Goal: Task Accomplishment & Management: Manage account settings

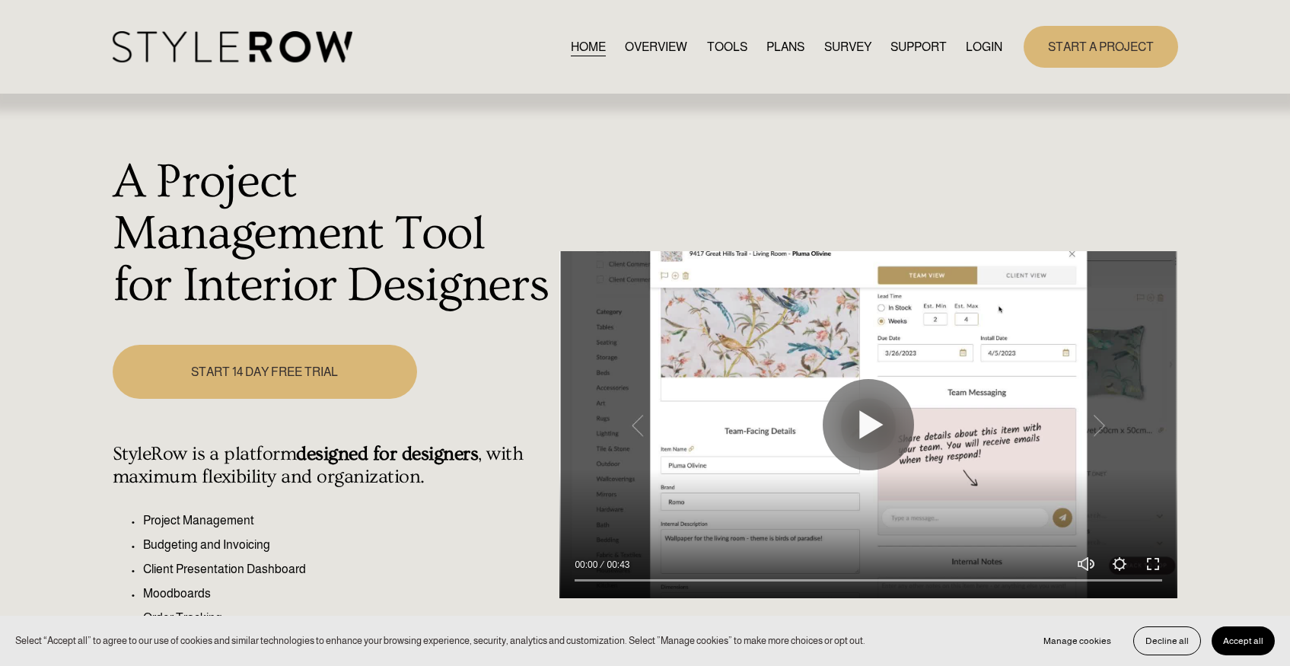
click at [979, 44] on link "LOGIN" at bounding box center [984, 47] width 37 height 21
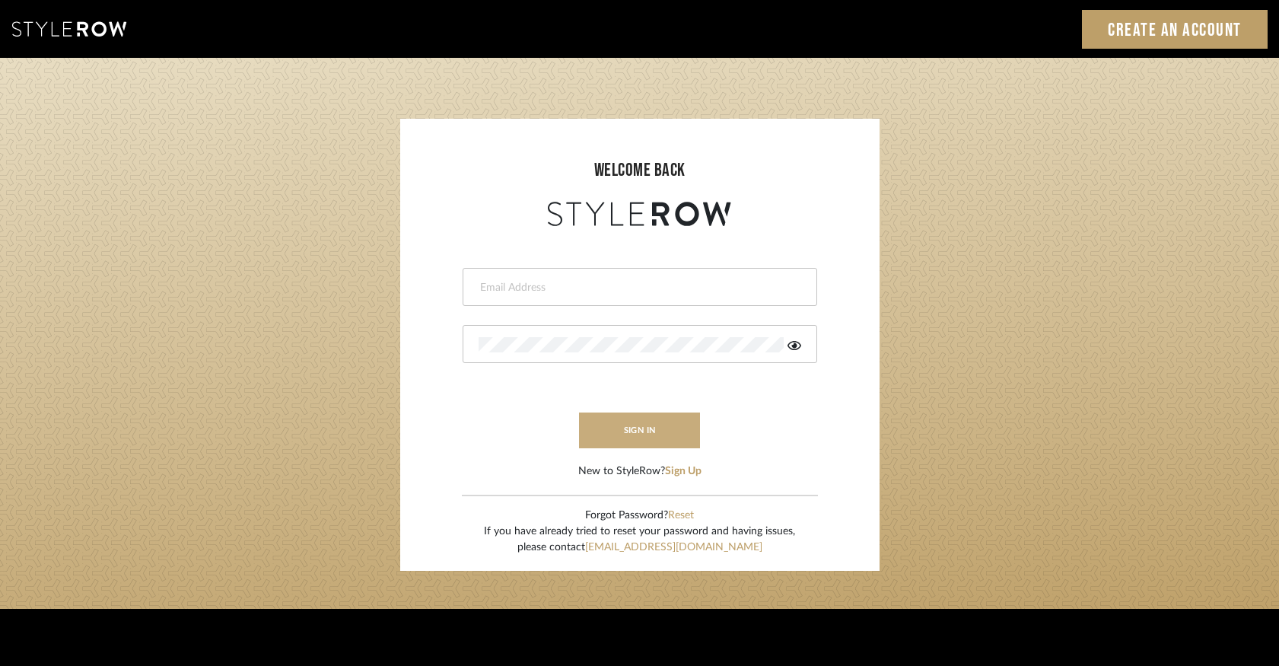
type input "[PERSON_NAME][EMAIL_ADDRESS][DOMAIN_NAME]"
click at [673, 430] on button "sign in" at bounding box center [640, 430] width 122 height 36
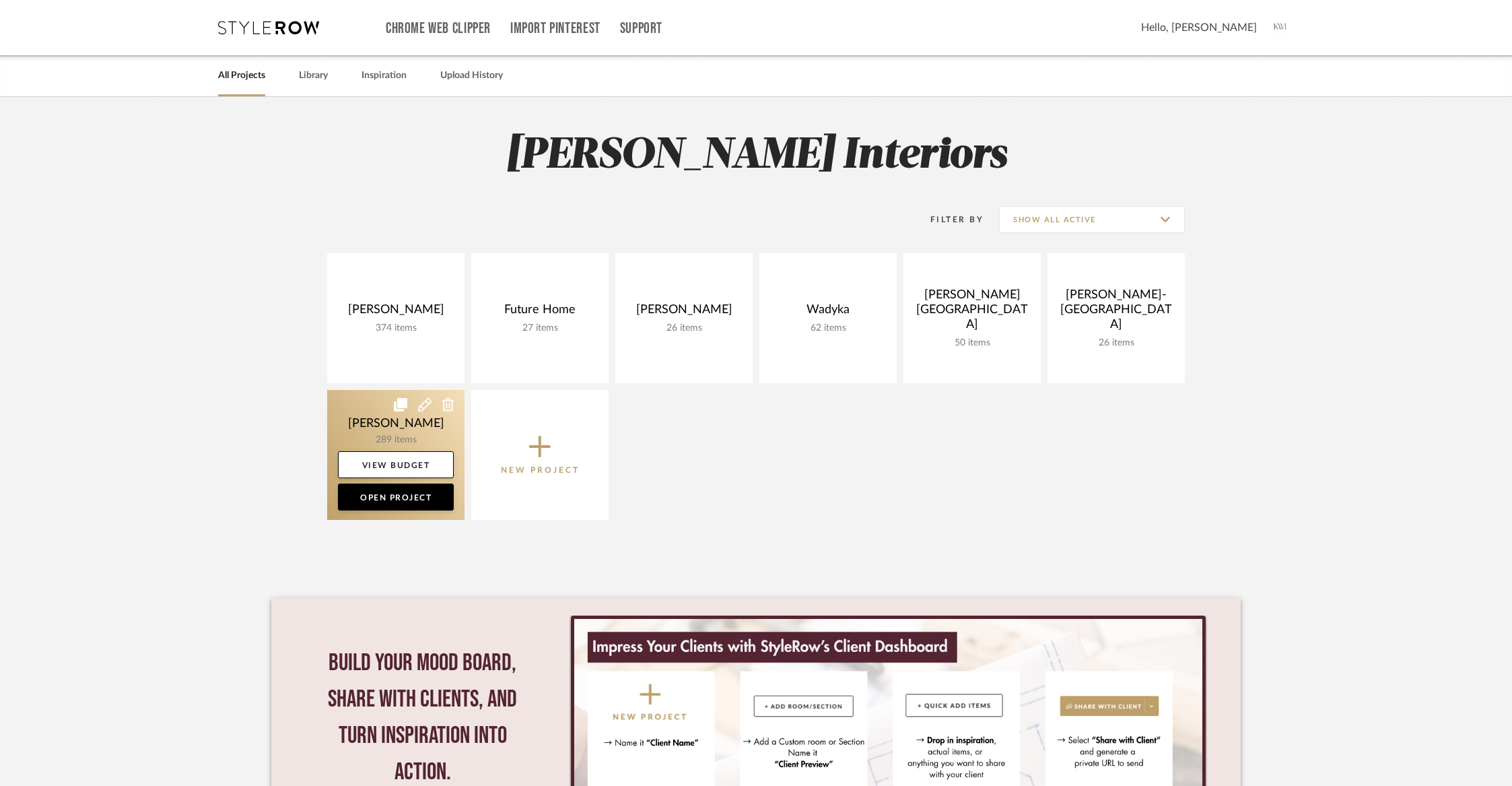
click at [388, 429] on link at bounding box center [395, 455] width 137 height 130
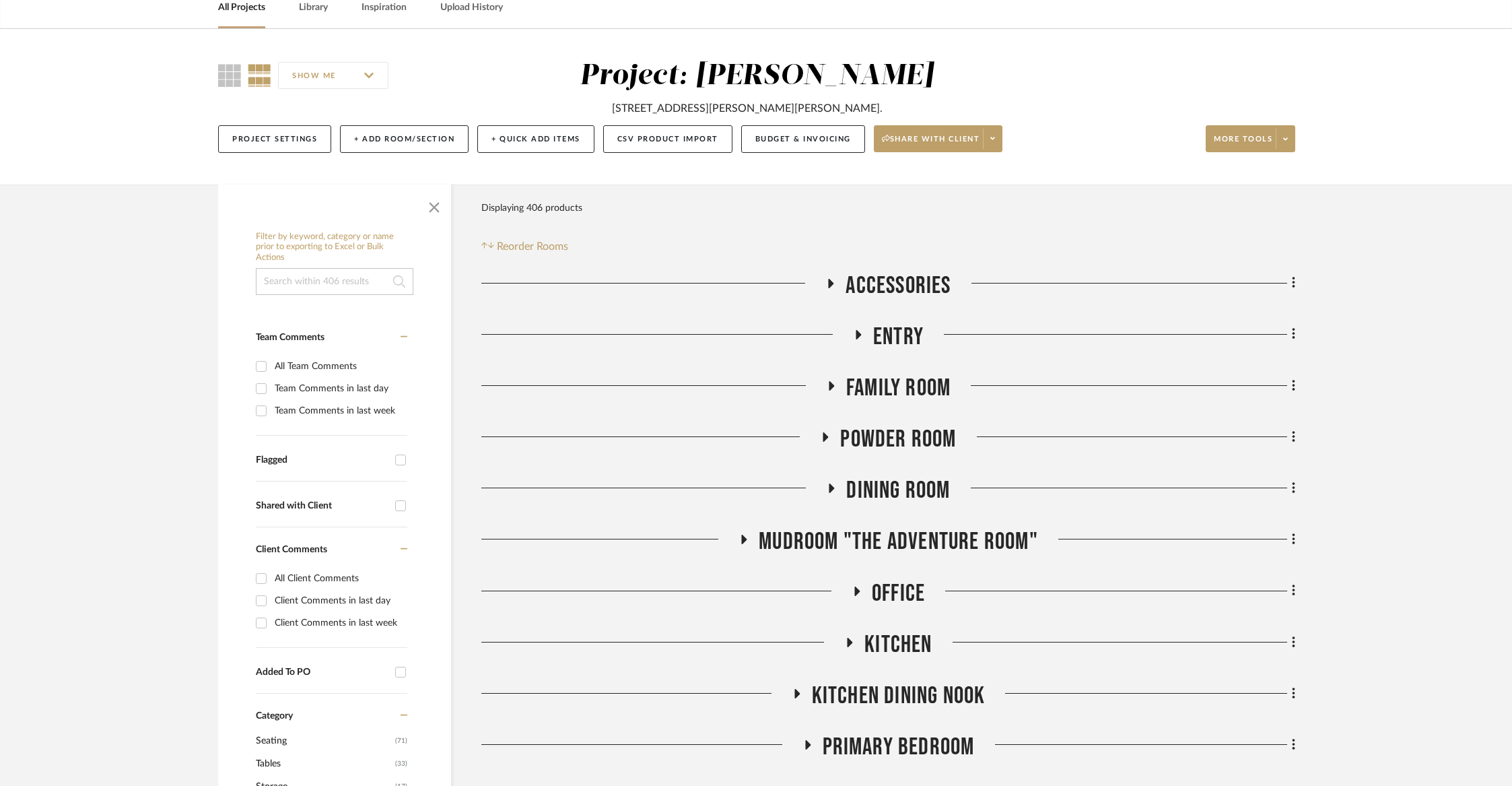
scroll to position [127, 0]
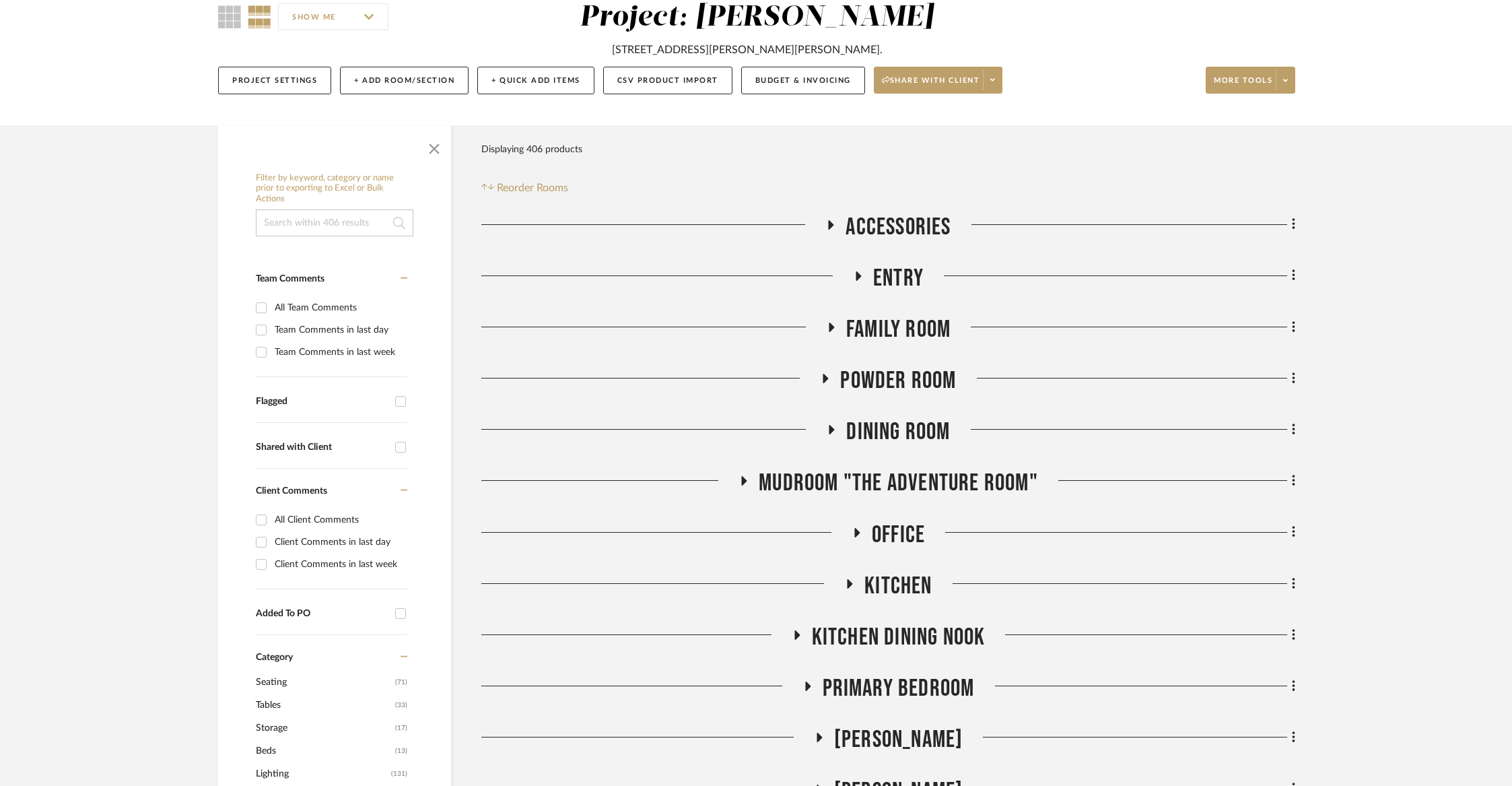
click at [882, 447] on div "Dining Room" at bounding box center [888, 435] width 814 height 35
click at [879, 432] on span "Dining Room" at bounding box center [897, 432] width 104 height 29
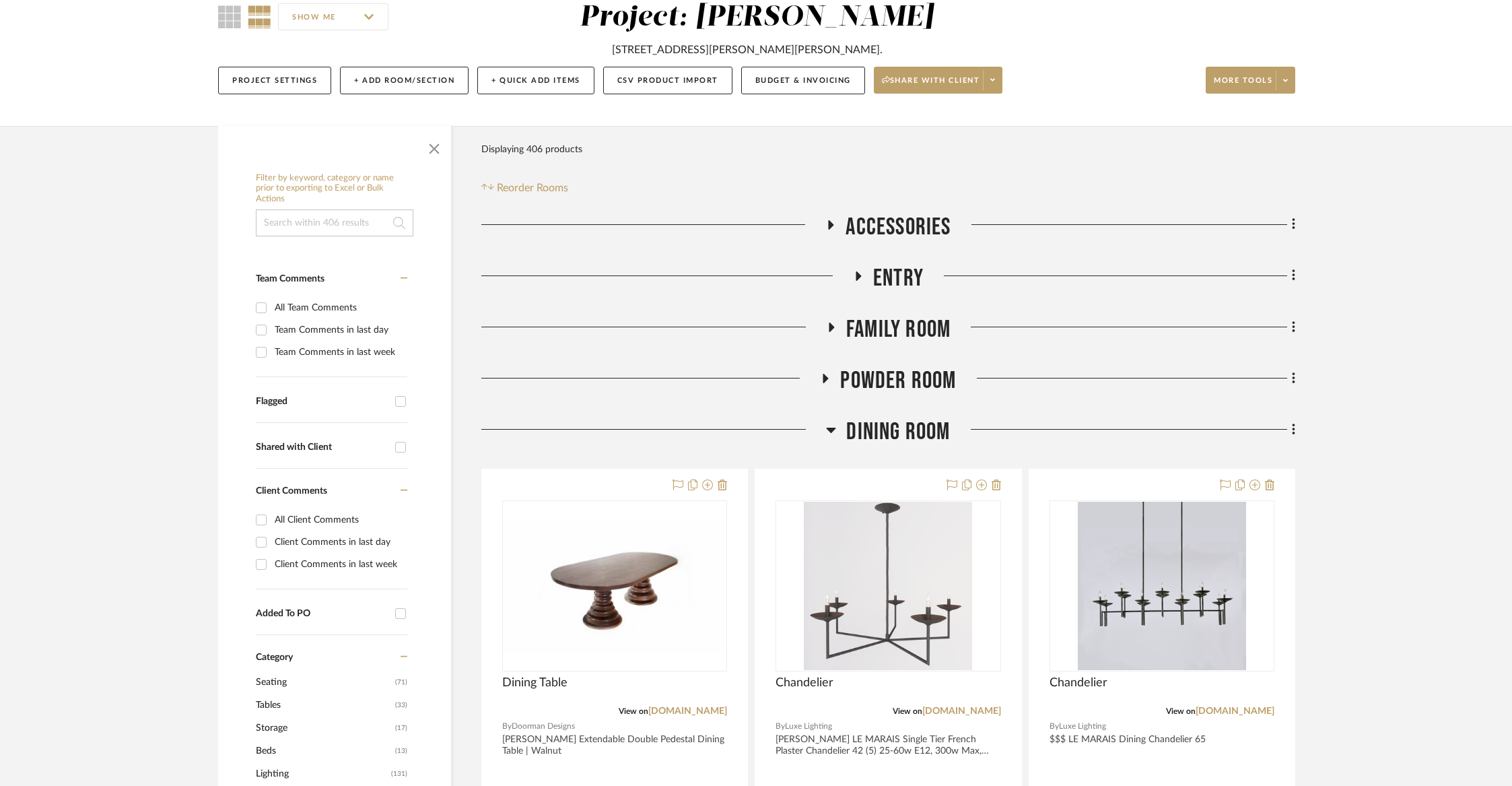
click at [902, 221] on span "Accessories" at bounding box center [898, 227] width 105 height 29
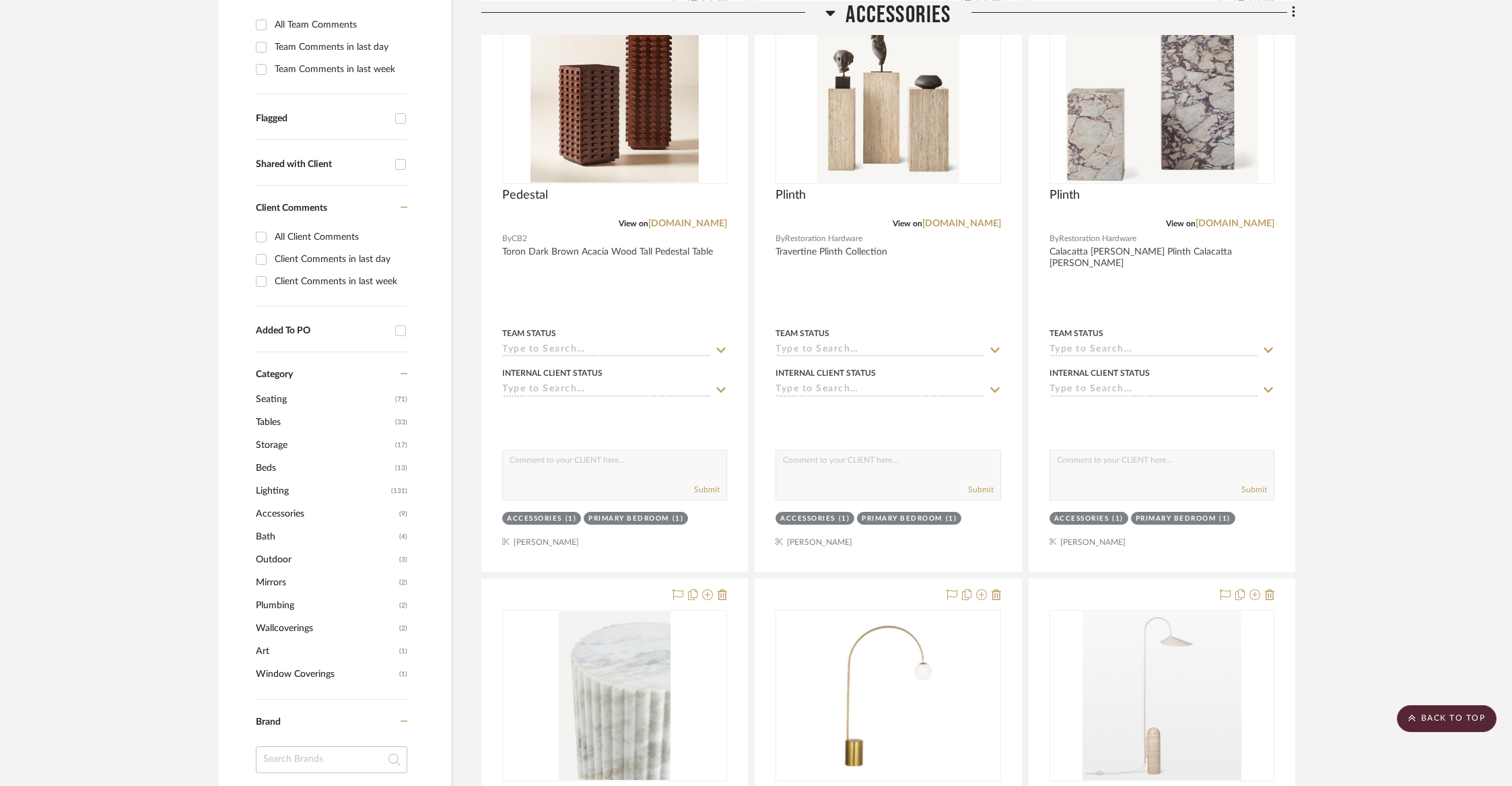
scroll to position [308, 0]
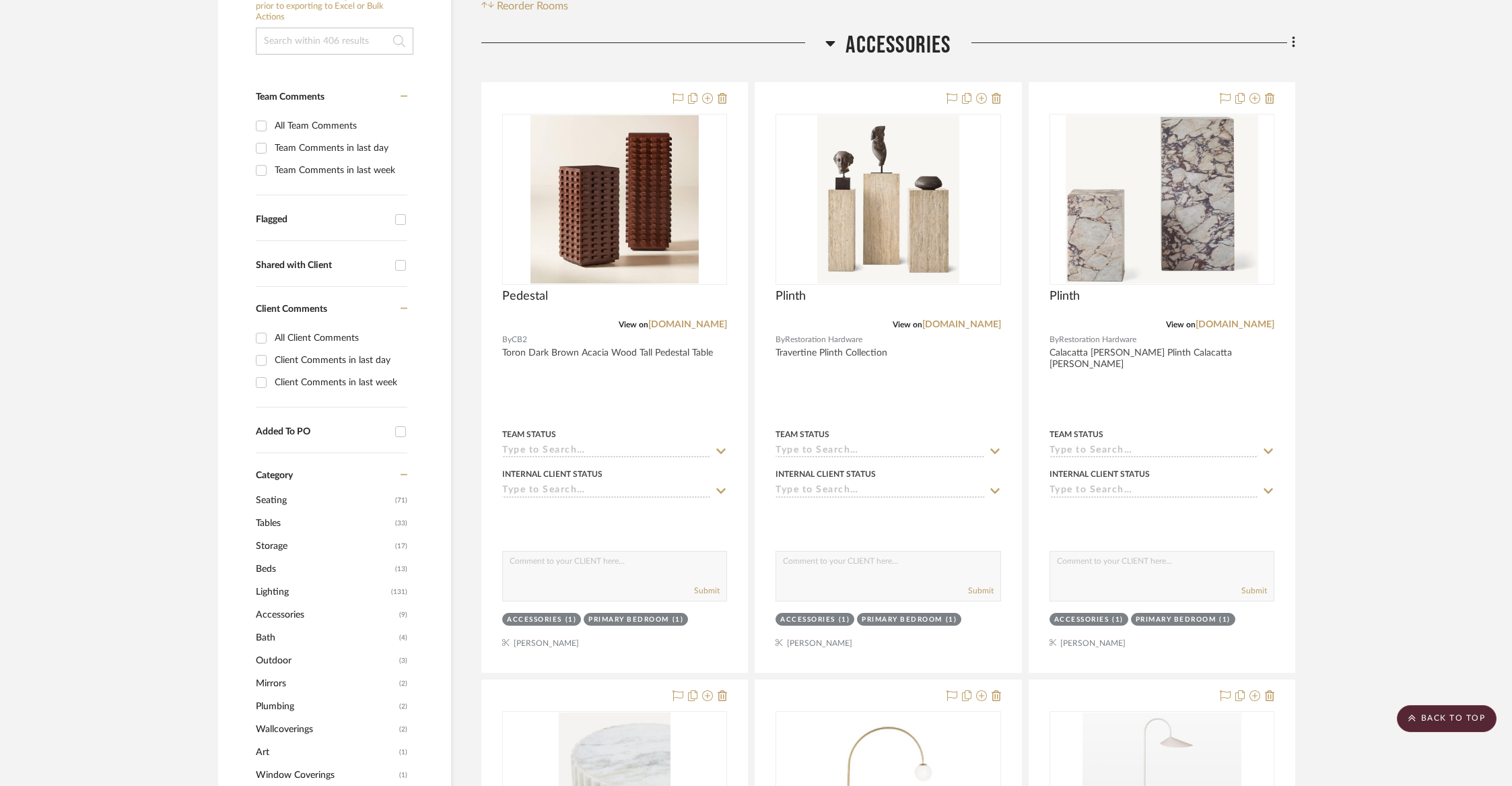
click at [886, 50] on span "Accessories" at bounding box center [898, 45] width 105 height 29
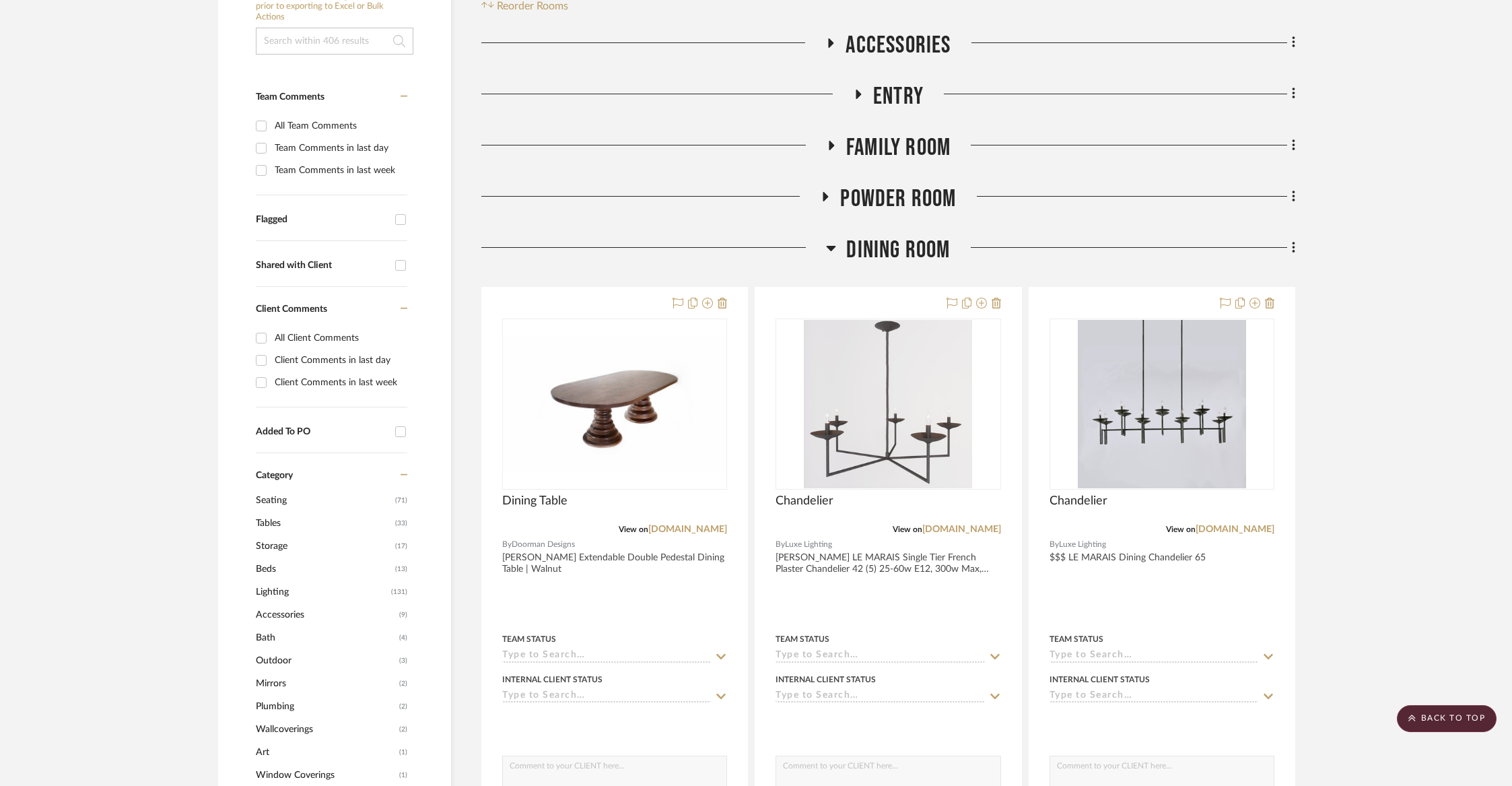
click at [886, 86] on span "Entry" at bounding box center [898, 96] width 50 height 29
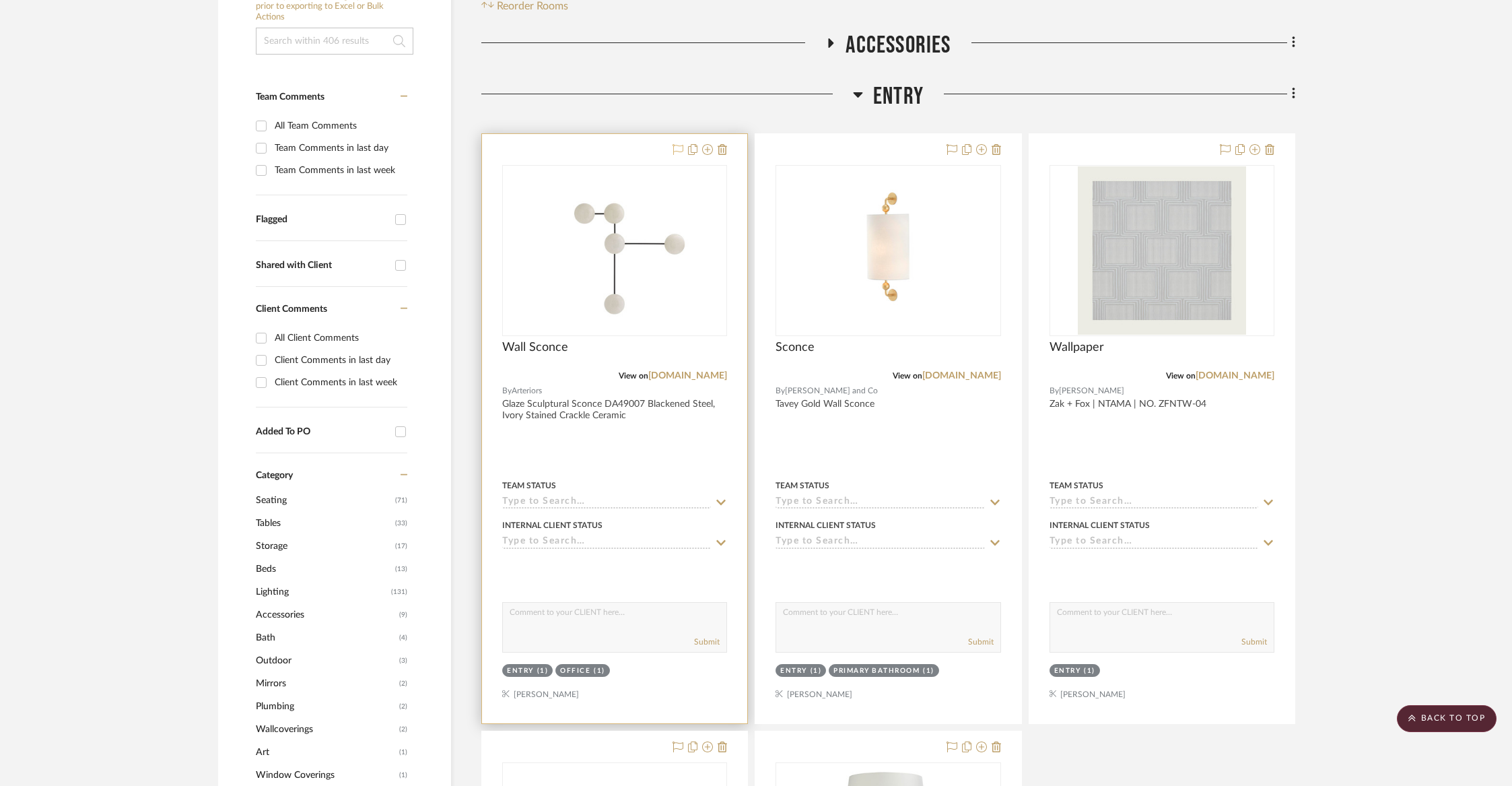
click at [676, 148] on icon at bounding box center [678, 150] width 11 height 11
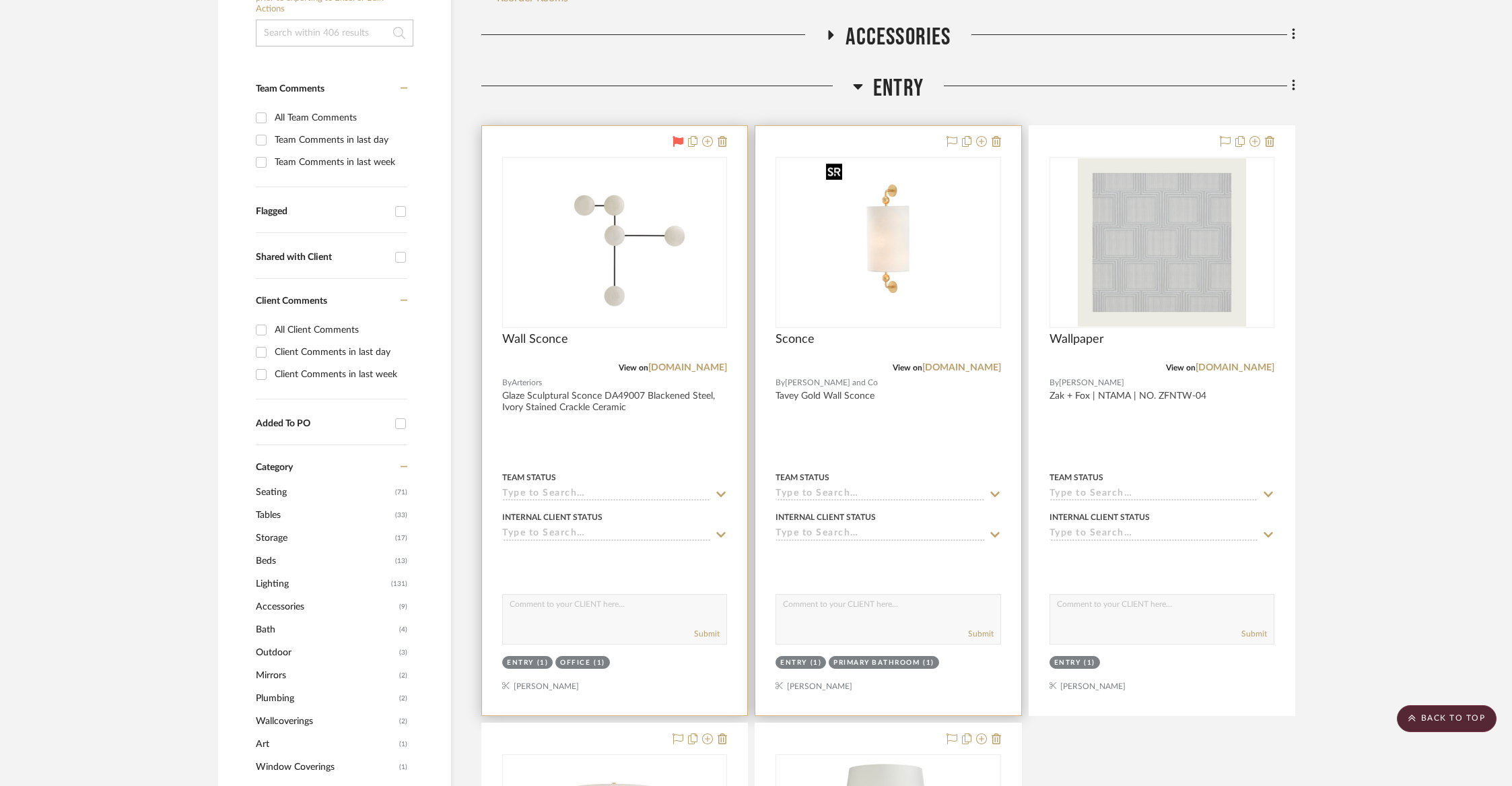
scroll to position [316, 0]
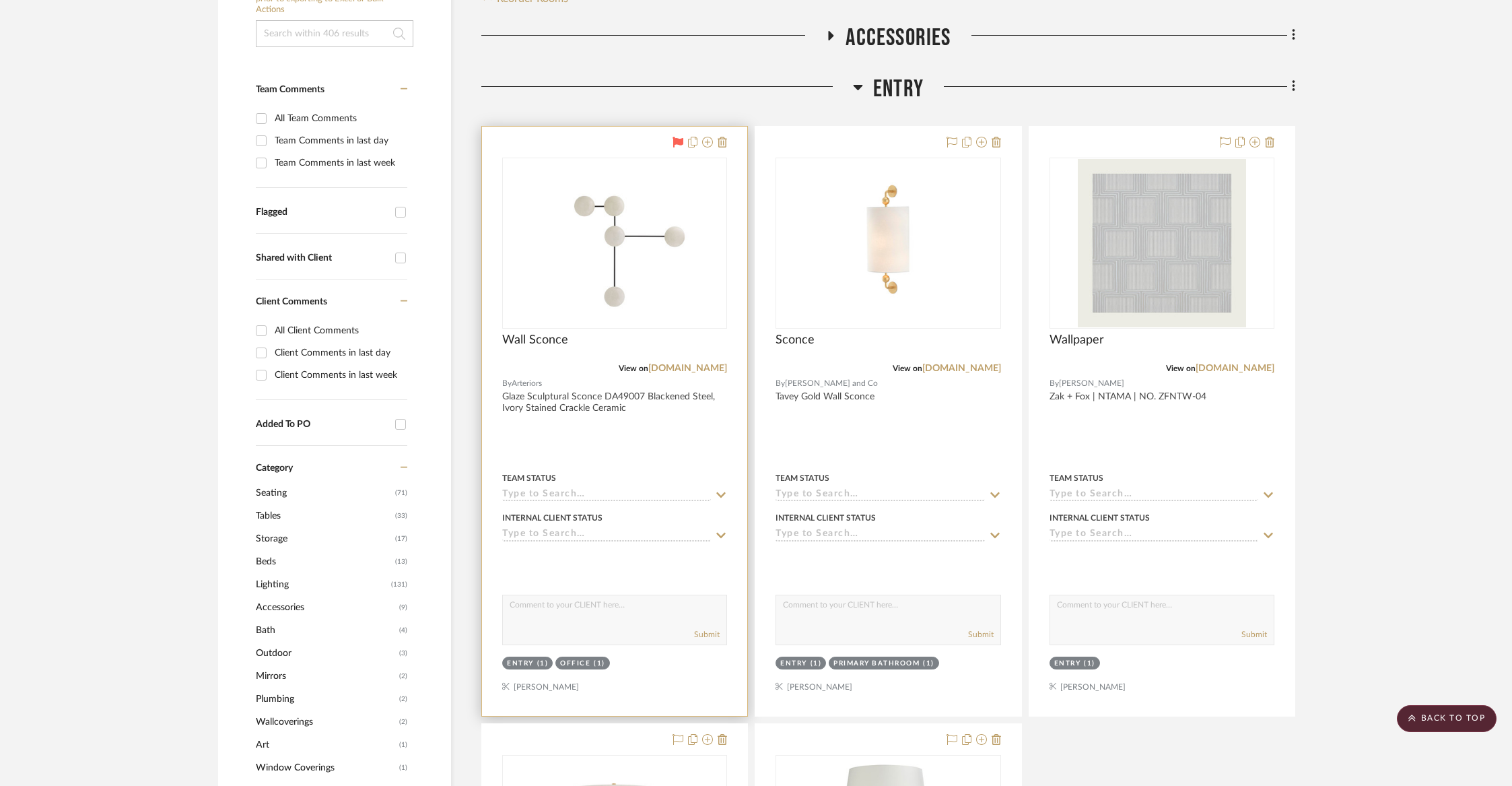
click at [902, 92] on span "Entry" at bounding box center [898, 89] width 50 height 29
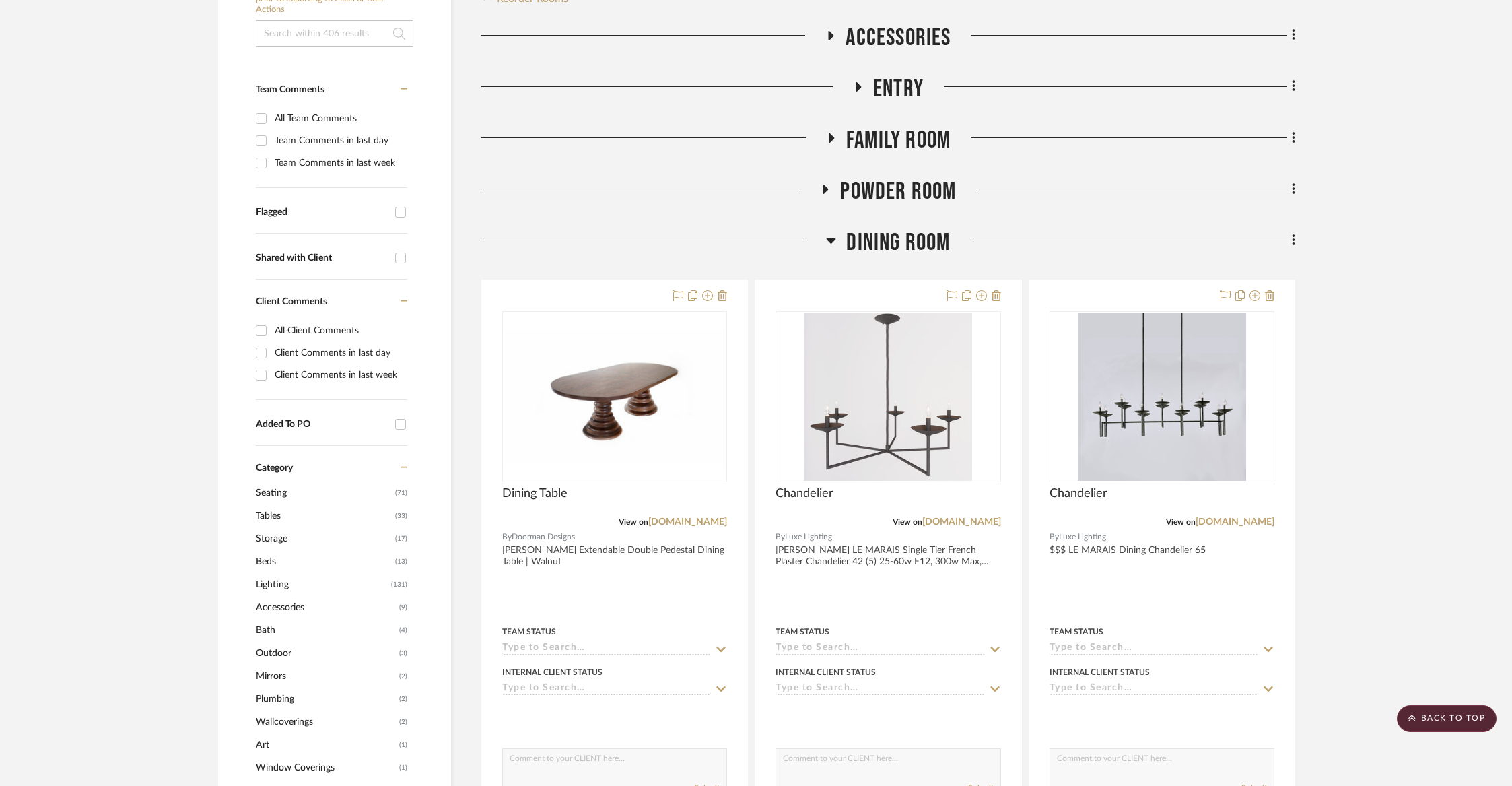
click at [886, 136] on span "Family Room" at bounding box center [898, 140] width 104 height 29
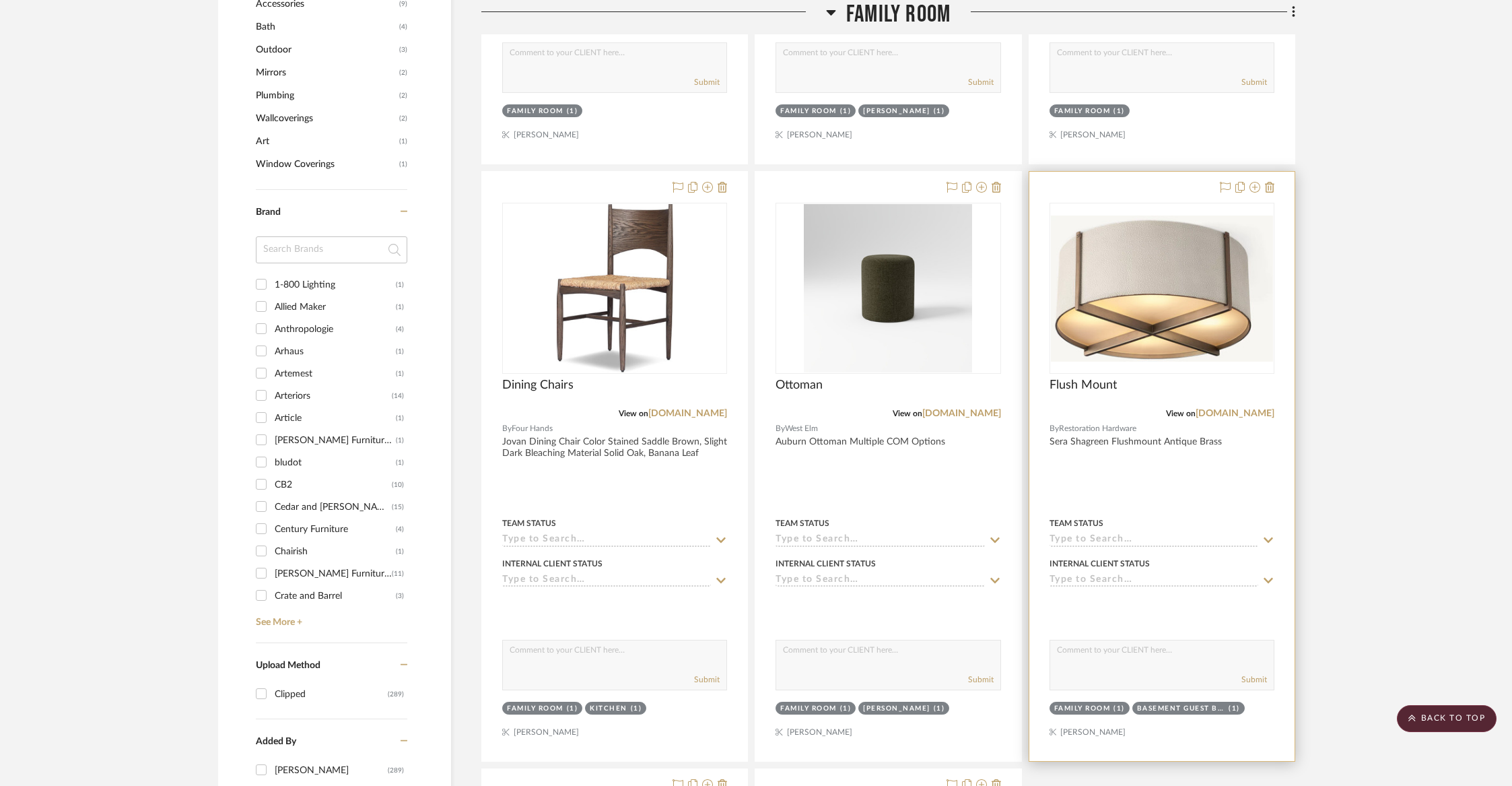
scroll to position [898, 0]
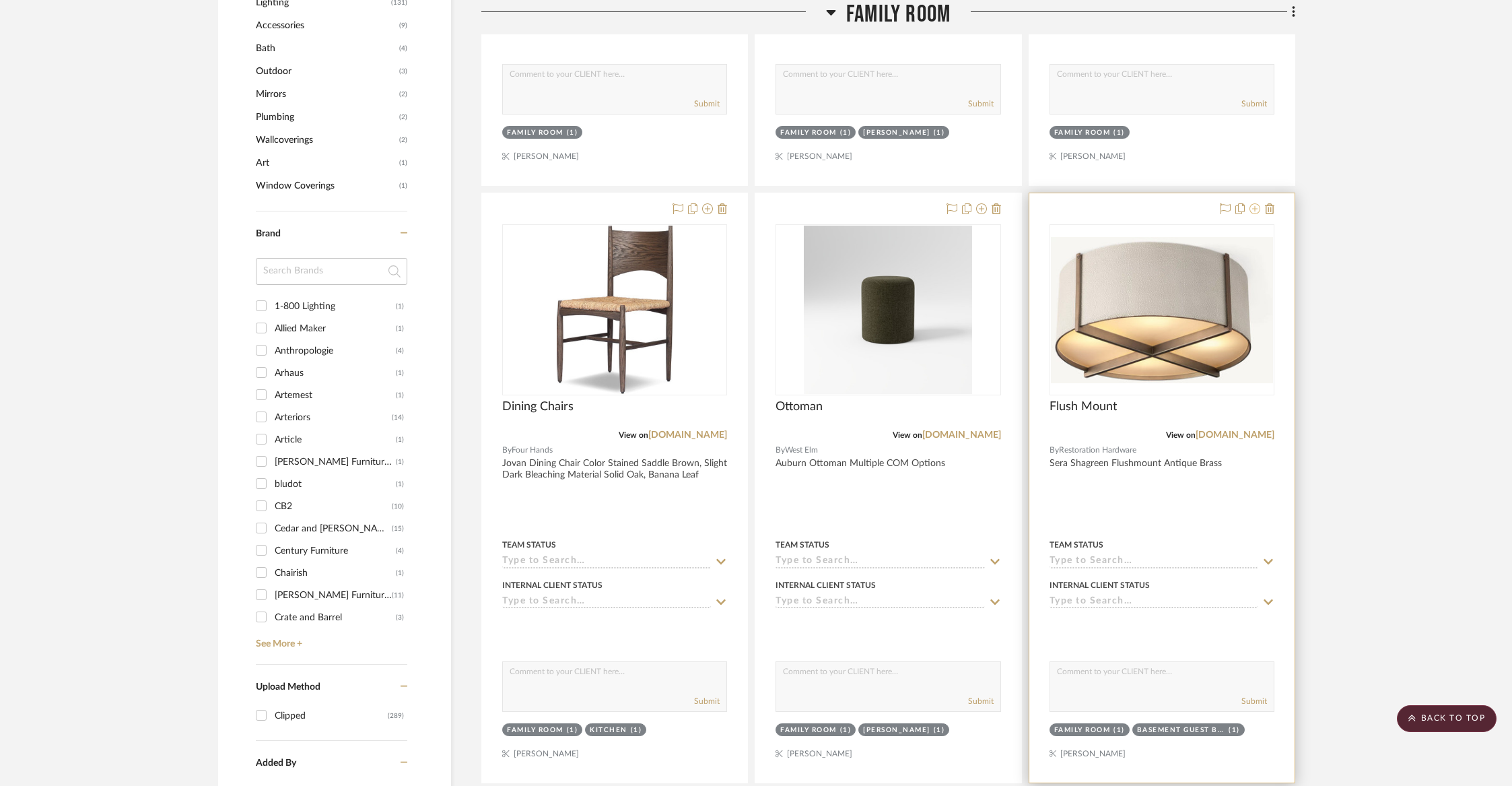
click at [1255, 207] on icon at bounding box center [1255, 209] width 11 height 11
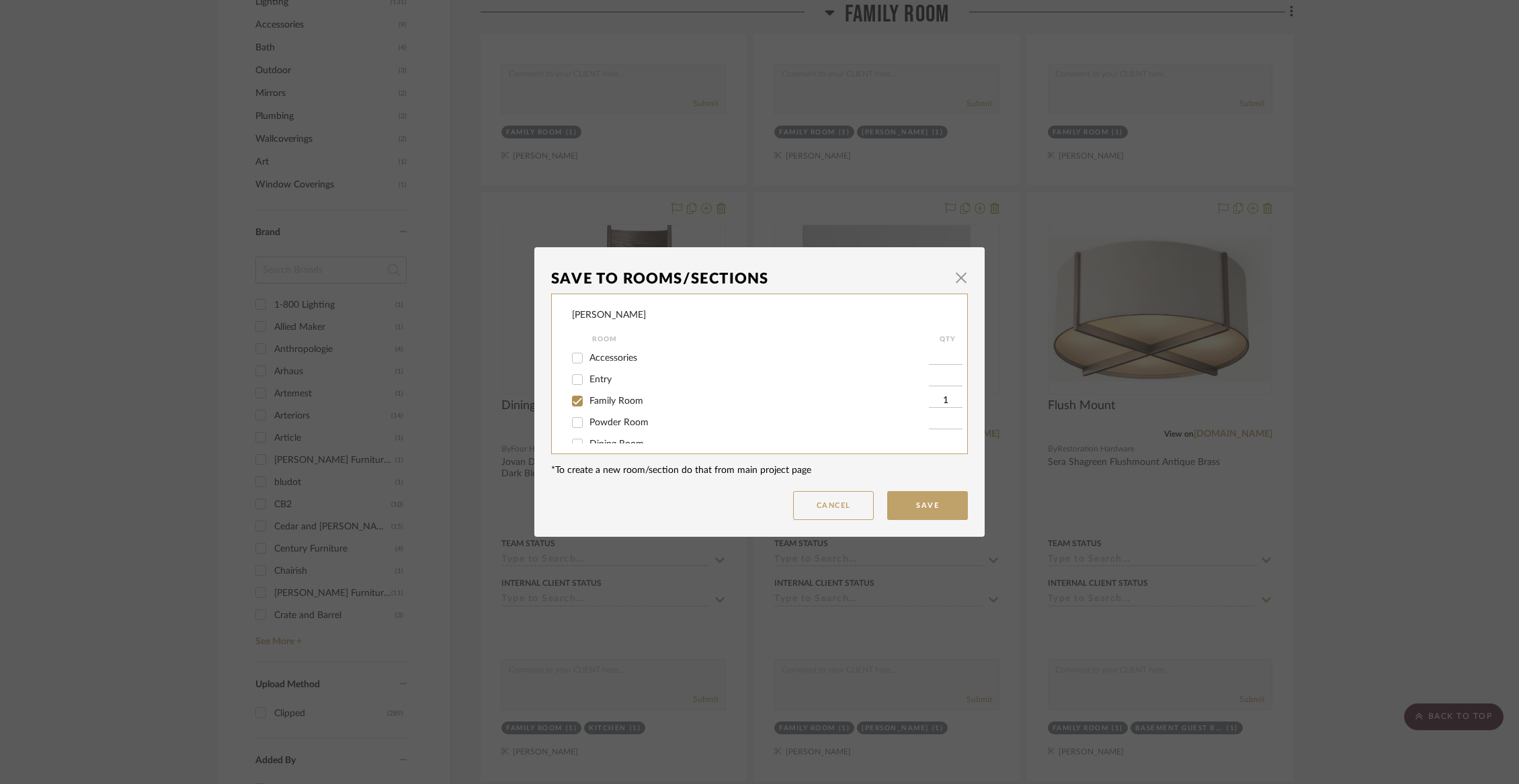
click at [627, 401] on span "Family Room" at bounding box center [616, 401] width 54 height 10
click at [588, 401] on input "Family Room" at bounding box center [577, 401] width 21 height 21
checkbox input "false"
click at [935, 497] on button "Save" at bounding box center [926, 505] width 80 height 29
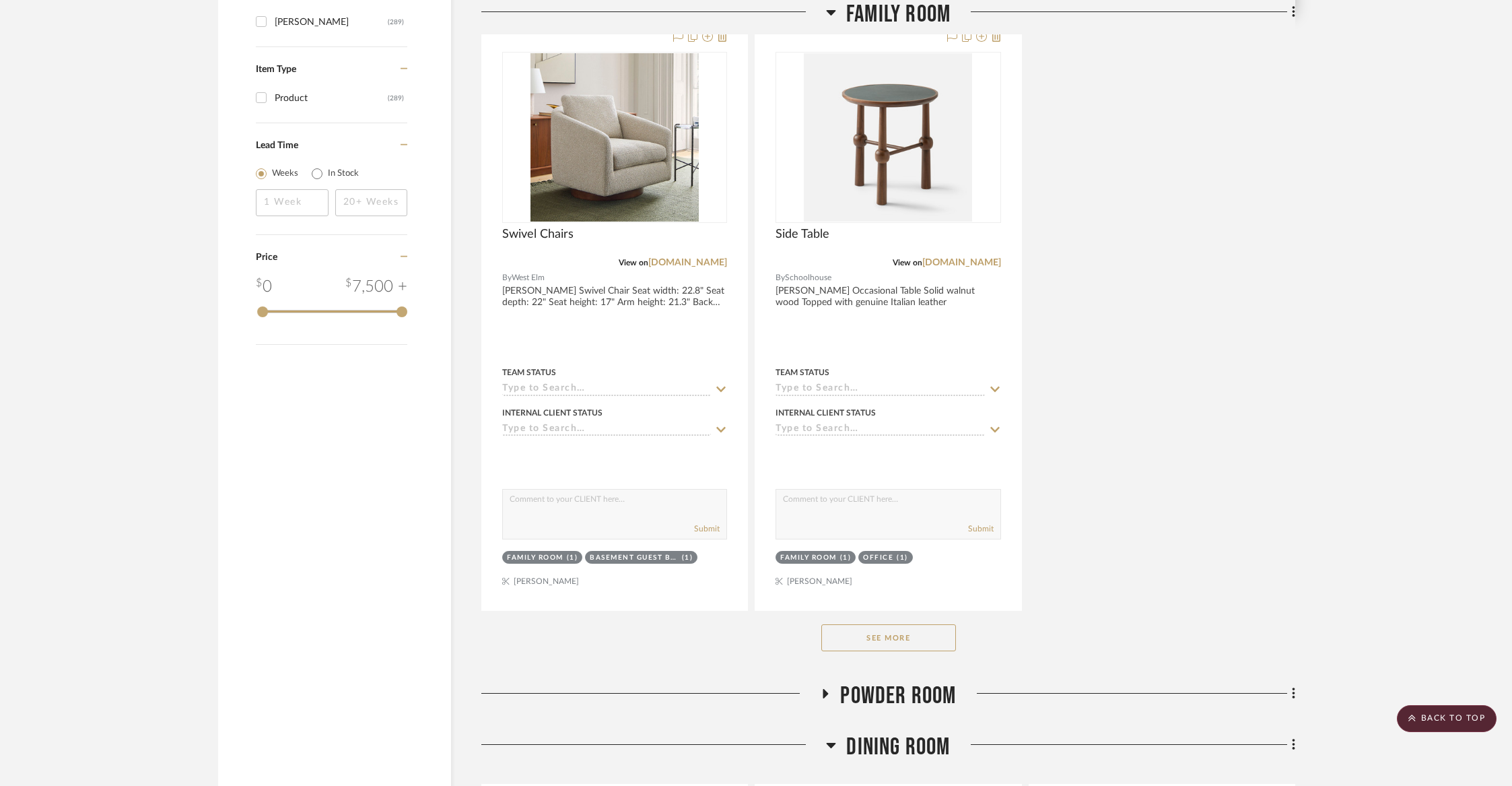
scroll to position [1670, 0]
click at [910, 627] on button "See More" at bounding box center [888, 635] width 134 height 27
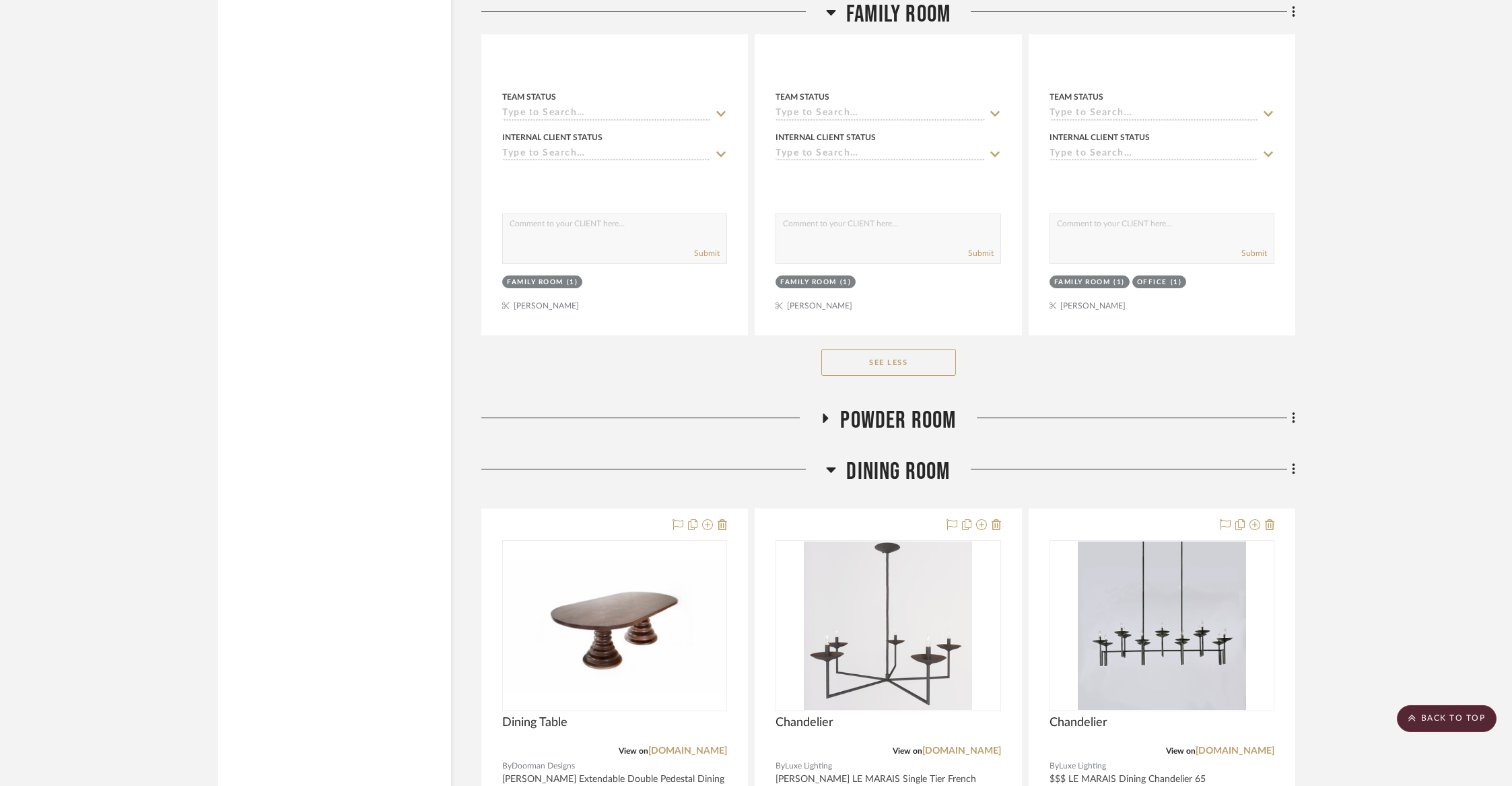
scroll to position [8511, 0]
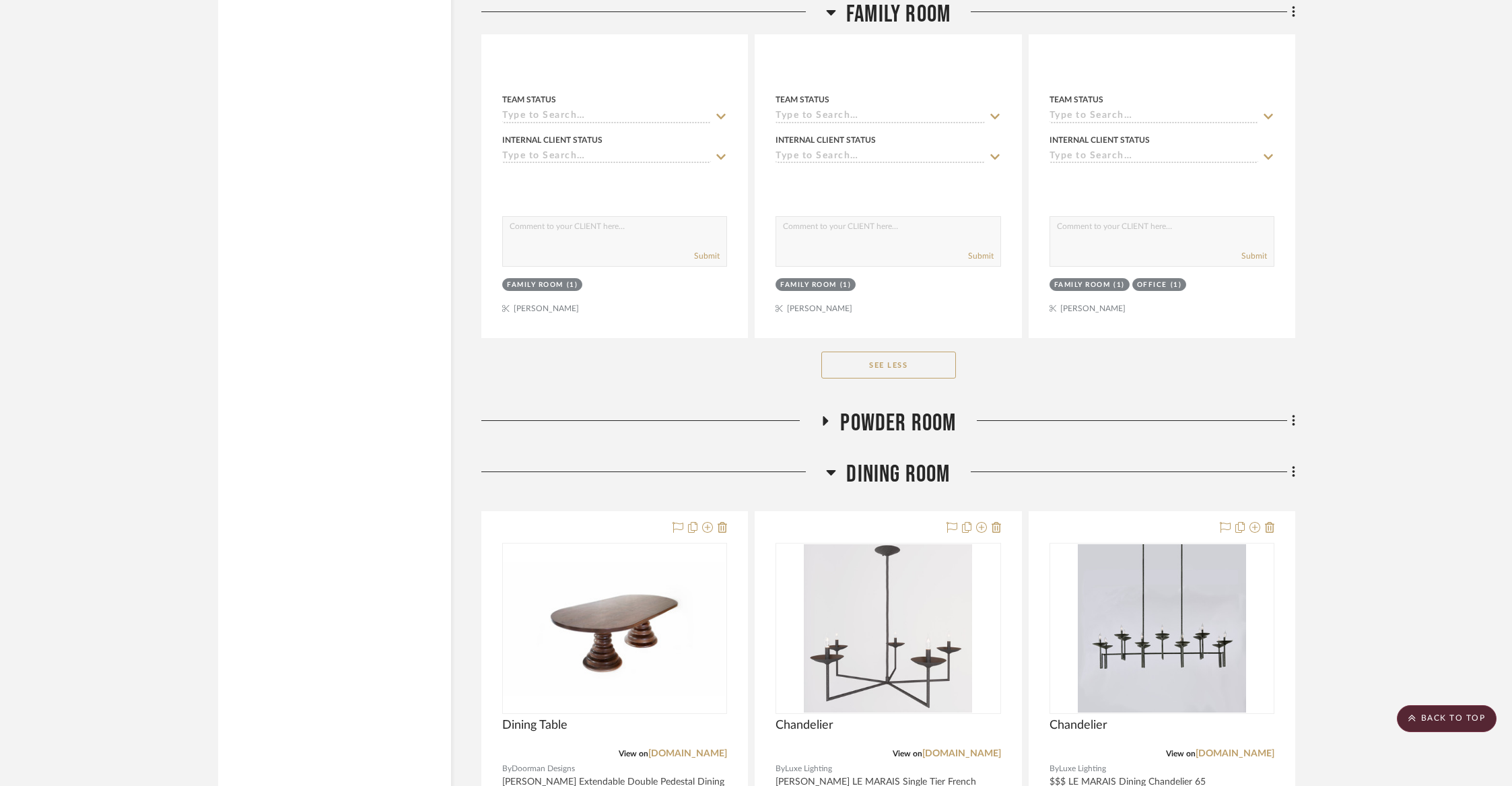
click at [903, 409] on span "Powder Room" at bounding box center [898, 423] width 116 height 29
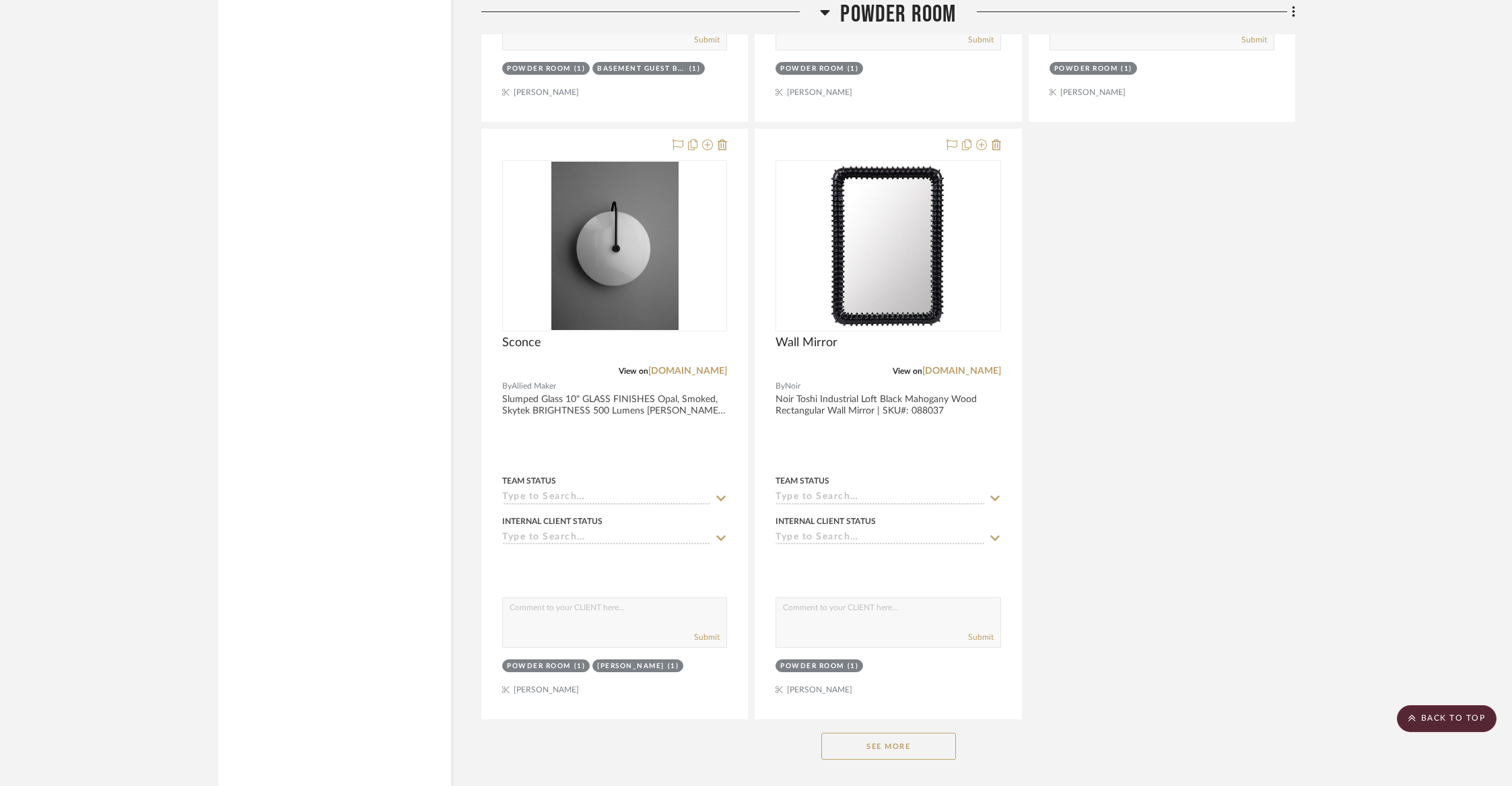
scroll to position [10122, 0]
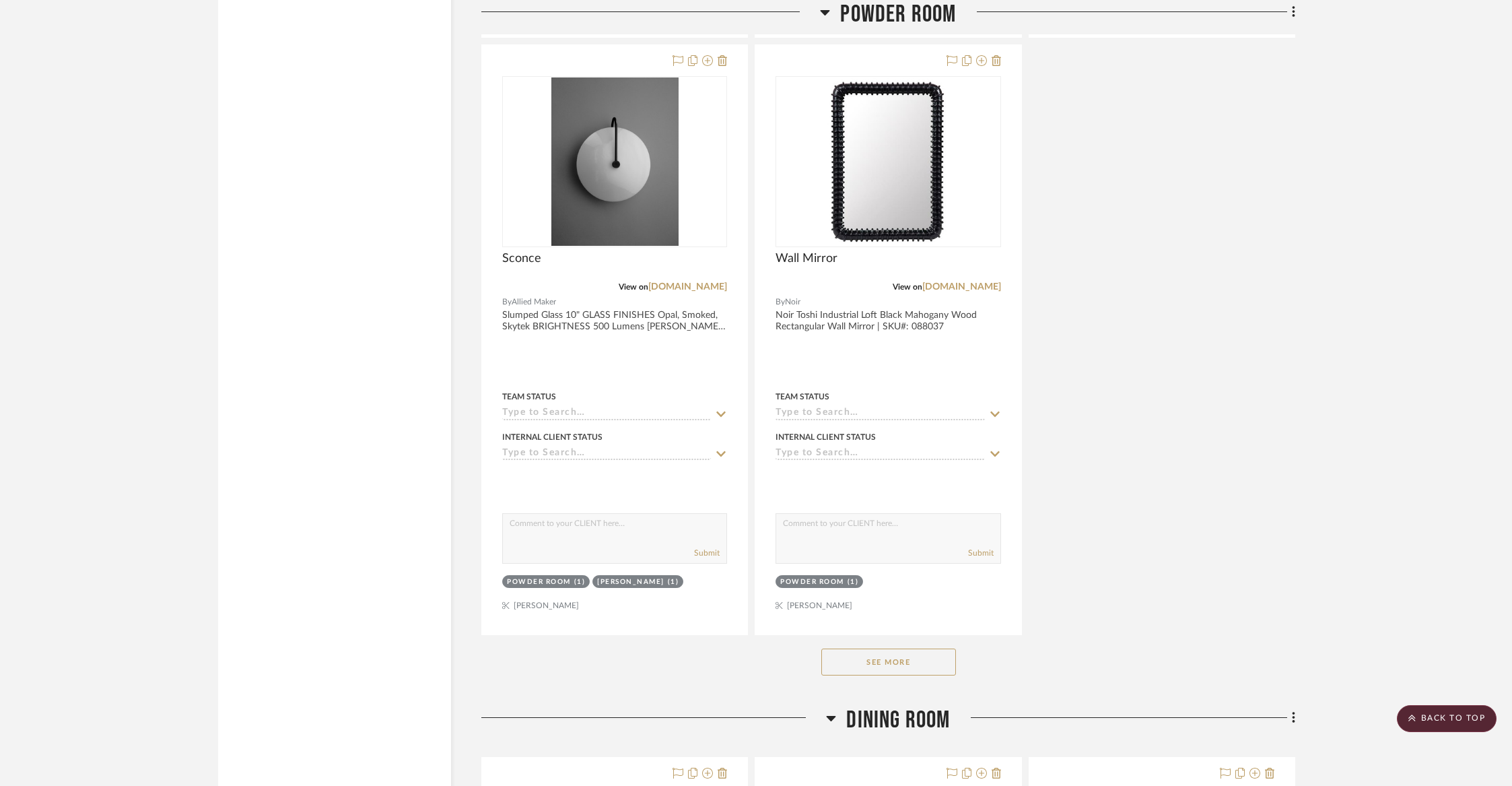
click at [874, 649] on button "See More" at bounding box center [888, 662] width 134 height 27
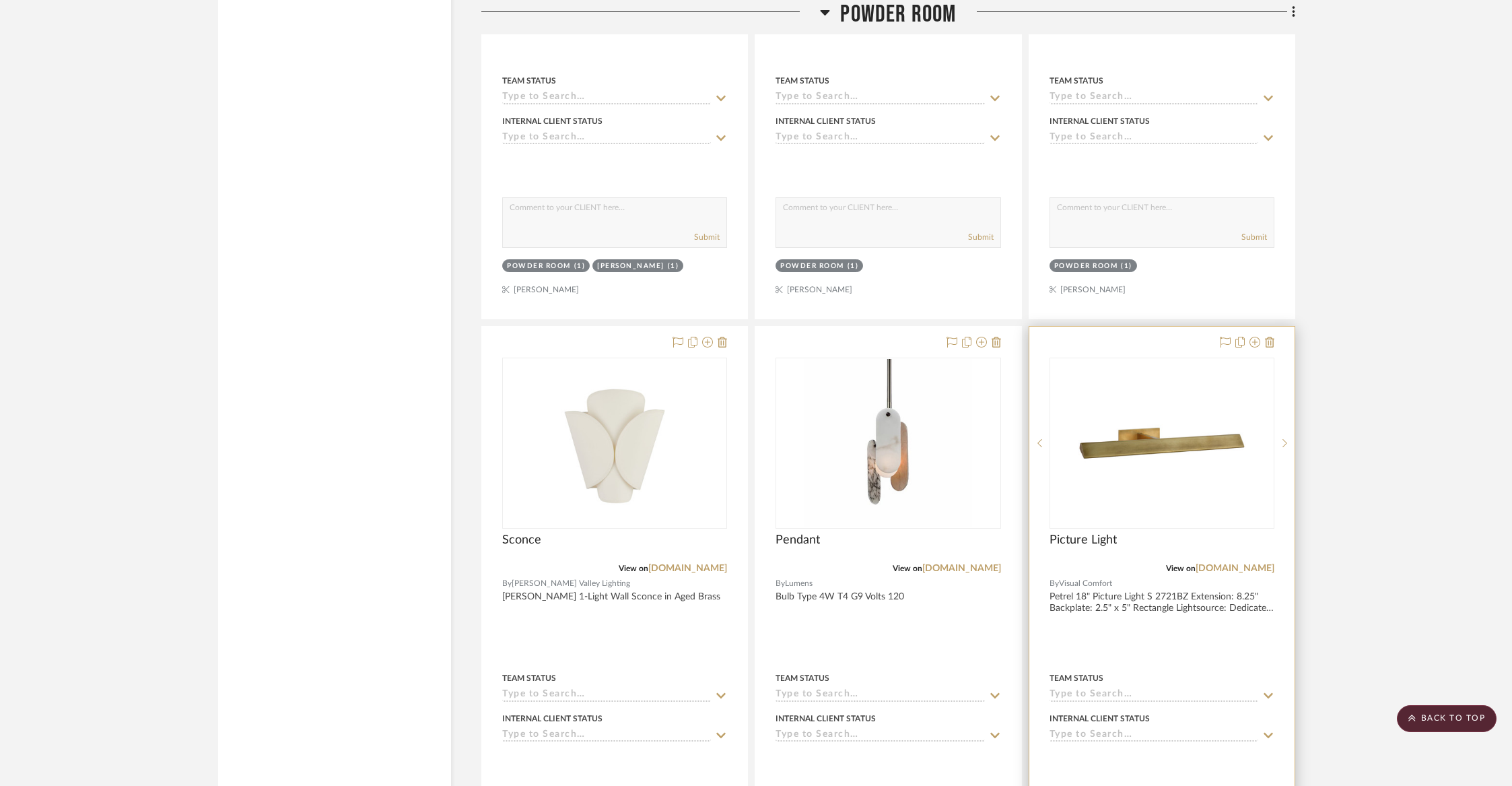
scroll to position [10489, 0]
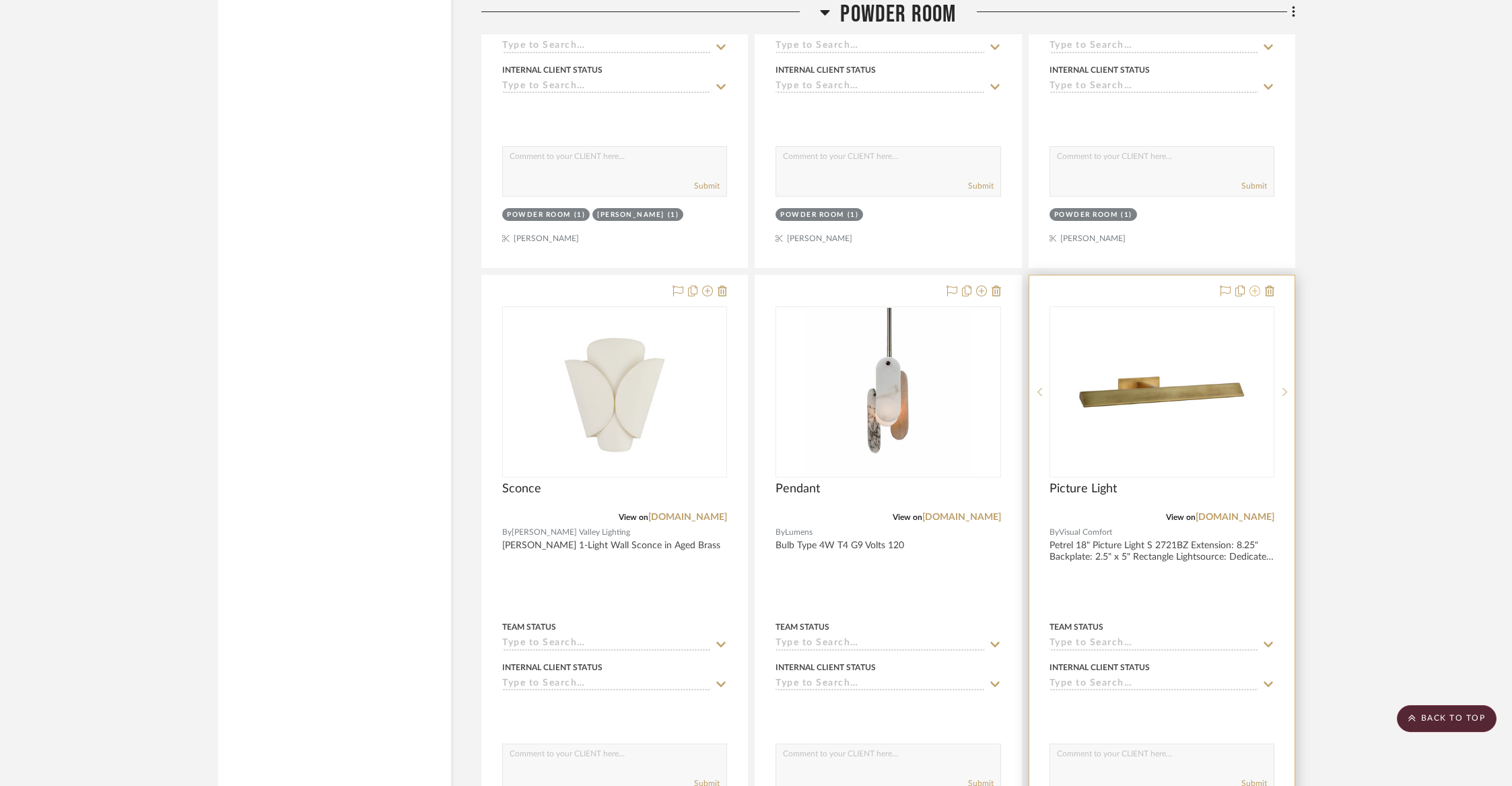
click at [1256, 286] on icon at bounding box center [1255, 291] width 11 height 11
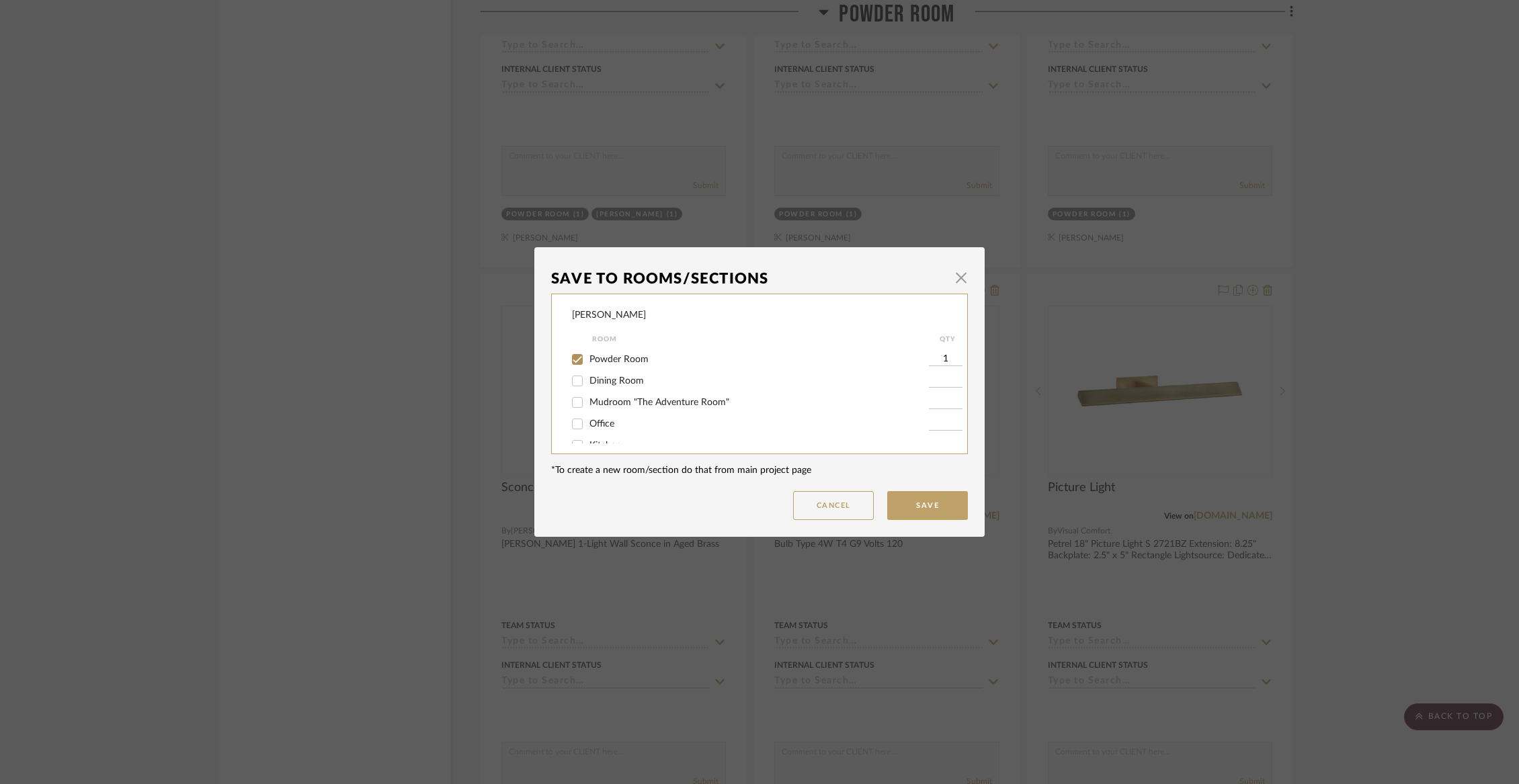
scroll to position [72, 0]
click at [601, 373] on span "Dining Room" at bounding box center [616, 371] width 55 height 10
click at [588, 373] on input "Dining Room" at bounding box center [577, 372] width 21 height 21
checkbox input "true"
type input "1"
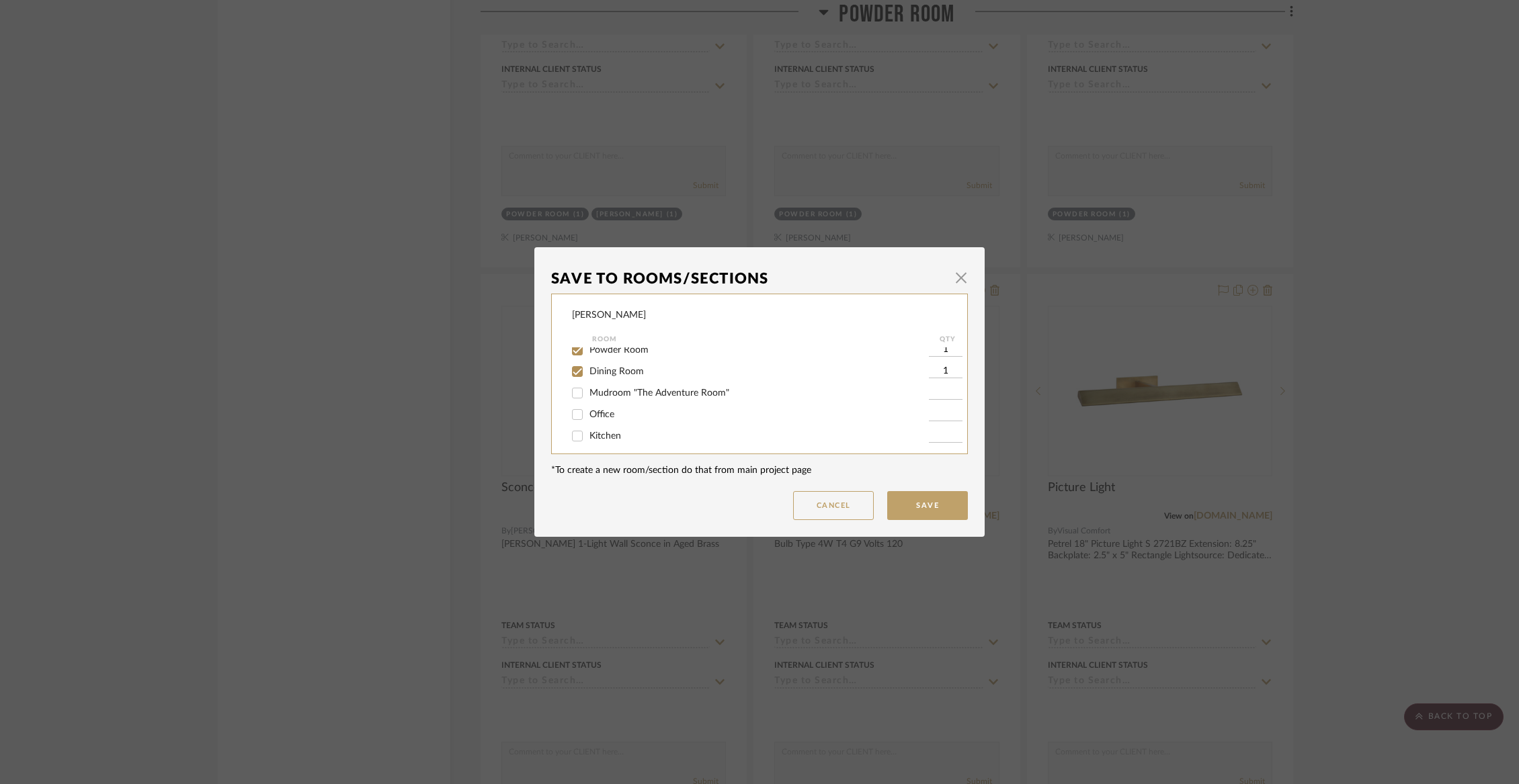
click at [601, 352] on span "Powder Room" at bounding box center [618, 350] width 59 height 10
click at [588, 352] on input "Powder Room" at bounding box center [577, 350] width 21 height 21
checkbox input "false"
click at [918, 506] on button "Save" at bounding box center [926, 505] width 80 height 29
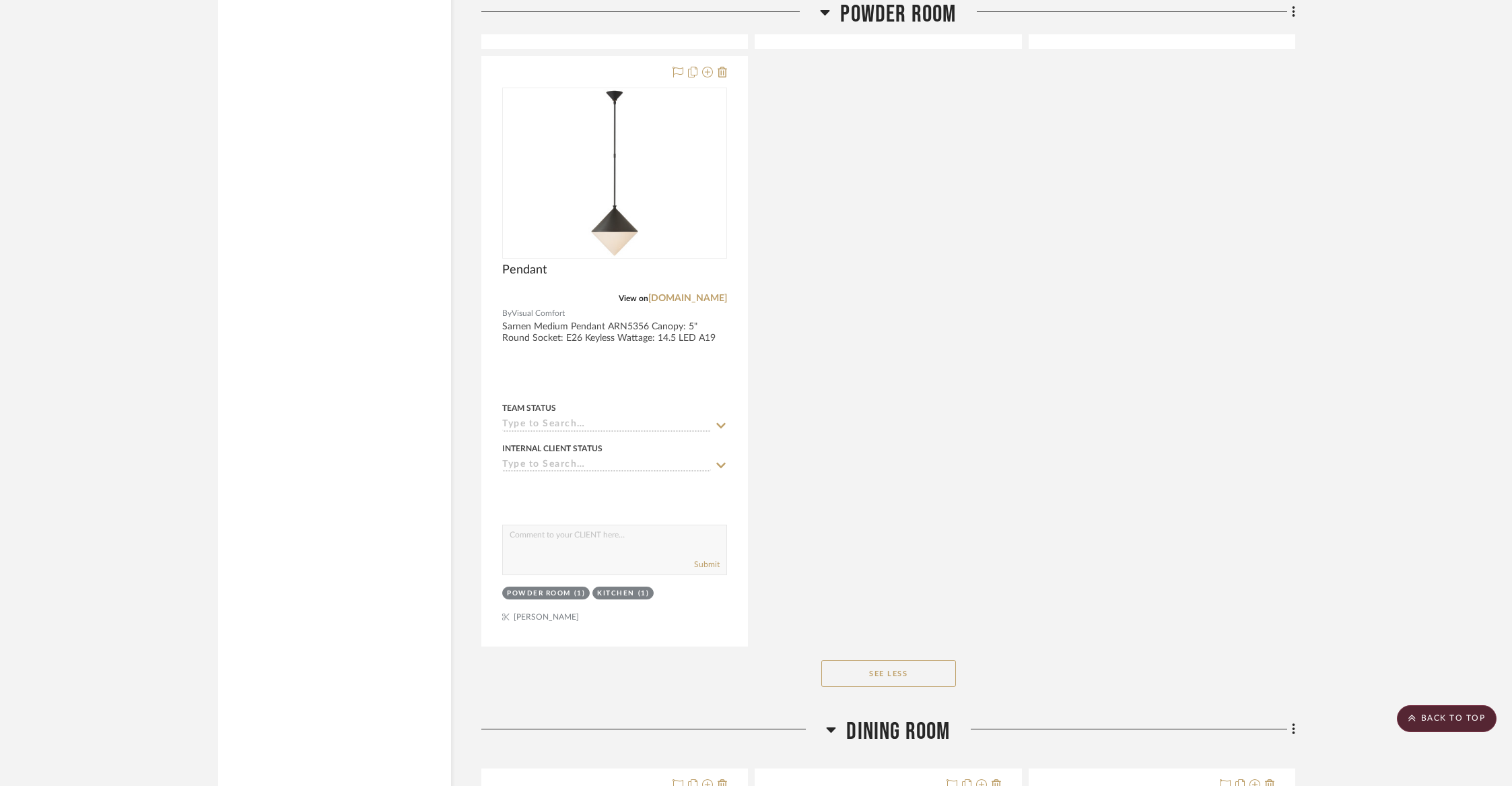
scroll to position [11310, 0]
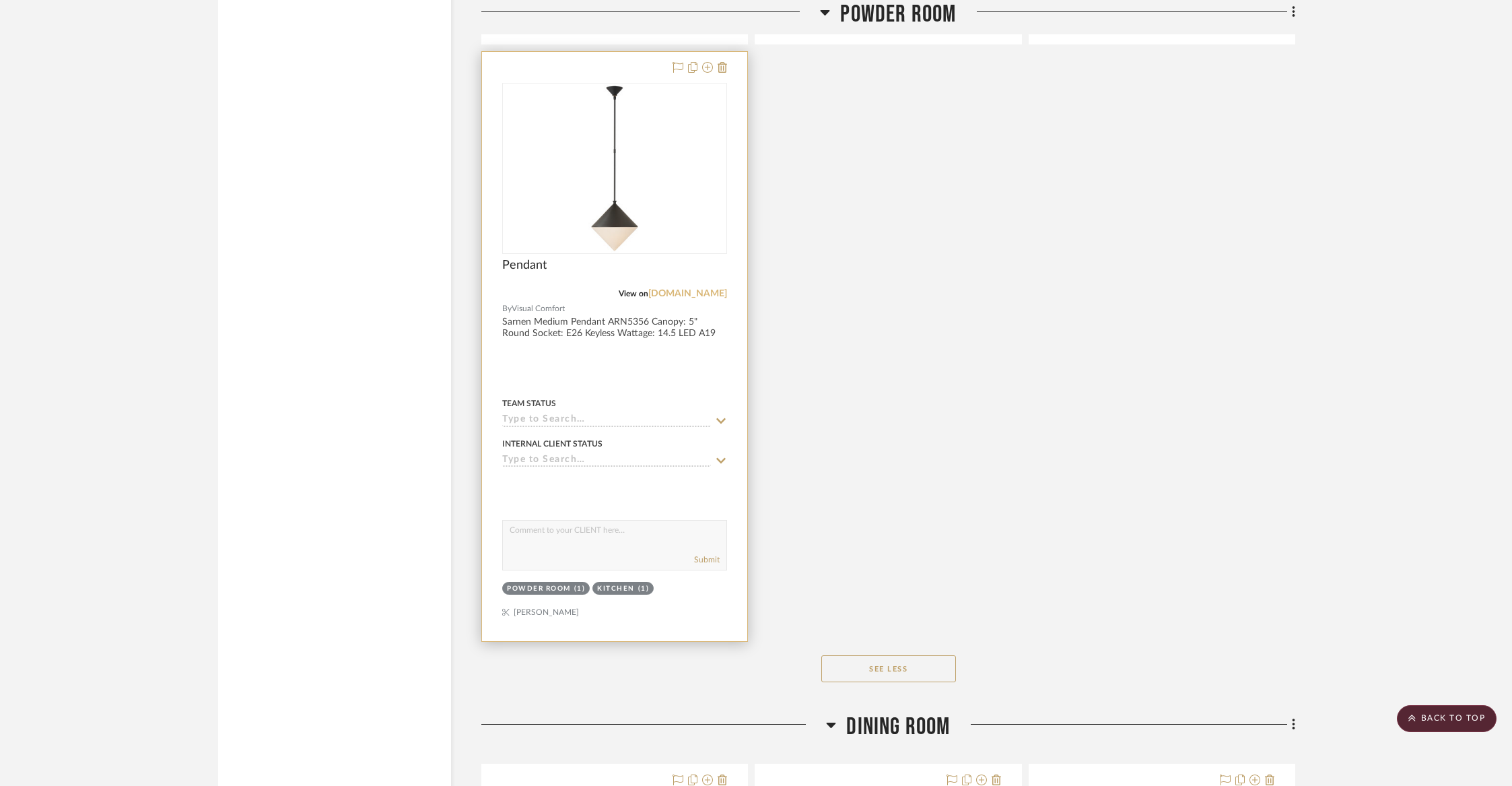
click at [697, 289] on link "visualcomfort.com" at bounding box center [687, 293] width 79 height 10
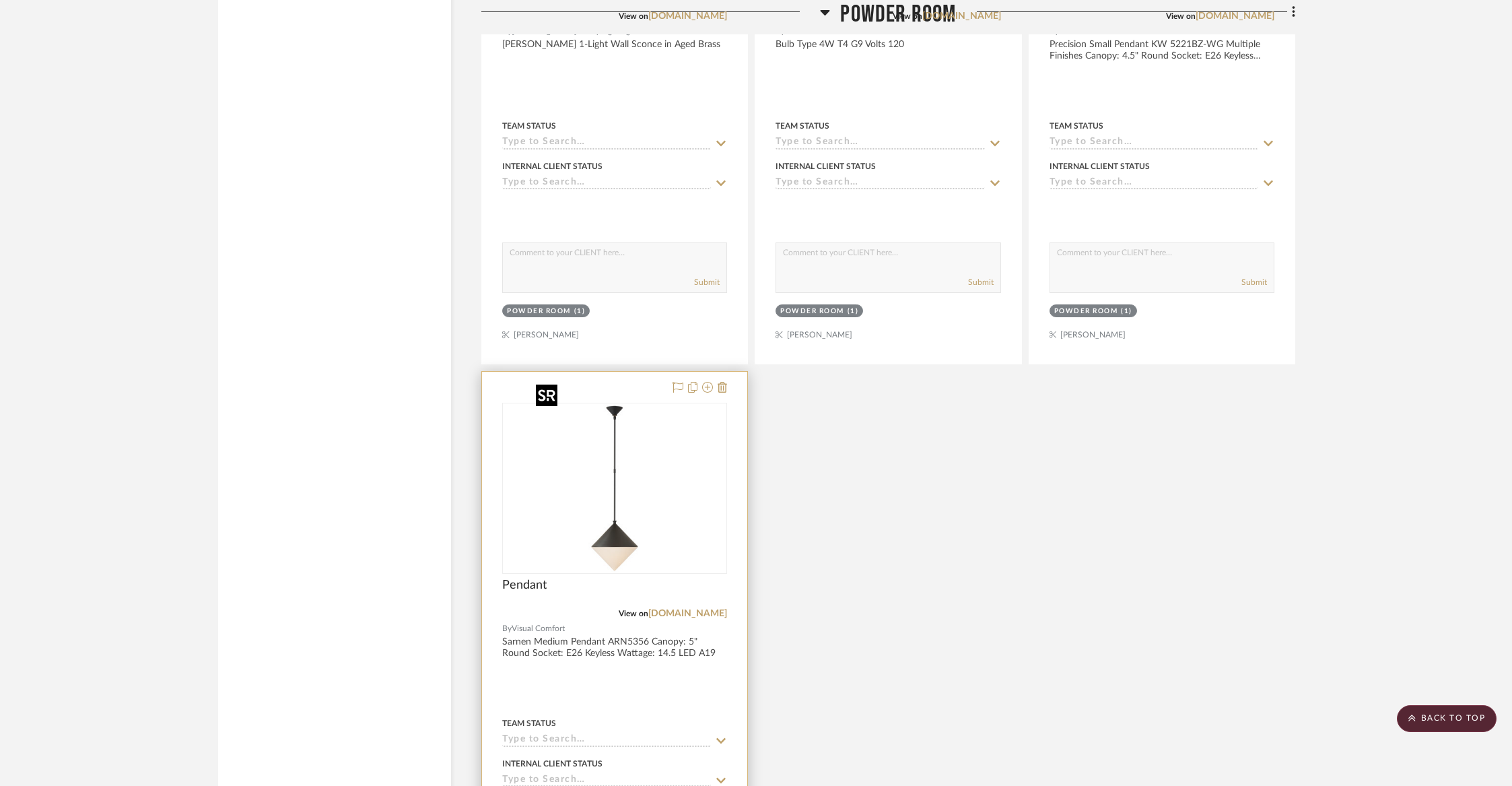
scroll to position [10938, 0]
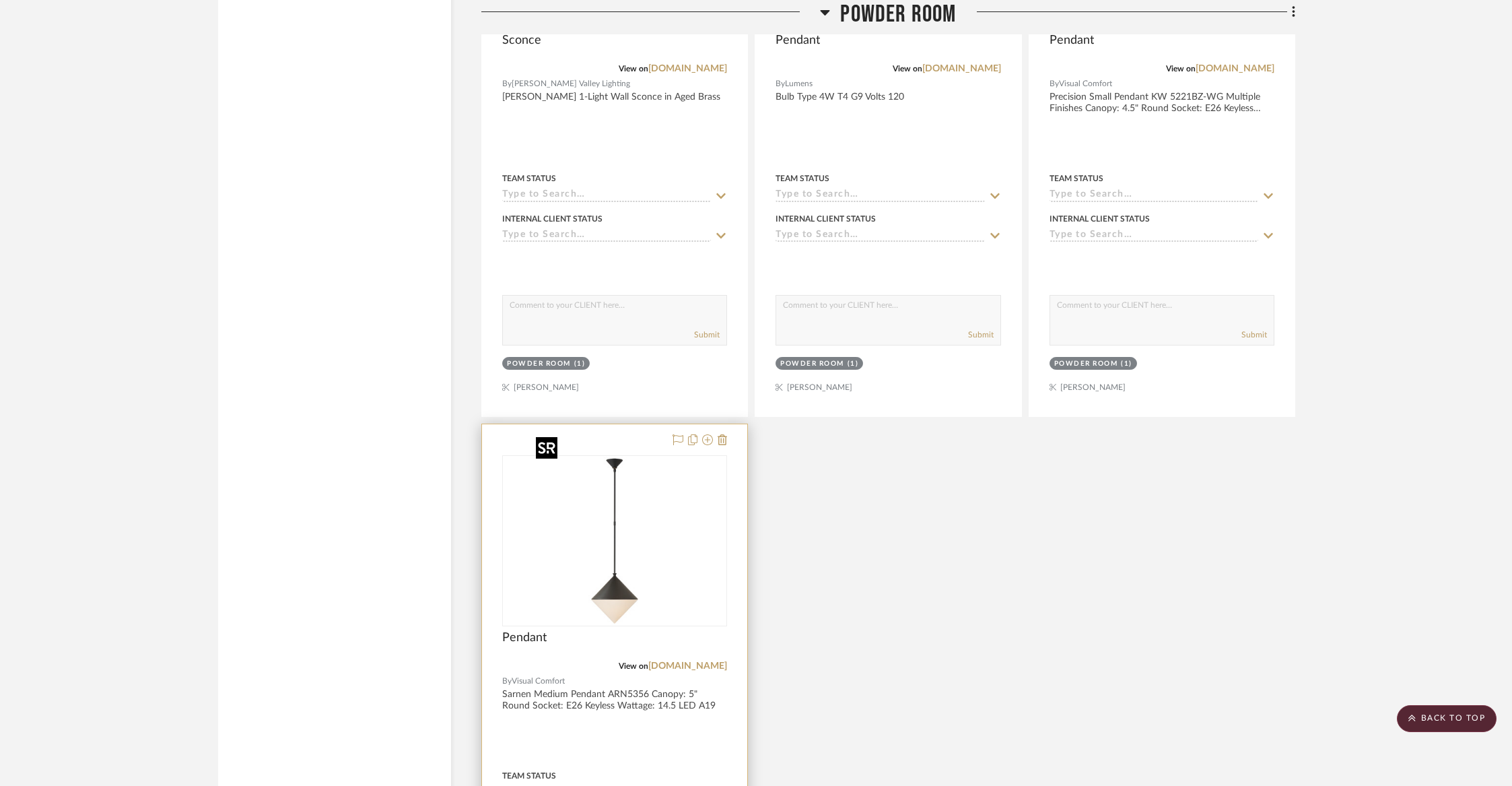
click at [649, 492] on img "0" at bounding box center [615, 541] width 168 height 168
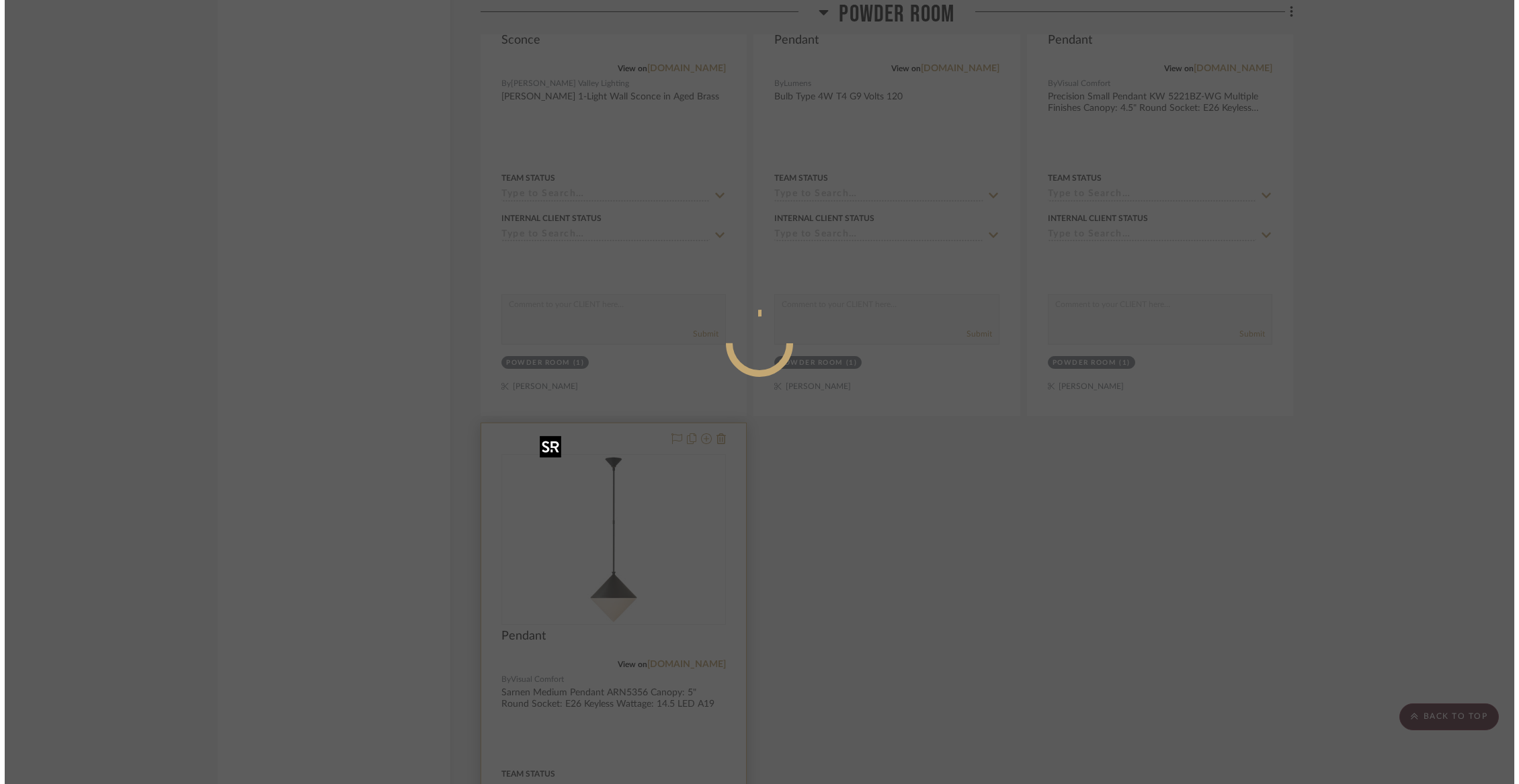
scroll to position [0, 0]
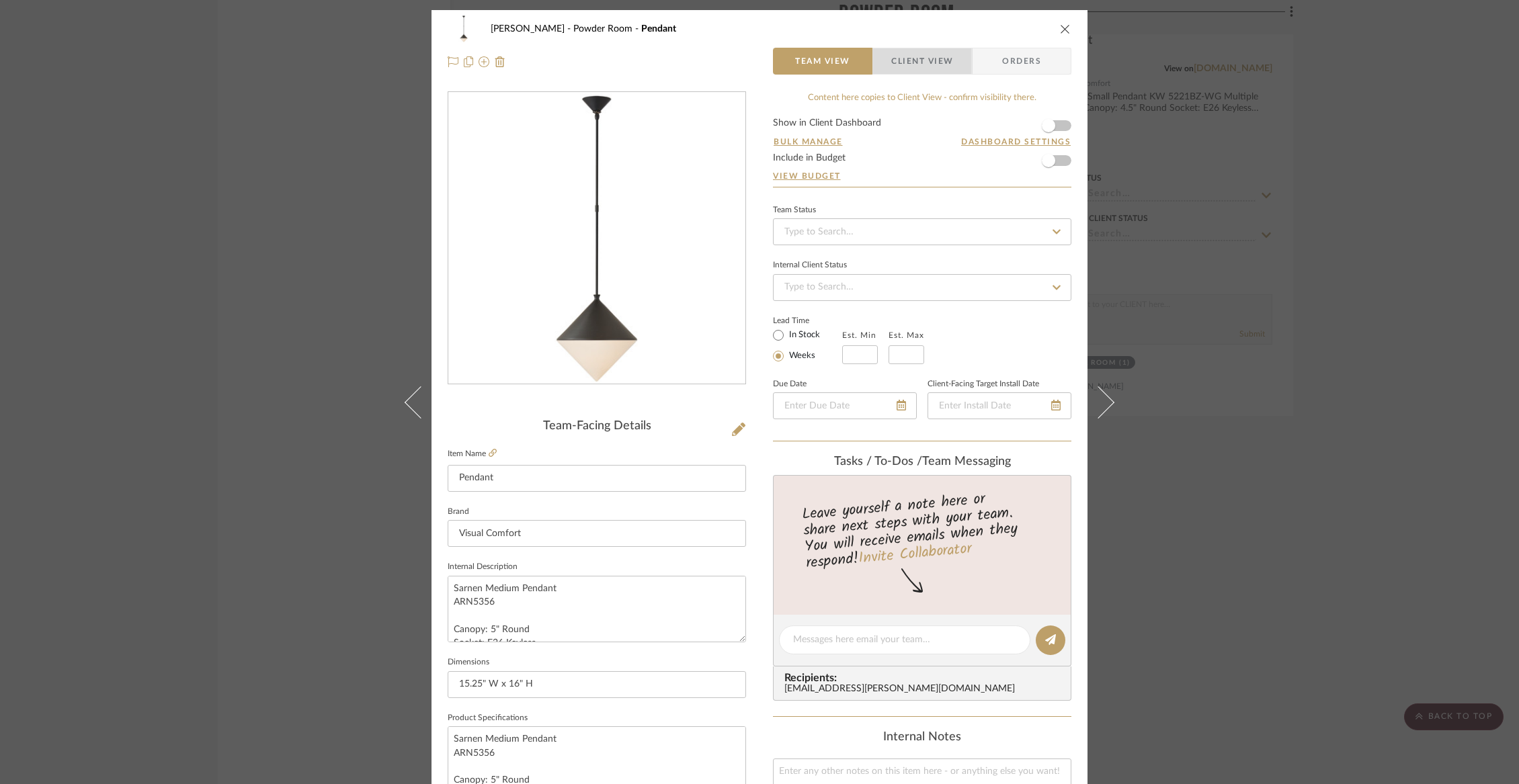
click at [924, 72] on span "Client View" at bounding box center [922, 61] width 62 height 26
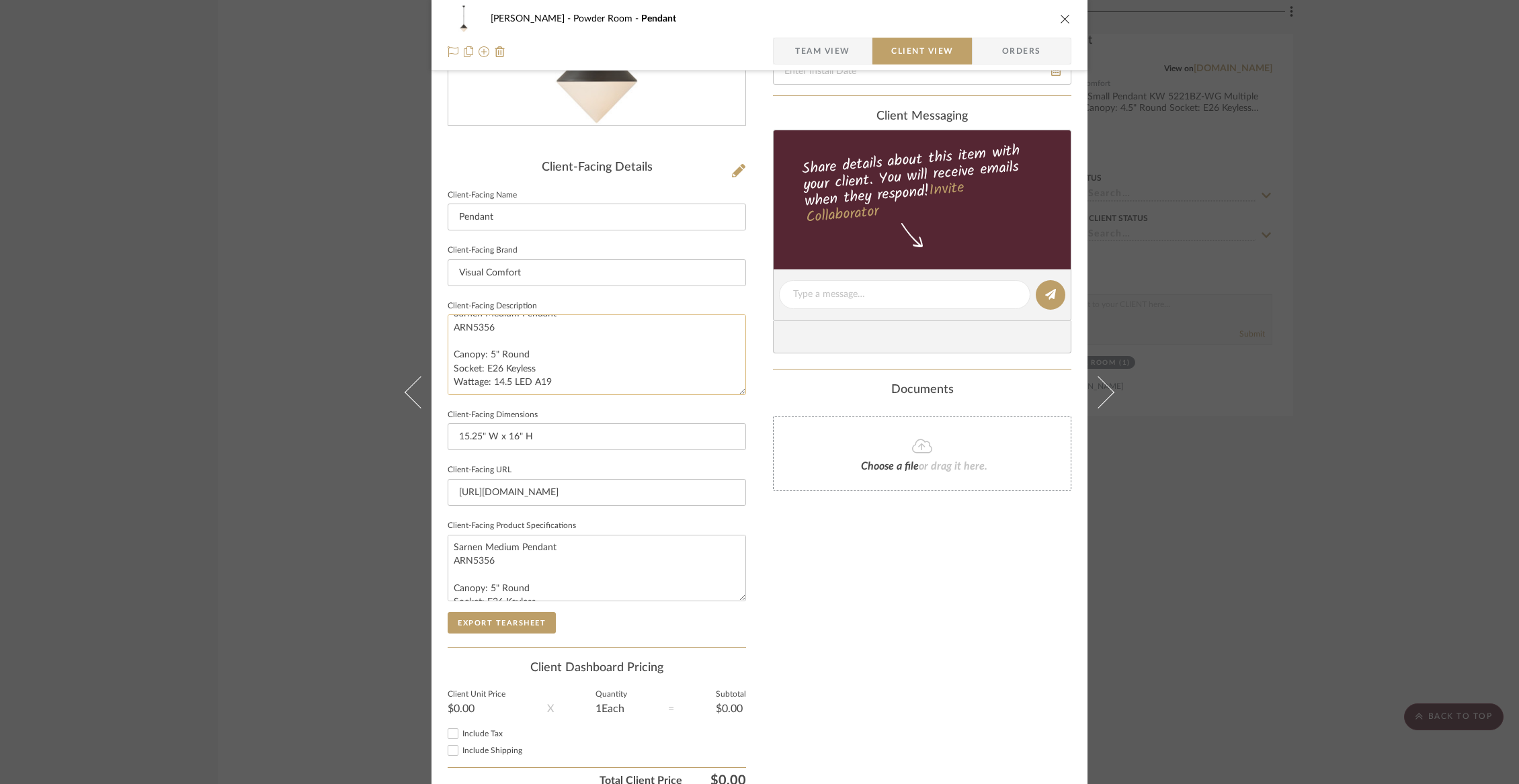
scroll to position [260, 0]
click at [525, 621] on button "Export Tearsheet" at bounding box center [502, 621] width 109 height 21
click at [1063, 19] on icon "close" at bounding box center [1065, 19] width 11 height 11
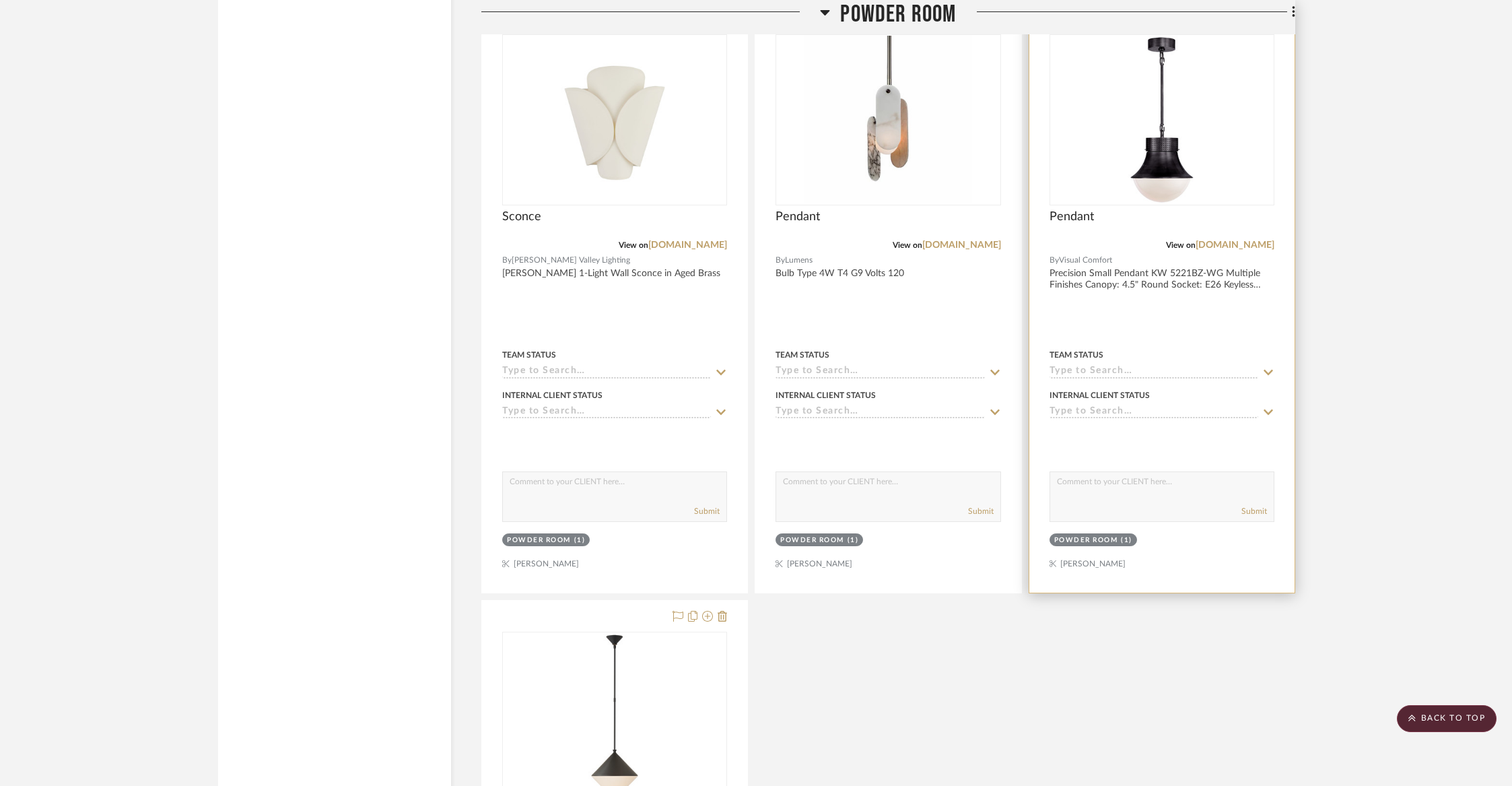
scroll to position [10746, 0]
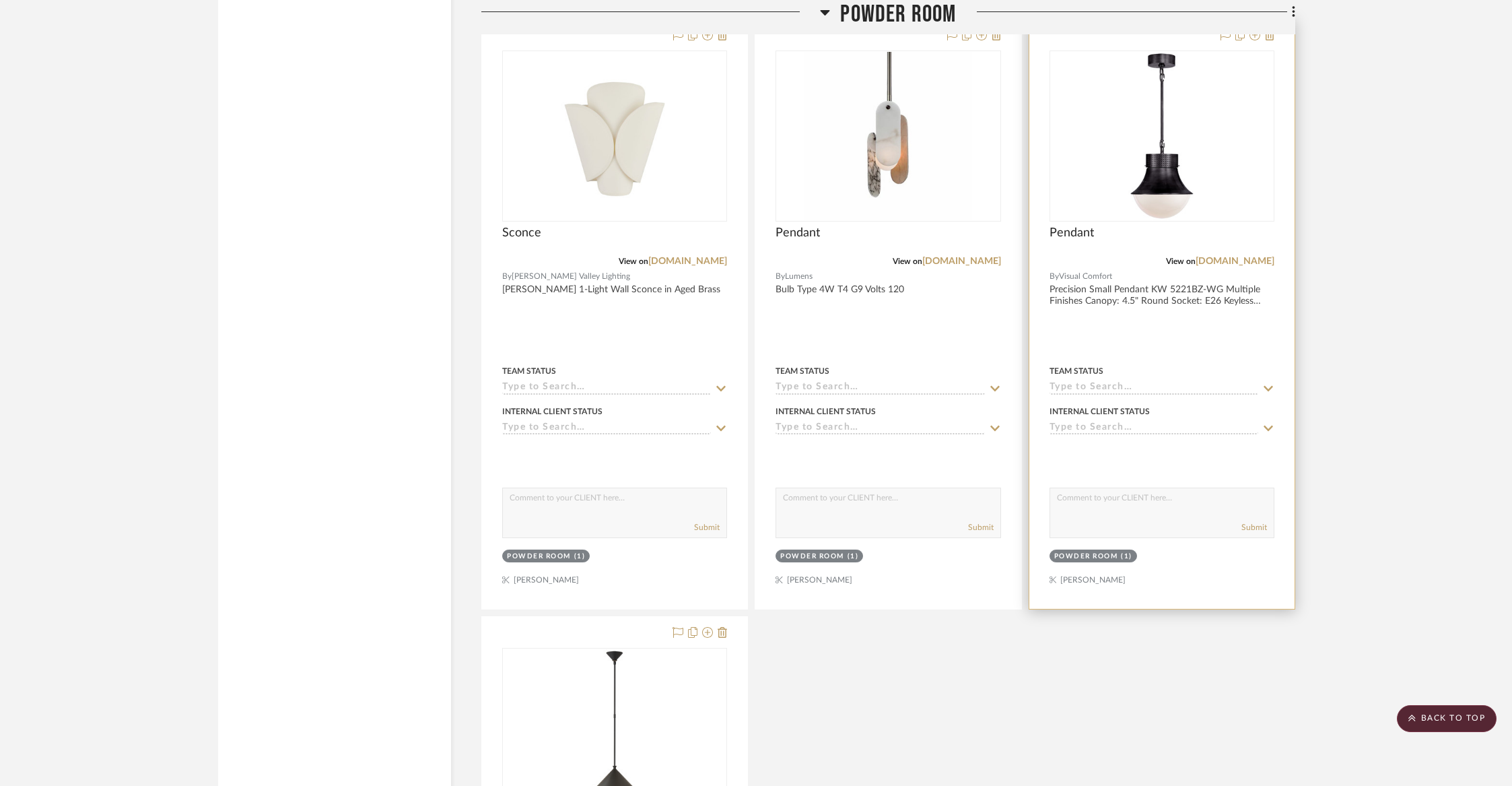
click at [1144, 255] on div "View on visualcomfort.com" at bounding box center [1162, 261] width 225 height 12
click at [1287, 145] on div at bounding box center [1162, 314] width 265 height 590
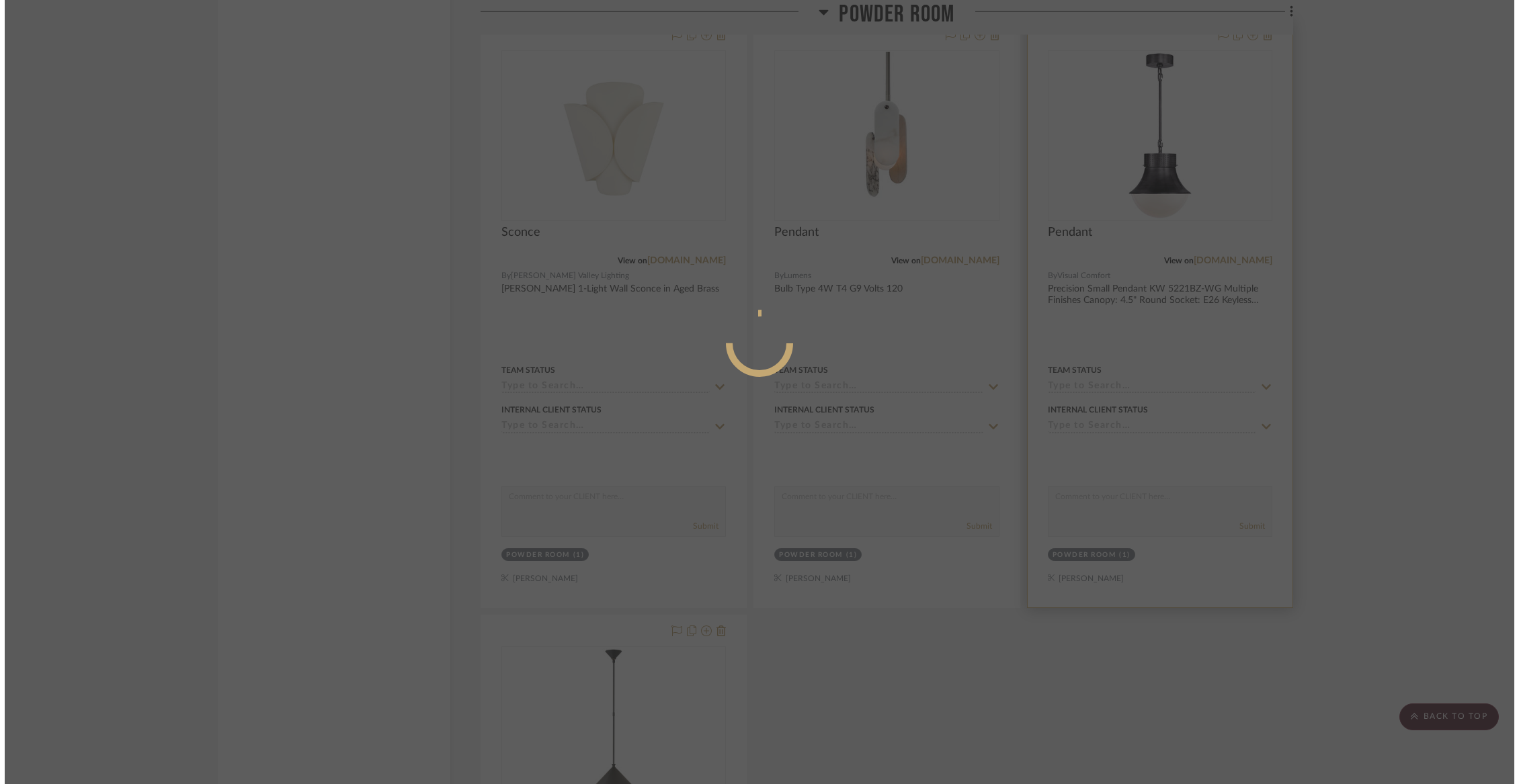
scroll to position [0, 0]
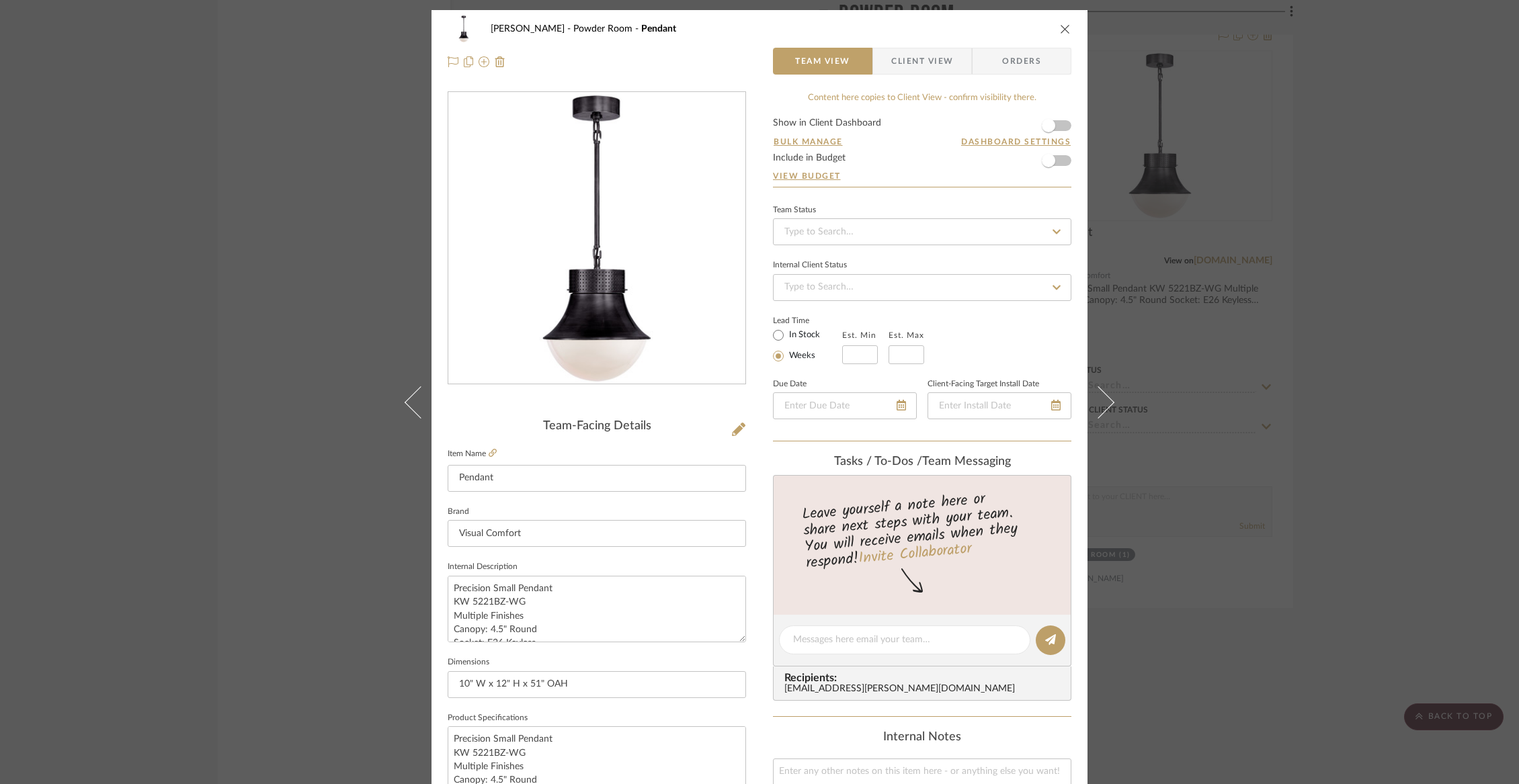
click at [929, 53] on span "Client View" at bounding box center [922, 61] width 62 height 26
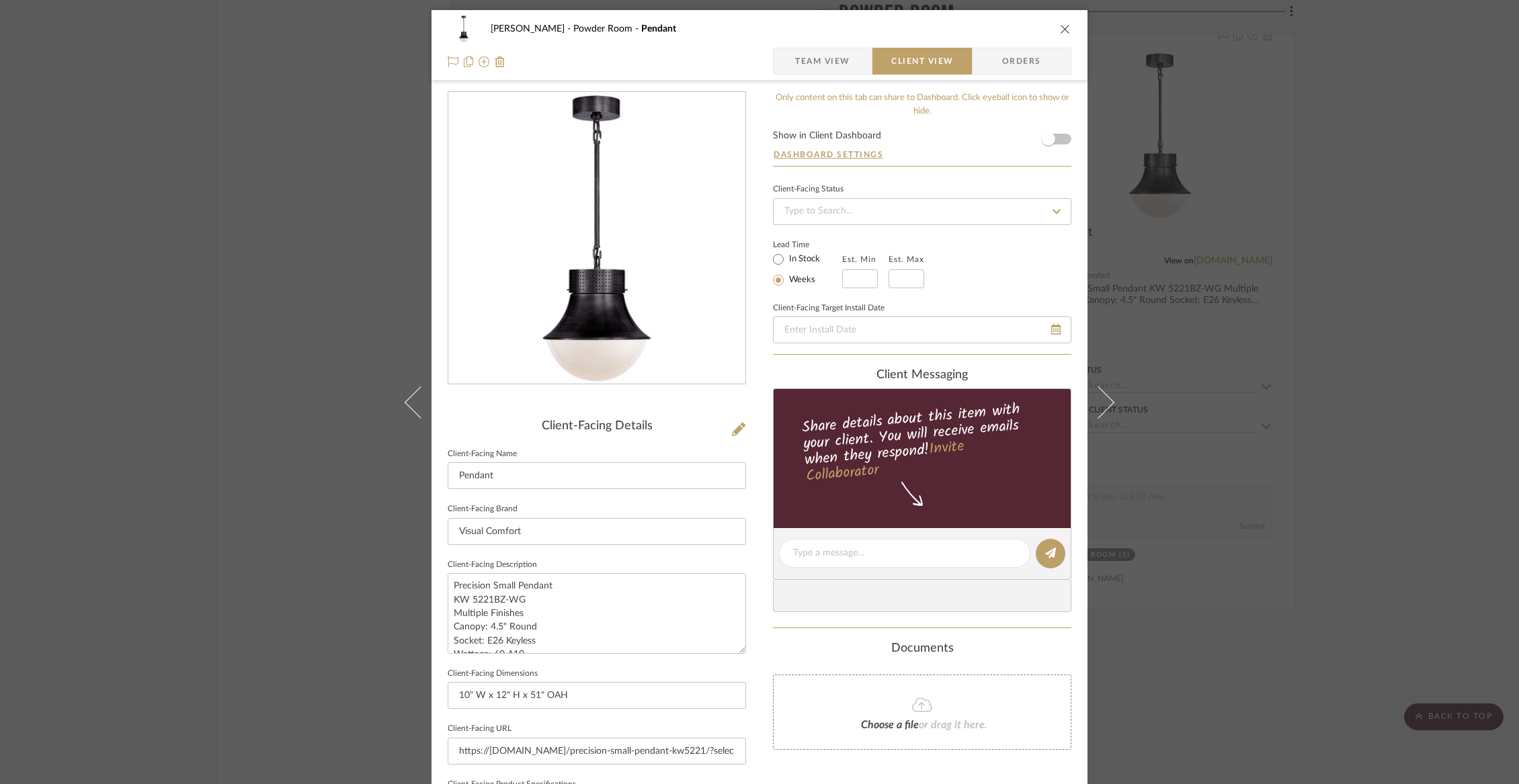
scroll to position [321, 0]
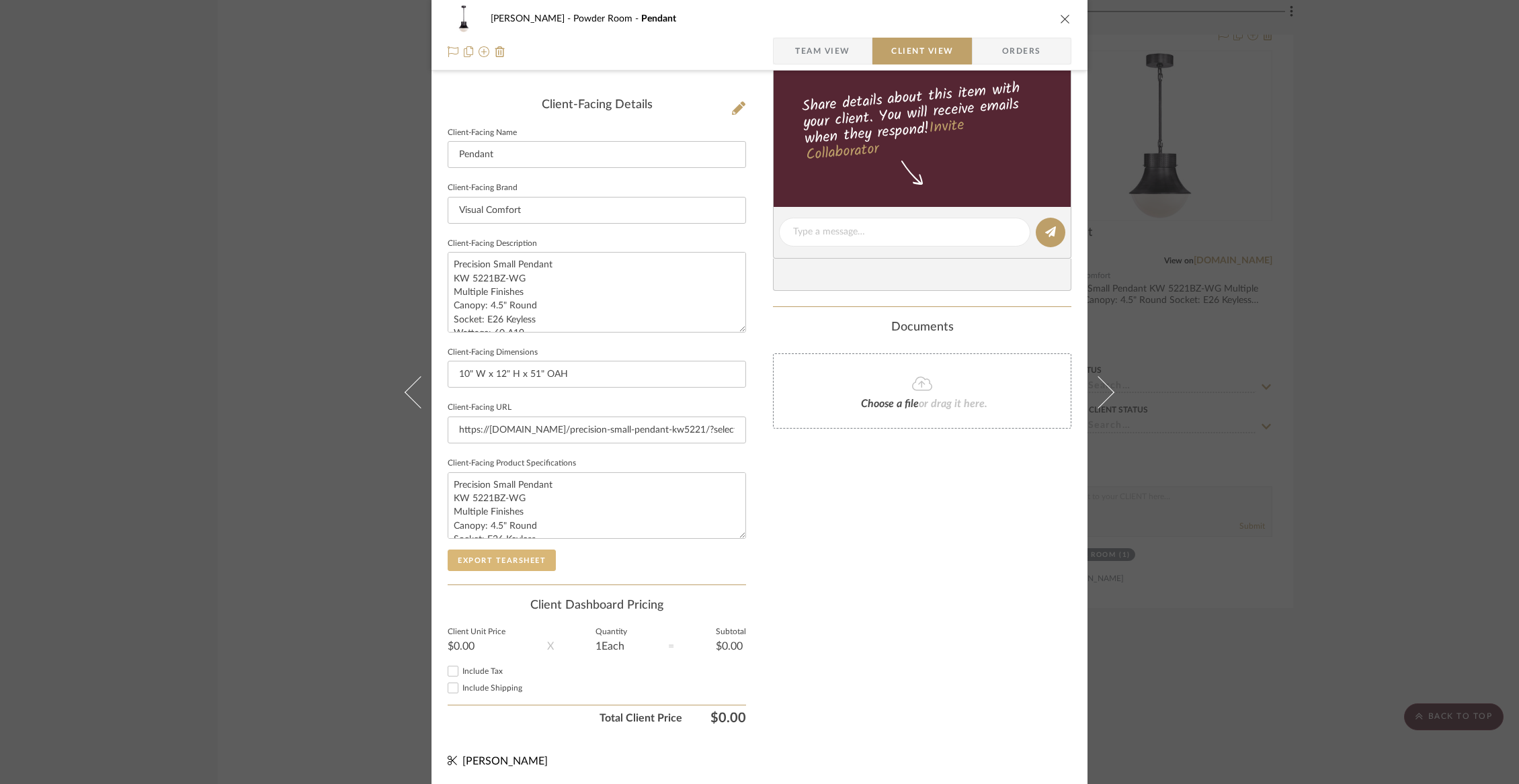
click at [523, 560] on button "Export Tearsheet" at bounding box center [502, 560] width 109 height 21
click at [1064, 11] on div "Wurster Powder Room Pendant" at bounding box center [760, 19] width 623 height 26
click at [1060, 17] on icon "close" at bounding box center [1065, 19] width 11 height 11
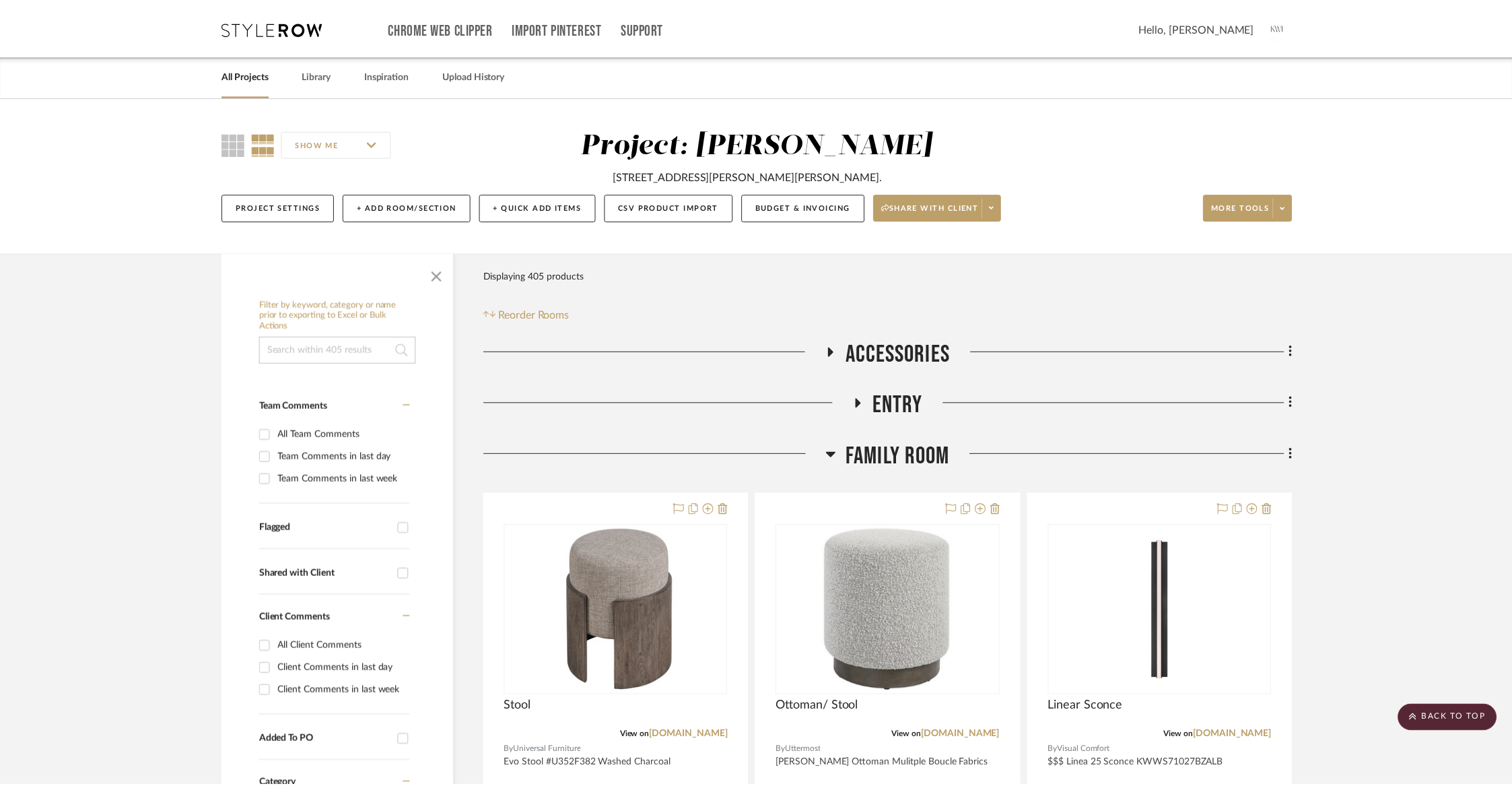
scroll to position [10746, 0]
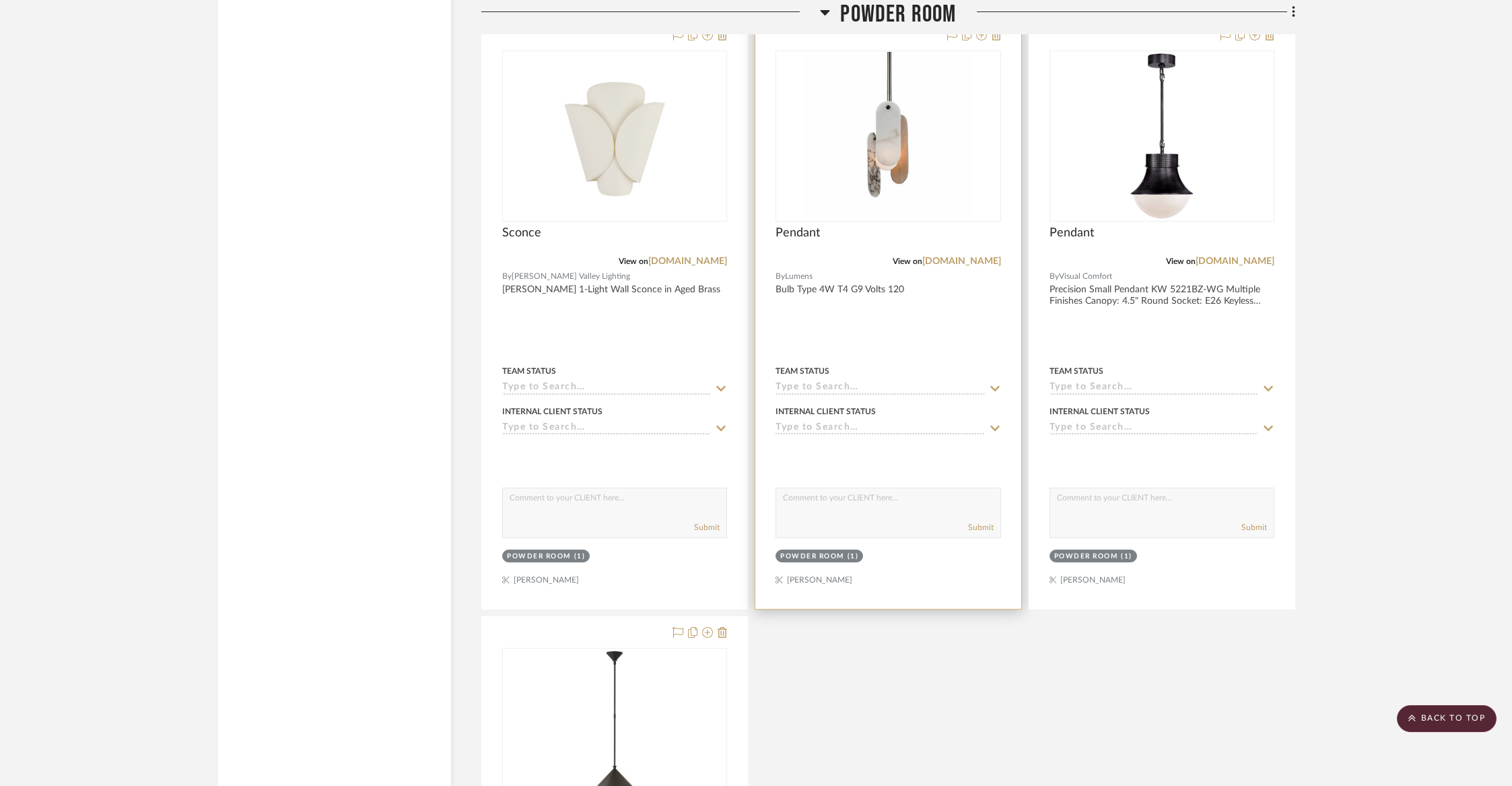
click at [914, 266] on div at bounding box center [888, 314] width 265 height 590
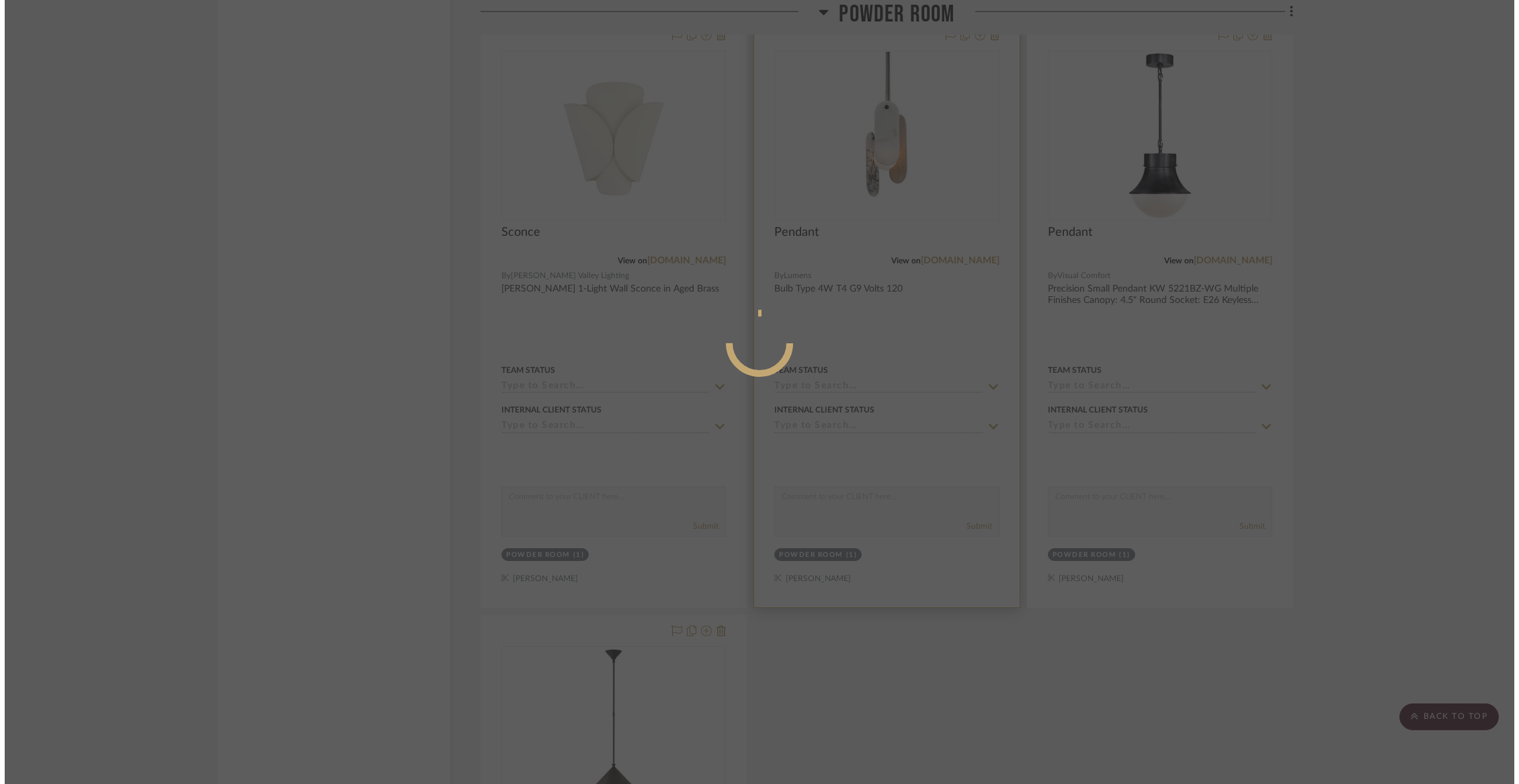
scroll to position [0, 0]
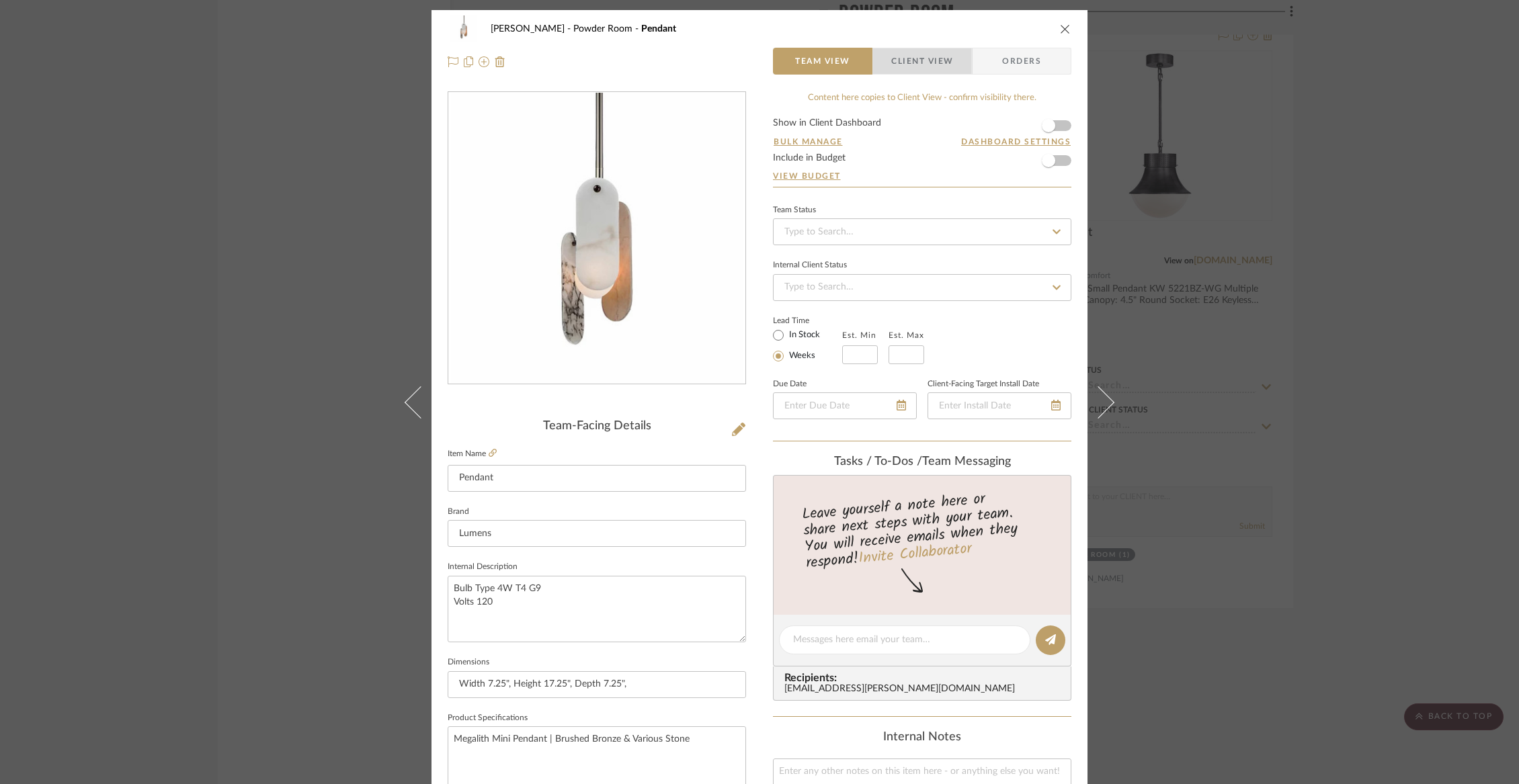
click at [924, 57] on span "Client View" at bounding box center [922, 61] width 62 height 26
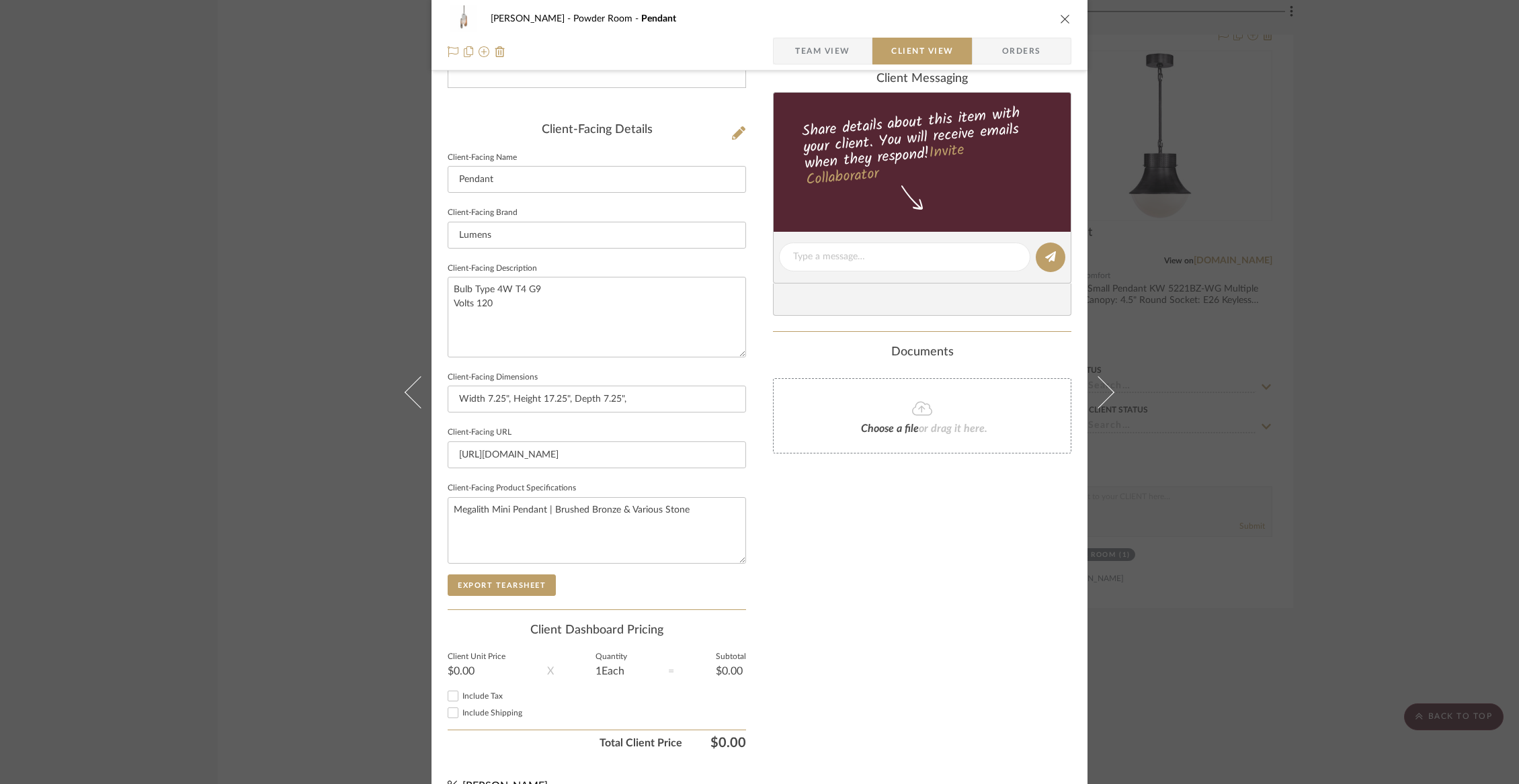
scroll to position [321, 0]
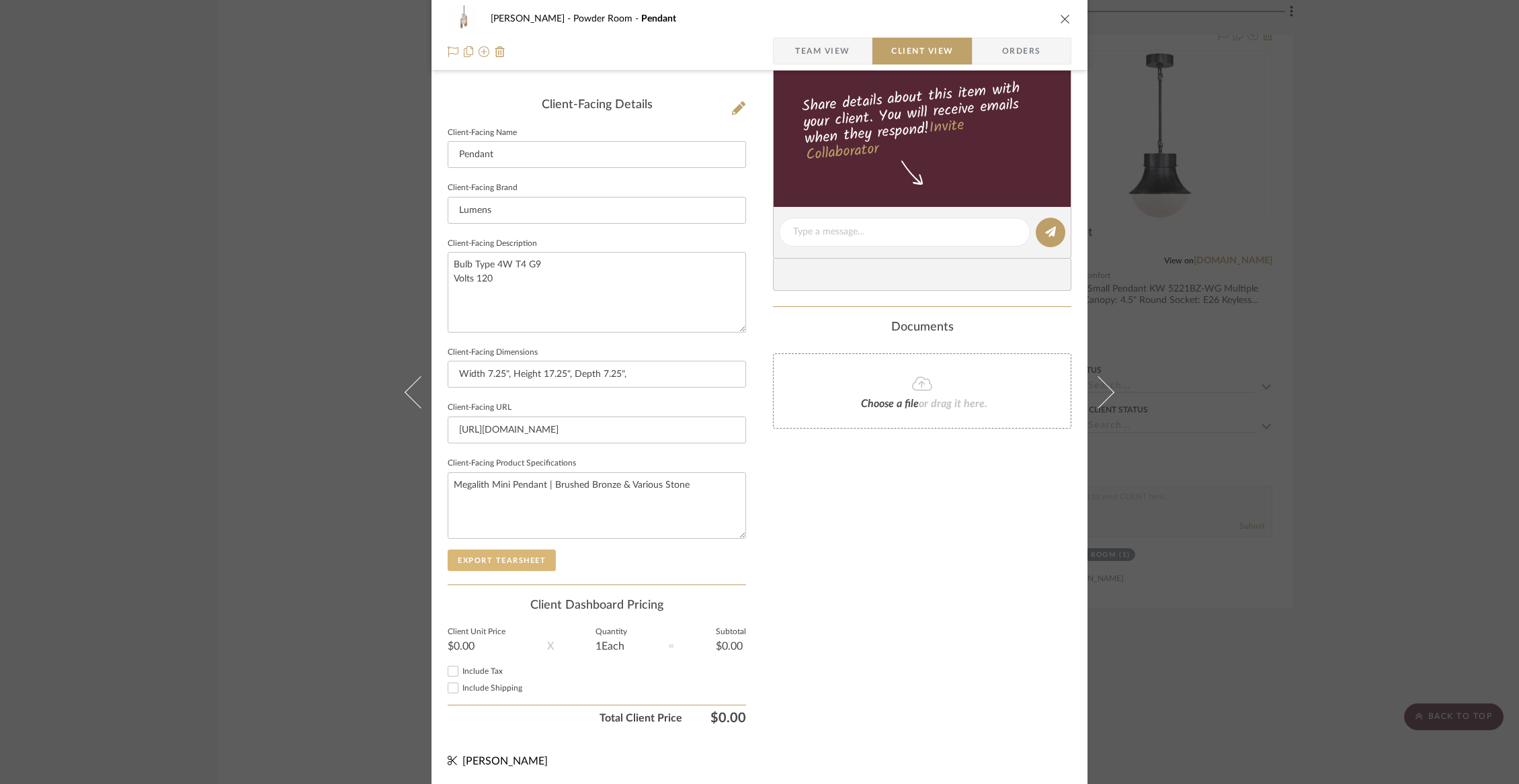
click at [515, 553] on button "Export Tearsheet" at bounding box center [502, 560] width 109 height 21
click at [1065, 19] on icon "close" at bounding box center [1065, 19] width 11 height 11
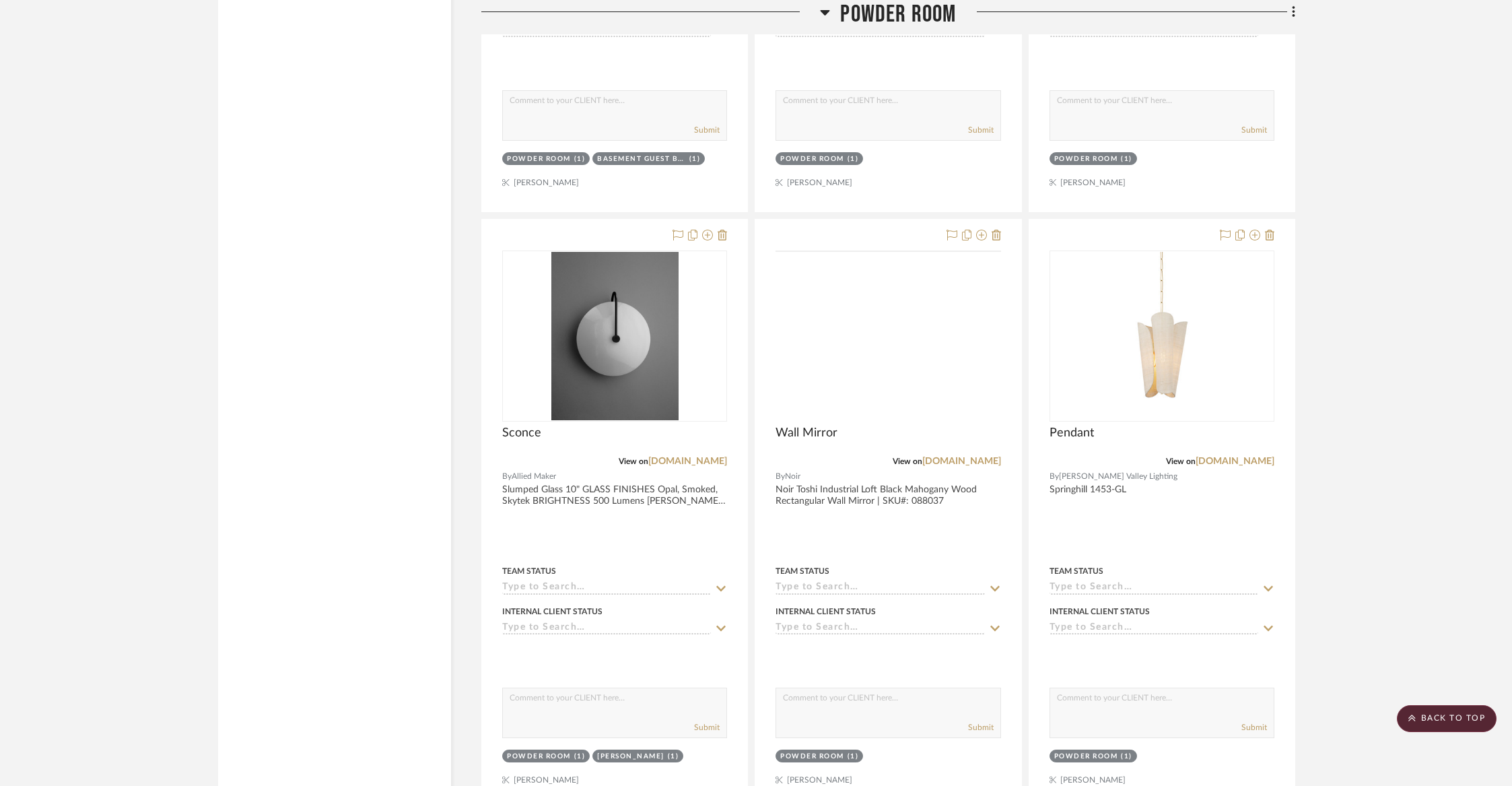
scroll to position [9921, 0]
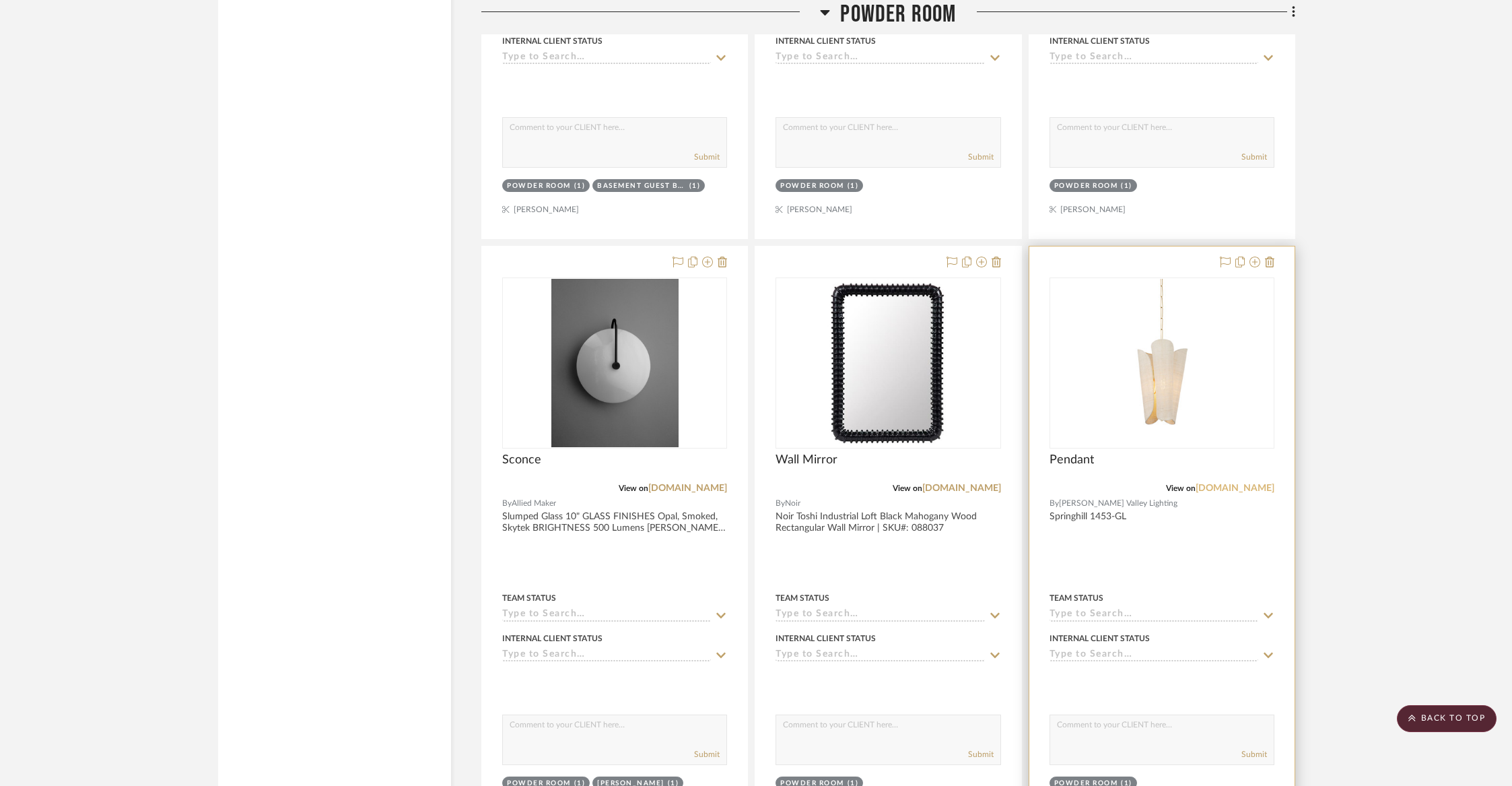
click at [1227, 483] on link "hvlgroup.com" at bounding box center [1234, 488] width 79 height 10
click at [1140, 452] on div "Pendant" at bounding box center [1162, 466] width 225 height 29
click at [1110, 482] on div "View on hvlgroup.com" at bounding box center [1162, 489] width 225 height 12
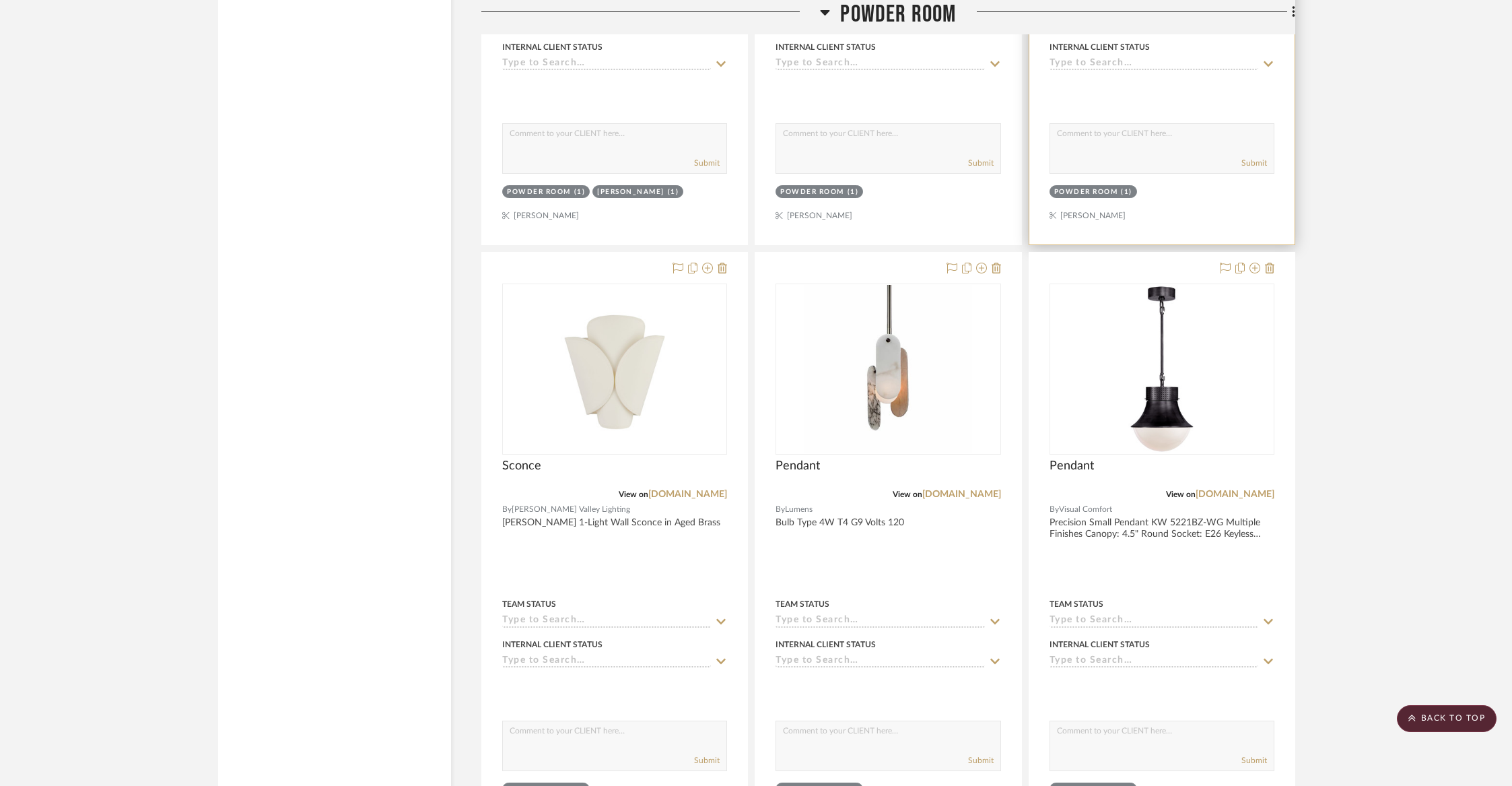
scroll to position [10695, 0]
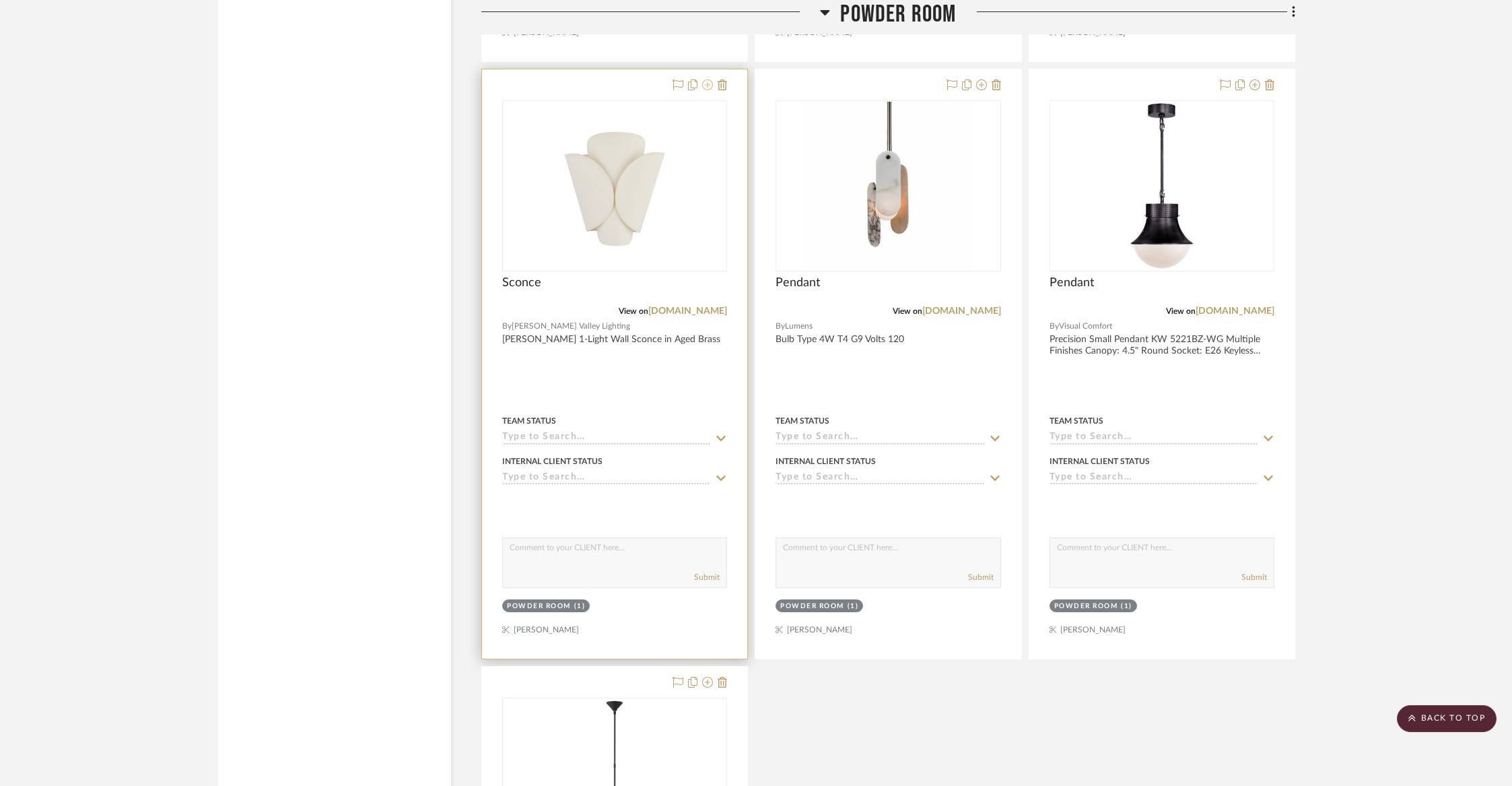
click at [708, 80] on icon at bounding box center [708, 85] width 11 height 11
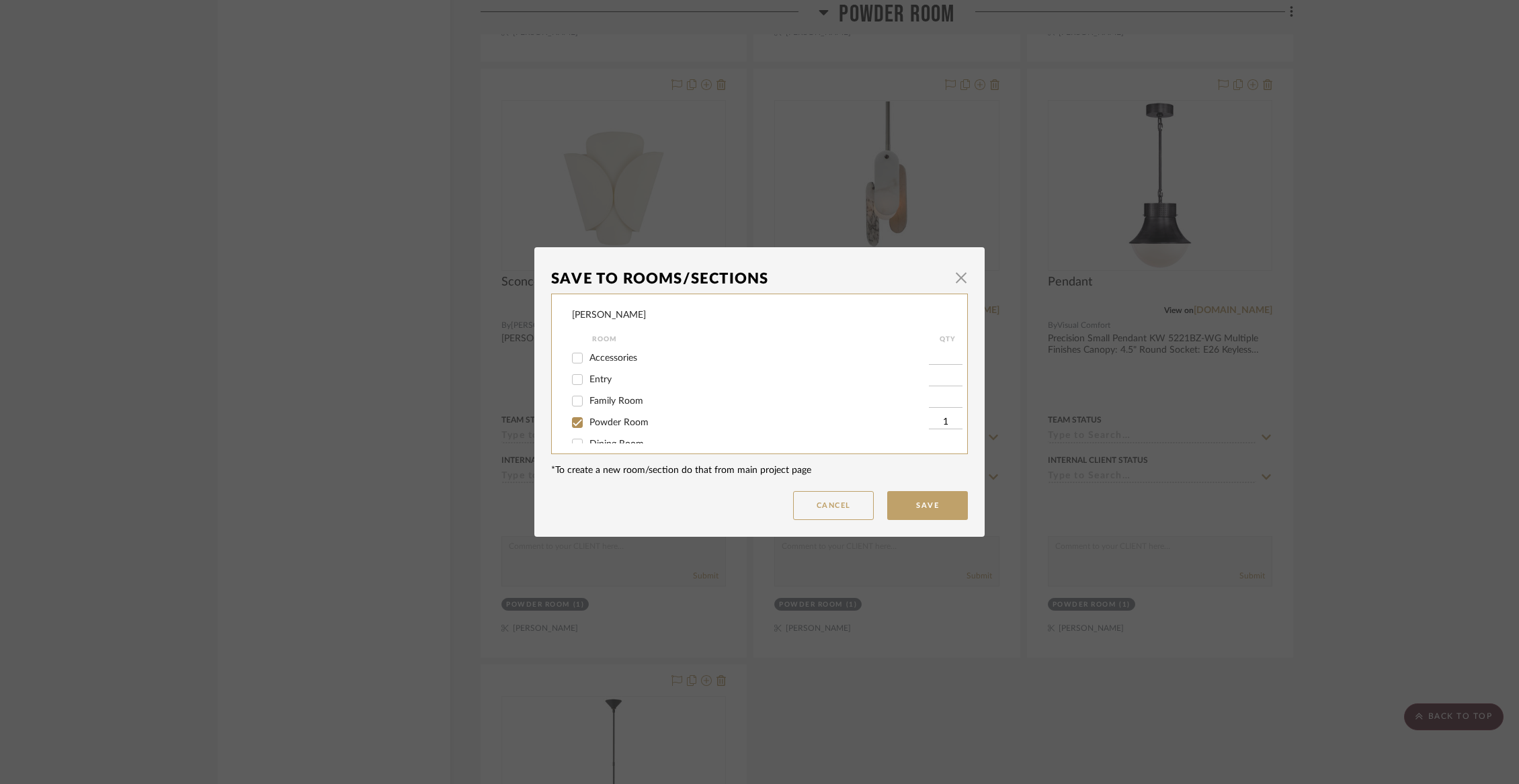
scroll to position [49, 0]
click at [578, 381] on input "Powder Room" at bounding box center [577, 373] width 21 height 21
checkbox input "false"
click at [586, 405] on div "Liz Closet" at bounding box center [751, 408] width 357 height 21
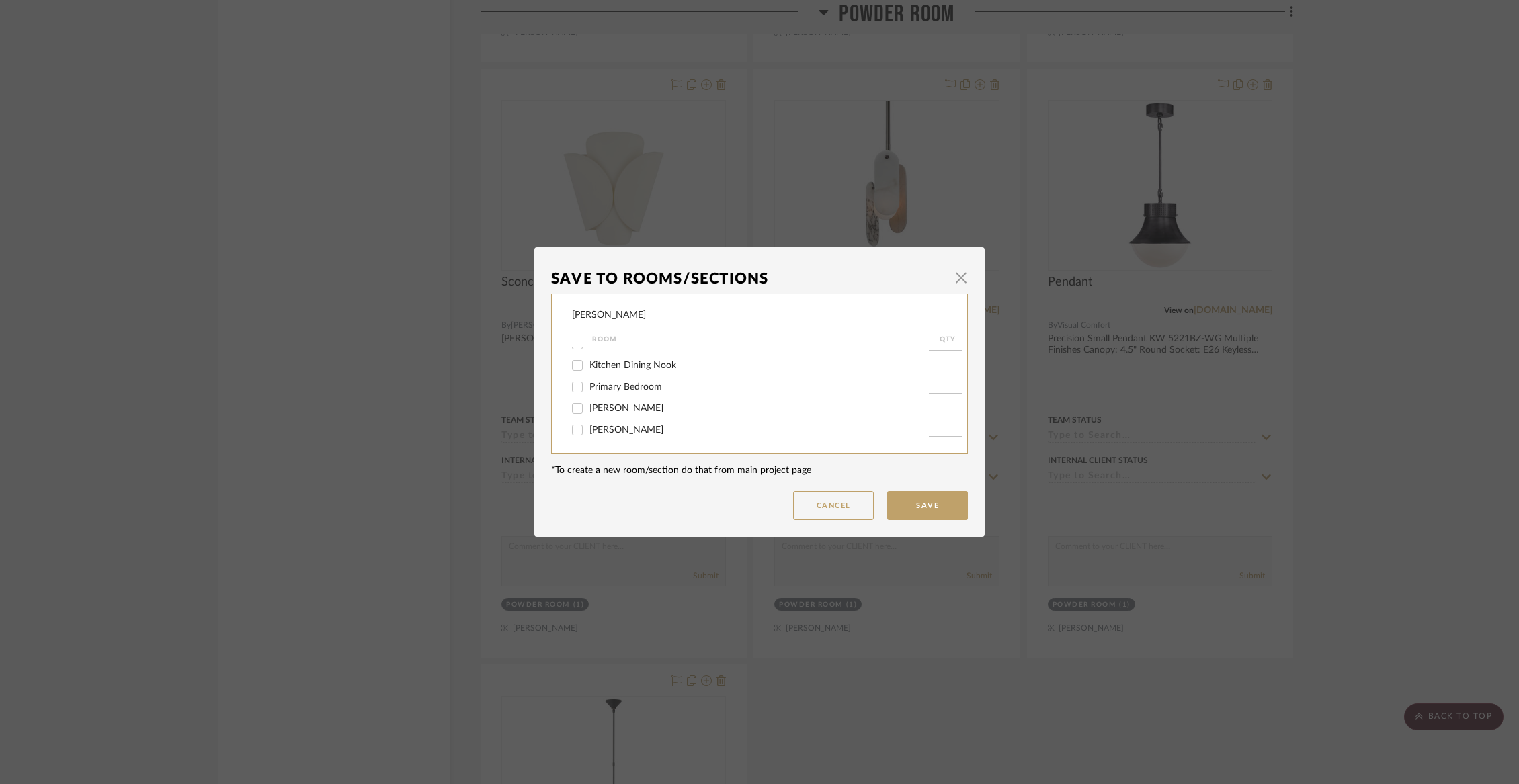
click at [589, 392] on span "Primary Bedroom" at bounding box center [625, 387] width 72 height 10
click at [586, 397] on input "Primary Bedroom" at bounding box center [577, 387] width 21 height 21
checkbox input "true"
type input "1"
click at [951, 496] on button "Save" at bounding box center [926, 505] width 80 height 29
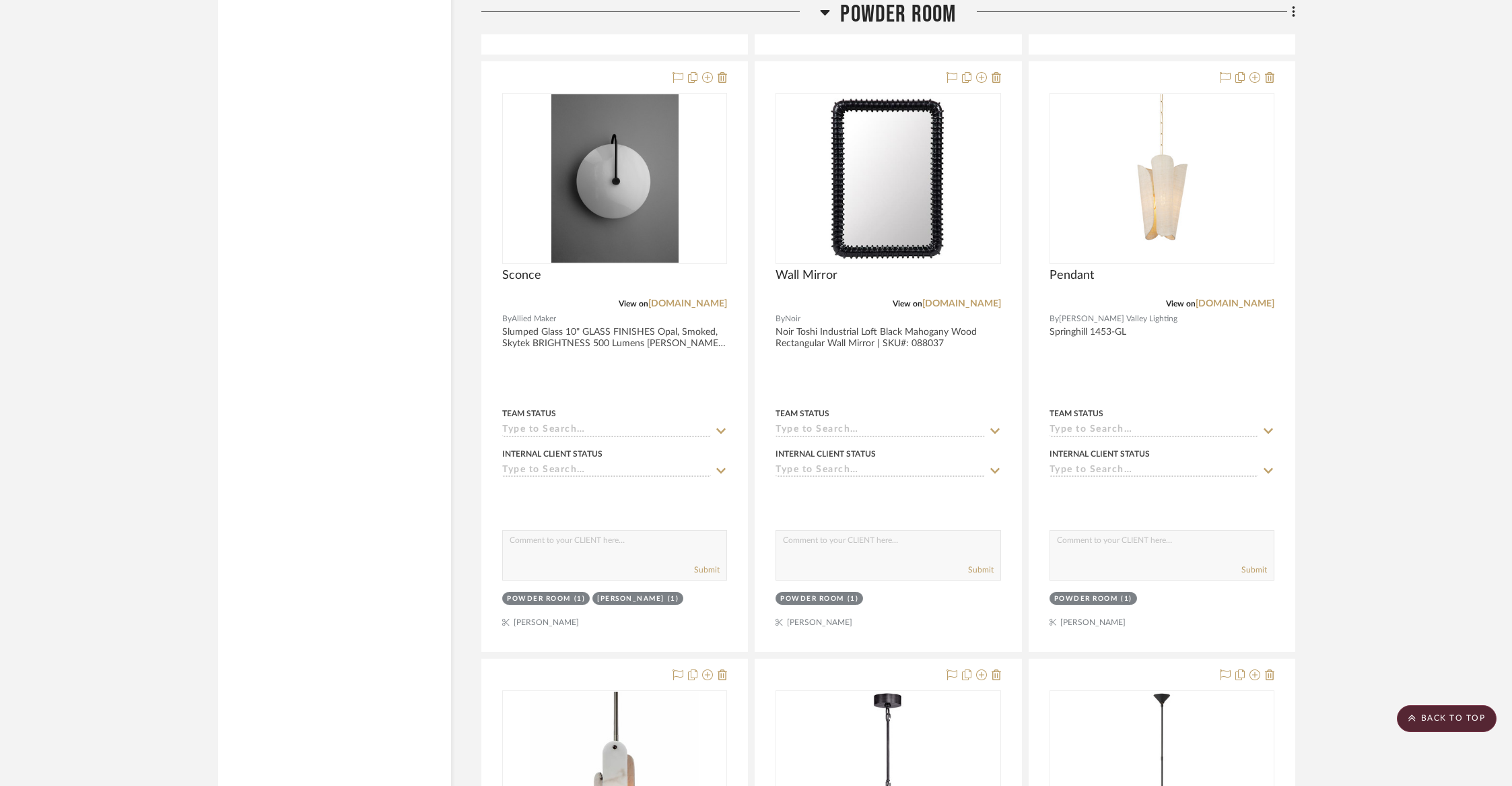
scroll to position [10087, 0]
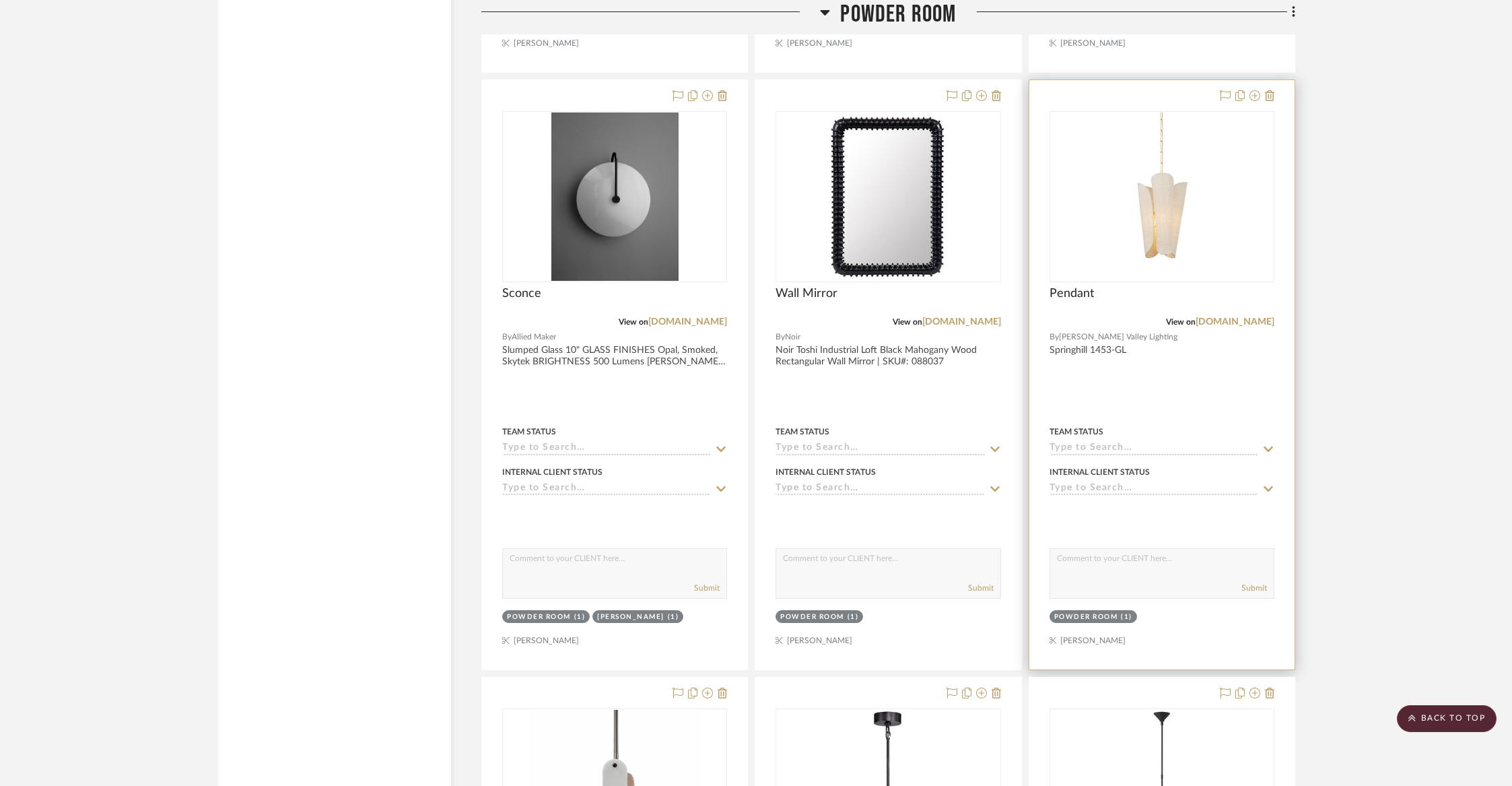
click at [1146, 333] on div at bounding box center [1162, 375] width 265 height 590
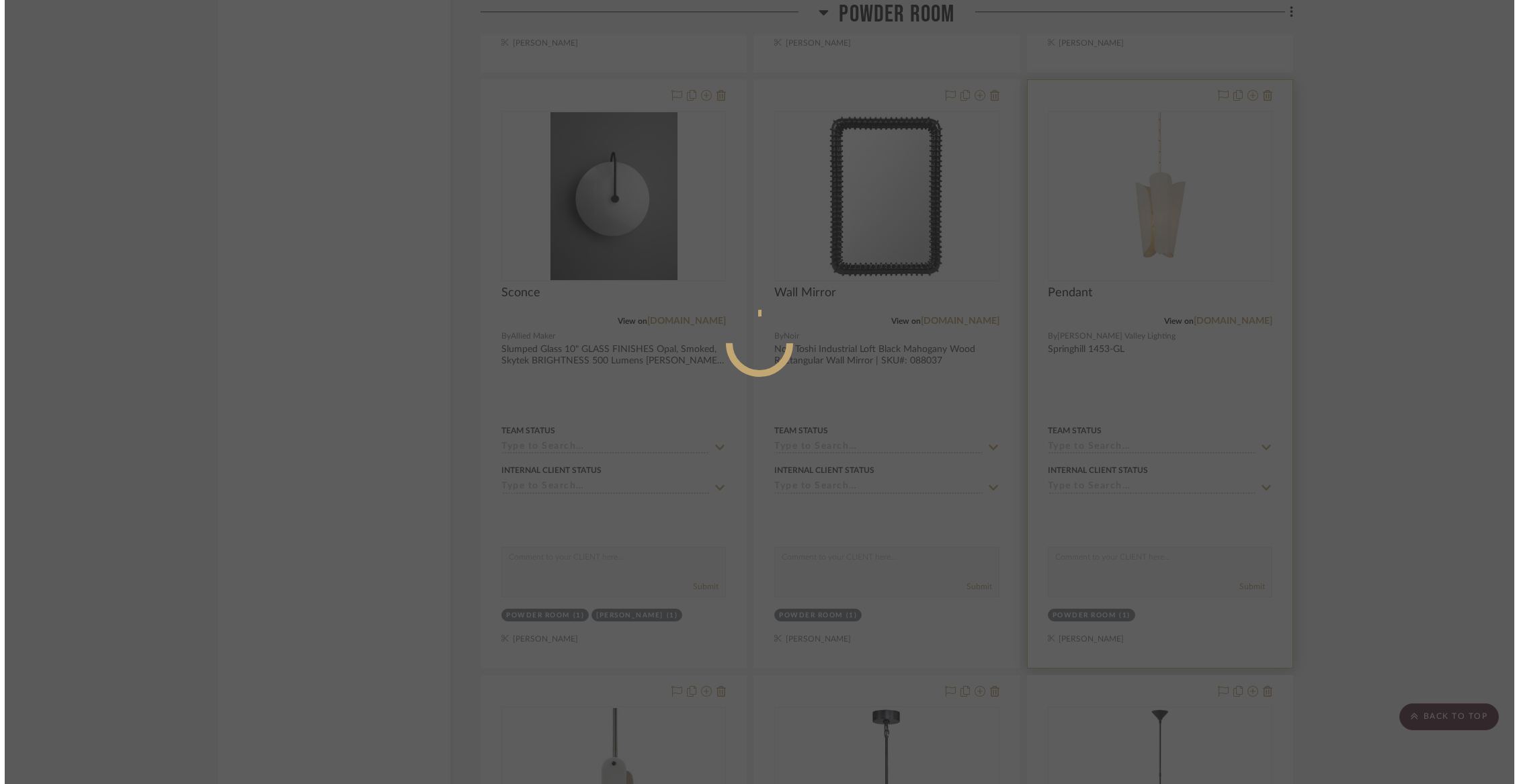
scroll to position [0, 0]
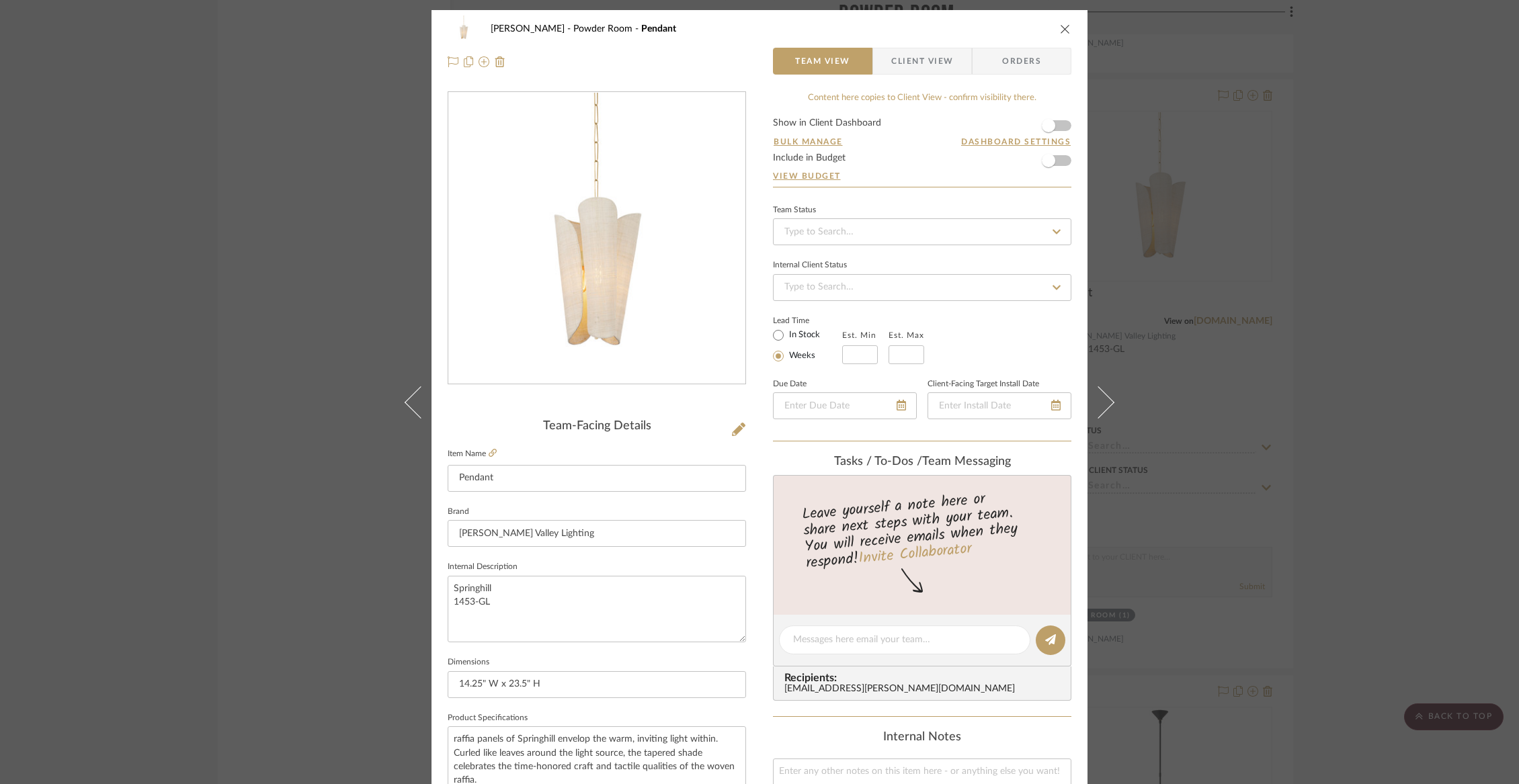
click at [896, 62] on span "Client View" at bounding box center [922, 61] width 62 height 26
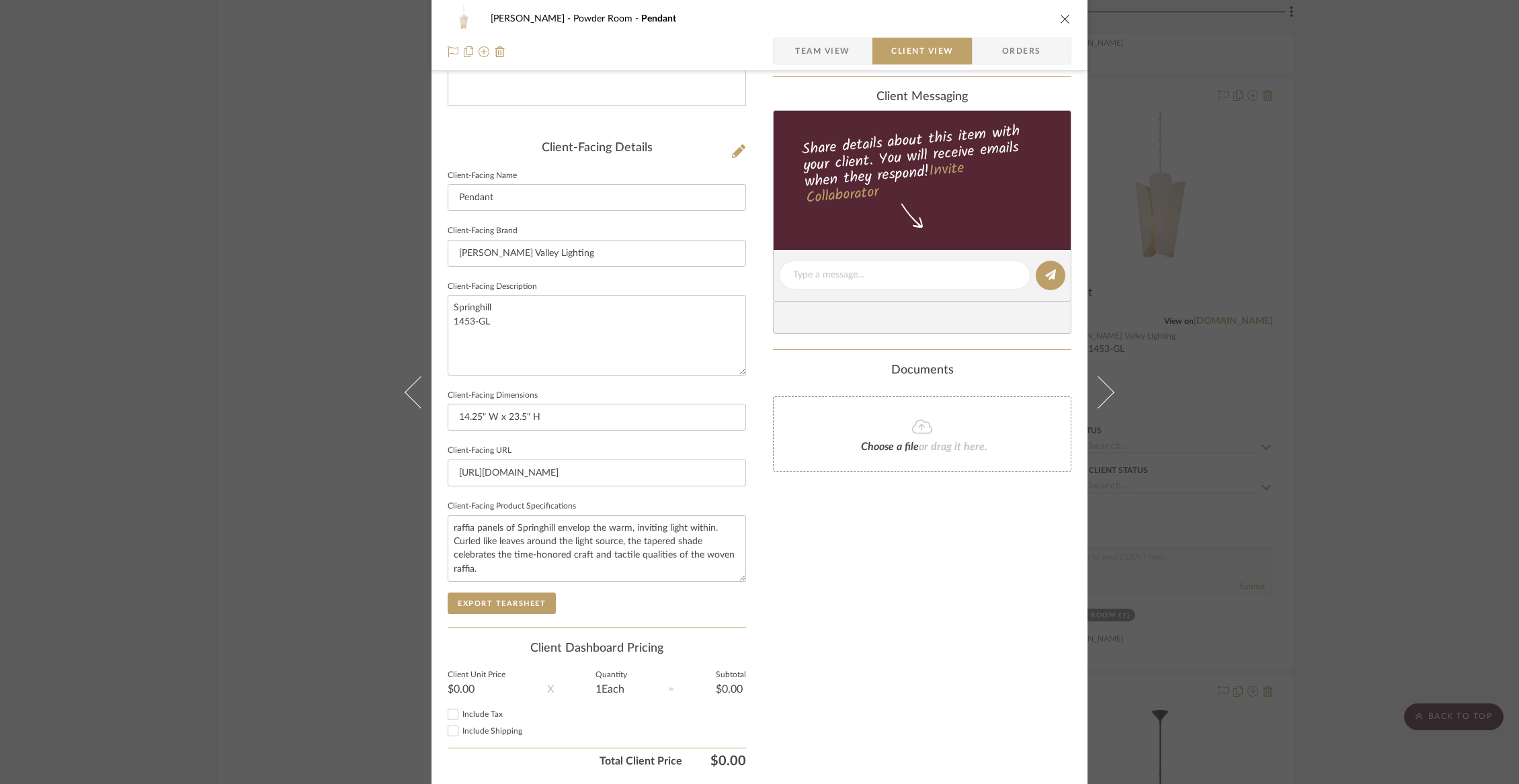
scroll to position [283, 0]
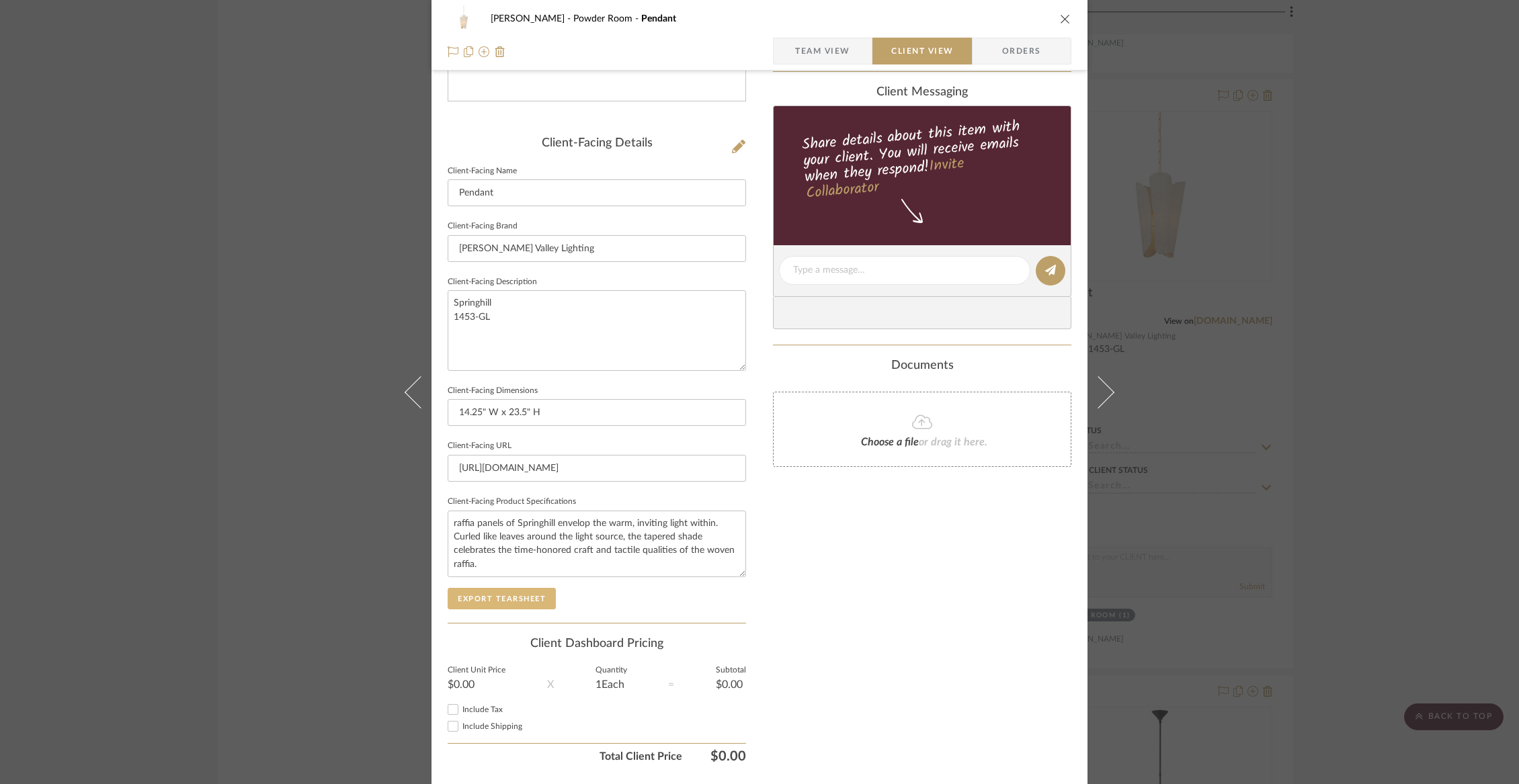
click at [510, 595] on button "Export Tearsheet" at bounding box center [502, 599] width 109 height 21
click at [1062, 12] on button "close" at bounding box center [1065, 19] width 12 height 12
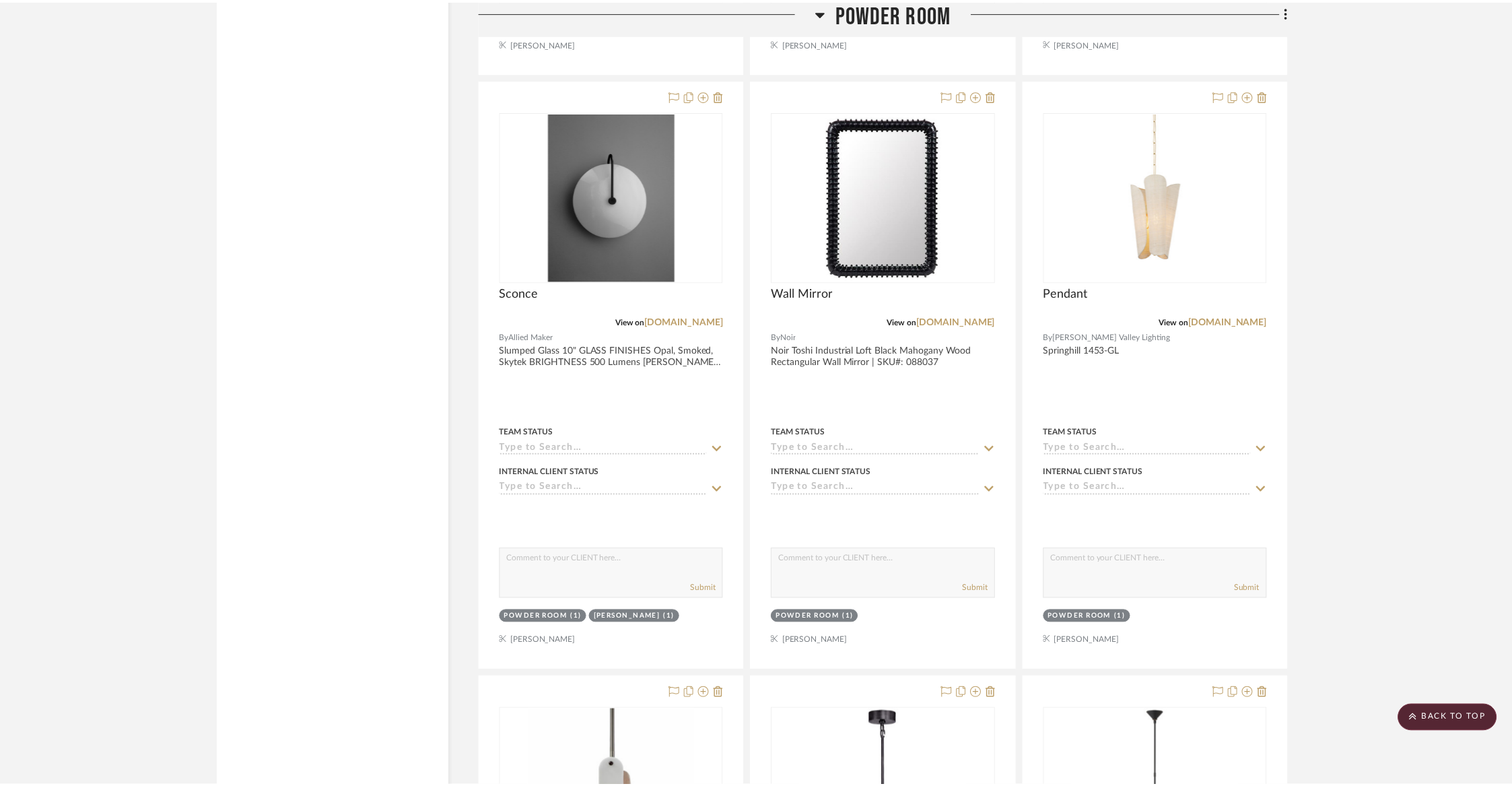
scroll to position [10087, 0]
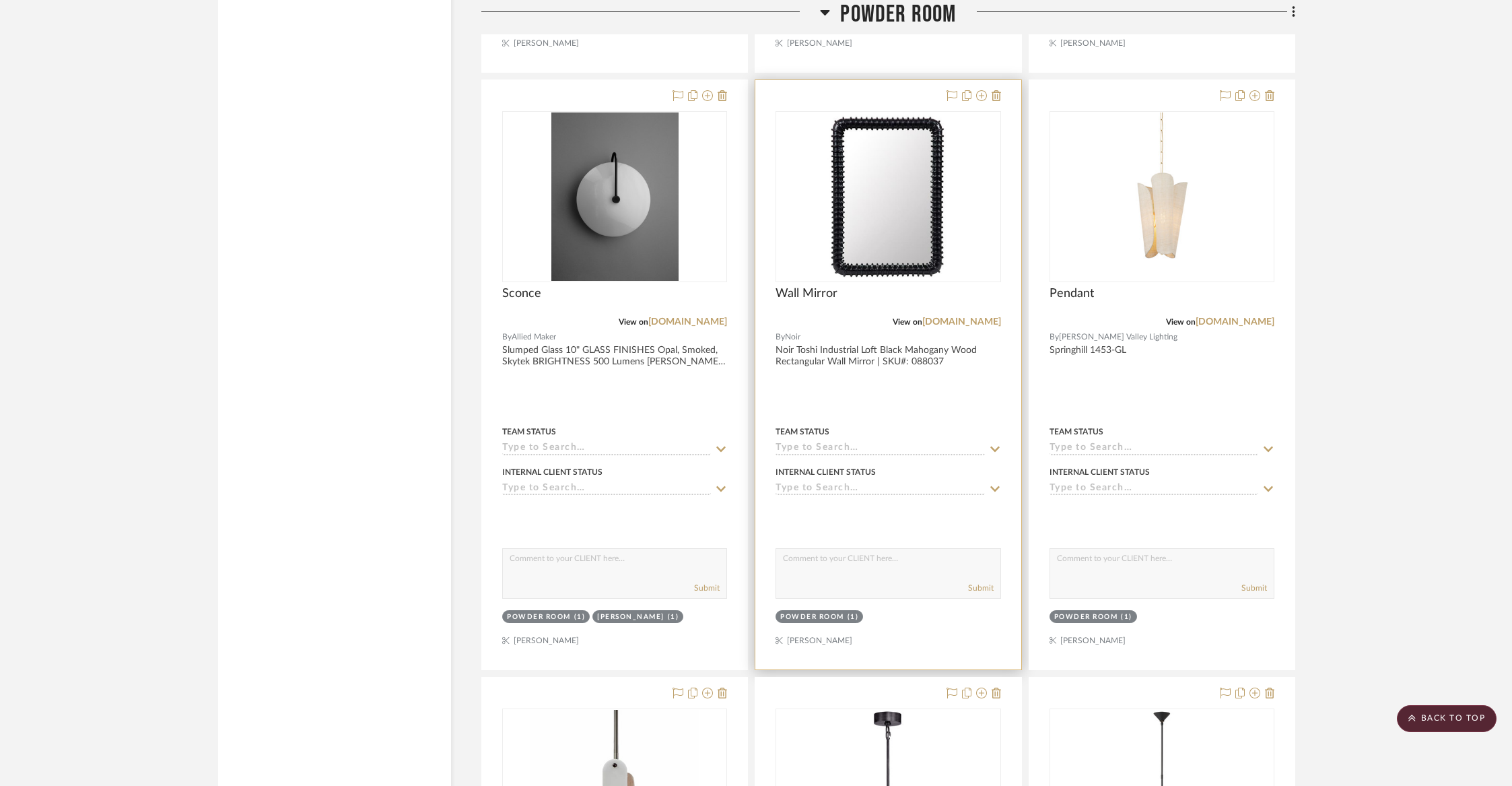
click at [857, 316] on div "View on kathykuohome.com" at bounding box center [888, 322] width 225 height 12
click at [826, 309] on div at bounding box center [888, 375] width 265 height 590
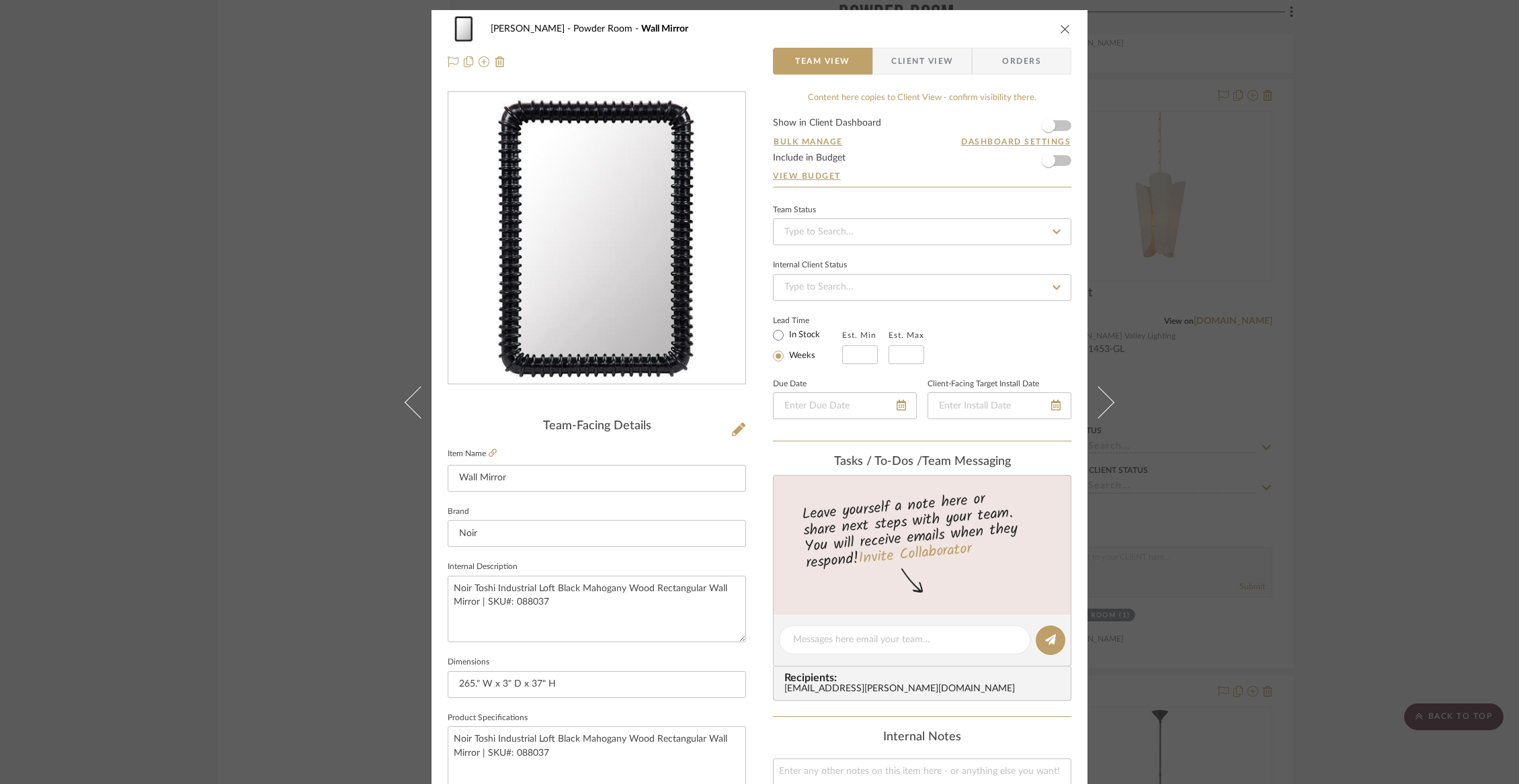
click at [903, 59] on span "Client View" at bounding box center [922, 61] width 62 height 26
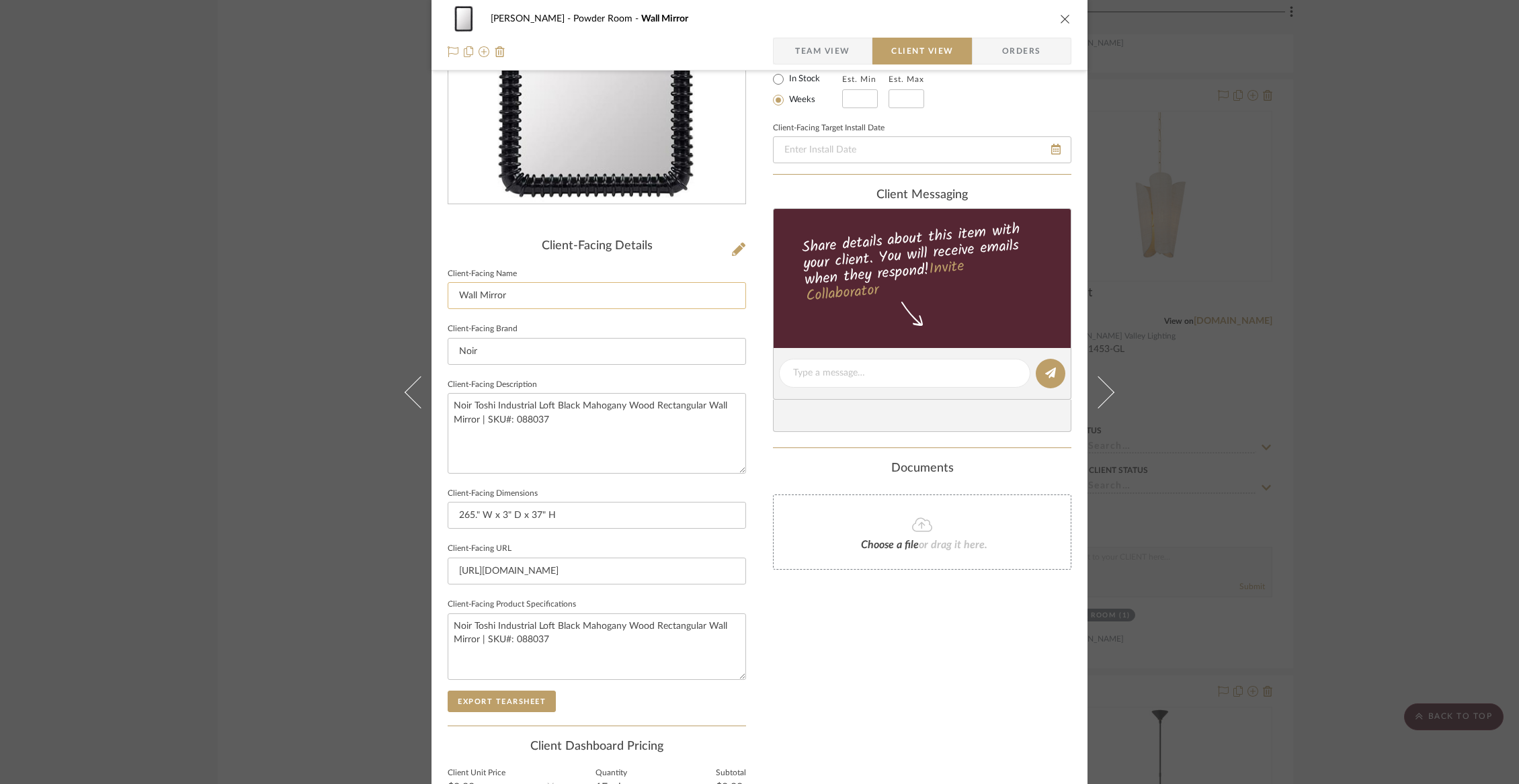
scroll to position [321, 0]
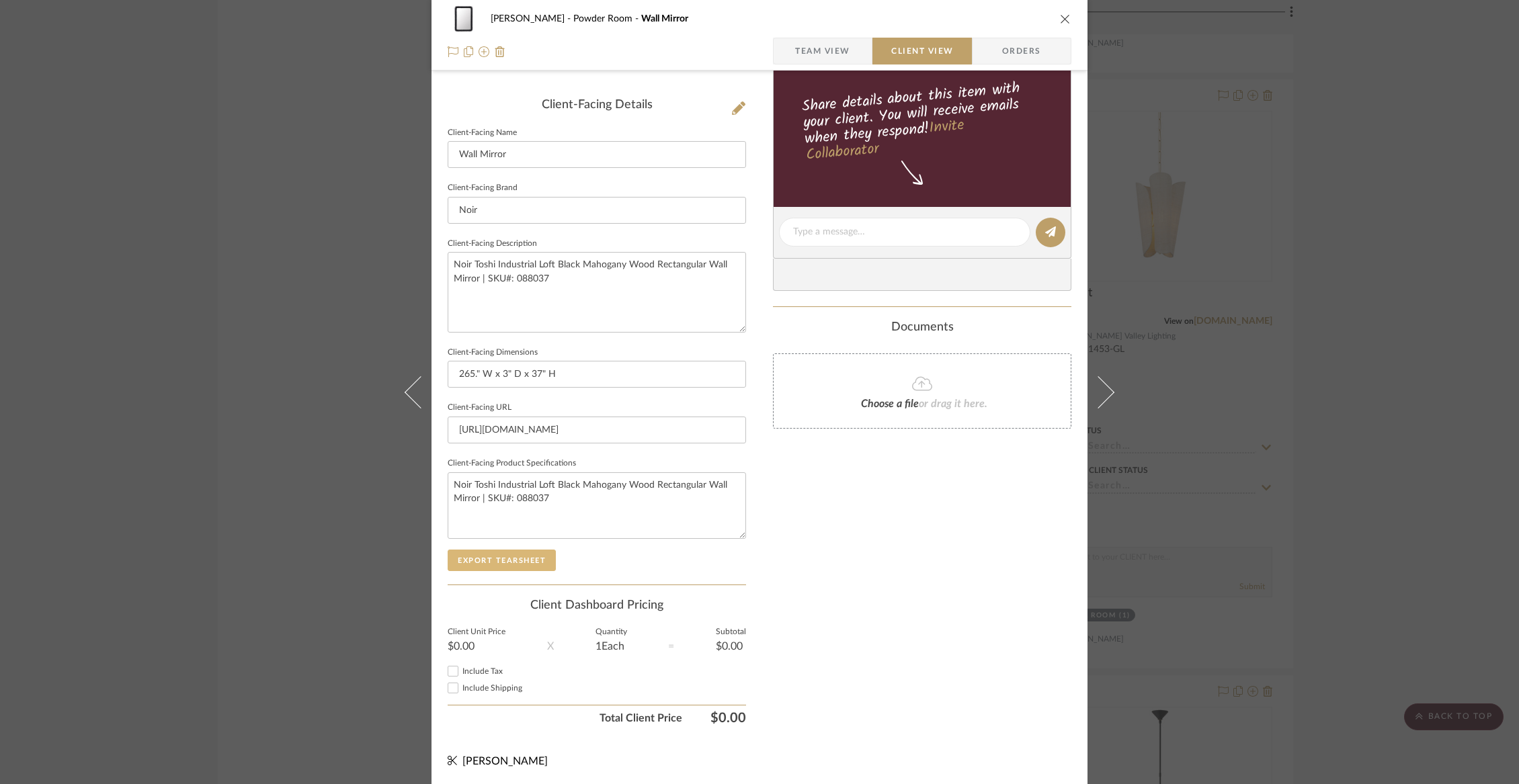
click at [512, 554] on button "Export Tearsheet" at bounding box center [502, 560] width 109 height 21
click at [1061, 19] on icon "close" at bounding box center [1065, 19] width 11 height 11
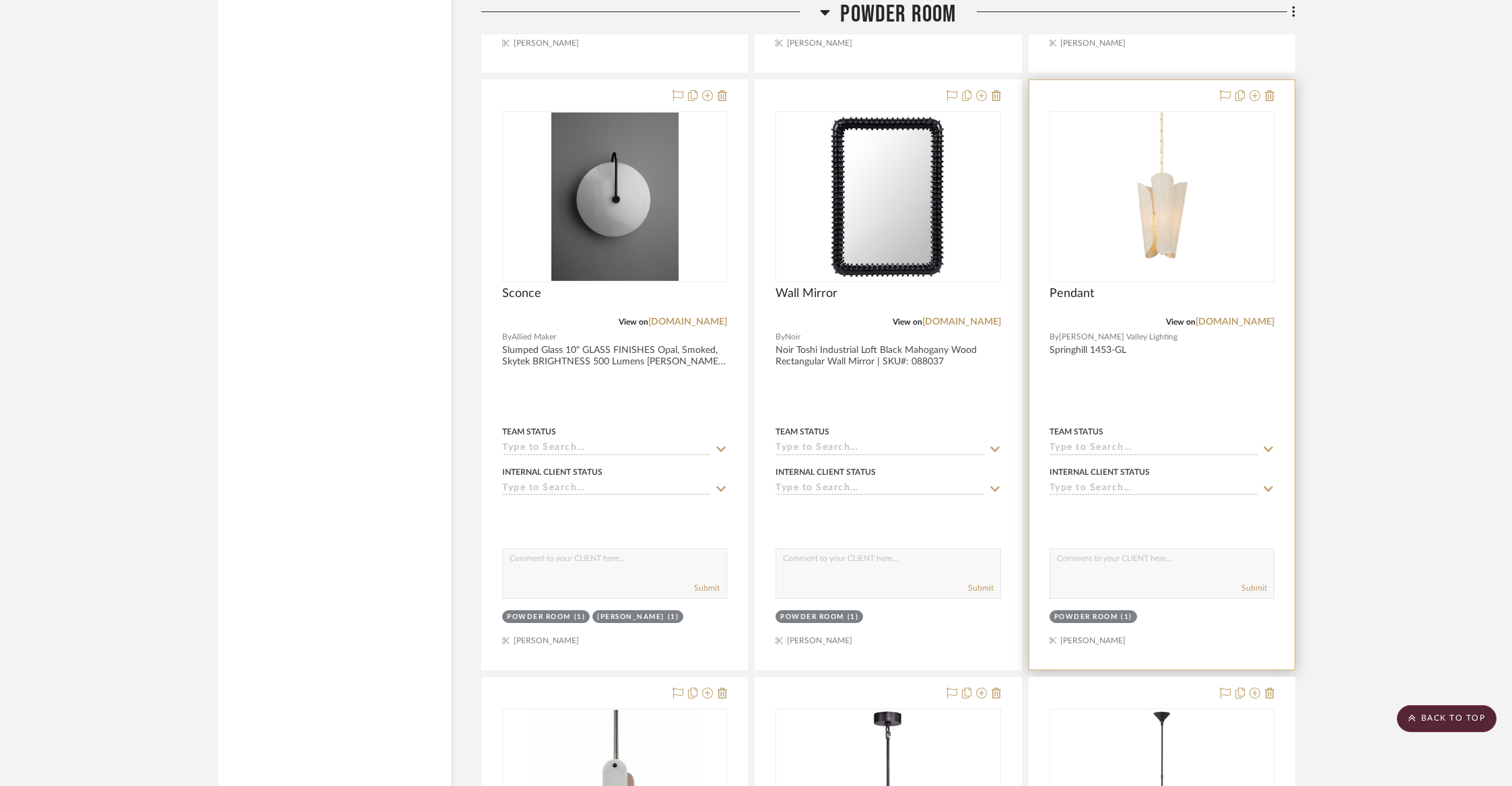
scroll to position [9807, 0]
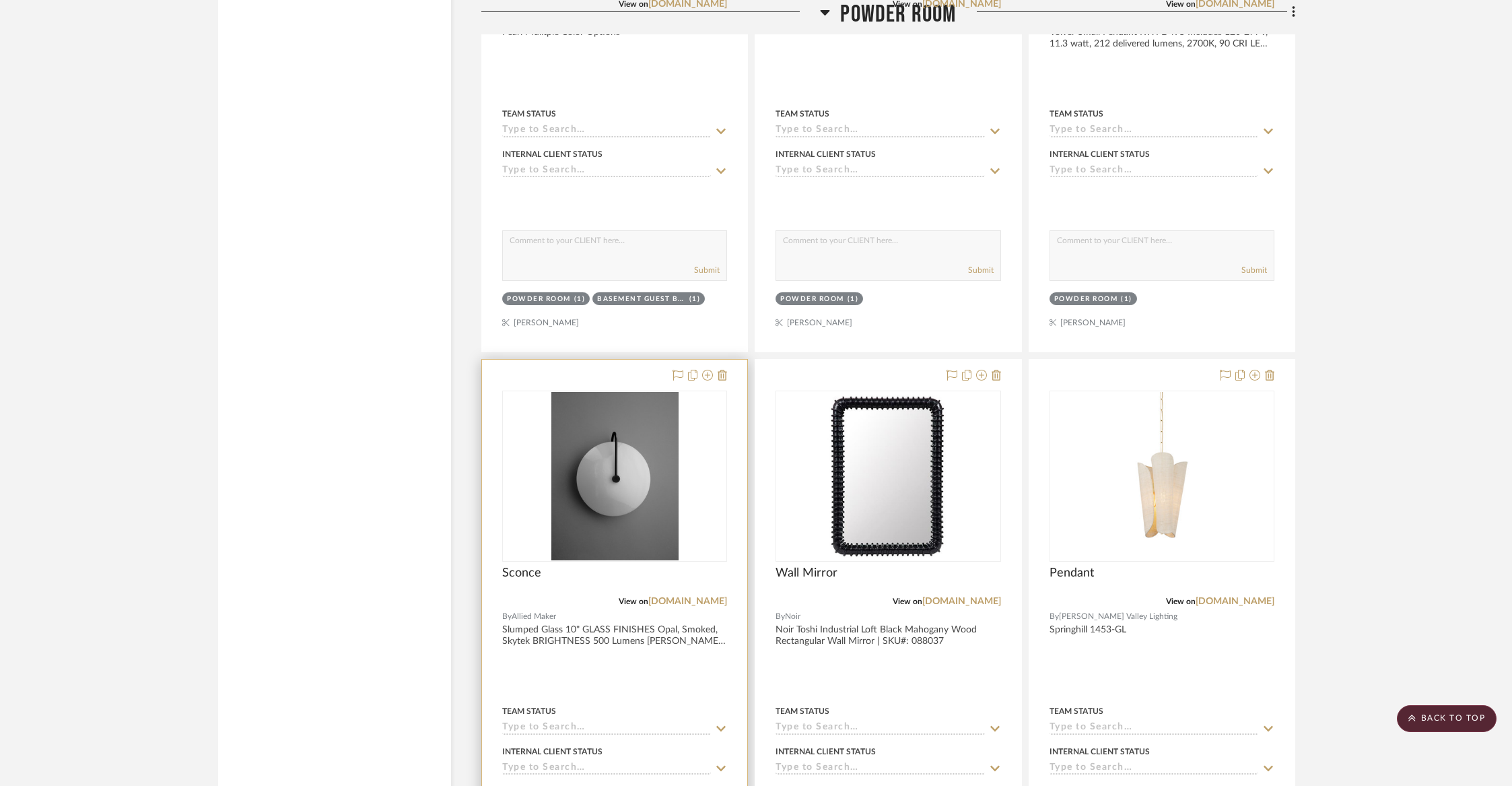
click at [728, 484] on div at bounding box center [615, 654] width 265 height 590
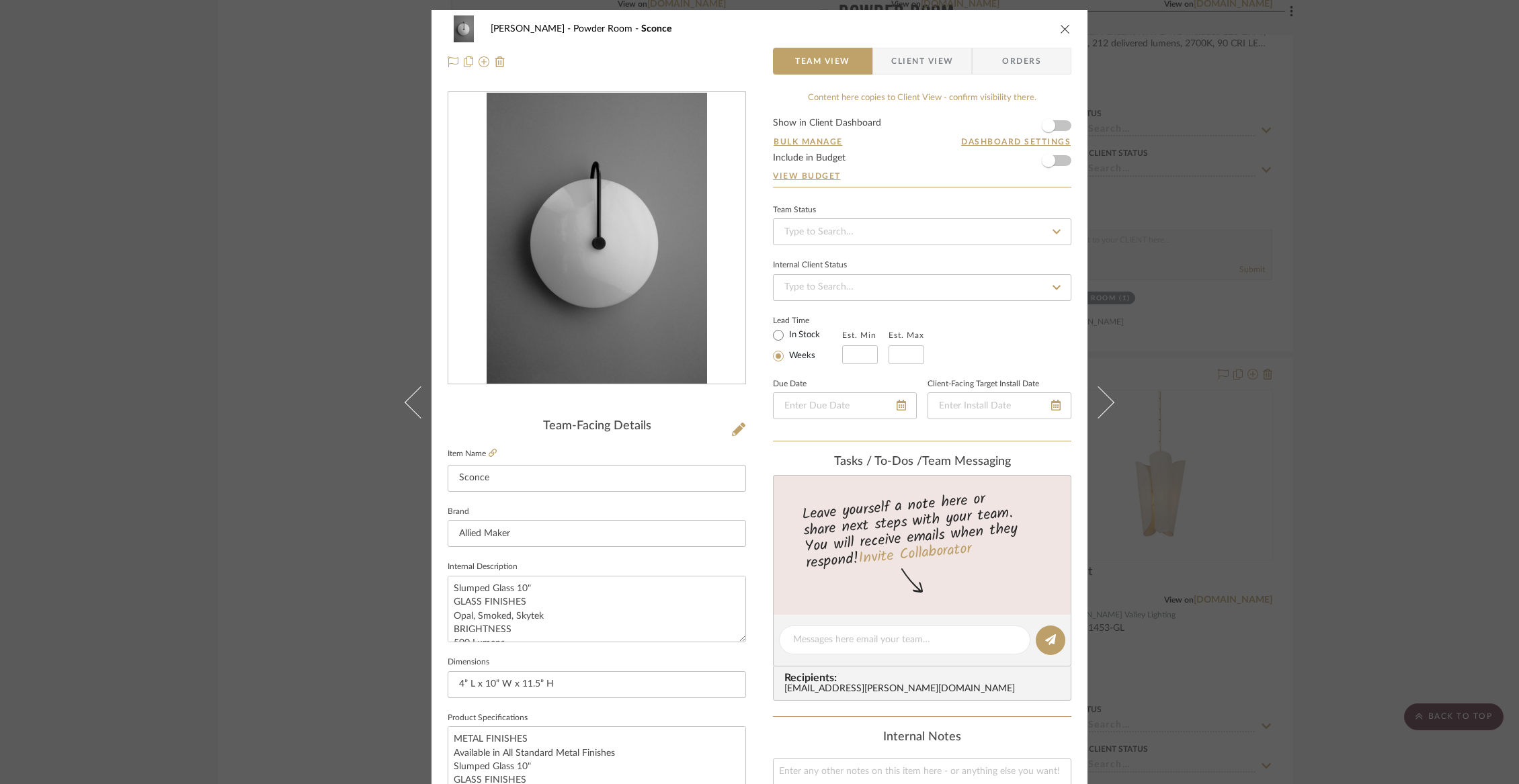
click at [1060, 33] on icon "close" at bounding box center [1065, 29] width 11 height 11
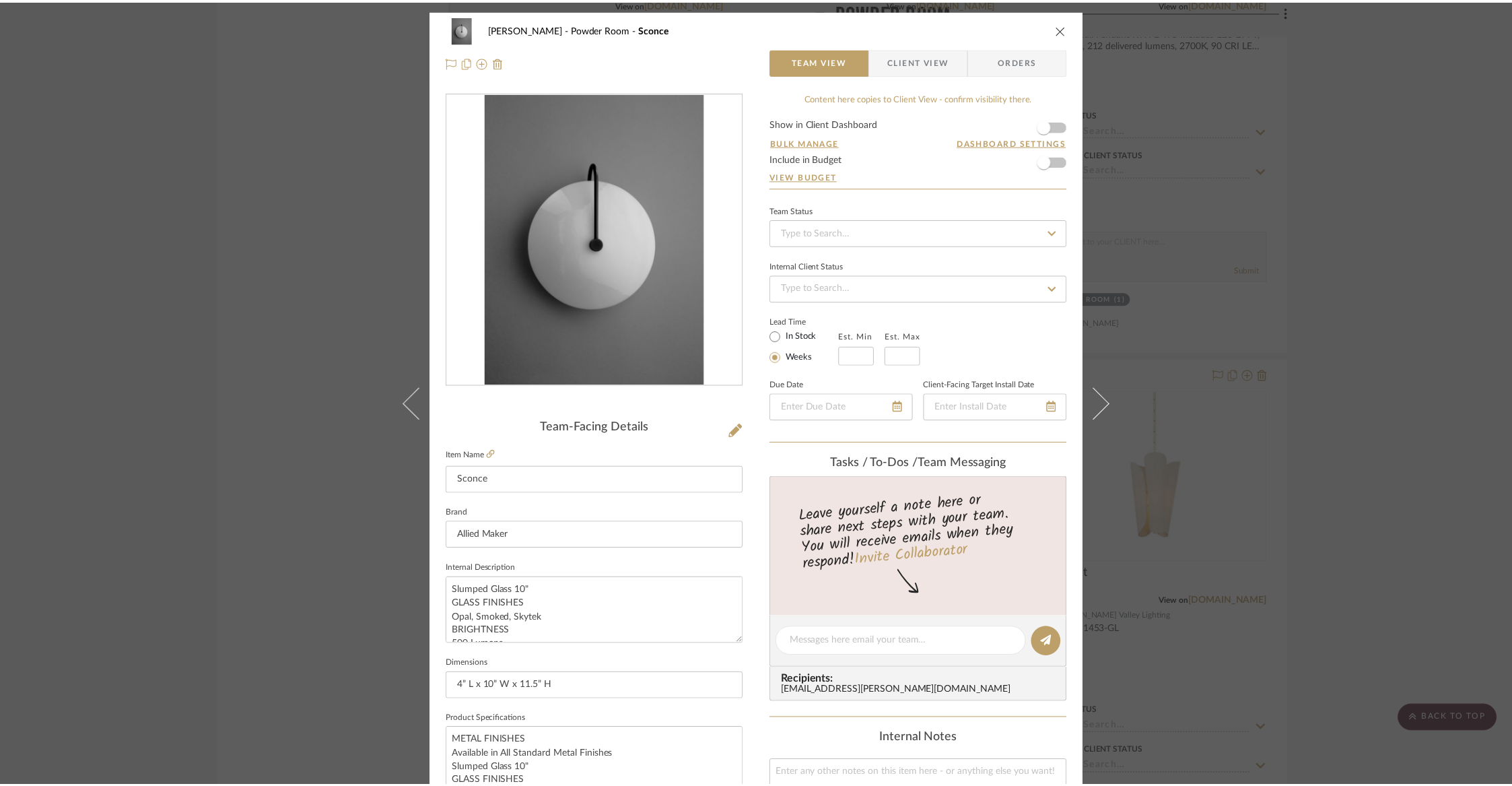
scroll to position [9807, 0]
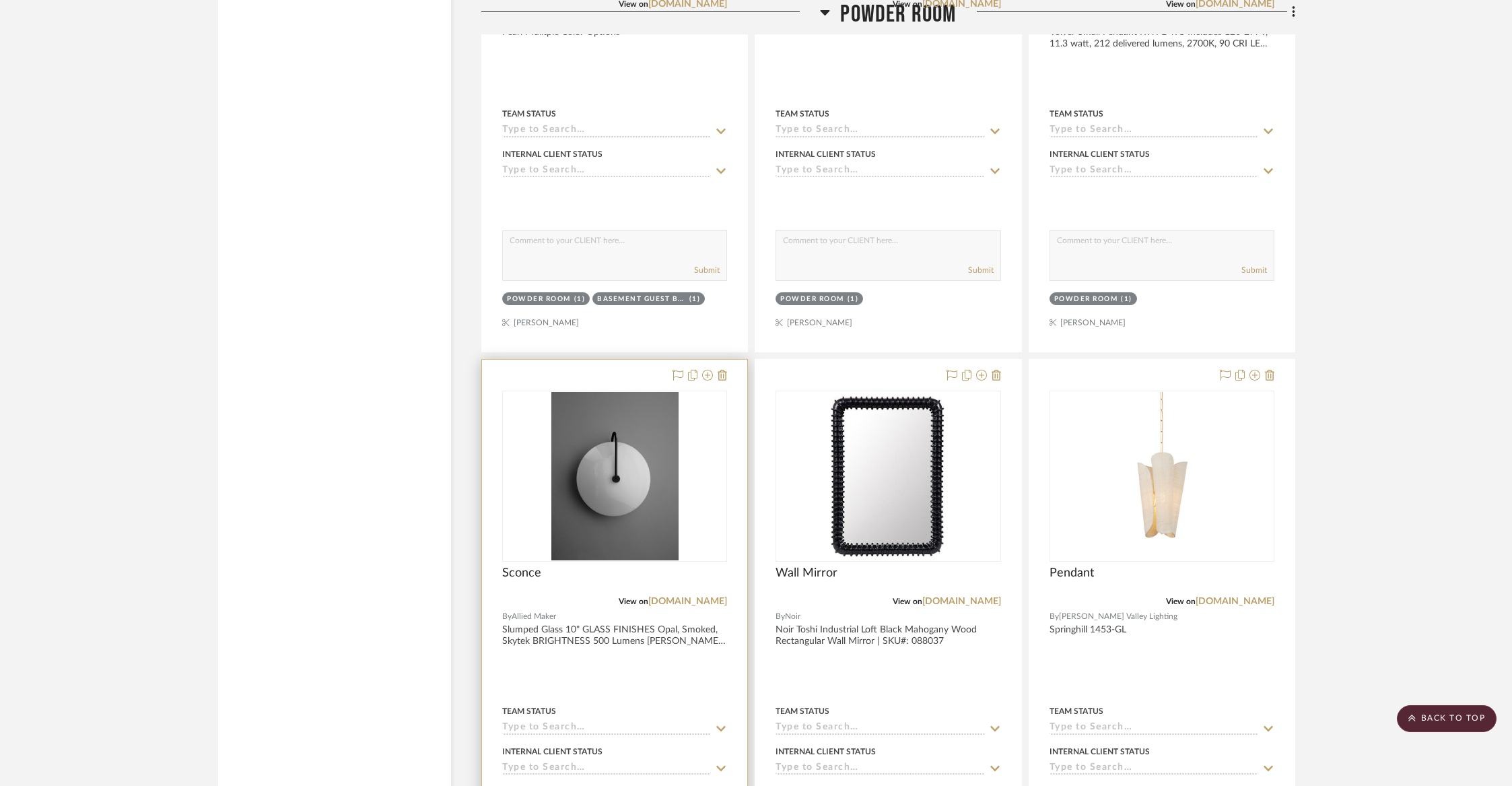
click at [698, 443] on div "0" at bounding box center [614, 476] width 224 height 170
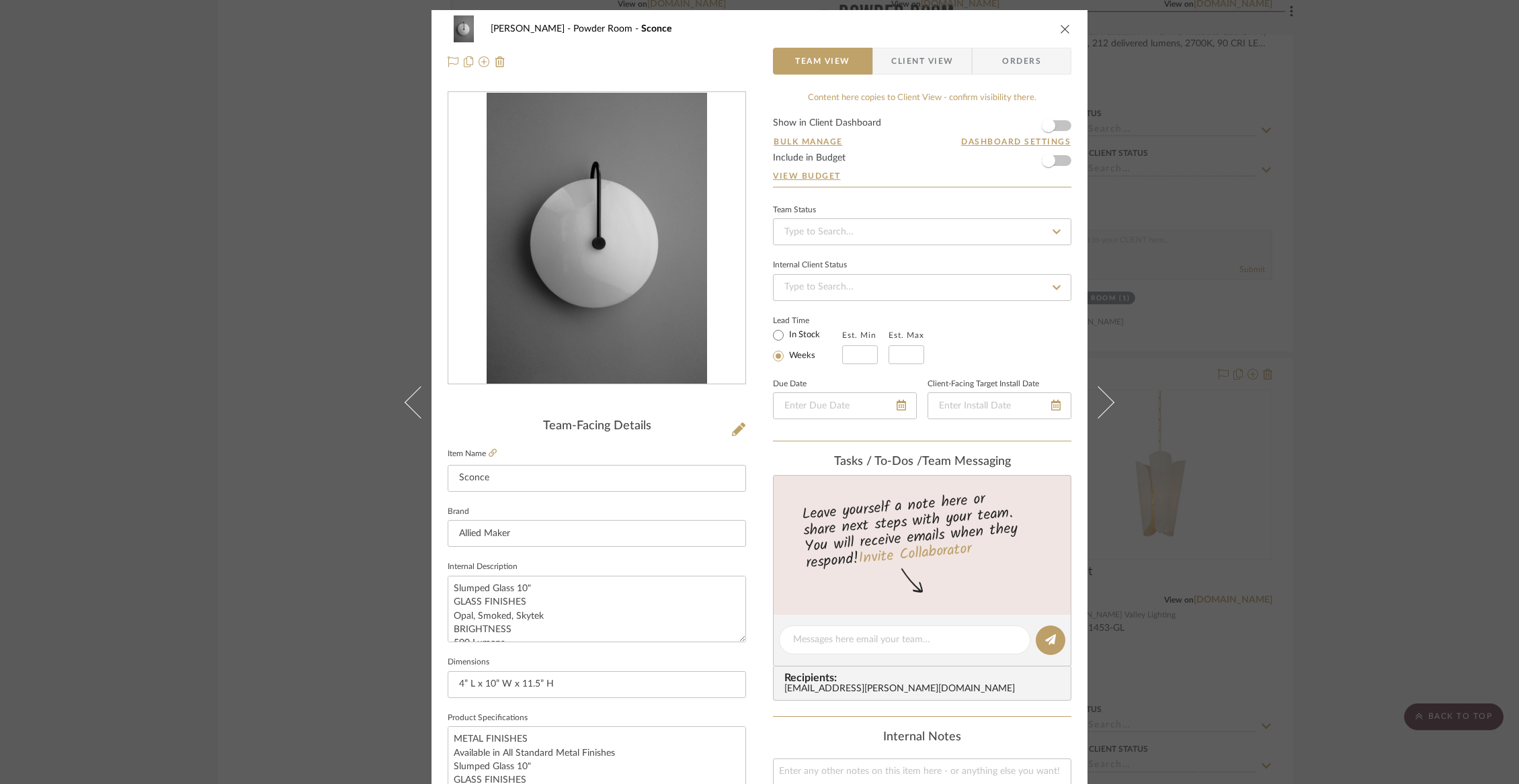
click at [903, 65] on span "Client View" at bounding box center [922, 61] width 62 height 26
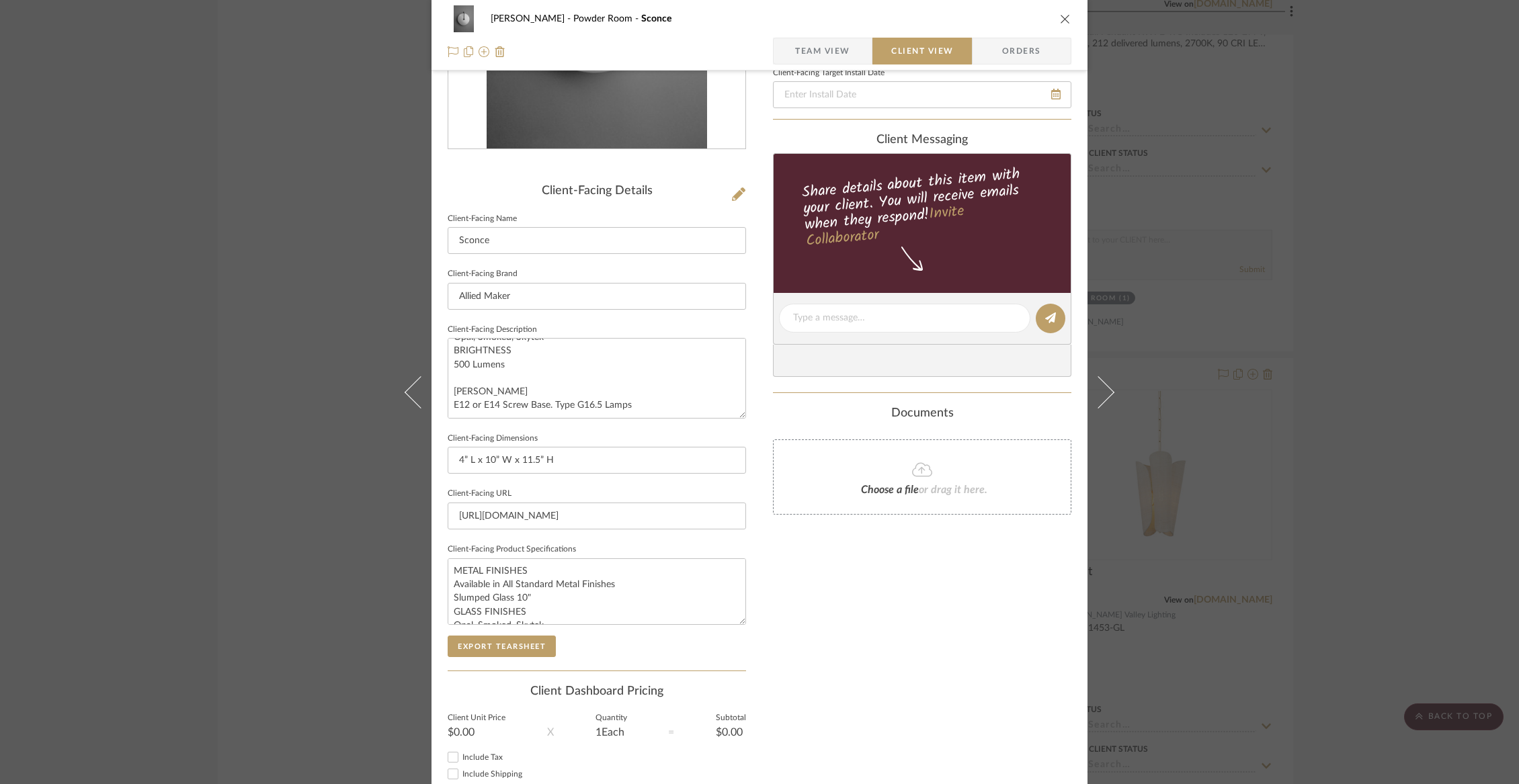
scroll to position [272, 0]
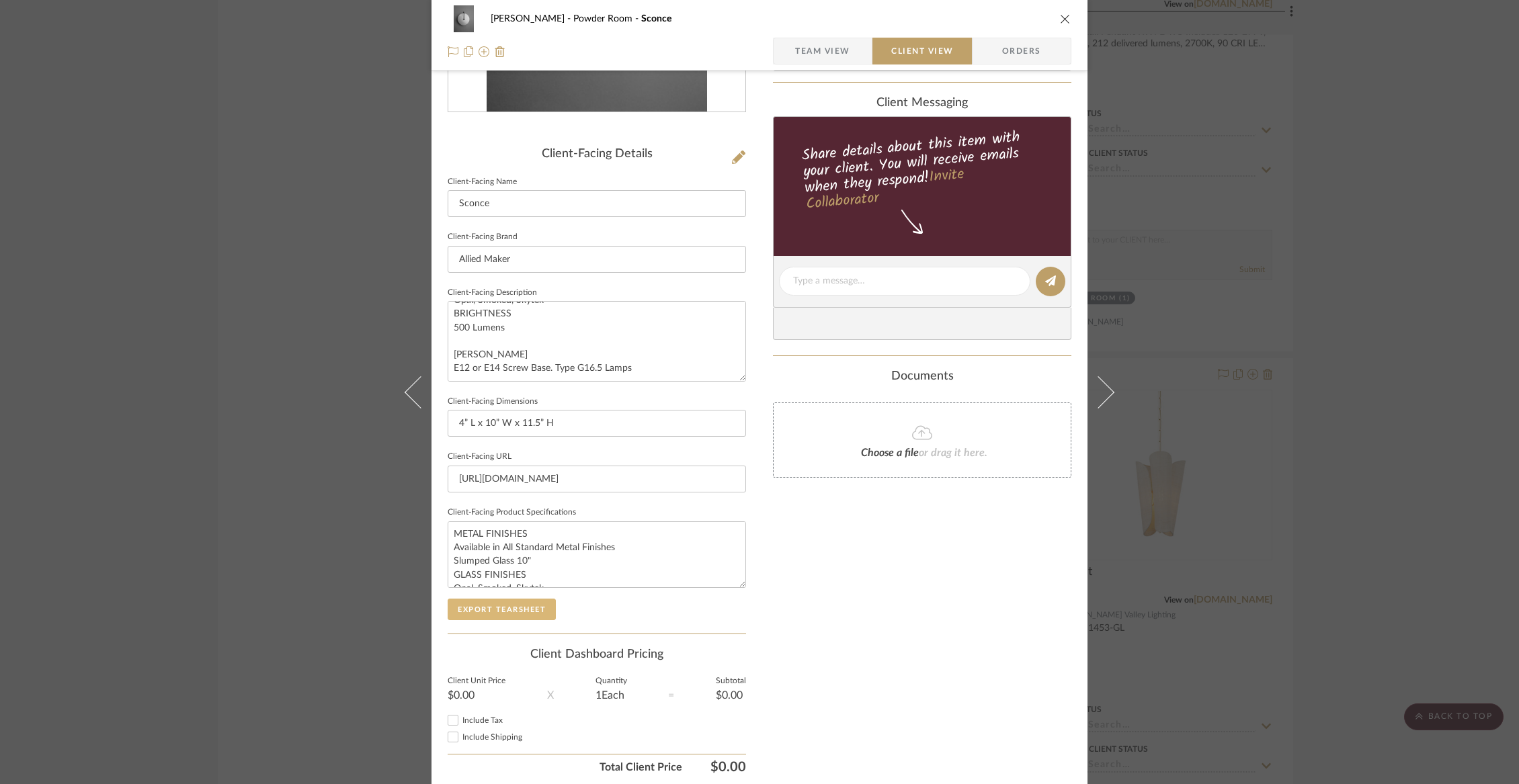
click at [504, 608] on button "Export Tearsheet" at bounding box center [502, 609] width 109 height 21
click at [1063, 15] on icon "close" at bounding box center [1065, 19] width 11 height 11
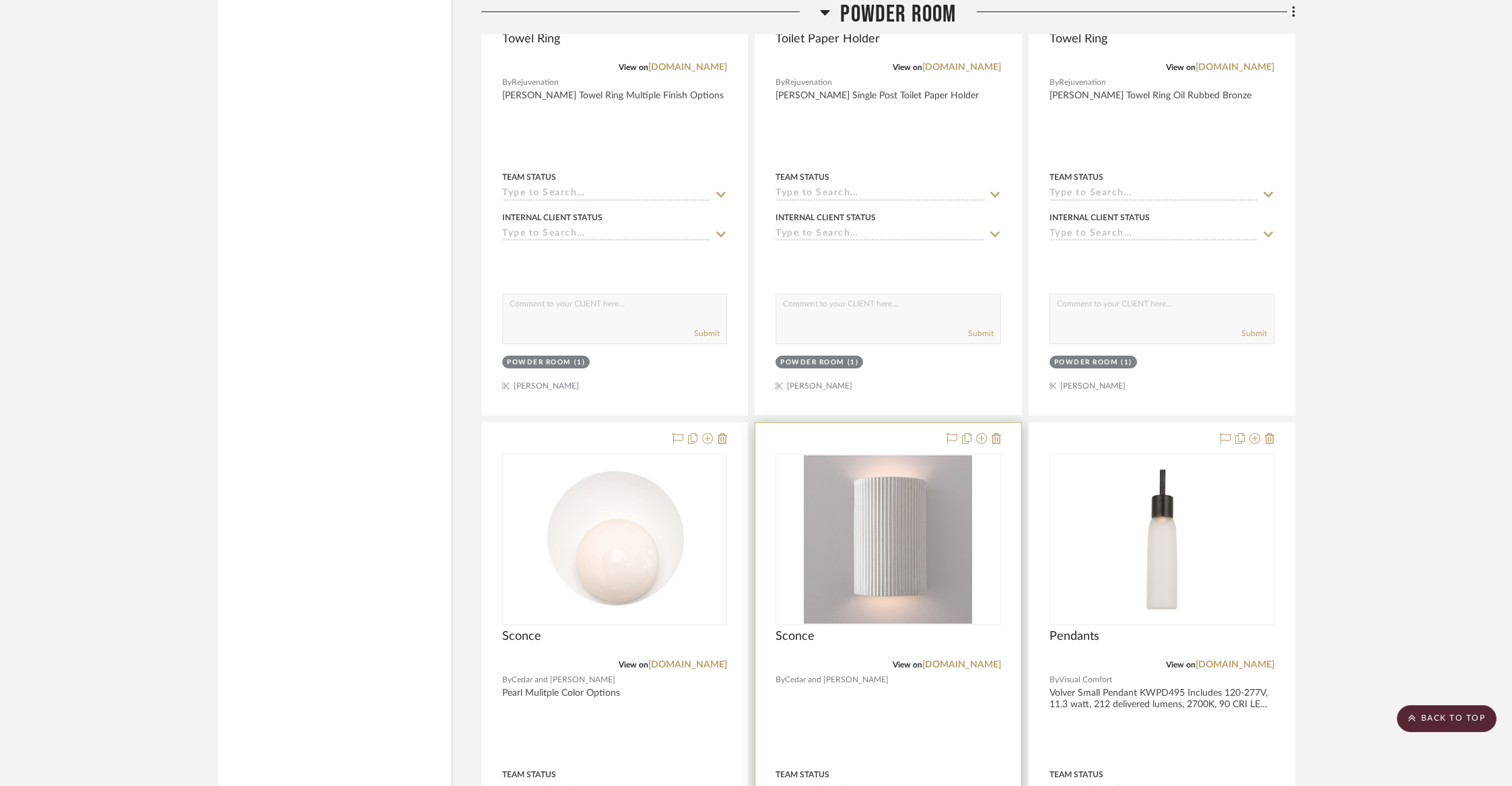
scroll to position [9268, 0]
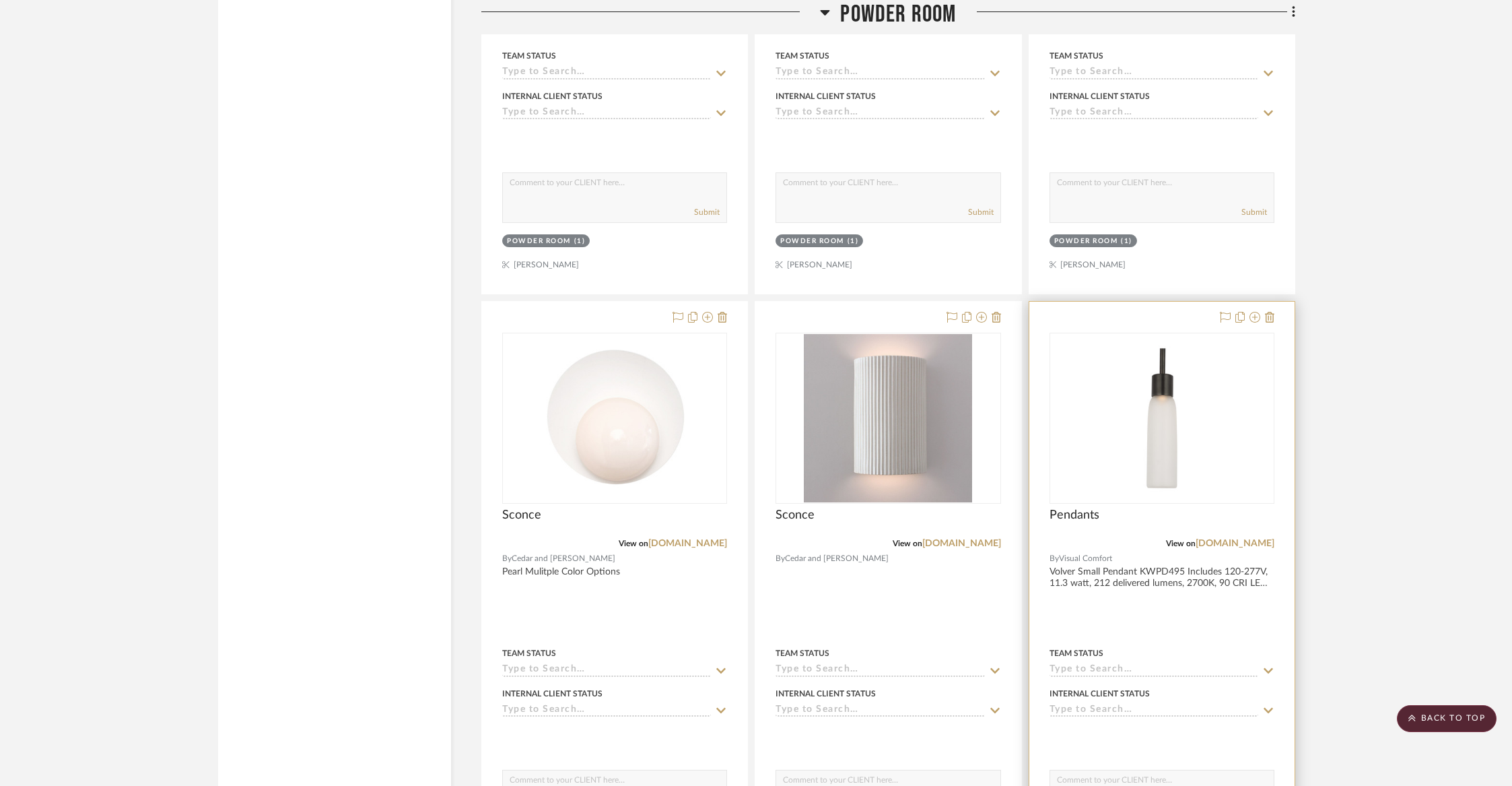
click at [1081, 302] on div at bounding box center [1162, 597] width 265 height 590
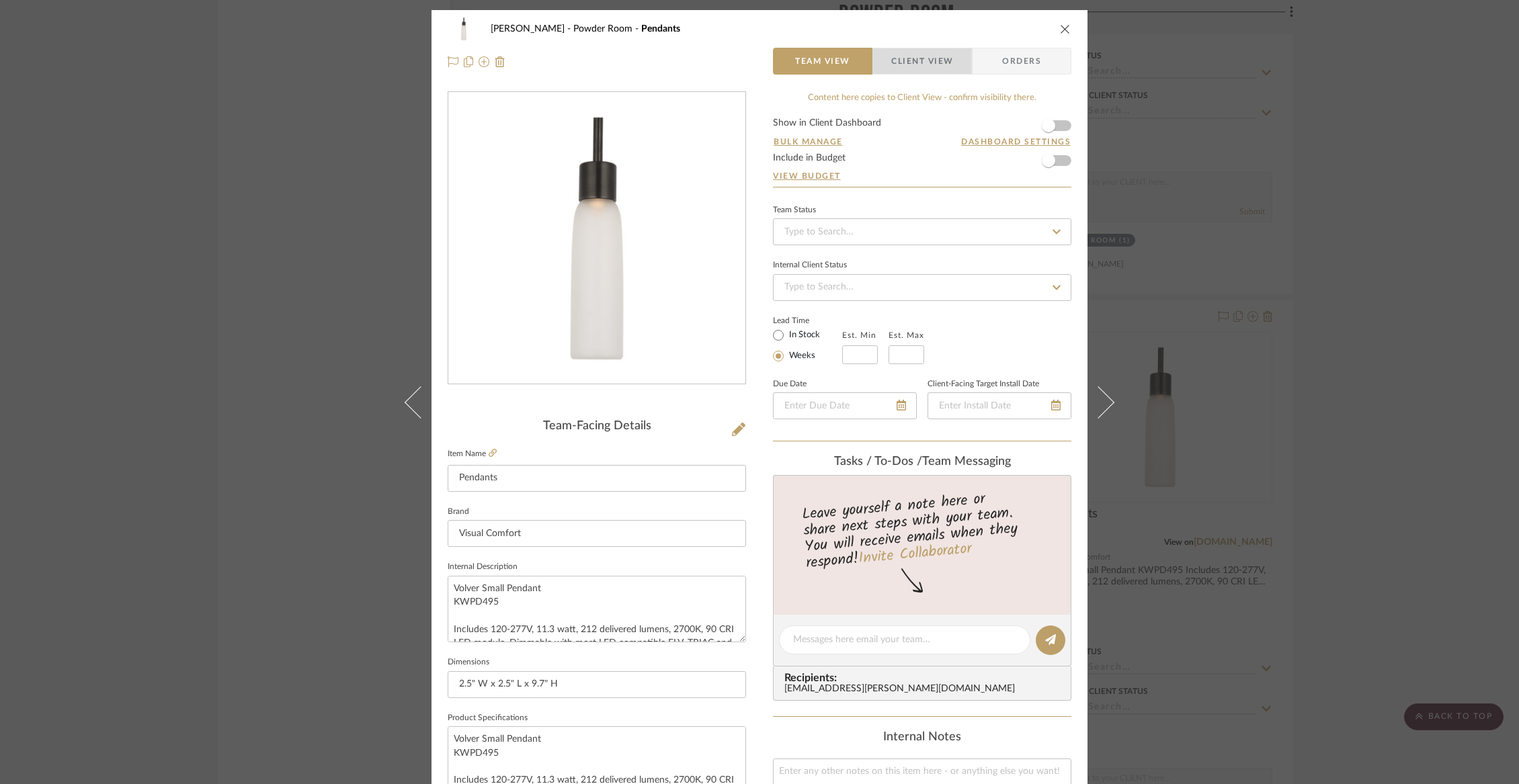
click at [914, 58] on span "Client View" at bounding box center [922, 61] width 62 height 26
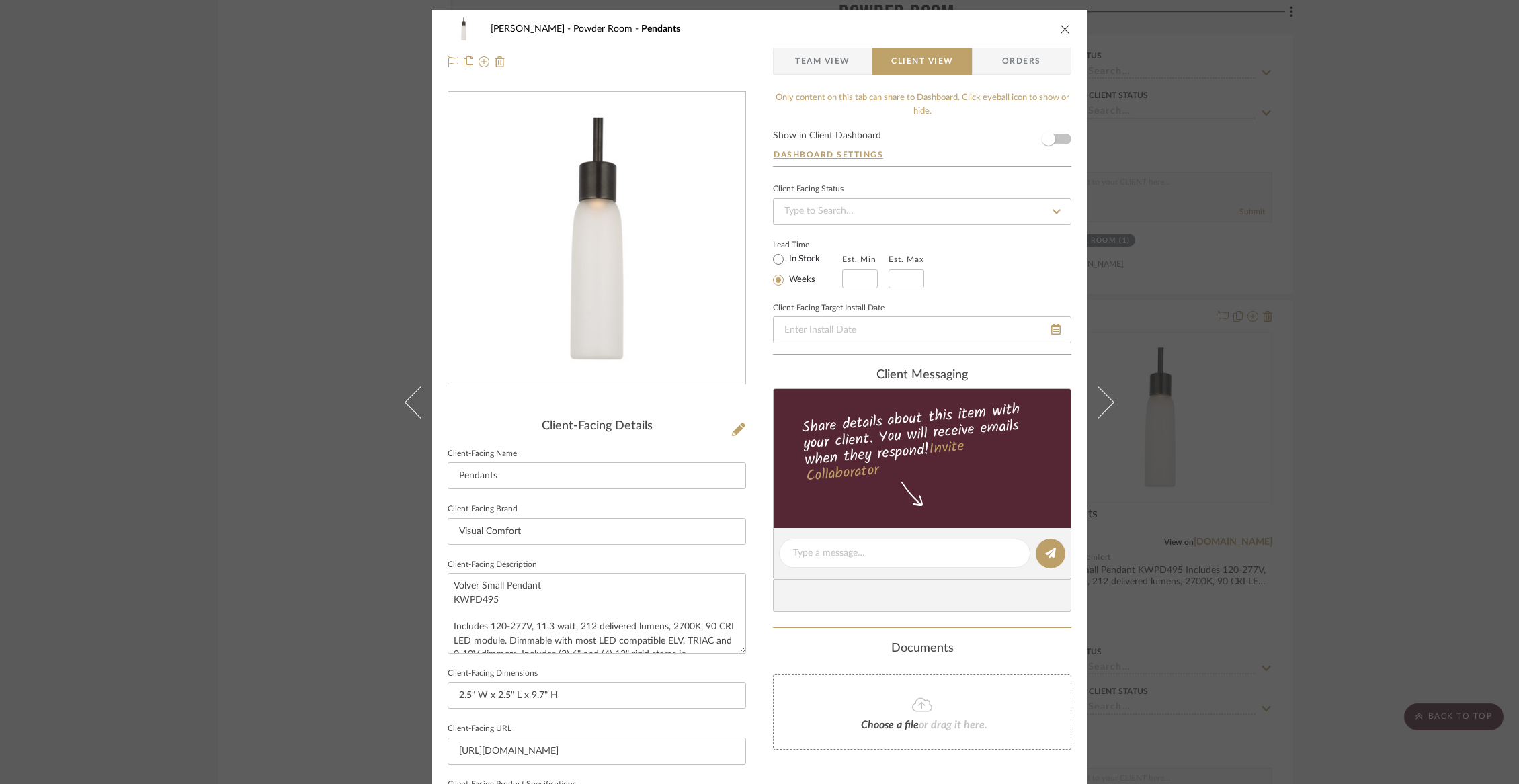
scroll to position [321, 0]
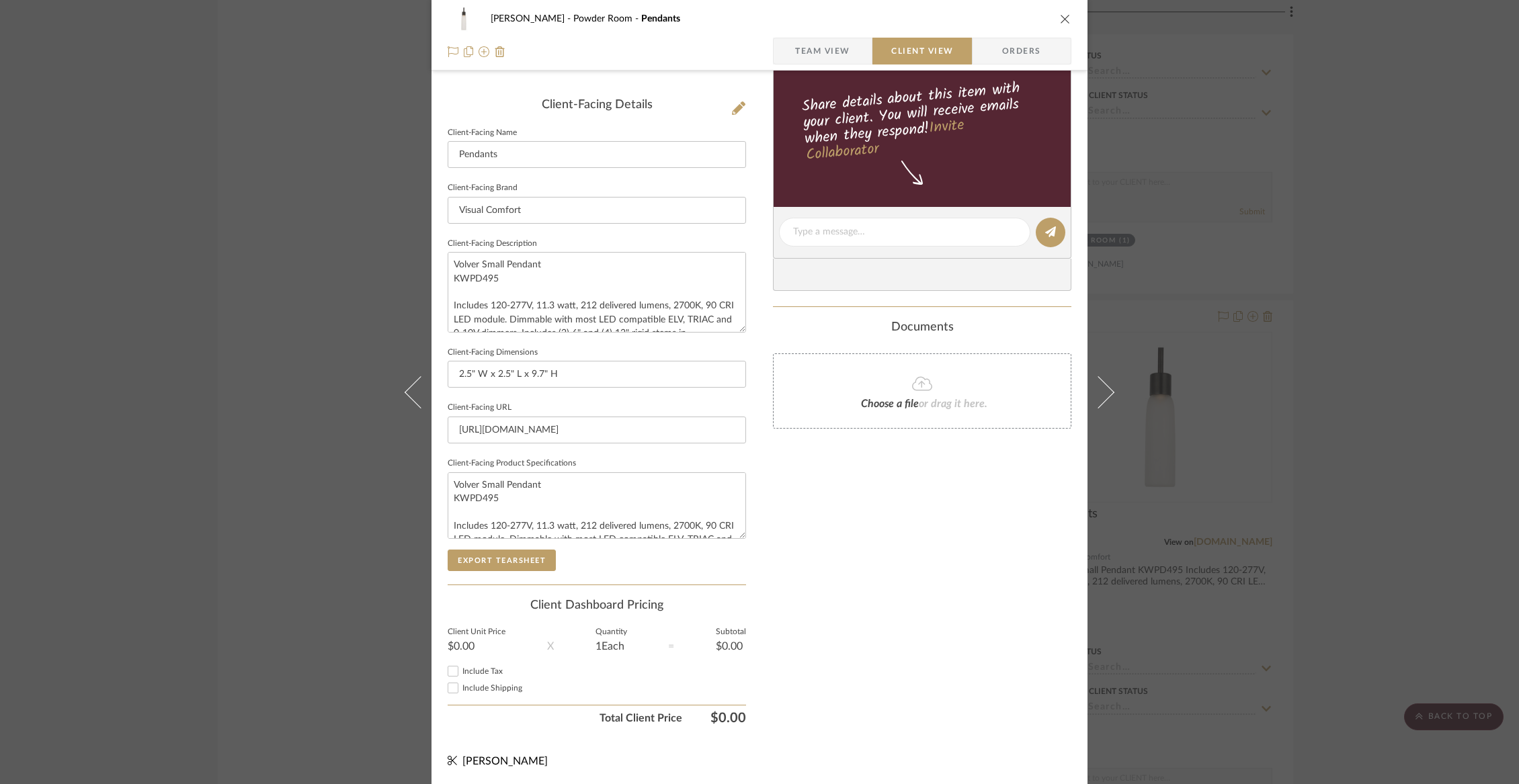
click at [497, 543] on sr-form-field "Client-Facing Product Specifications Volver Small Pendant KWPD495 Includes 120-…" at bounding box center [597, 501] width 299 height 95
click at [490, 562] on button "Export Tearsheet" at bounding box center [502, 560] width 109 height 21
click at [1062, 13] on icon "close" at bounding box center [1065, 19] width 11 height 11
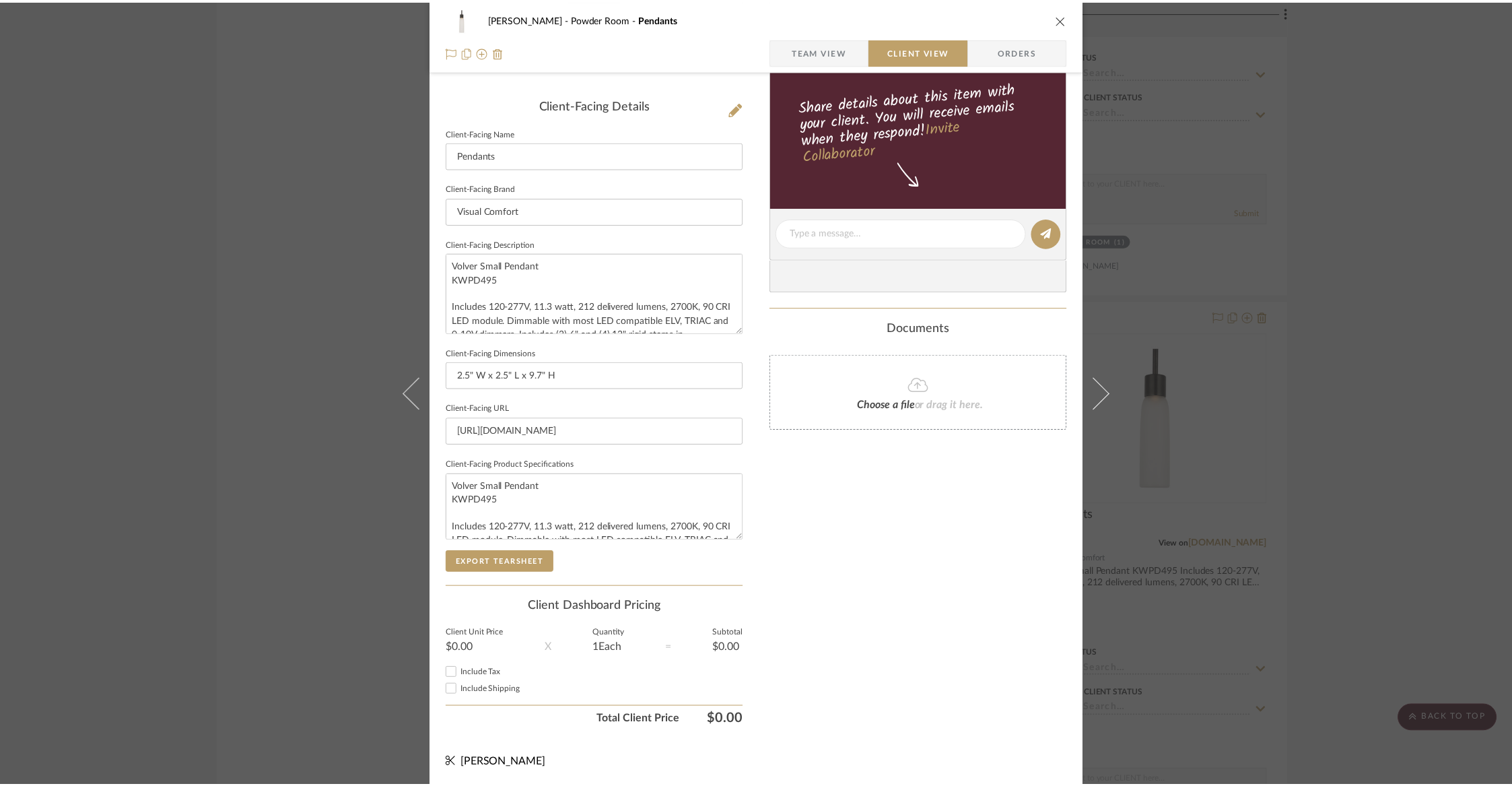
scroll to position [9268, 0]
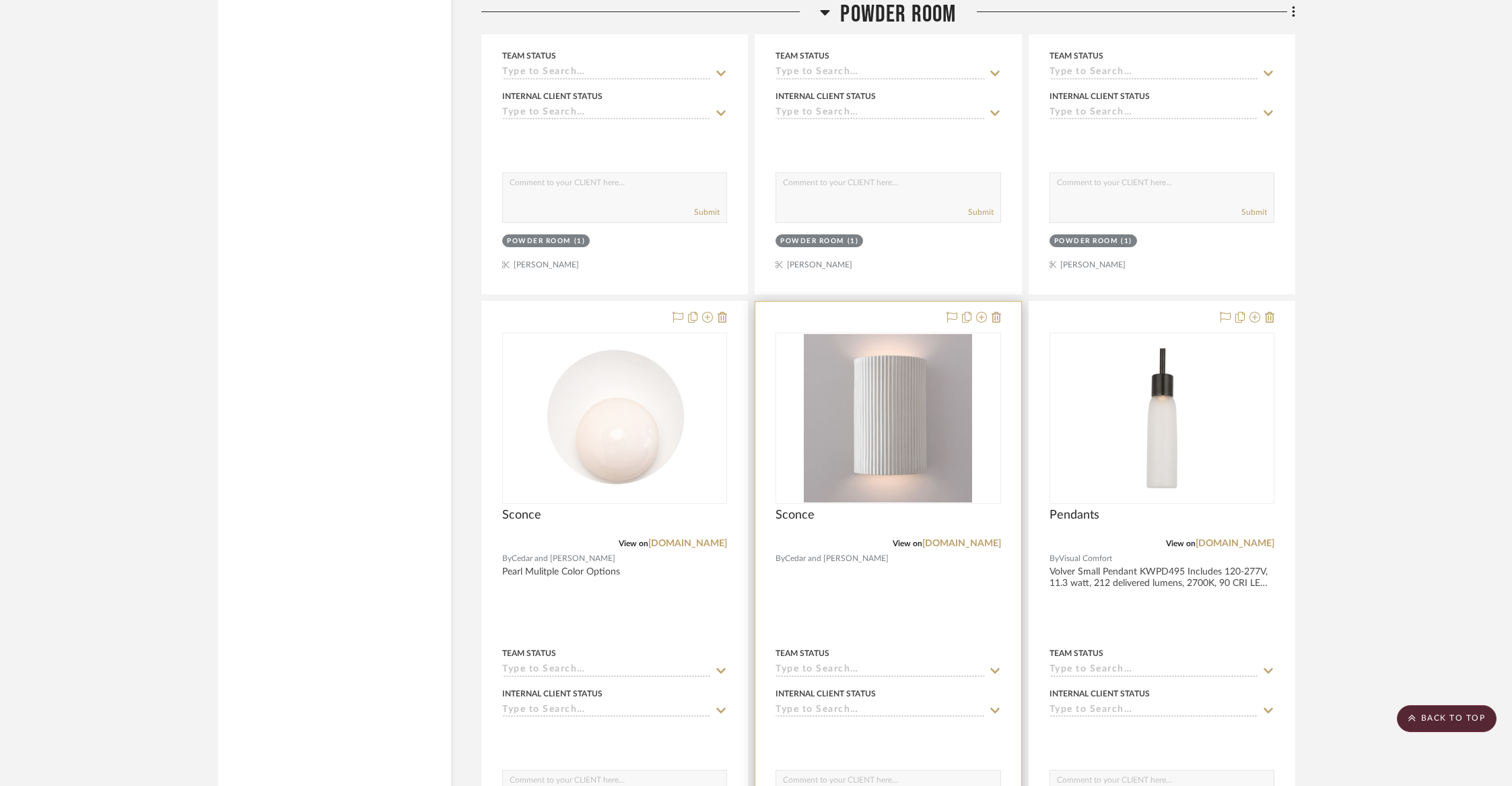
click at [815, 552] on span "Cedar and Moss" at bounding box center [836, 559] width 104 height 12
click at [856, 584] on div at bounding box center [888, 597] width 265 height 590
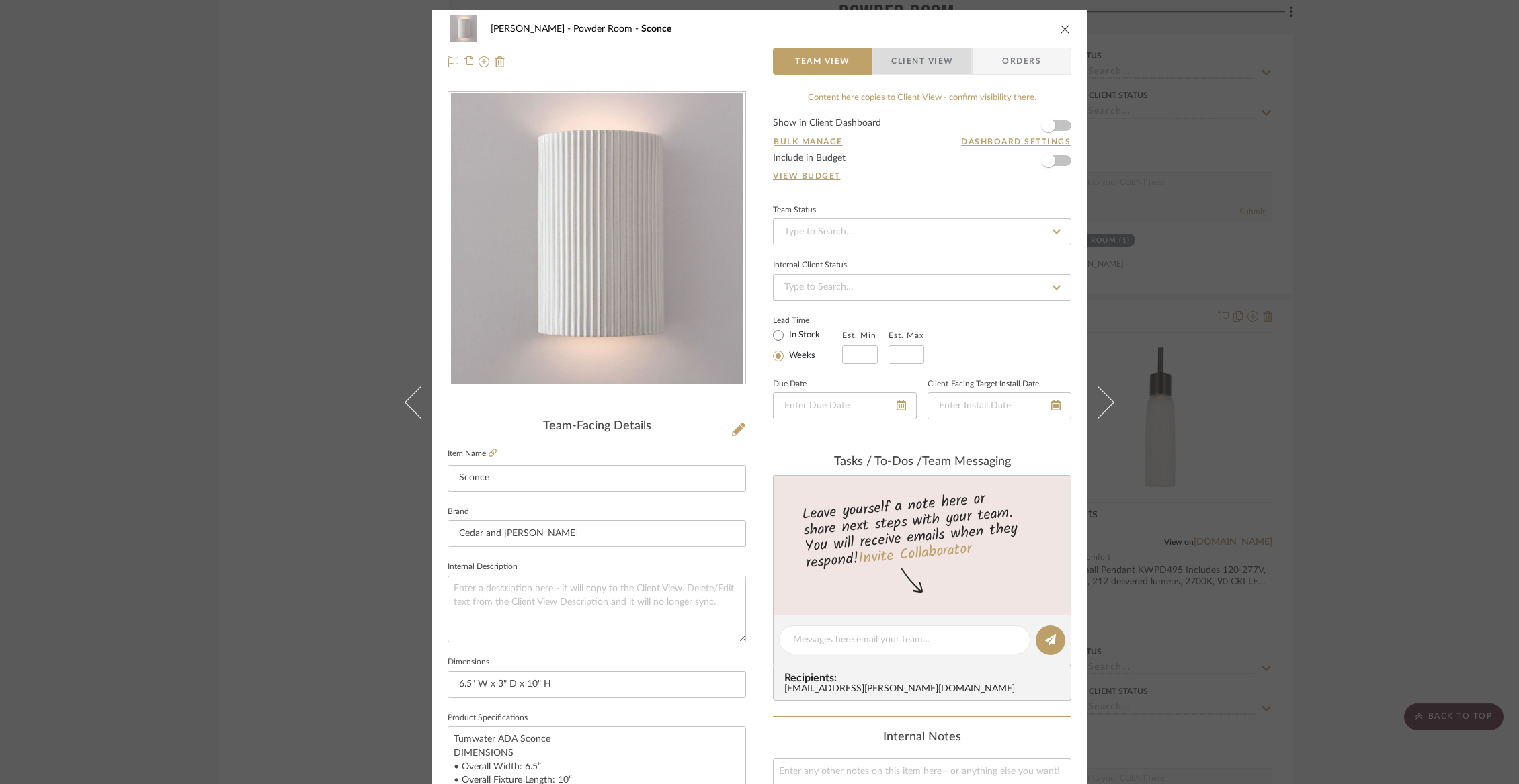
click at [905, 69] on span "Client View" at bounding box center [922, 61] width 62 height 26
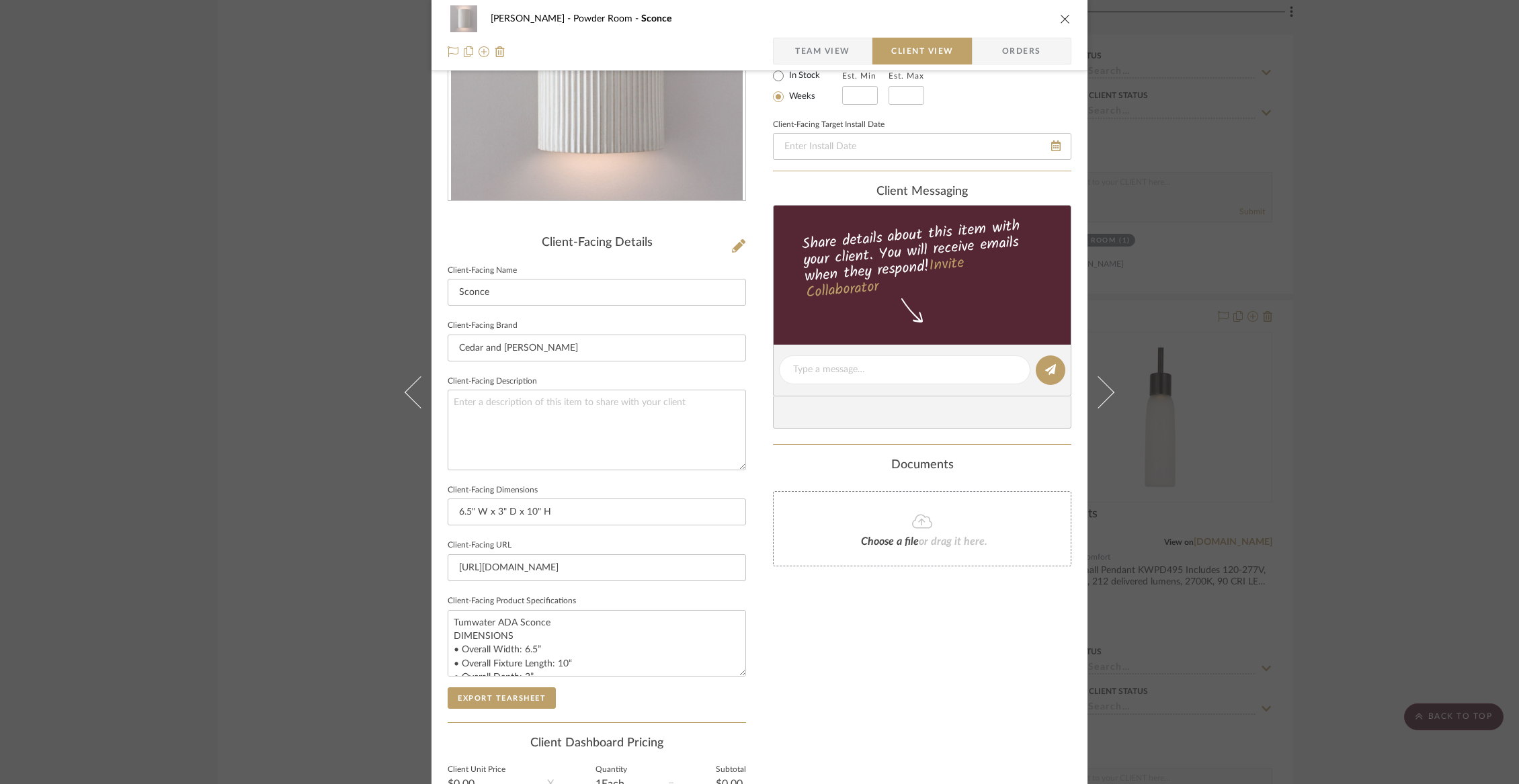
scroll to position [212, 0]
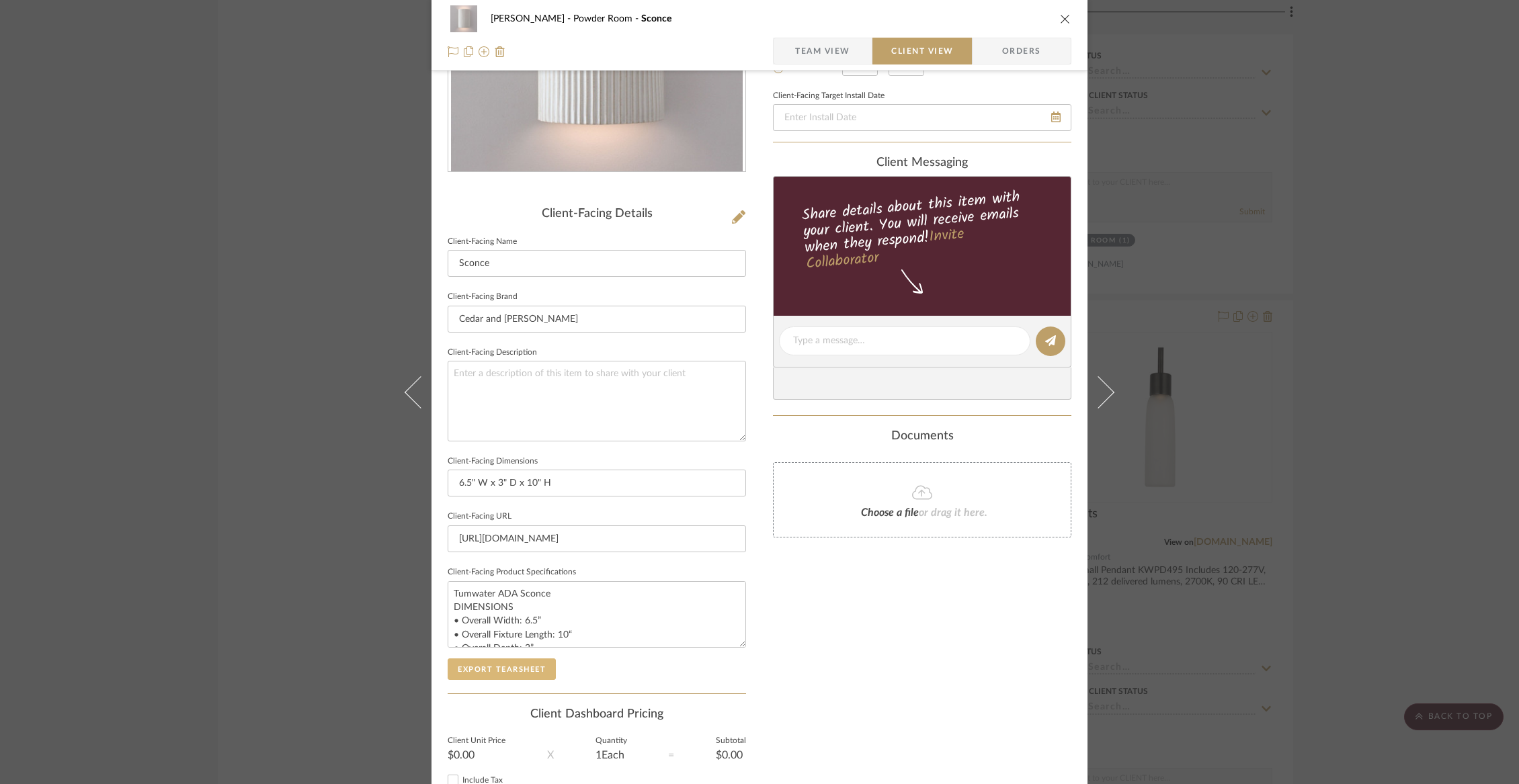
click at [510, 661] on button "Export Tearsheet" at bounding box center [502, 669] width 109 height 21
click at [1060, 21] on icon "close" at bounding box center [1065, 19] width 11 height 11
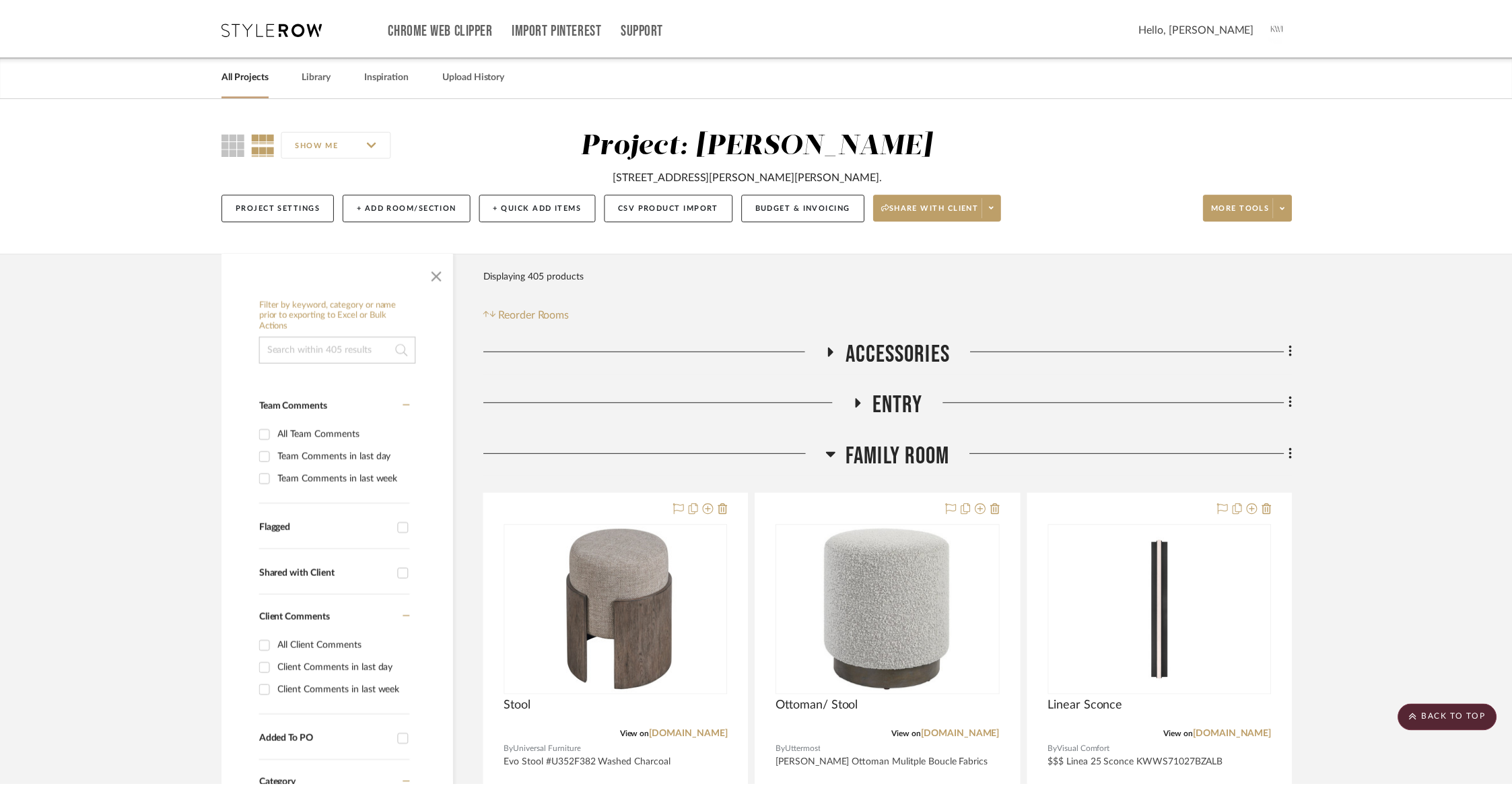
scroll to position [9268, 0]
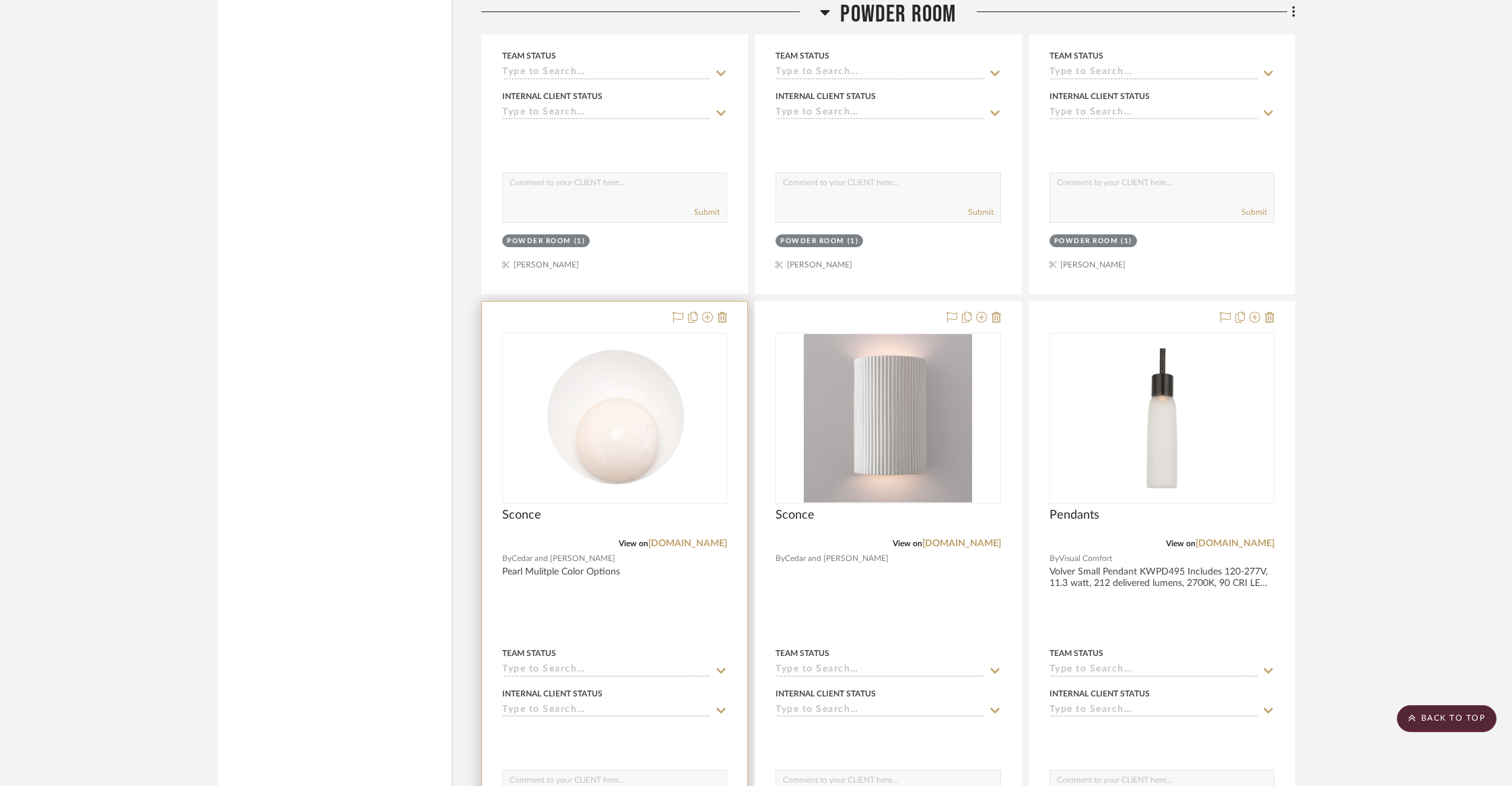
click at [622, 508] on div "Sconce" at bounding box center [615, 522] width 225 height 29
click at [584, 537] on div "View on cedarandmoss.com" at bounding box center [615, 543] width 225 height 12
click at [672, 598] on div at bounding box center [615, 597] width 265 height 590
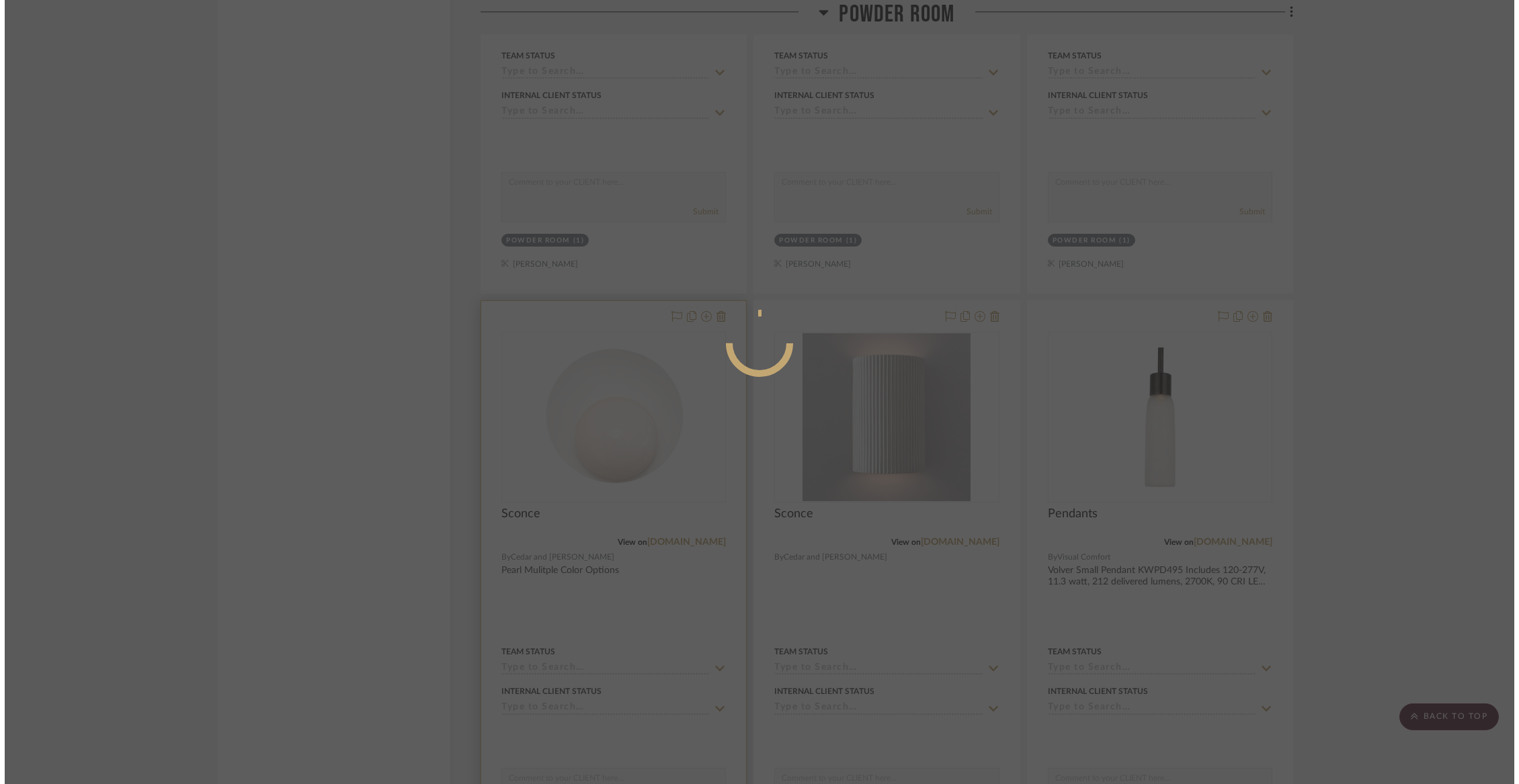
scroll to position [0, 0]
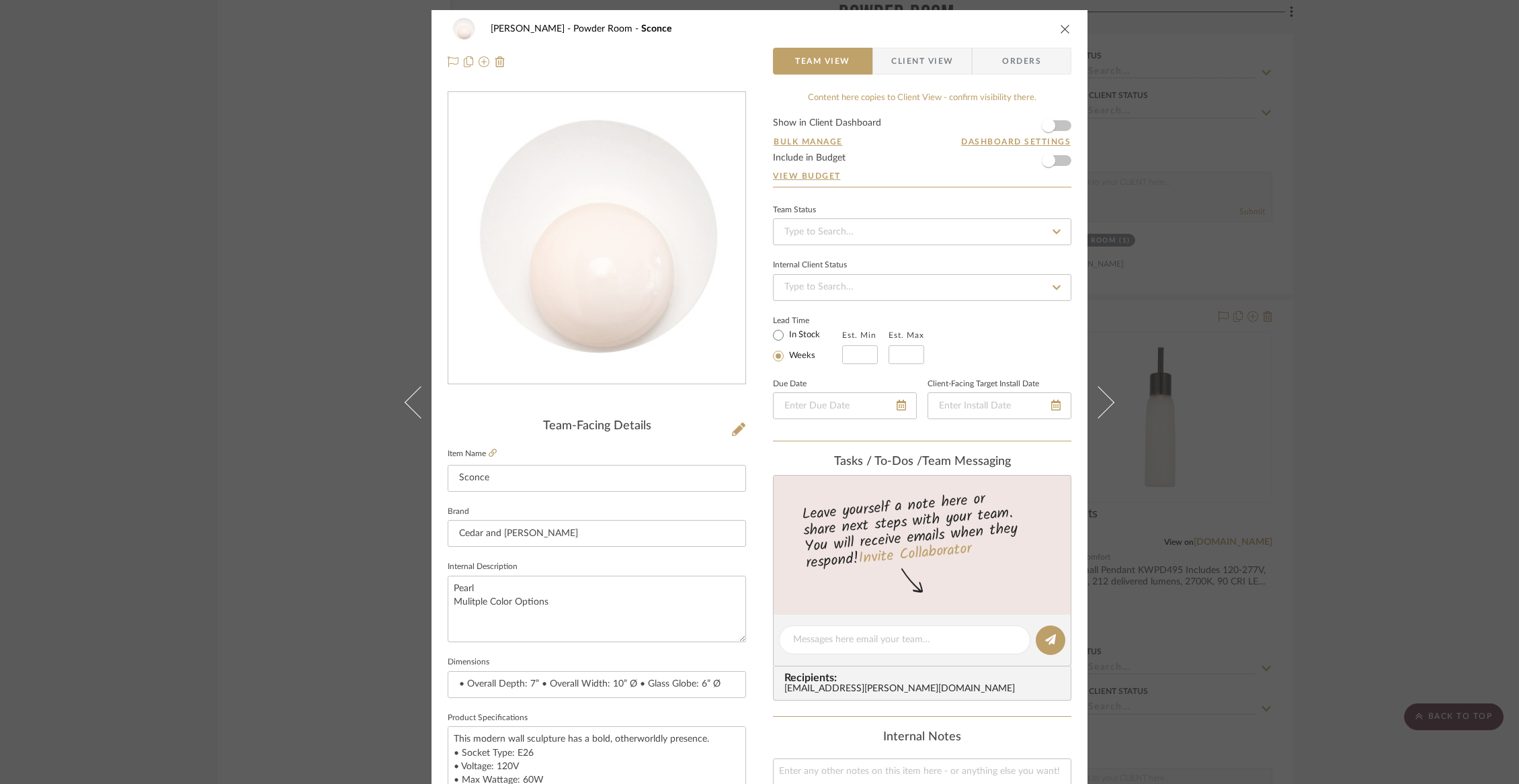
click at [932, 65] on span "Client View" at bounding box center [922, 61] width 62 height 26
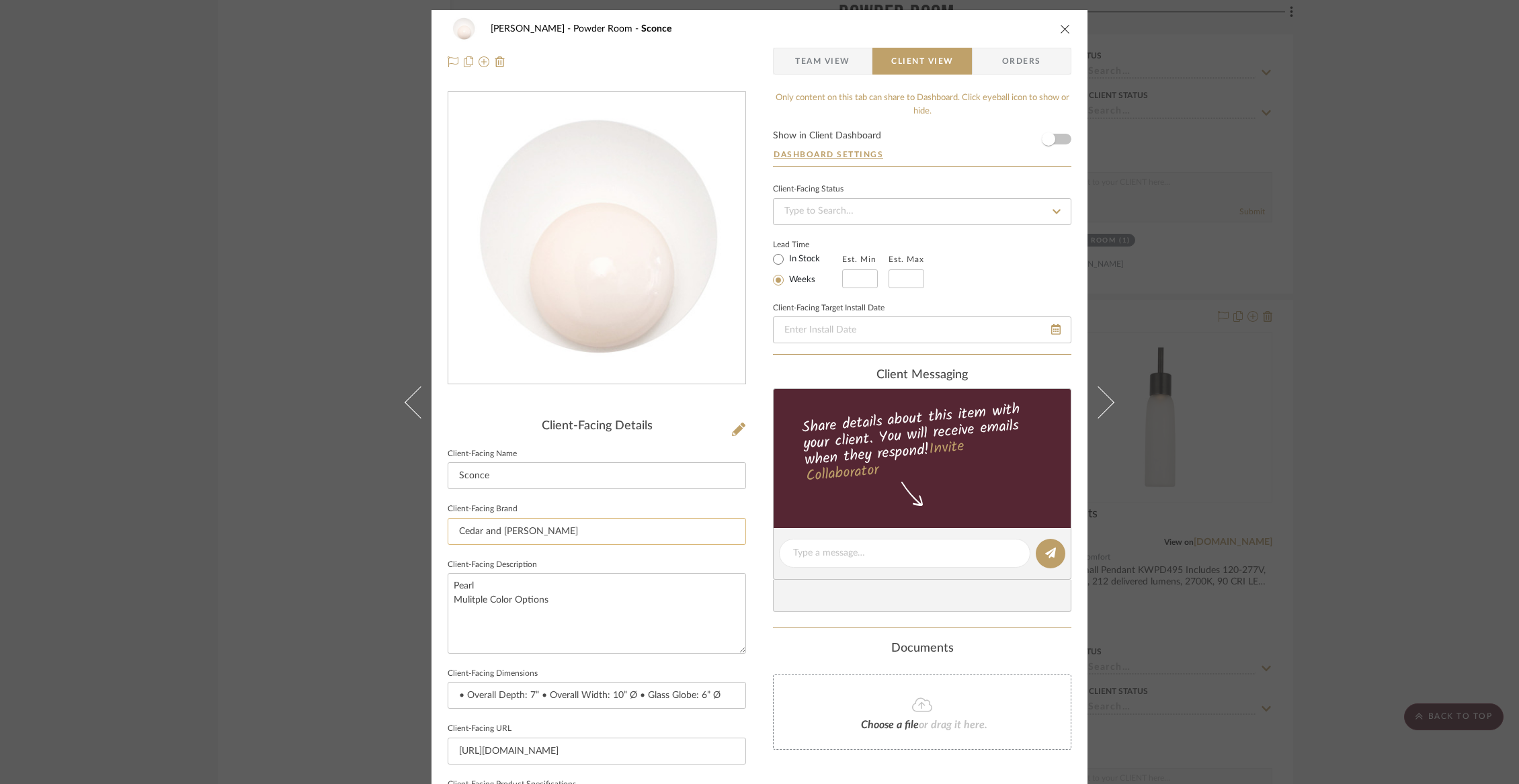
scroll to position [321, 0]
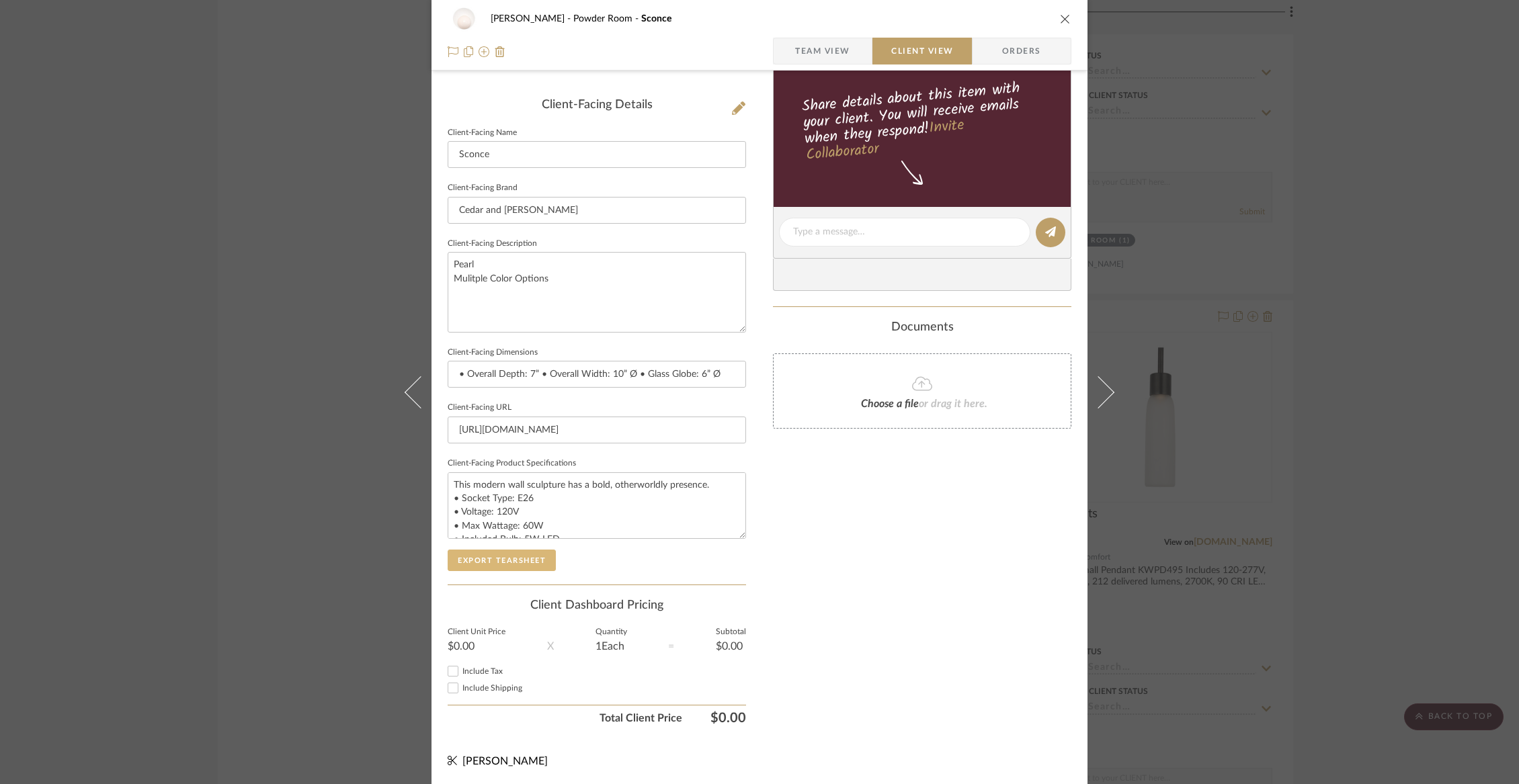
click at [513, 555] on button "Export Tearsheet" at bounding box center [502, 560] width 109 height 21
click at [1070, 21] on div "Wurster Powder Room Sconce Team View Client View Orders" at bounding box center [760, 35] width 656 height 71
click at [1063, 20] on icon "close" at bounding box center [1065, 19] width 11 height 11
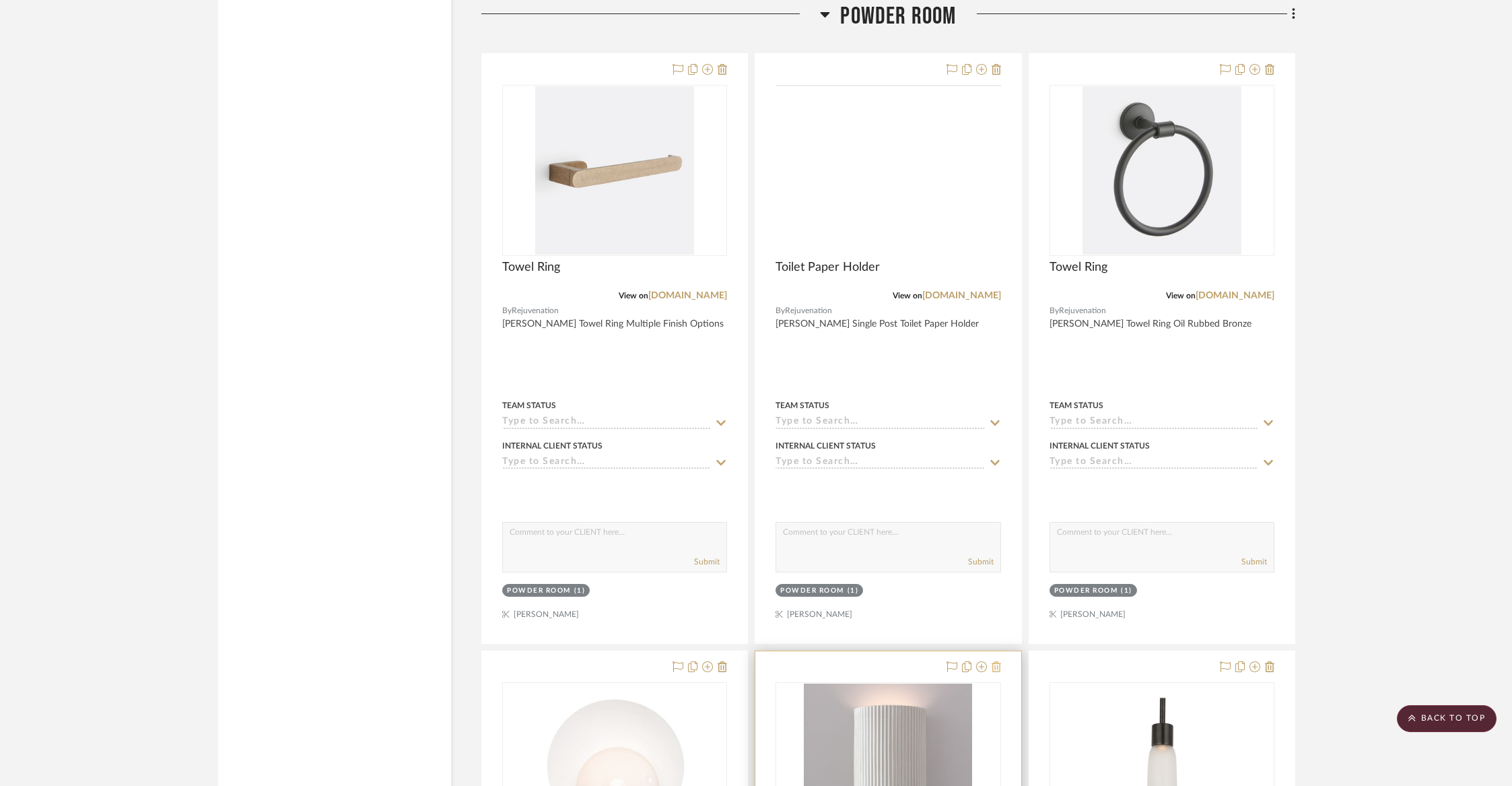
scroll to position [8742, 0]
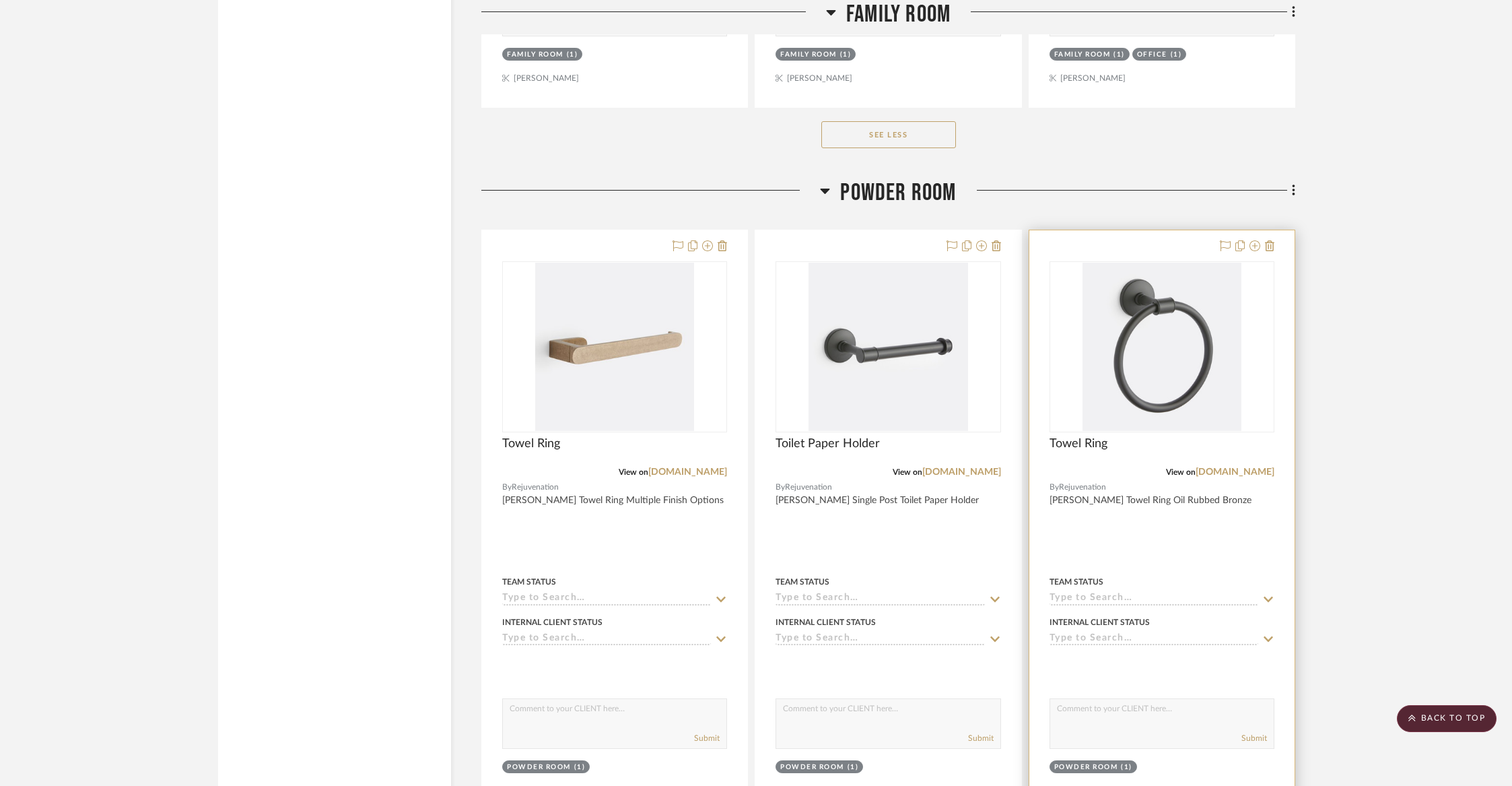
click at [1064, 317] on div "0" at bounding box center [1162, 347] width 224 height 170
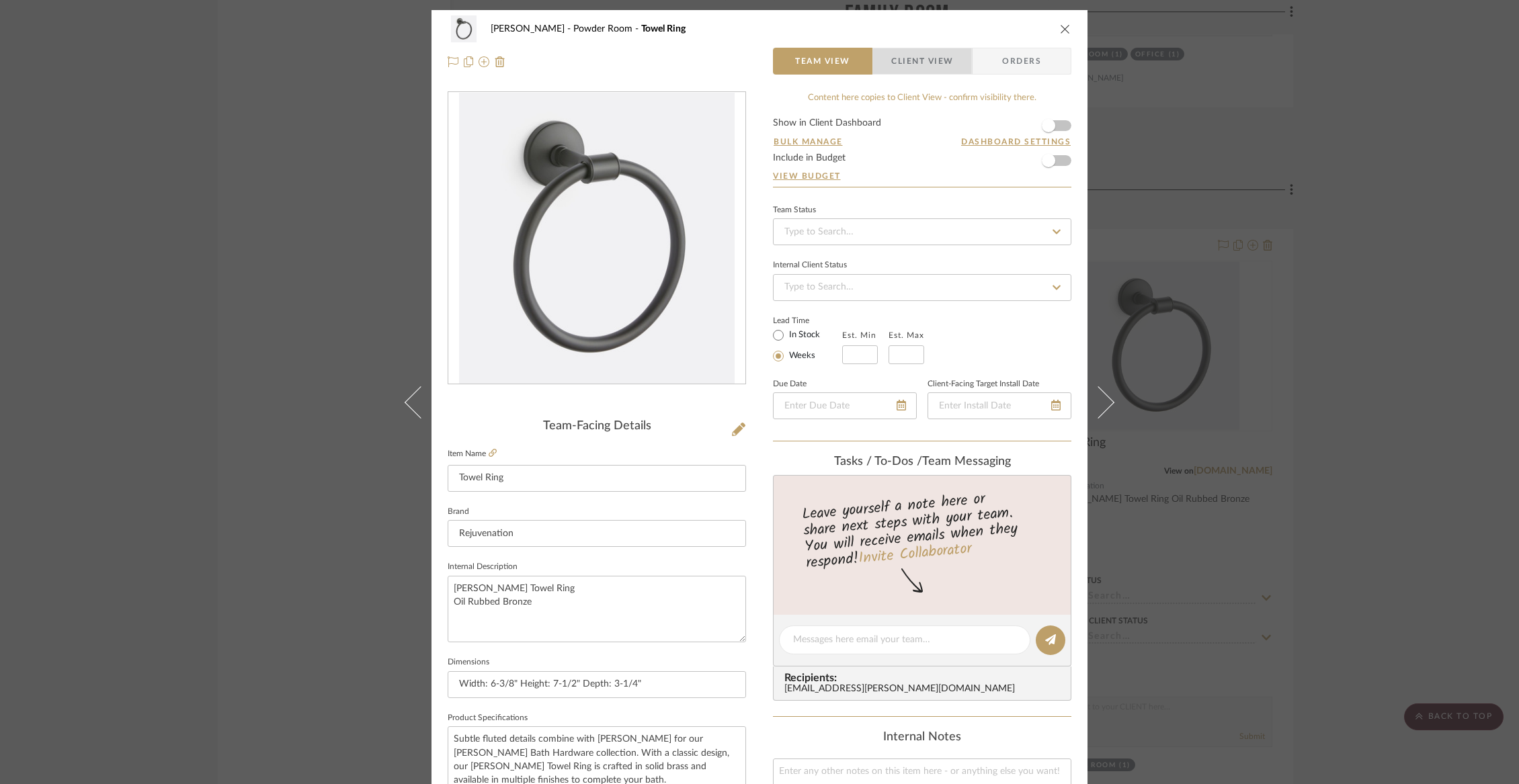
click at [938, 66] on span "Client View" at bounding box center [922, 61] width 62 height 26
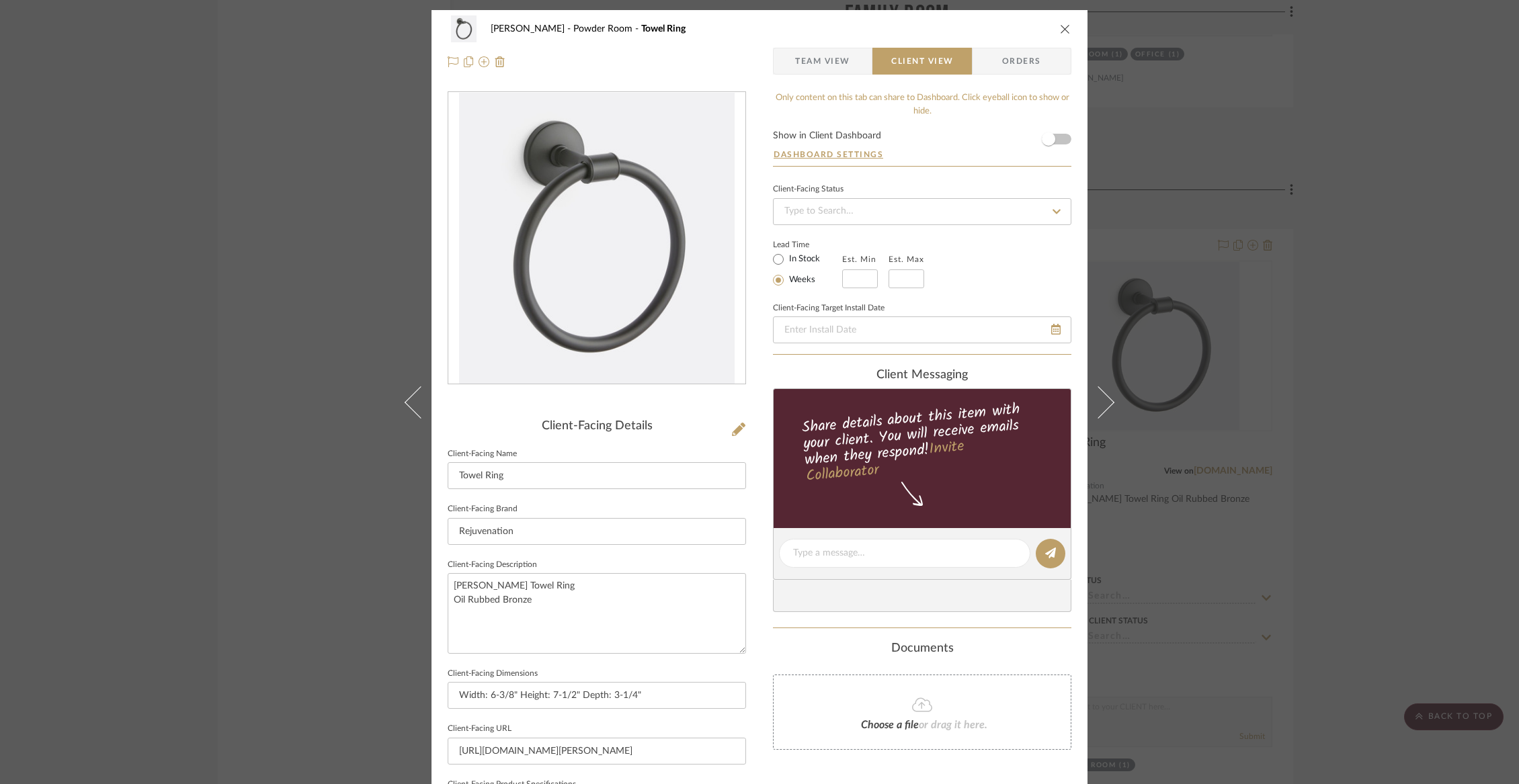
scroll to position [321, 0]
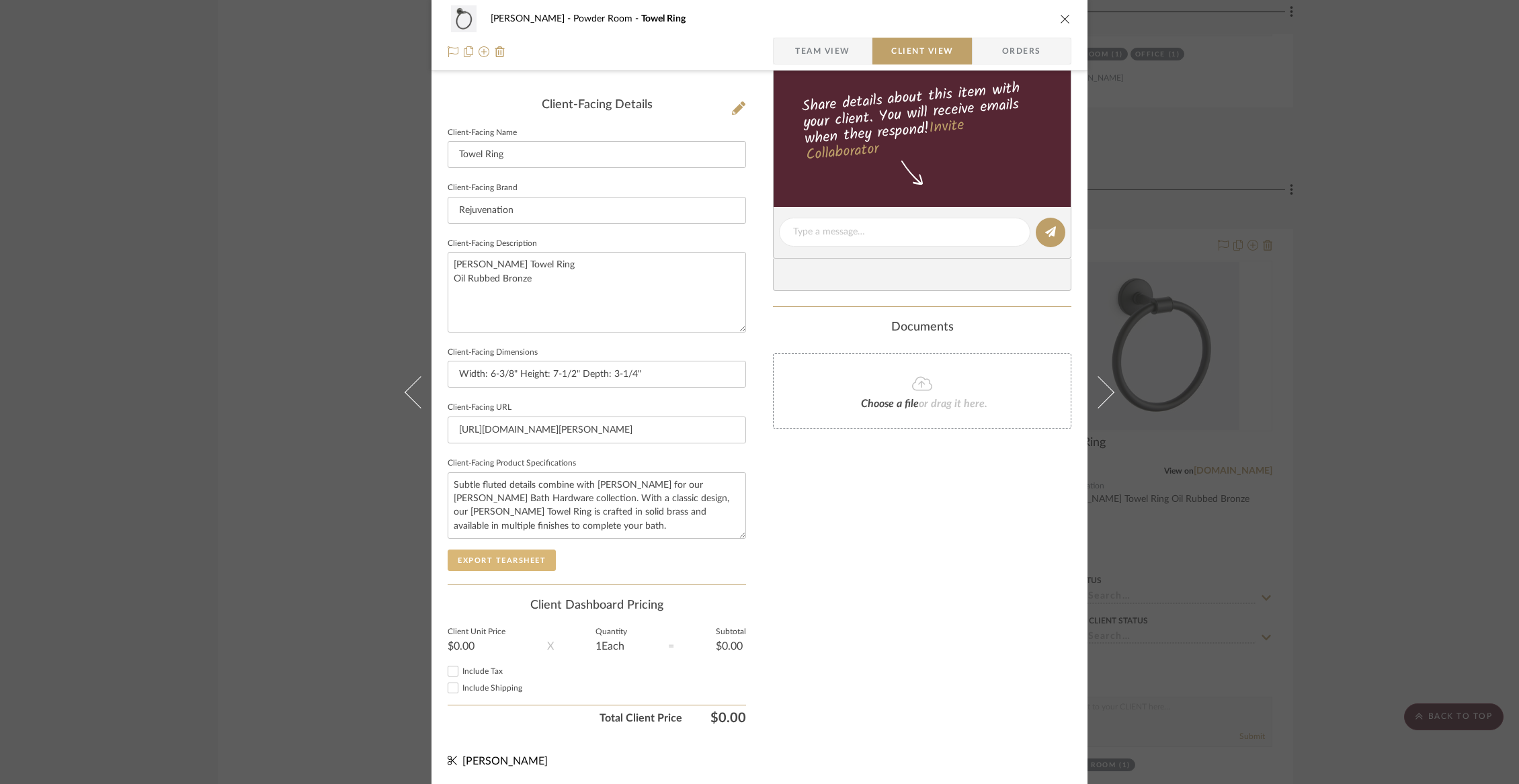
click at [507, 555] on button "Export Tearsheet" at bounding box center [502, 560] width 109 height 21
click at [1060, 13] on icon "close" at bounding box center [1065, 19] width 11 height 11
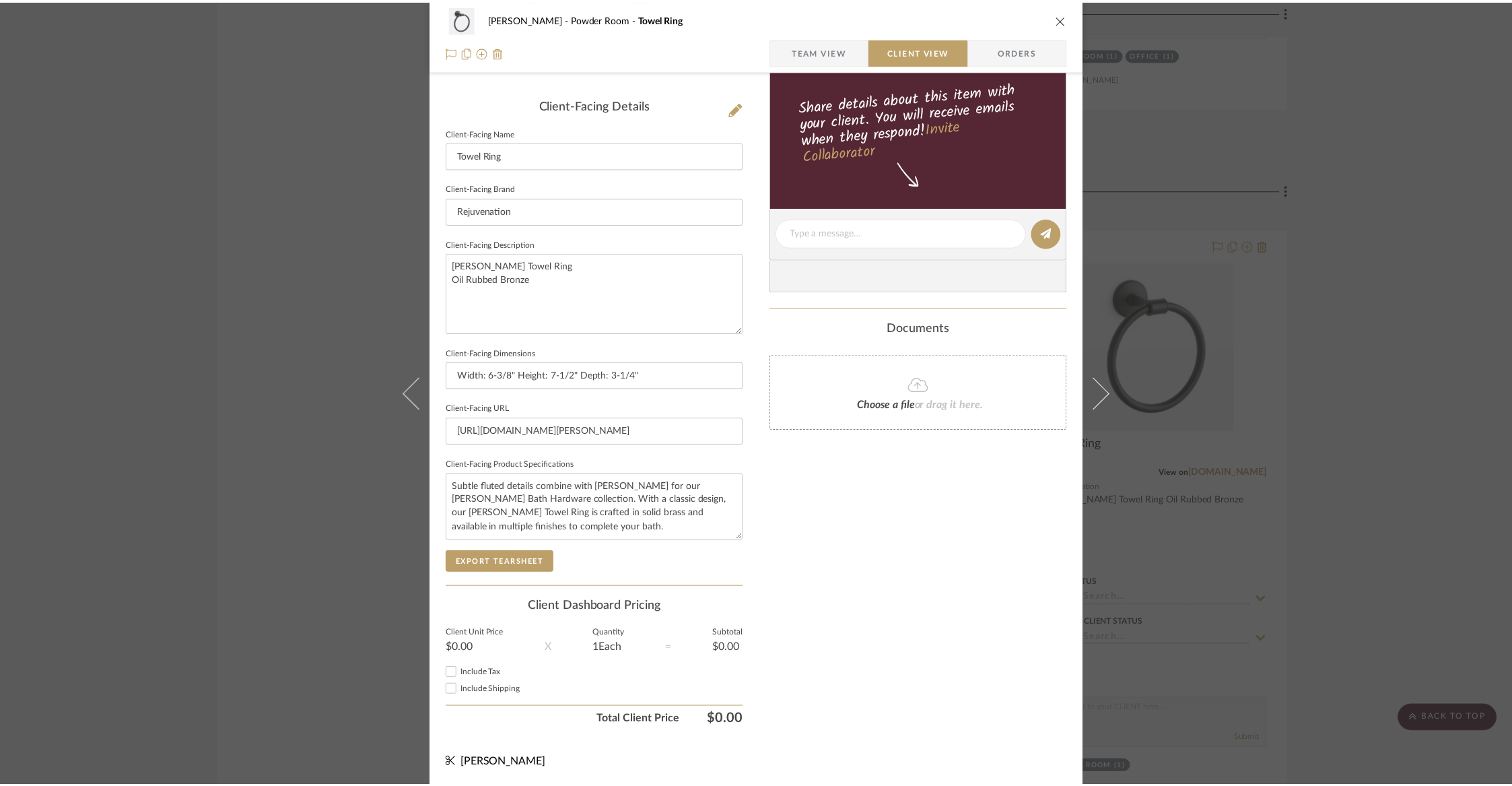
scroll to position [8742, 0]
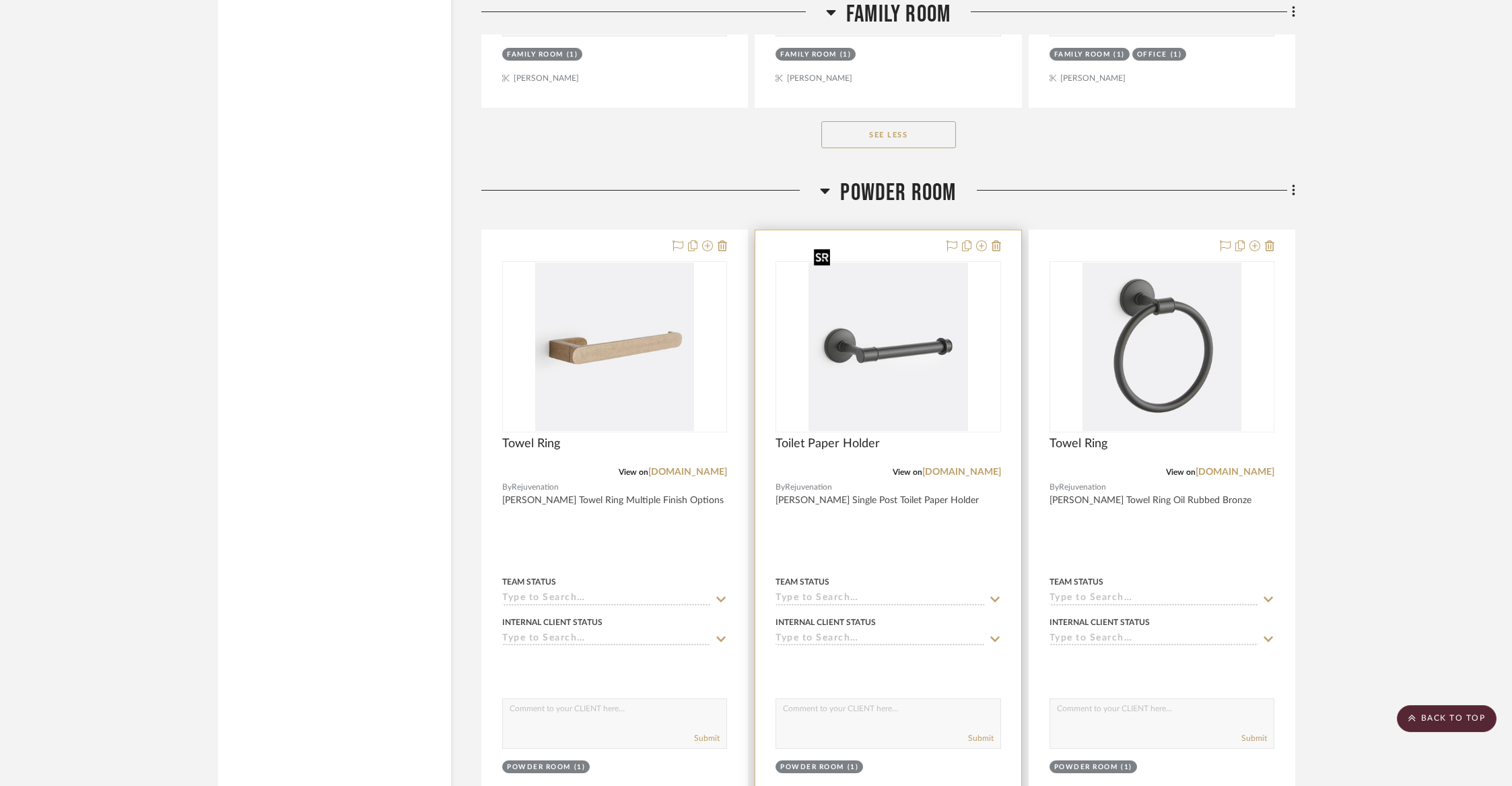
click at [919, 384] on img "0" at bounding box center [888, 347] width 159 height 168
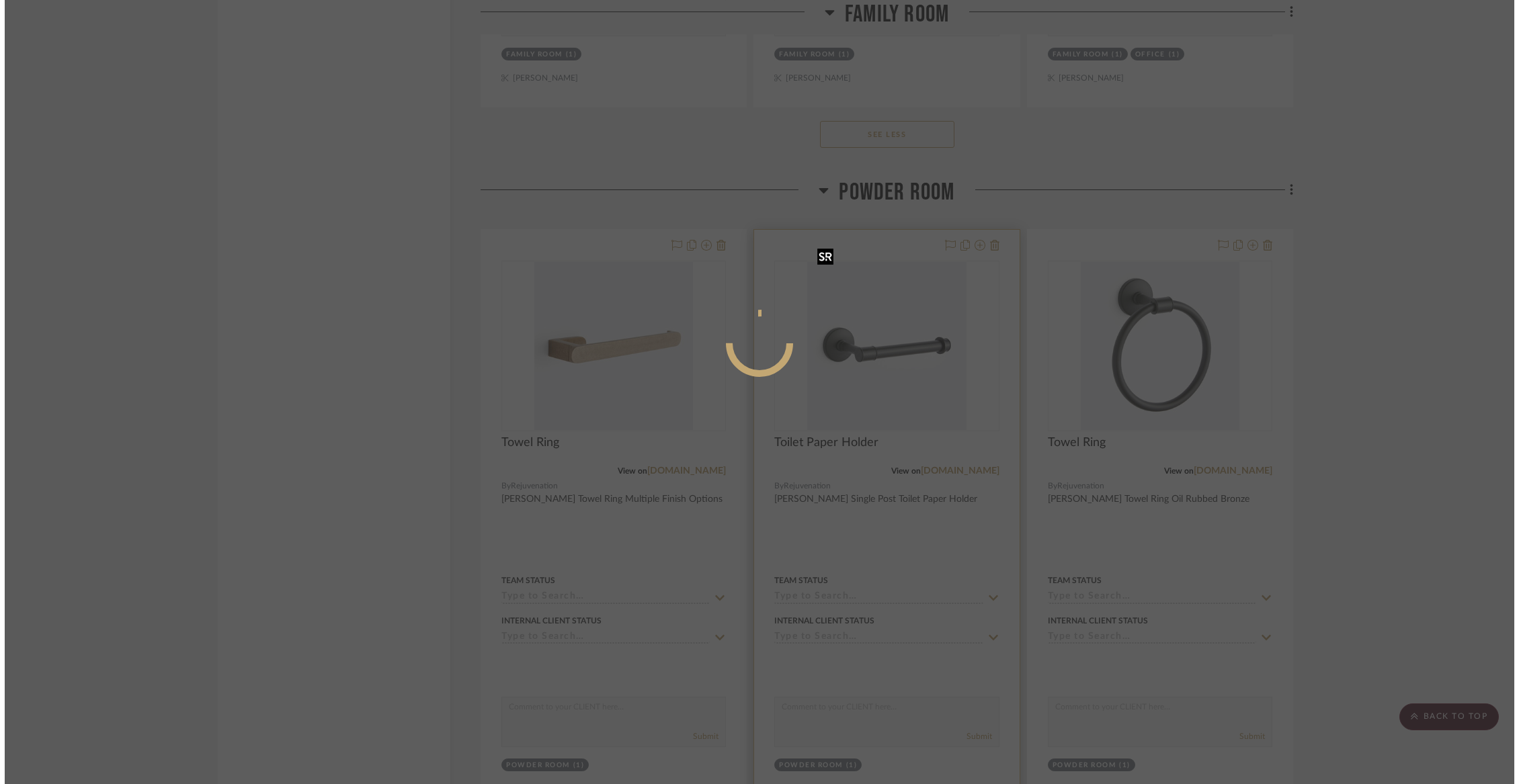
scroll to position [0, 0]
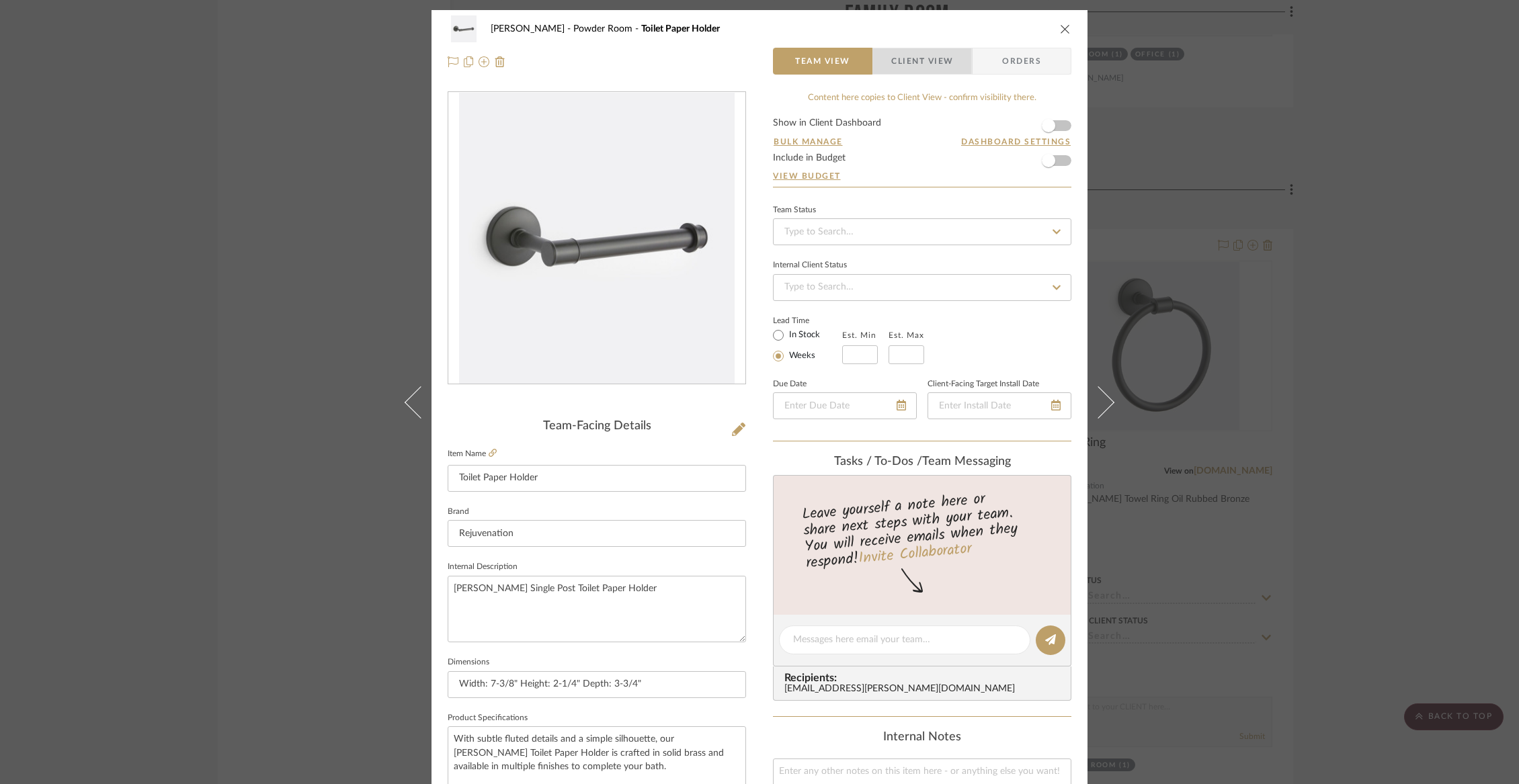
click at [907, 64] on span "Client View" at bounding box center [922, 61] width 62 height 26
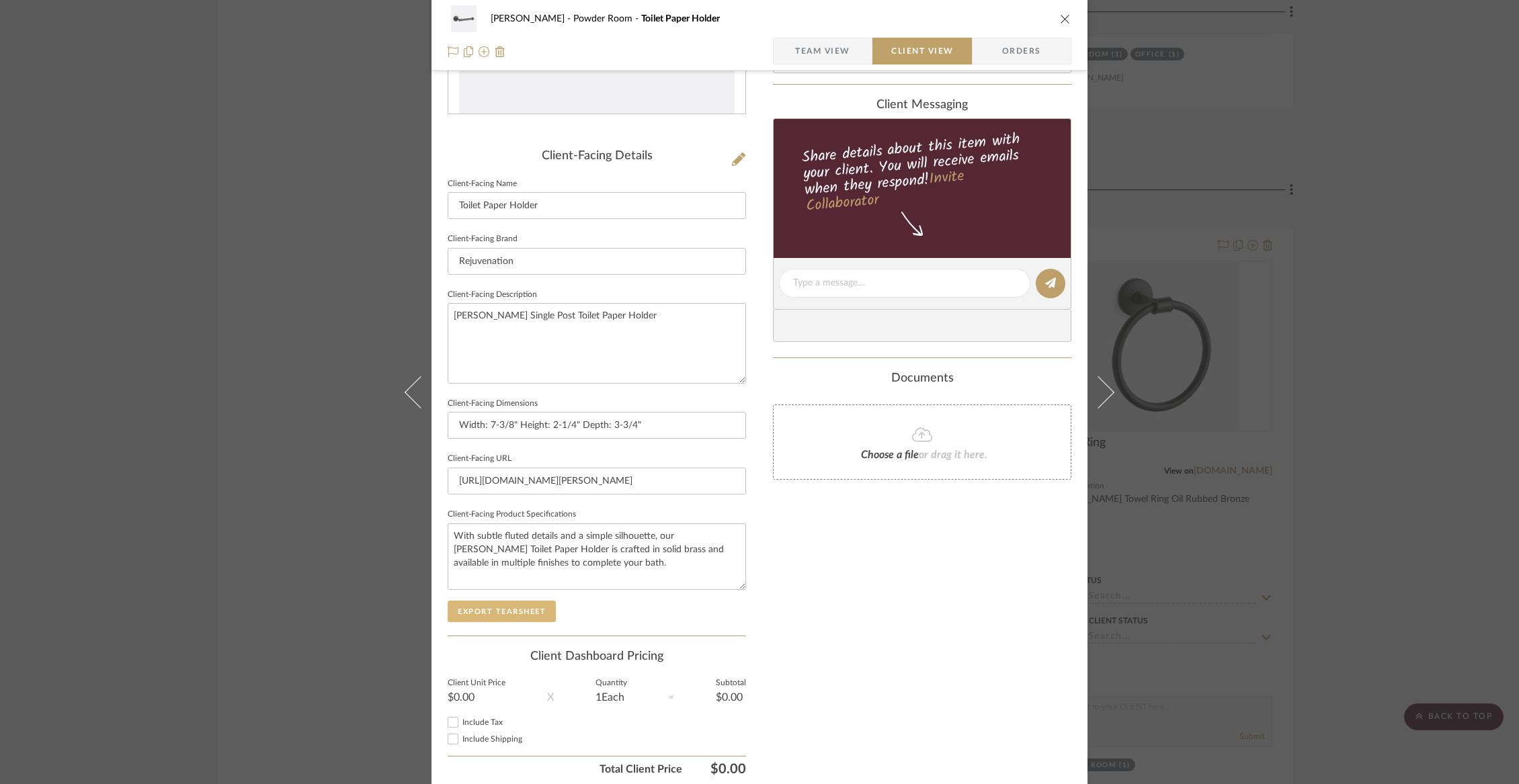
scroll to position [294, 0]
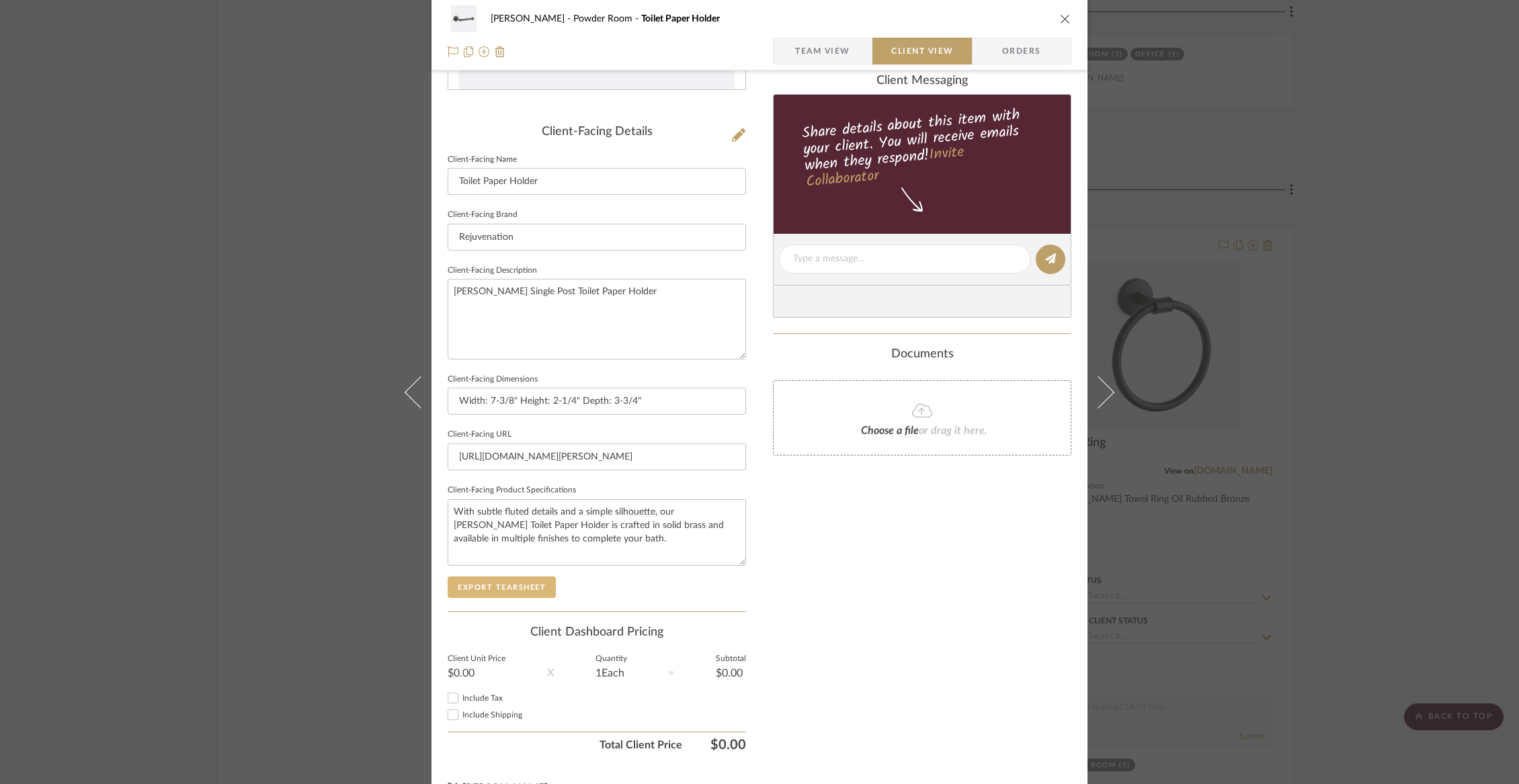
click at [516, 586] on button "Export Tearsheet" at bounding box center [502, 587] width 109 height 21
click at [1060, 15] on icon "close" at bounding box center [1065, 19] width 11 height 11
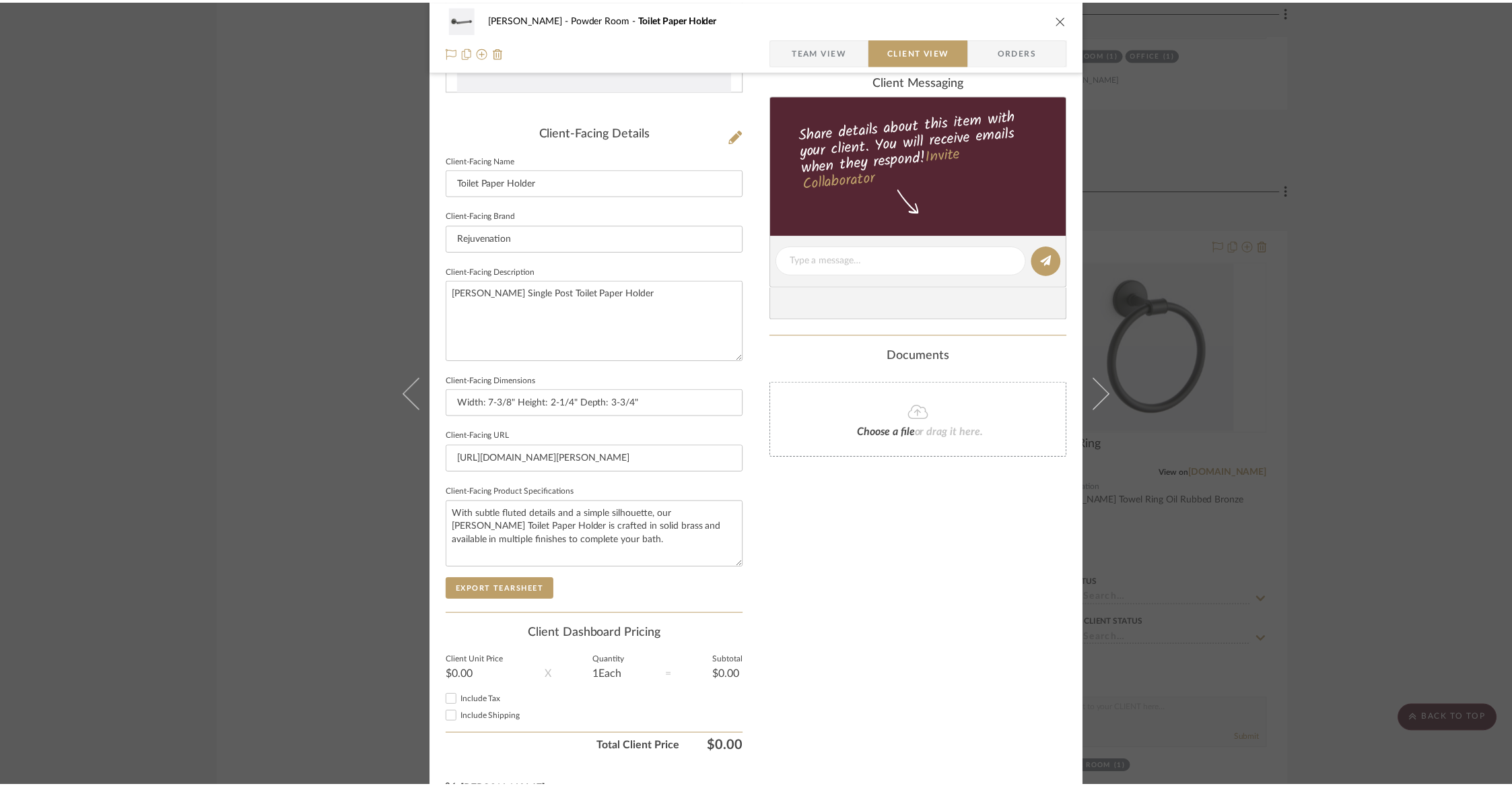
scroll to position [8742, 0]
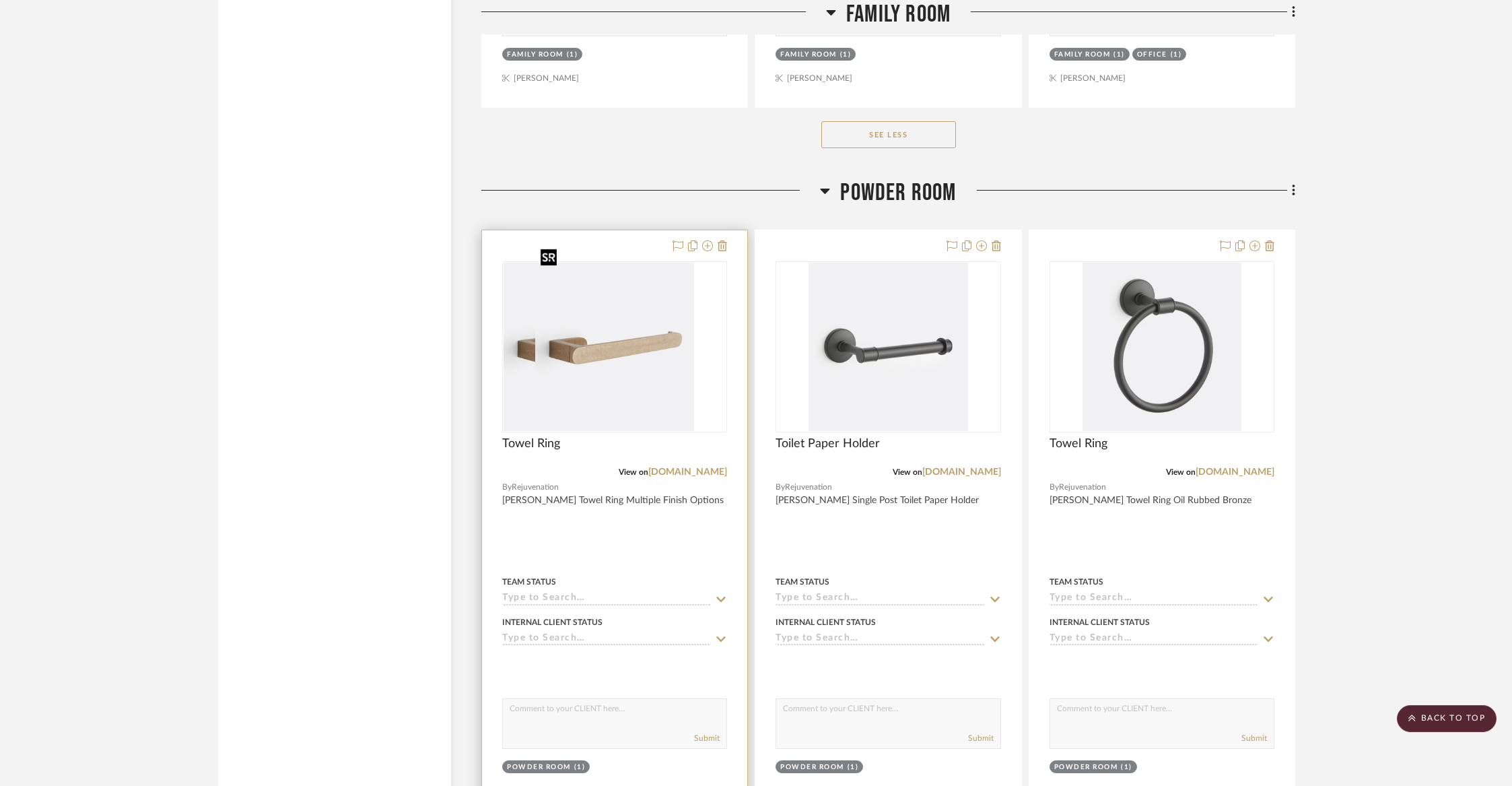
click at [649, 349] on div at bounding box center [615, 346] width 225 height 171
click at [641, 436] on div "Towel Ring" at bounding box center [615, 451] width 225 height 29
click at [635, 411] on img "0" at bounding box center [615, 347] width 159 height 168
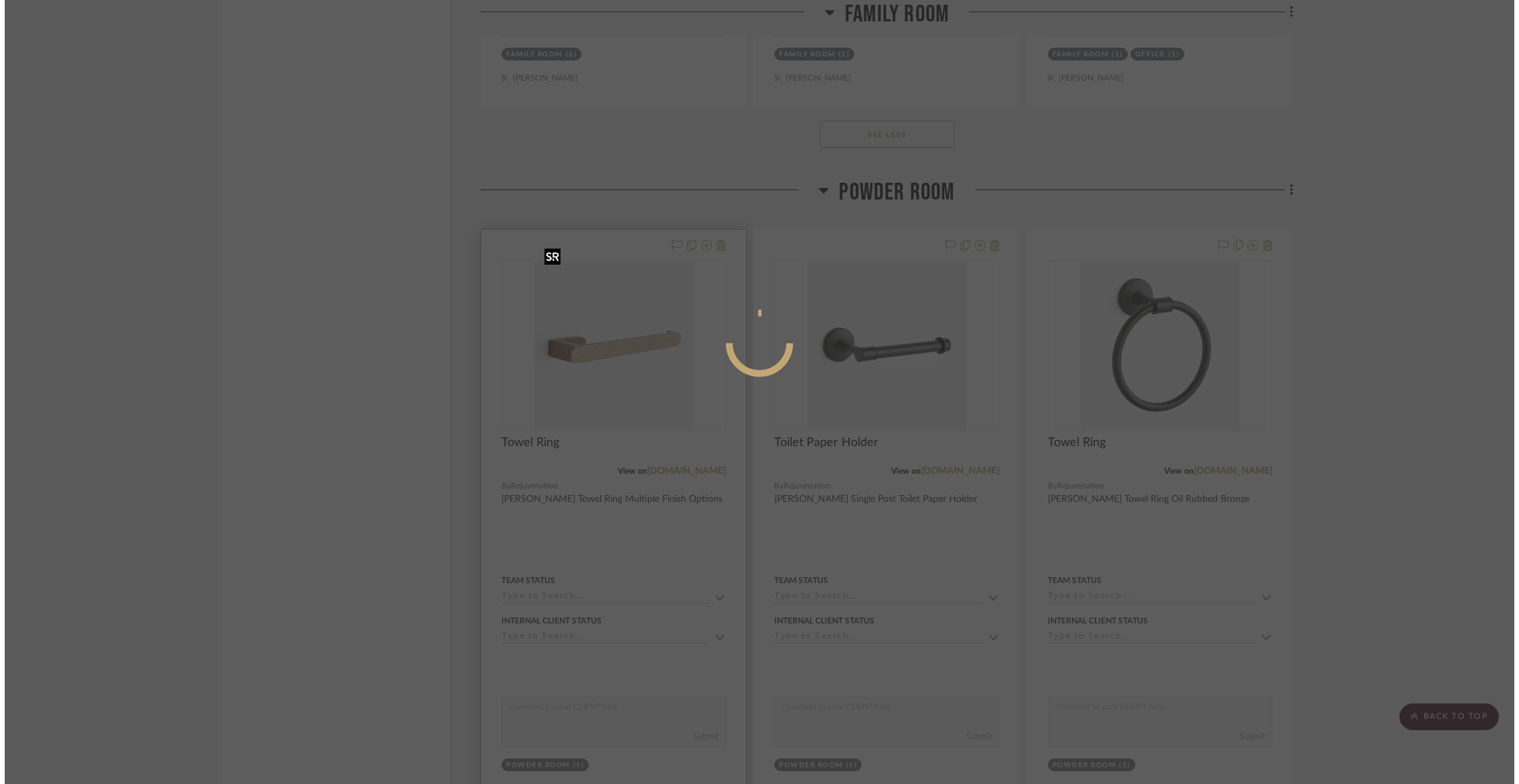
scroll to position [0, 0]
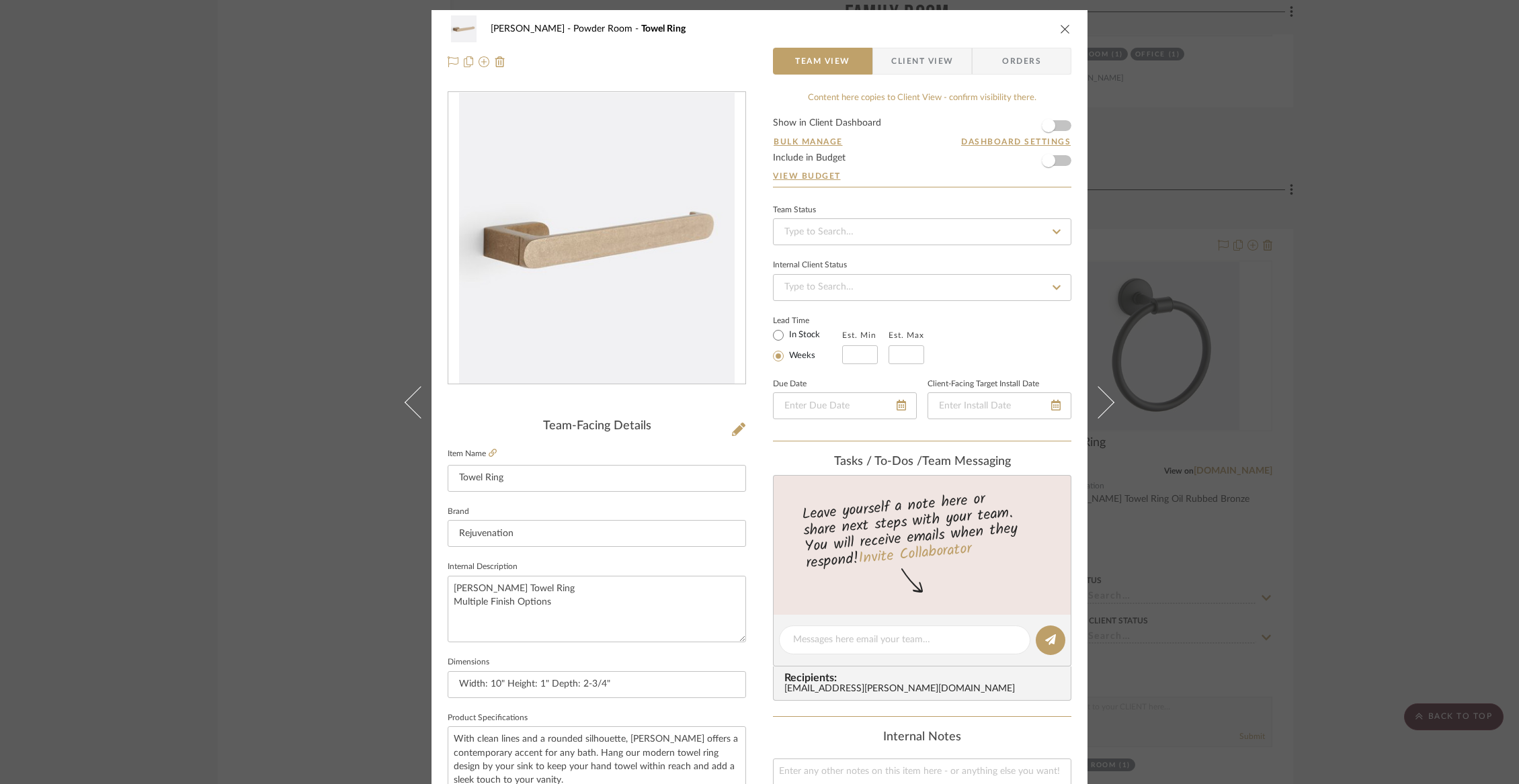
click at [897, 64] on span "Client View" at bounding box center [922, 61] width 62 height 26
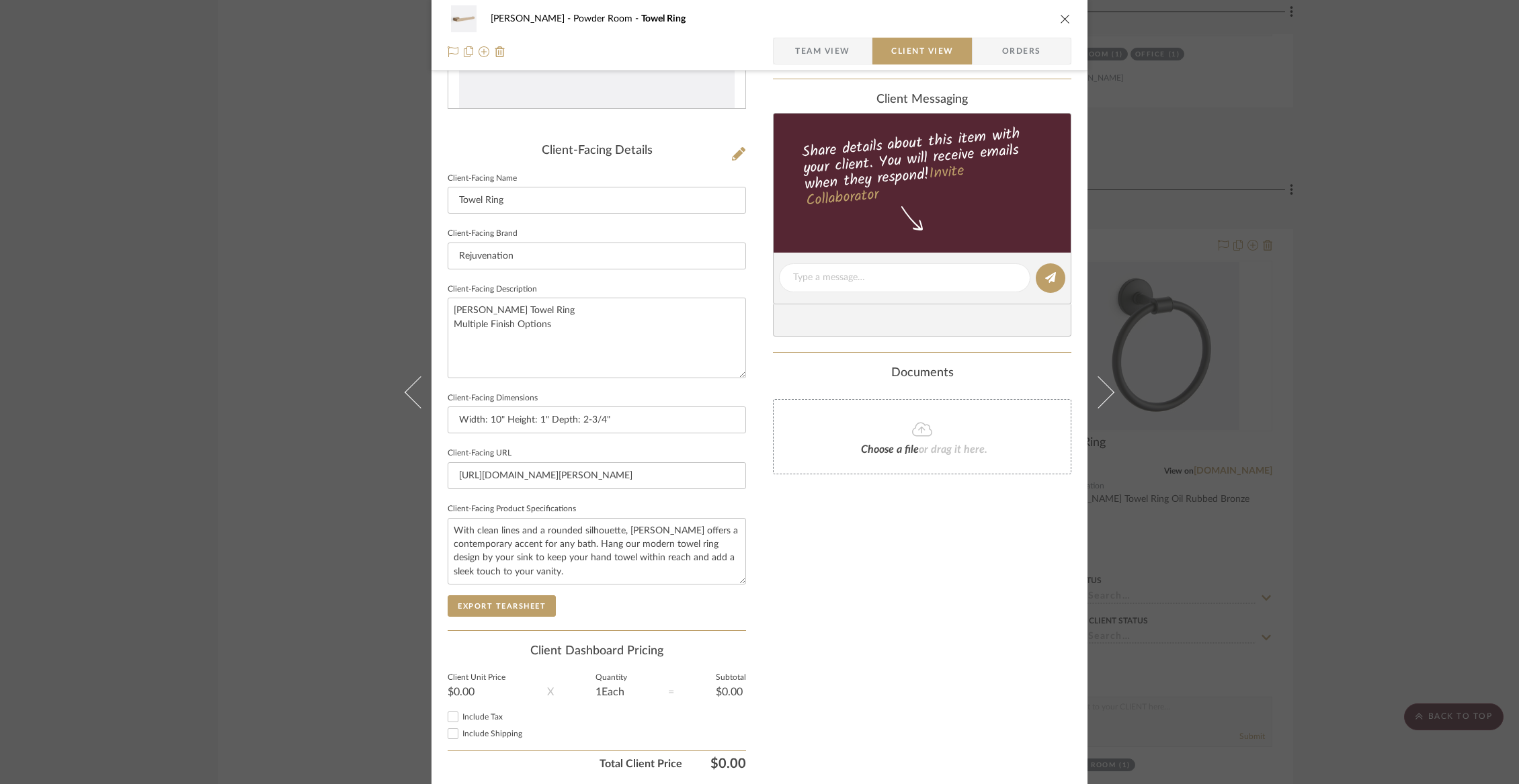
scroll to position [321, 0]
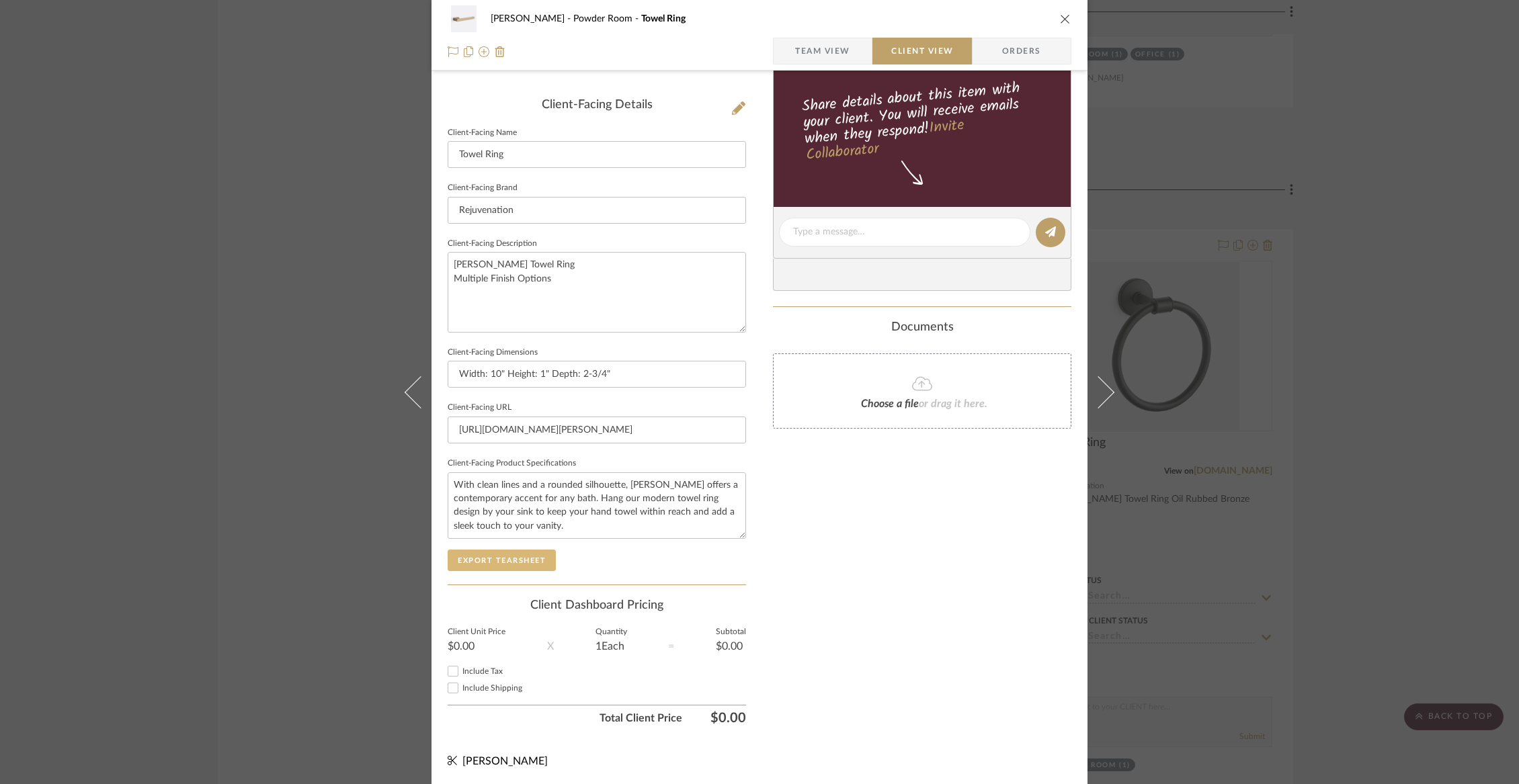
click at [504, 562] on button "Export Tearsheet" at bounding box center [502, 560] width 109 height 21
click at [1063, 20] on icon "close" at bounding box center [1065, 19] width 11 height 11
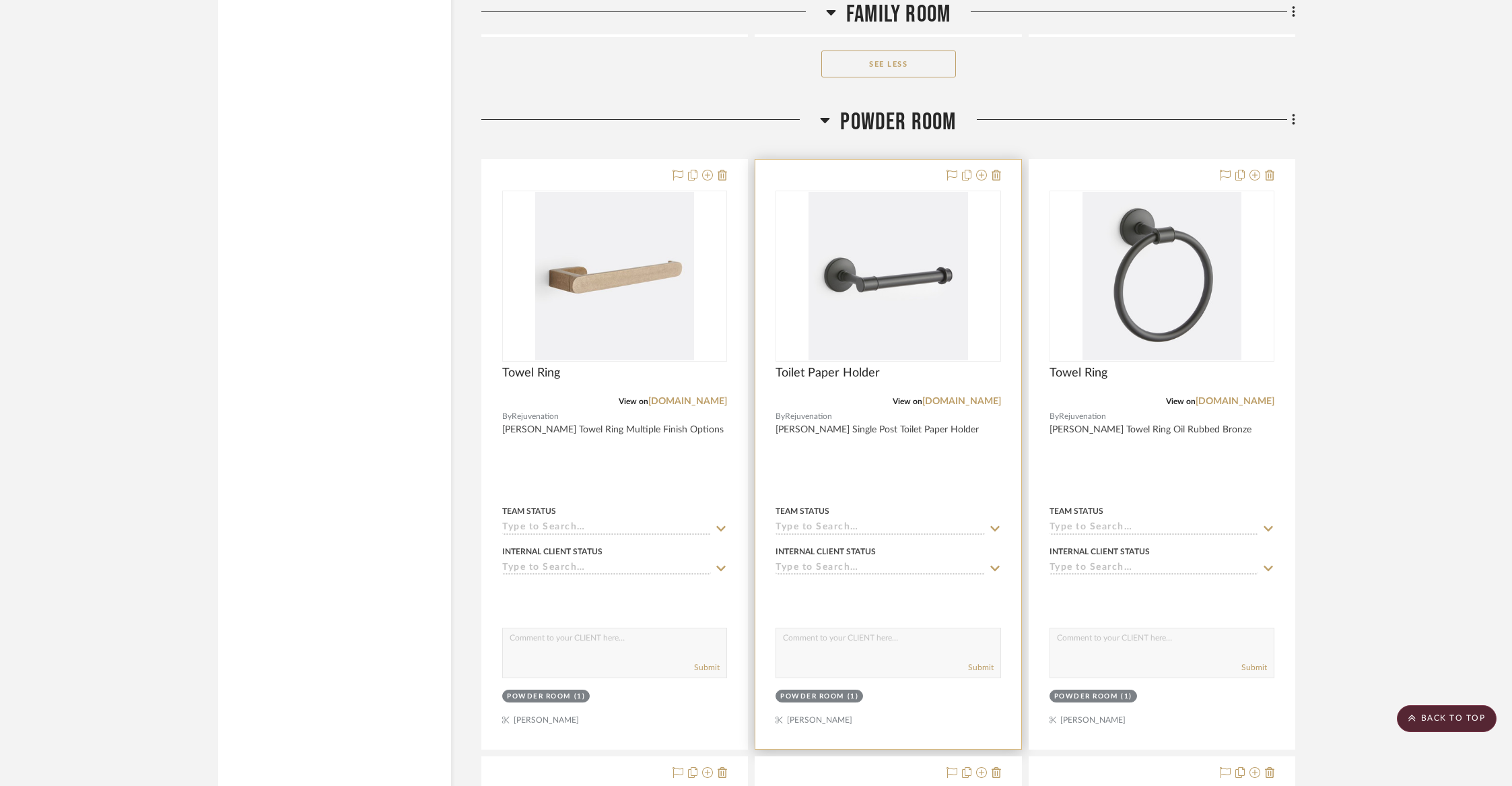
scroll to position [8655, 0]
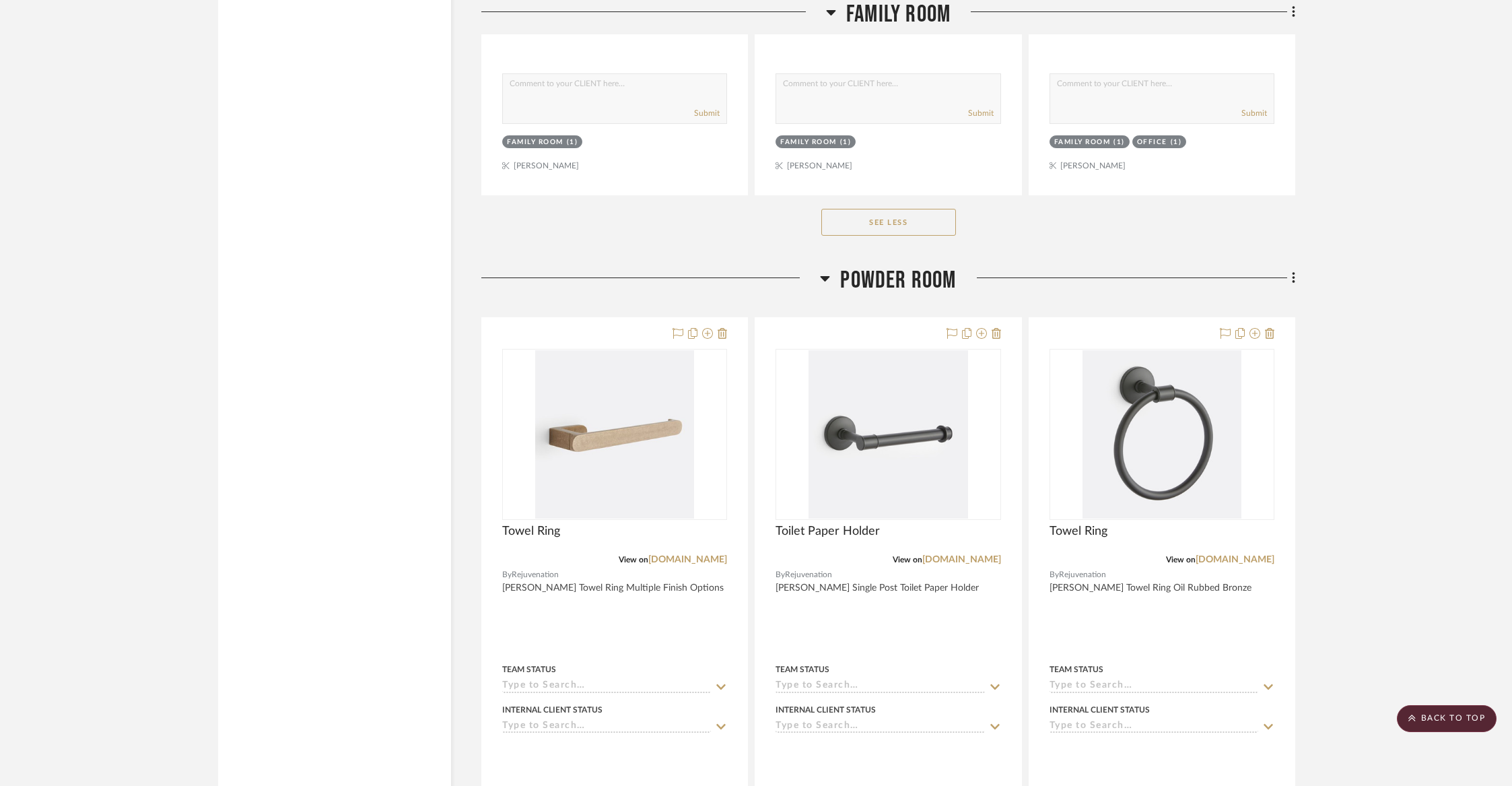
click at [914, 266] on span "Powder Room" at bounding box center [898, 281] width 116 height 29
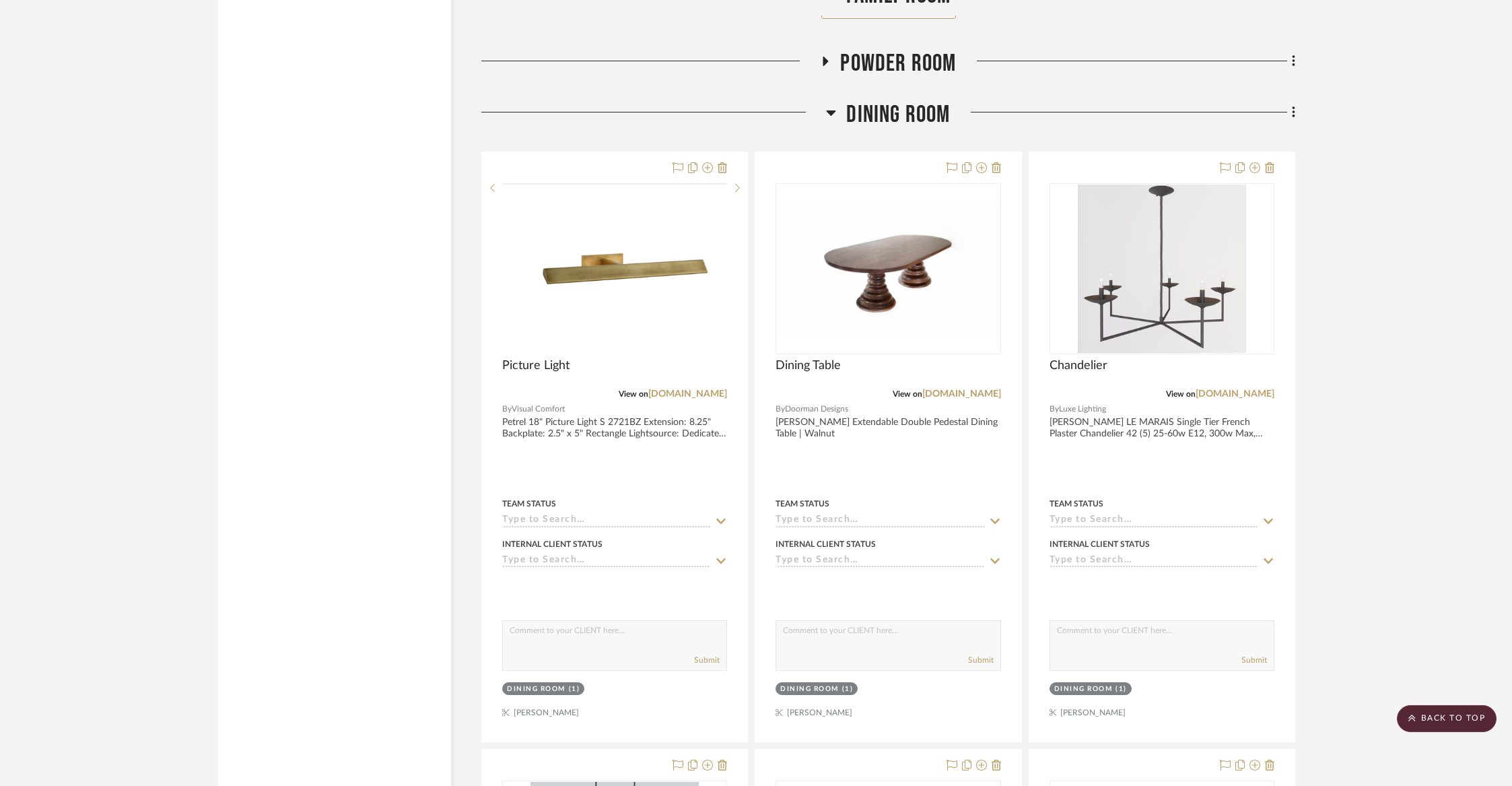
scroll to position [8902, 0]
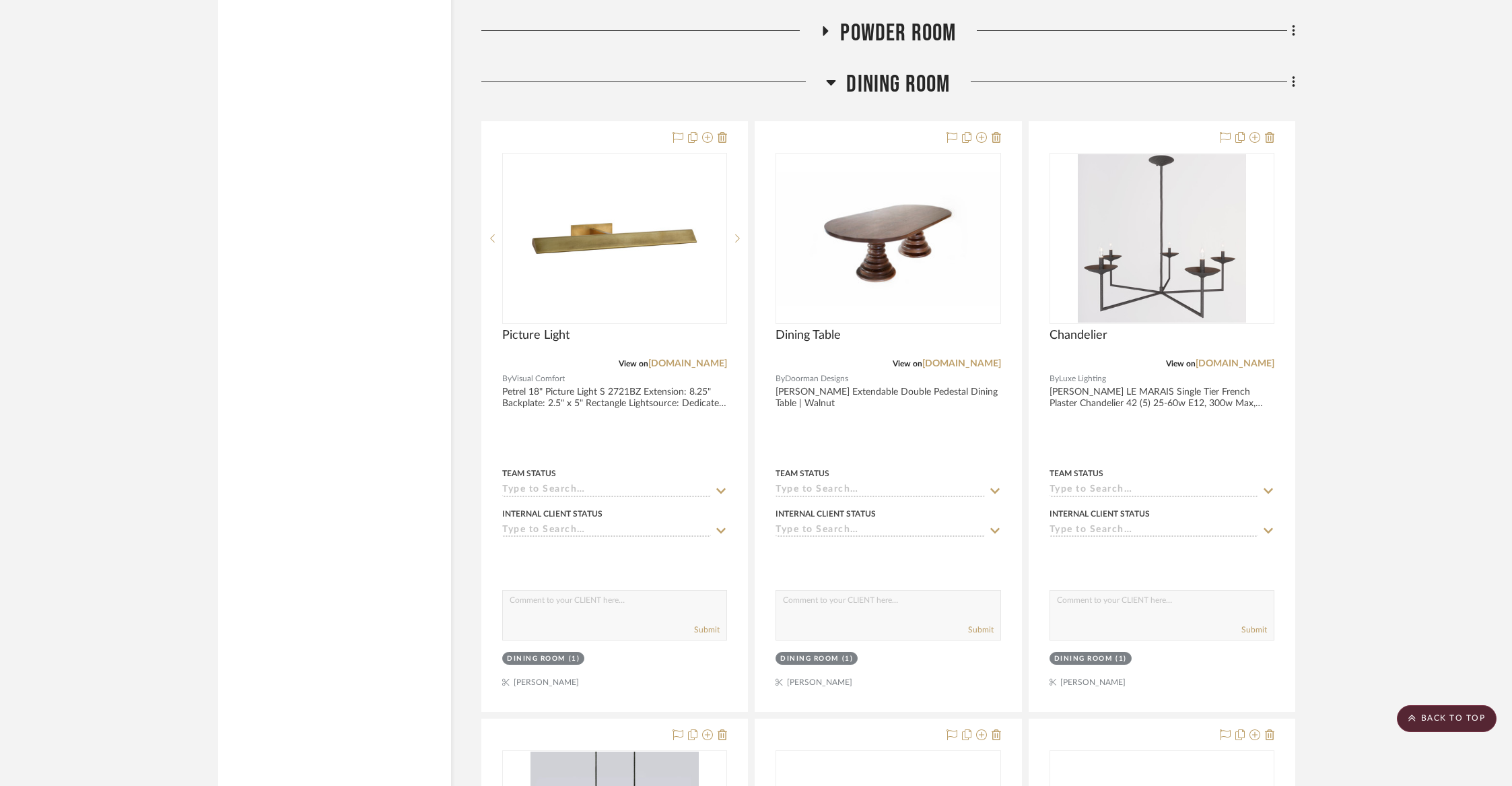
click at [897, 70] on span "Dining Room" at bounding box center [897, 84] width 104 height 29
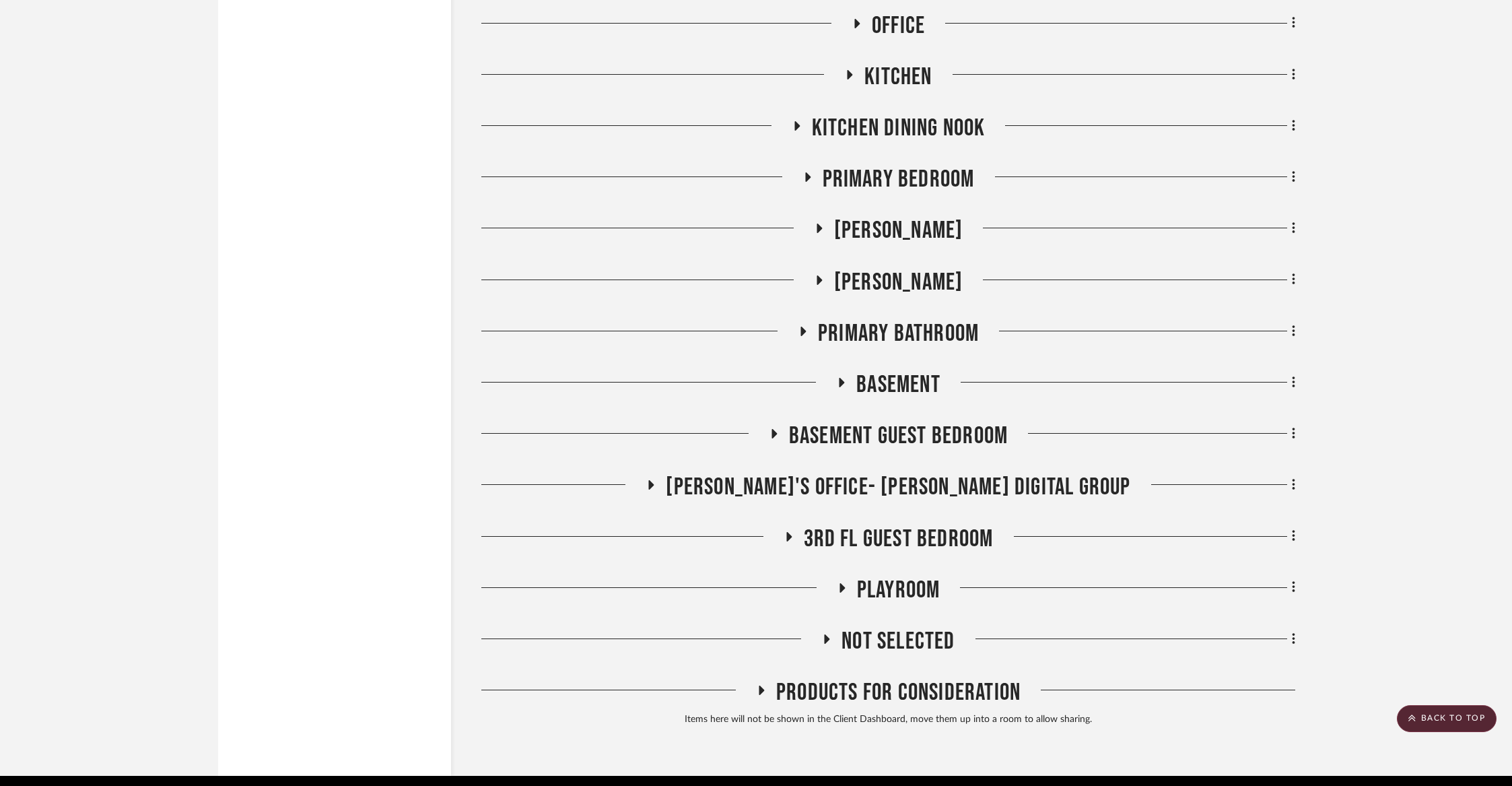
scroll to position [9074, 0]
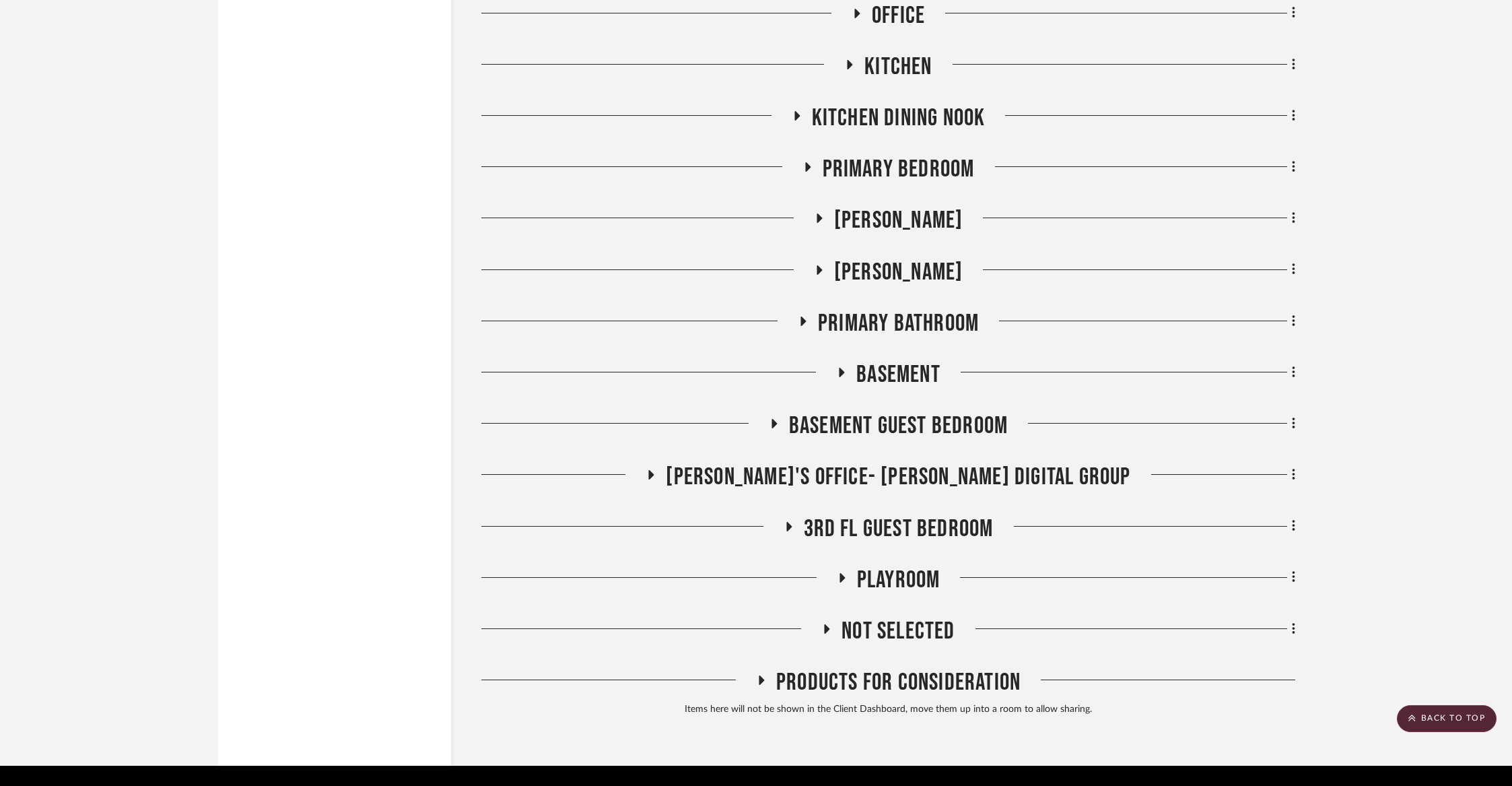
click at [900, 259] on span "Steve Closet" at bounding box center [899, 272] width 129 height 29
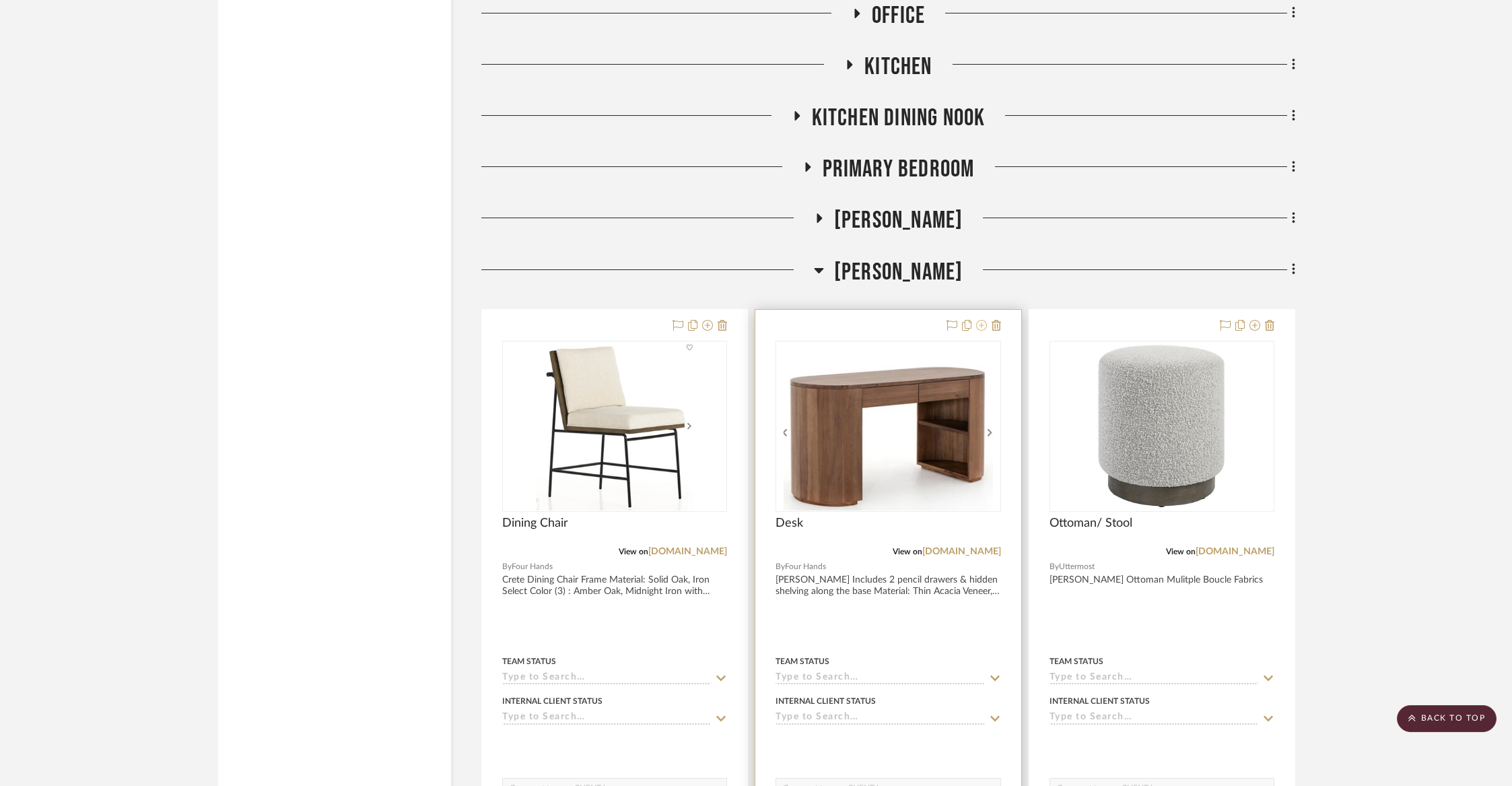
click at [976, 320] on icon at bounding box center [981, 325] width 11 height 11
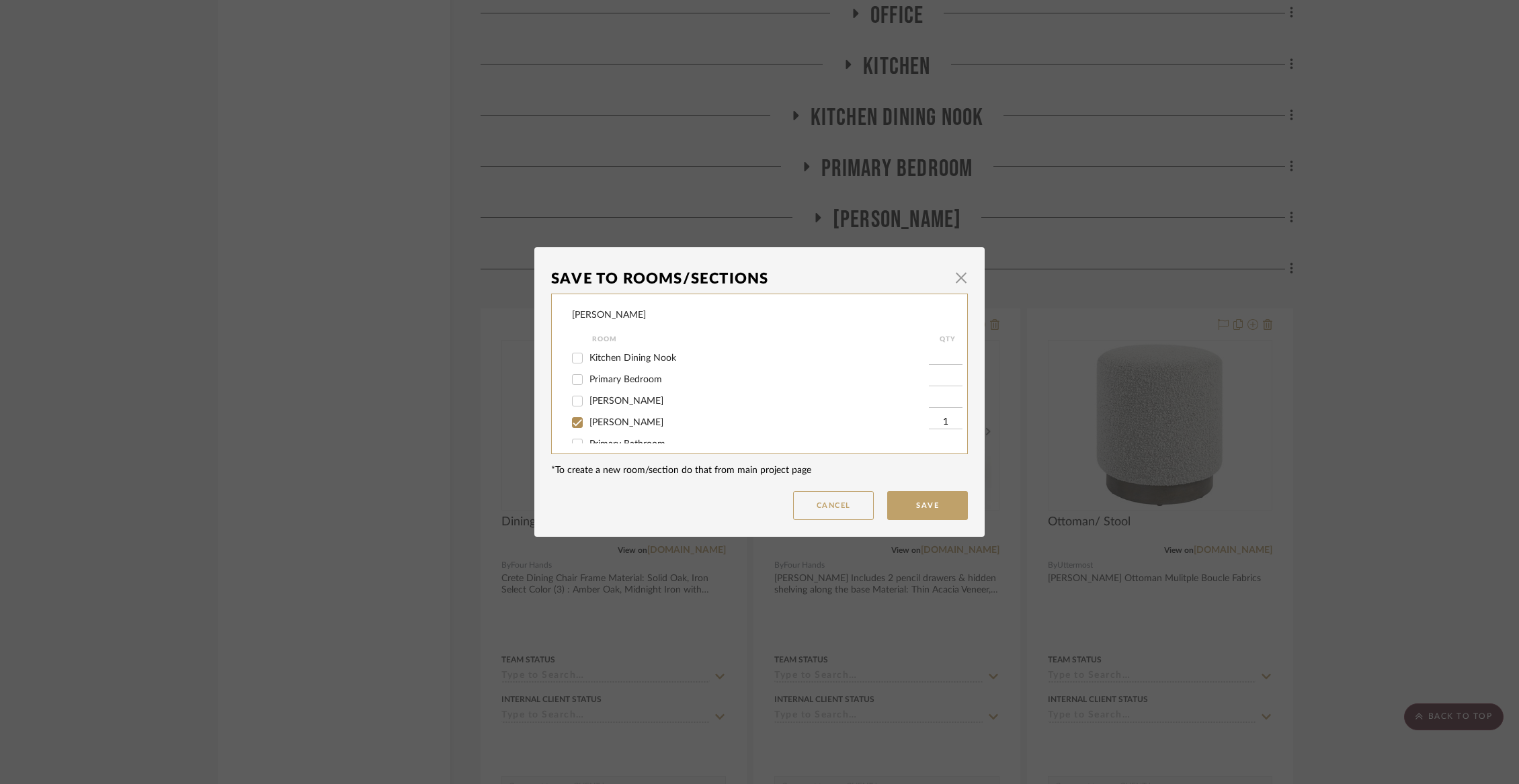
scroll to position [173, 0]
click at [625, 426] on span "Steve Closet" at bounding box center [626, 421] width 74 height 10
click at [588, 426] on input "Steve Closet" at bounding box center [577, 421] width 21 height 21
checkbox input "false"
click at [937, 504] on button "Save" at bounding box center [926, 505] width 80 height 29
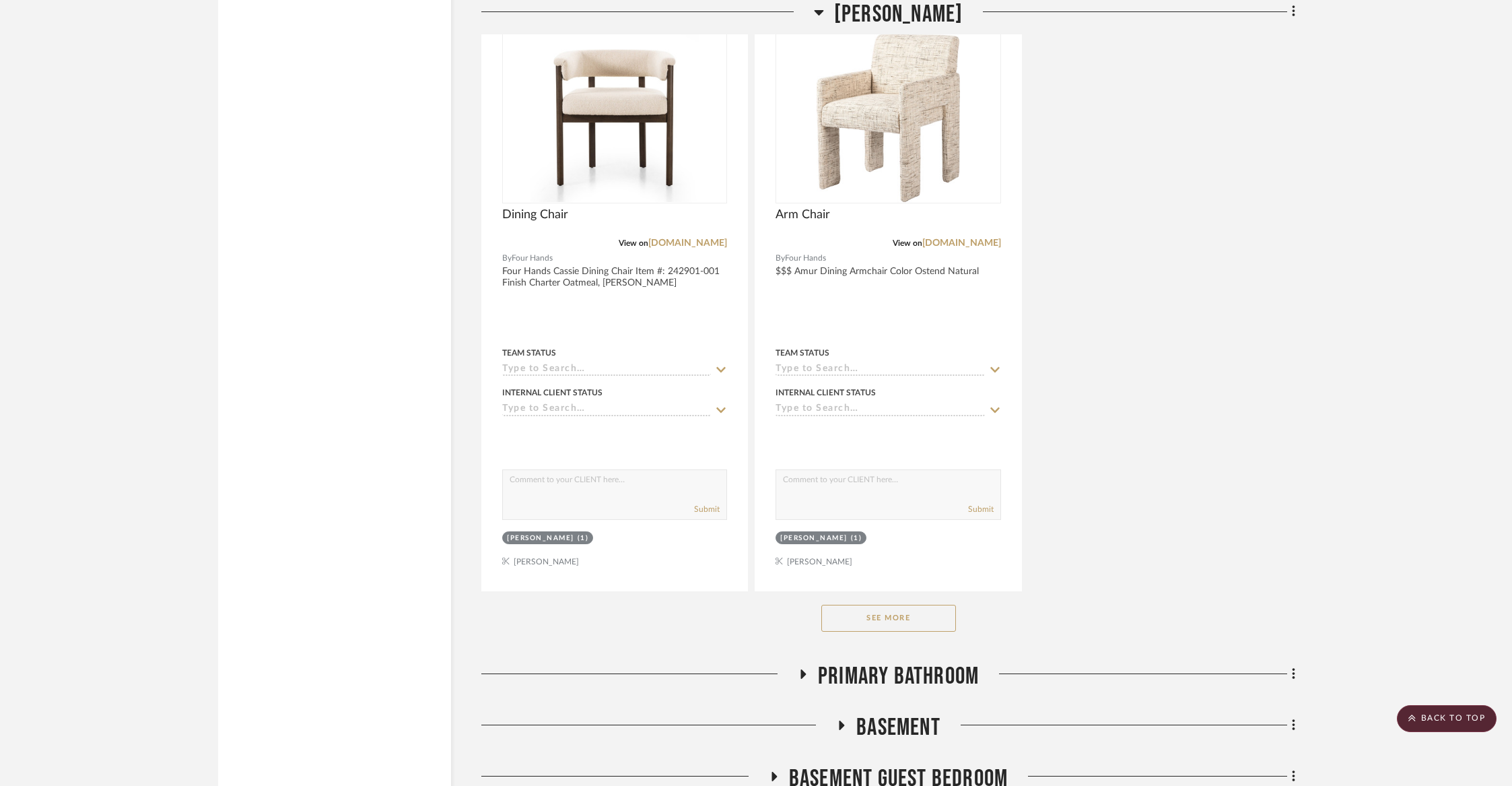
scroll to position [10610, 0]
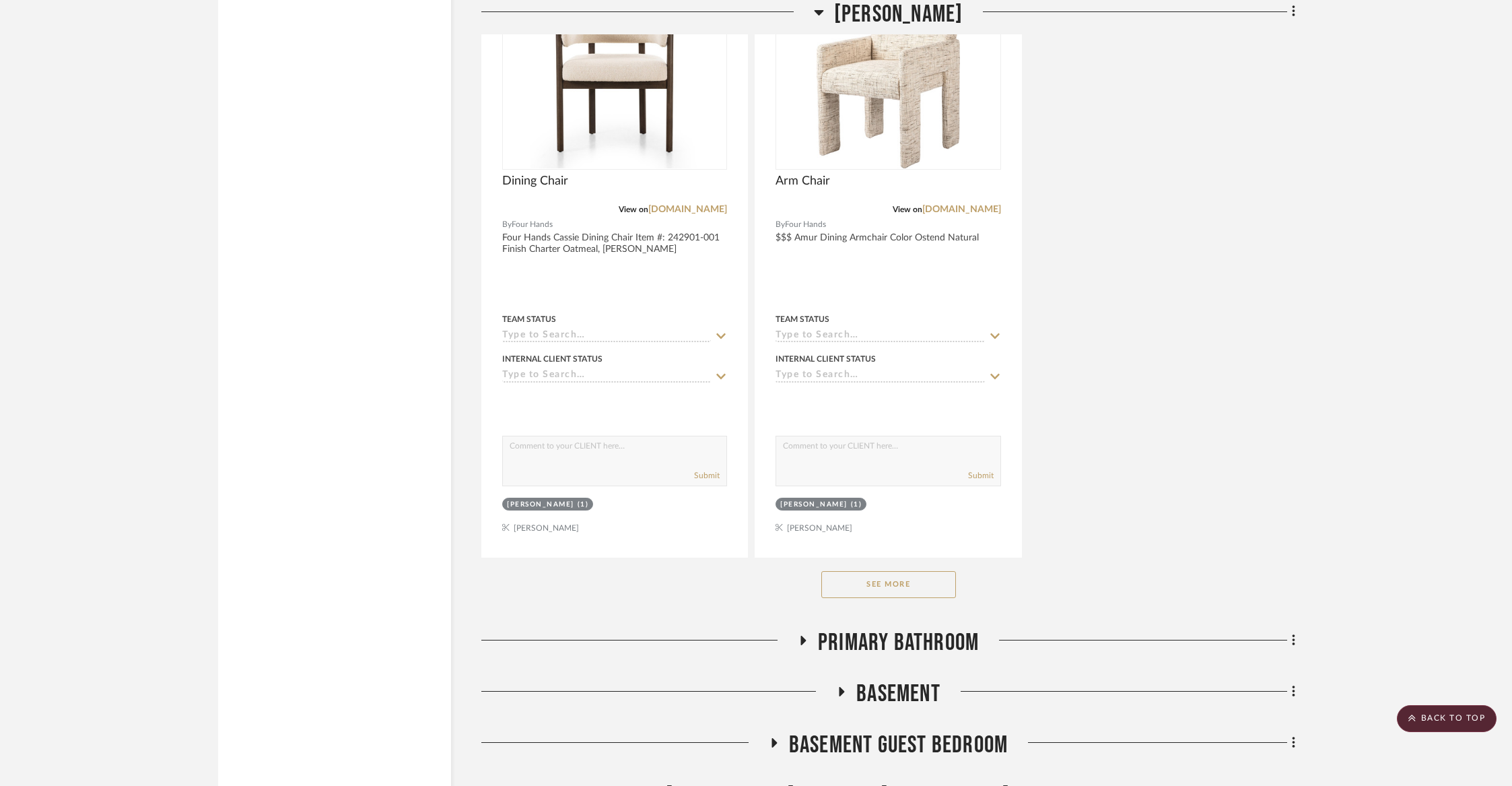
click at [908, 571] on button "See More" at bounding box center [888, 584] width 134 height 27
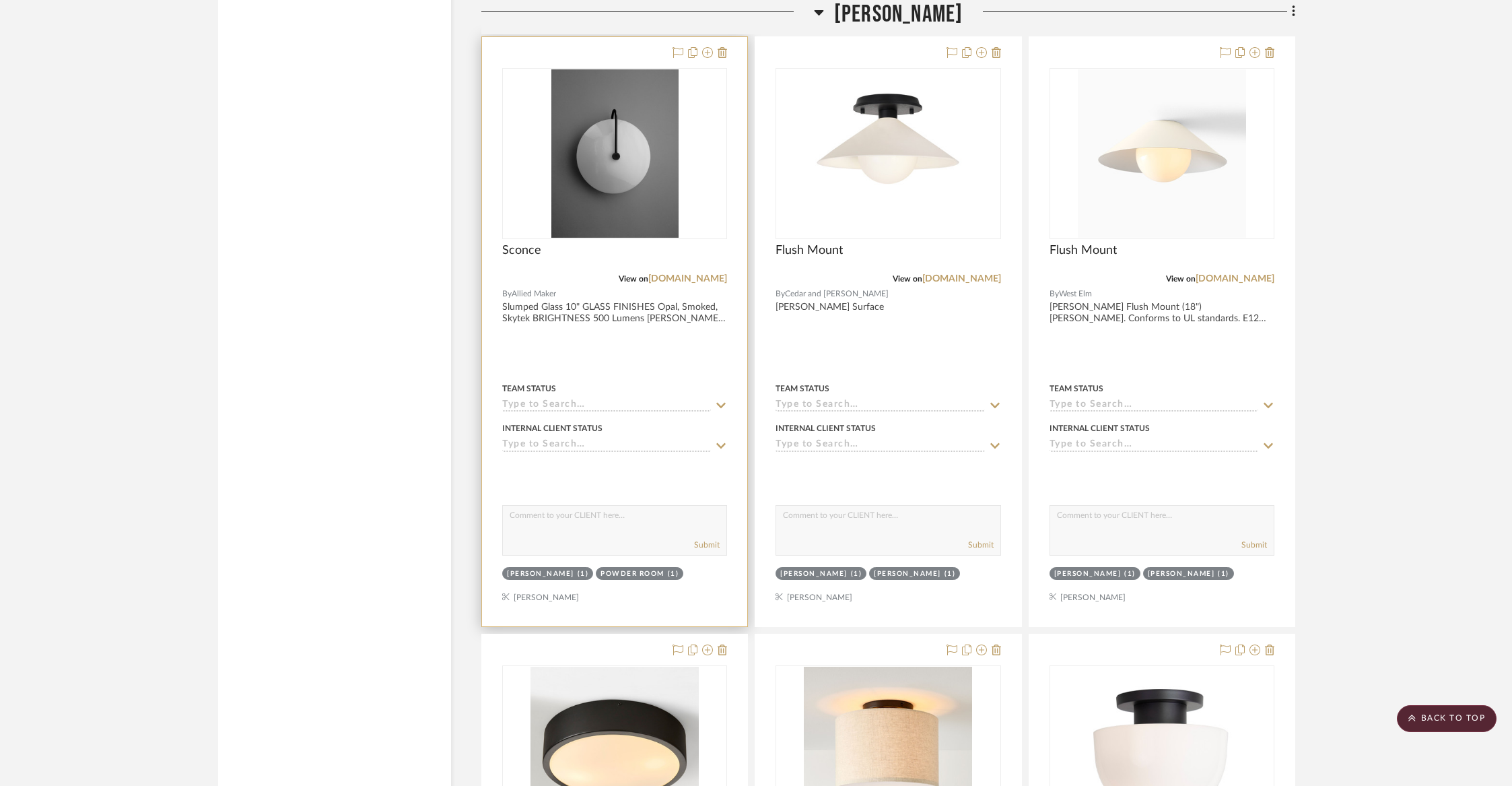
scroll to position [12248, 0]
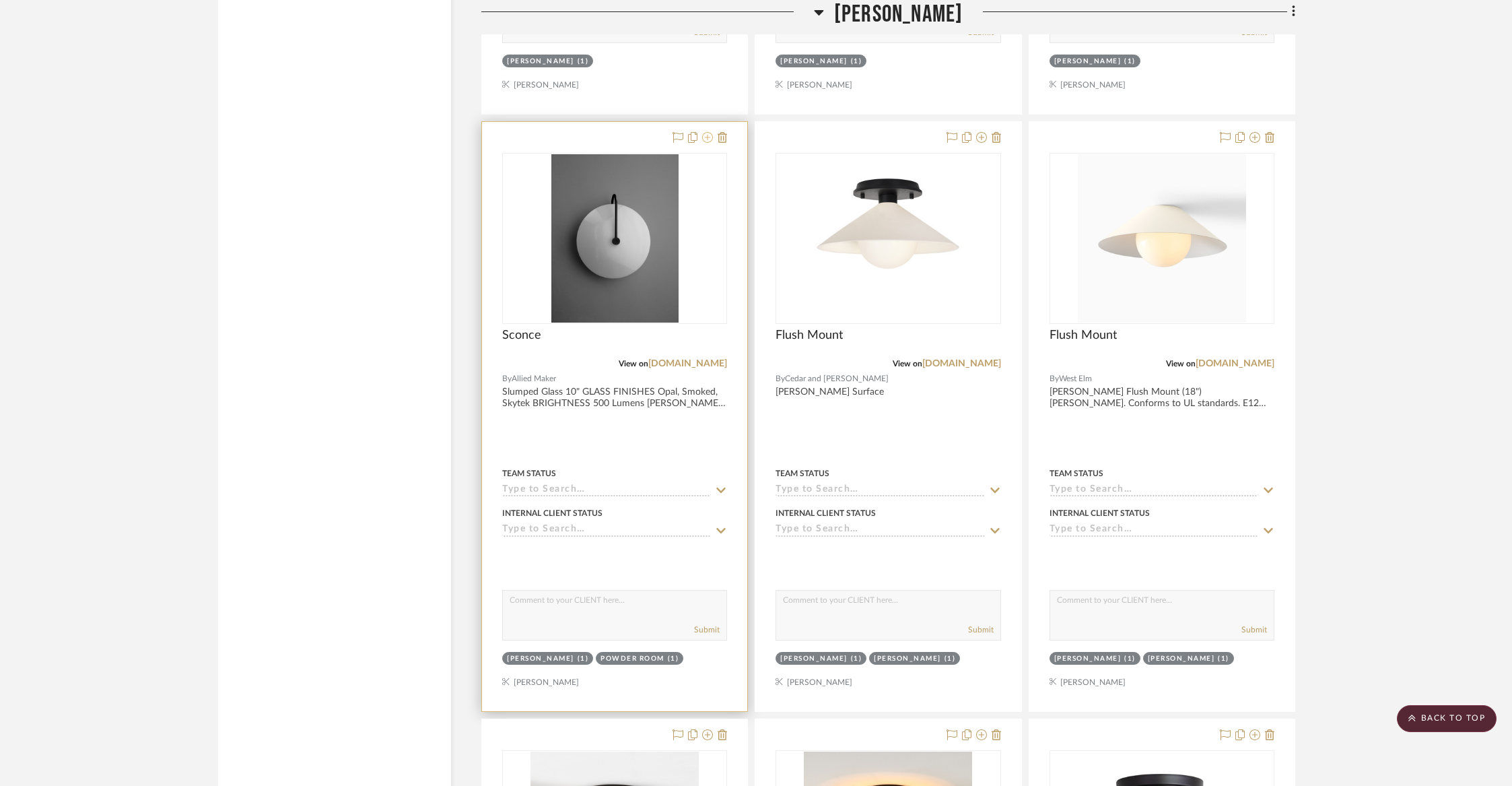
click at [710, 132] on icon at bounding box center [708, 137] width 11 height 11
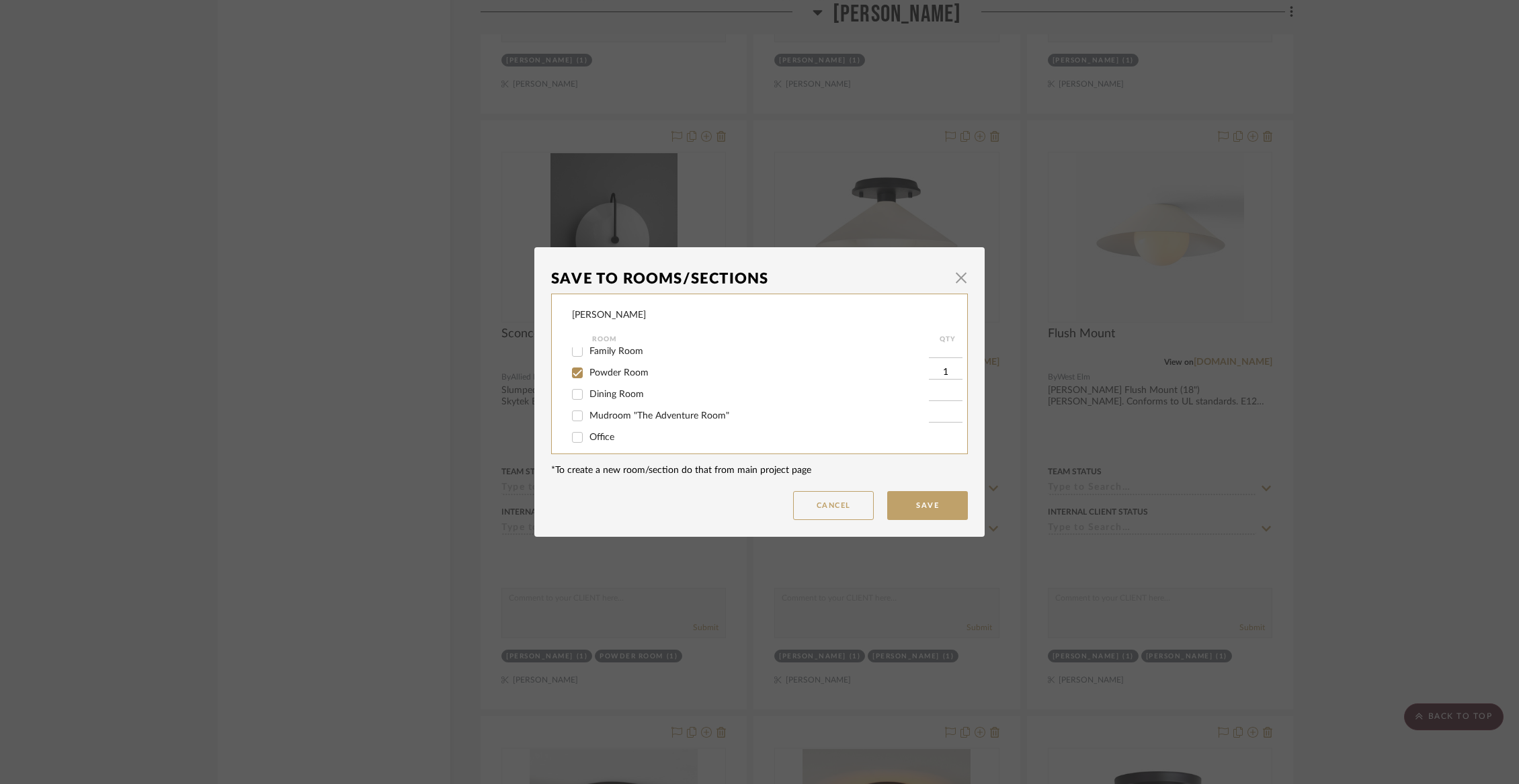
scroll to position [60, 0]
click at [597, 366] on span "Powder Room" at bounding box center [618, 362] width 59 height 10
click at [588, 366] on input "Powder Room" at bounding box center [577, 362] width 21 height 21
checkbox input "false"
click at [597, 389] on span "Powder Room" at bounding box center [618, 384] width 59 height 10
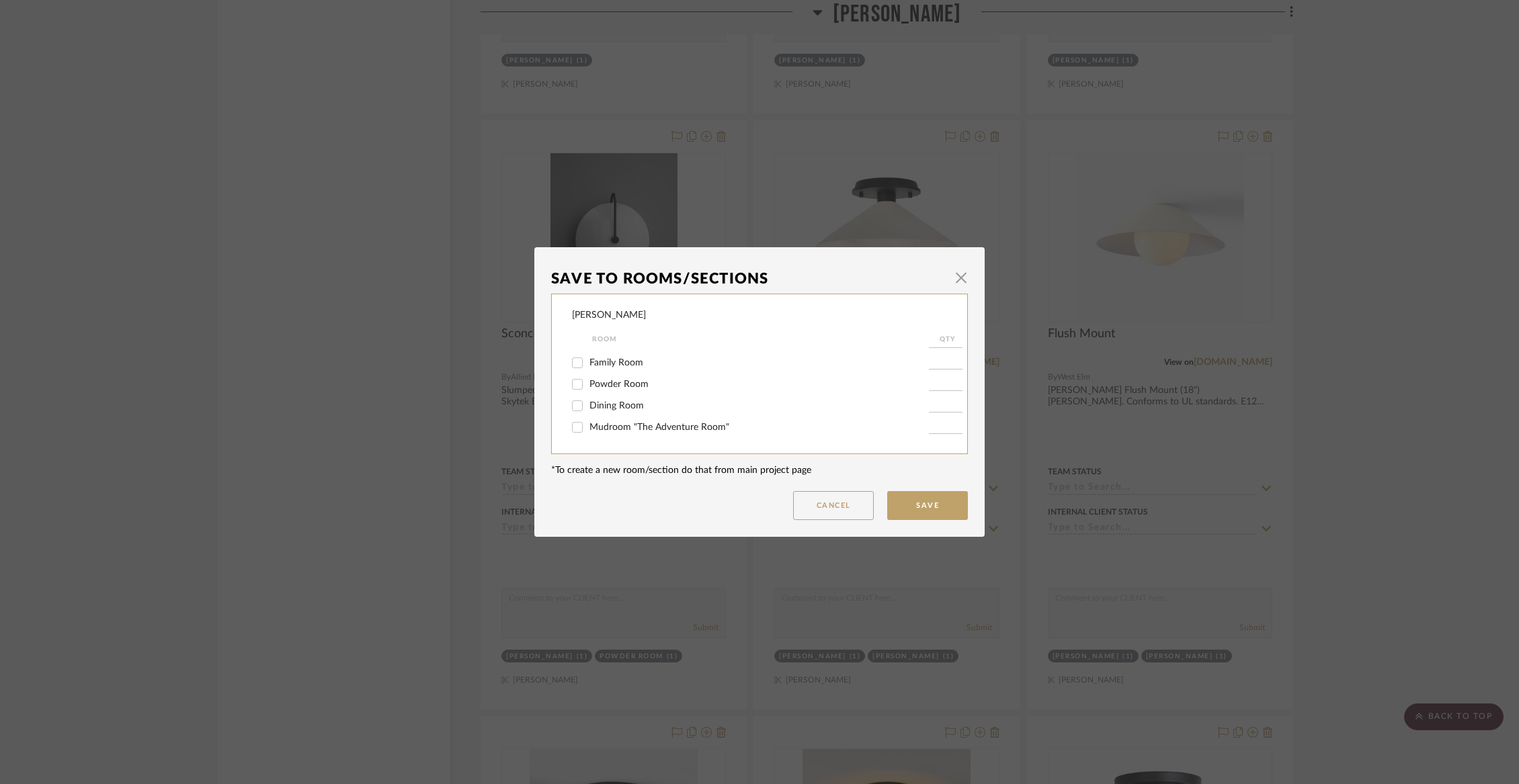
click at [588, 389] on input "Powder Room" at bounding box center [577, 384] width 21 height 21
checkbox input "true"
type input "1"
click at [594, 375] on div "Liz Closet" at bounding box center [751, 365] width 357 height 21
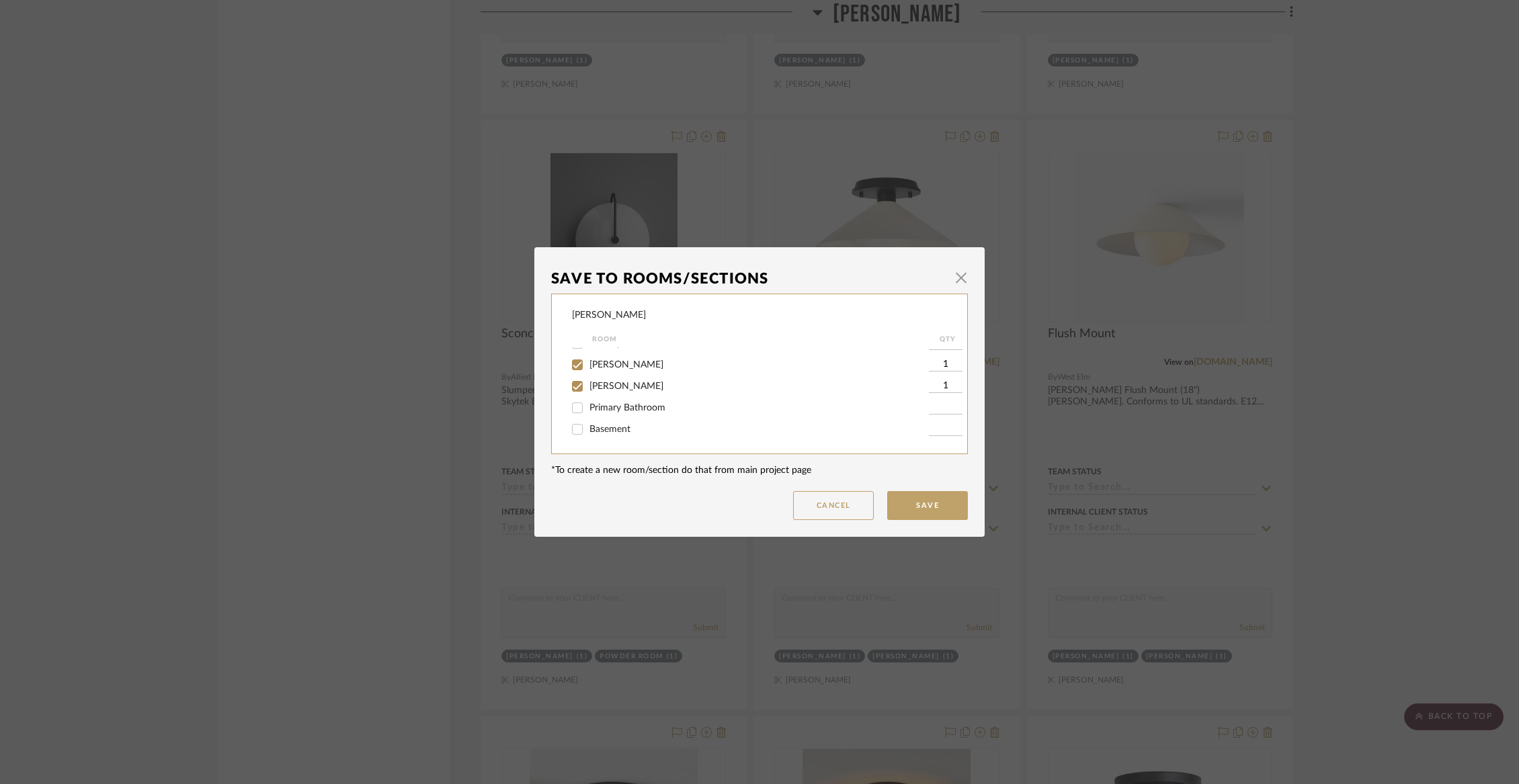
click at [594, 391] on span "Steve Closet" at bounding box center [626, 386] width 74 height 10
click at [588, 397] on input "Steve Closet" at bounding box center [577, 386] width 21 height 21
checkbox input "false"
click at [591, 362] on div "Liz Closet" at bounding box center [751, 365] width 357 height 21
click at [592, 370] on span "Liz Closet" at bounding box center [626, 365] width 74 height 10
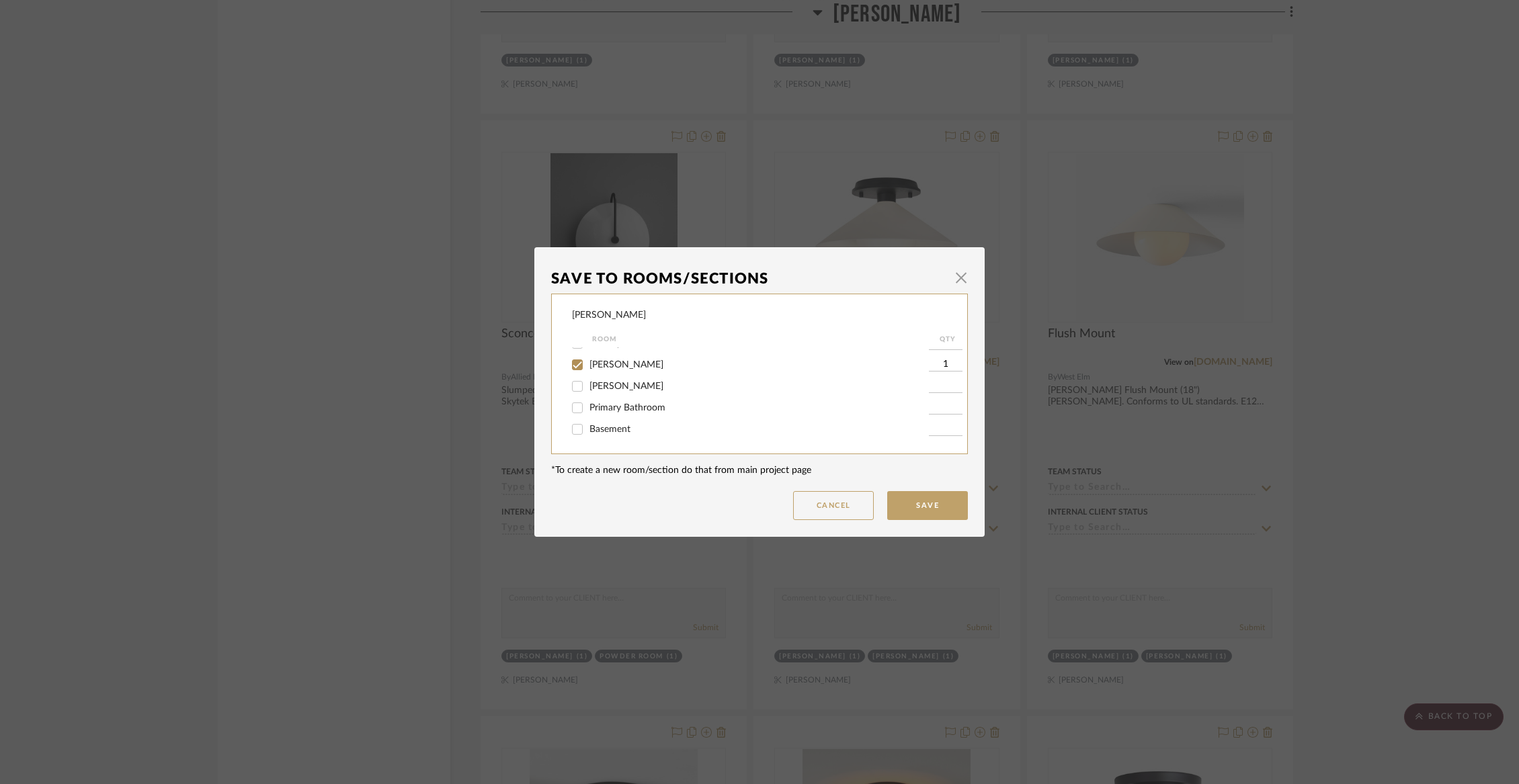
click at [588, 374] on input "Liz Closet" at bounding box center [577, 365] width 21 height 21
checkbox input "false"
click at [941, 509] on button "Save" at bounding box center [926, 505] width 80 height 29
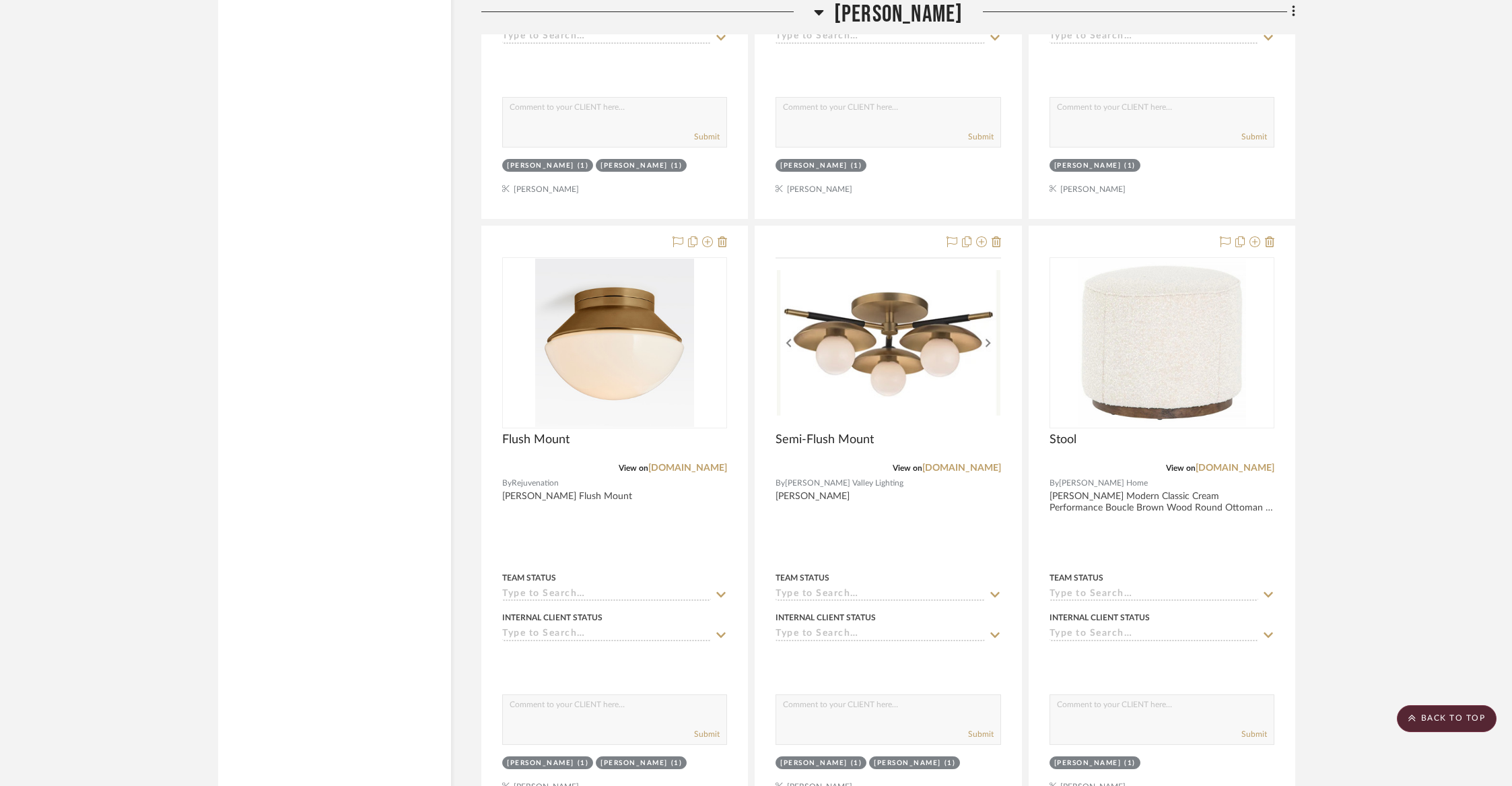
scroll to position [15216, 0]
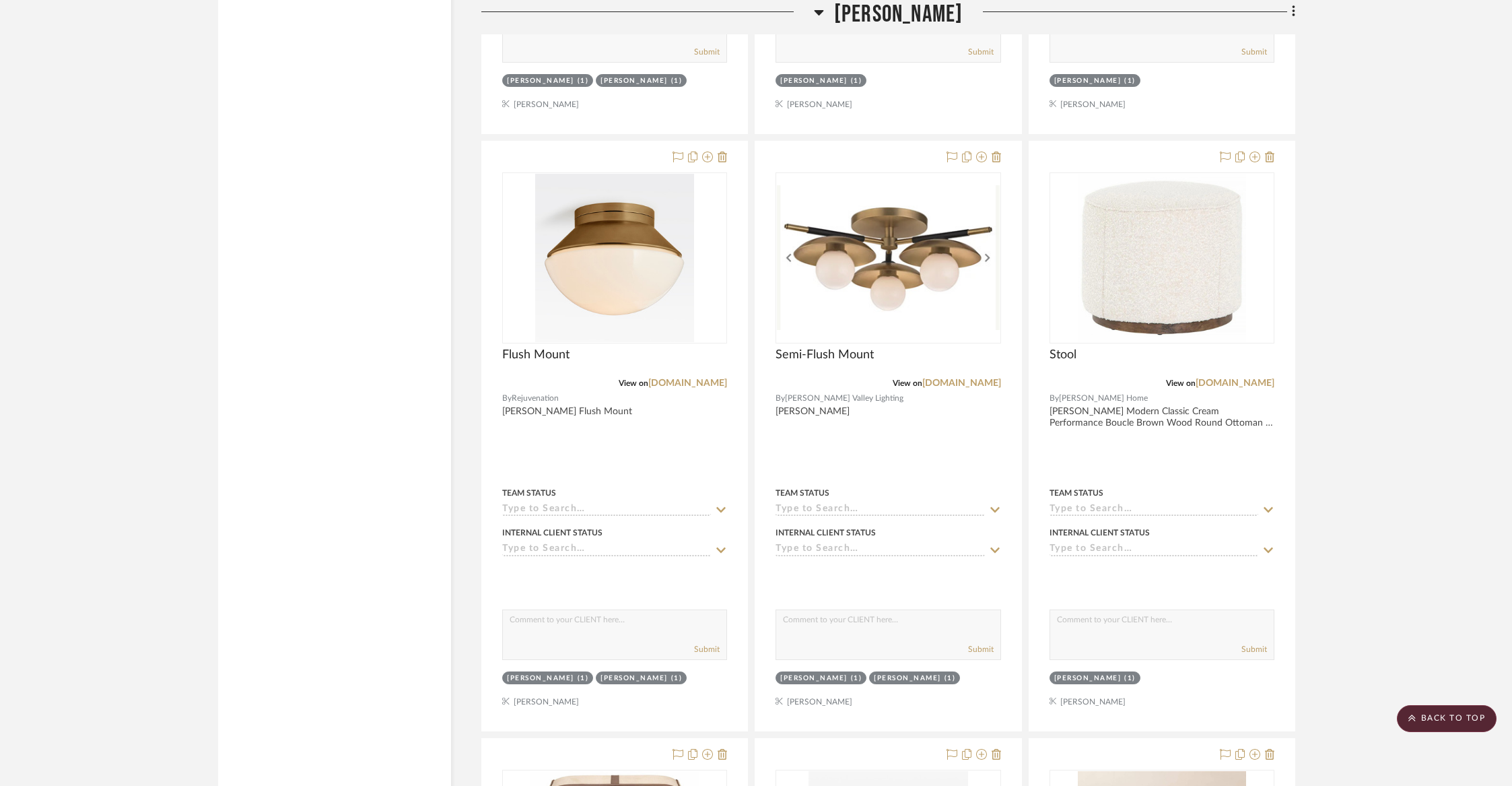
click at [923, 12] on span "Steve Closet" at bounding box center [899, 14] width 129 height 29
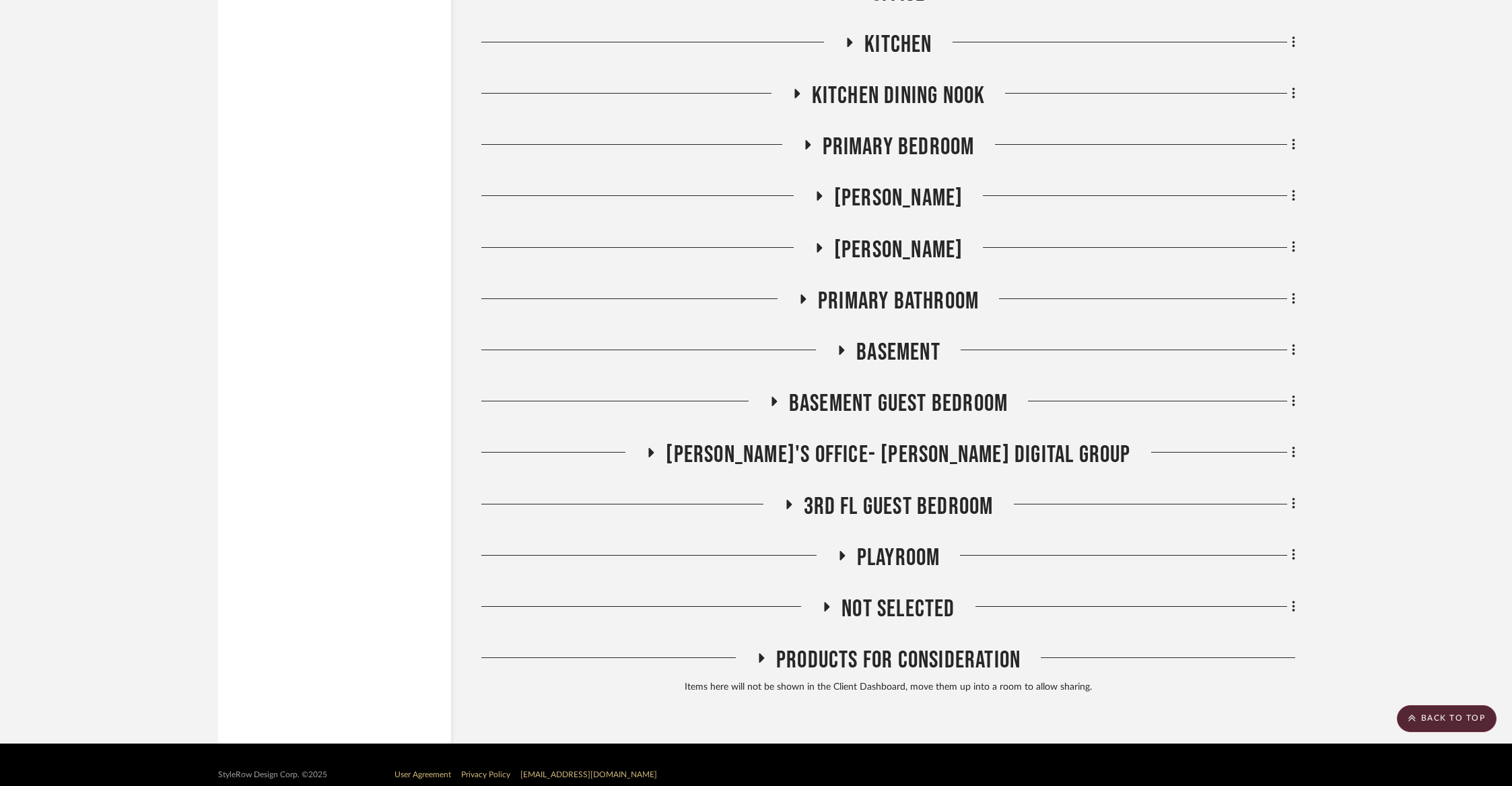
click at [911, 492] on span "3rd Fl Guest Bedroom" at bounding box center [899, 506] width 190 height 29
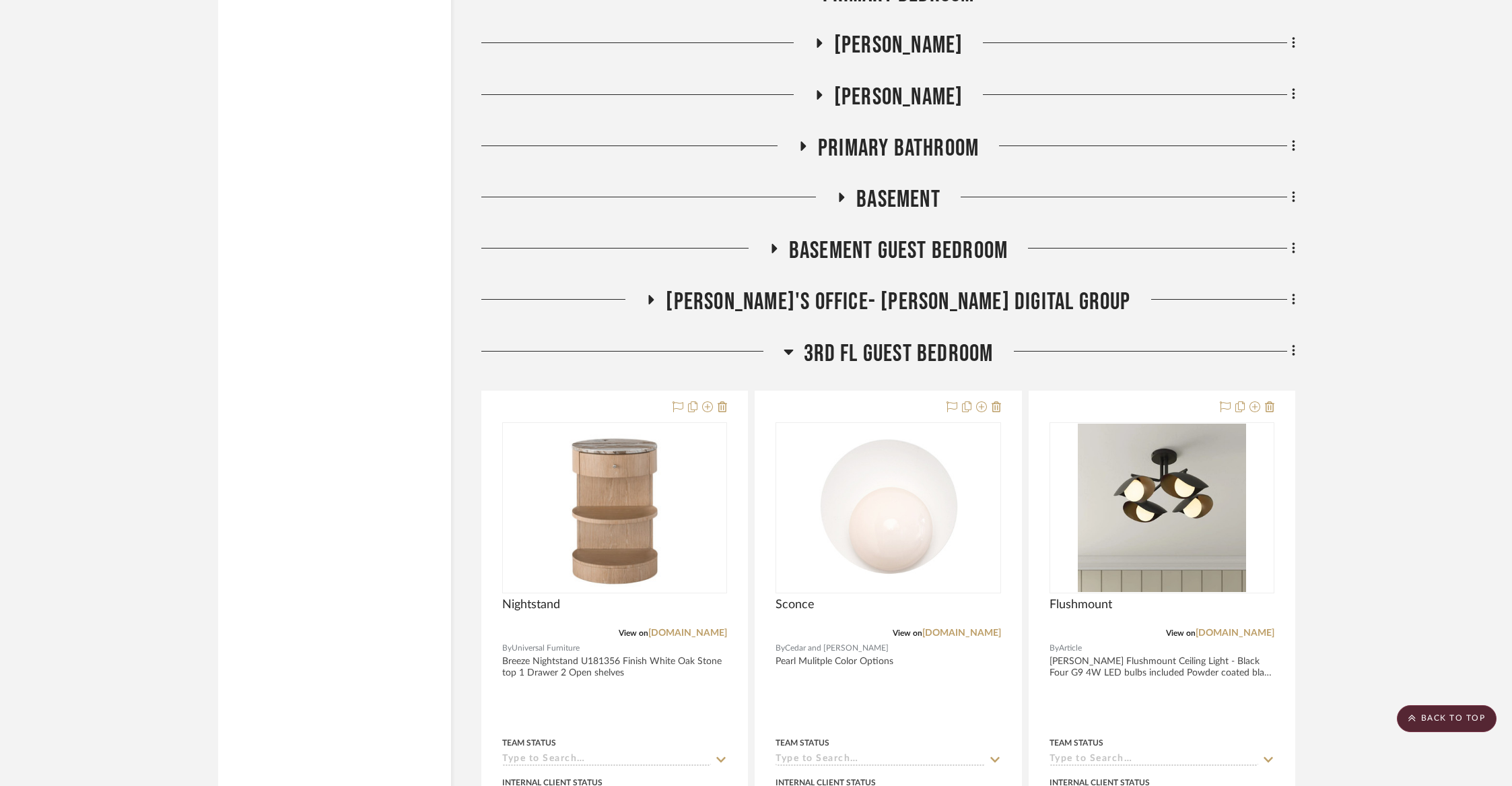
scroll to position [9106, 0]
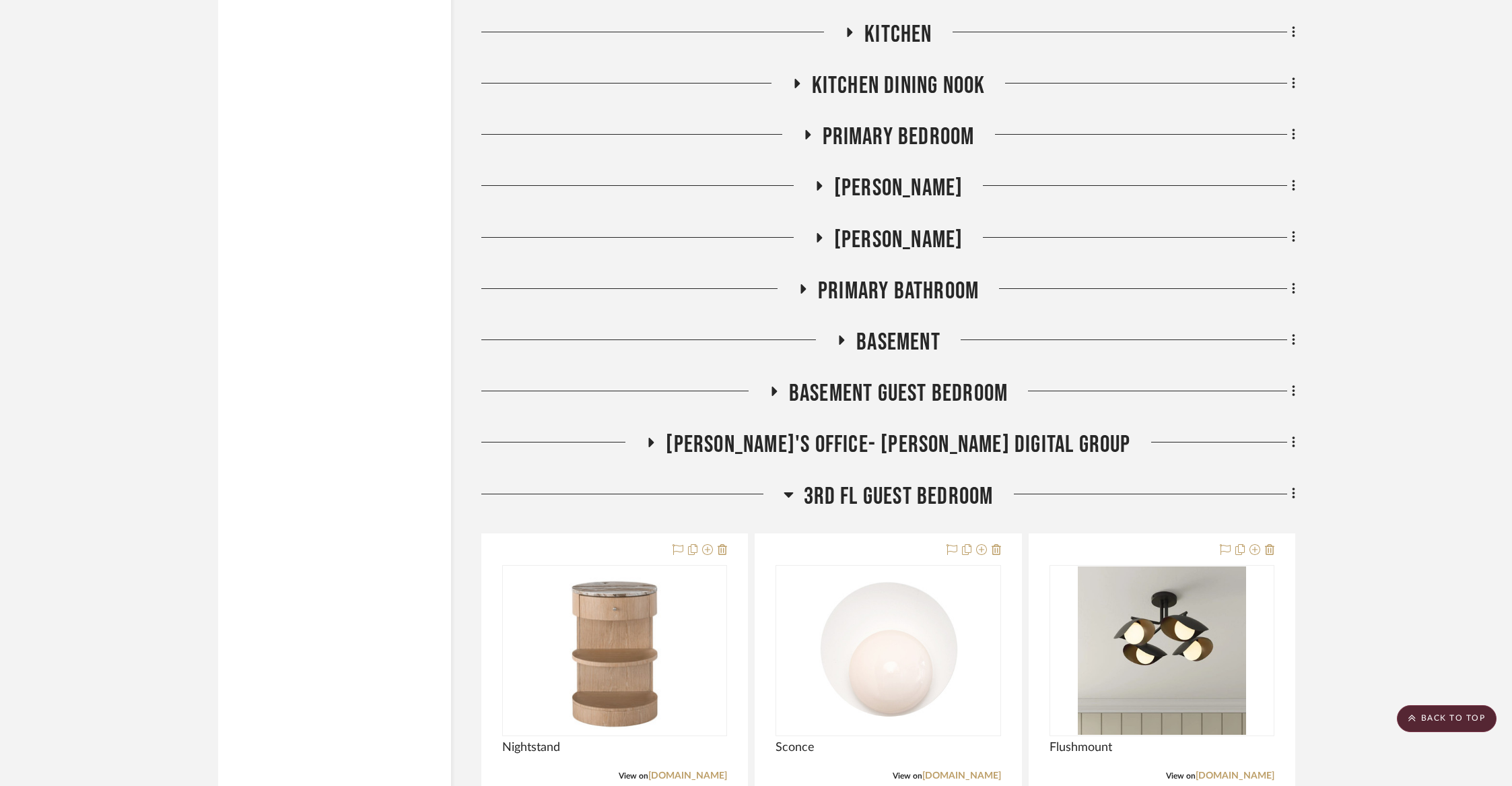
click at [910, 482] on span "3rd Fl Guest Bedroom" at bounding box center [899, 497] width 190 height 29
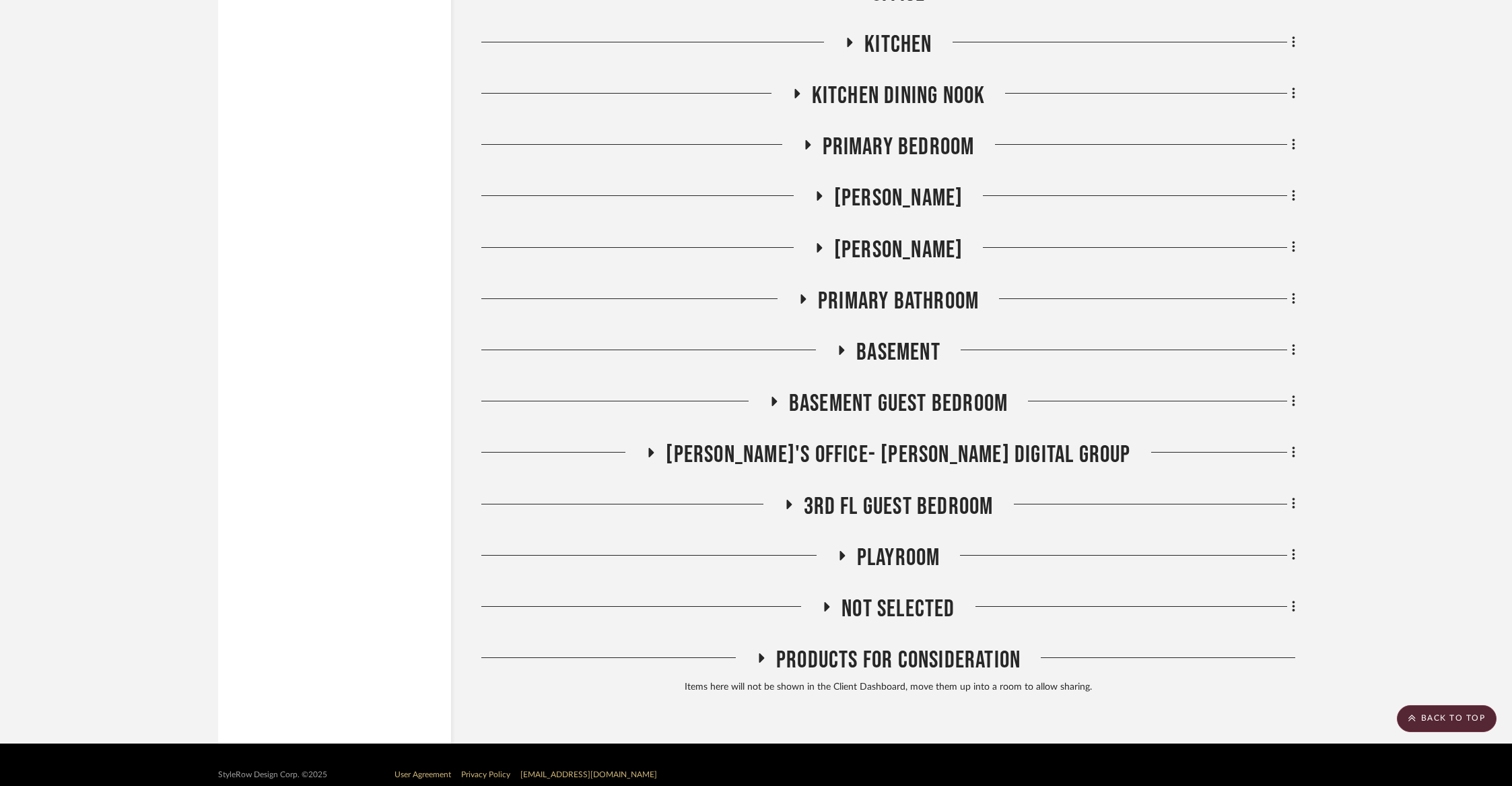
click at [900, 441] on span "Steve's Office- Wurster Digital Group" at bounding box center [898, 455] width 464 height 29
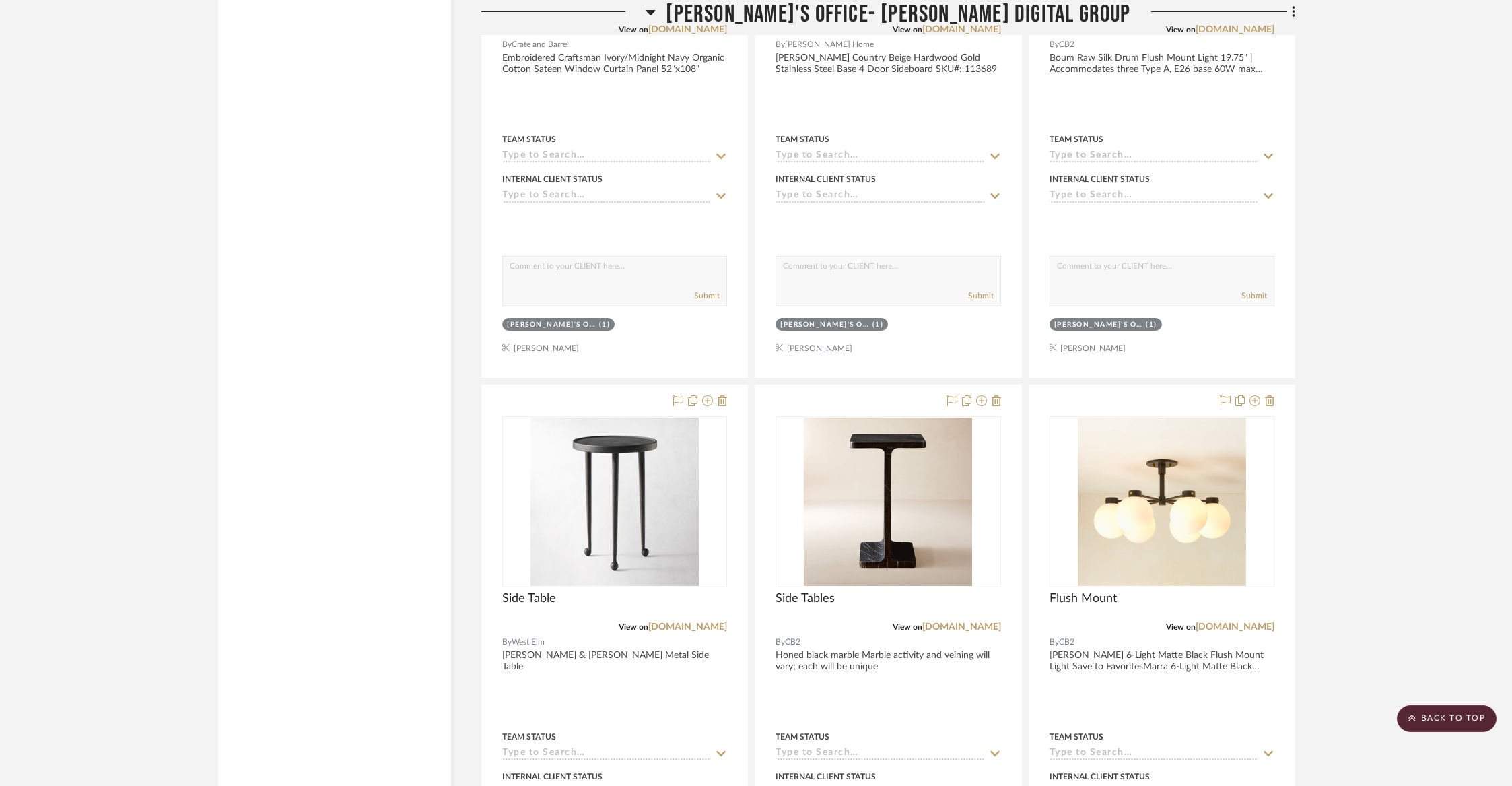
scroll to position [9943, 0]
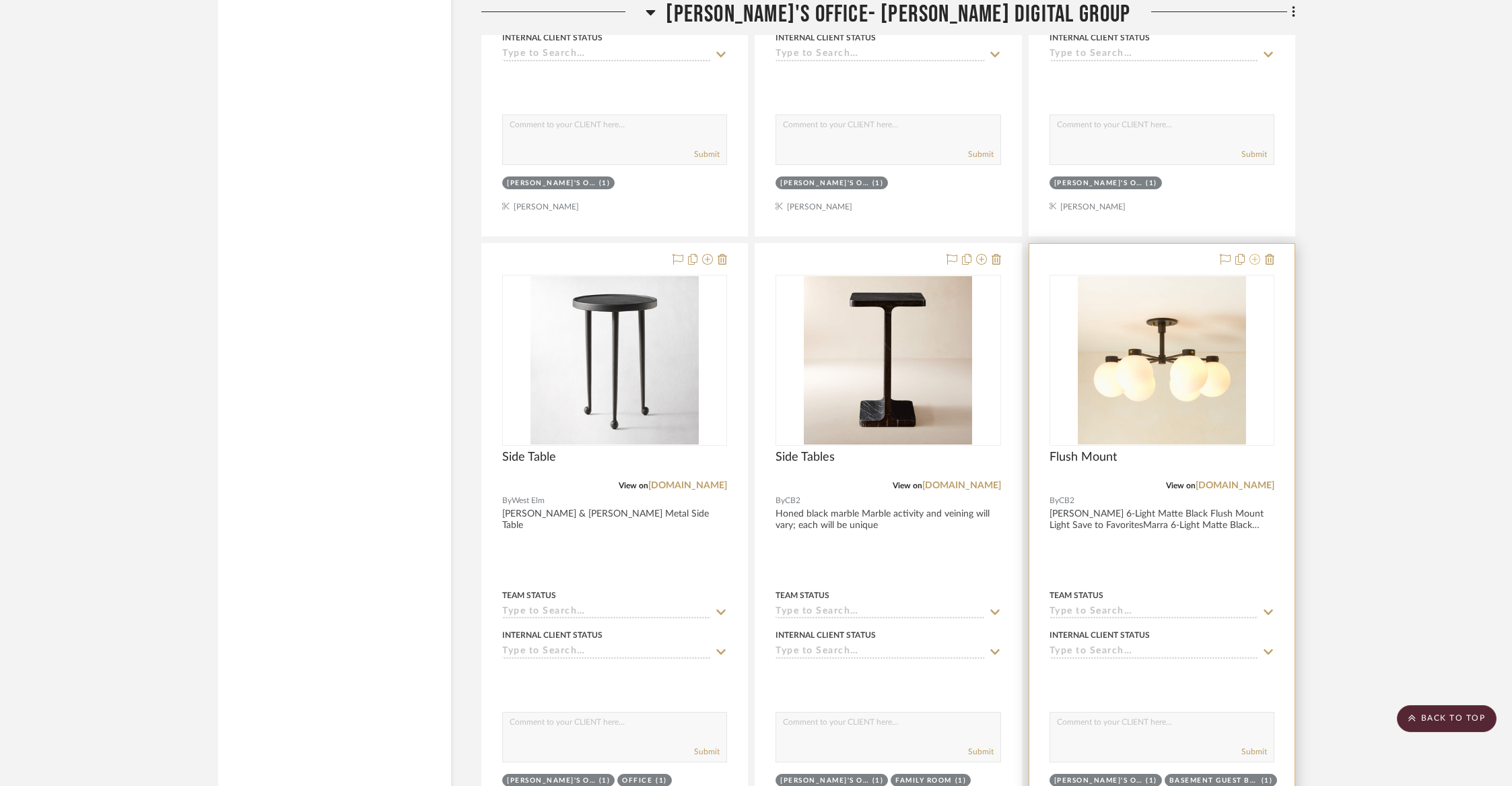
click at [1255, 254] on icon at bounding box center [1255, 259] width 11 height 11
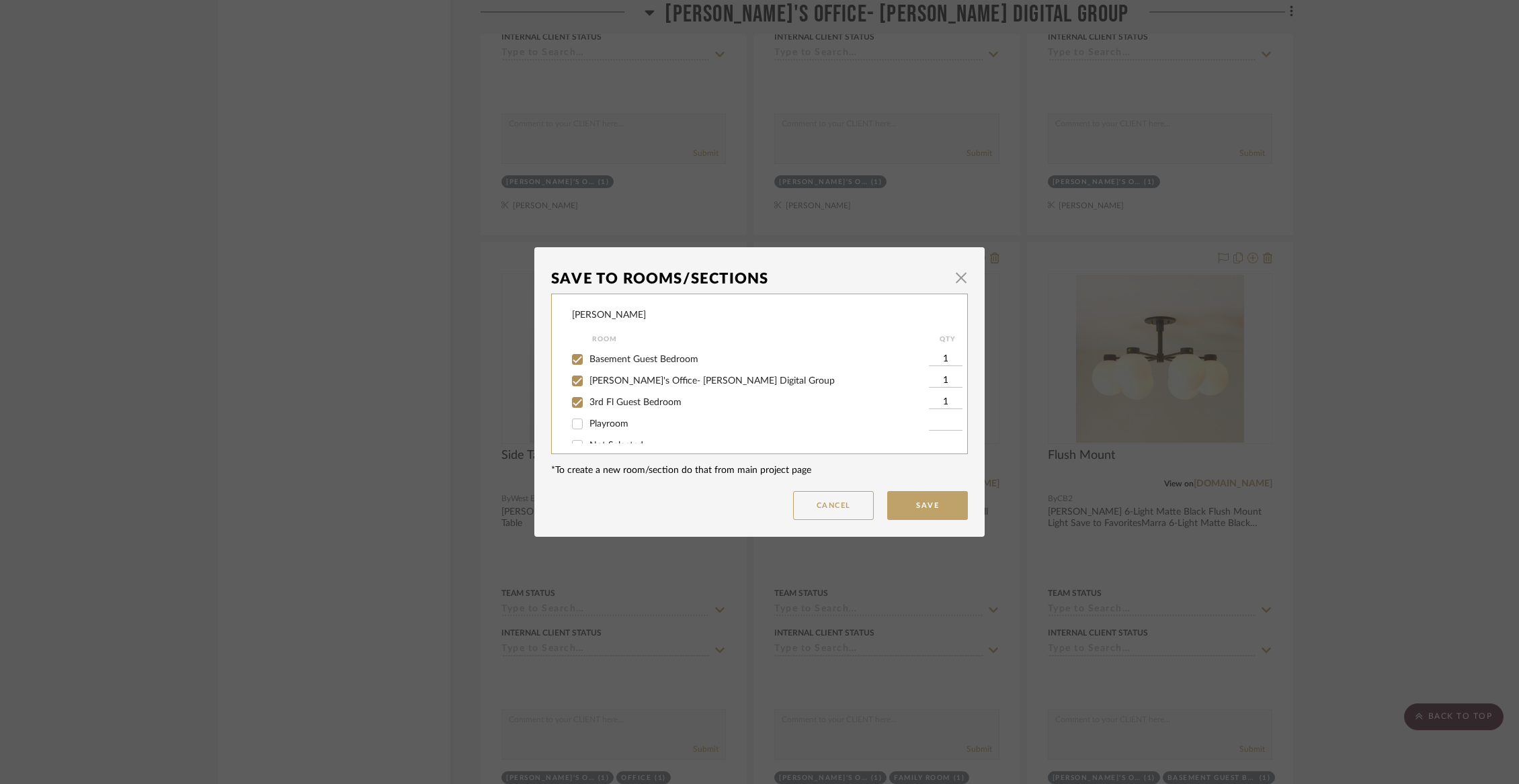
scroll to position [298, 0]
click at [645, 387] on span "Steve's Office- Wurster Digital Group" at bounding box center [712, 382] width 246 height 10
click at [588, 393] on input "Steve's Office- Wurster Digital Group" at bounding box center [577, 382] width 21 height 21
checkbox input "false"
click at [910, 501] on button "Save" at bounding box center [926, 505] width 80 height 29
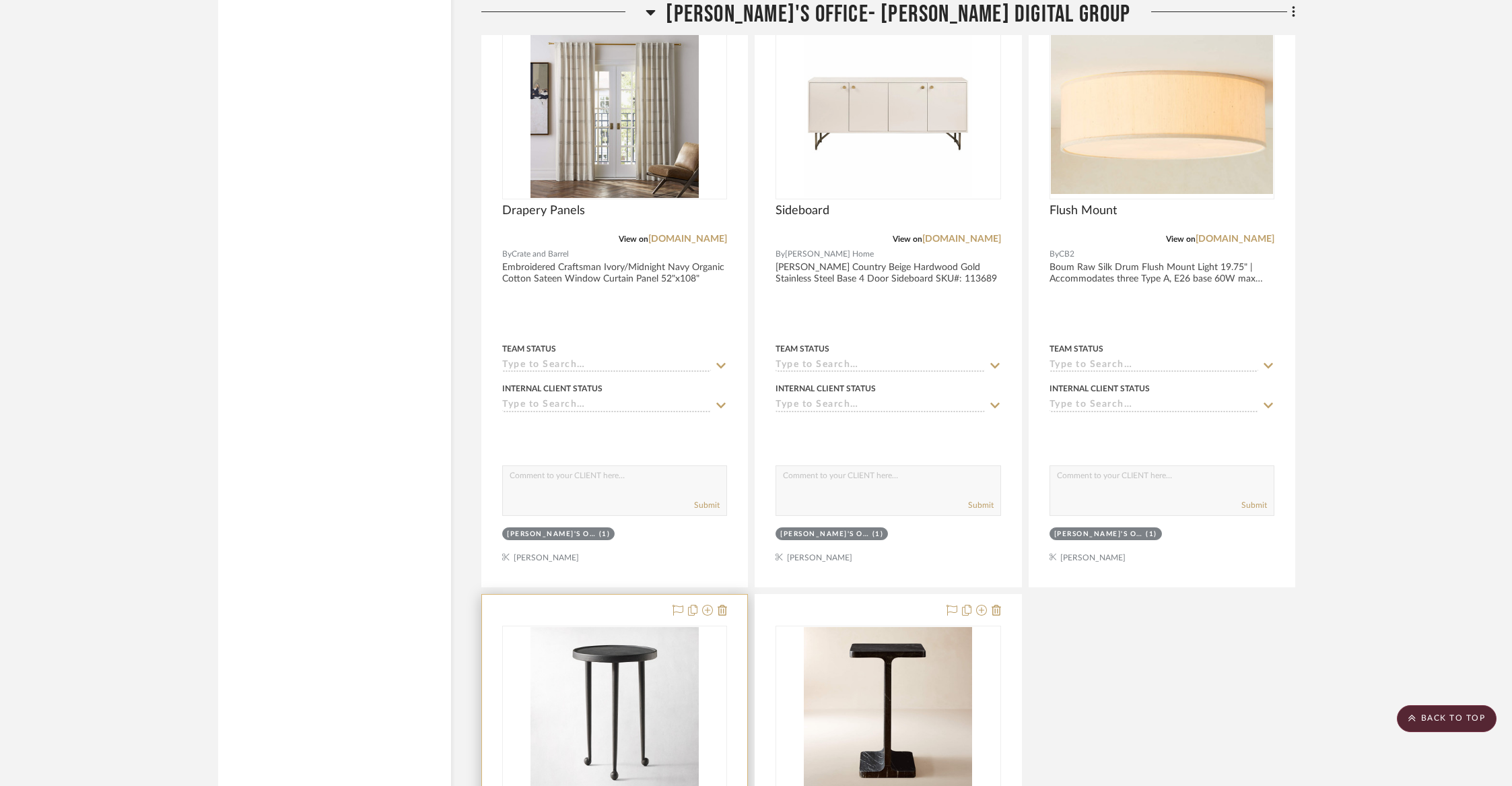
scroll to position [9382, 0]
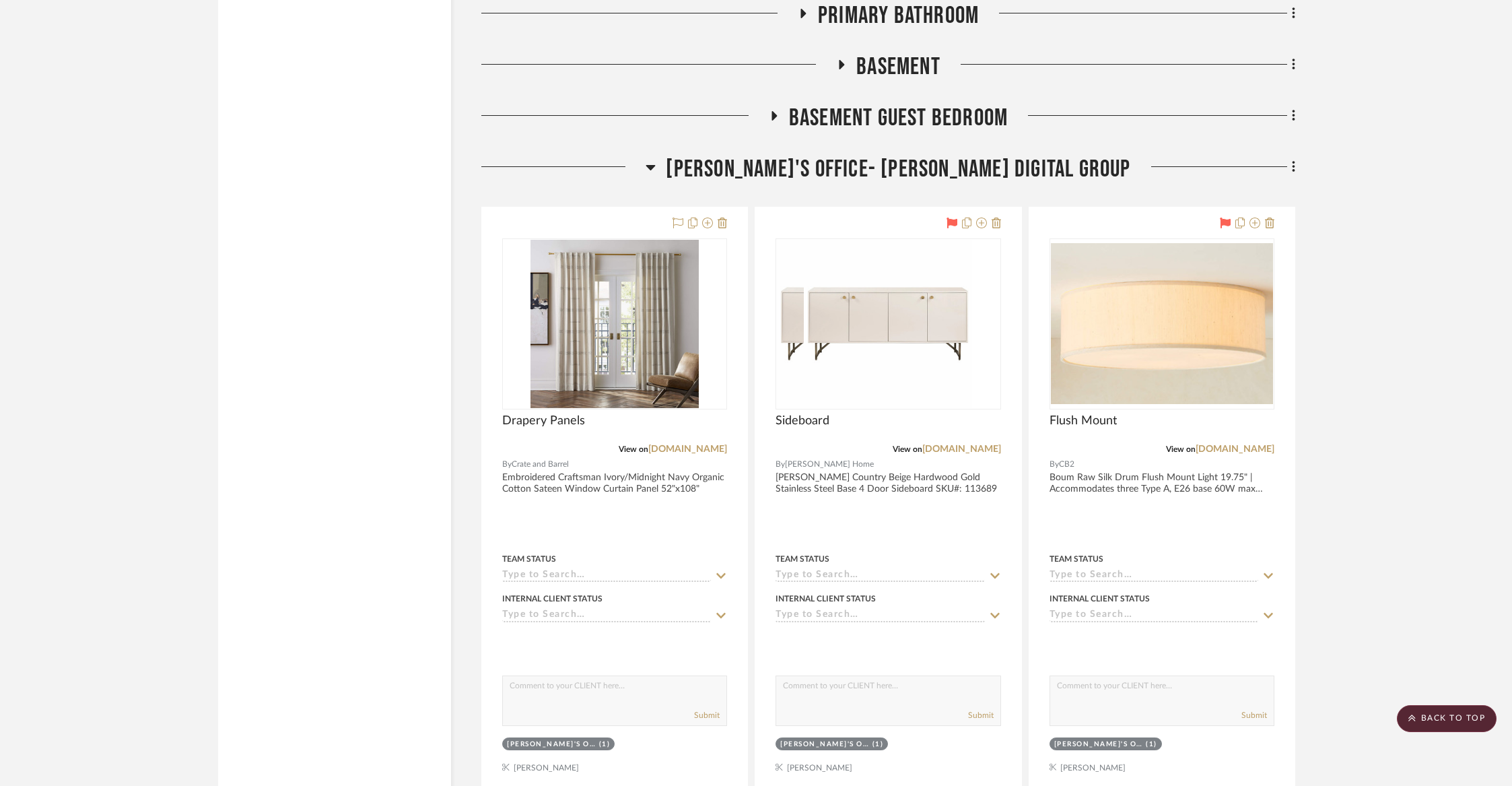
click at [820, 155] on span "Steve's Office- Wurster Digital Group" at bounding box center [898, 169] width 464 height 29
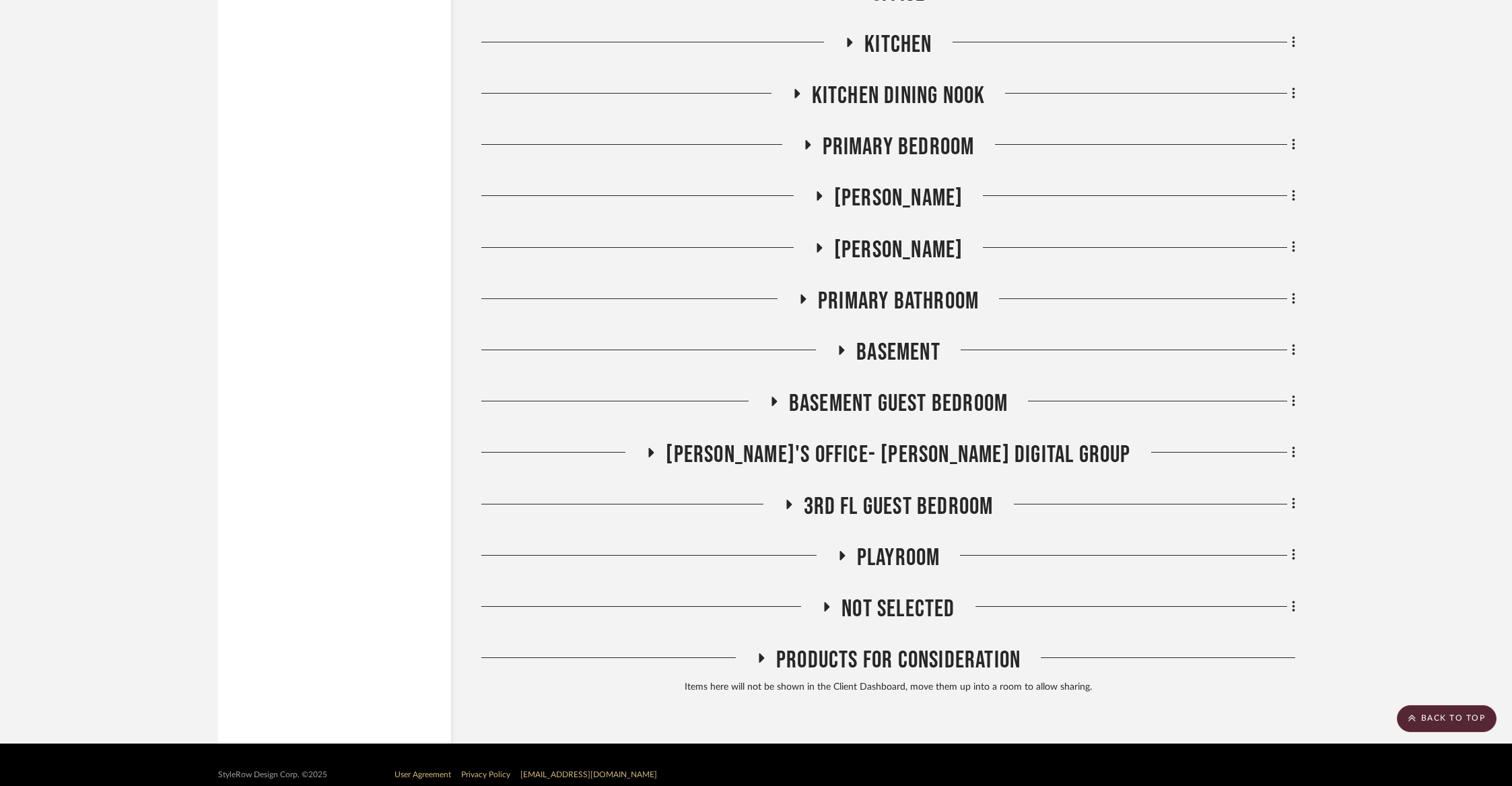
click at [857, 184] on span "Liz Closet" at bounding box center [899, 198] width 129 height 29
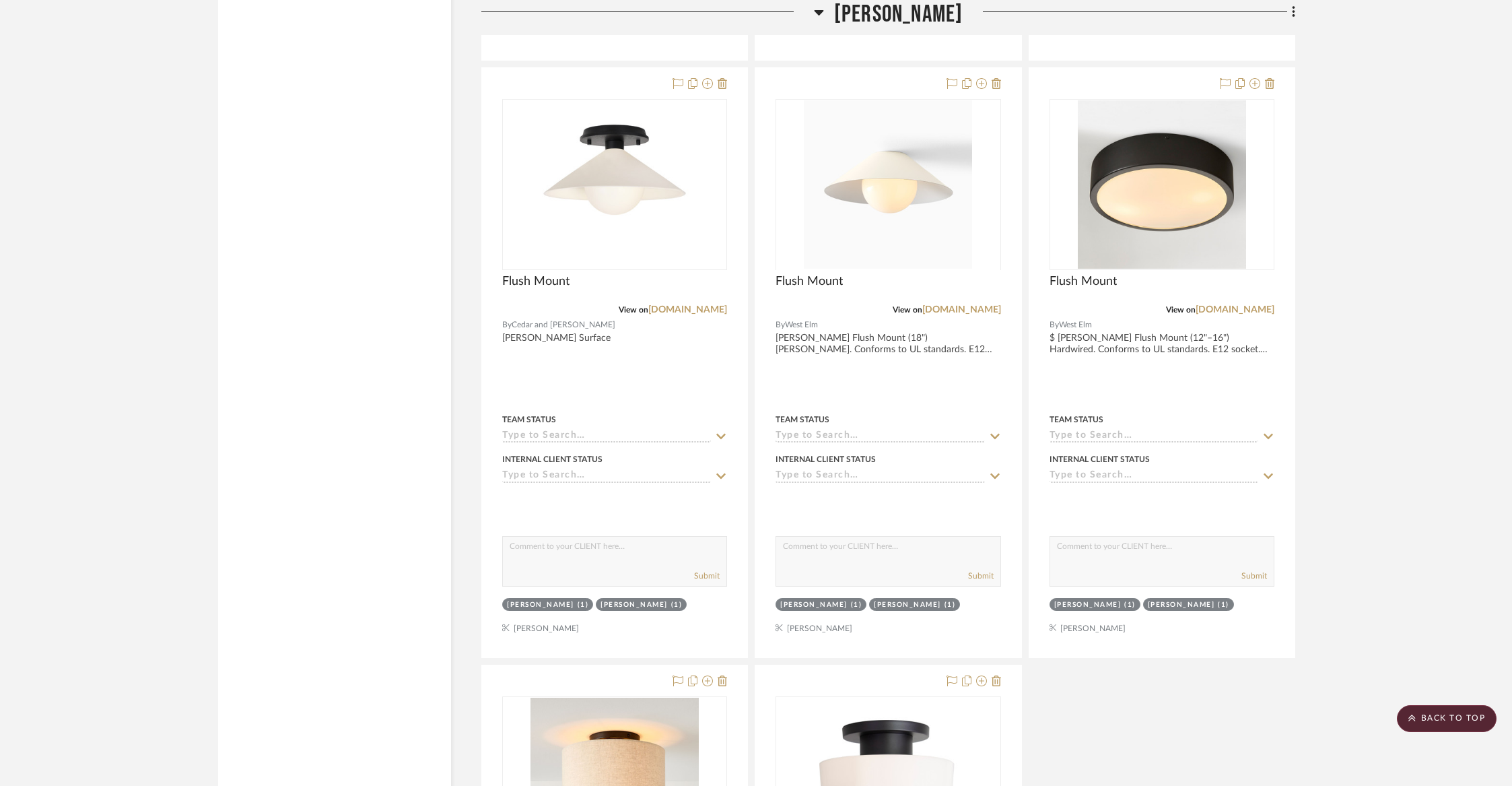
scroll to position [10400, 0]
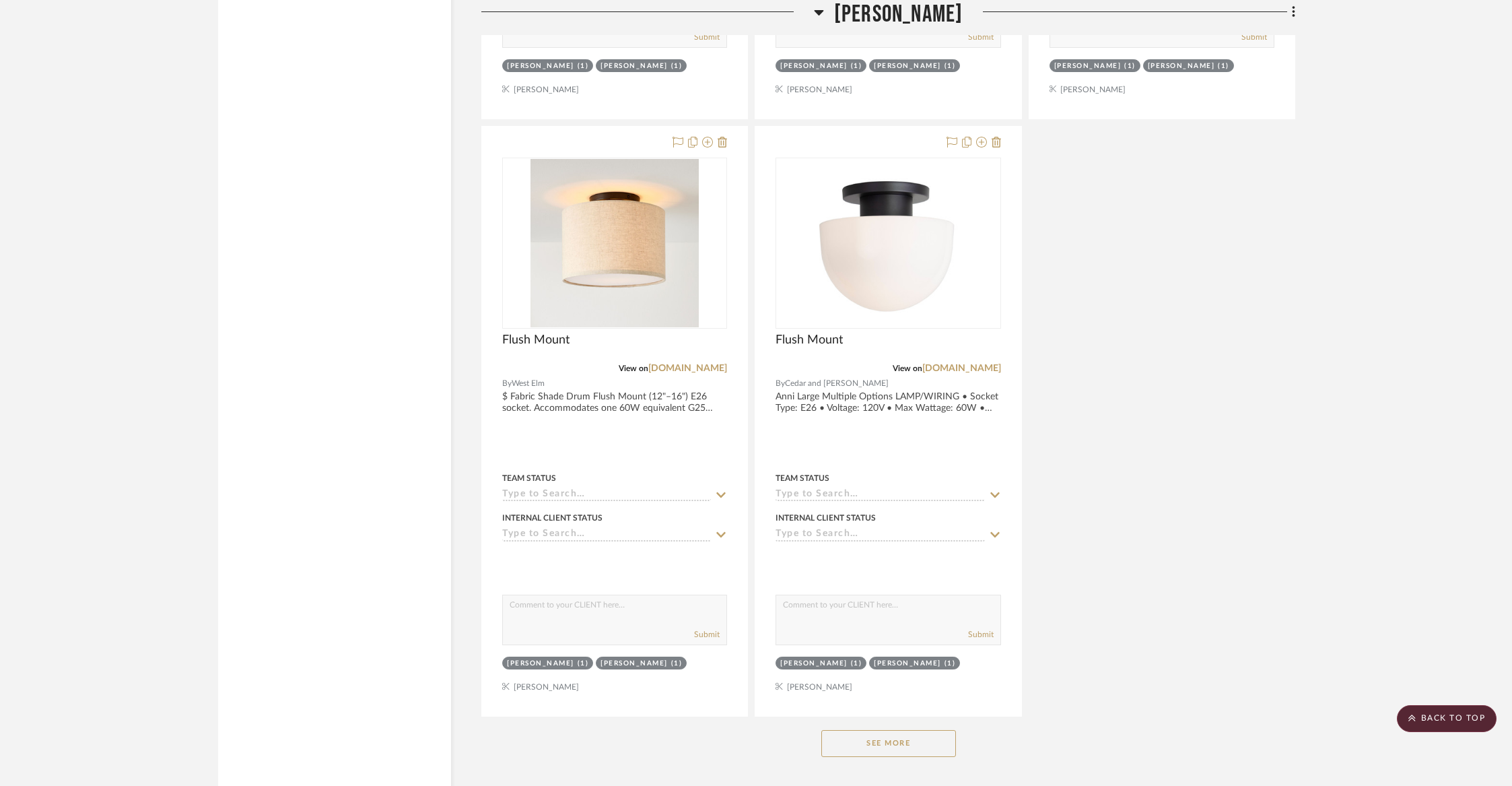
click at [902, 730] on button "See More" at bounding box center [888, 744] width 134 height 27
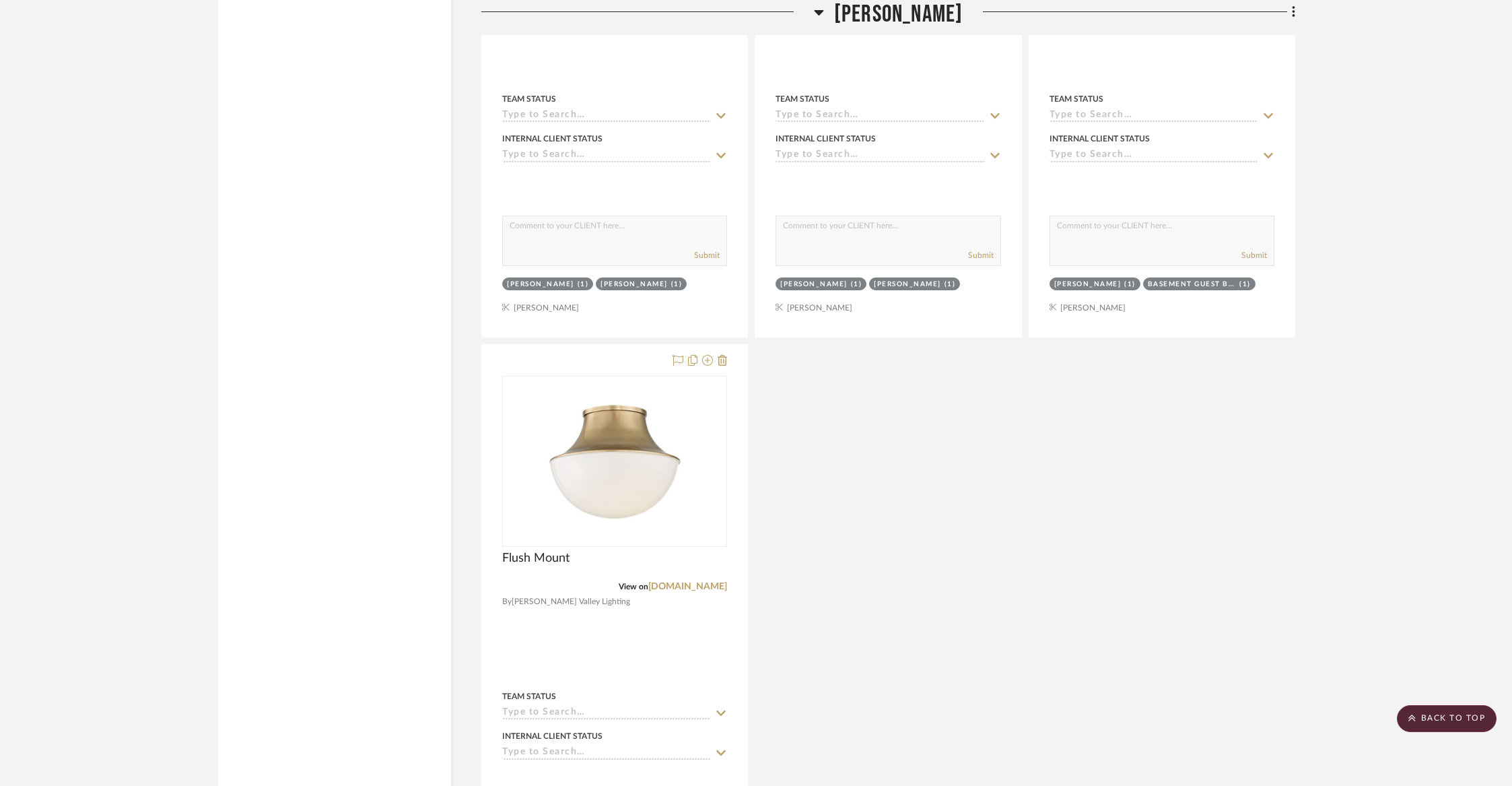
scroll to position [13872, 0]
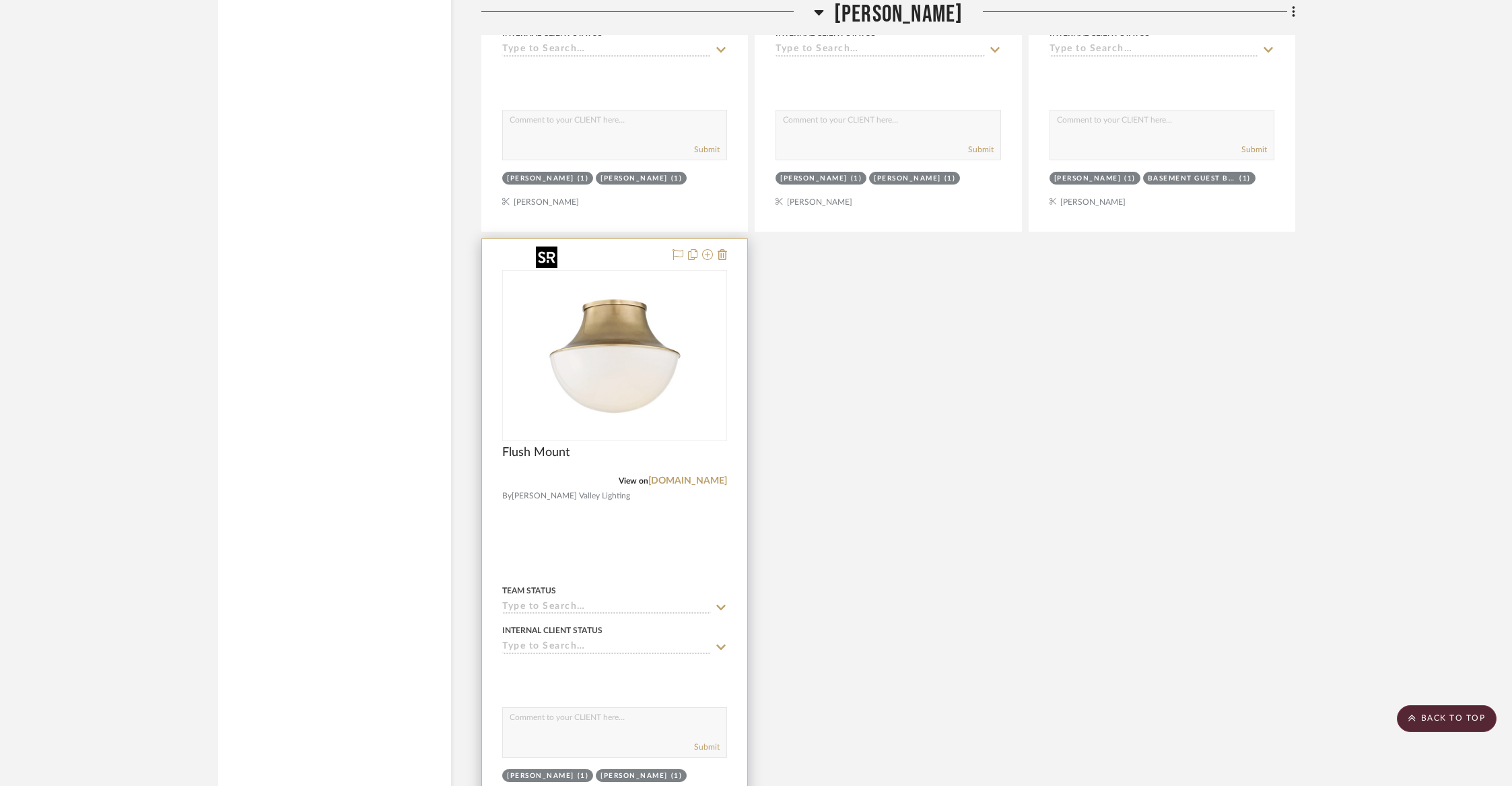
click at [630, 403] on img "0" at bounding box center [615, 356] width 168 height 168
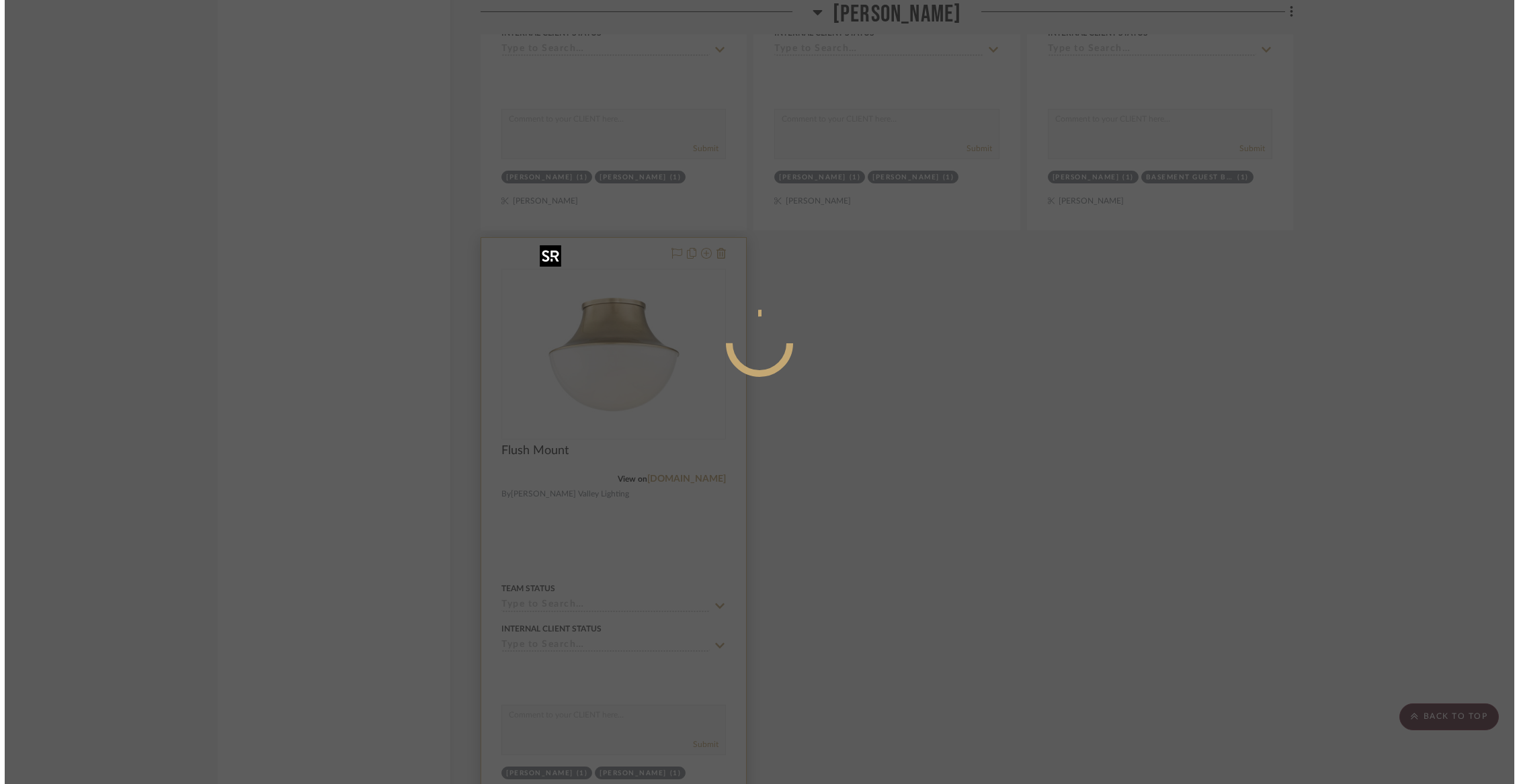
scroll to position [0, 0]
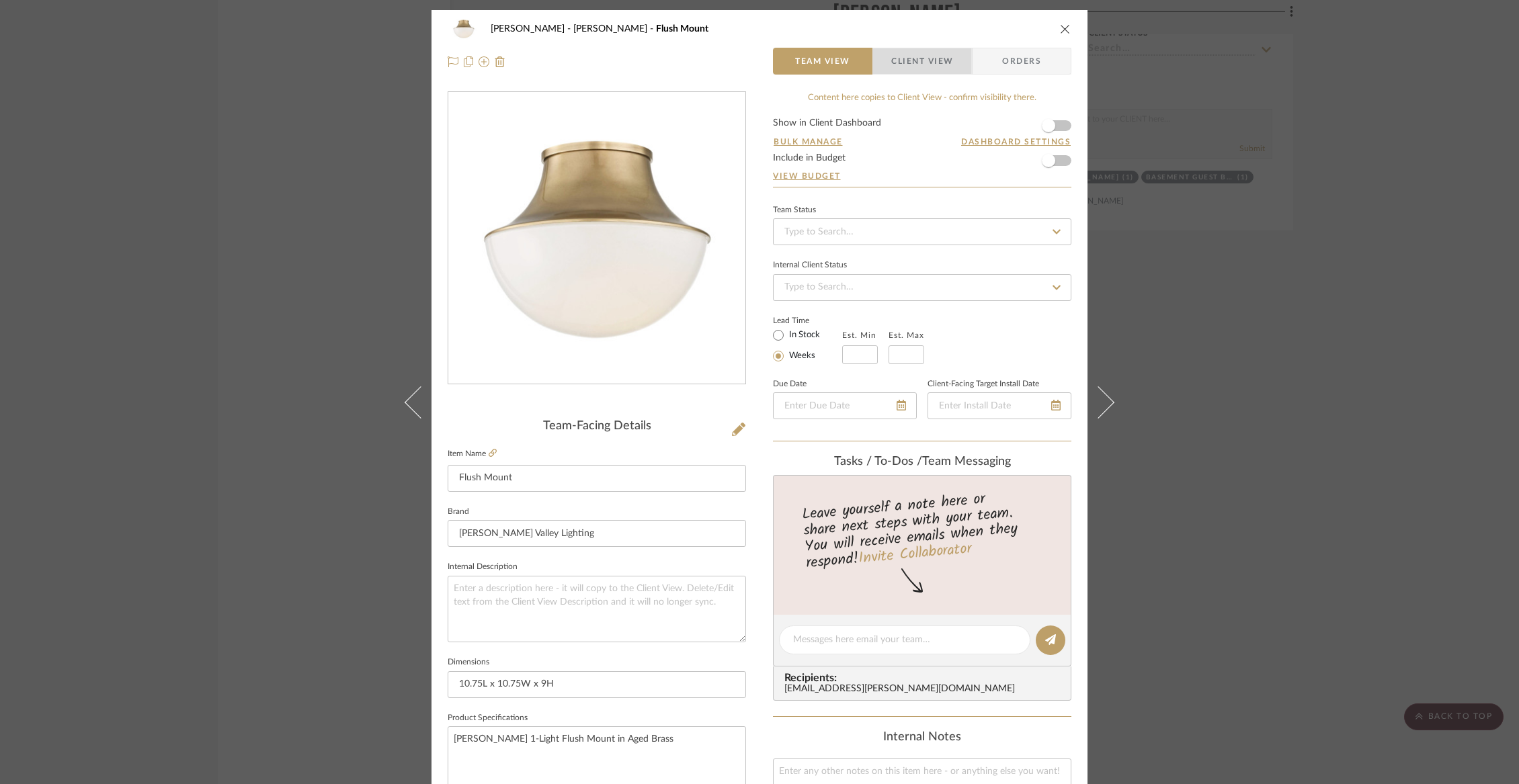
click at [932, 64] on span "Client View" at bounding box center [922, 61] width 62 height 26
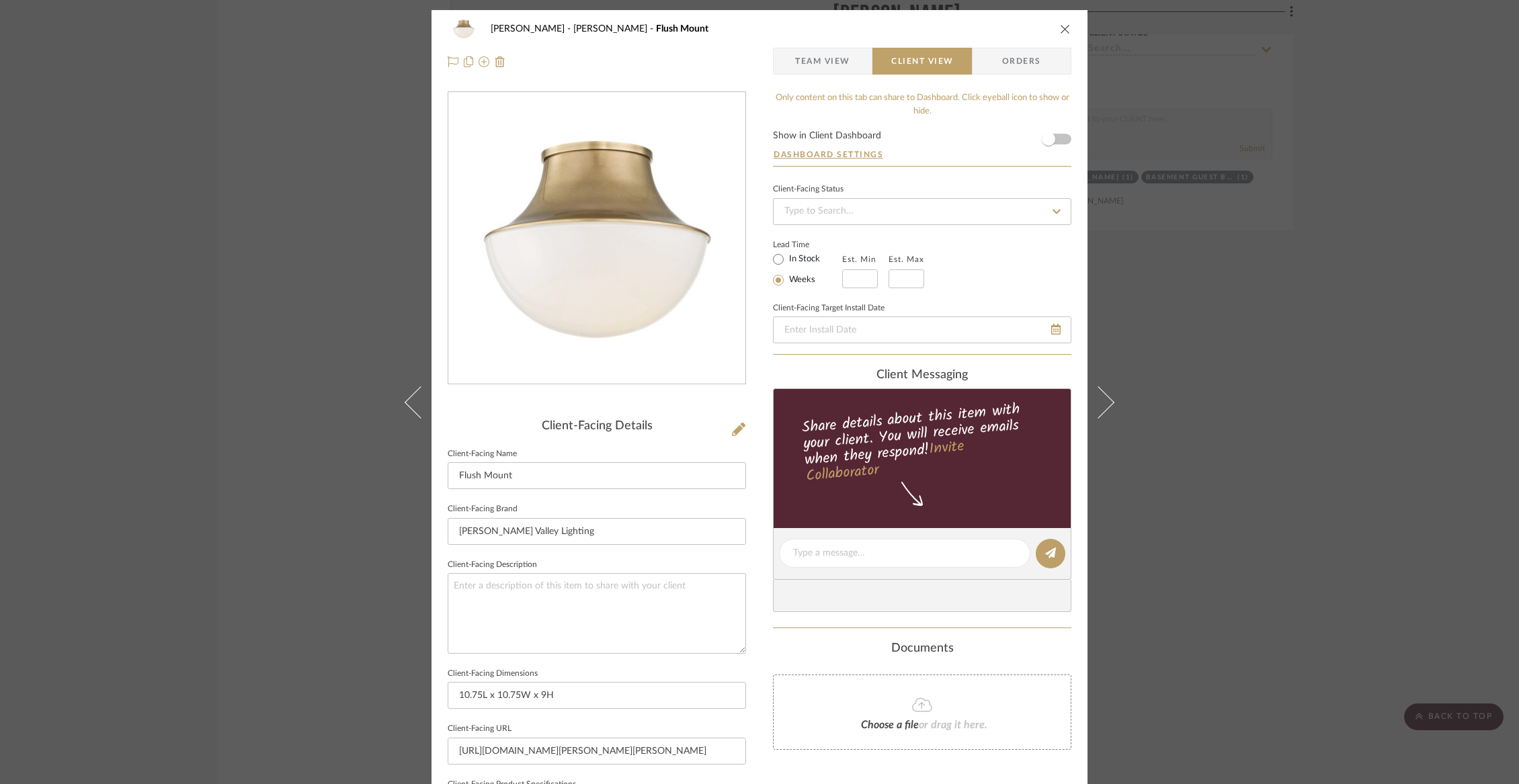
scroll to position [321, 0]
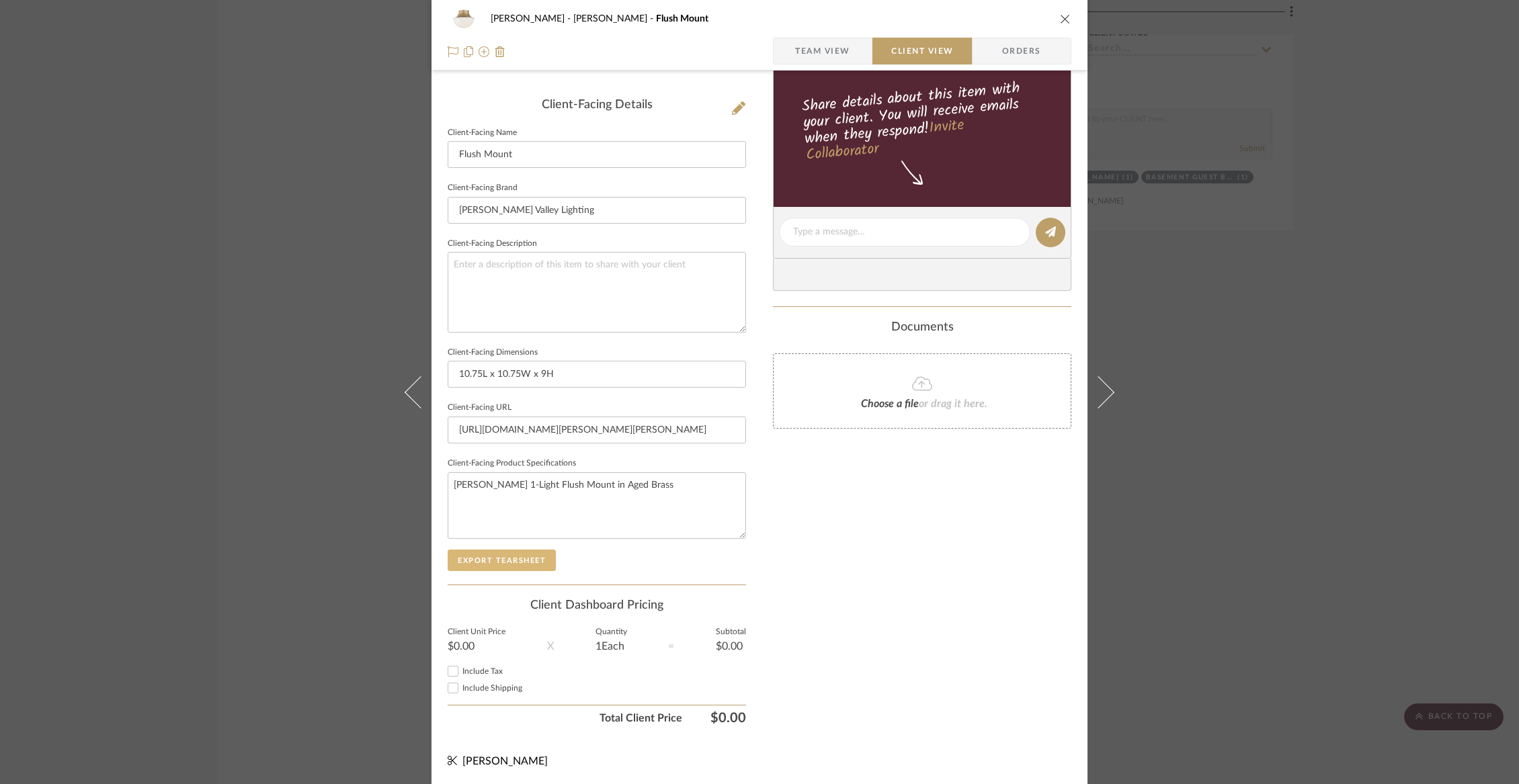
click at [534, 560] on button "Export Tearsheet" at bounding box center [502, 560] width 109 height 21
click at [1060, 19] on icon "close" at bounding box center [1065, 19] width 11 height 11
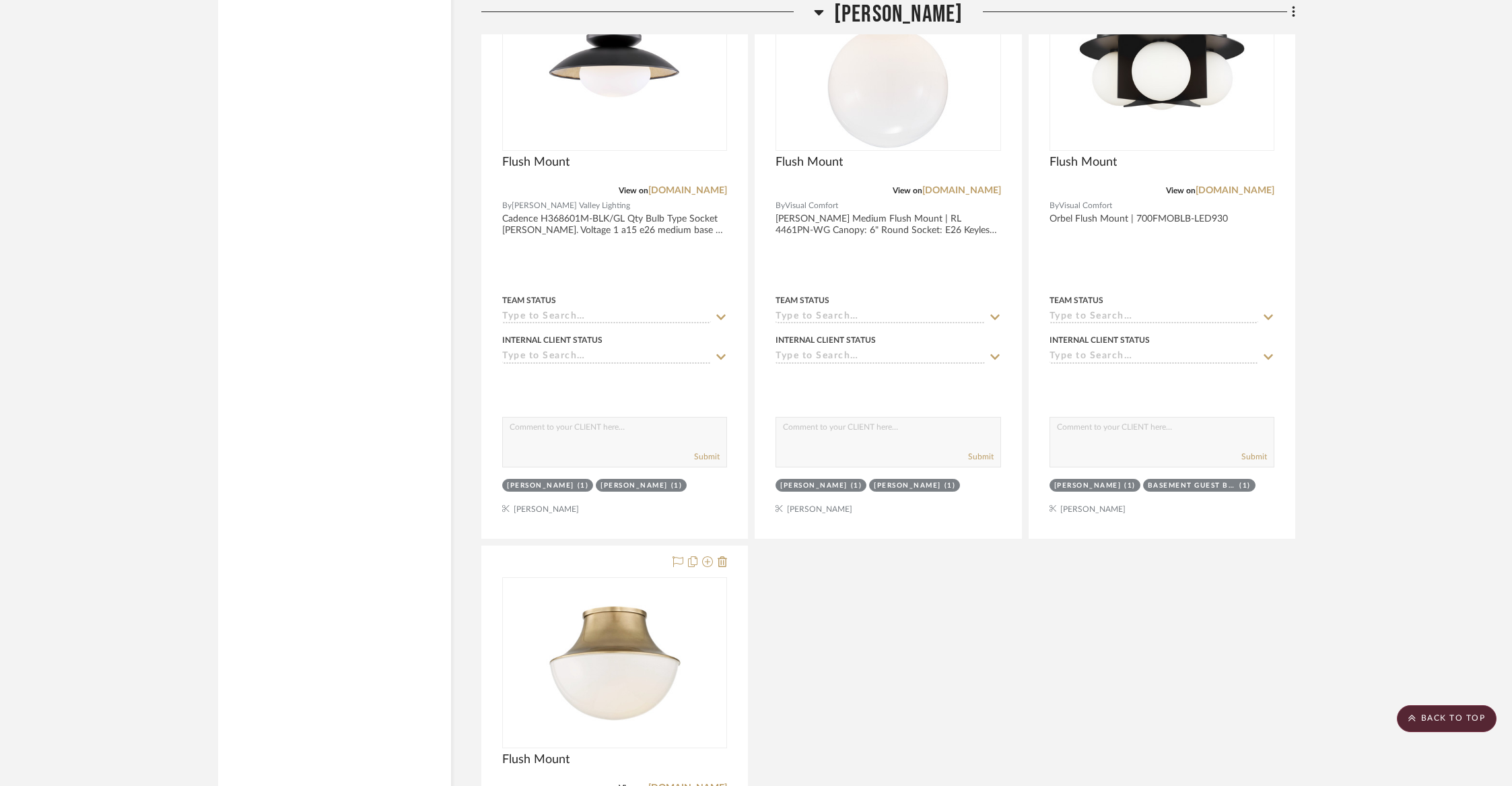
scroll to position [13562, 0]
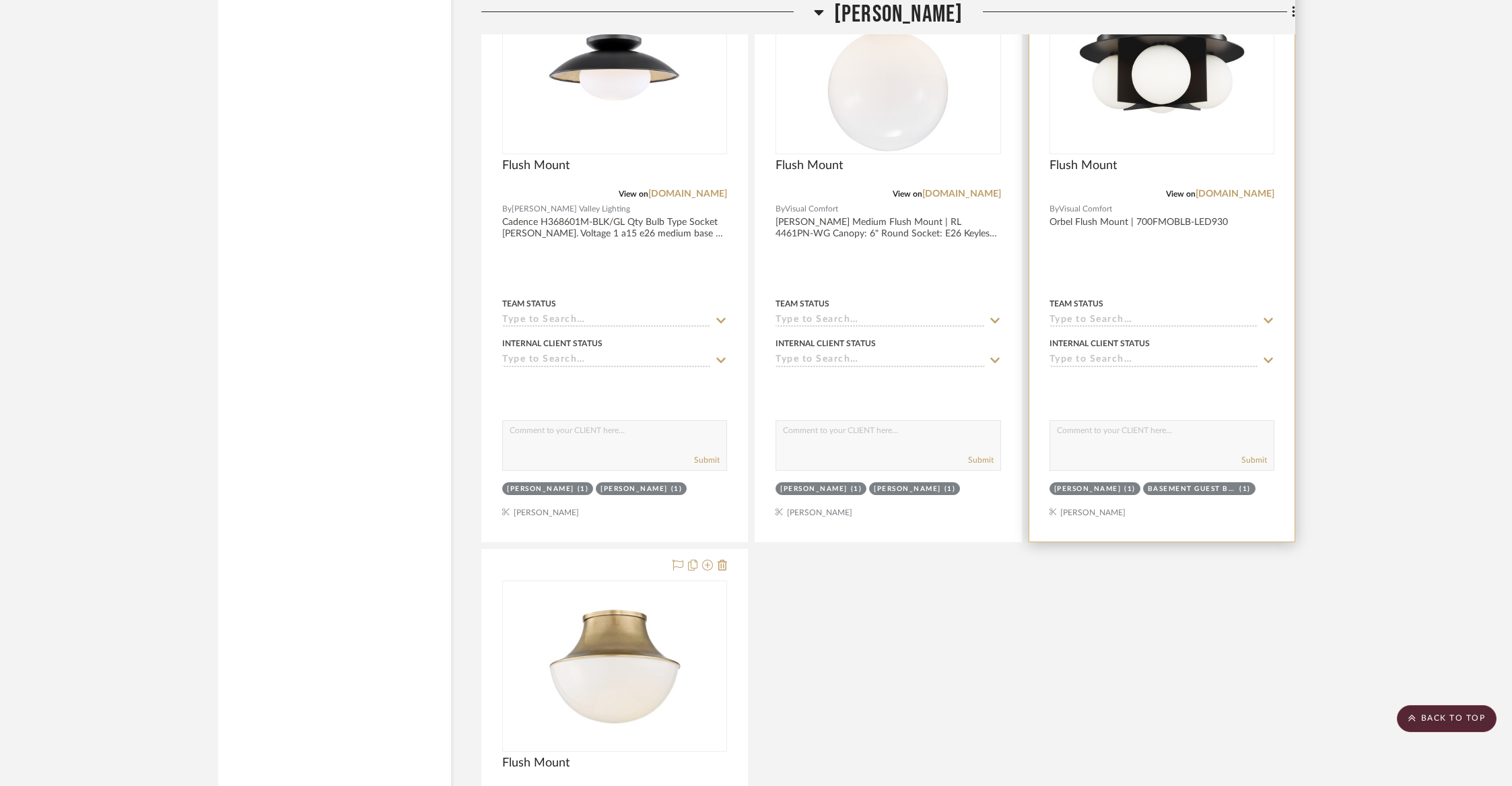
click at [1143, 221] on div at bounding box center [1162, 247] width 265 height 590
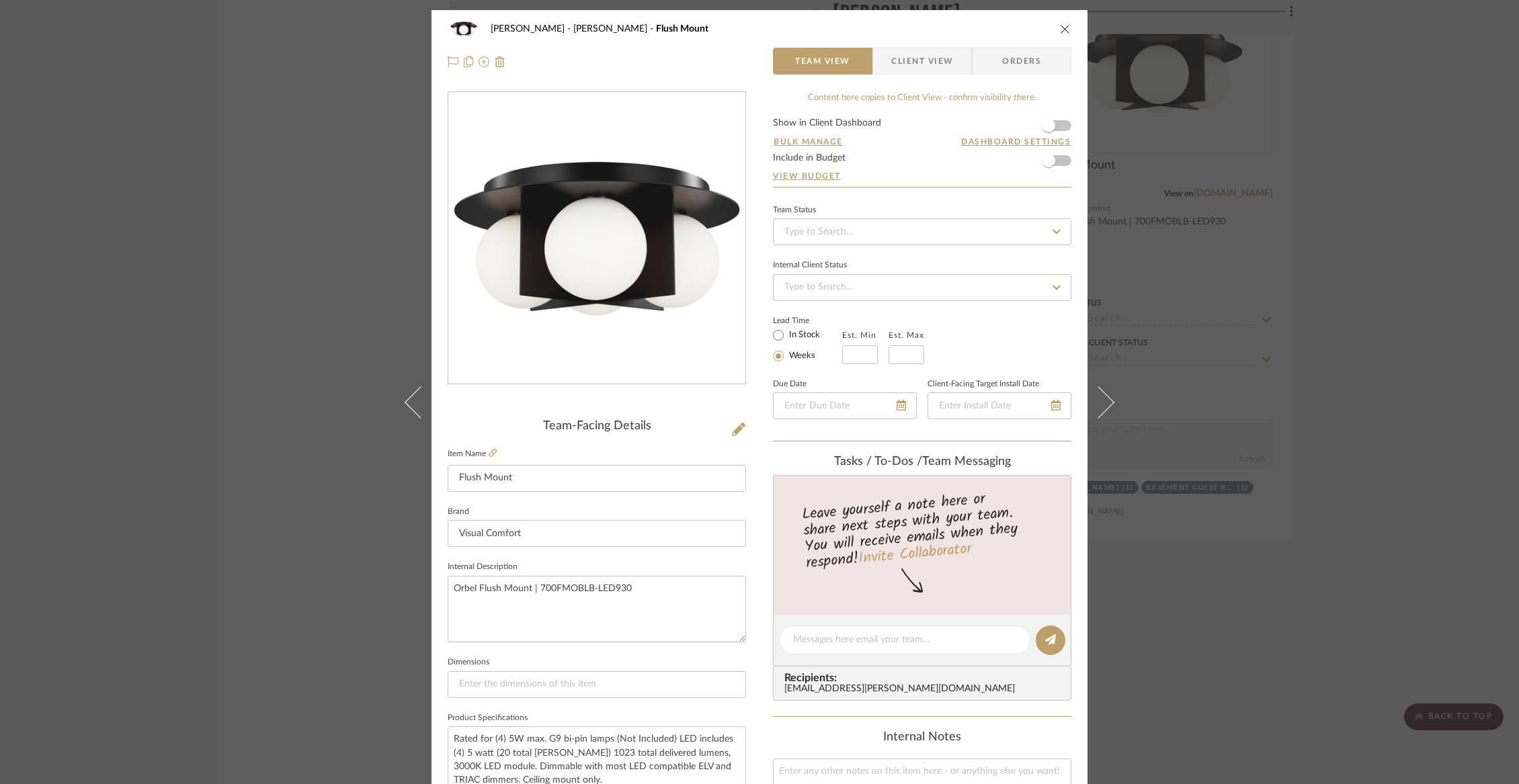
click at [903, 70] on span "Client View" at bounding box center [922, 61] width 62 height 26
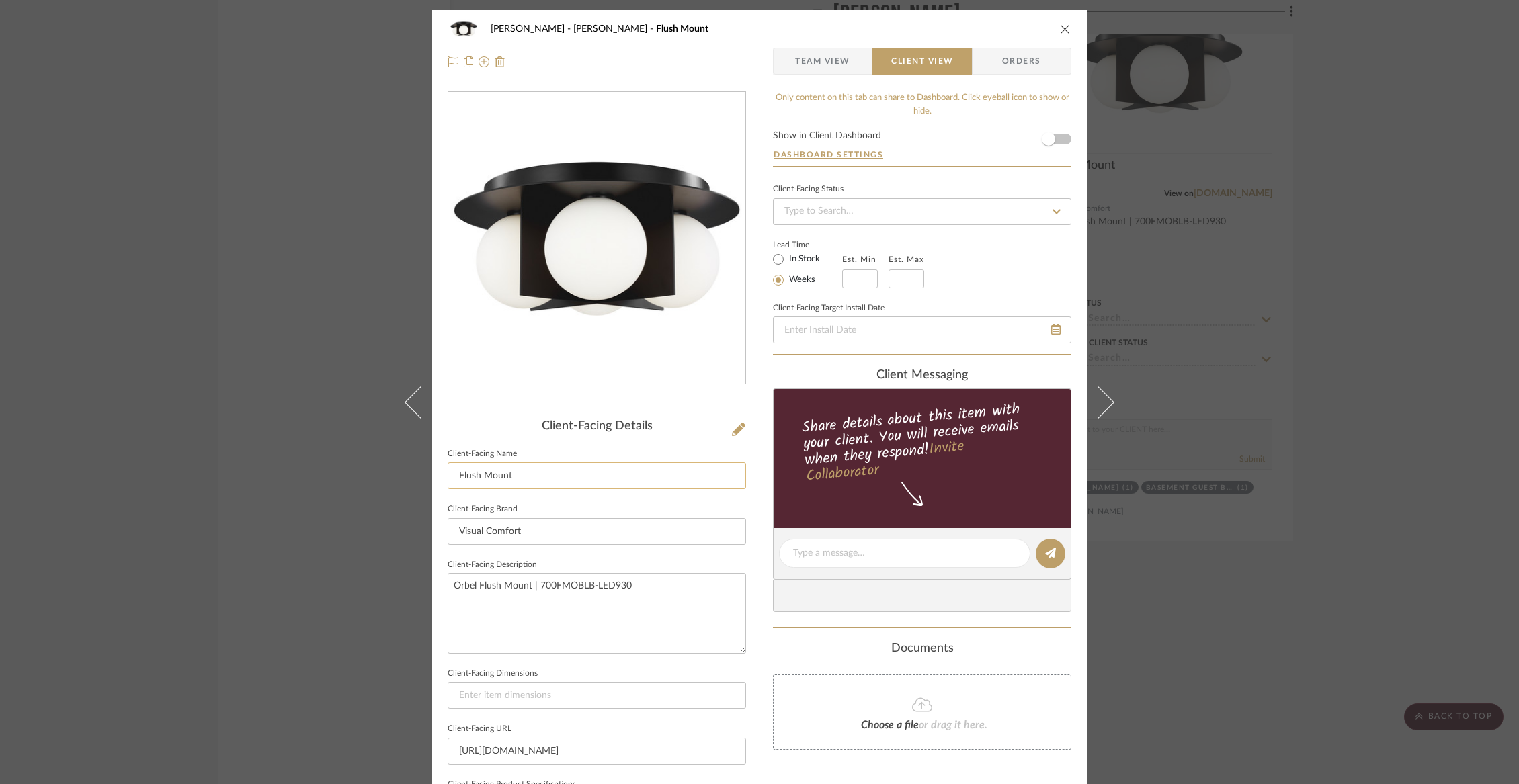
scroll to position [321, 0]
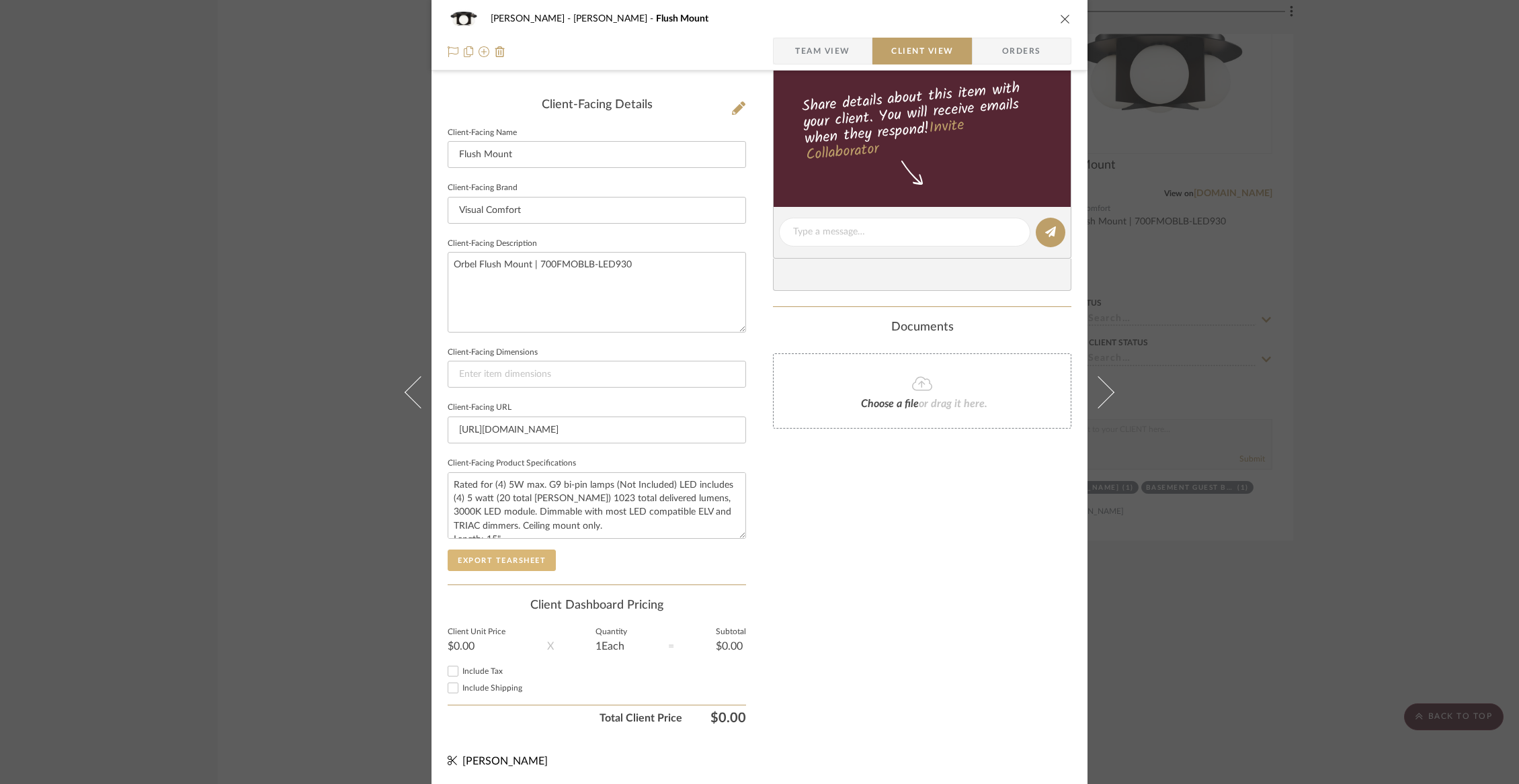
click at [502, 553] on button "Export Tearsheet" at bounding box center [502, 560] width 109 height 21
click at [1063, 19] on icon "close" at bounding box center [1065, 19] width 11 height 11
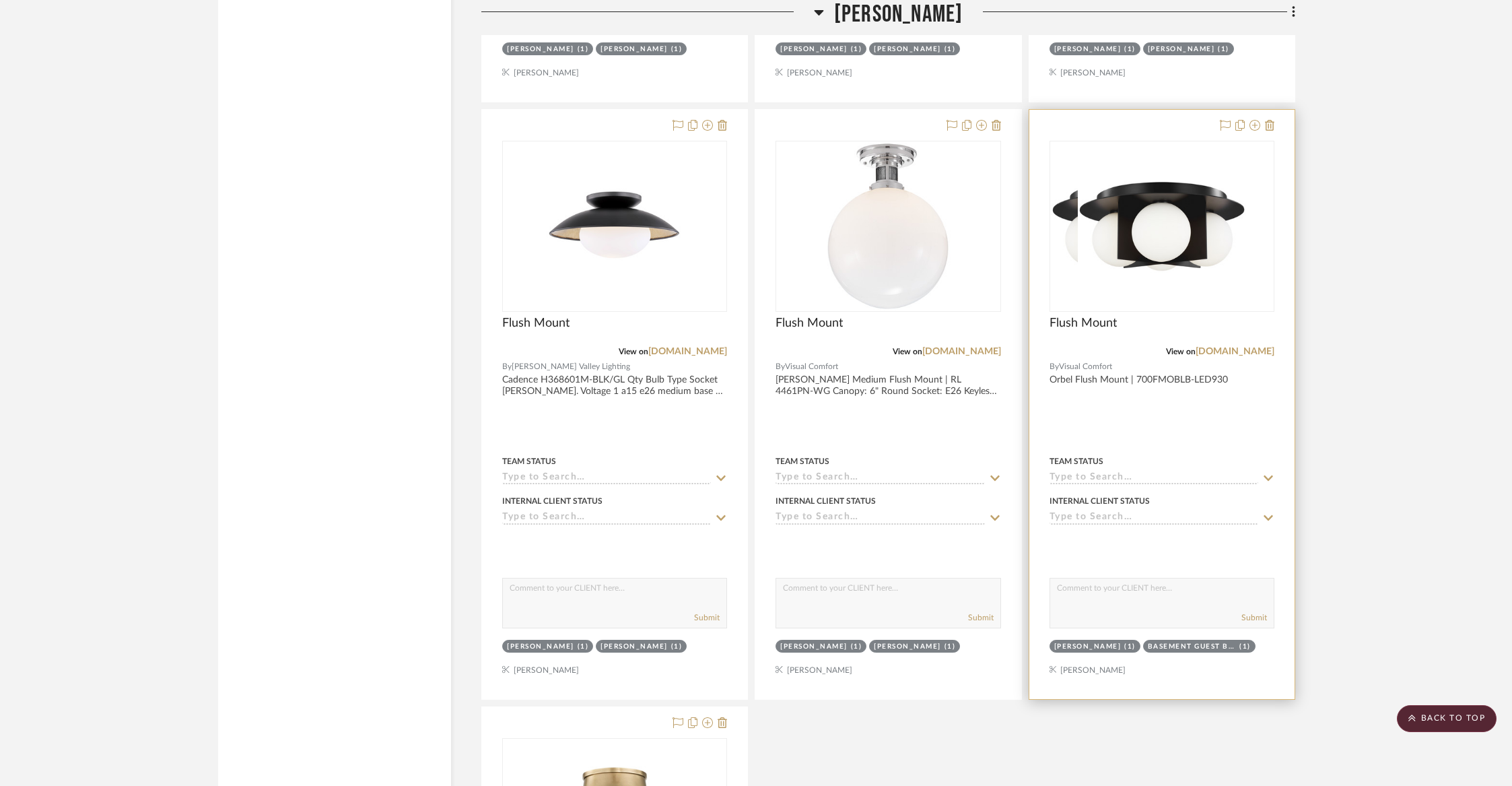
scroll to position [13388, 0]
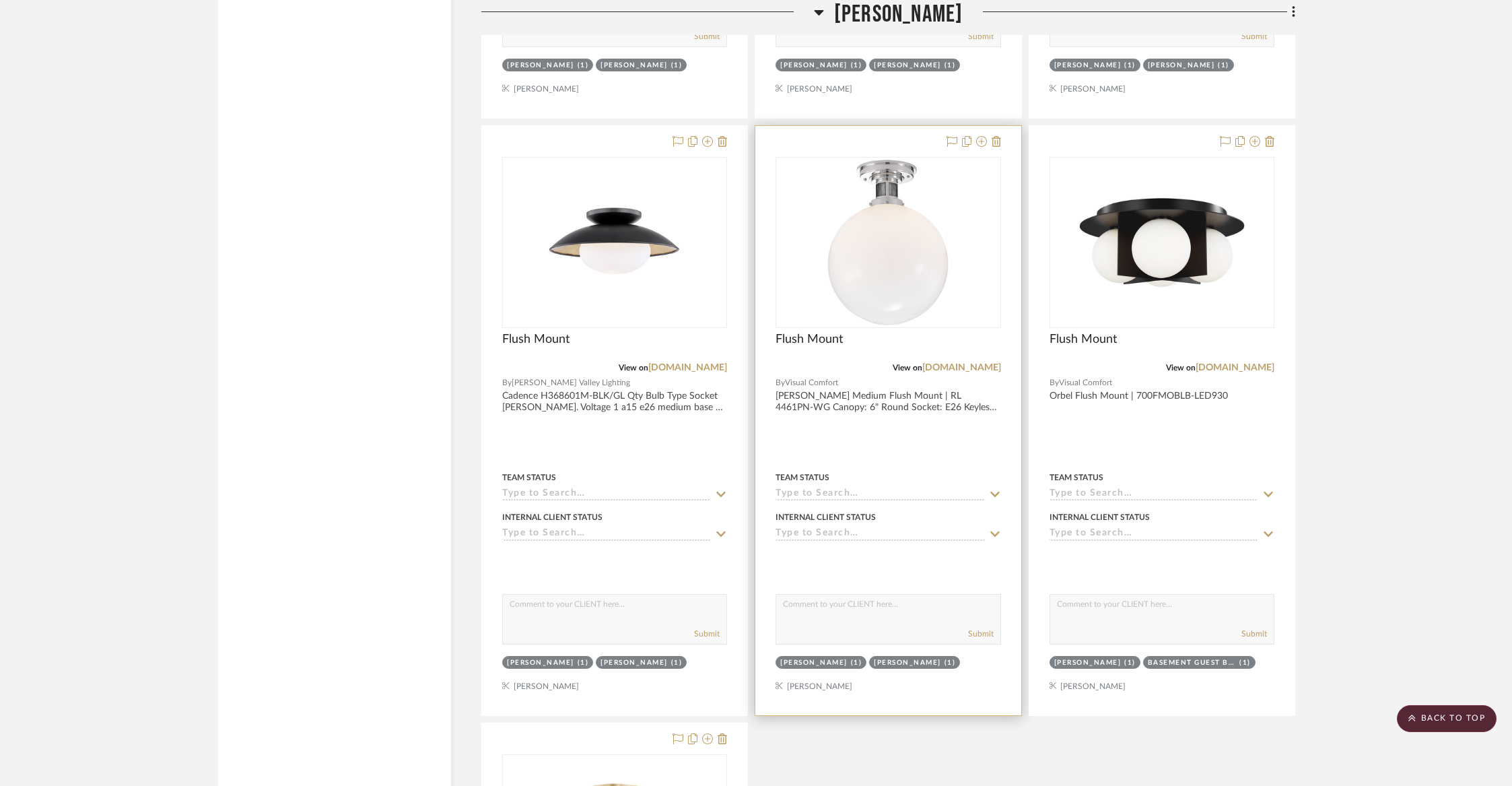
click at [897, 332] on div "Flush Mount" at bounding box center [888, 346] width 225 height 29
click at [817, 332] on div "Flush Mount" at bounding box center [888, 346] width 225 height 29
click at [978, 181] on div "0" at bounding box center [887, 243] width 224 height 170
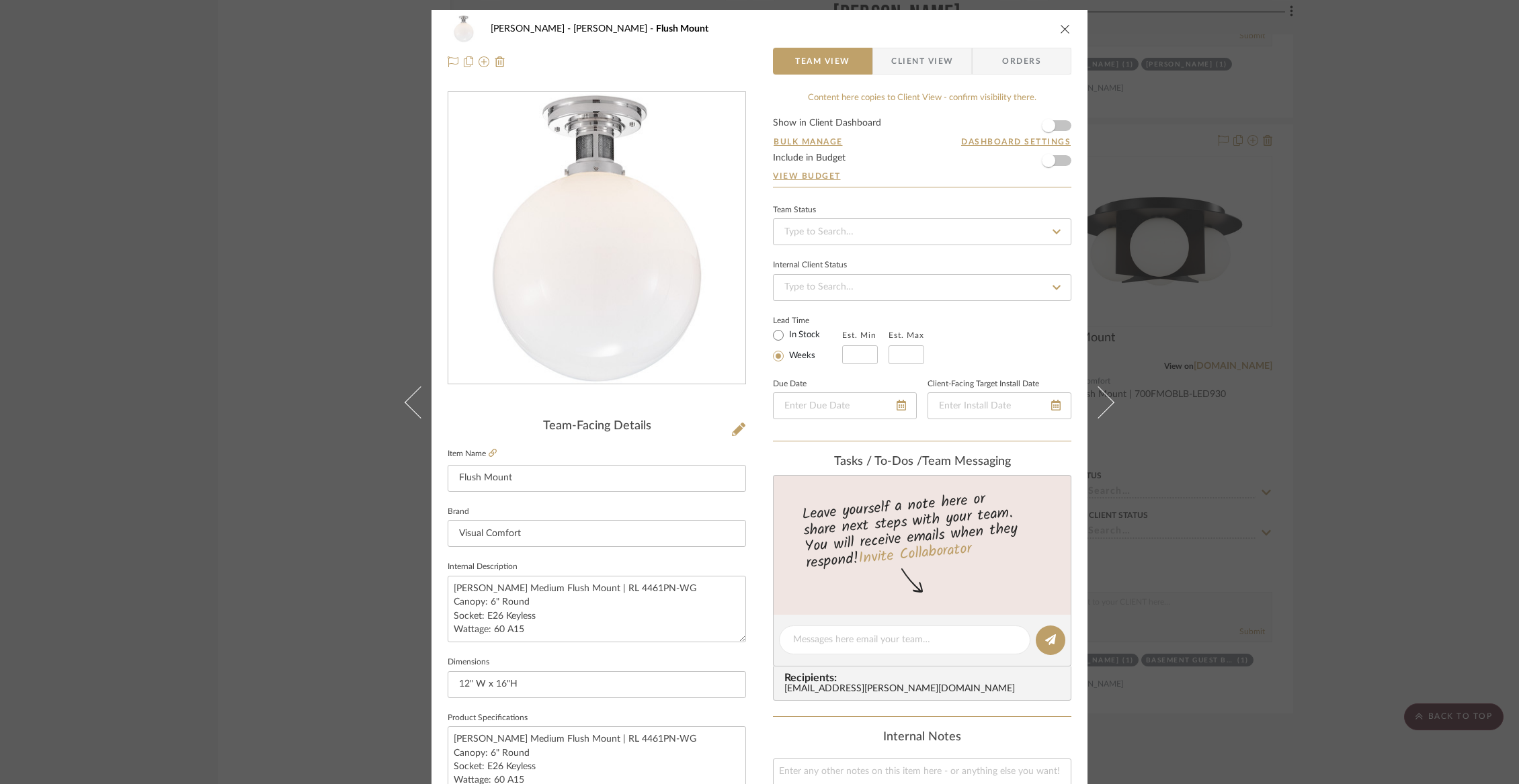
click at [922, 66] on span "Client View" at bounding box center [922, 61] width 62 height 26
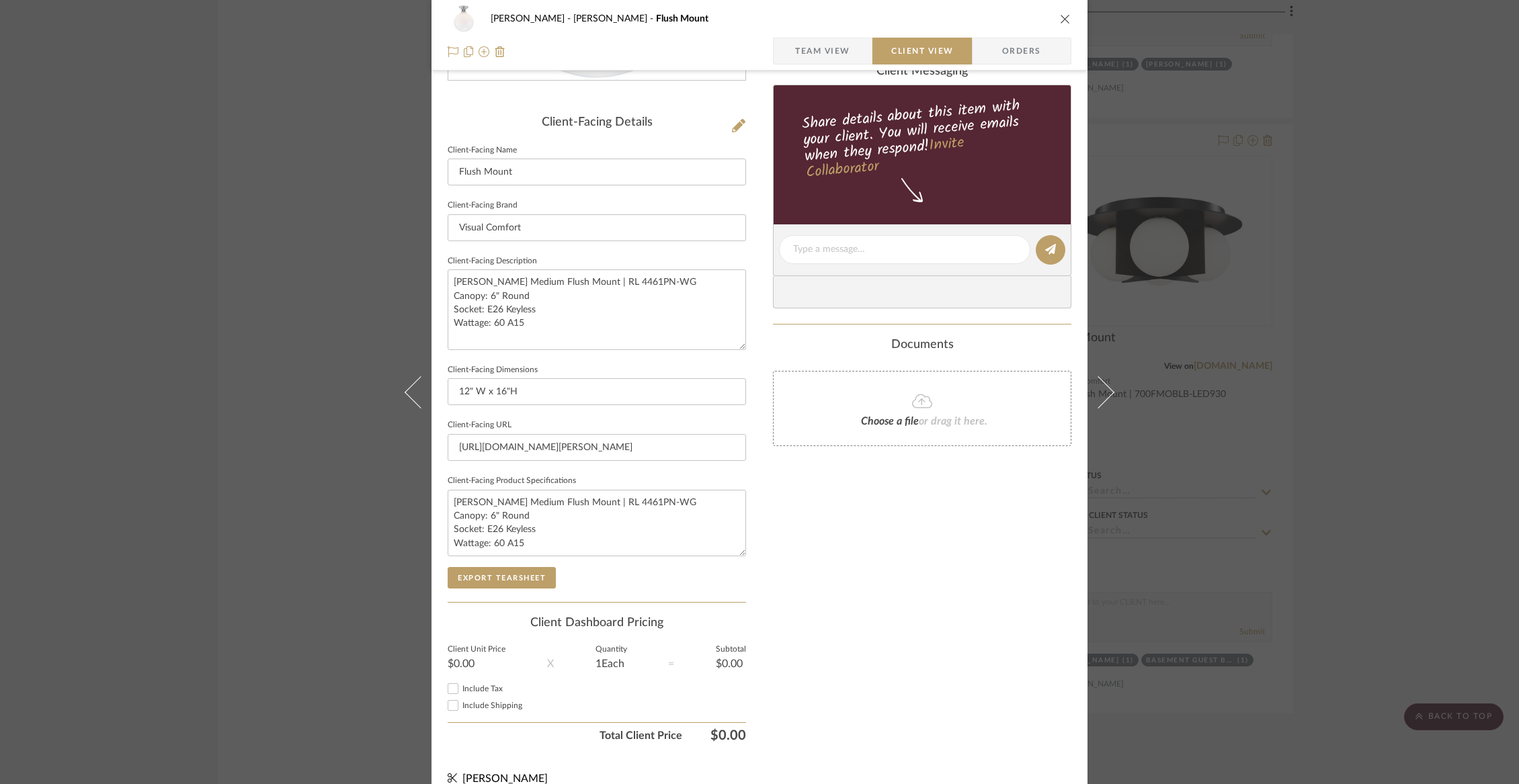
scroll to position [321, 0]
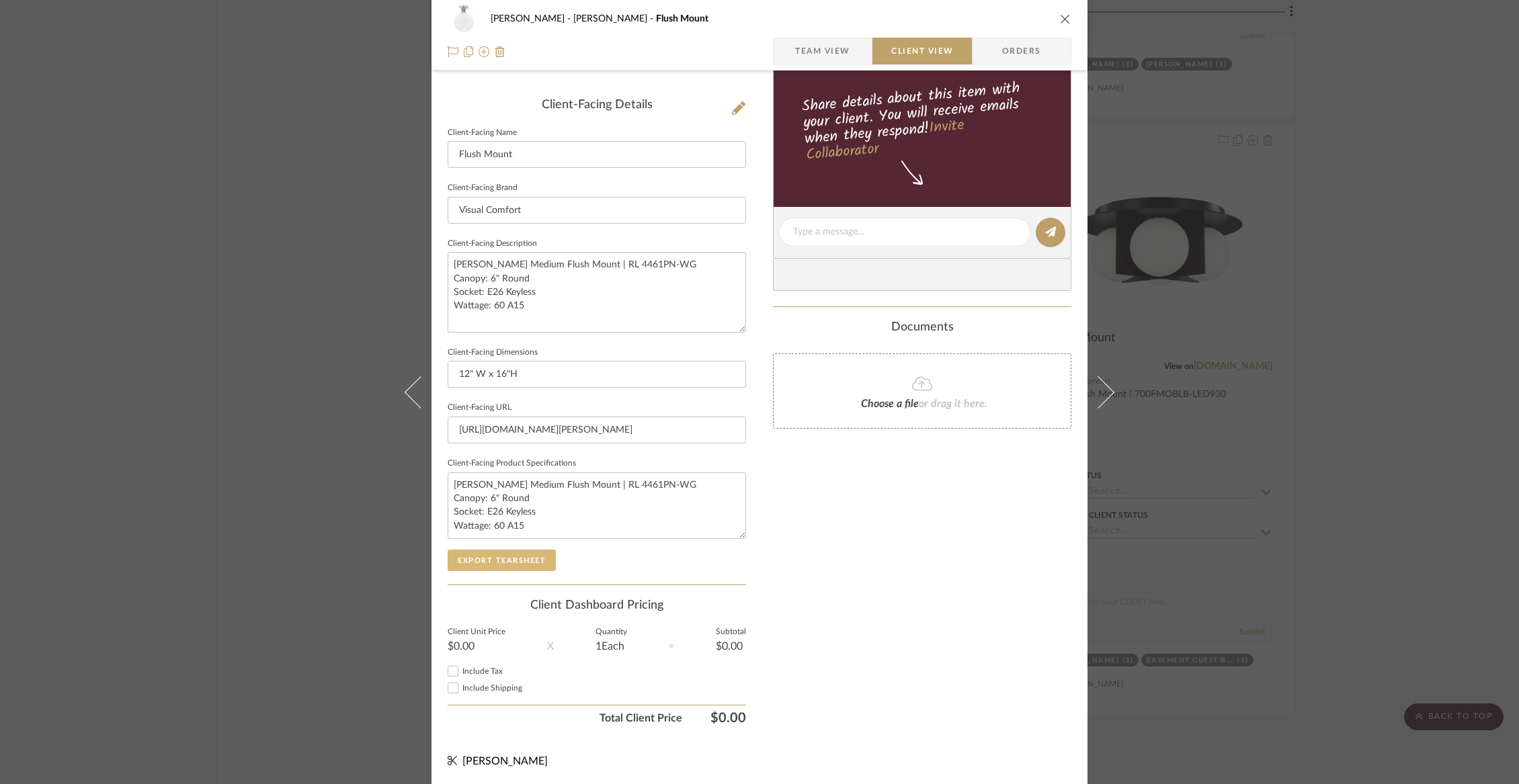
click at [495, 555] on button "Export Tearsheet" at bounding box center [502, 560] width 109 height 21
click at [1063, 19] on icon "close" at bounding box center [1065, 19] width 11 height 11
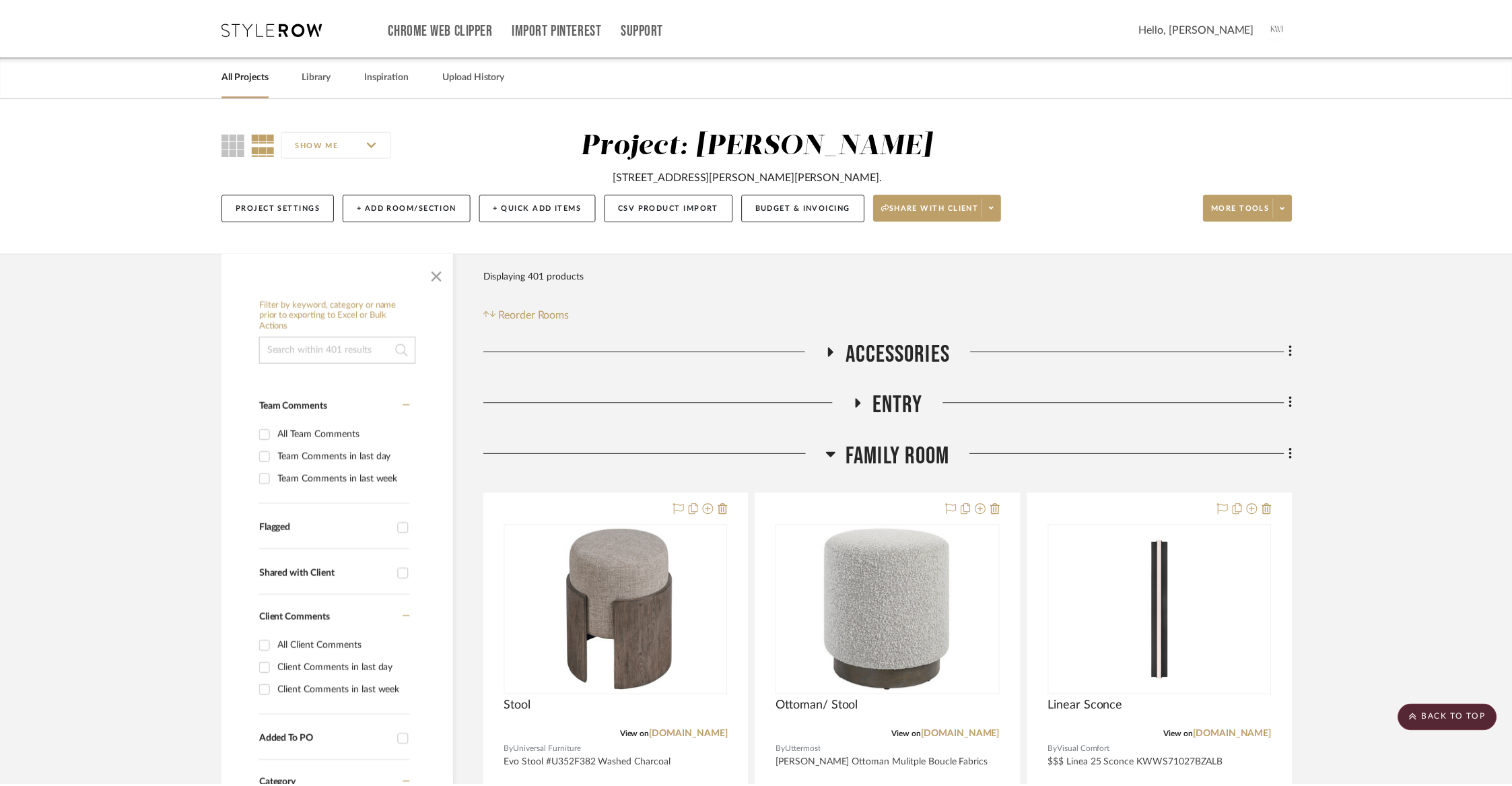
scroll to position [13388, 0]
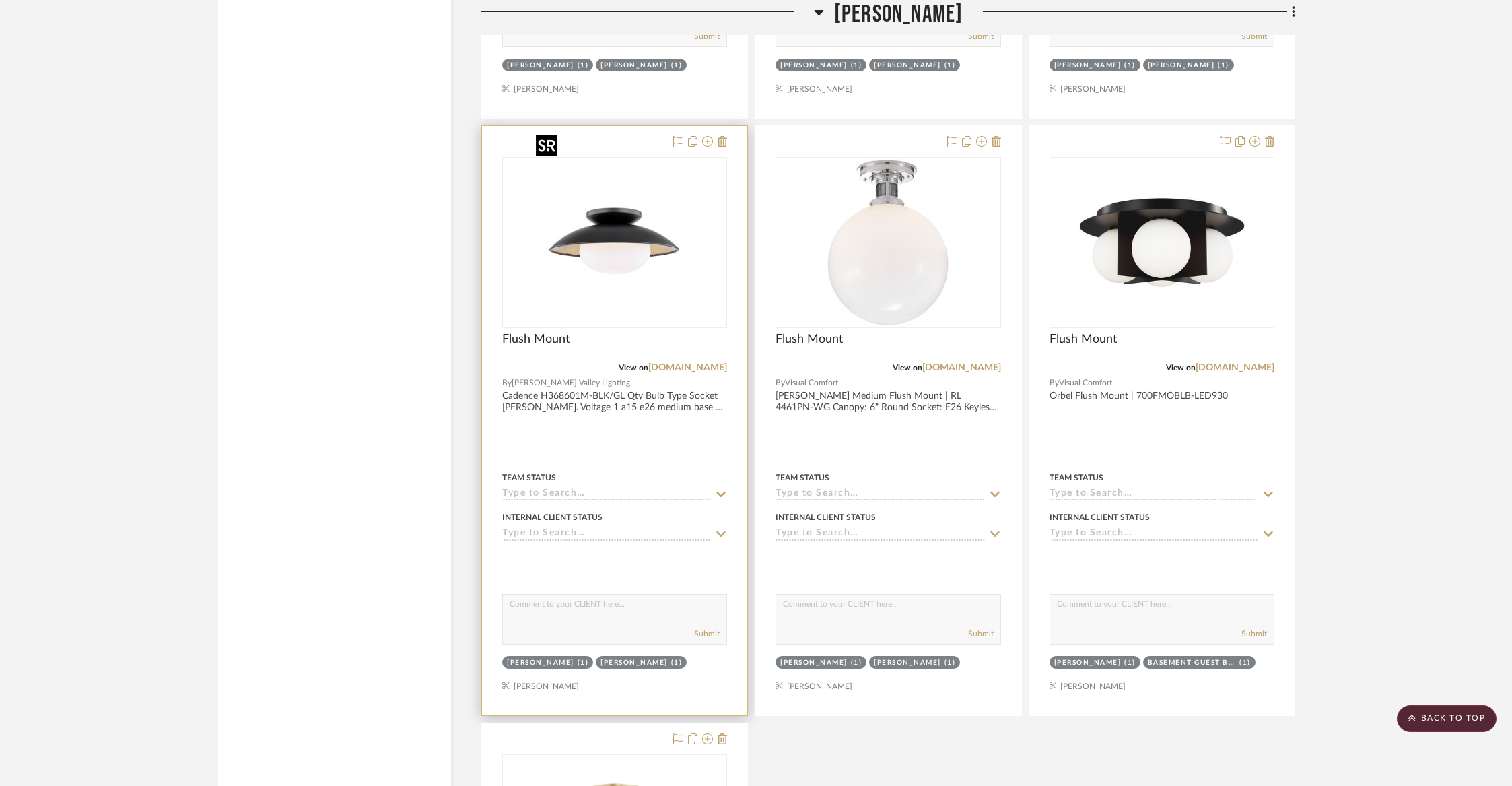
click at [0, 0] on img at bounding box center [0, 0] width 0 height 0
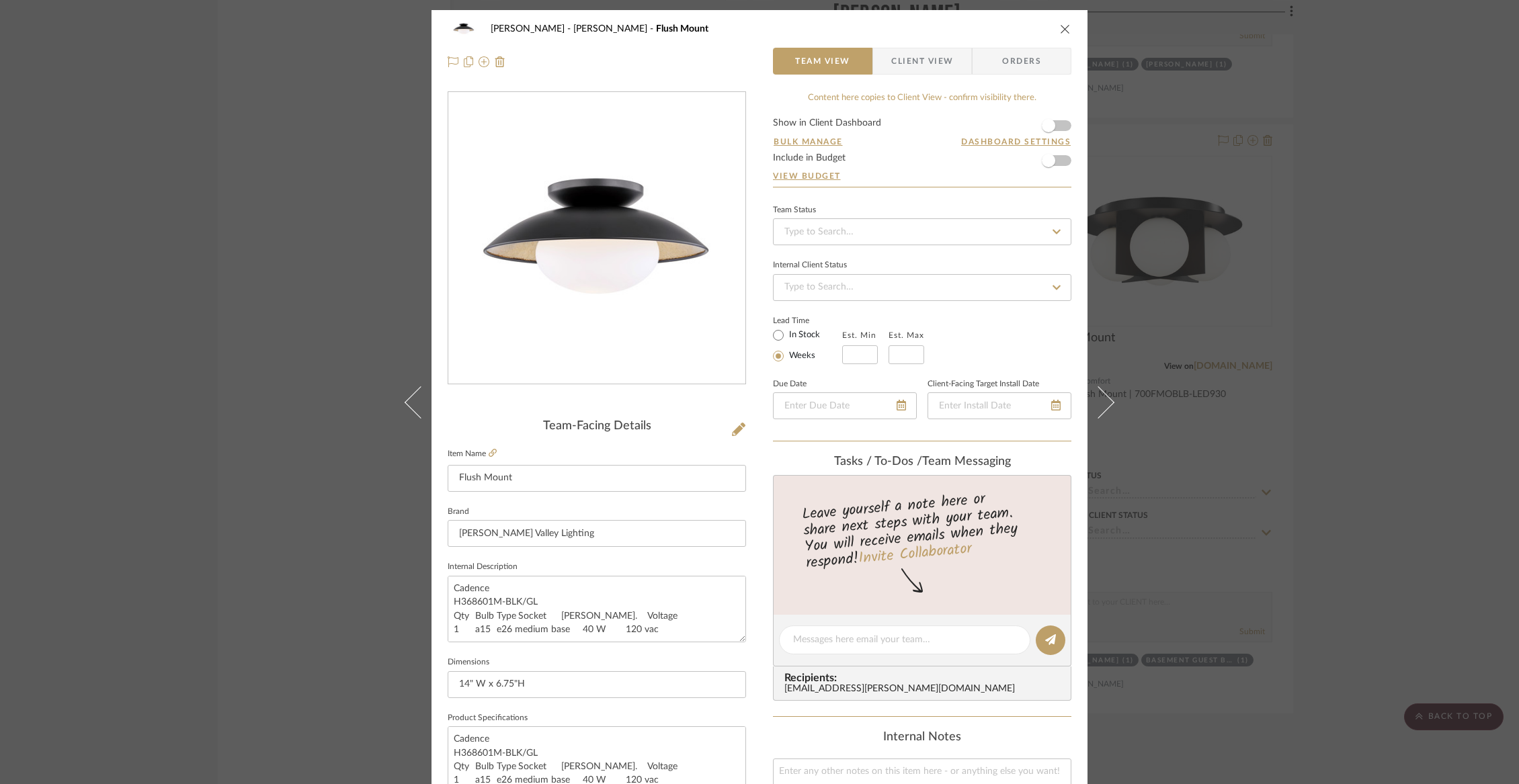
click at [912, 72] on span "Client View" at bounding box center [922, 61] width 62 height 26
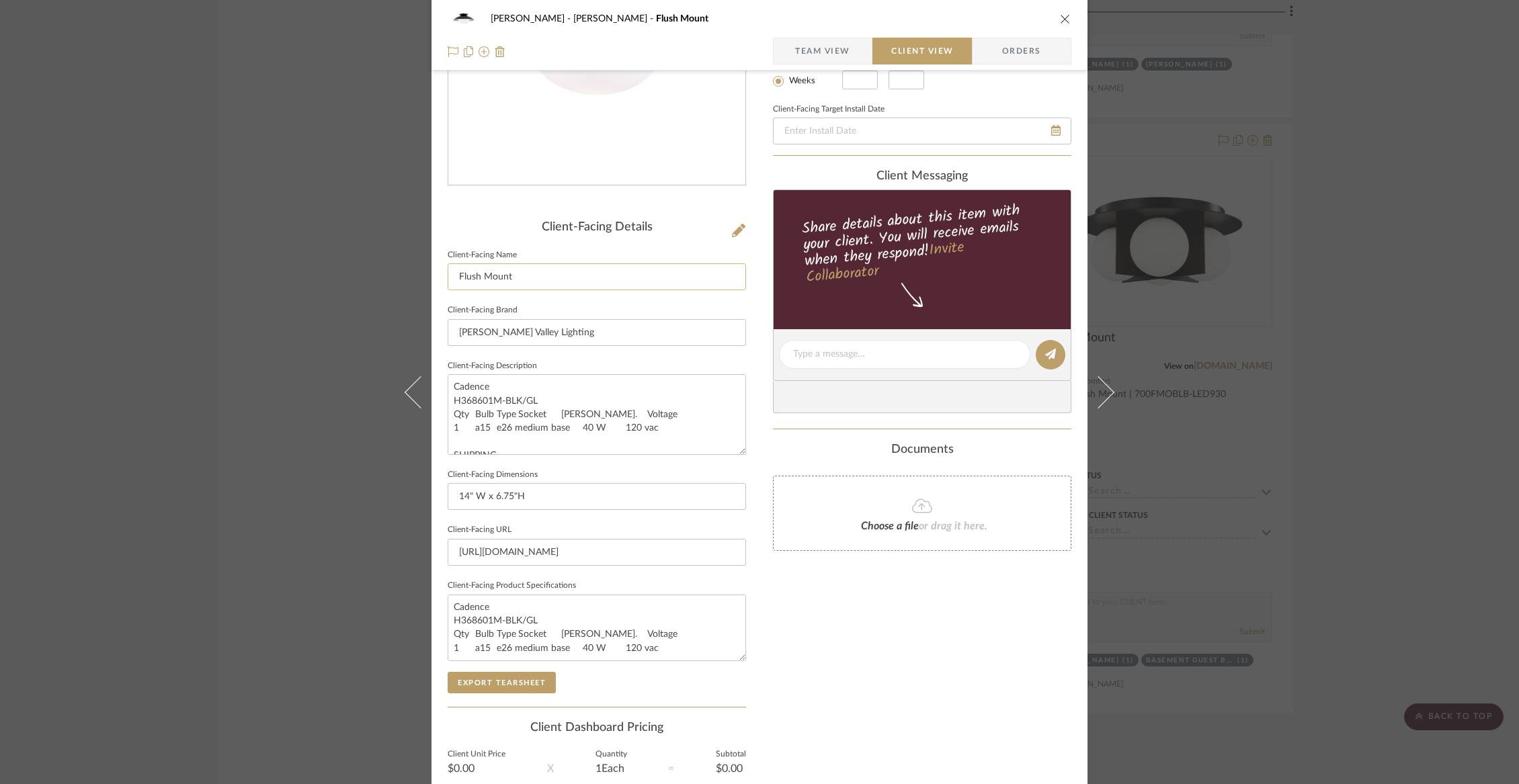
scroll to position [321, 0]
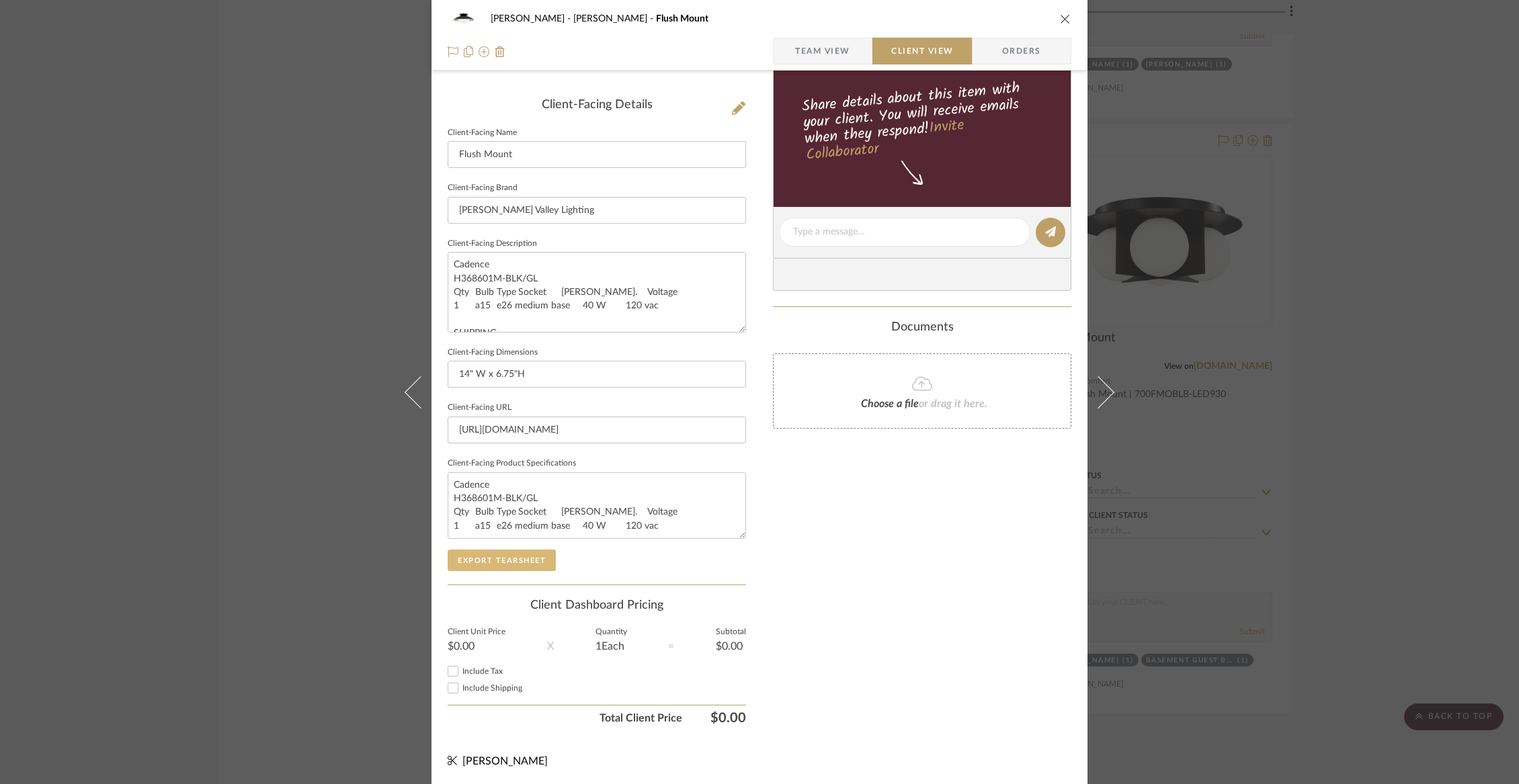
click at [504, 560] on button "Export Tearsheet" at bounding box center [502, 560] width 109 height 21
click at [1060, 18] on icon "close" at bounding box center [1065, 19] width 11 height 11
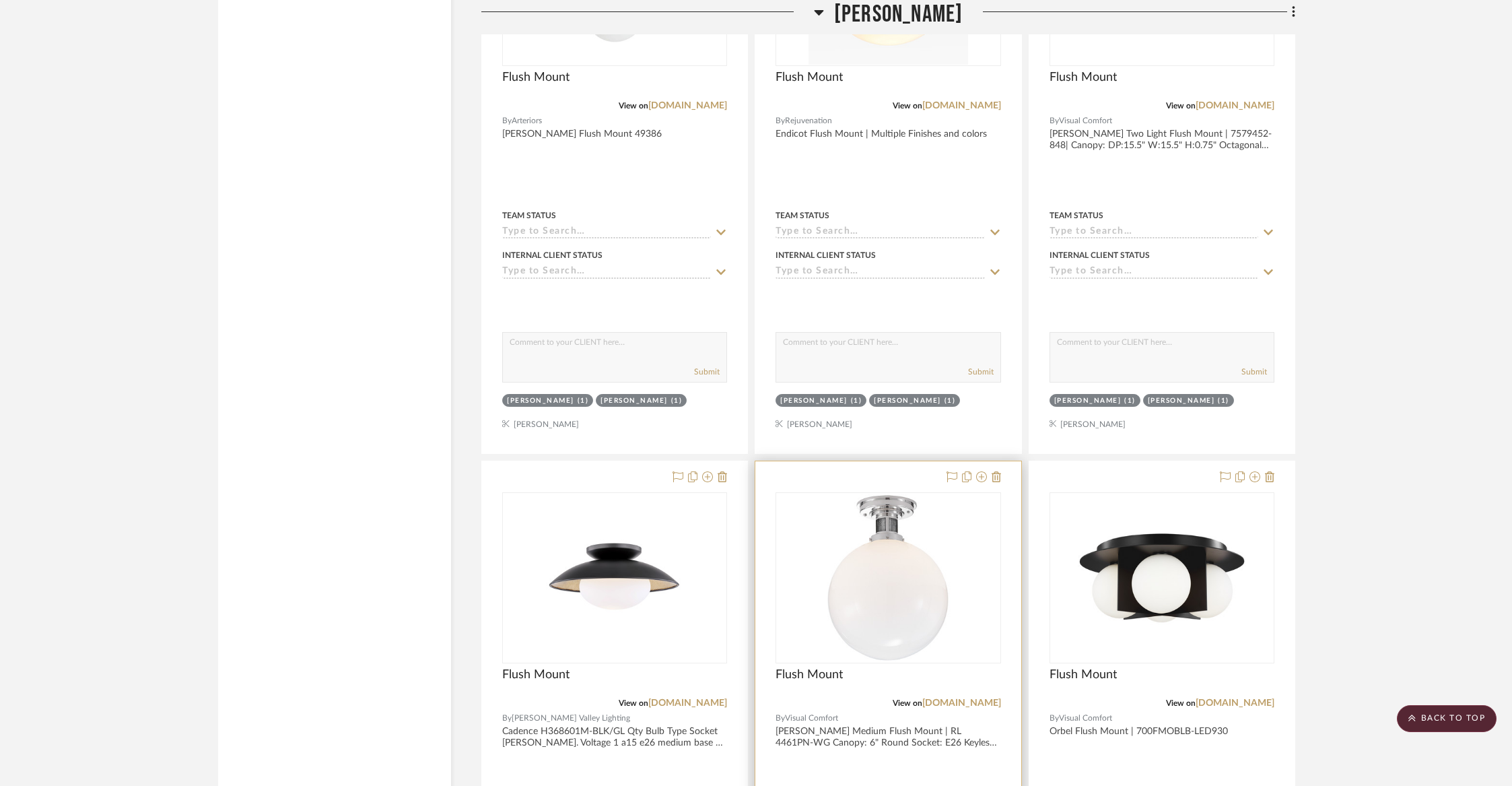
scroll to position [12887, 0]
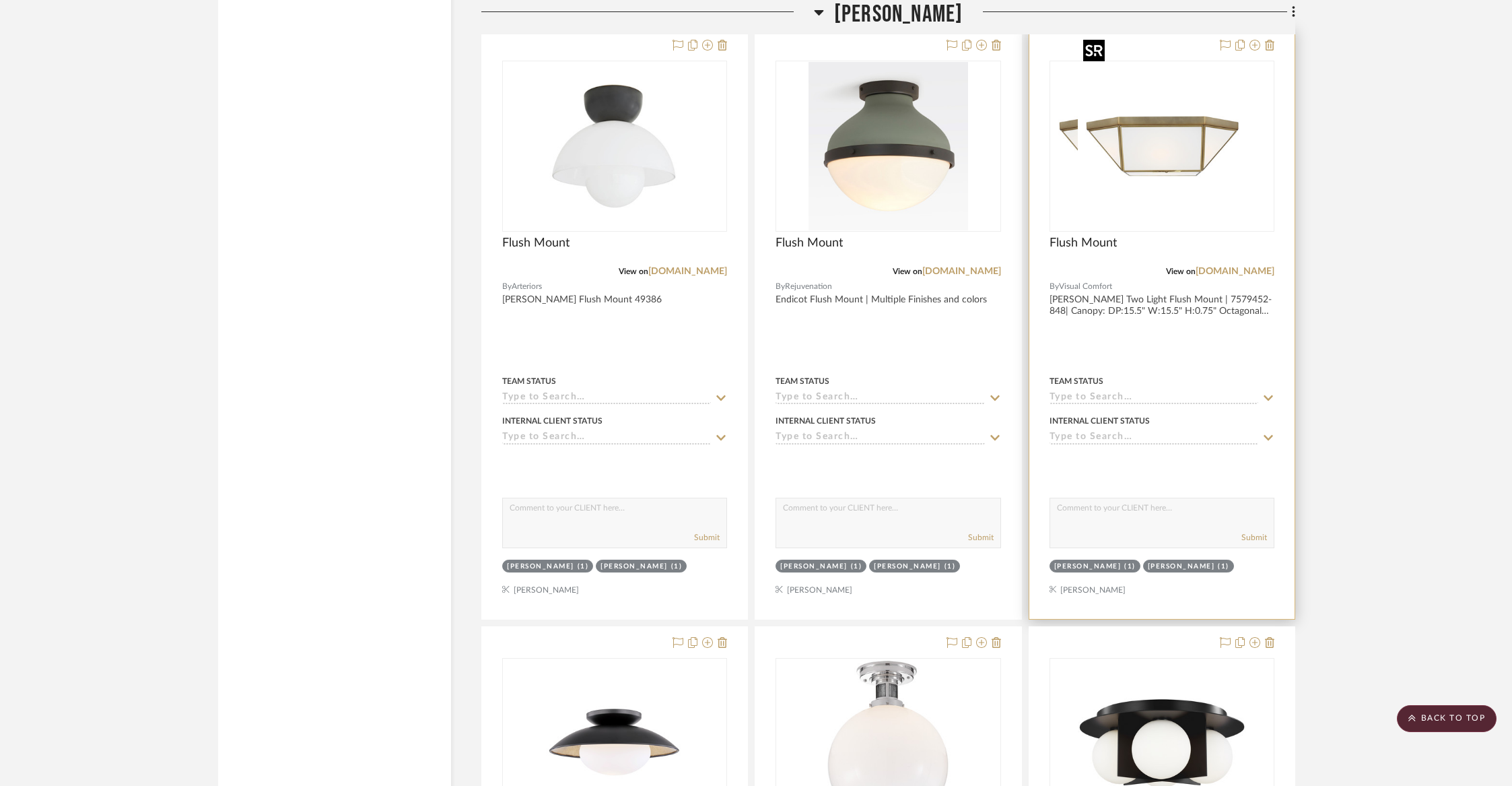
click at [1203, 140] on div at bounding box center [1162, 145] width 225 height 171
click at [1129, 145] on img "0" at bounding box center [1162, 146] width 168 height 168
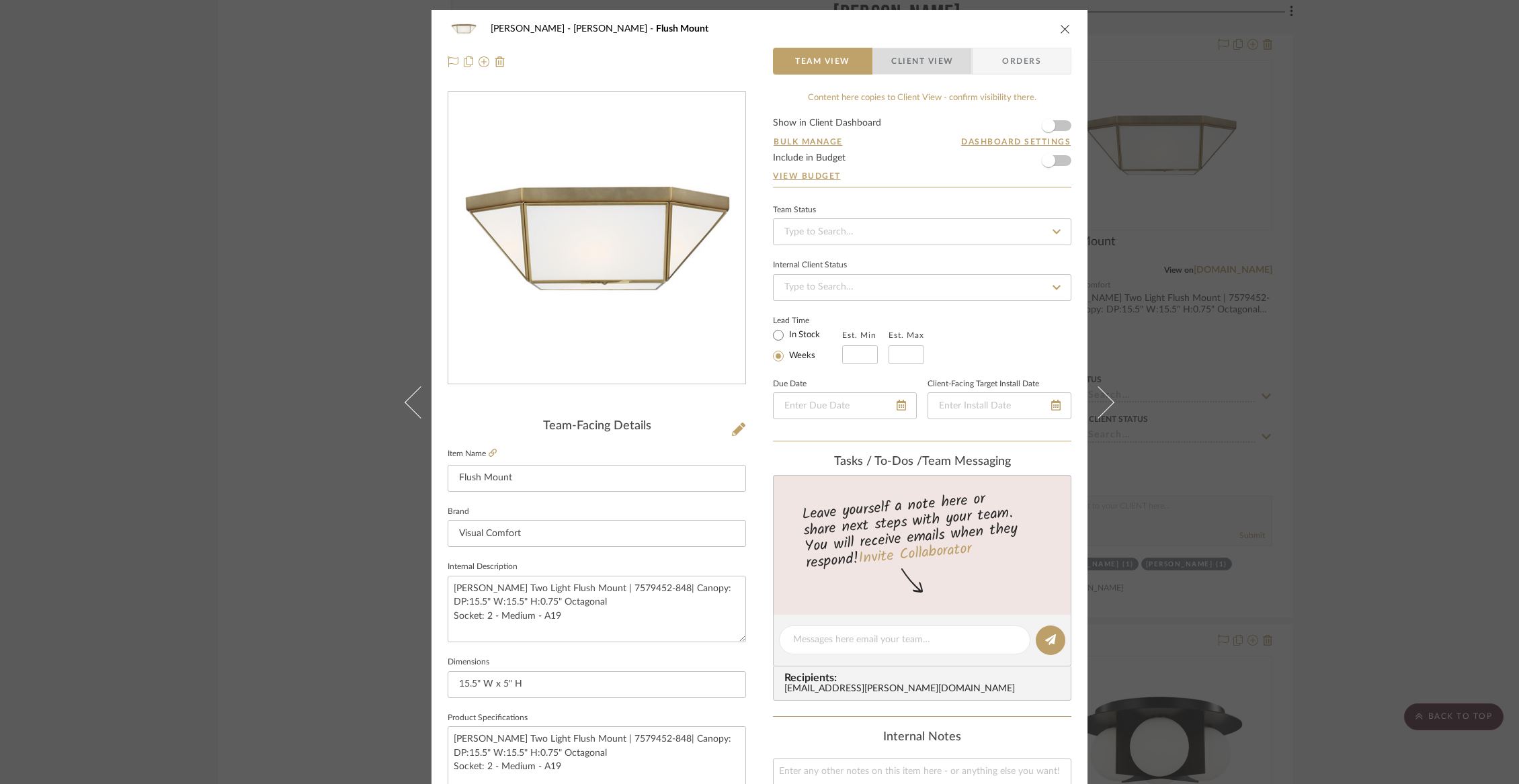
click at [908, 64] on span "Client View" at bounding box center [922, 61] width 62 height 26
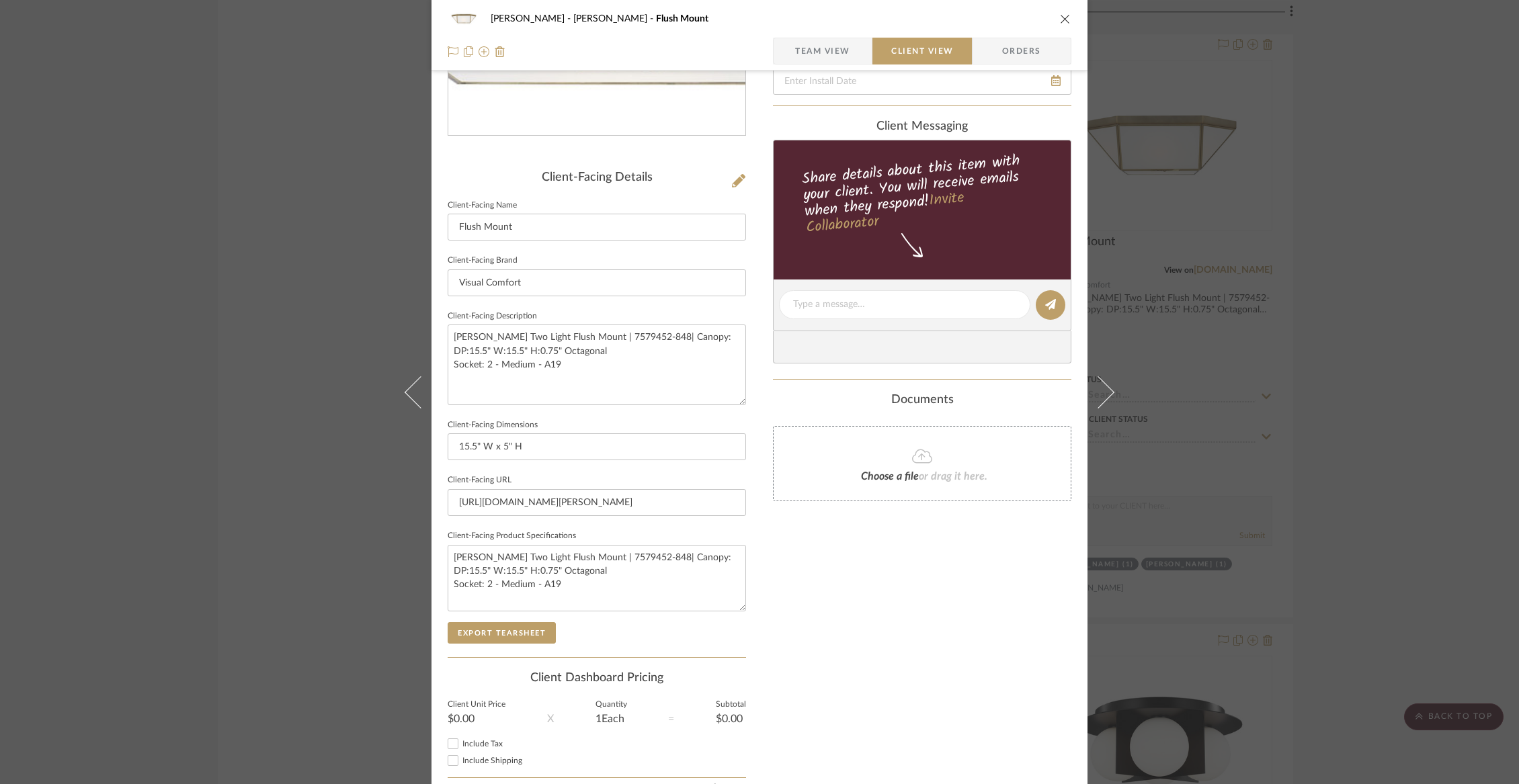
scroll to position [313, 0]
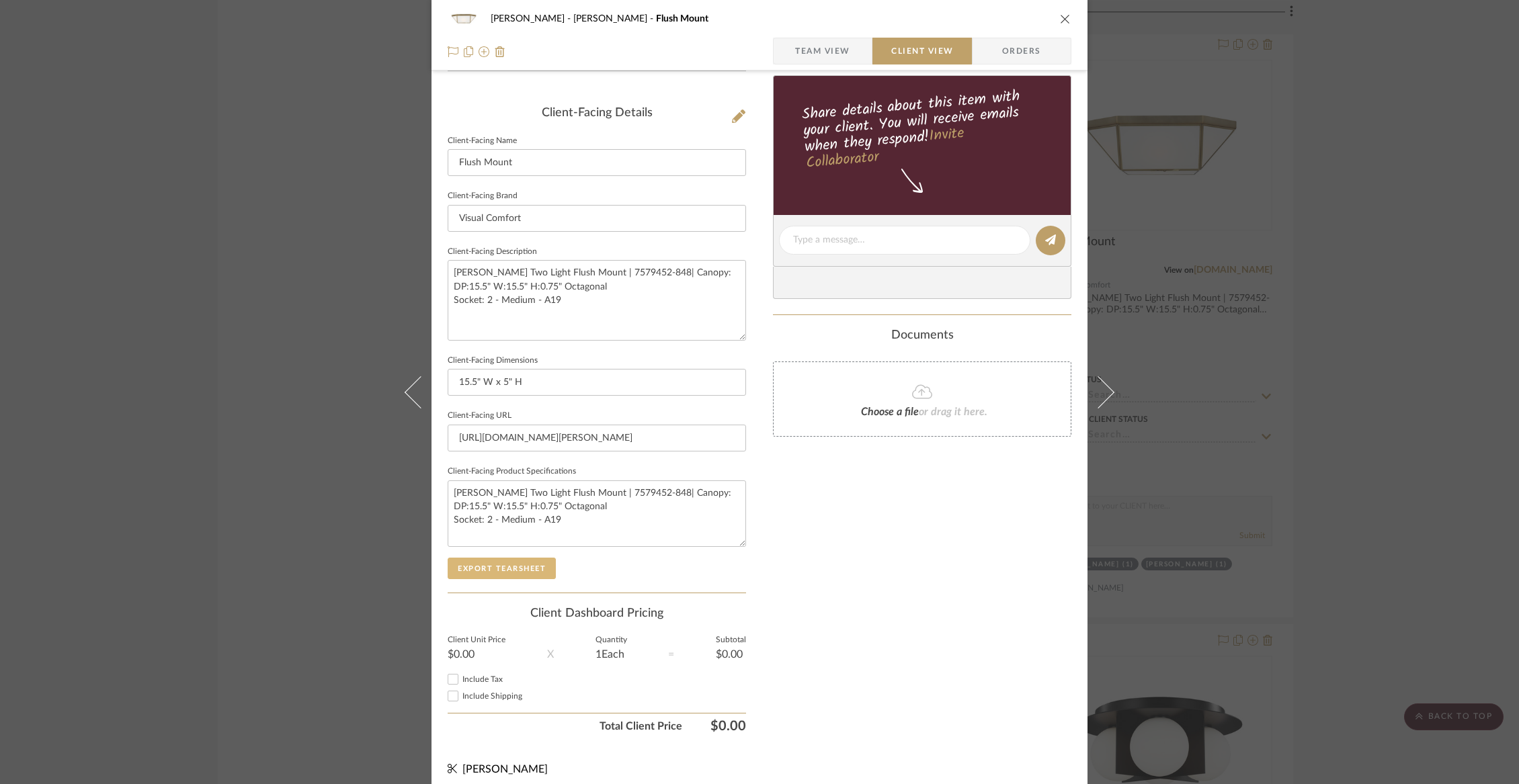
click at [514, 564] on button "Export Tearsheet" at bounding box center [502, 569] width 109 height 21
click at [1060, 22] on icon "close" at bounding box center [1065, 19] width 11 height 11
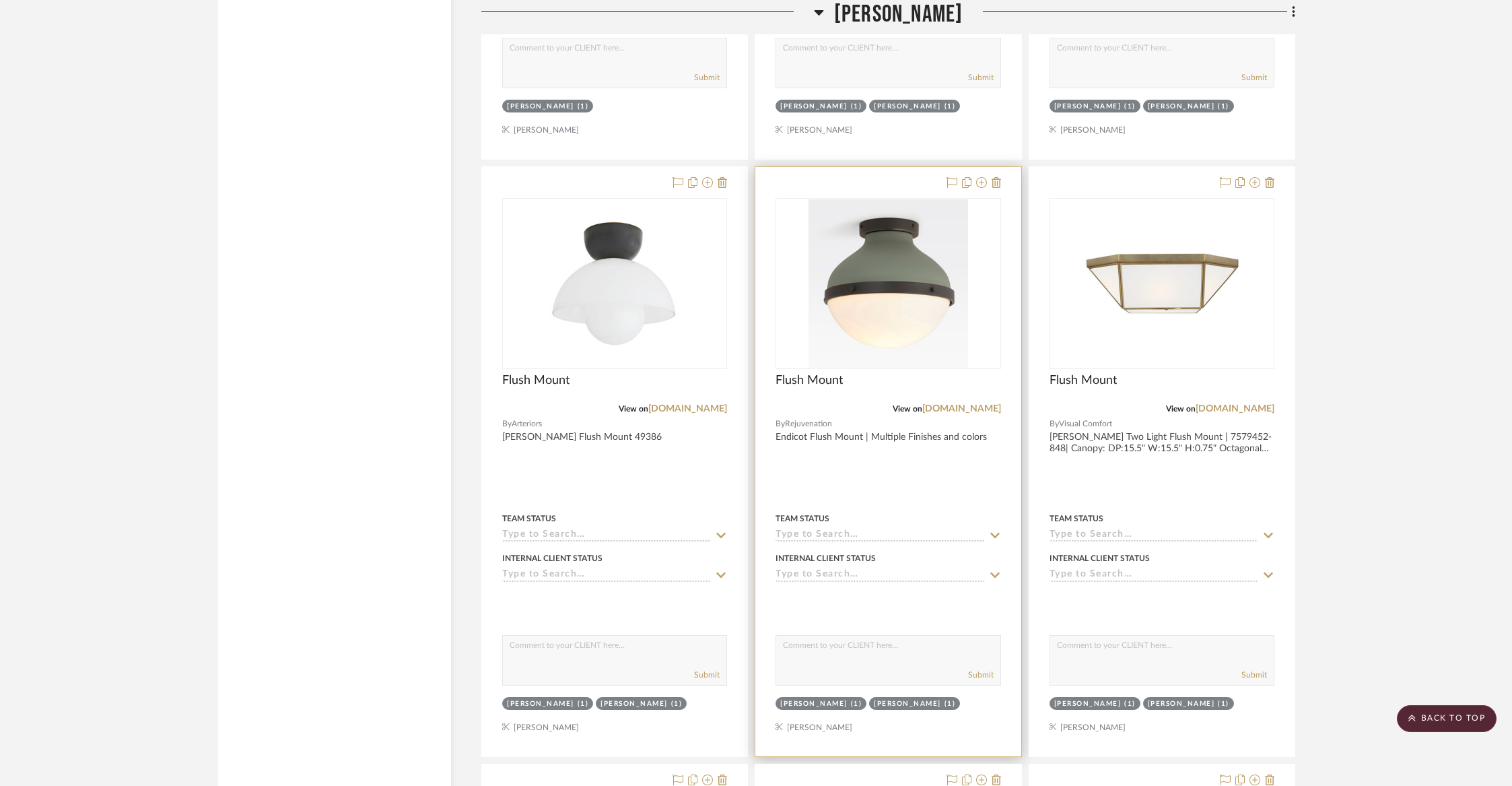
scroll to position [12733, 0]
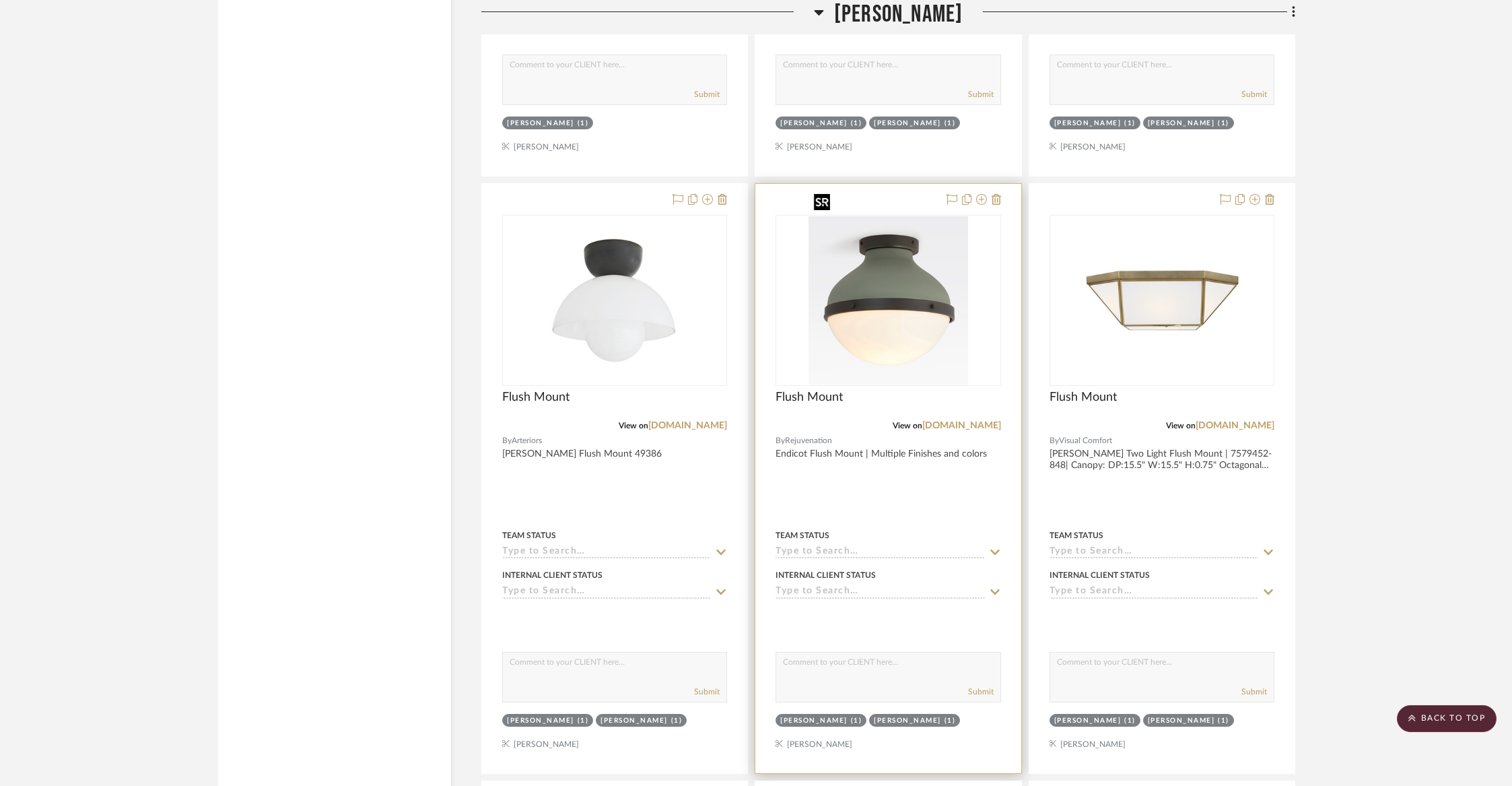
click at [0, 0] on img at bounding box center [0, 0] width 0 height 0
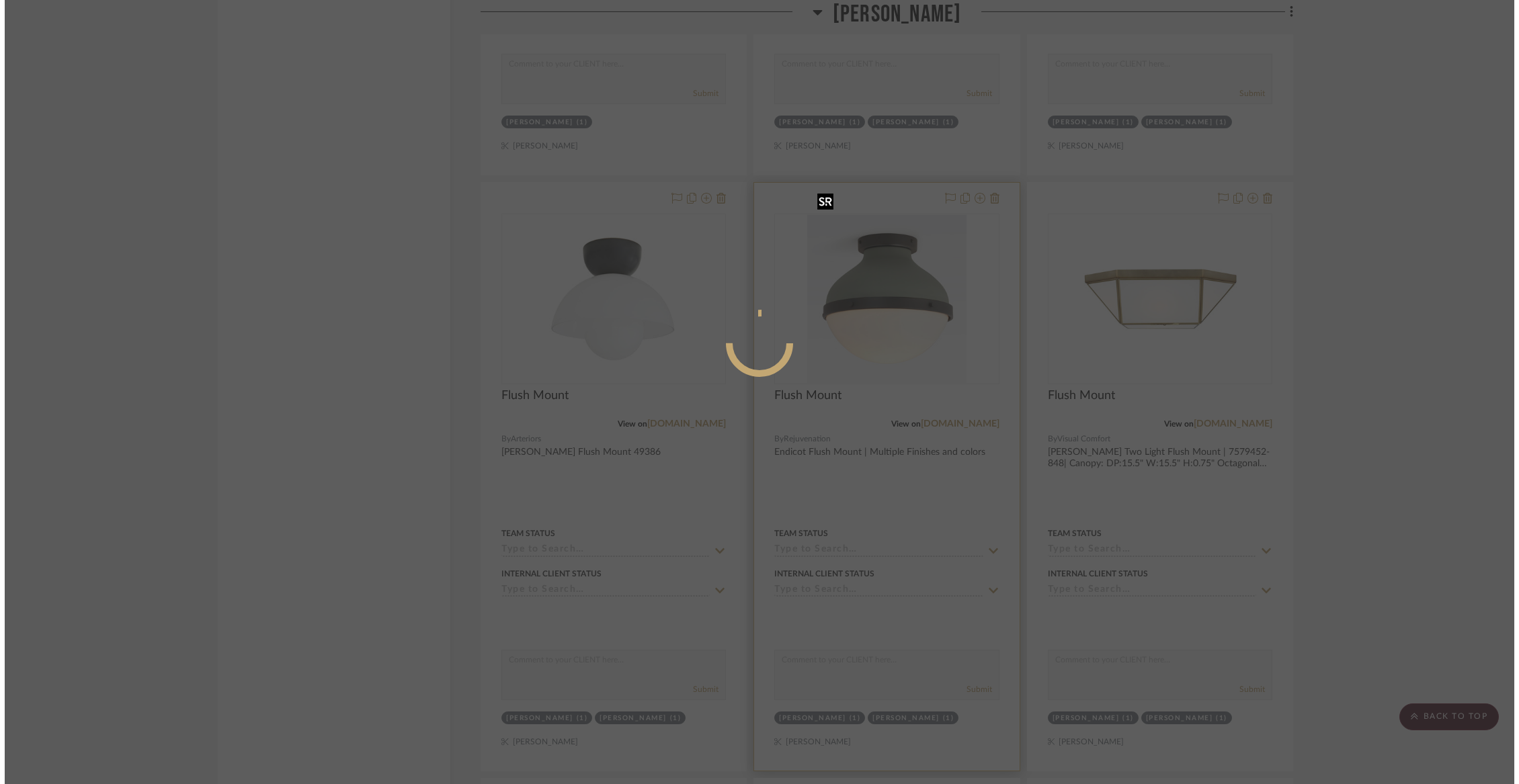
scroll to position [0, 0]
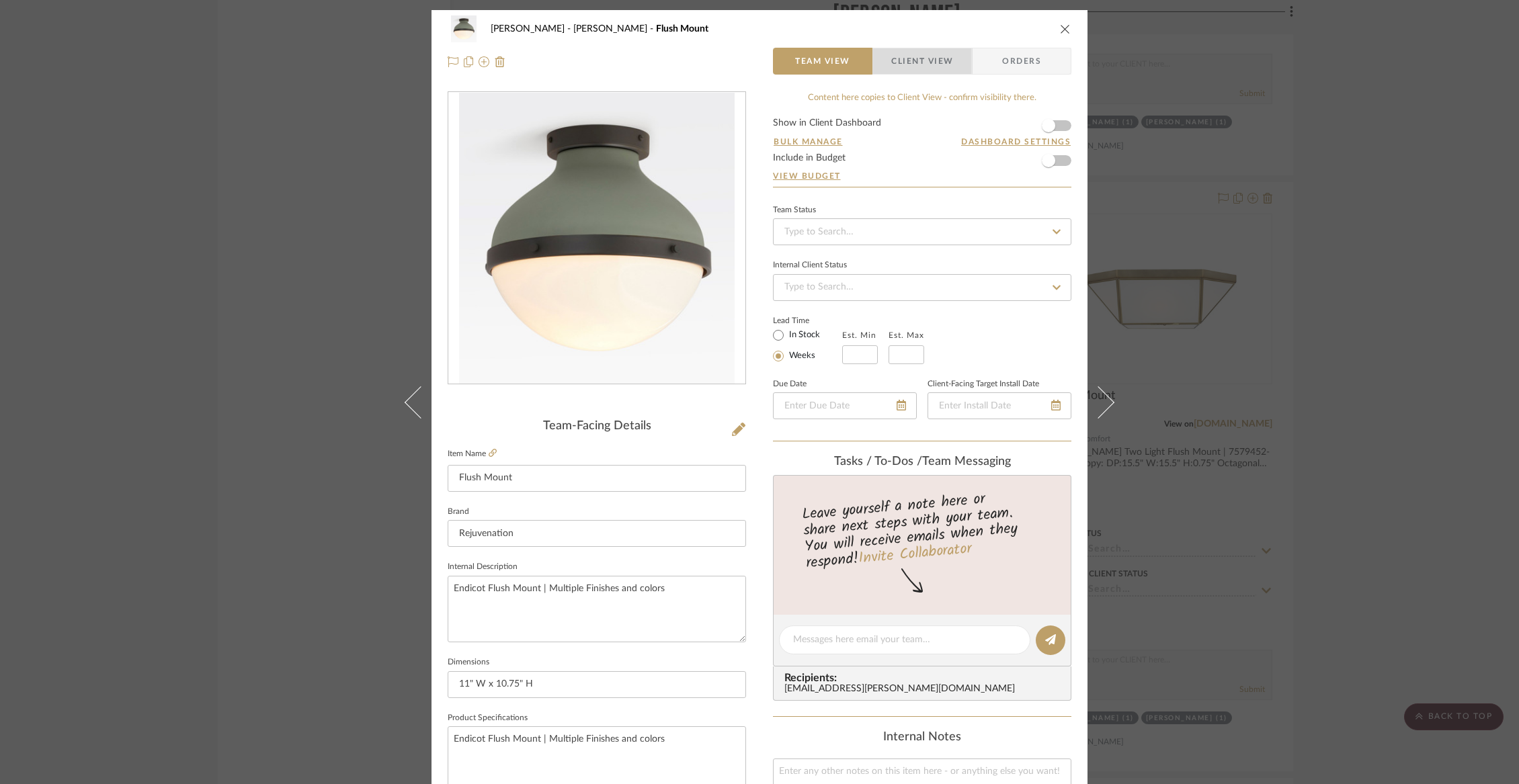
click at [904, 61] on span "Client View" at bounding box center [922, 61] width 62 height 26
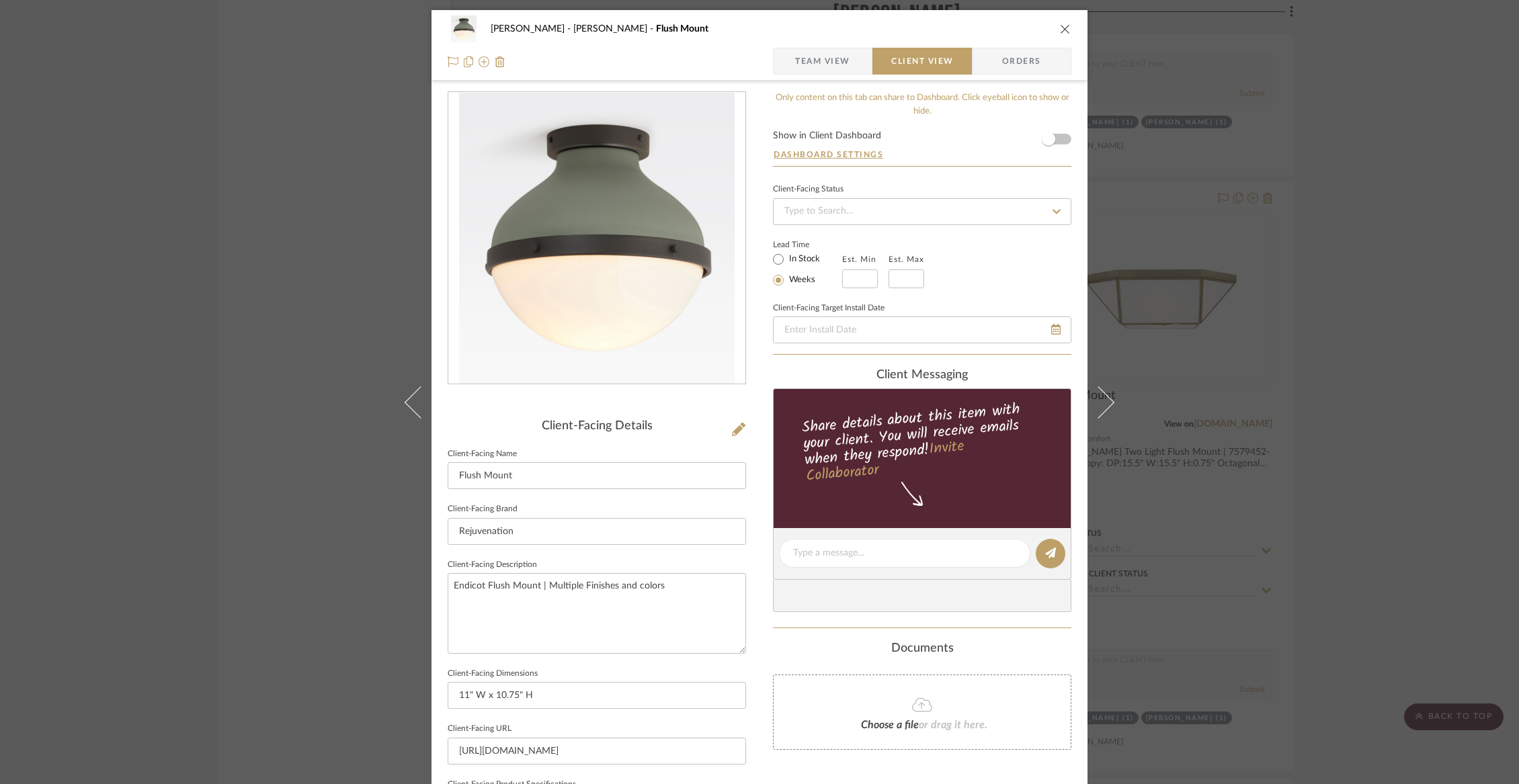
scroll to position [321, 0]
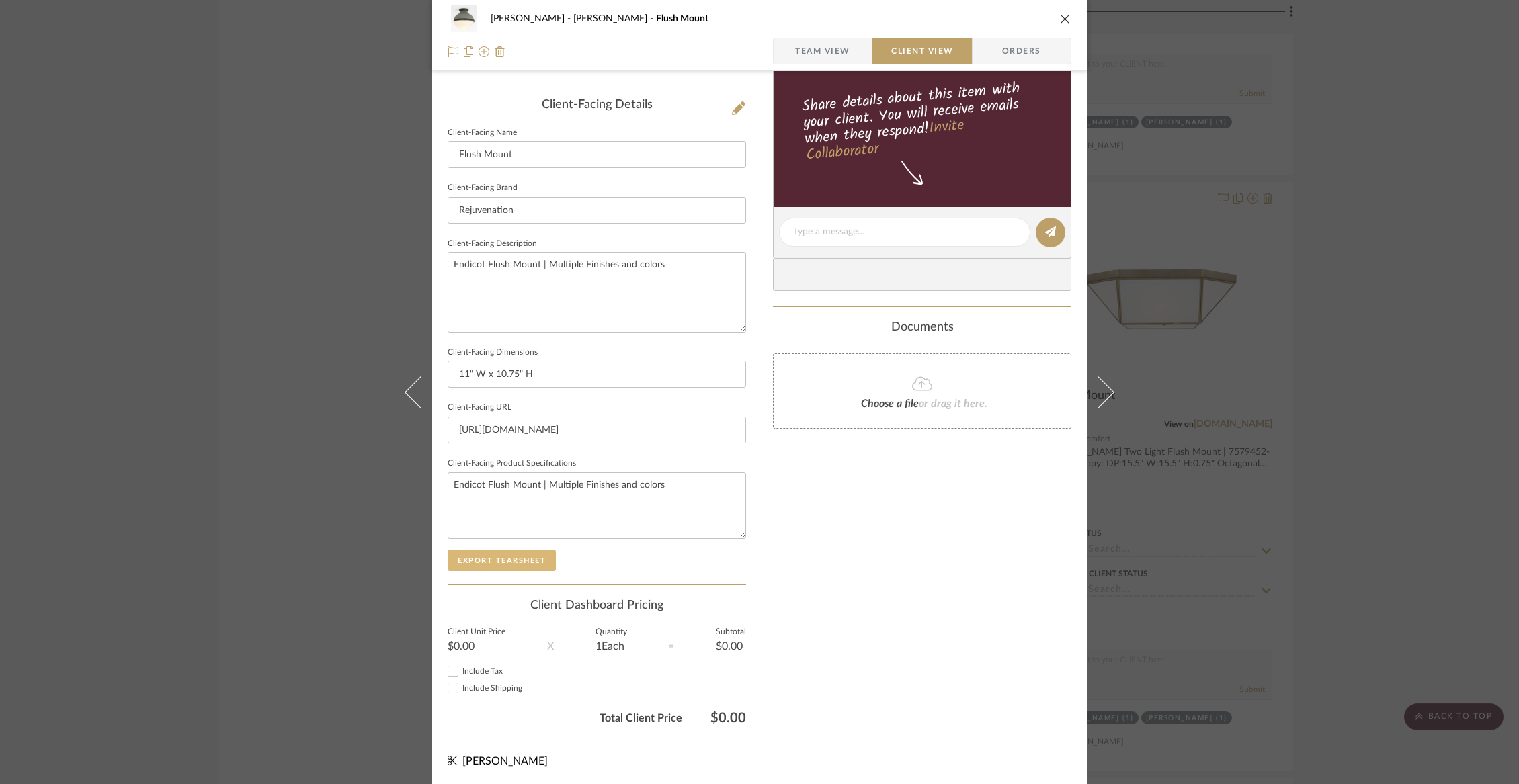
click at [513, 557] on button "Export Tearsheet" at bounding box center [502, 560] width 109 height 21
click at [1065, 22] on icon "close" at bounding box center [1065, 19] width 11 height 11
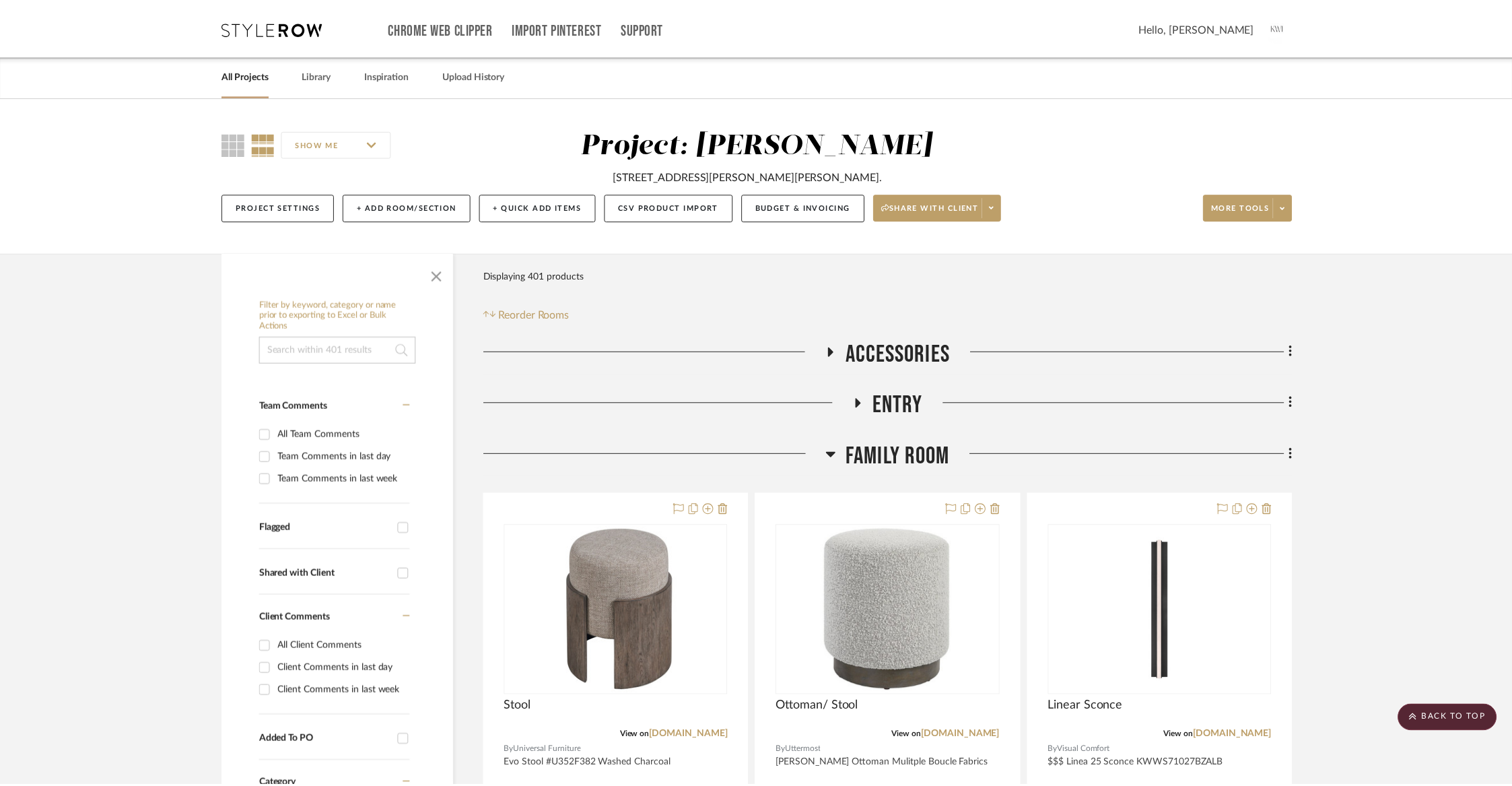
scroll to position [12733, 0]
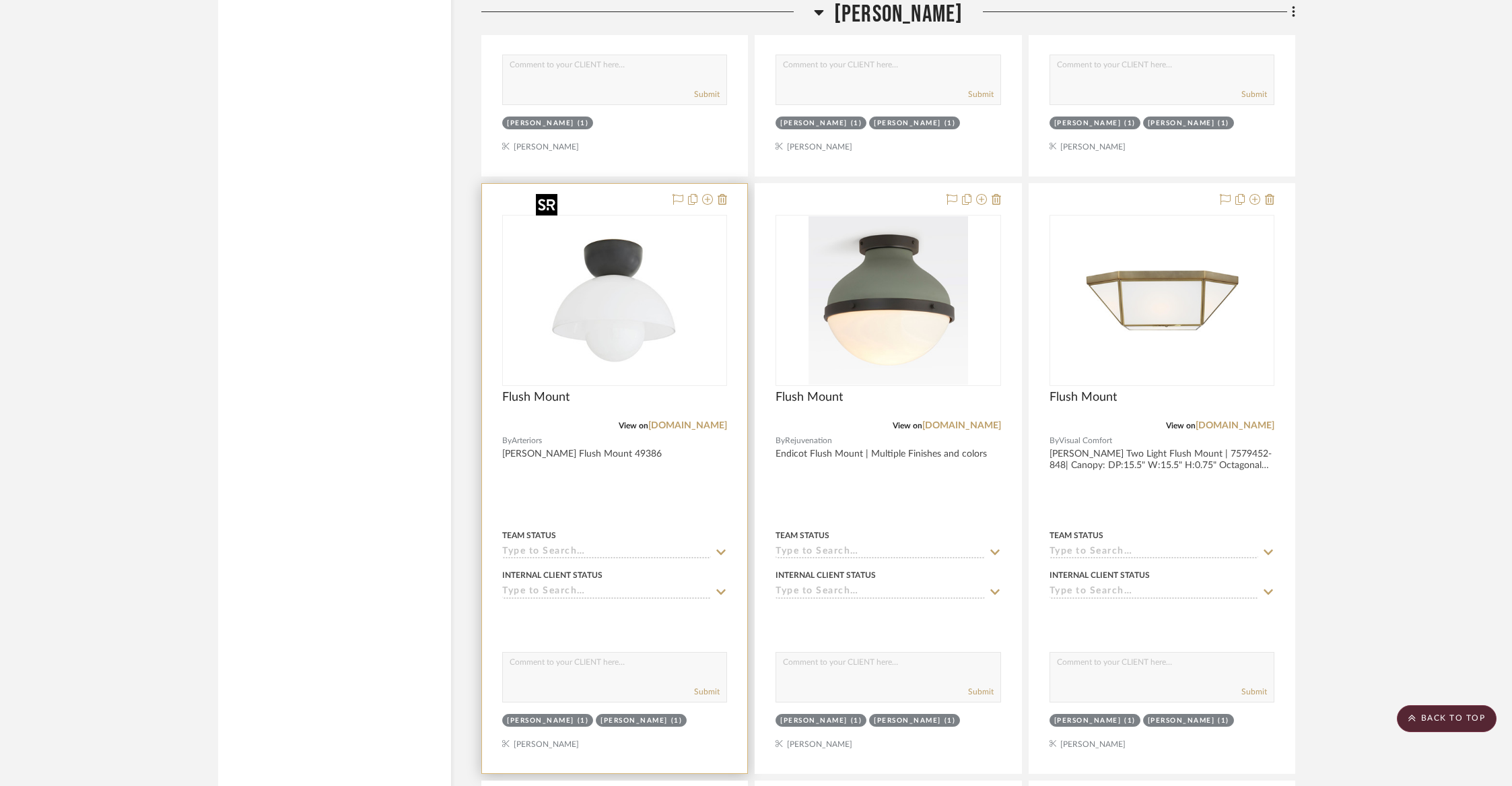
click at [0, 0] on img at bounding box center [0, 0] width 0 height 0
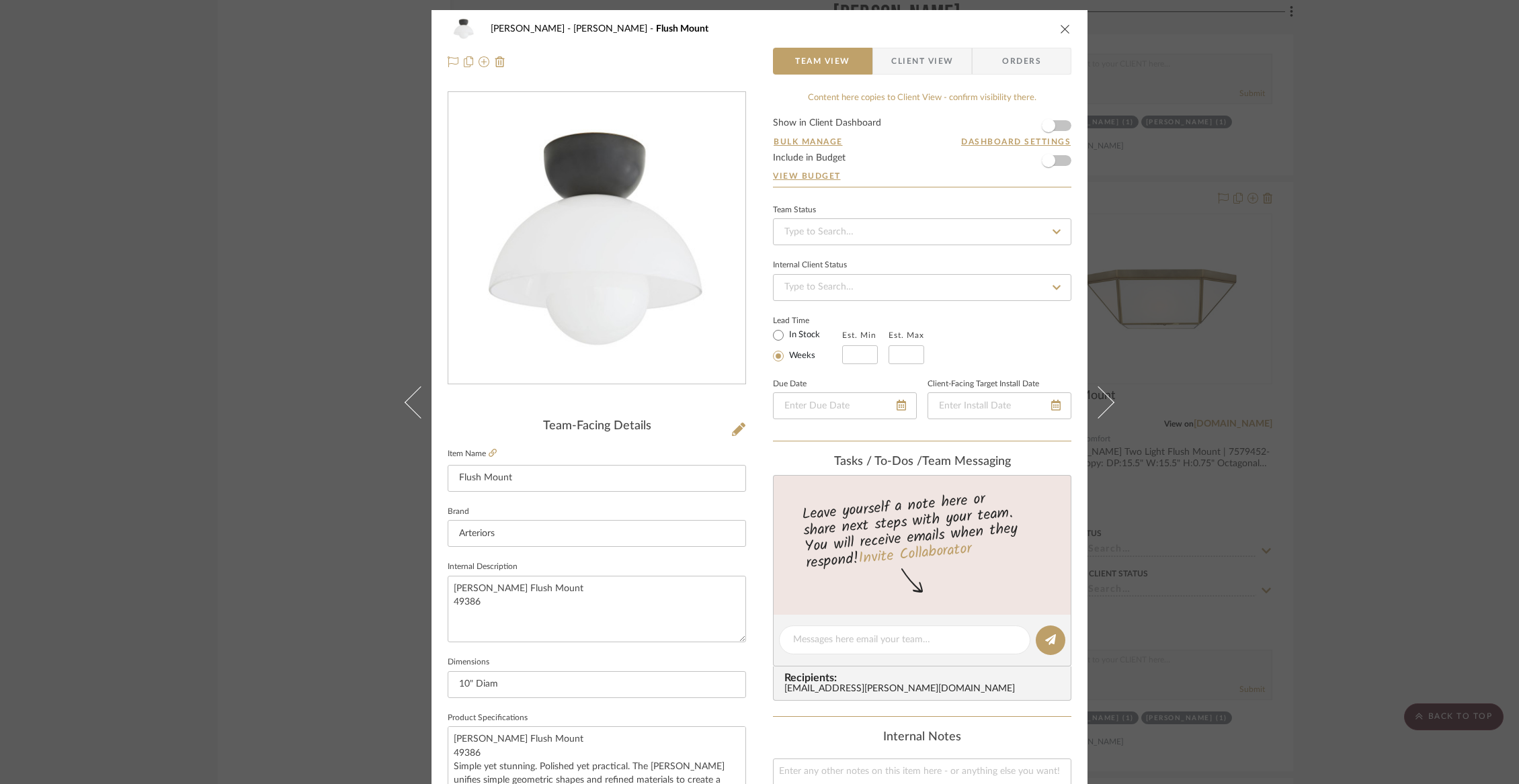
click at [921, 53] on span "Client View" at bounding box center [922, 61] width 62 height 26
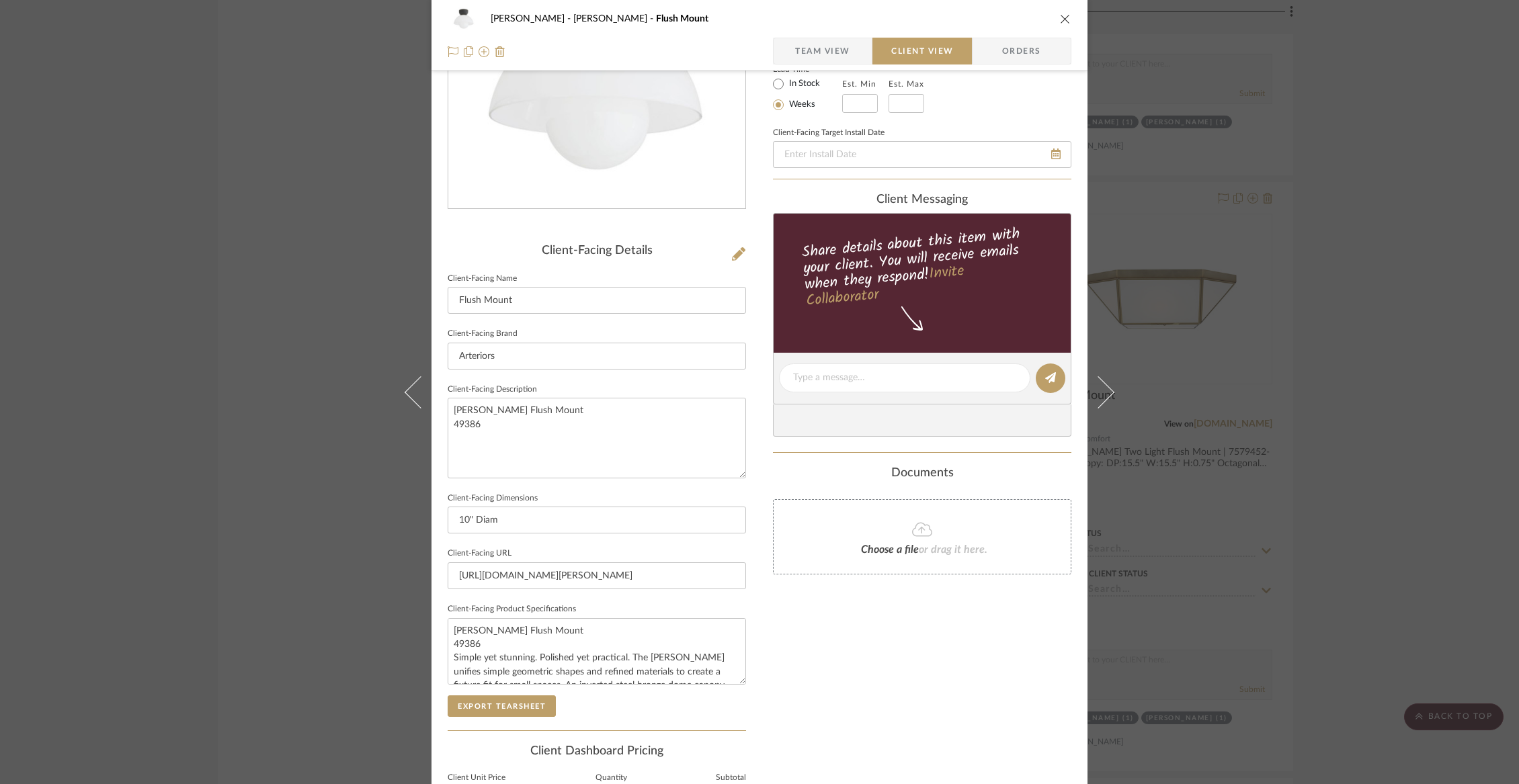
scroll to position [321, 0]
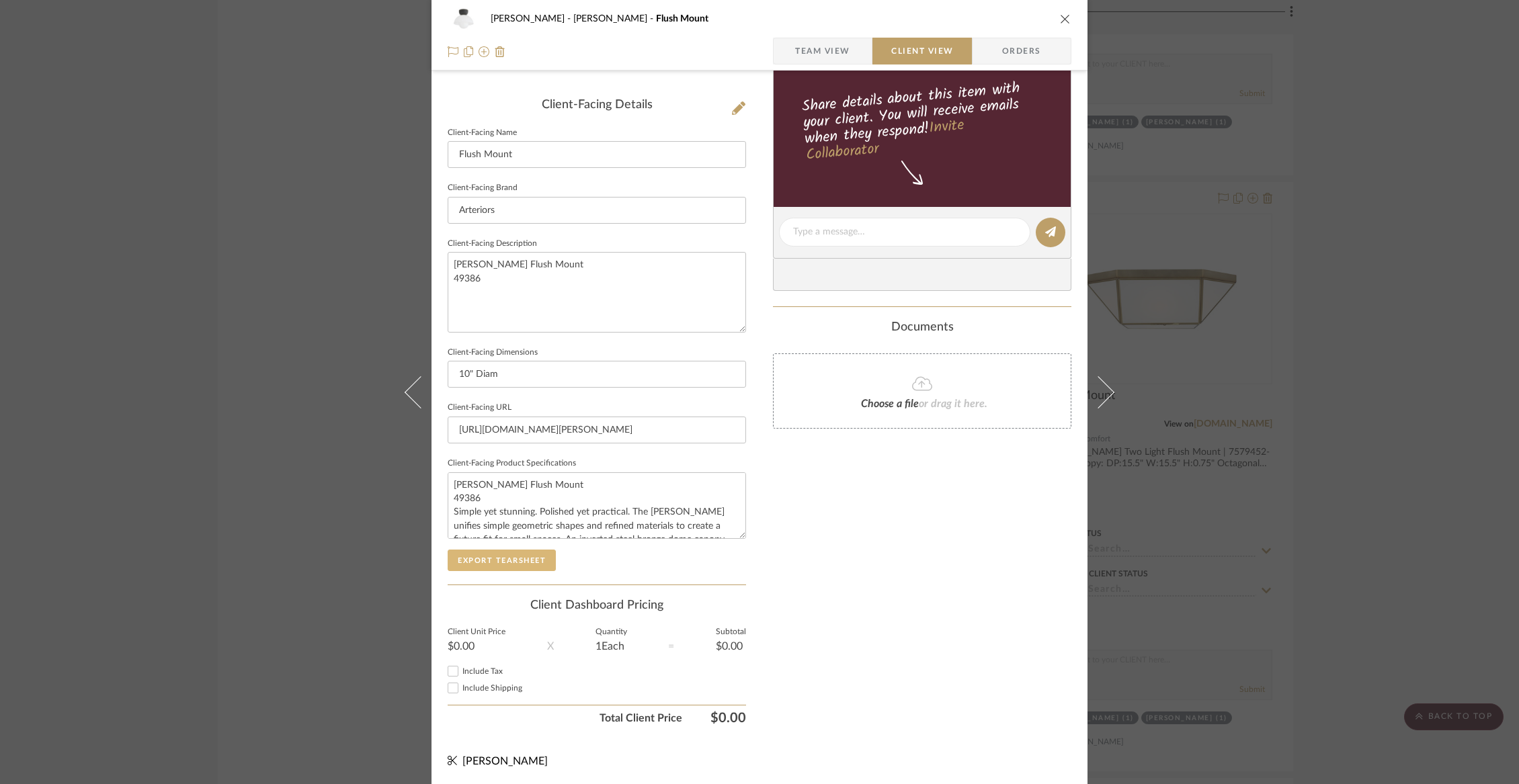
click at [497, 554] on button "Export Tearsheet" at bounding box center [502, 560] width 109 height 21
click at [1060, 13] on icon "close" at bounding box center [1065, 19] width 11 height 11
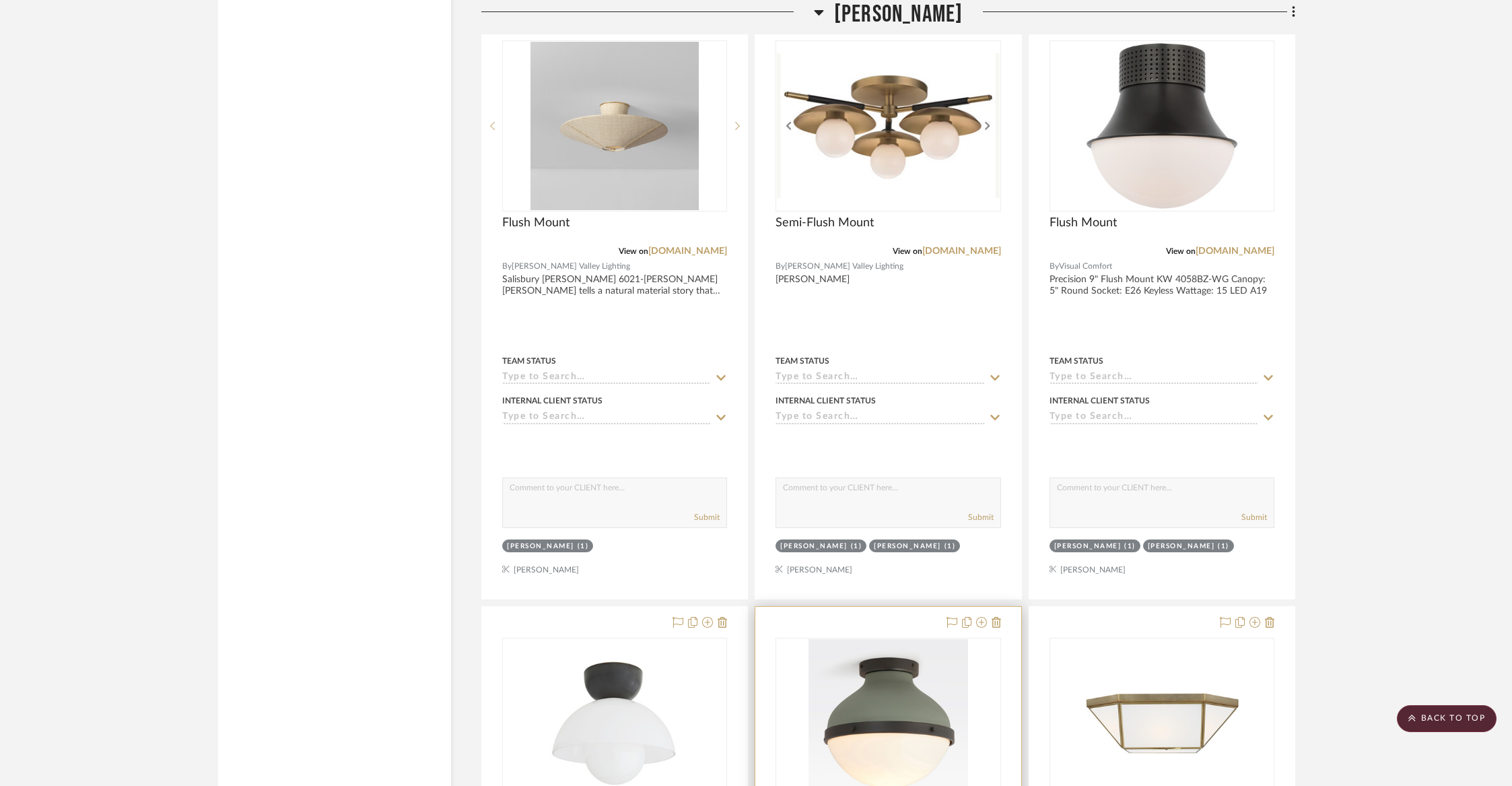
scroll to position [12308, 0]
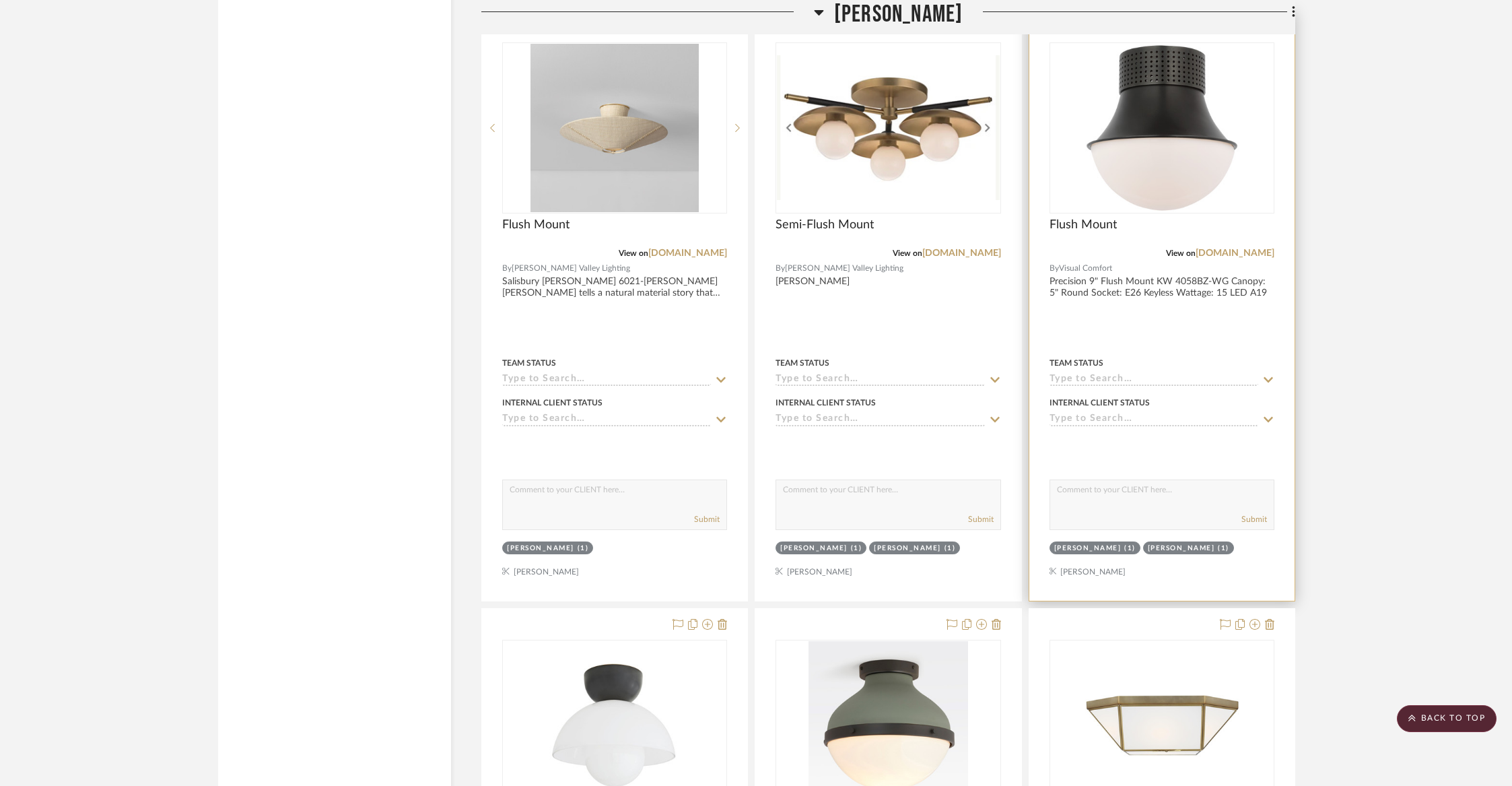
click at [1143, 218] on div "Flush Mount" at bounding box center [1162, 232] width 225 height 29
click at [0, 0] on img at bounding box center [0, 0] width 0 height 0
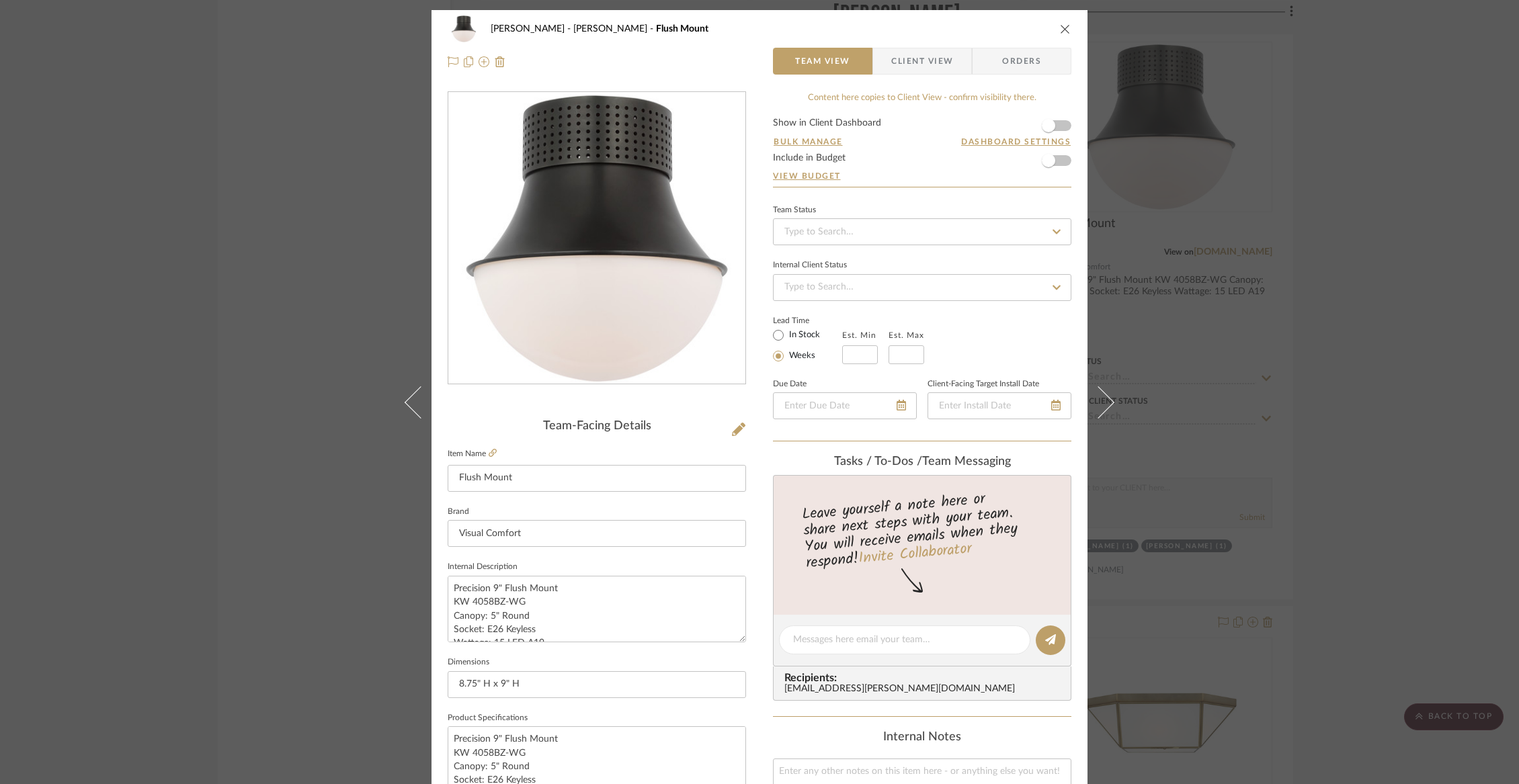
click at [884, 63] on span "button" at bounding box center [881, 61] width 19 height 26
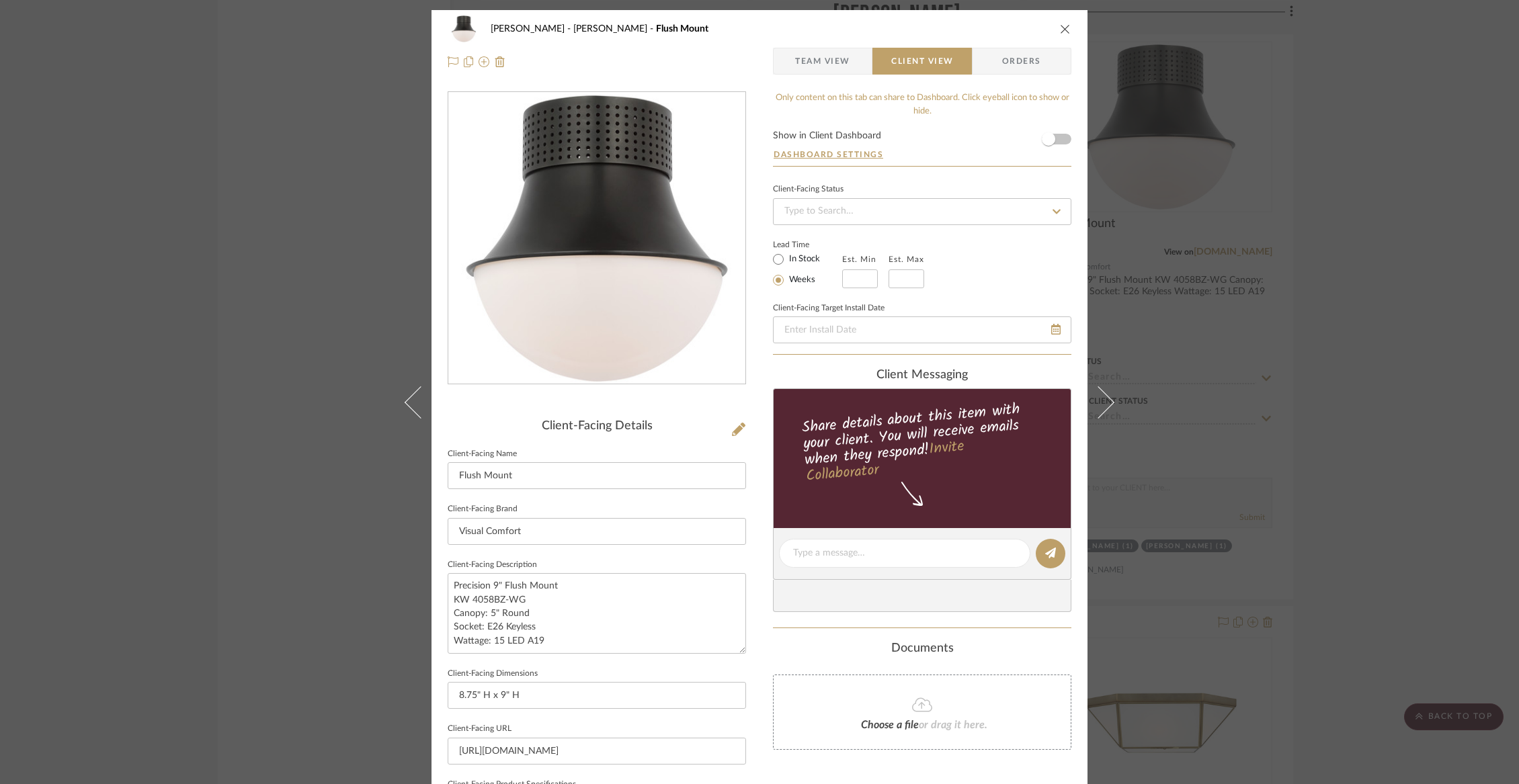
scroll to position [321, 0]
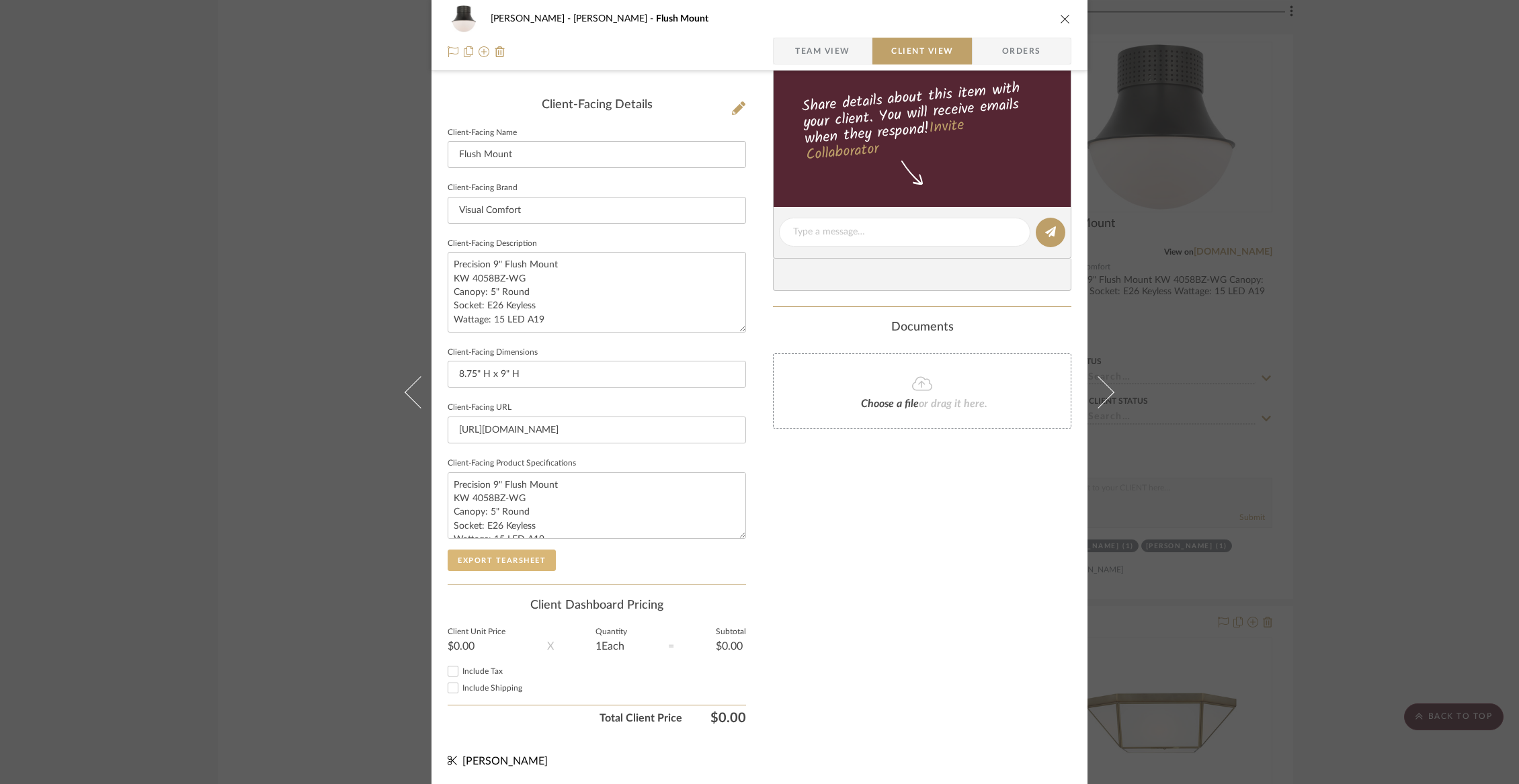
click at [469, 557] on button "Export Tearsheet" at bounding box center [502, 560] width 109 height 21
click at [1060, 19] on icon "close" at bounding box center [1065, 19] width 11 height 11
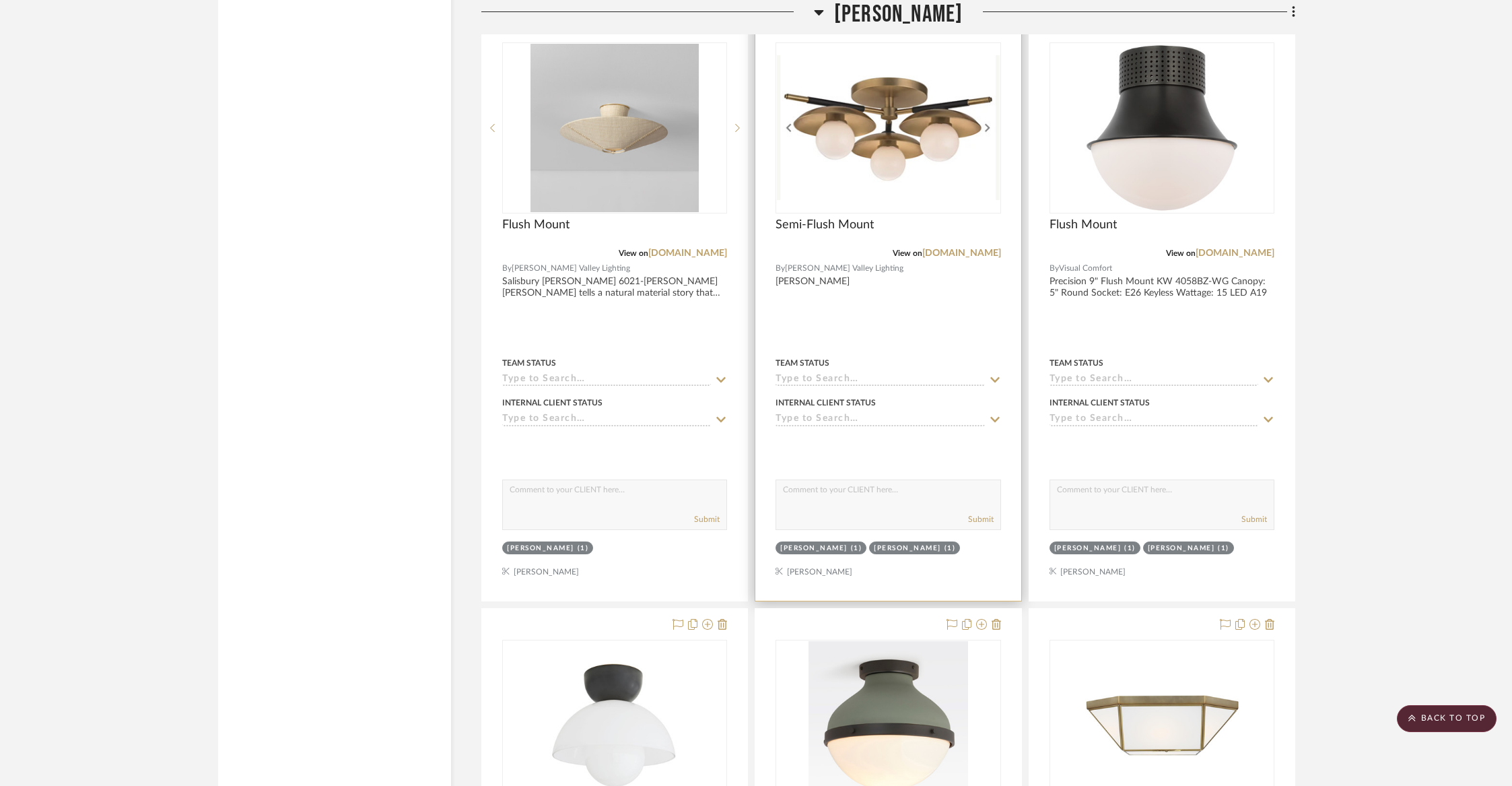
scroll to position [12228, 0]
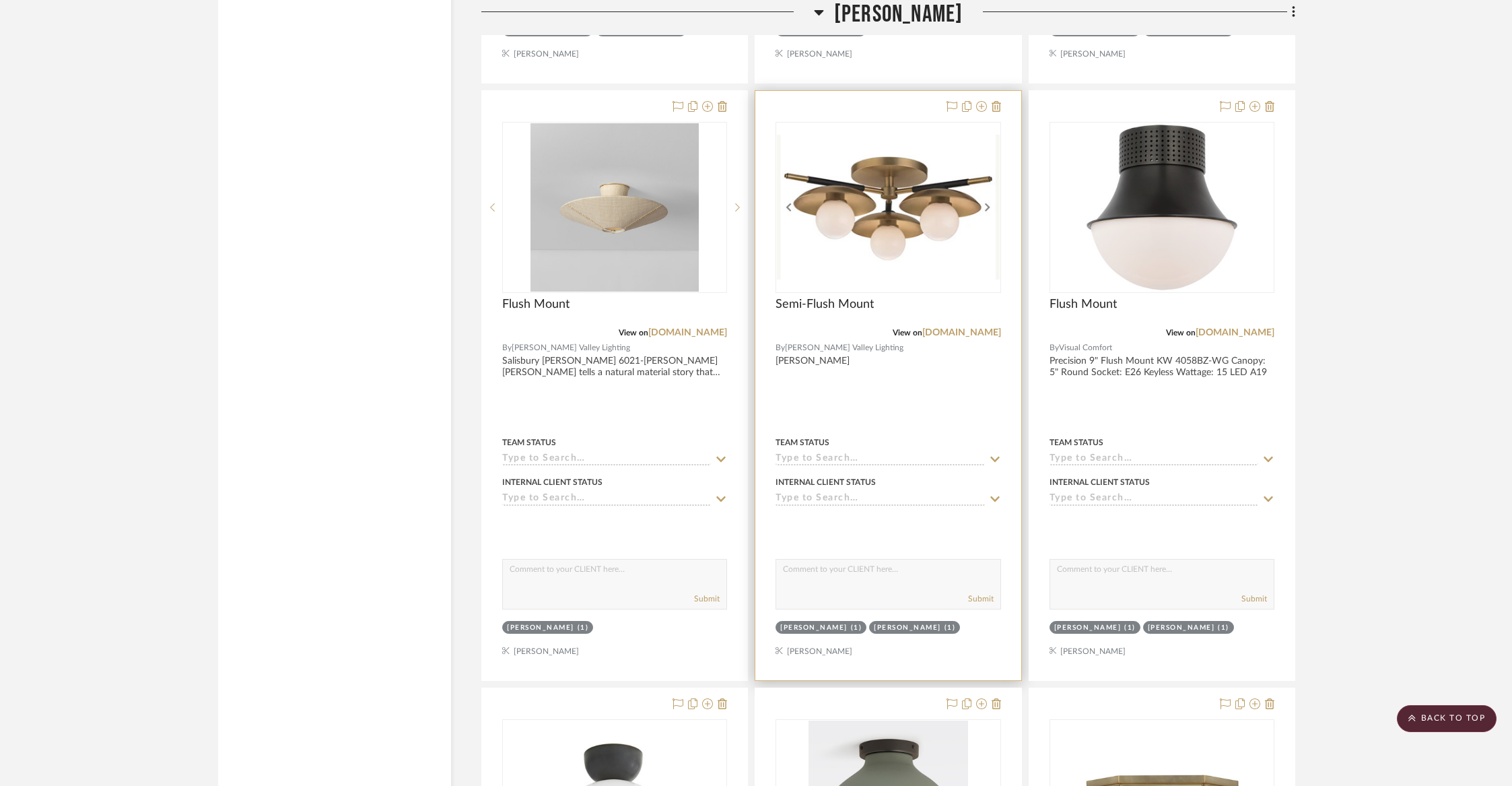
click at [948, 263] on div "0" at bounding box center [887, 207] width 224 height 170
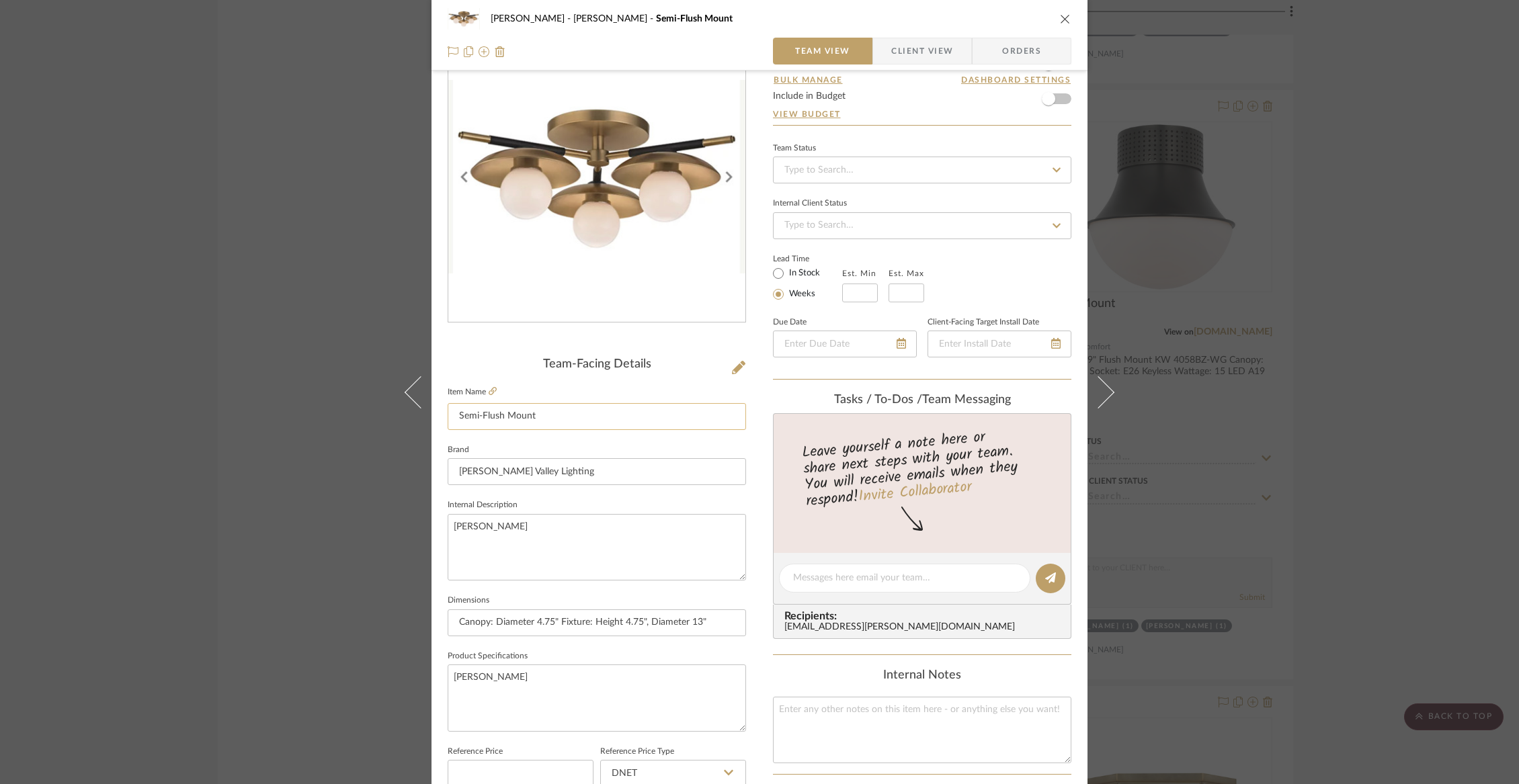
scroll to position [12, 0]
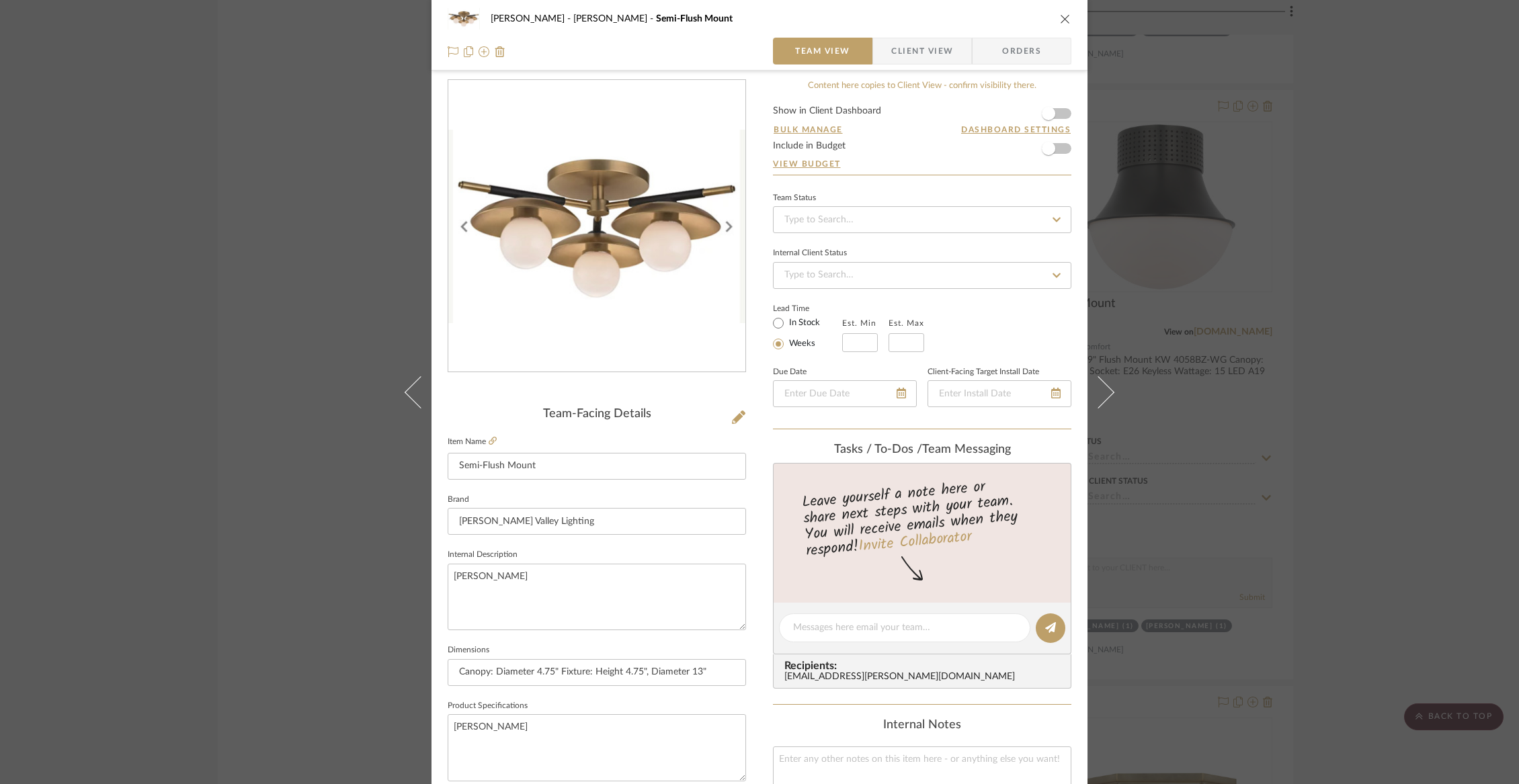
click at [941, 47] on span "Client View" at bounding box center [922, 51] width 62 height 26
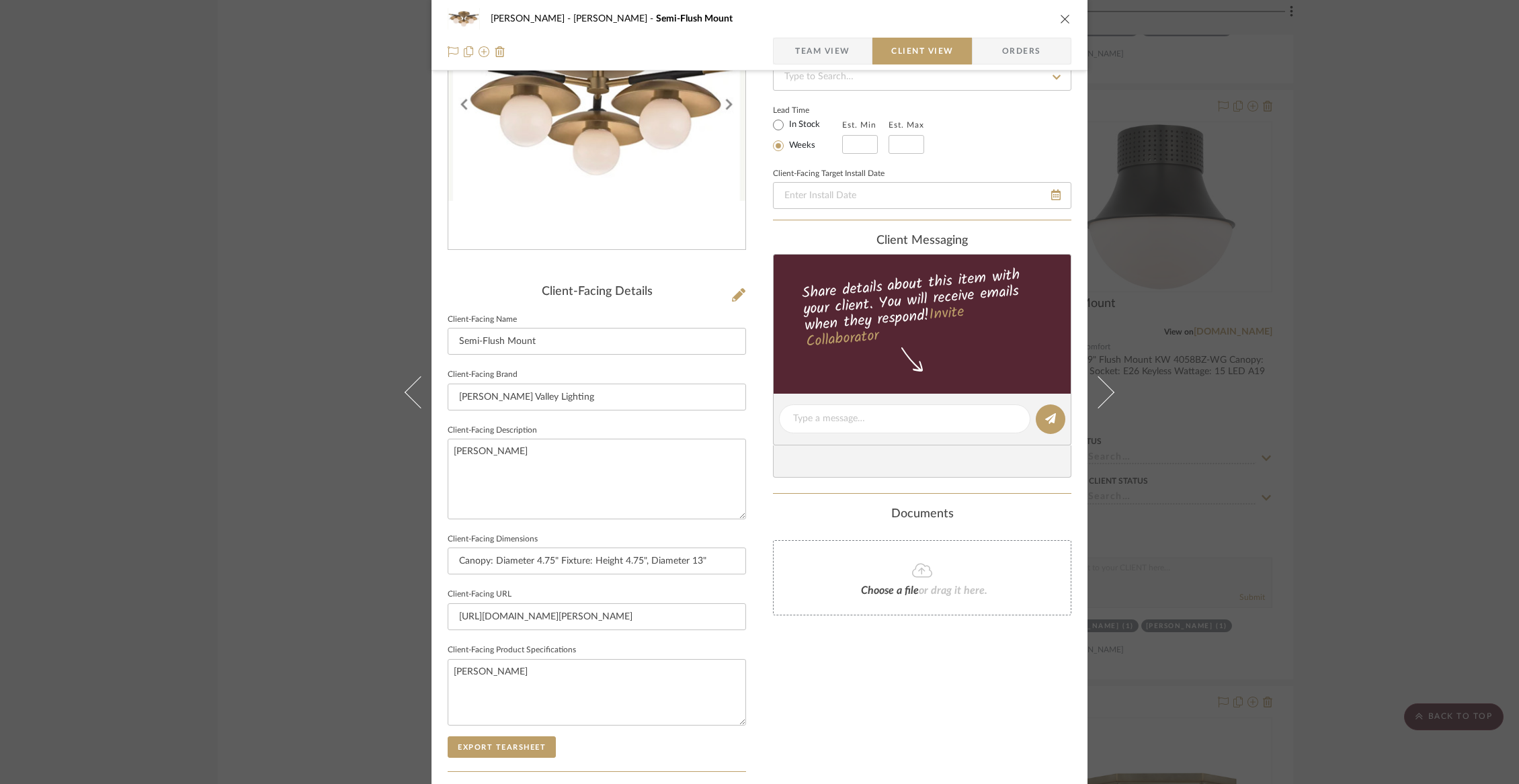
scroll to position [321, 0]
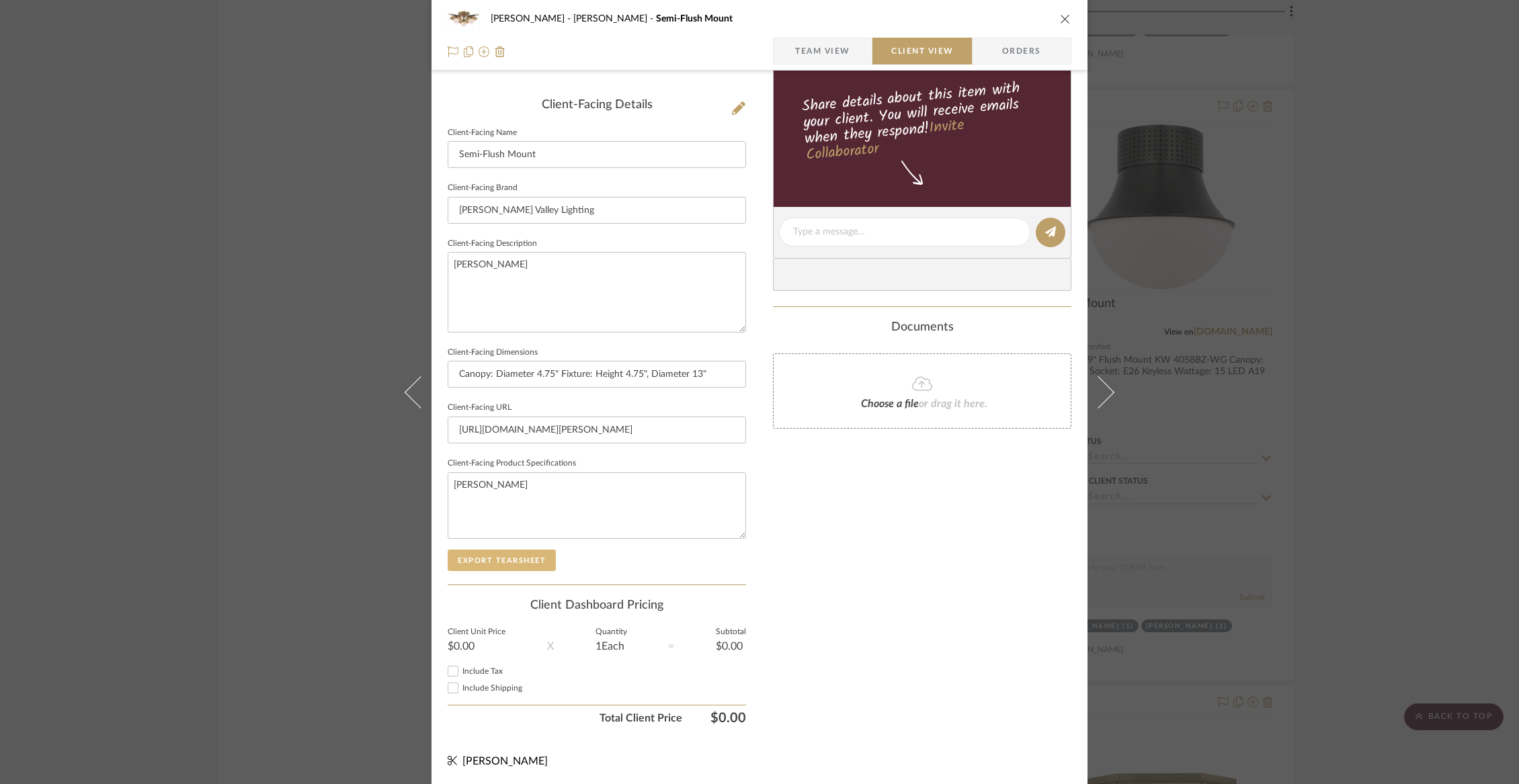
click at [522, 556] on button "Export Tearsheet" at bounding box center [502, 560] width 109 height 21
click at [1060, 16] on icon "close" at bounding box center [1065, 19] width 11 height 11
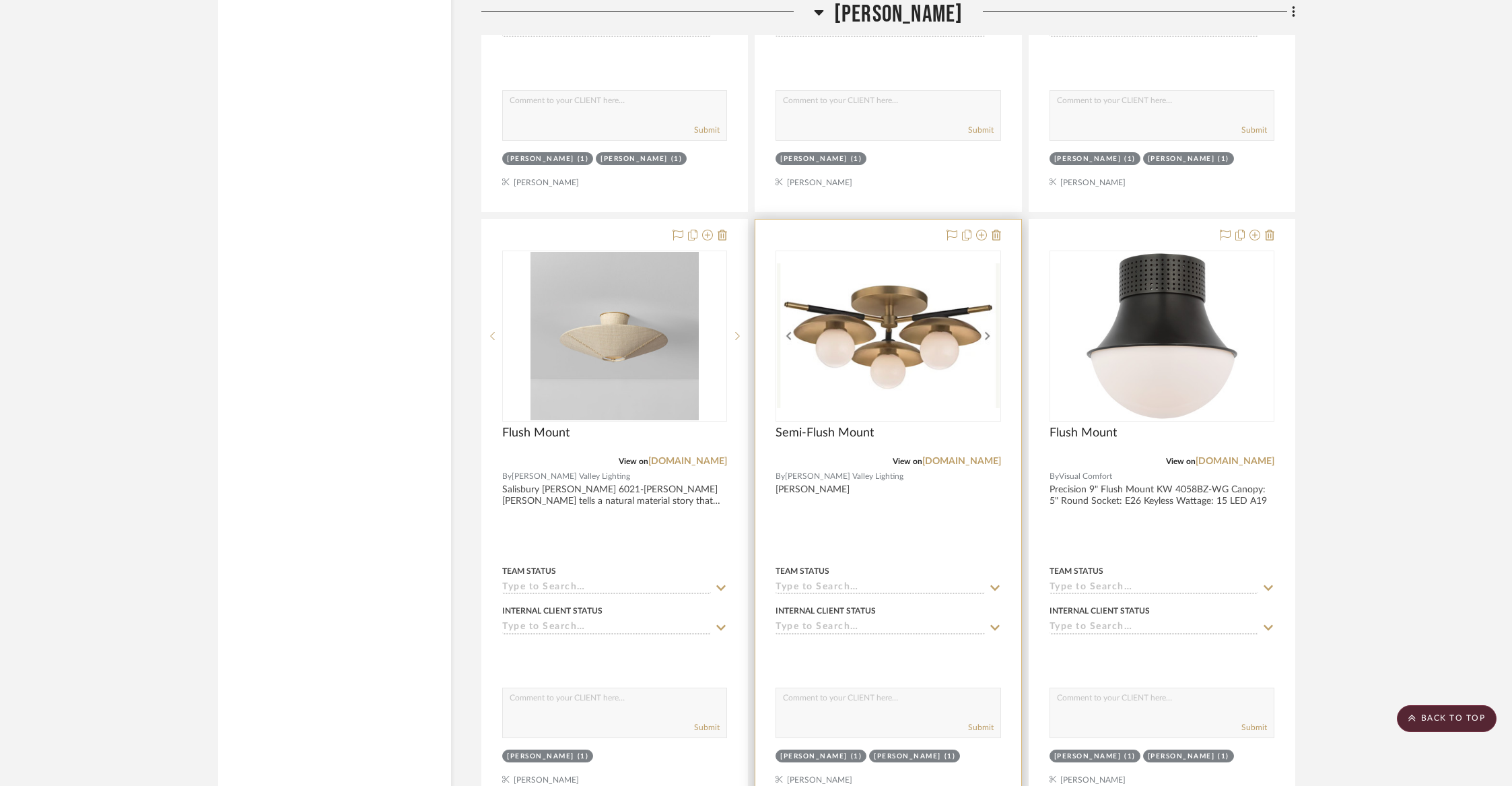
scroll to position [12080, 0]
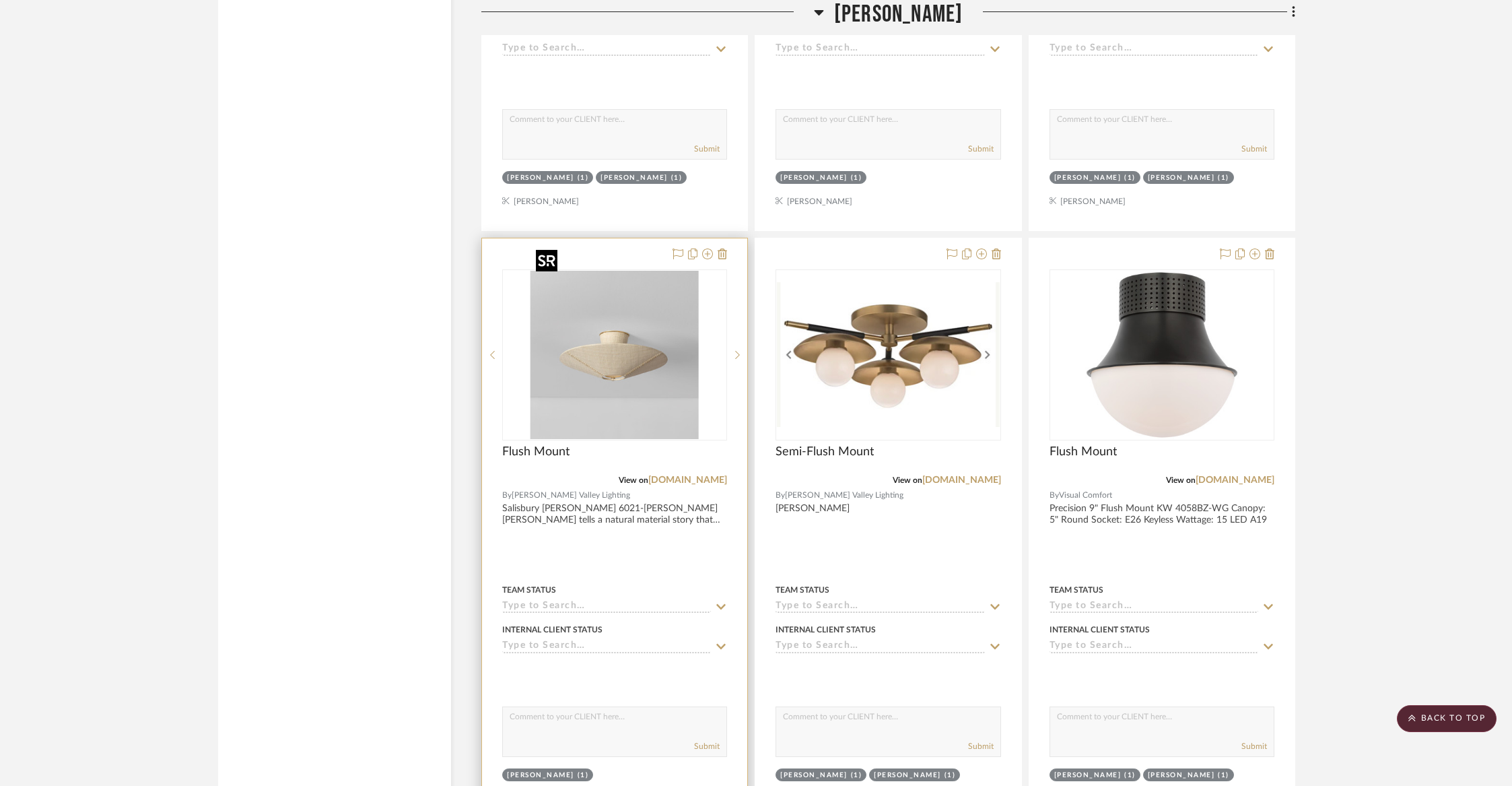
click at [0, 0] on img at bounding box center [0, 0] width 0 height 0
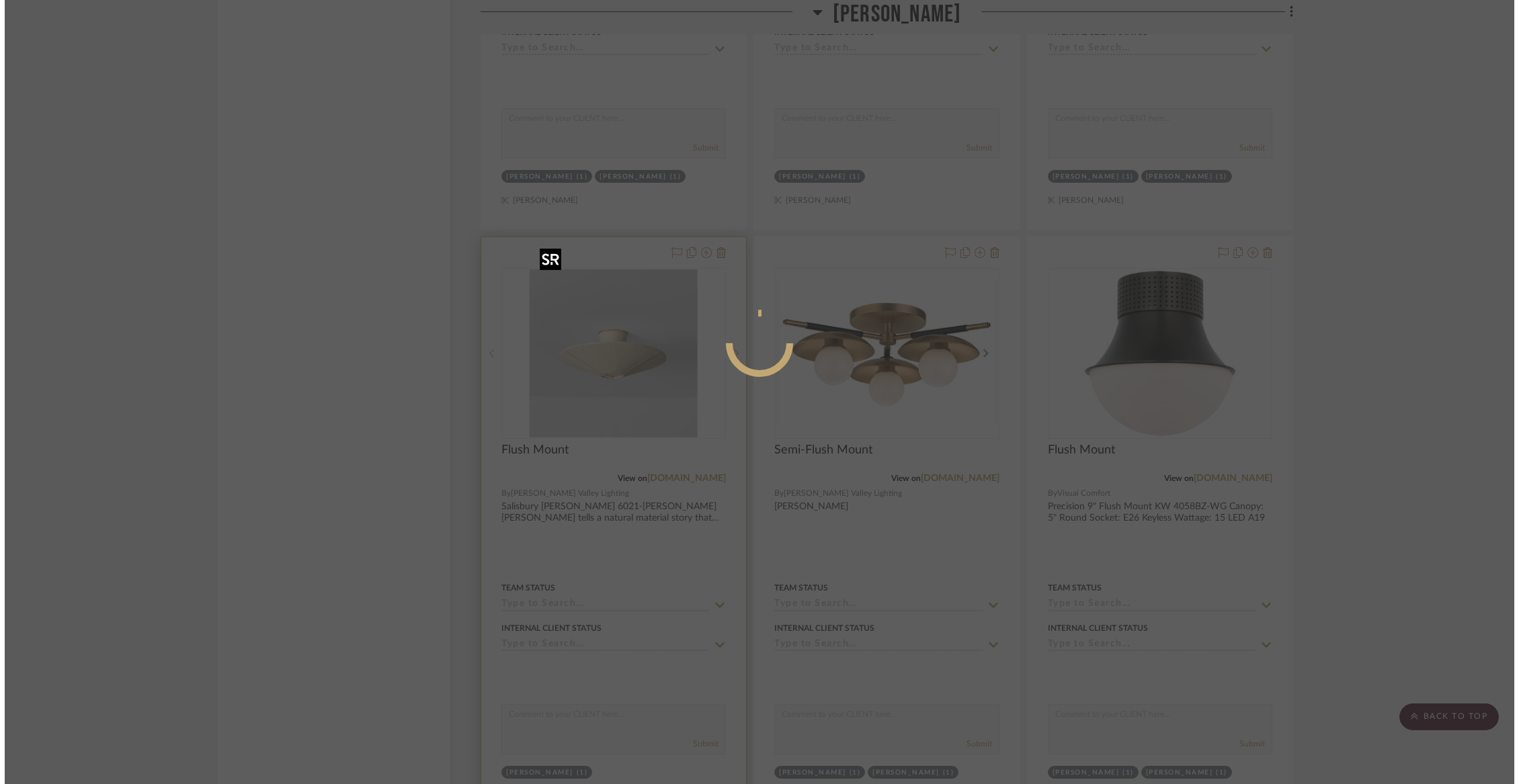
scroll to position [0, 0]
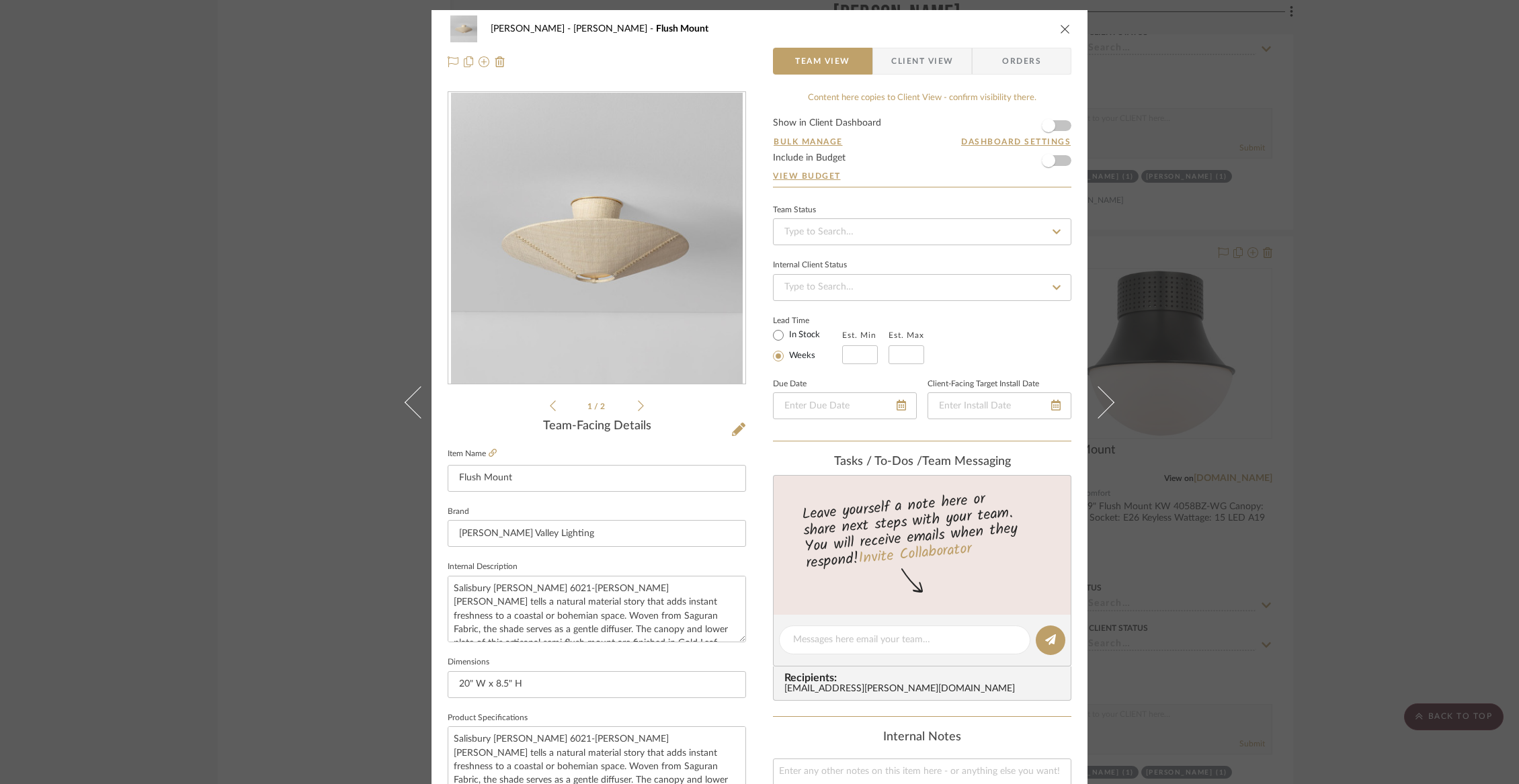
click at [903, 56] on span "Client View" at bounding box center [922, 61] width 62 height 26
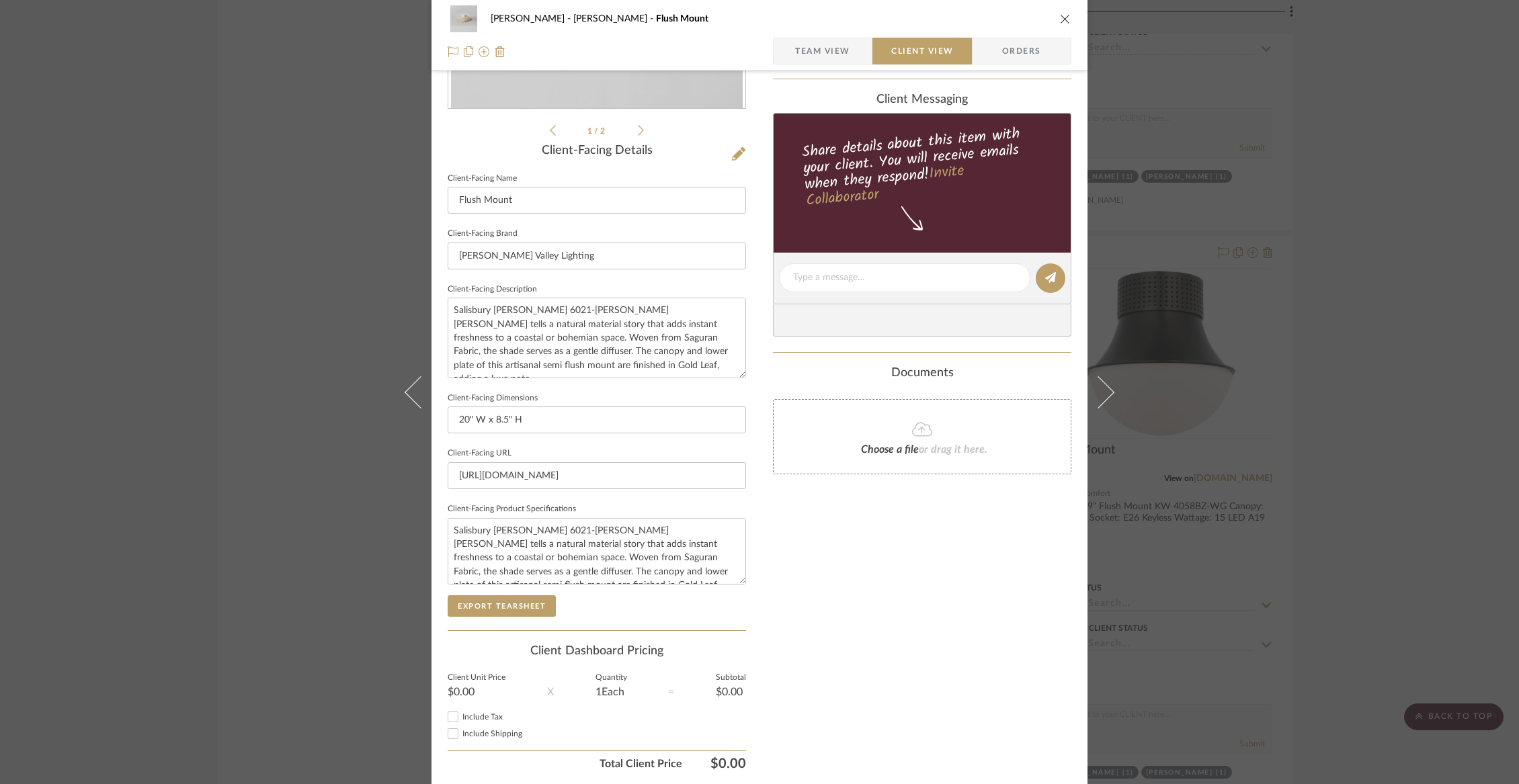
scroll to position [23, 0]
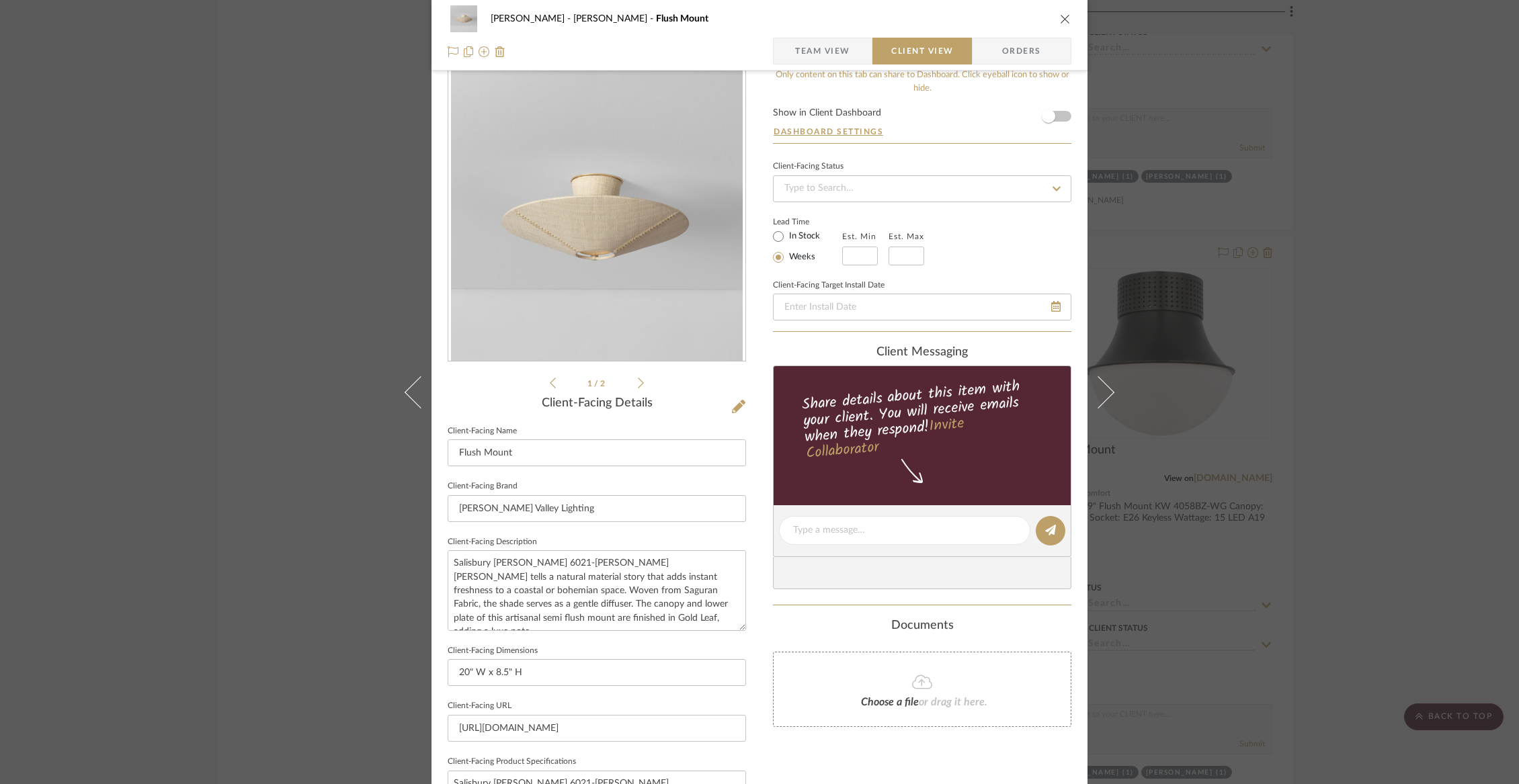
click at [1064, 19] on icon "close" at bounding box center [1065, 19] width 11 height 11
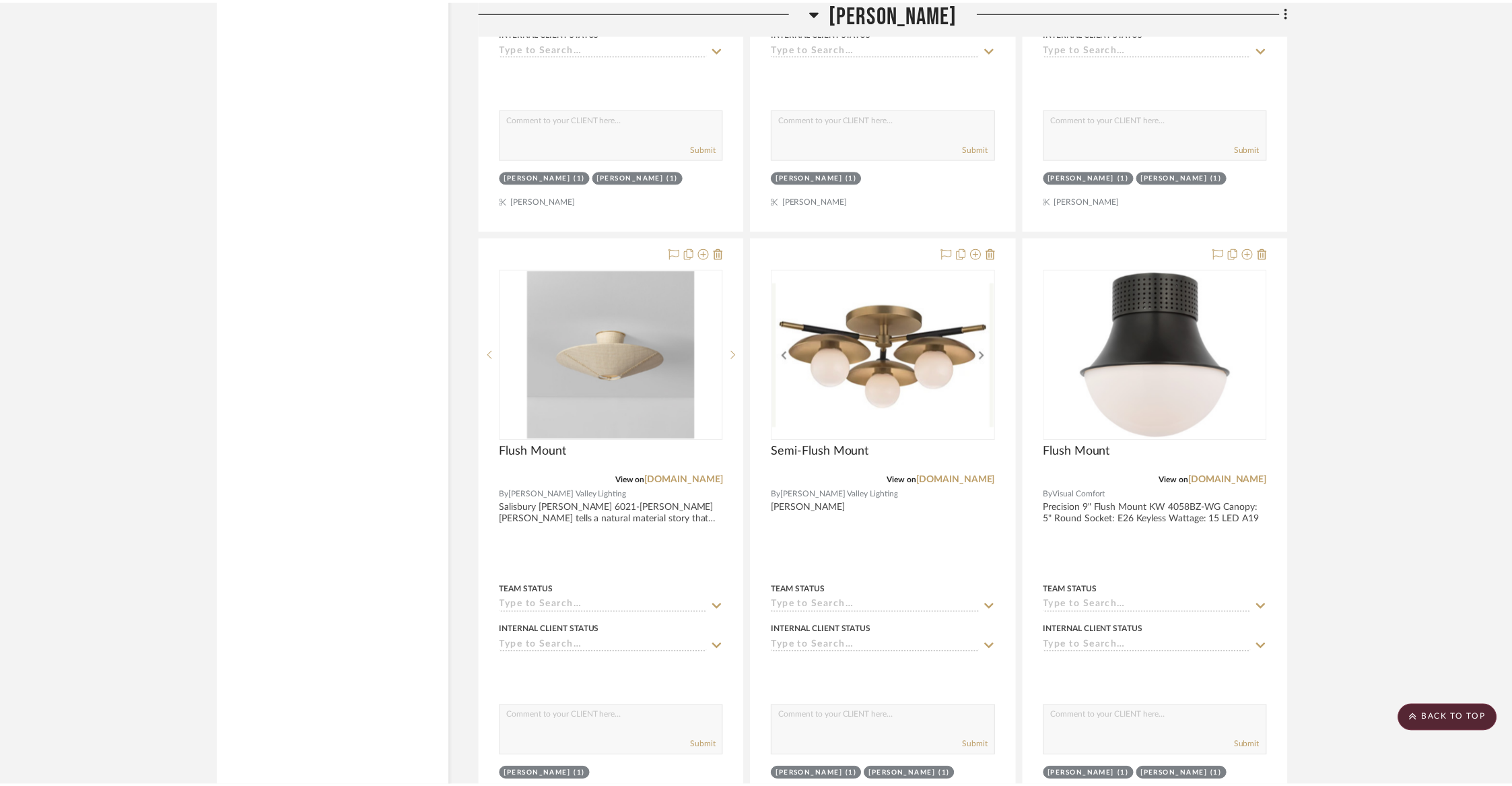
scroll to position [12080, 0]
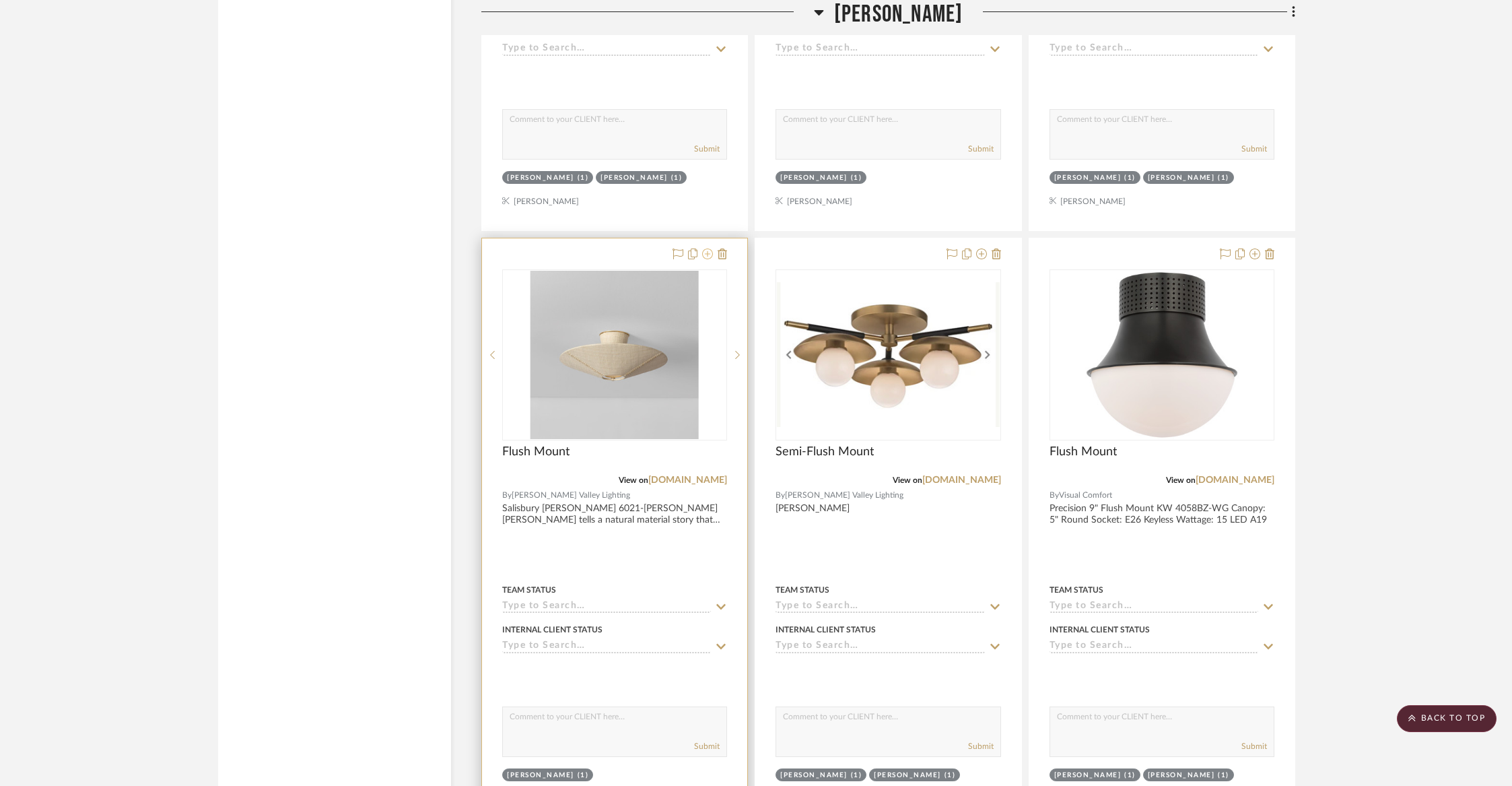
click at [707, 249] on icon at bounding box center [708, 254] width 11 height 11
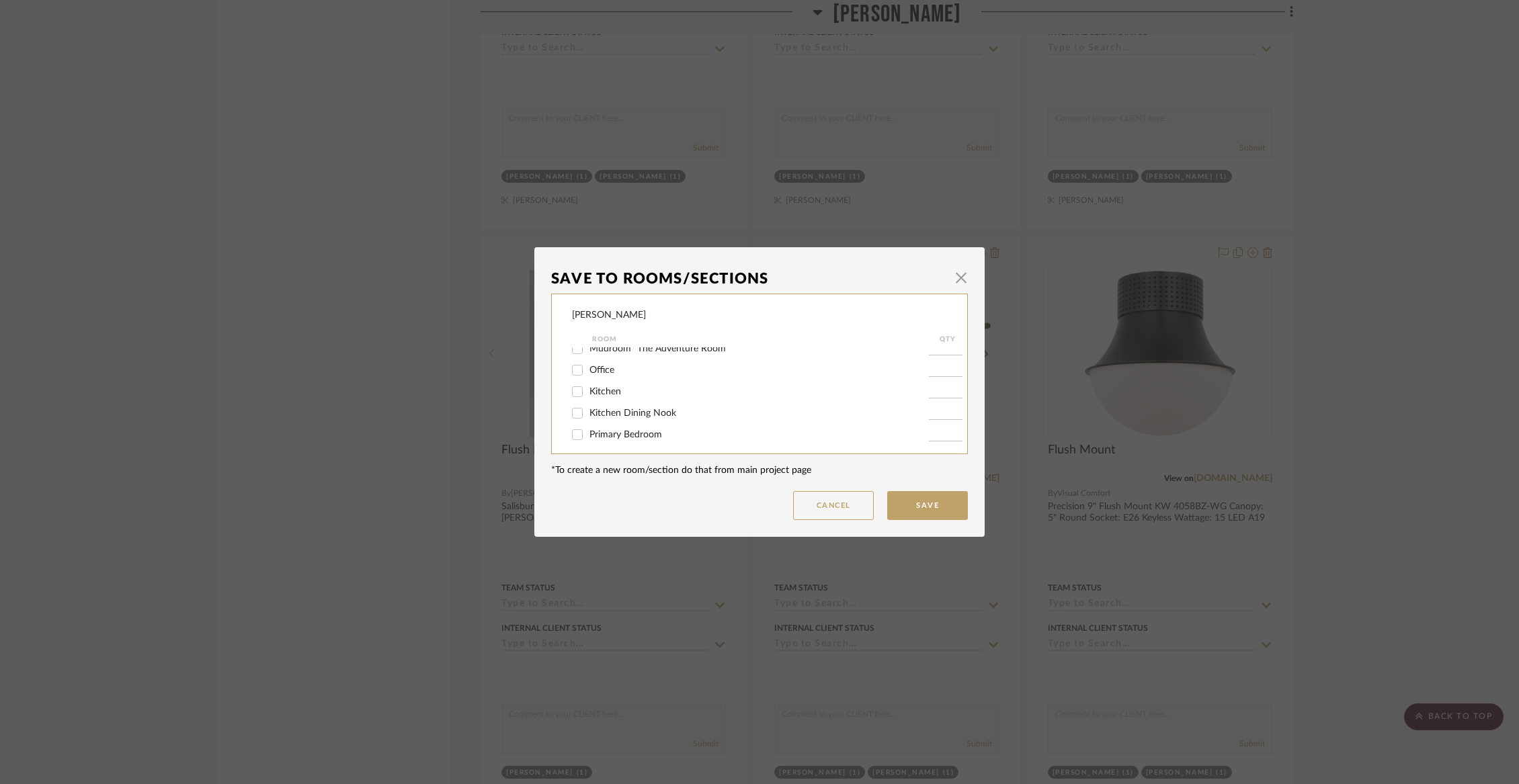
scroll to position [208, 0]
click at [598, 375] on div "Liz Closet" at bounding box center [751, 365] width 357 height 21
click at [594, 370] on span "Liz Closet" at bounding box center [626, 365] width 74 height 10
click at [588, 373] on input "Liz Closet" at bounding box center [577, 365] width 21 height 21
checkbox input "false"
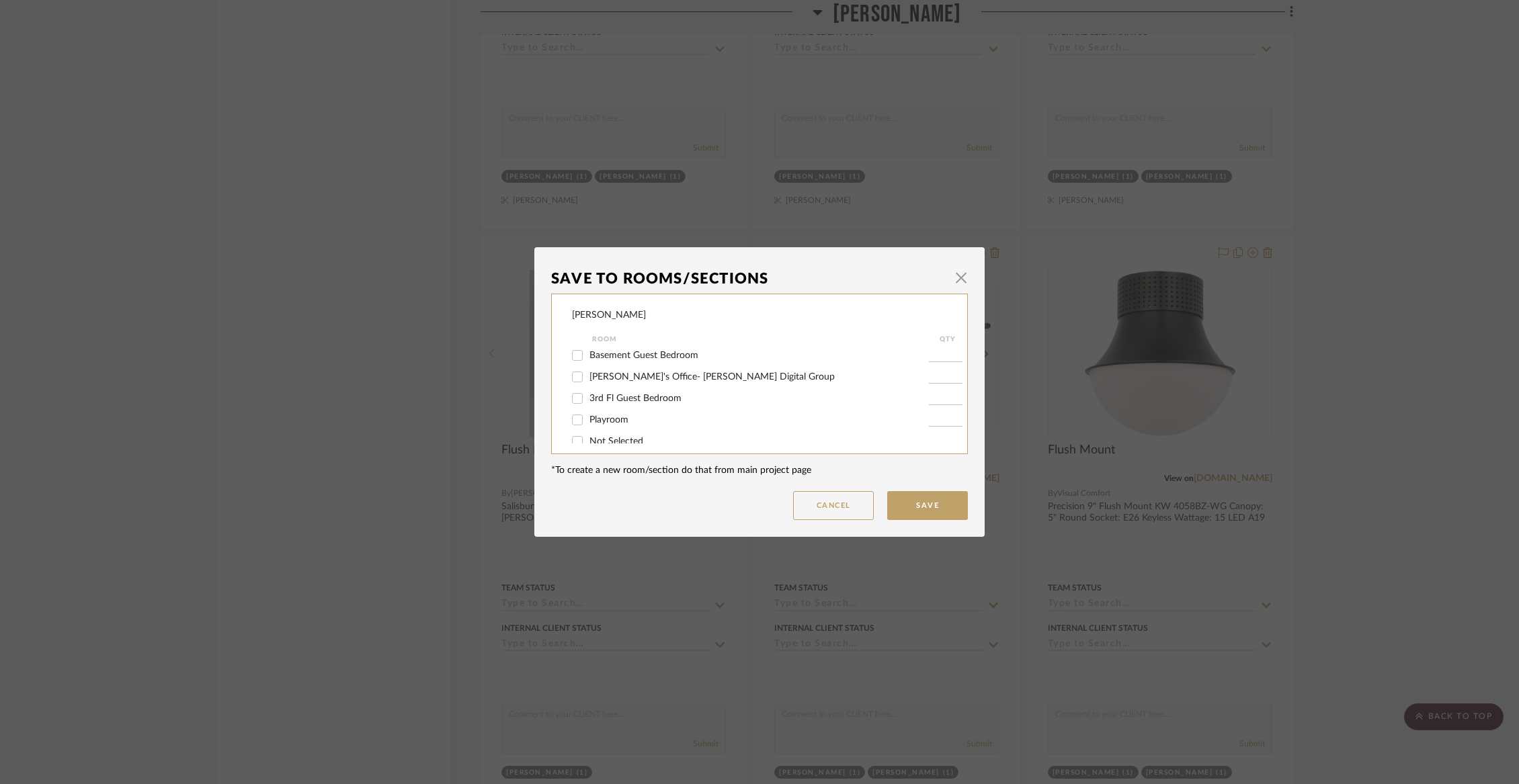
scroll to position [303, 0]
click at [591, 403] on span "3rd Fl Guest Bedroom" at bounding box center [635, 399] width 92 height 10
click at [588, 410] on input "3rd Fl Guest Bedroom" at bounding box center [577, 399] width 21 height 21
checkbox input "true"
type input "1"
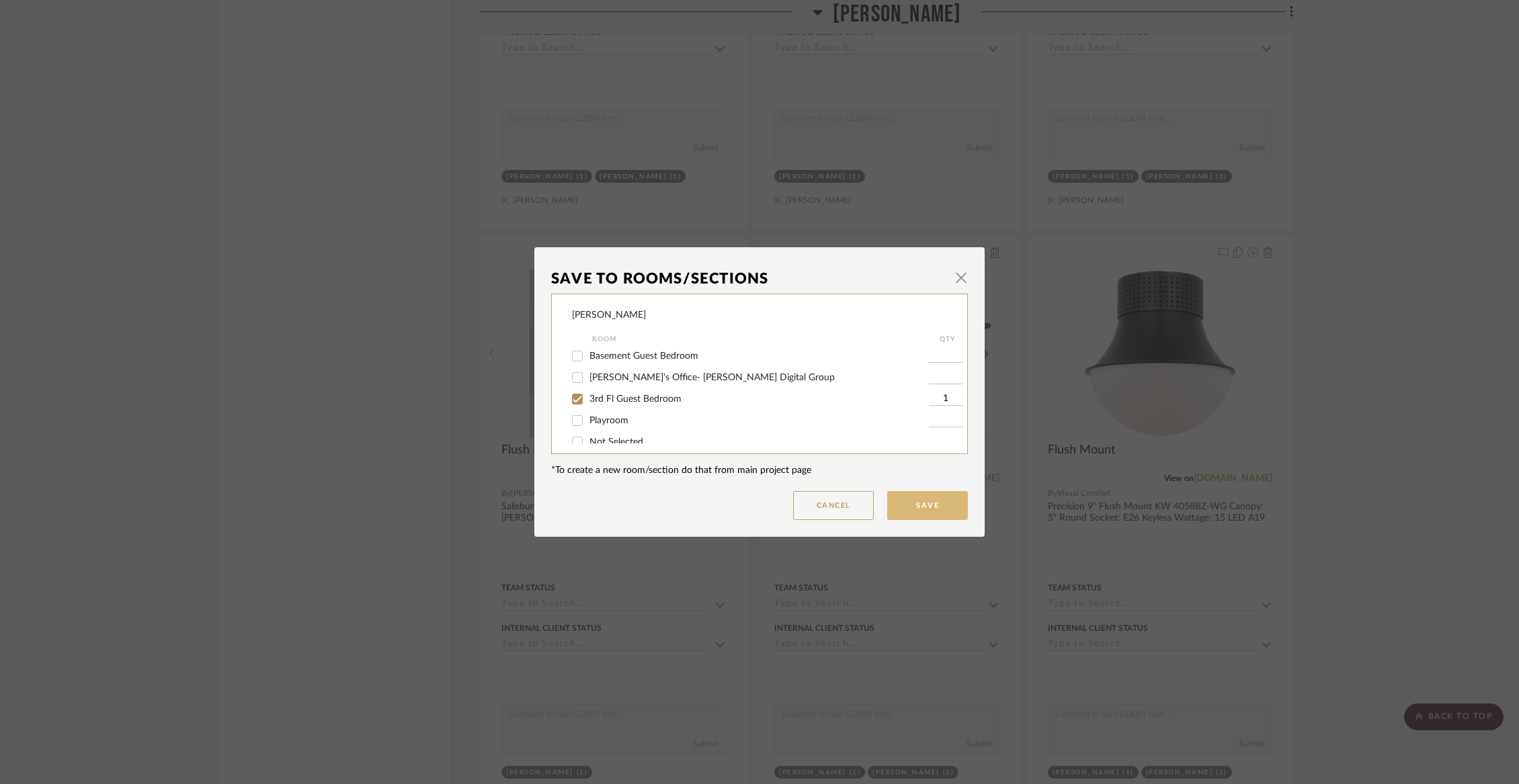
click at [930, 501] on button "Save" at bounding box center [926, 505] width 80 height 29
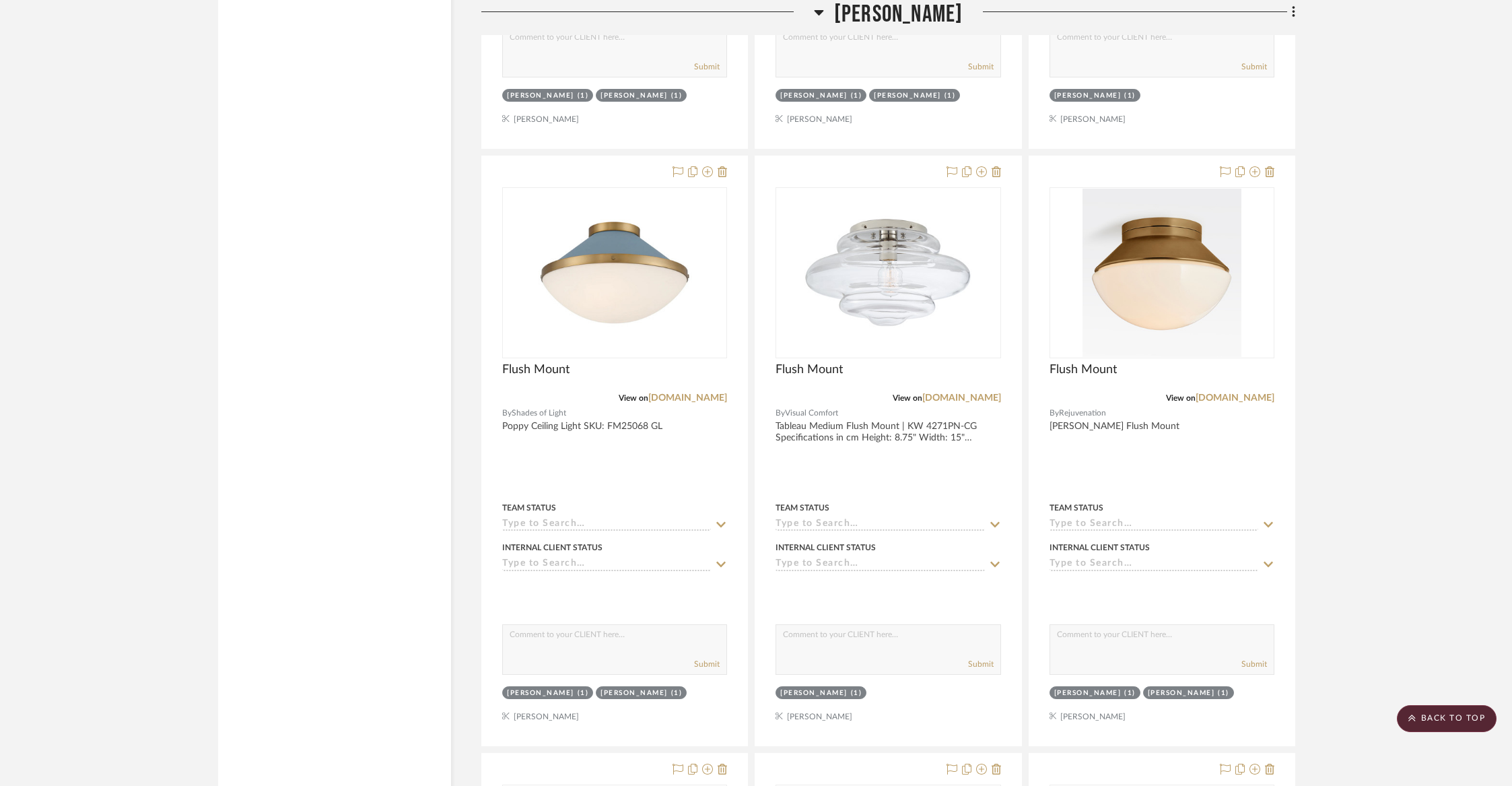
scroll to position [11545, 0]
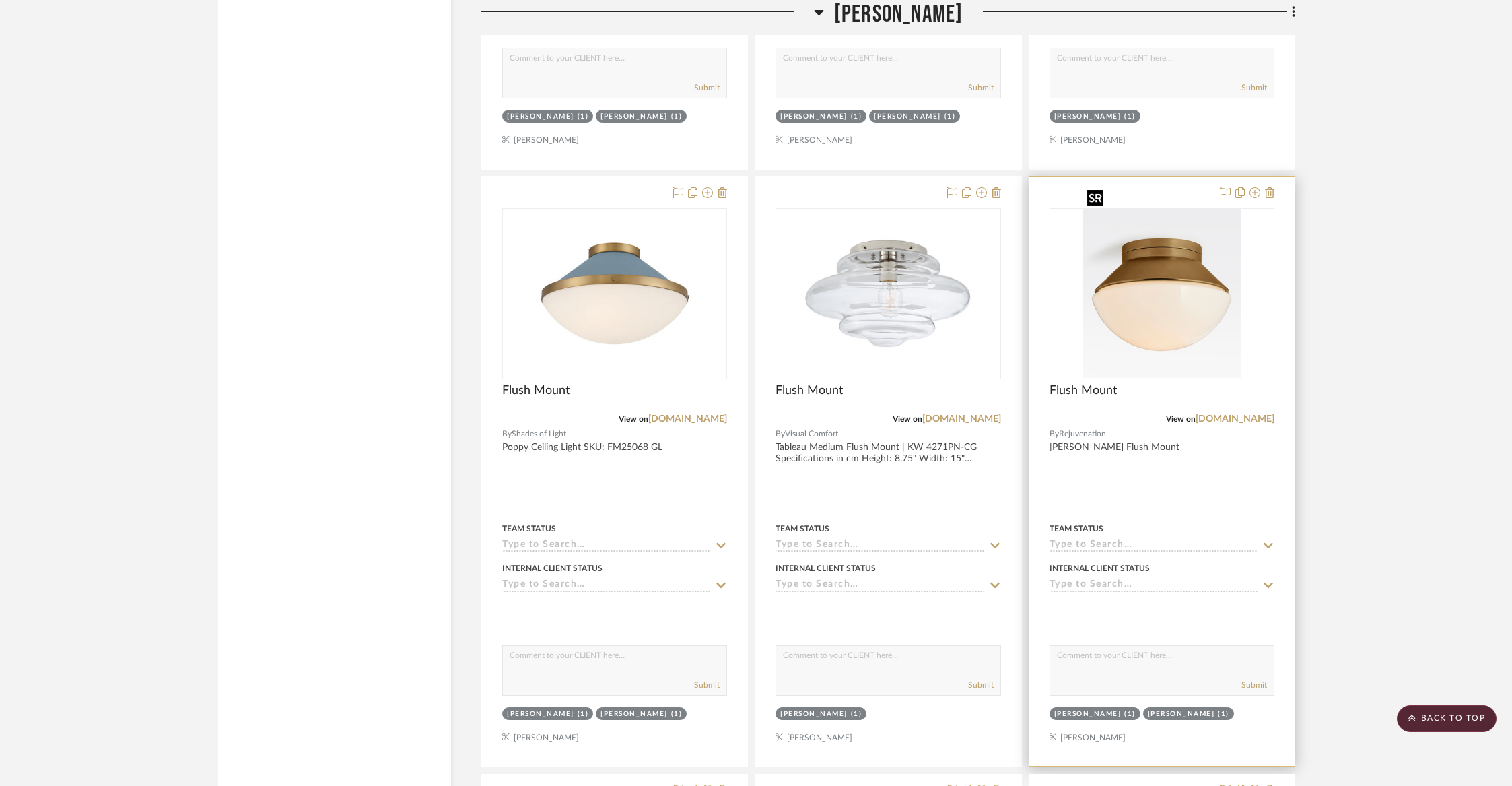
click at [1192, 276] on img "0" at bounding box center [1163, 294] width 159 height 168
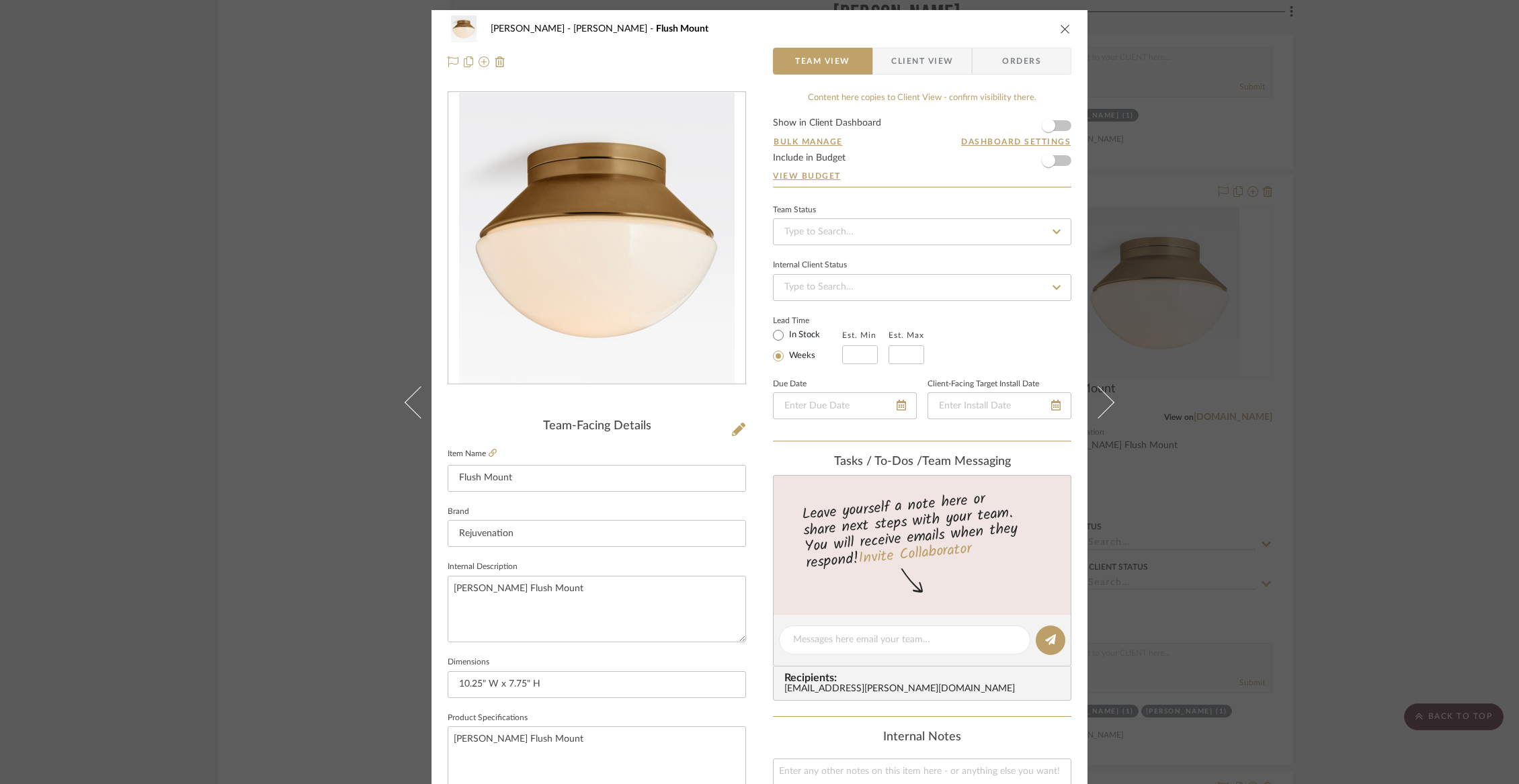
click at [913, 65] on span "Client View" at bounding box center [922, 61] width 62 height 26
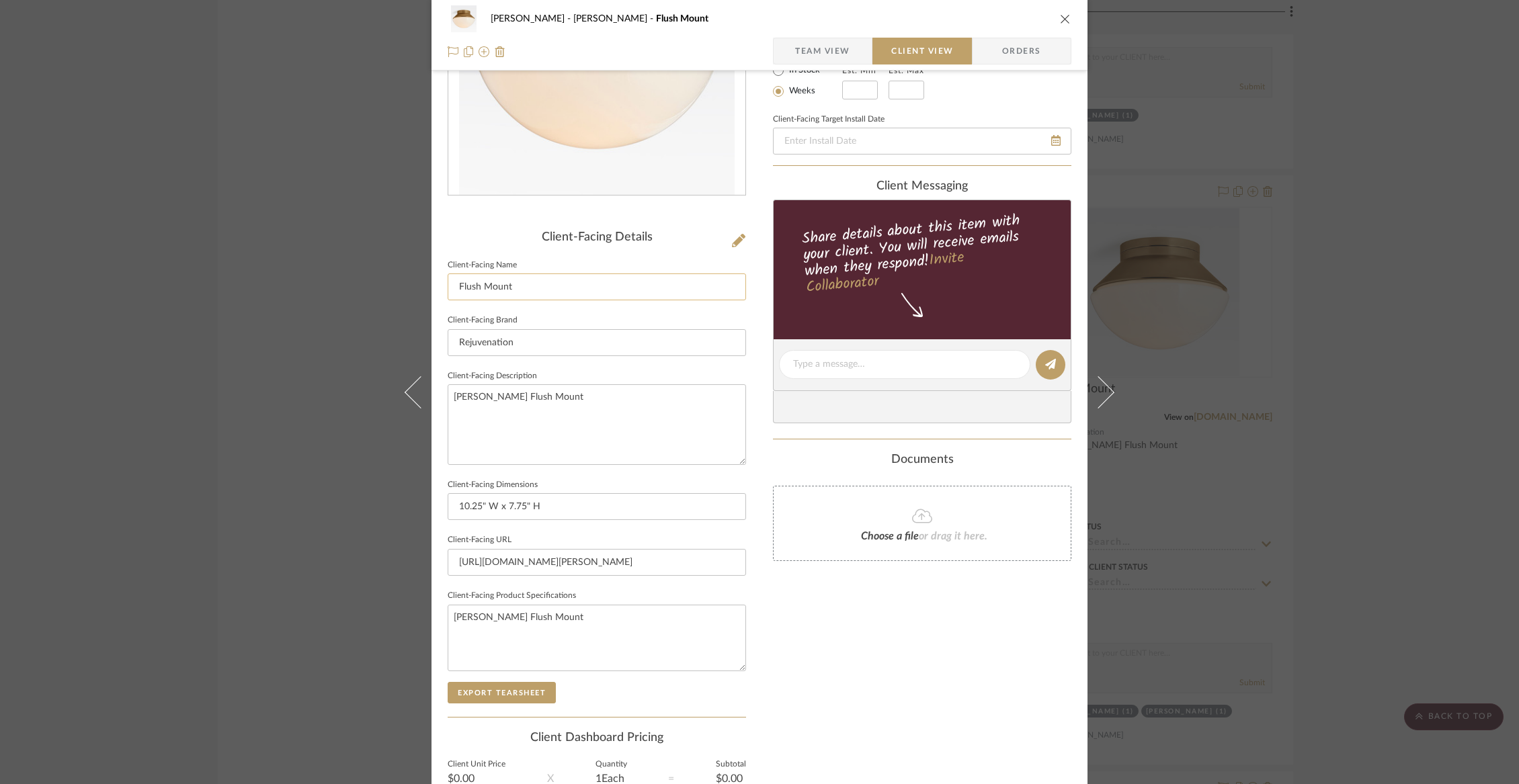
scroll to position [251, 0]
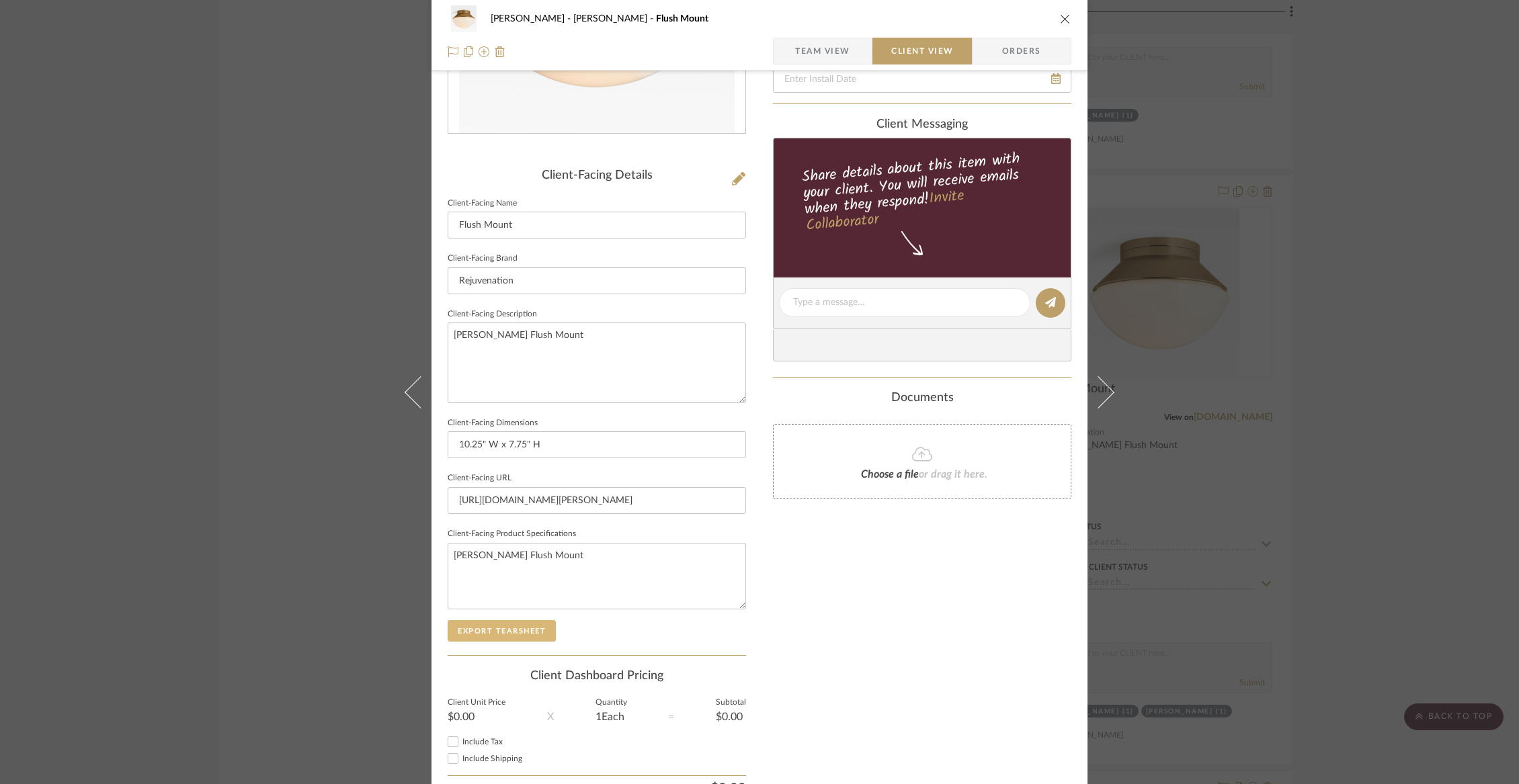
click at [477, 629] on button "Export Tearsheet" at bounding box center [502, 630] width 109 height 21
click at [1060, 24] on icon "close" at bounding box center [1065, 19] width 11 height 11
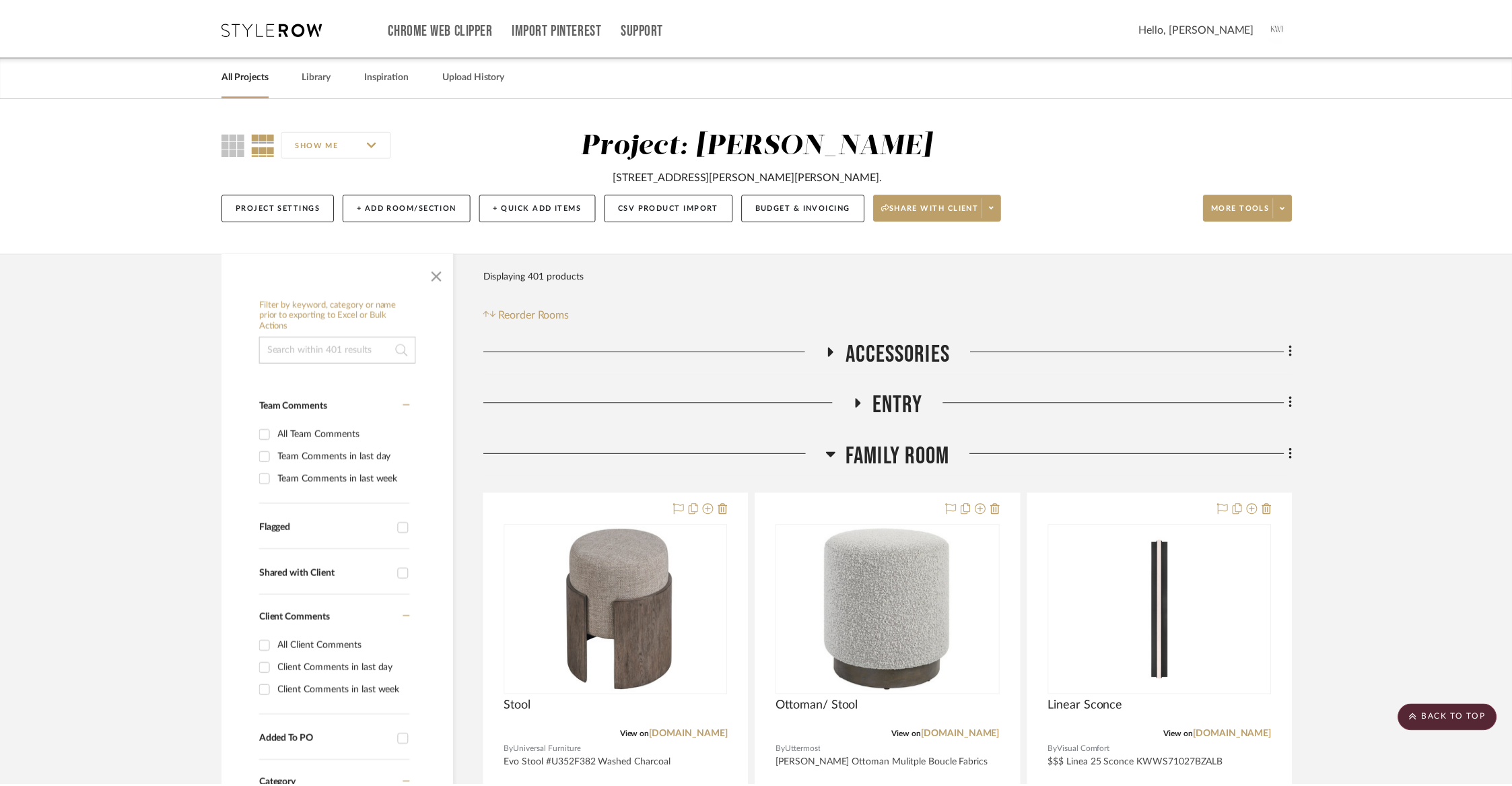
scroll to position [11545, 0]
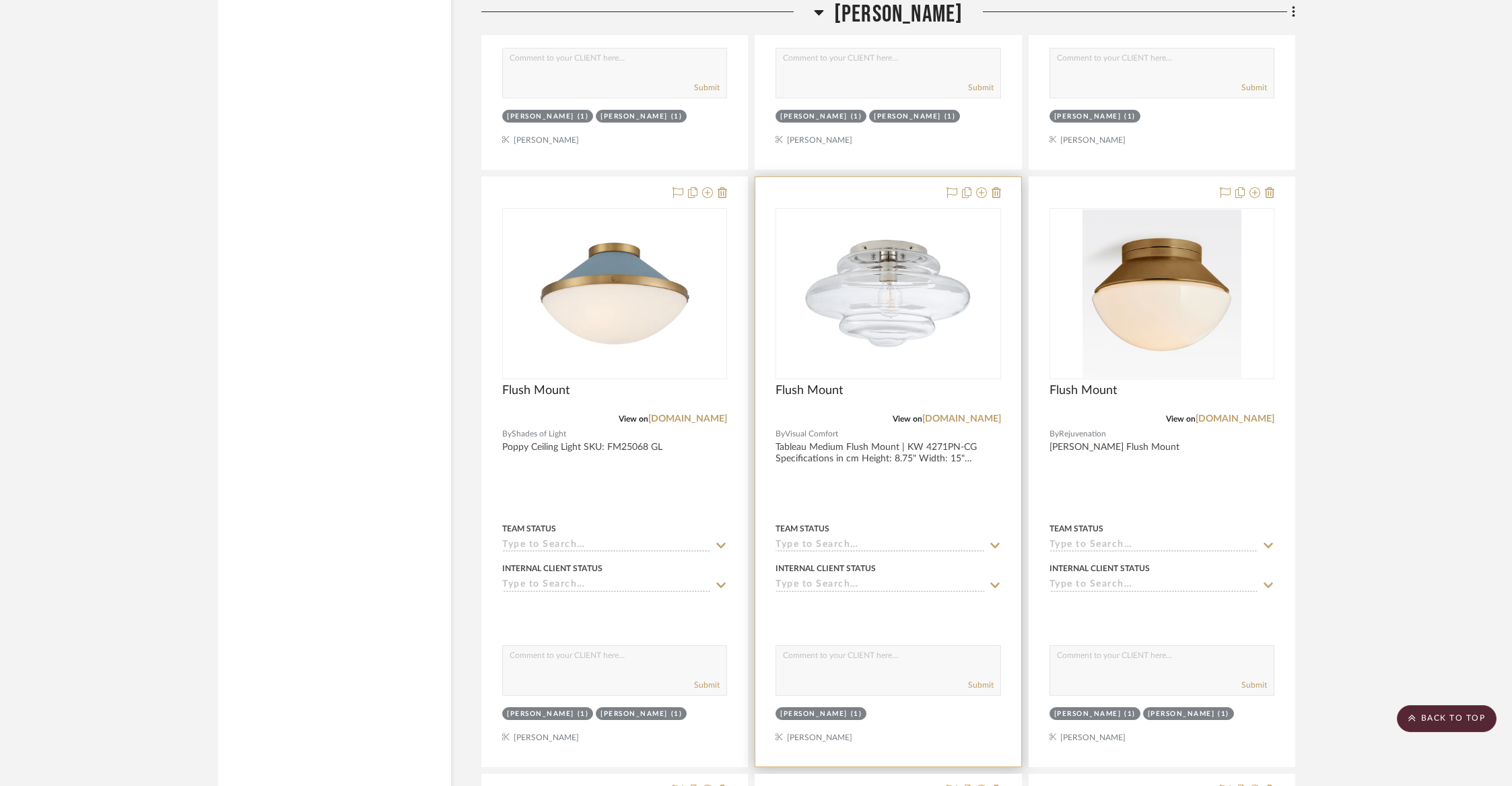
click at [931, 383] on div "Flush Mount" at bounding box center [888, 397] width 225 height 29
click at [952, 316] on img "0" at bounding box center [888, 294] width 168 height 168
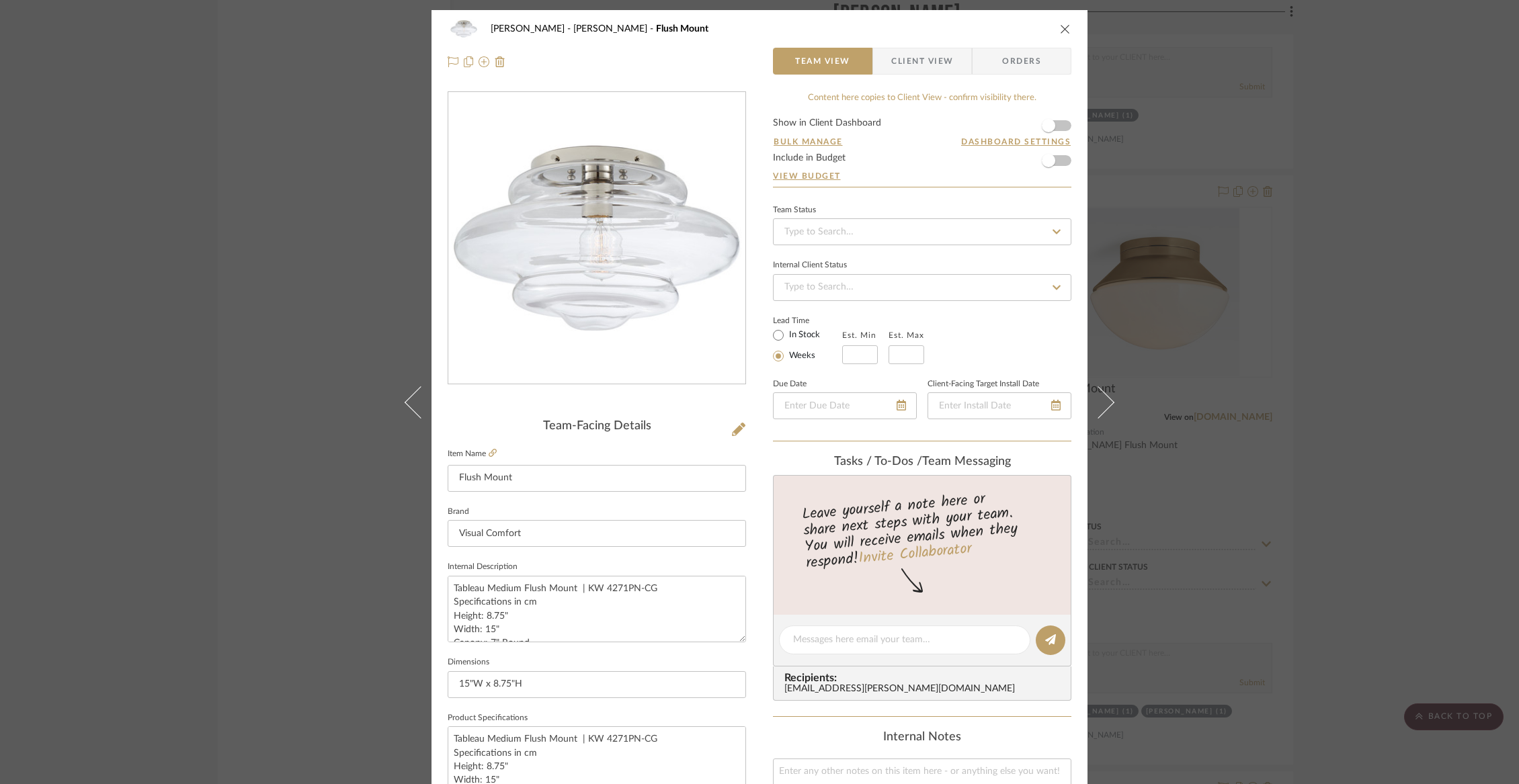
click at [896, 58] on span "Client View" at bounding box center [922, 61] width 62 height 26
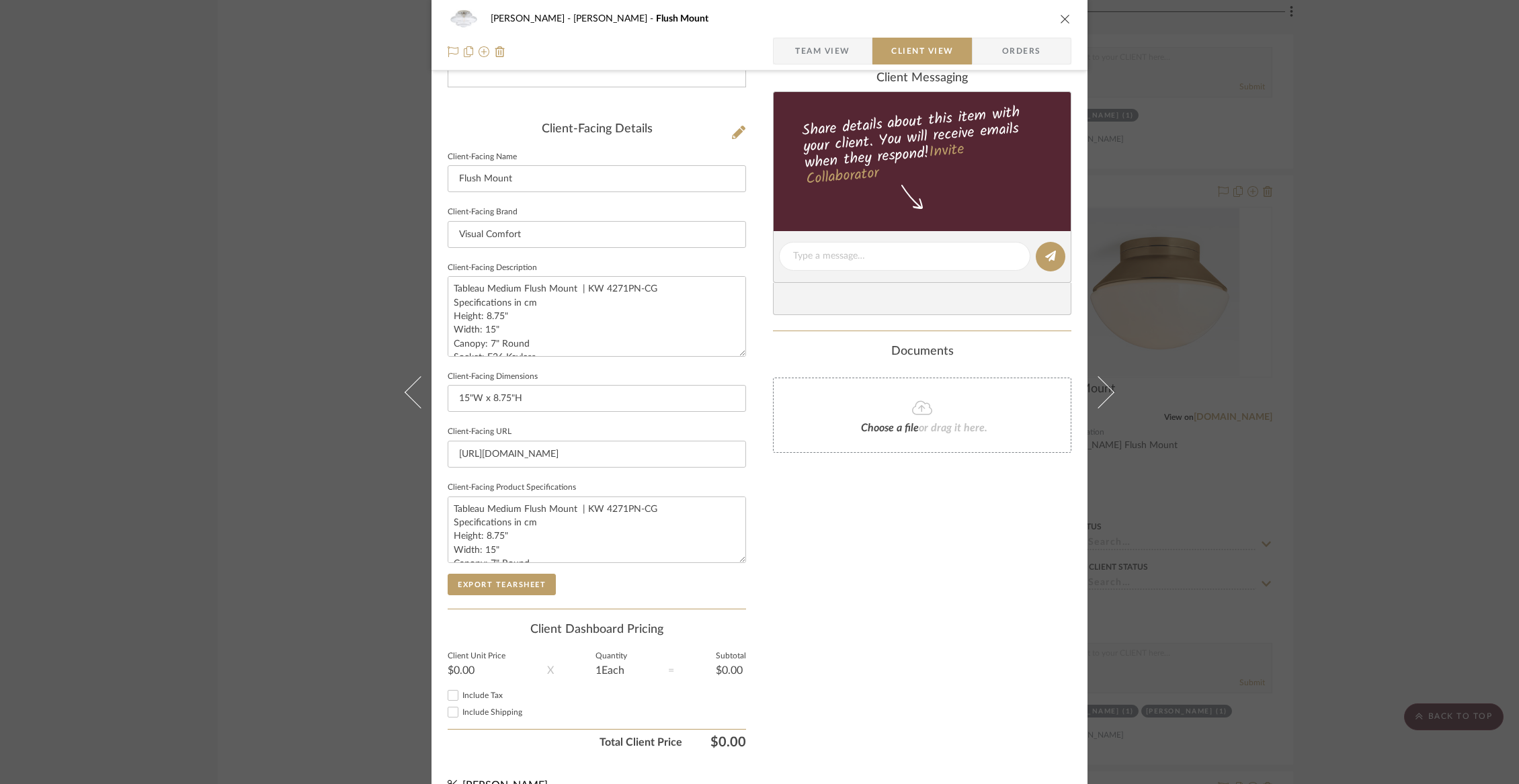
scroll to position [321, 0]
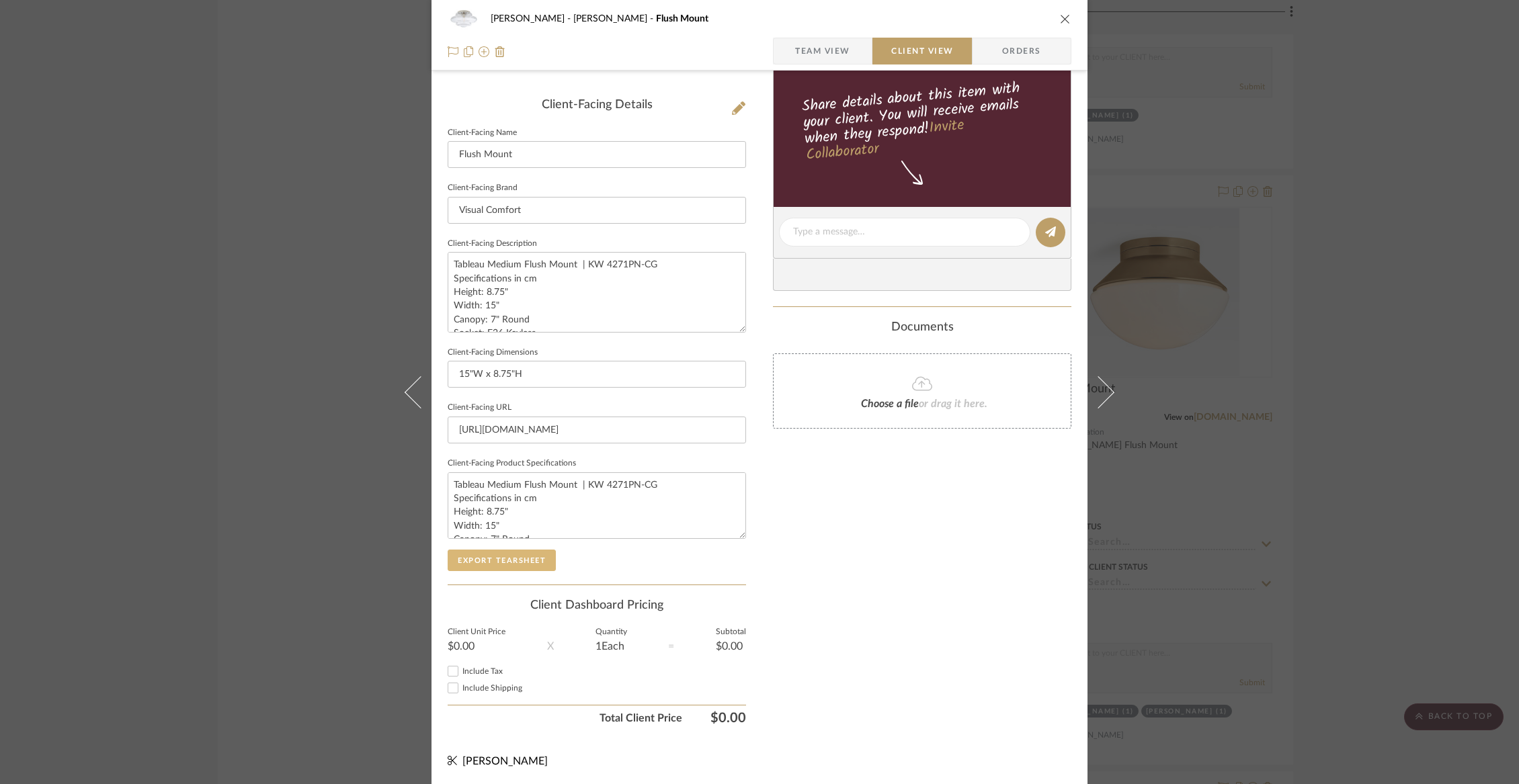
click at [521, 552] on button "Export Tearsheet" at bounding box center [502, 560] width 109 height 21
click at [1060, 16] on icon "close" at bounding box center [1065, 19] width 11 height 11
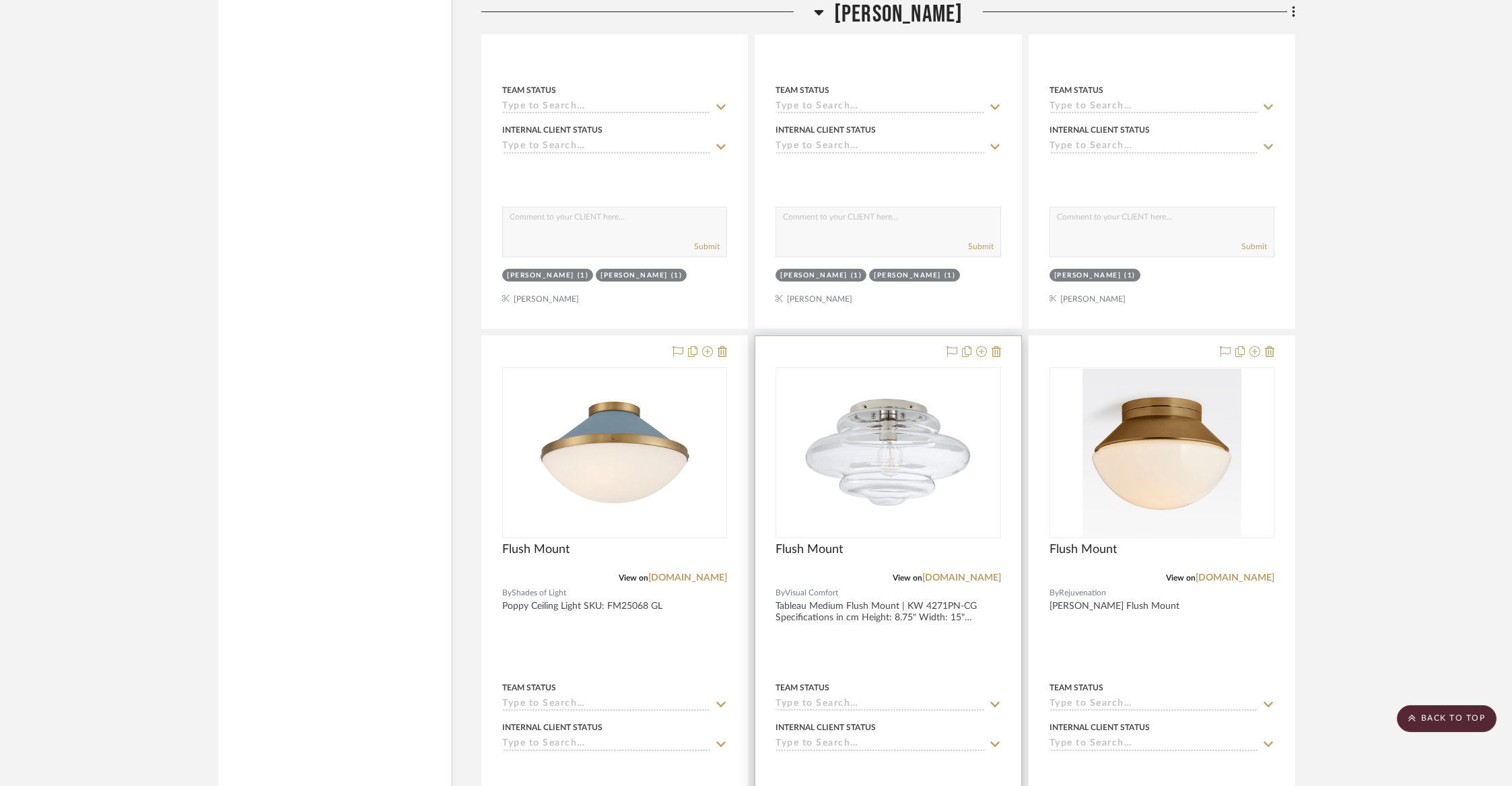
scroll to position [11365, 0]
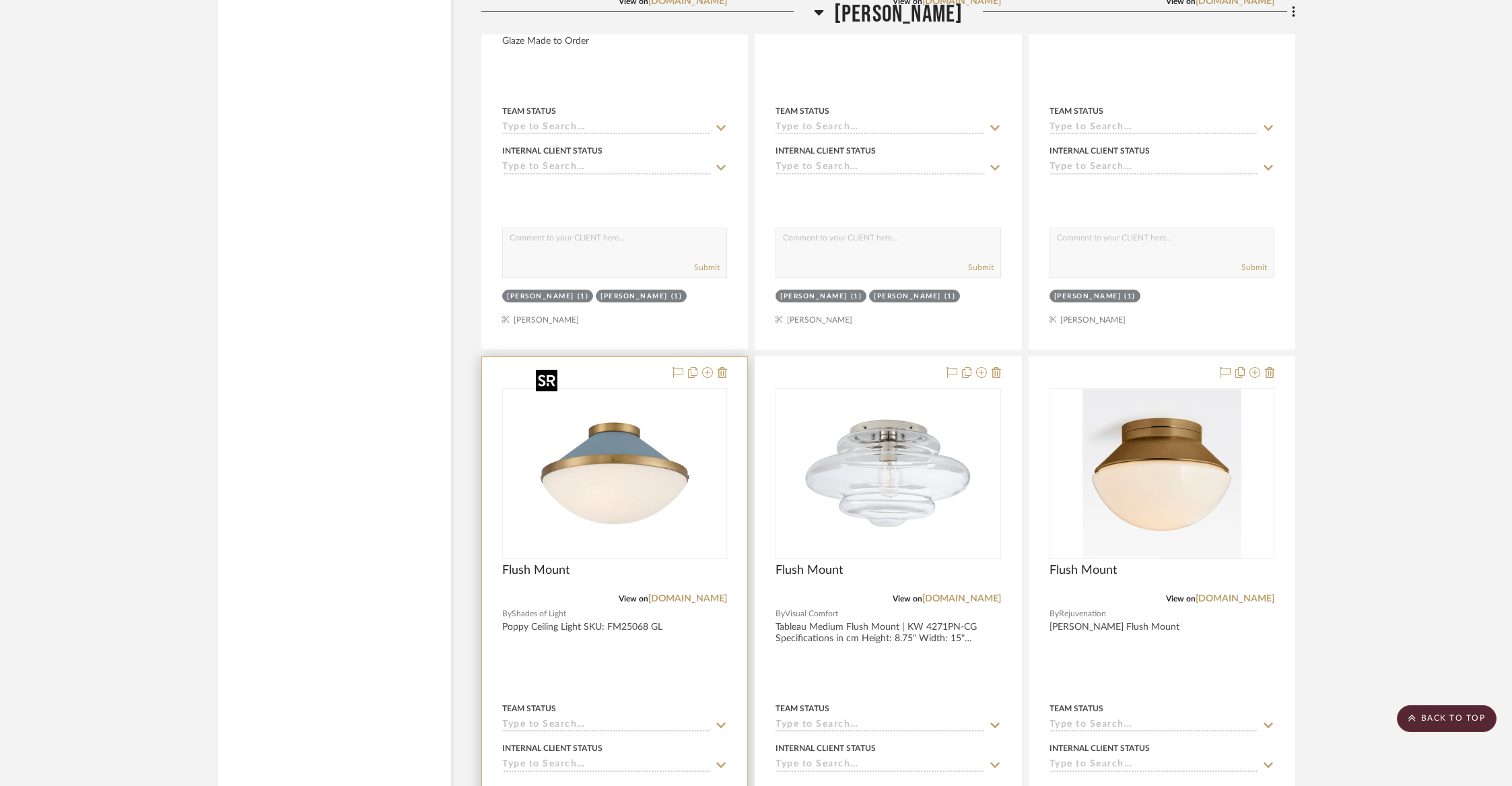
click at [0, 0] on img at bounding box center [0, 0] width 0 height 0
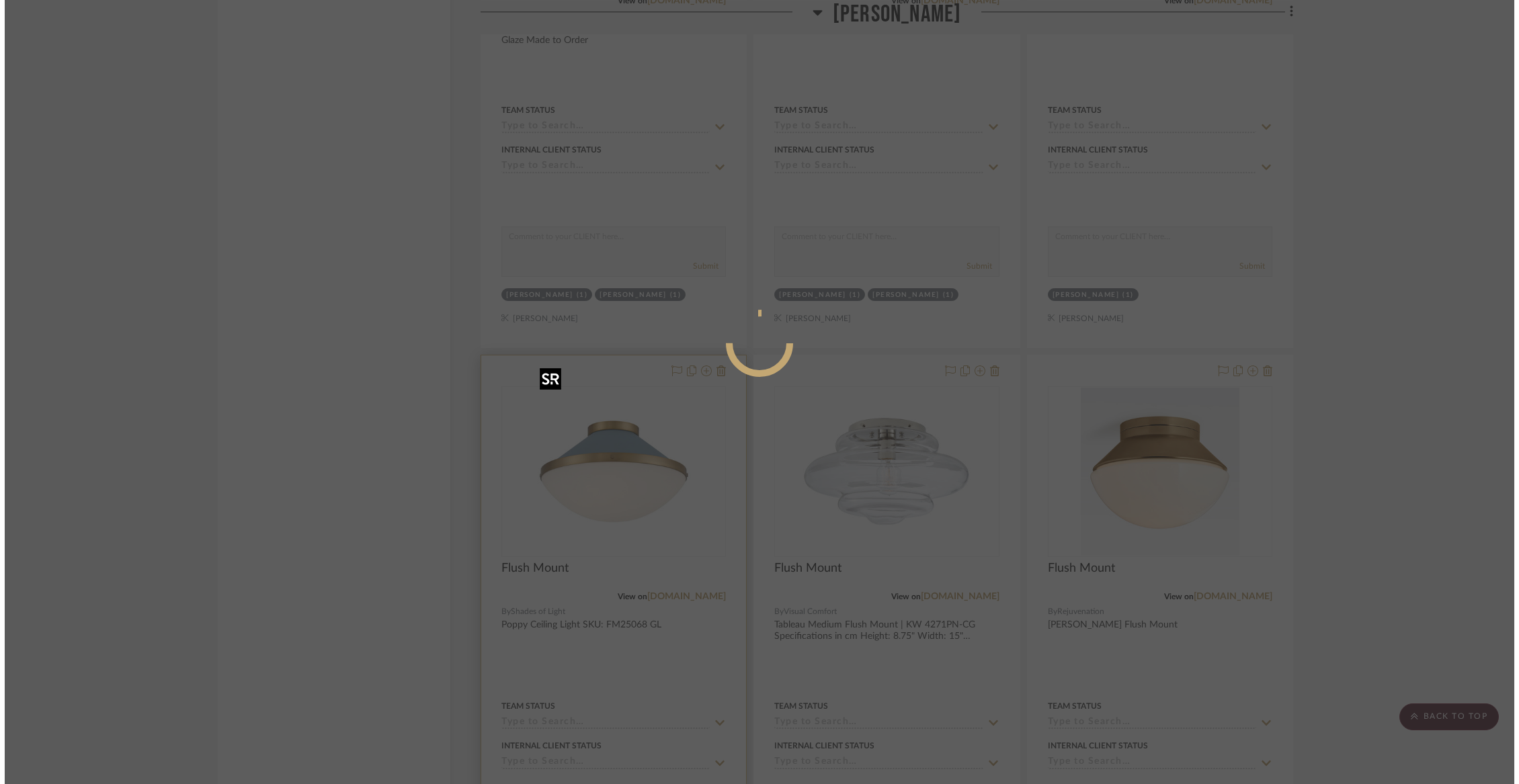
scroll to position [0, 0]
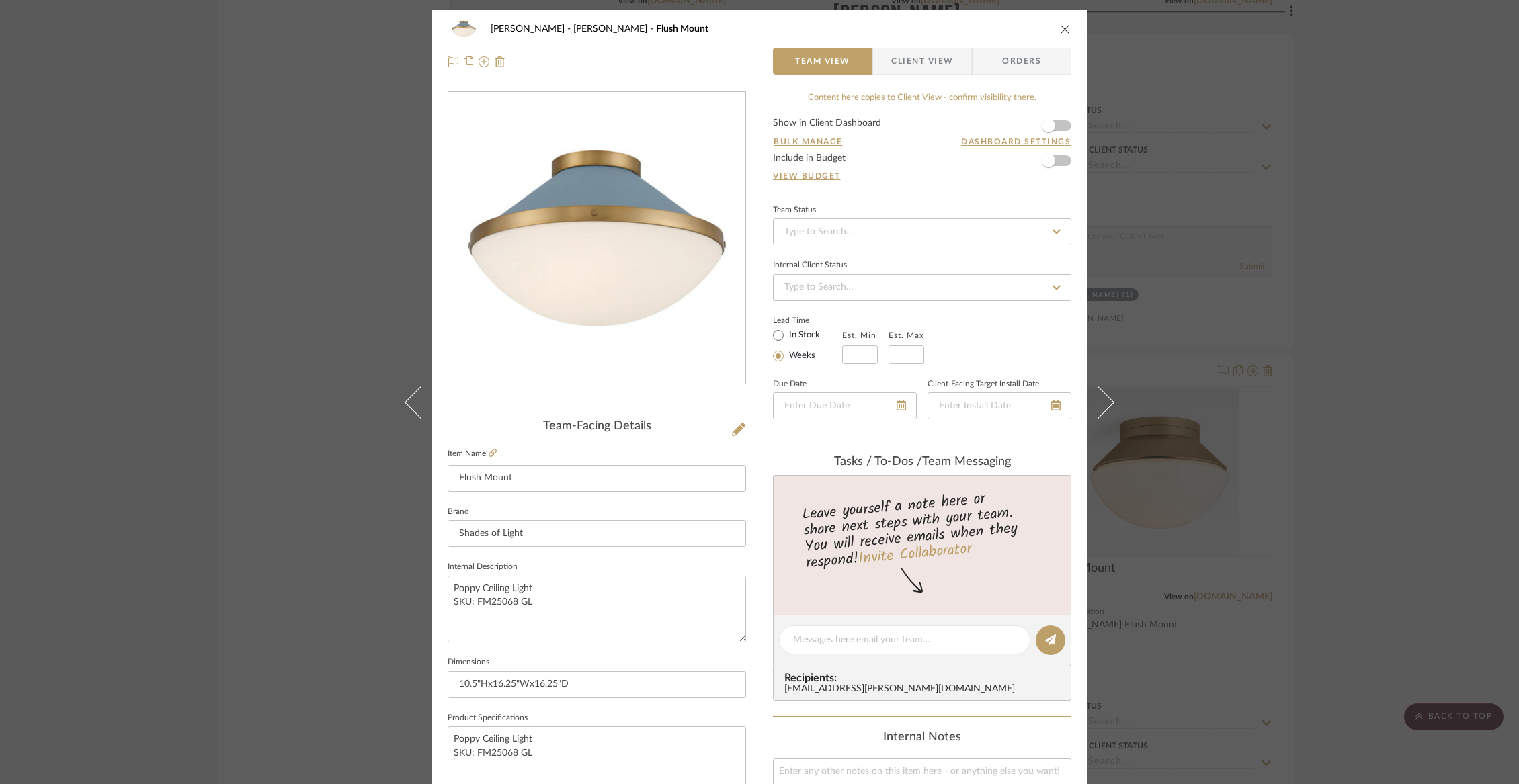
click at [940, 62] on span "Client View" at bounding box center [922, 61] width 62 height 26
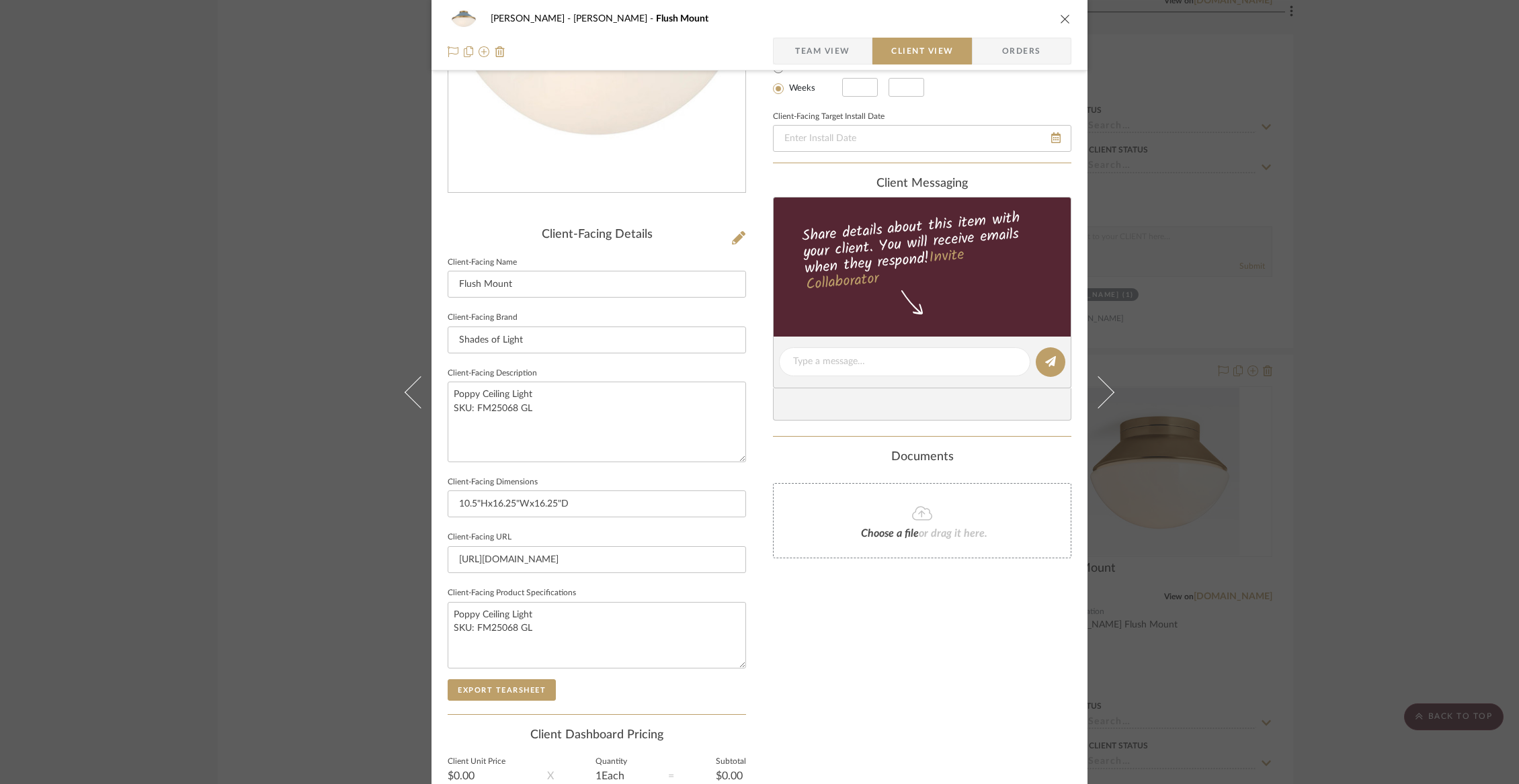
scroll to position [321, 0]
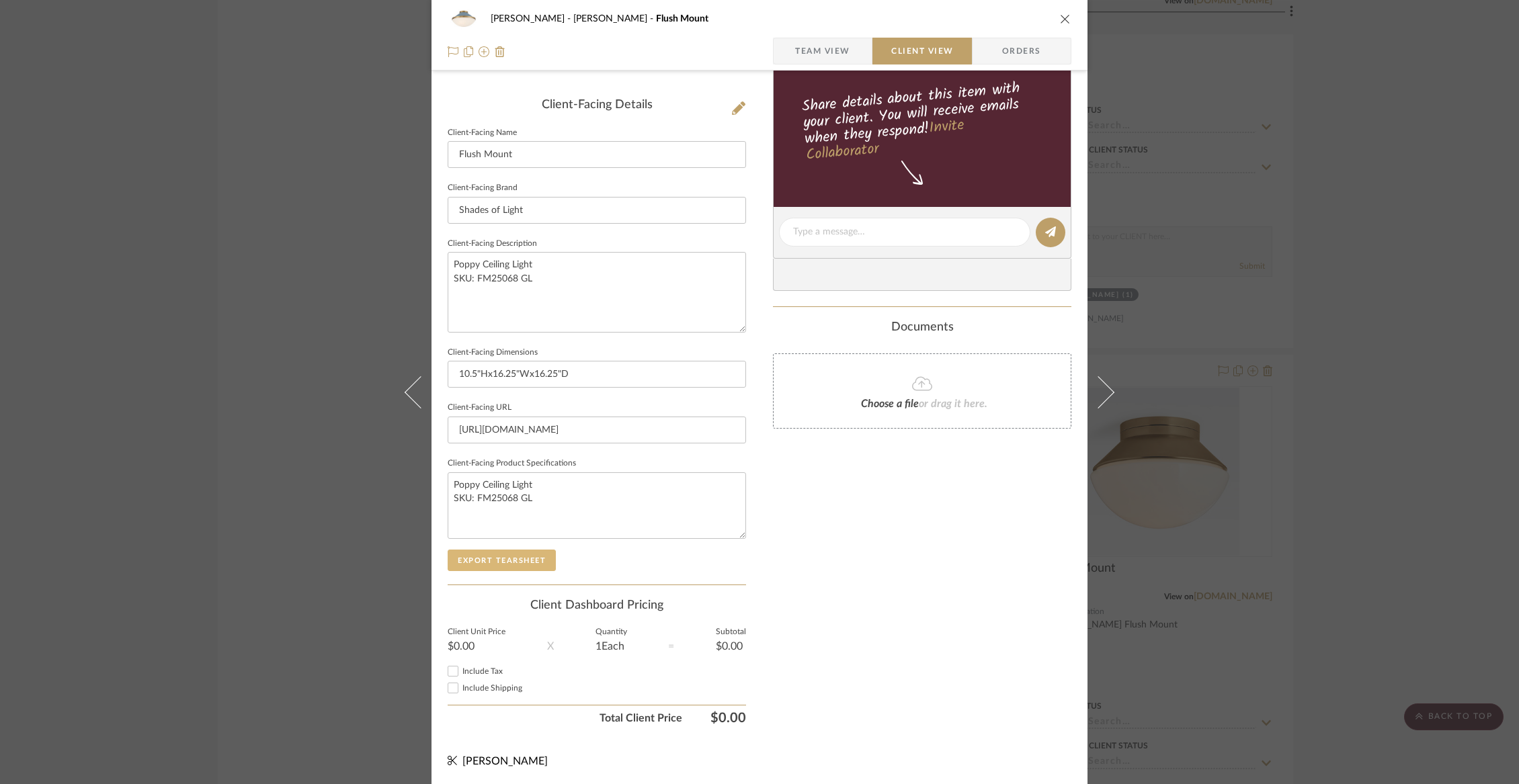
click at [516, 560] on button "Export Tearsheet" at bounding box center [502, 560] width 109 height 21
click at [1066, 16] on button "close" at bounding box center [1065, 19] width 12 height 12
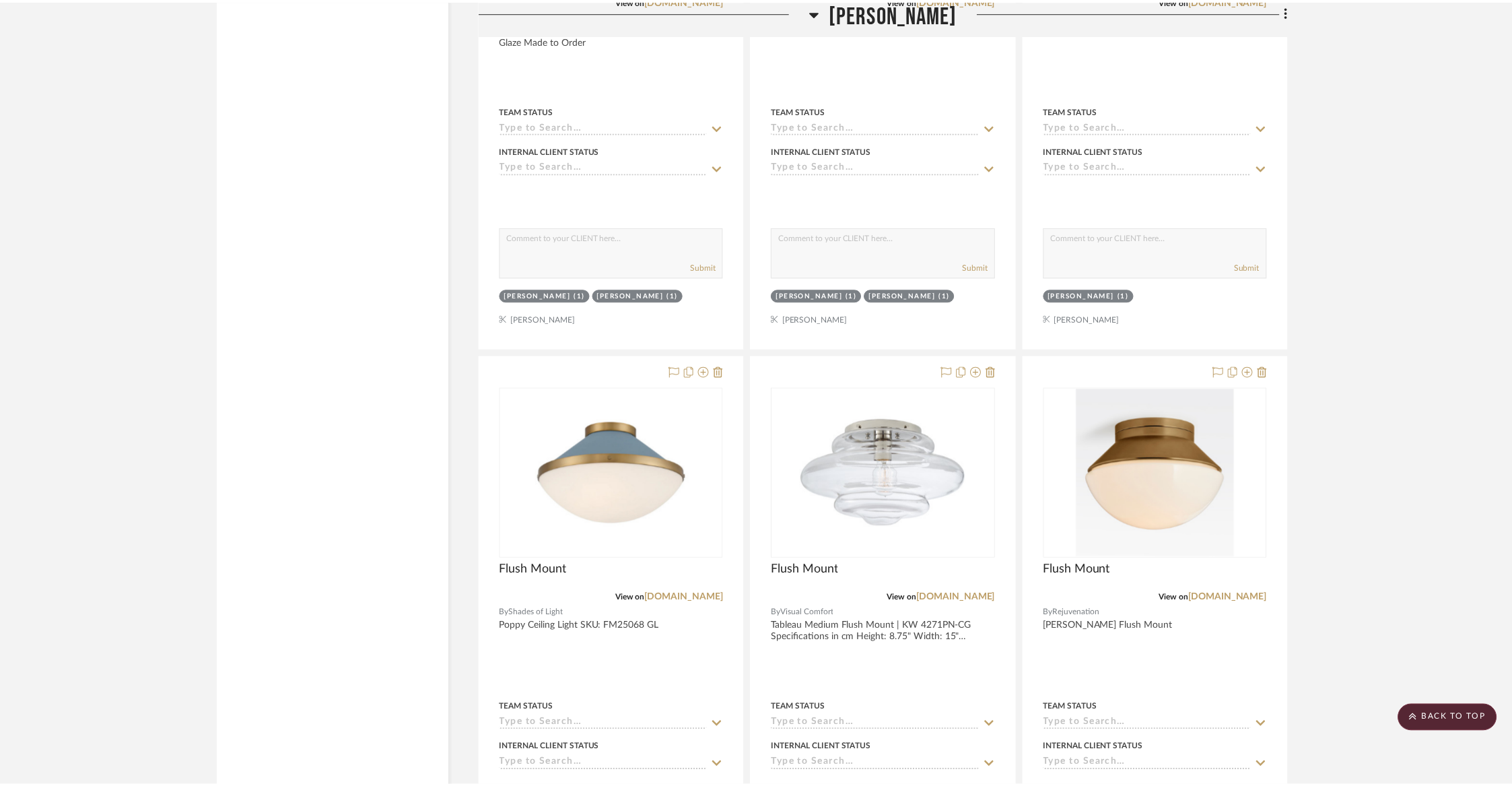
scroll to position [11365, 0]
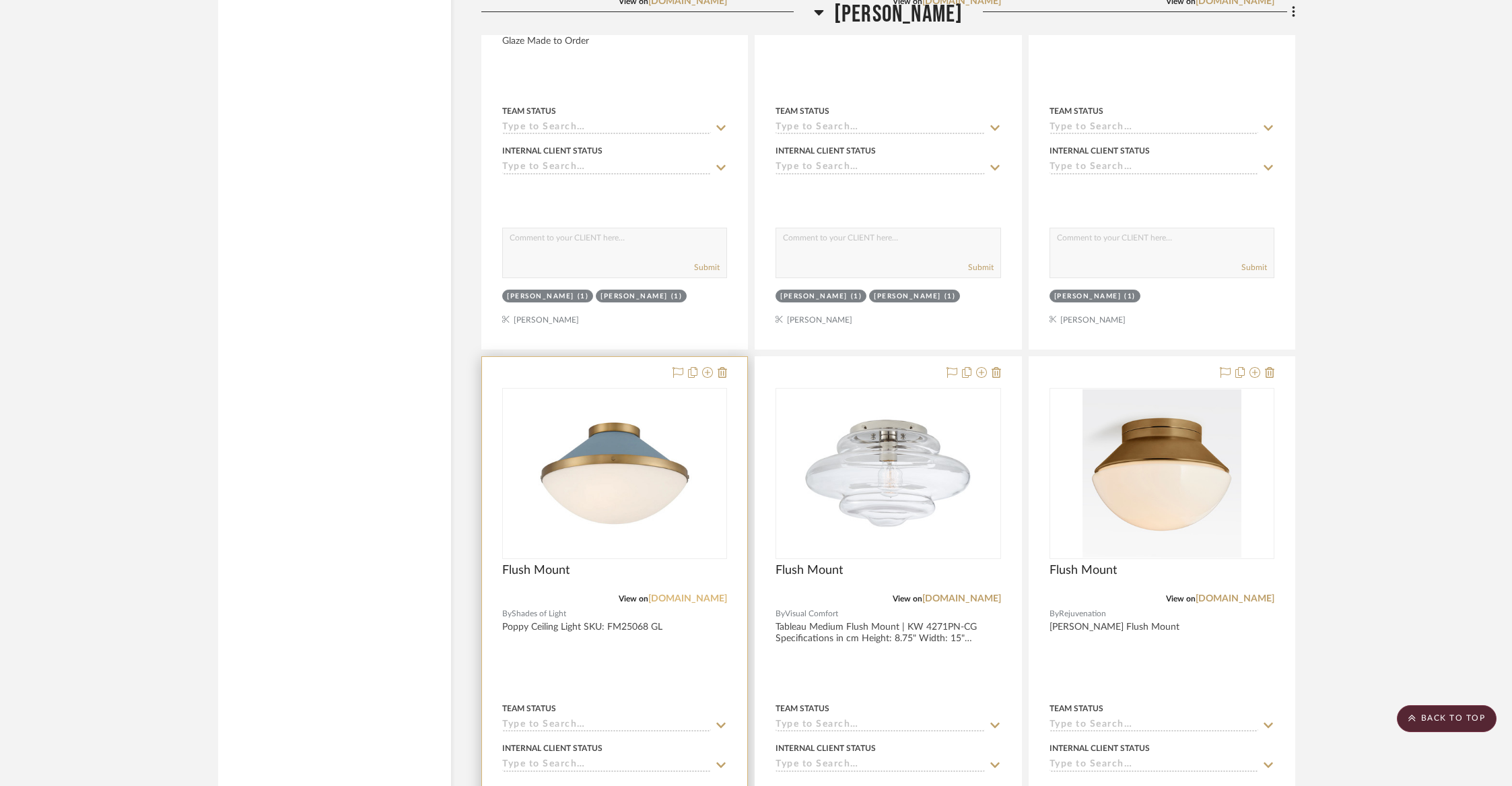
click at [681, 594] on link "shadesoflight.com" at bounding box center [687, 598] width 79 height 10
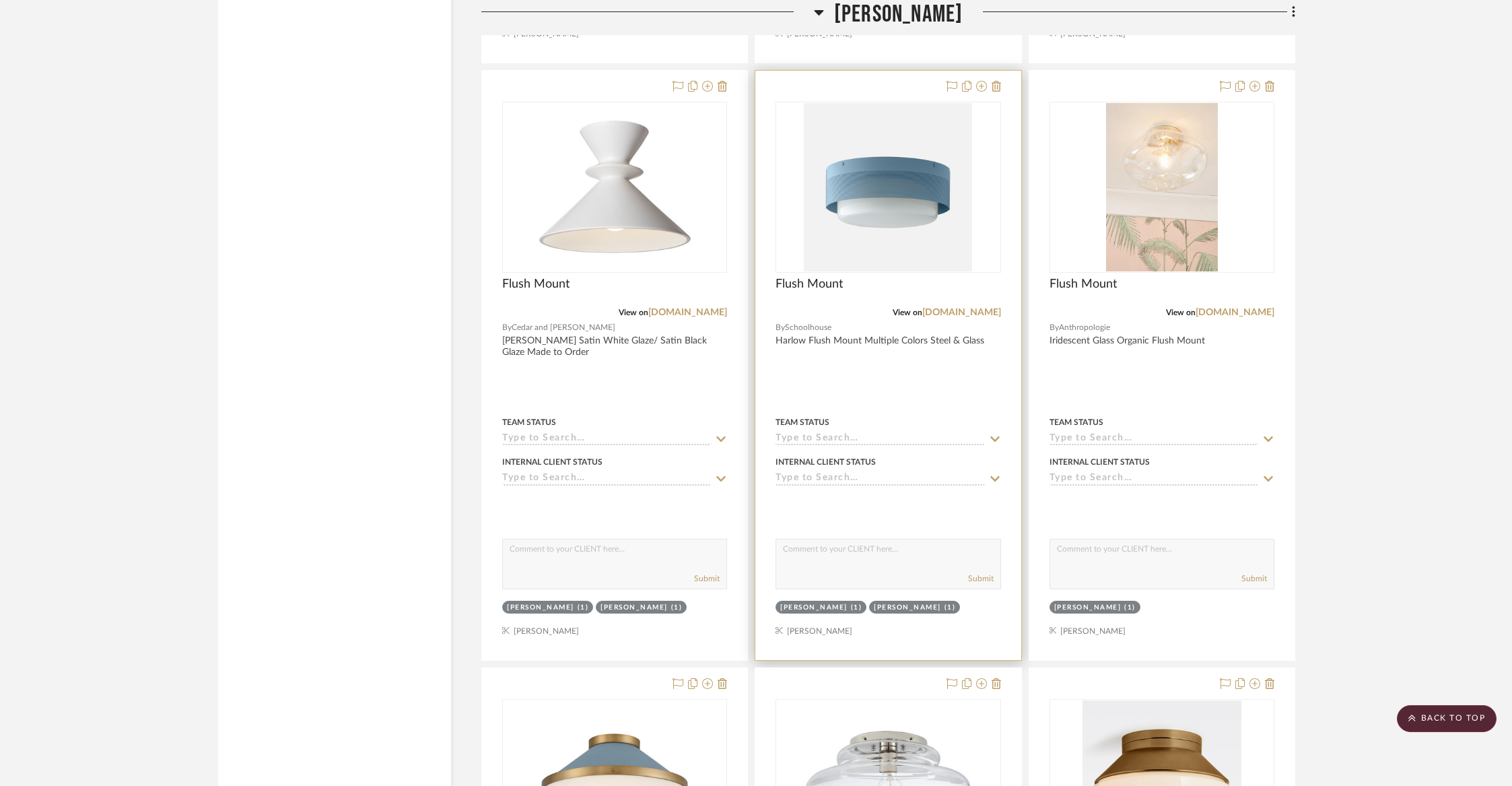
scroll to position [11027, 0]
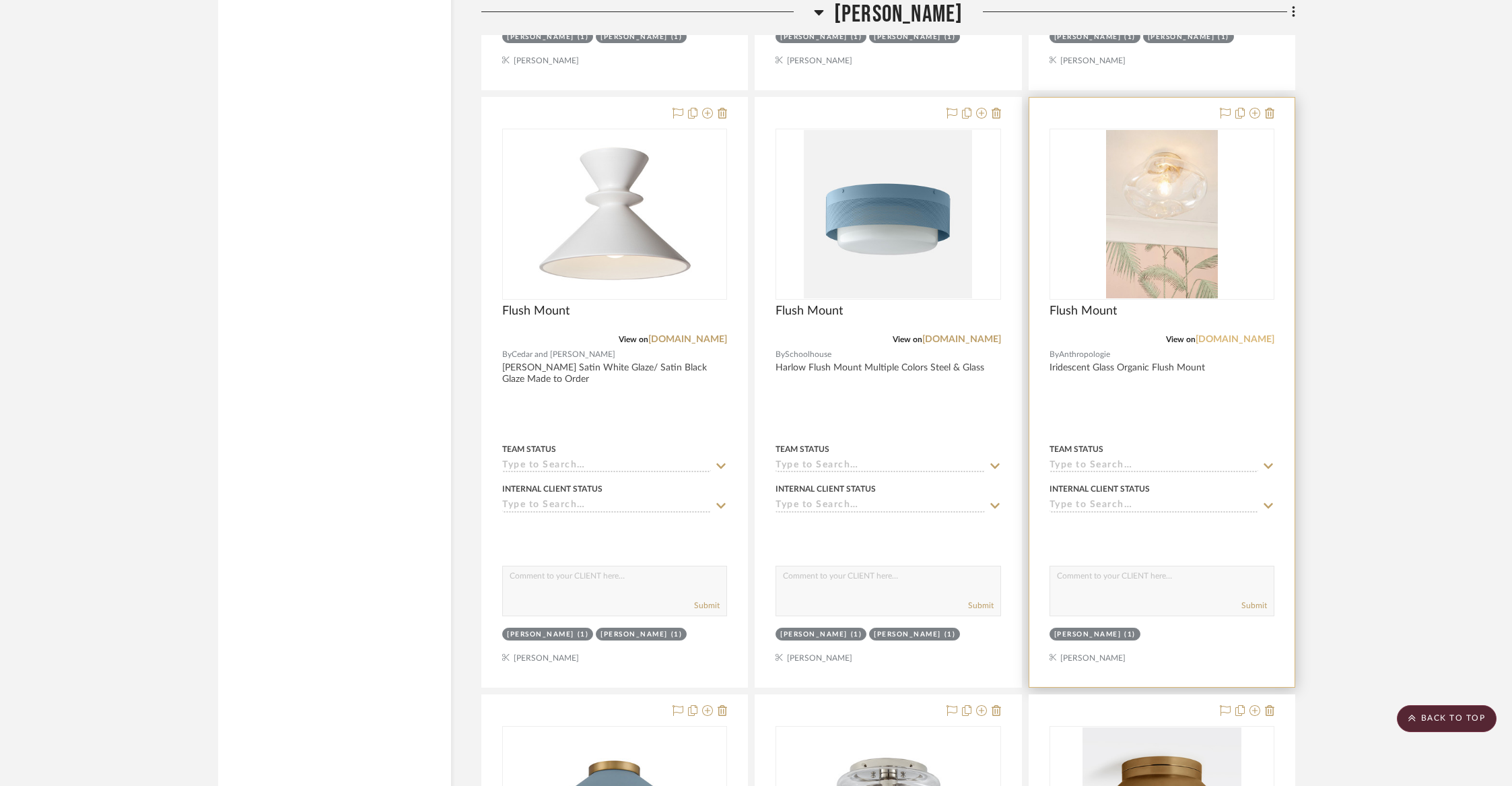
click at [1213, 335] on link "anthropologie.com" at bounding box center [1234, 339] width 79 height 10
click at [1137, 331] on div at bounding box center [1162, 392] width 265 height 590
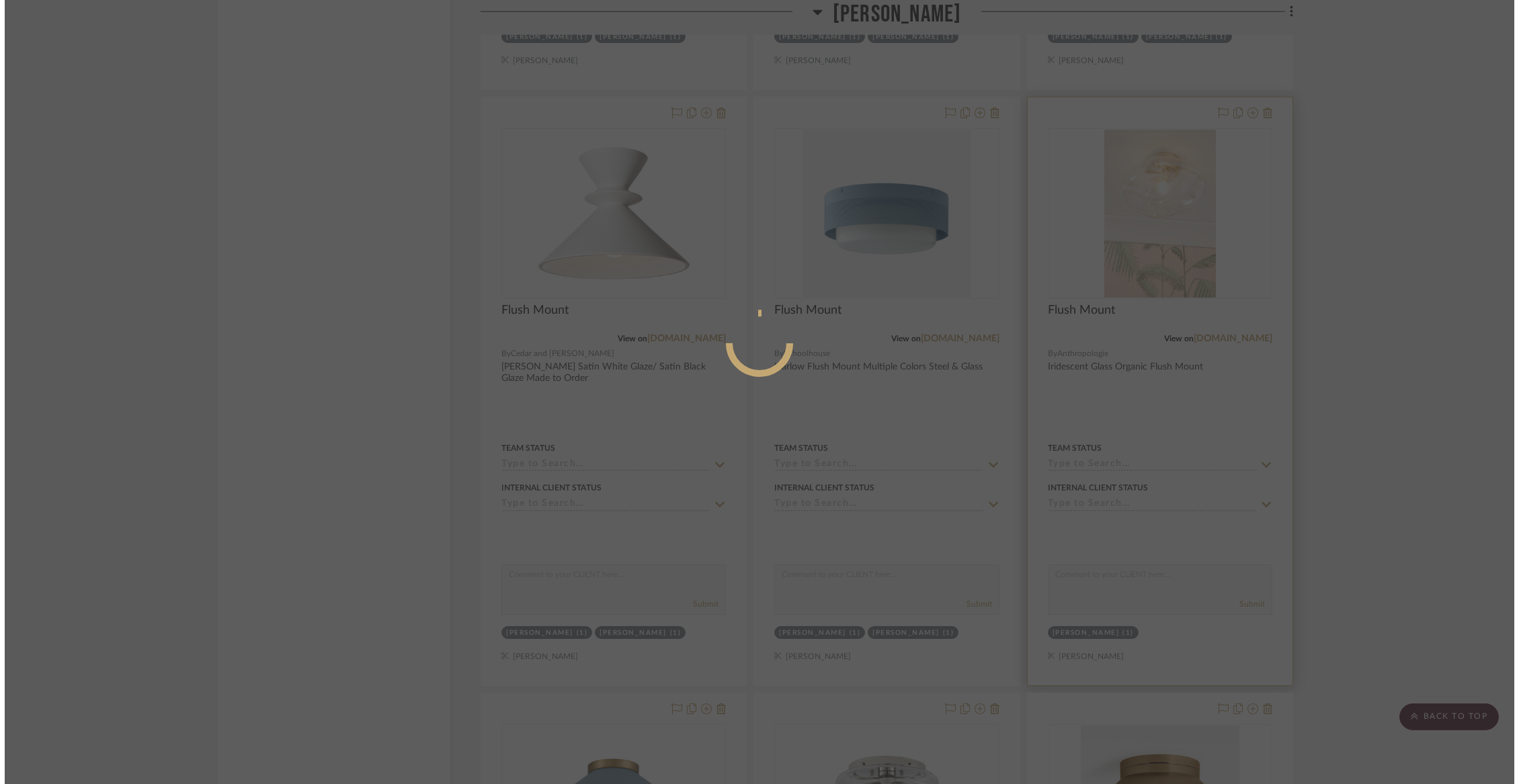
scroll to position [0, 0]
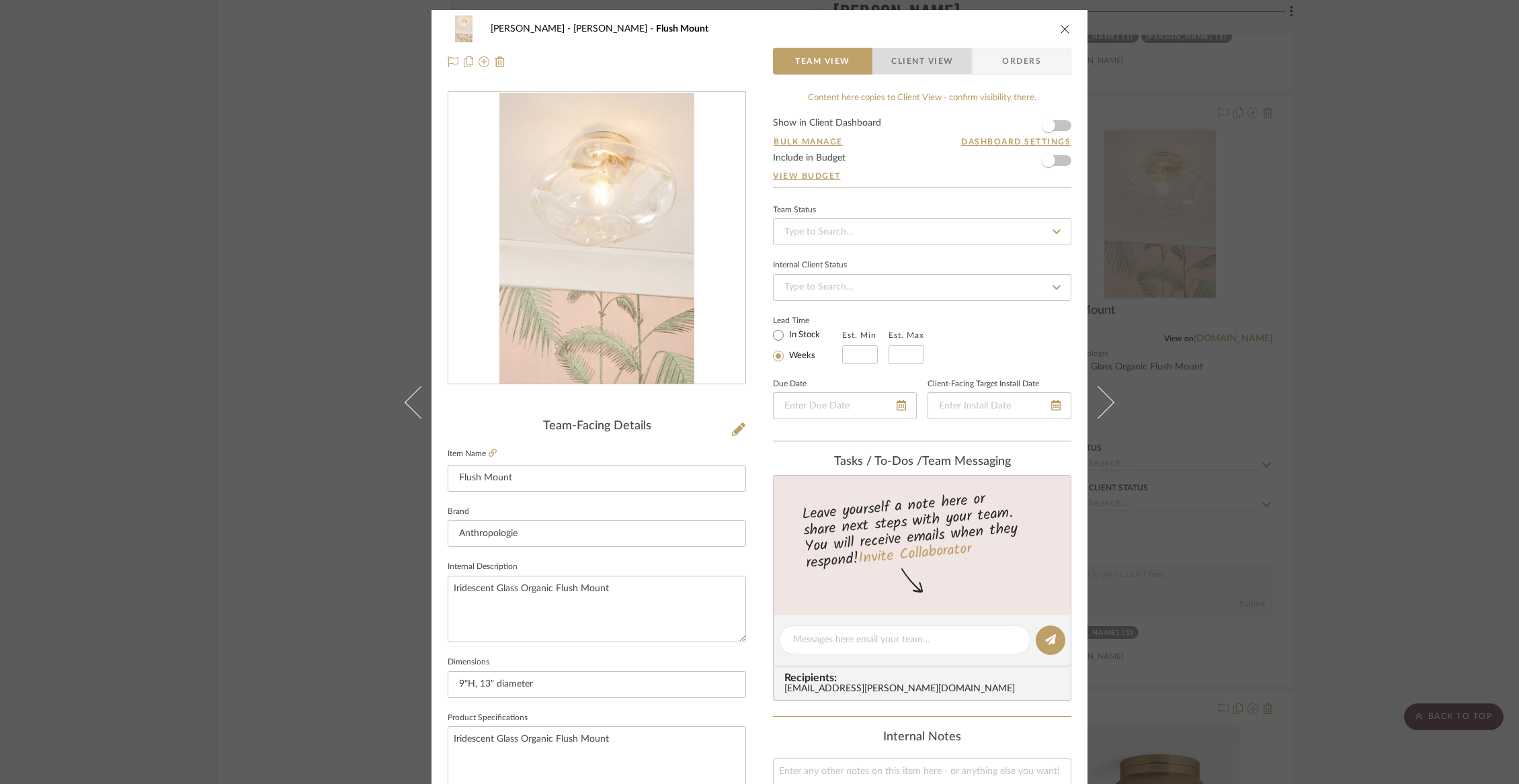
click at [920, 56] on span "Client View" at bounding box center [922, 61] width 62 height 26
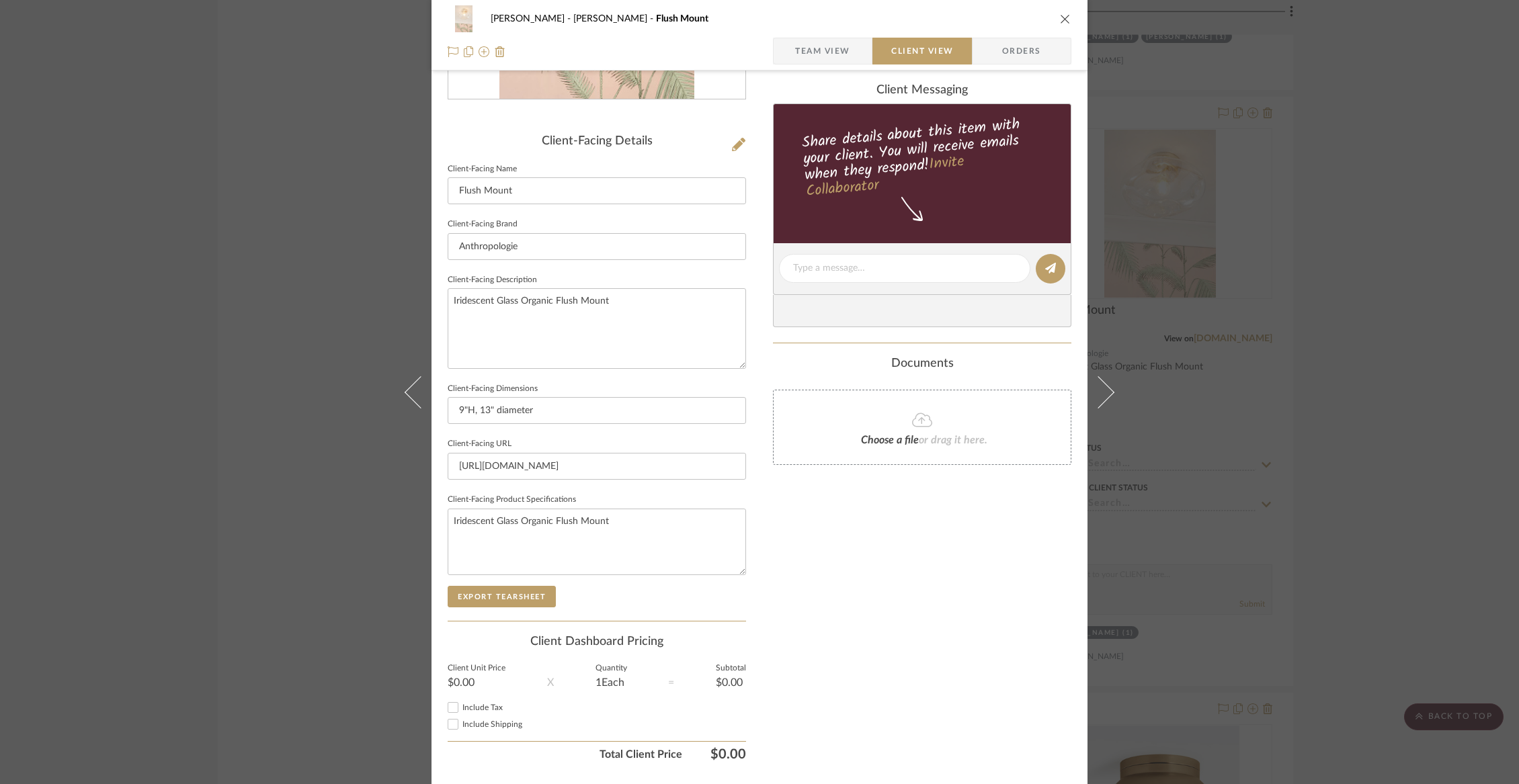
scroll to position [321, 0]
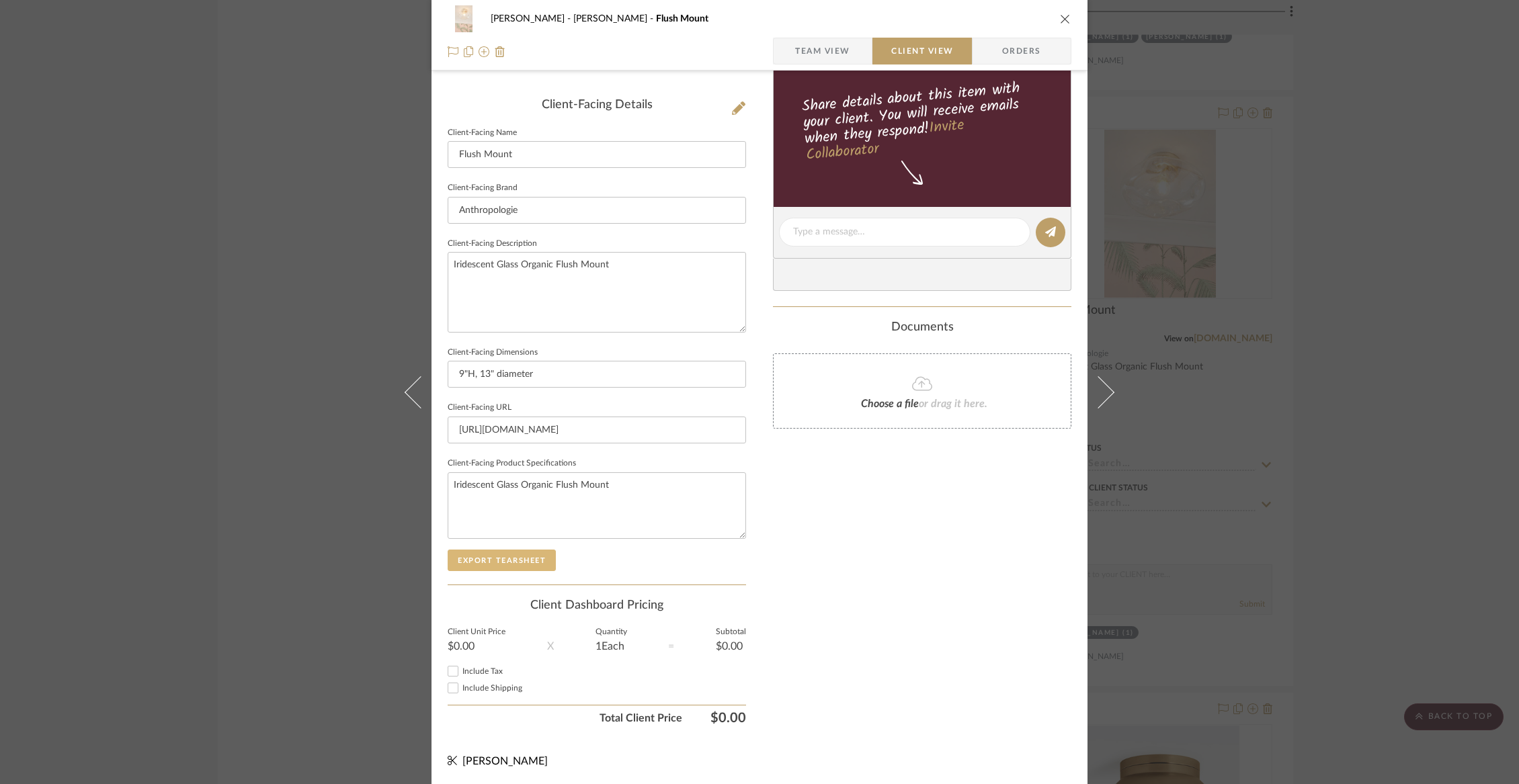
click at [511, 552] on button "Export Tearsheet" at bounding box center [502, 560] width 109 height 21
click at [1060, 21] on icon "close" at bounding box center [1065, 19] width 11 height 11
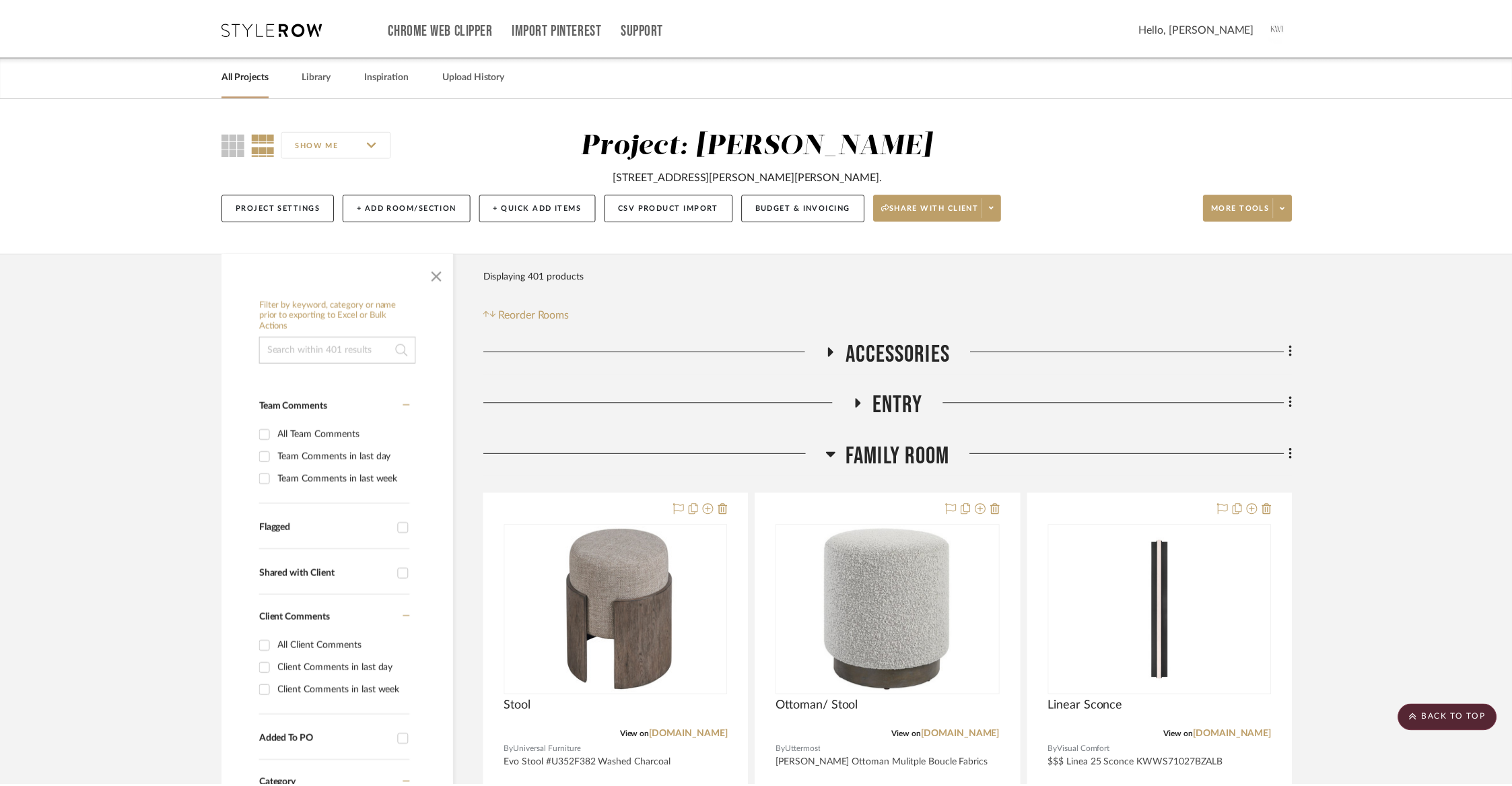
scroll to position [11027, 0]
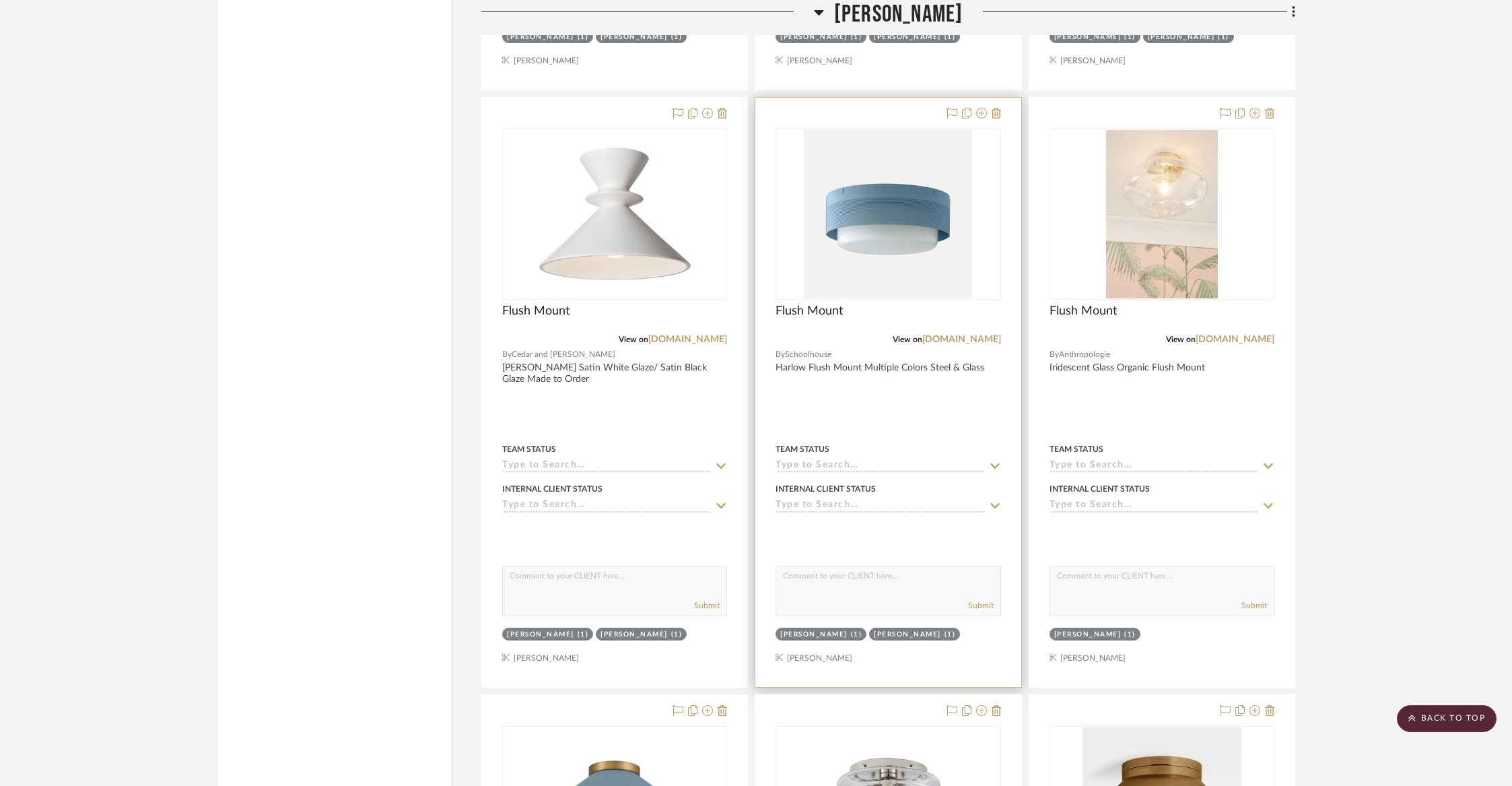
click at [871, 308] on div "Flush Mount" at bounding box center [888, 318] width 225 height 29
click at [877, 369] on div at bounding box center [888, 392] width 265 height 590
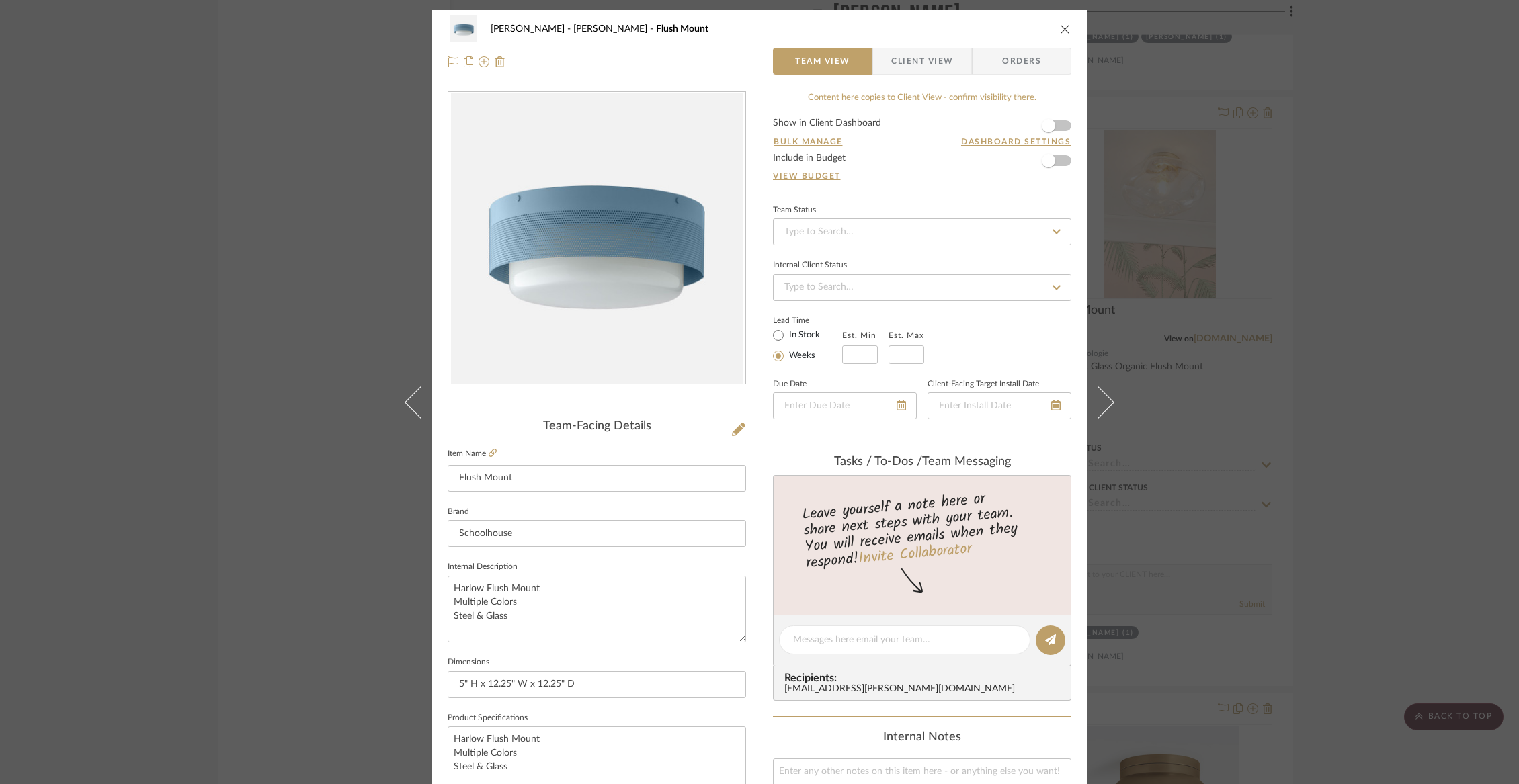
click at [908, 78] on div "Wurster Liz Closet Flush Mount Team View Client View Orders" at bounding box center [760, 45] width 656 height 71
click at [901, 64] on span "Client View" at bounding box center [922, 61] width 62 height 26
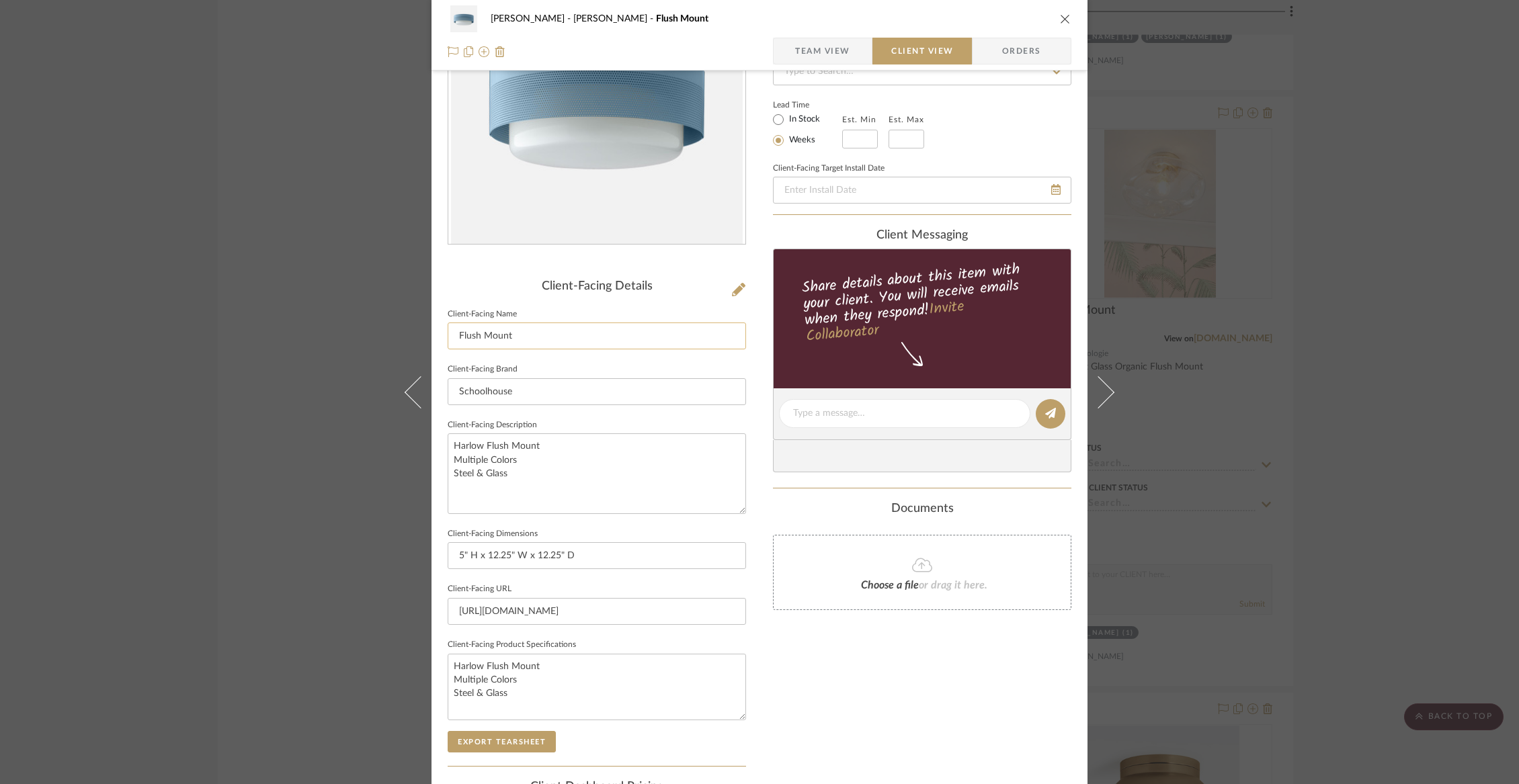
scroll to position [321, 0]
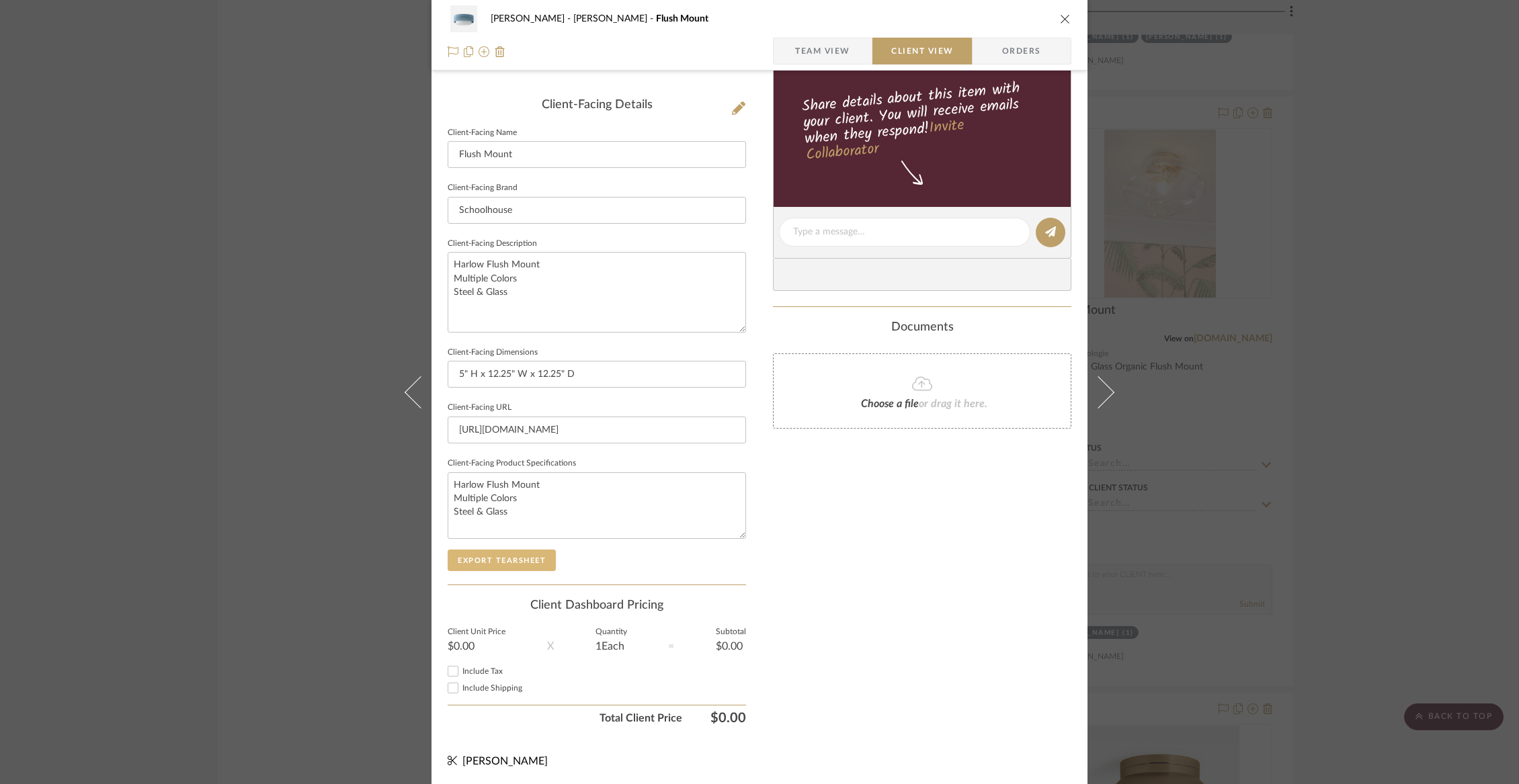
click at [488, 555] on button "Export Tearsheet" at bounding box center [502, 560] width 109 height 21
click at [1062, 18] on icon "close" at bounding box center [1065, 19] width 11 height 11
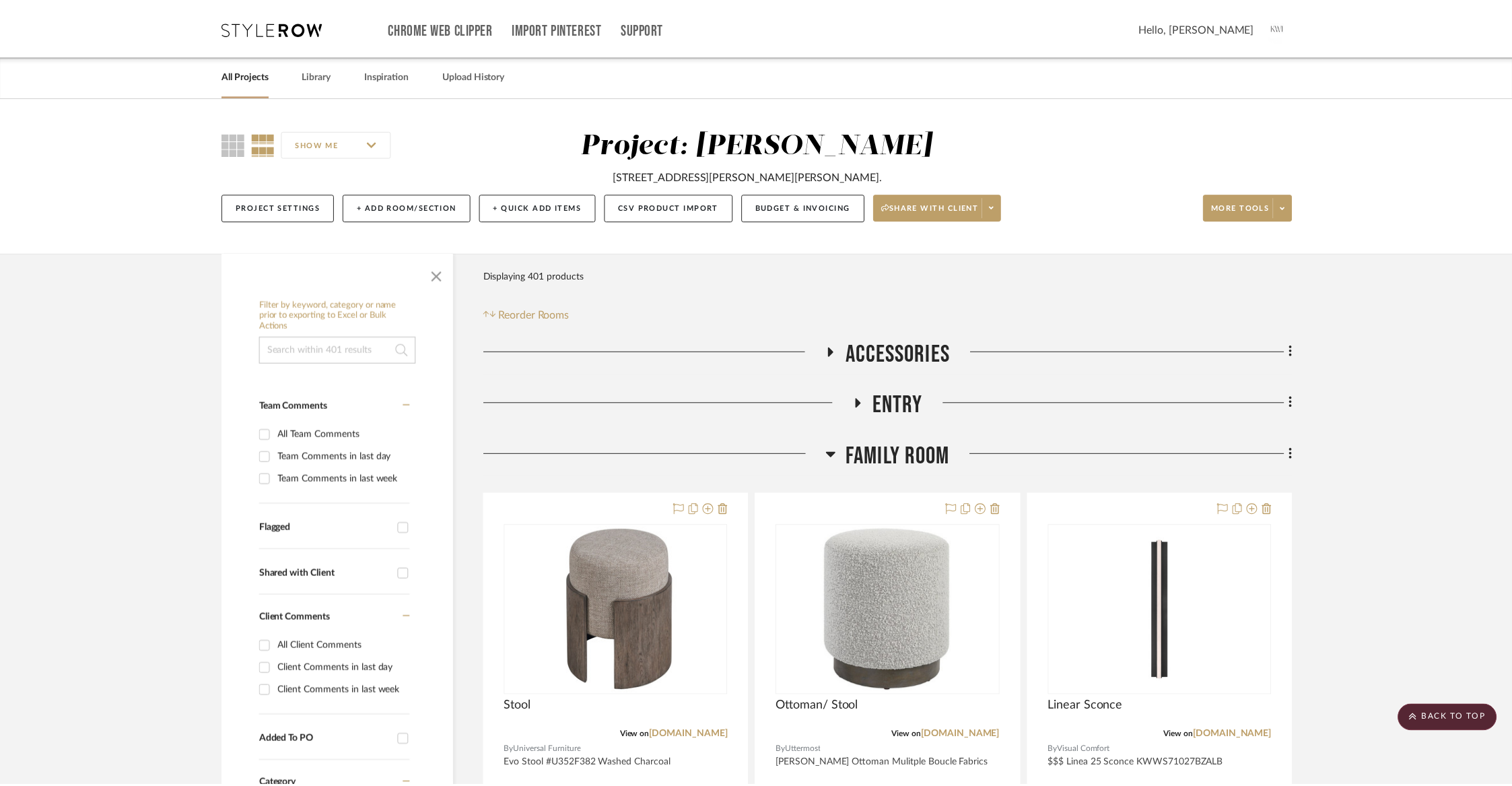
scroll to position [11027, 0]
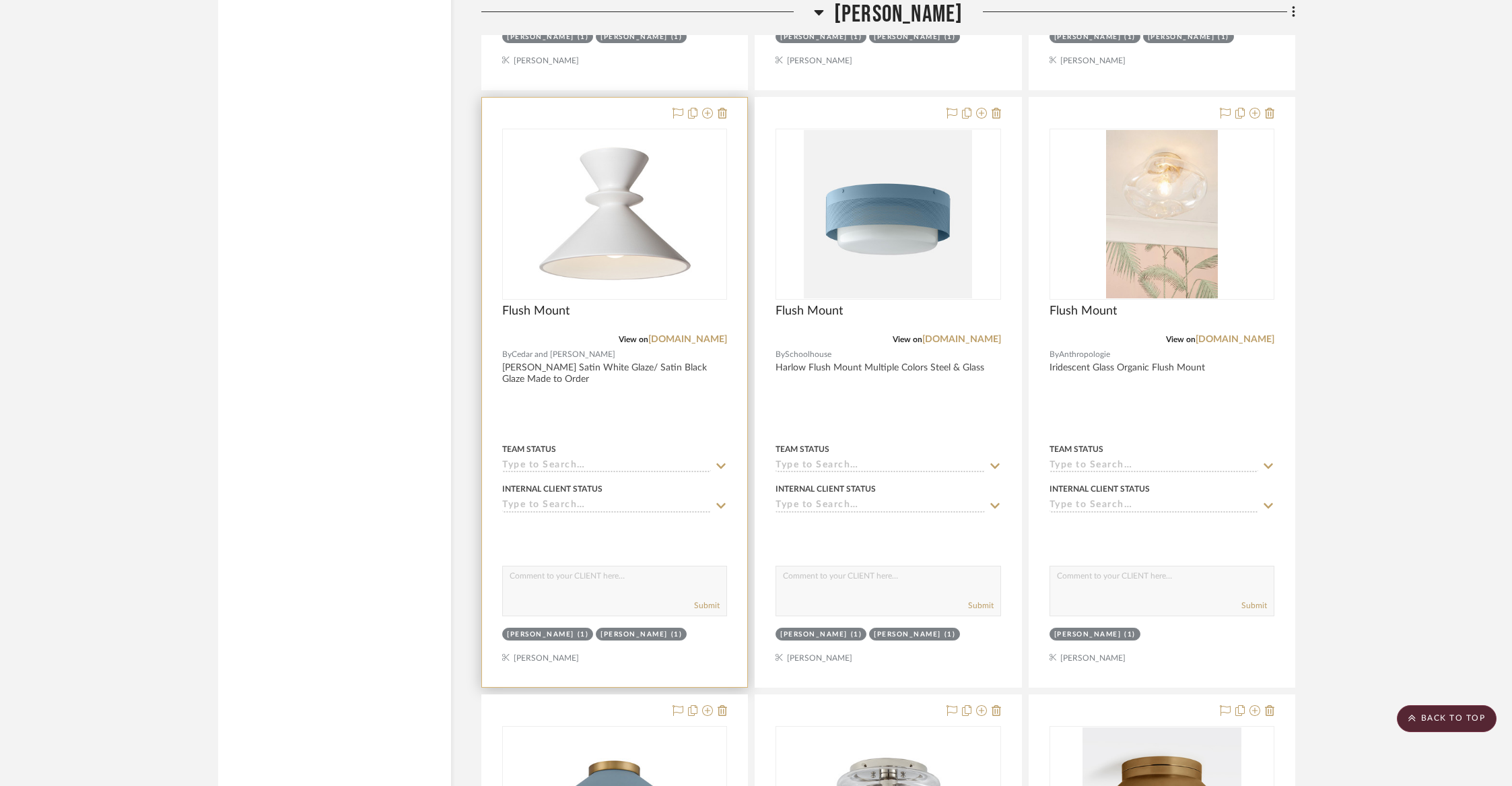
click at [591, 304] on div "Flush Mount" at bounding box center [615, 318] width 225 height 29
click at [648, 304] on div "Flush Mount" at bounding box center [615, 318] width 225 height 29
click at [534, 377] on div at bounding box center [615, 392] width 265 height 590
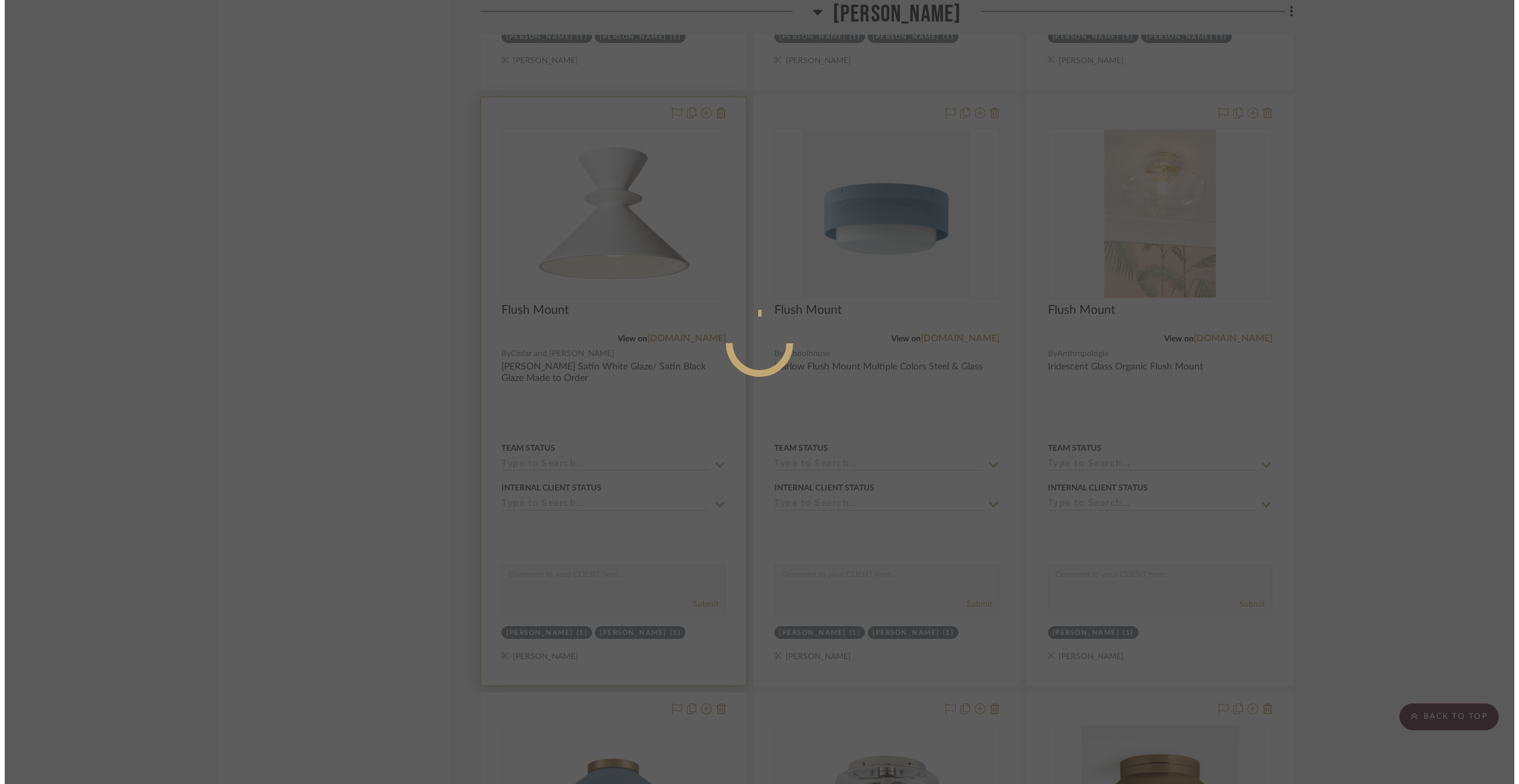
scroll to position [0, 0]
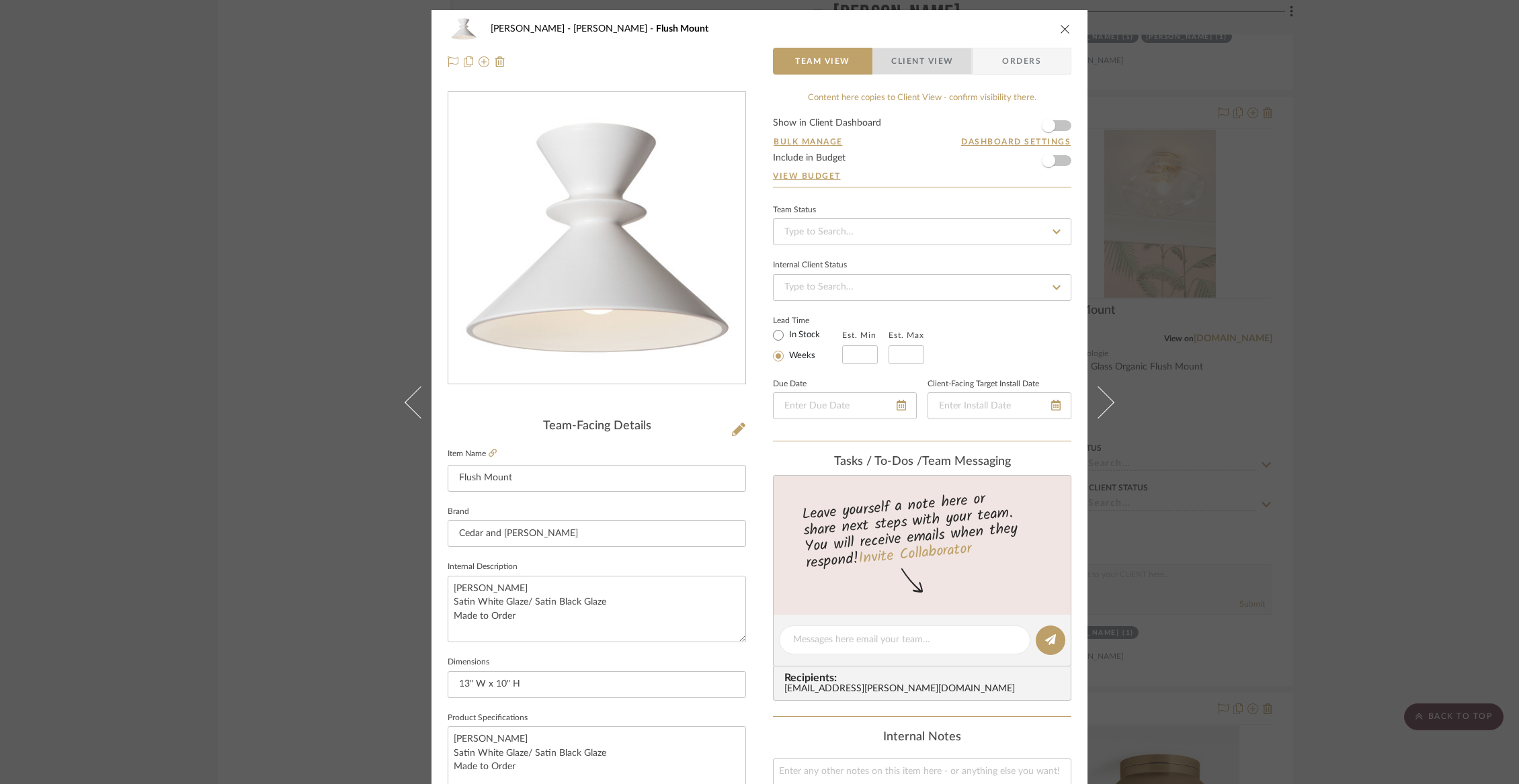
click at [909, 70] on span "Client View" at bounding box center [922, 61] width 62 height 26
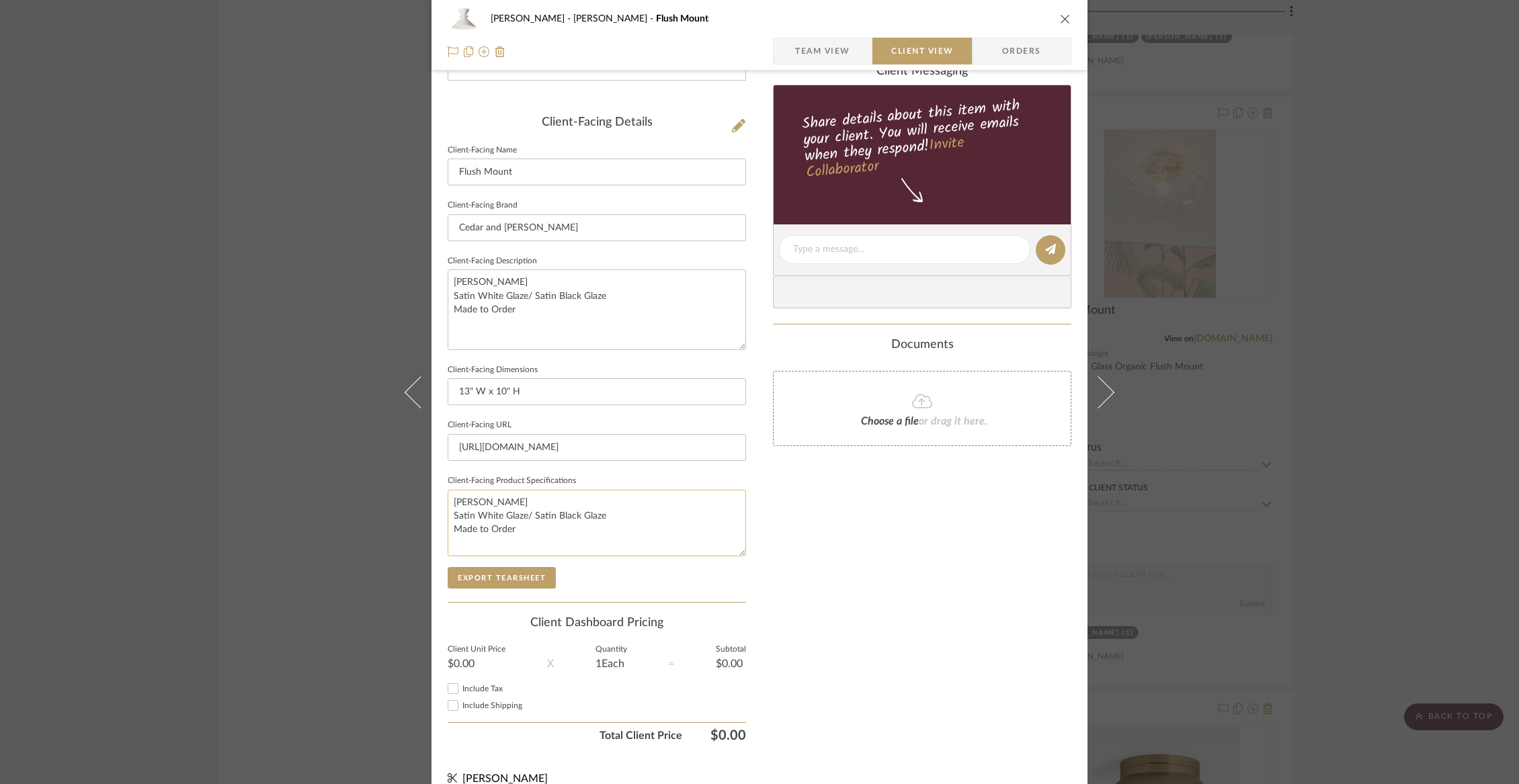
scroll to position [321, 0]
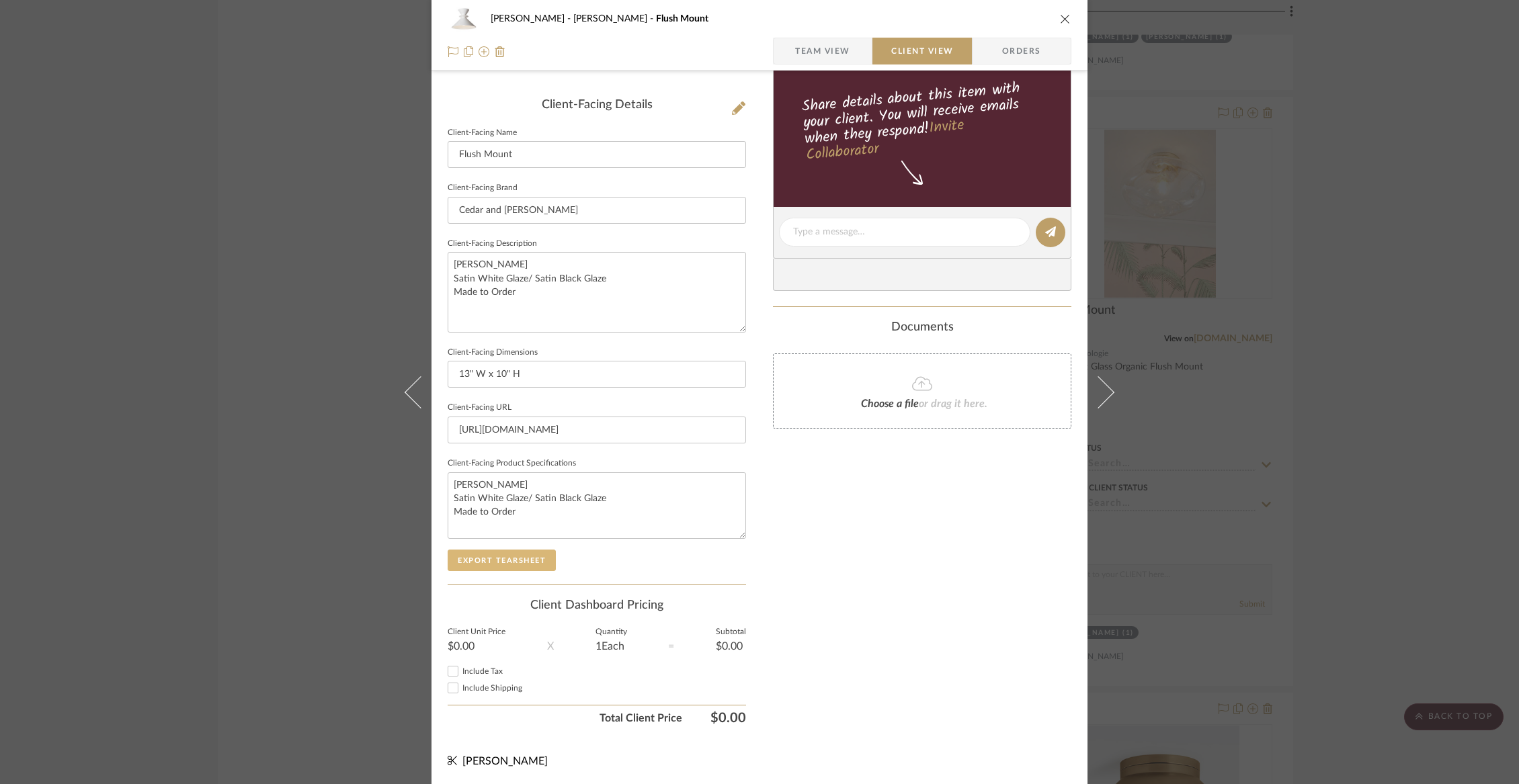
click at [512, 558] on button "Export Tearsheet" at bounding box center [502, 560] width 109 height 21
click at [1062, 19] on icon "close" at bounding box center [1065, 19] width 11 height 11
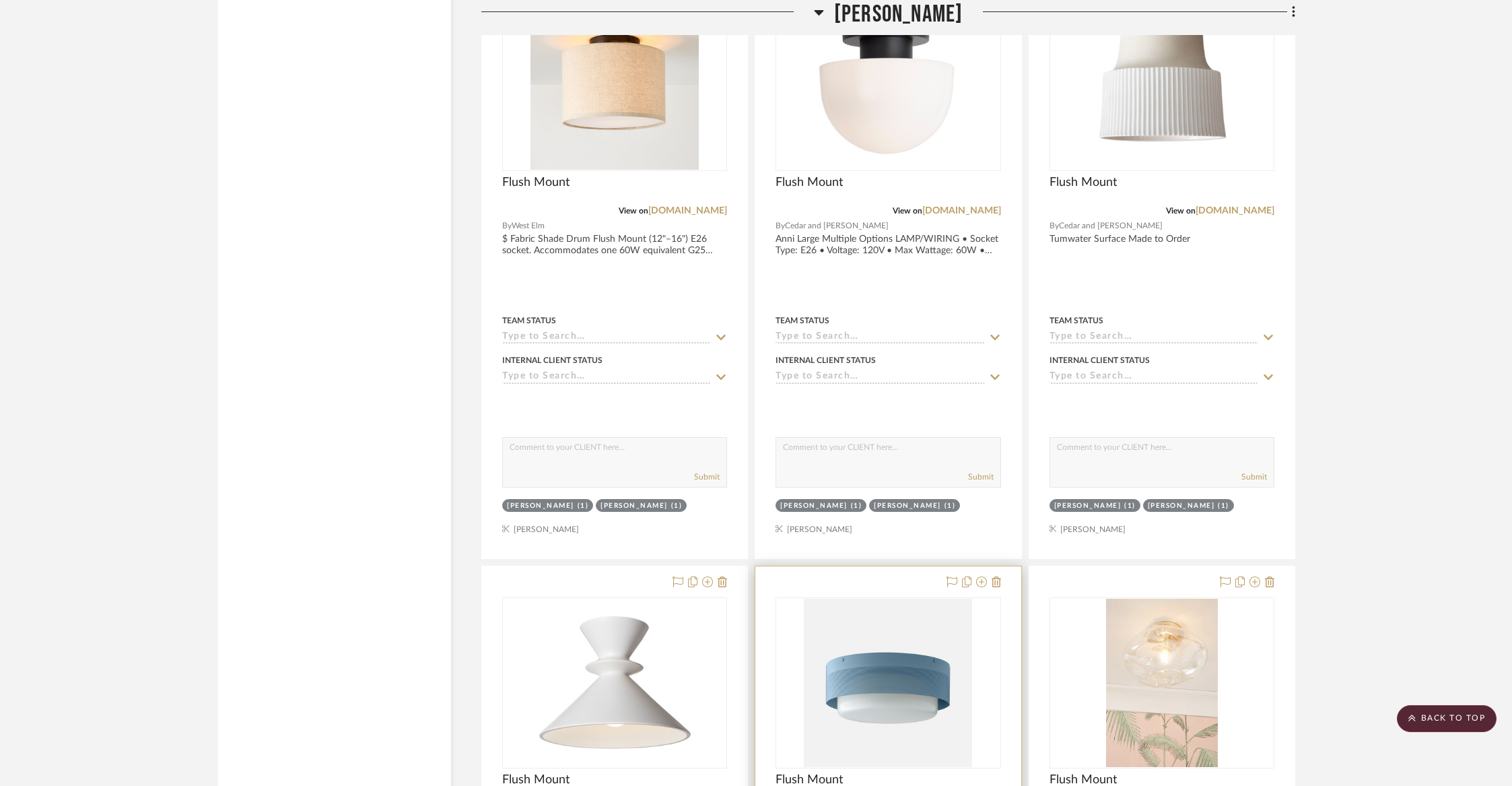
scroll to position [10352, 0]
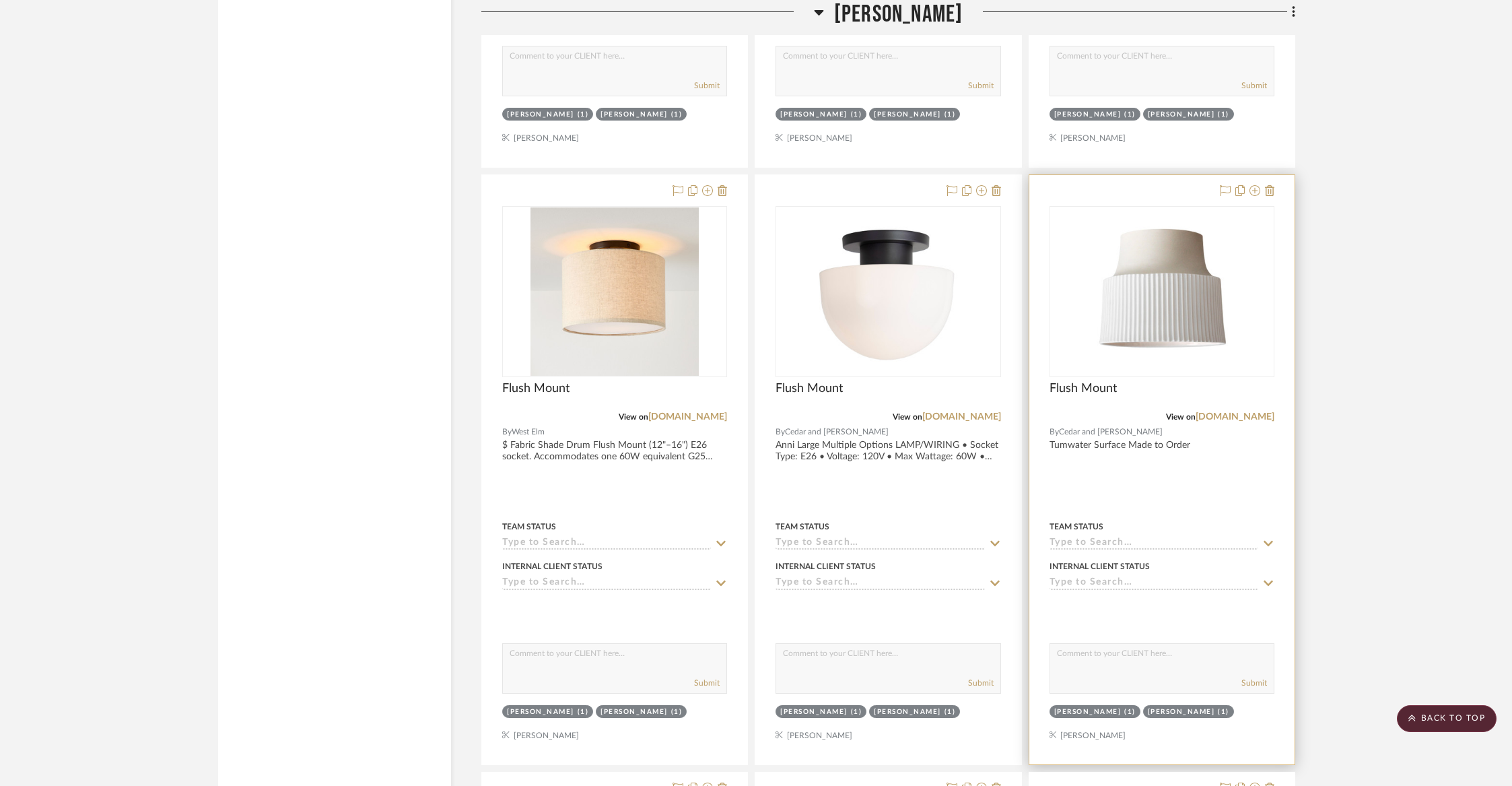
click at [1108, 381] on div "Flush Mount" at bounding box center [1162, 396] width 225 height 29
click at [1243, 303] on img "0" at bounding box center [1162, 291] width 168 height 168
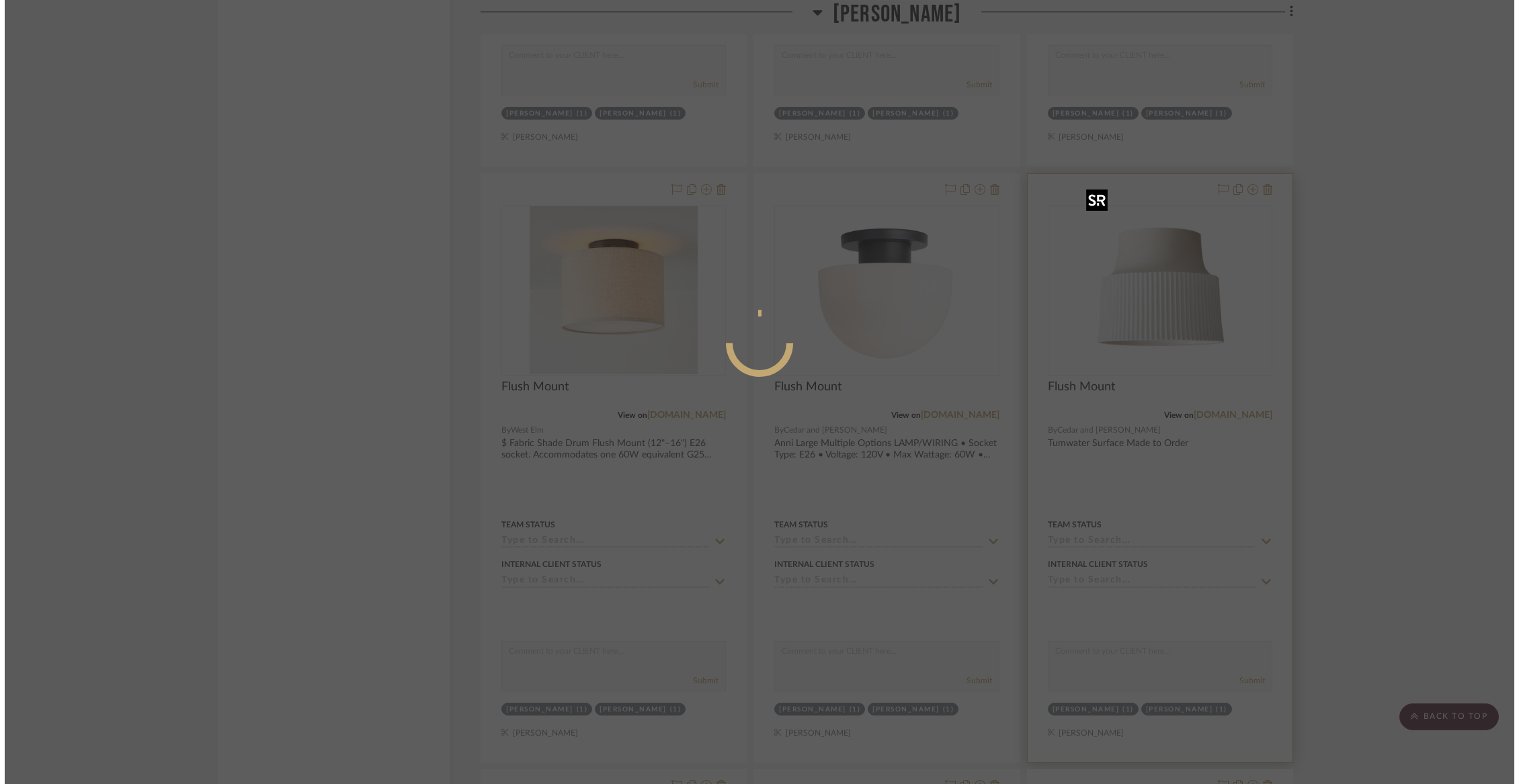
scroll to position [0, 0]
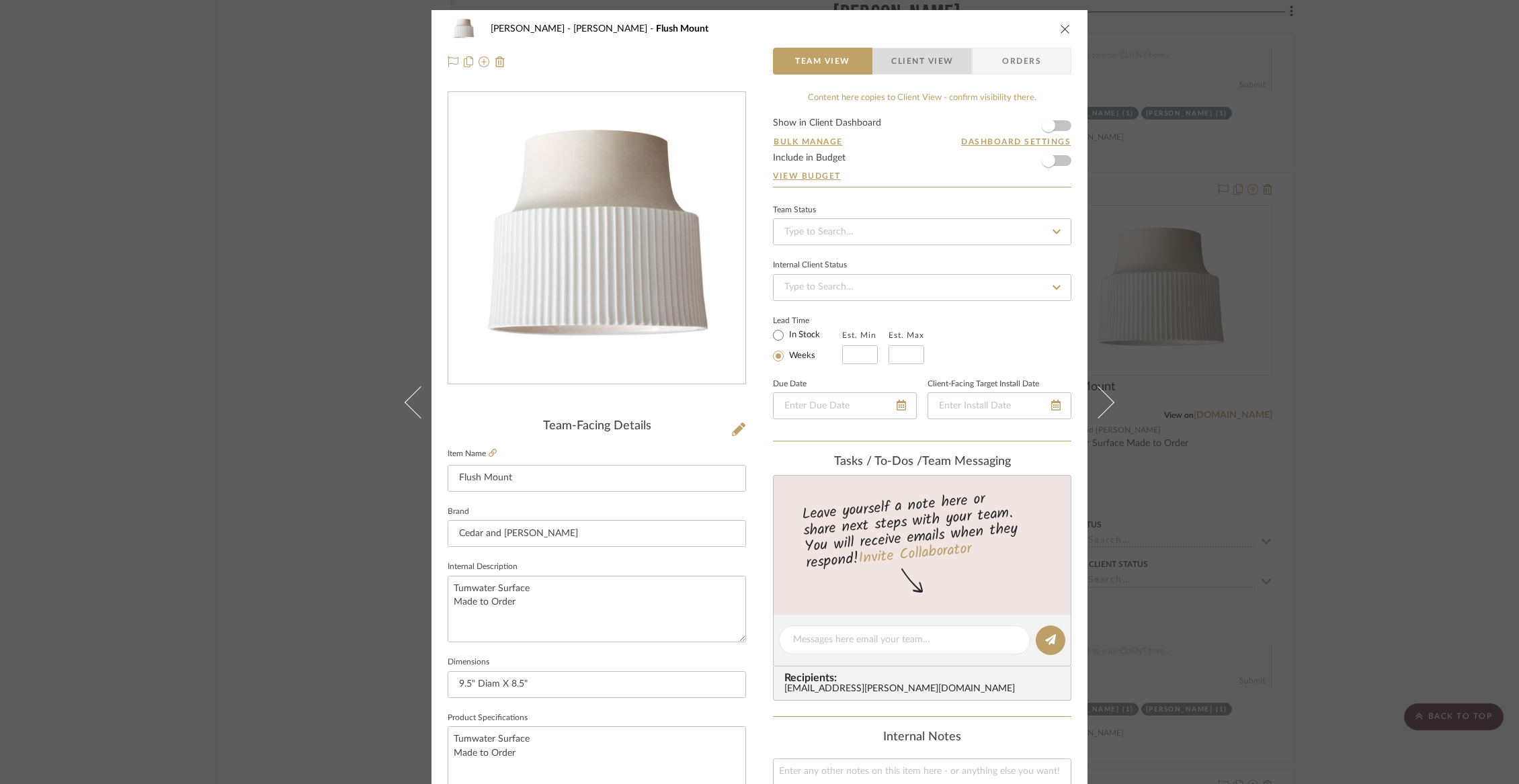
click at [920, 65] on span "Client View" at bounding box center [922, 61] width 62 height 26
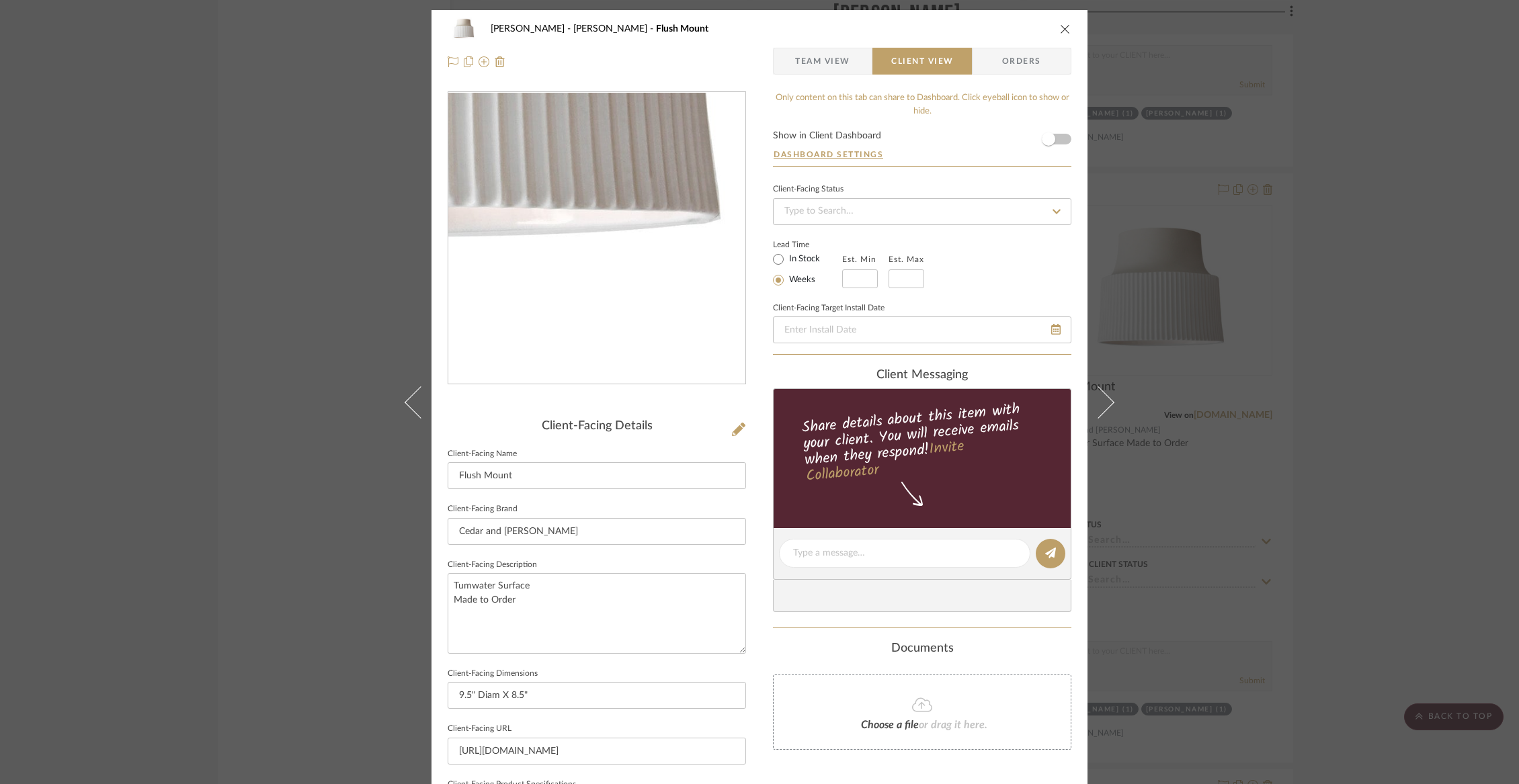
scroll to position [321, 0]
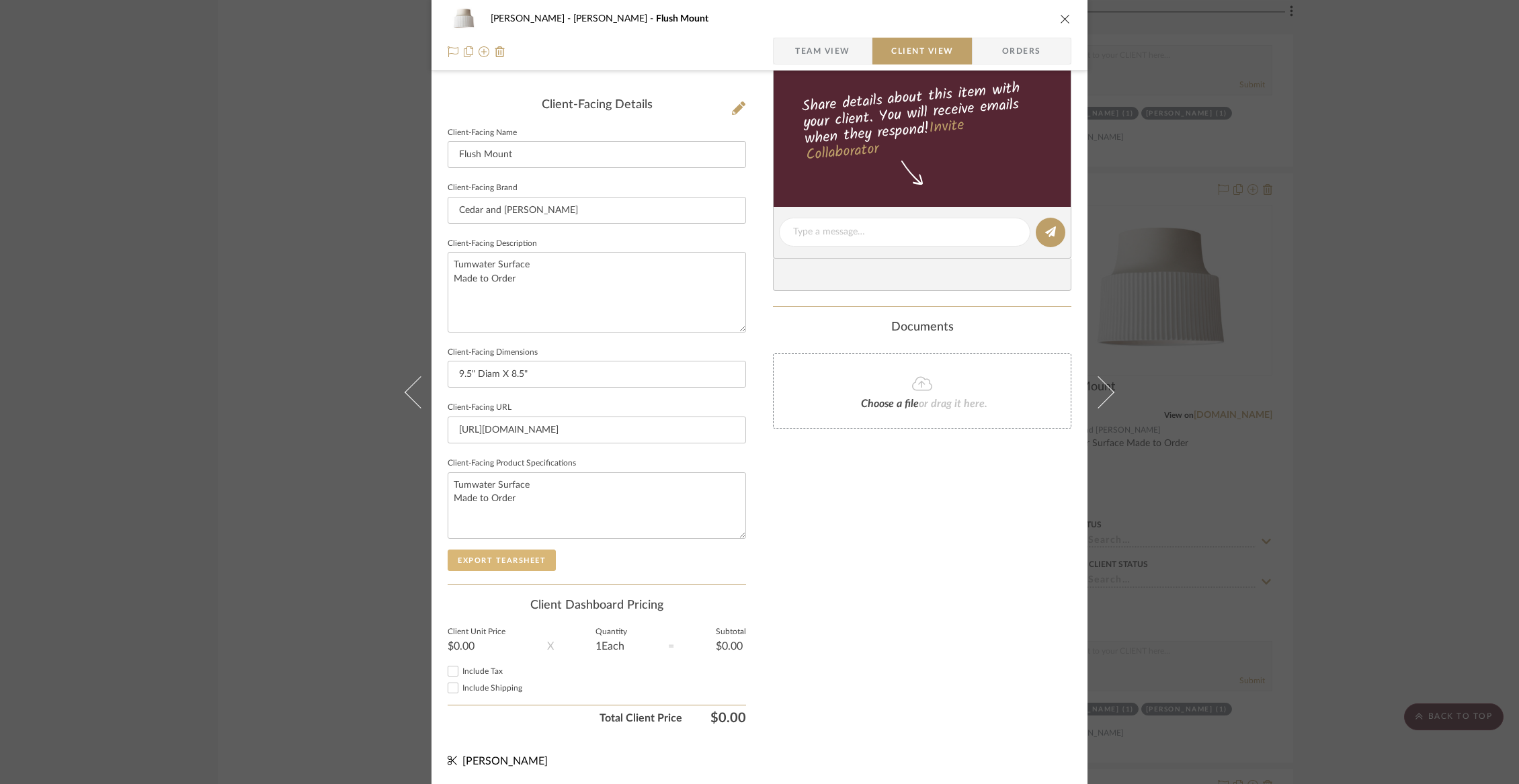
click at [540, 550] on button "Export Tearsheet" at bounding box center [502, 560] width 109 height 21
click at [1064, 14] on icon "close" at bounding box center [1065, 19] width 11 height 11
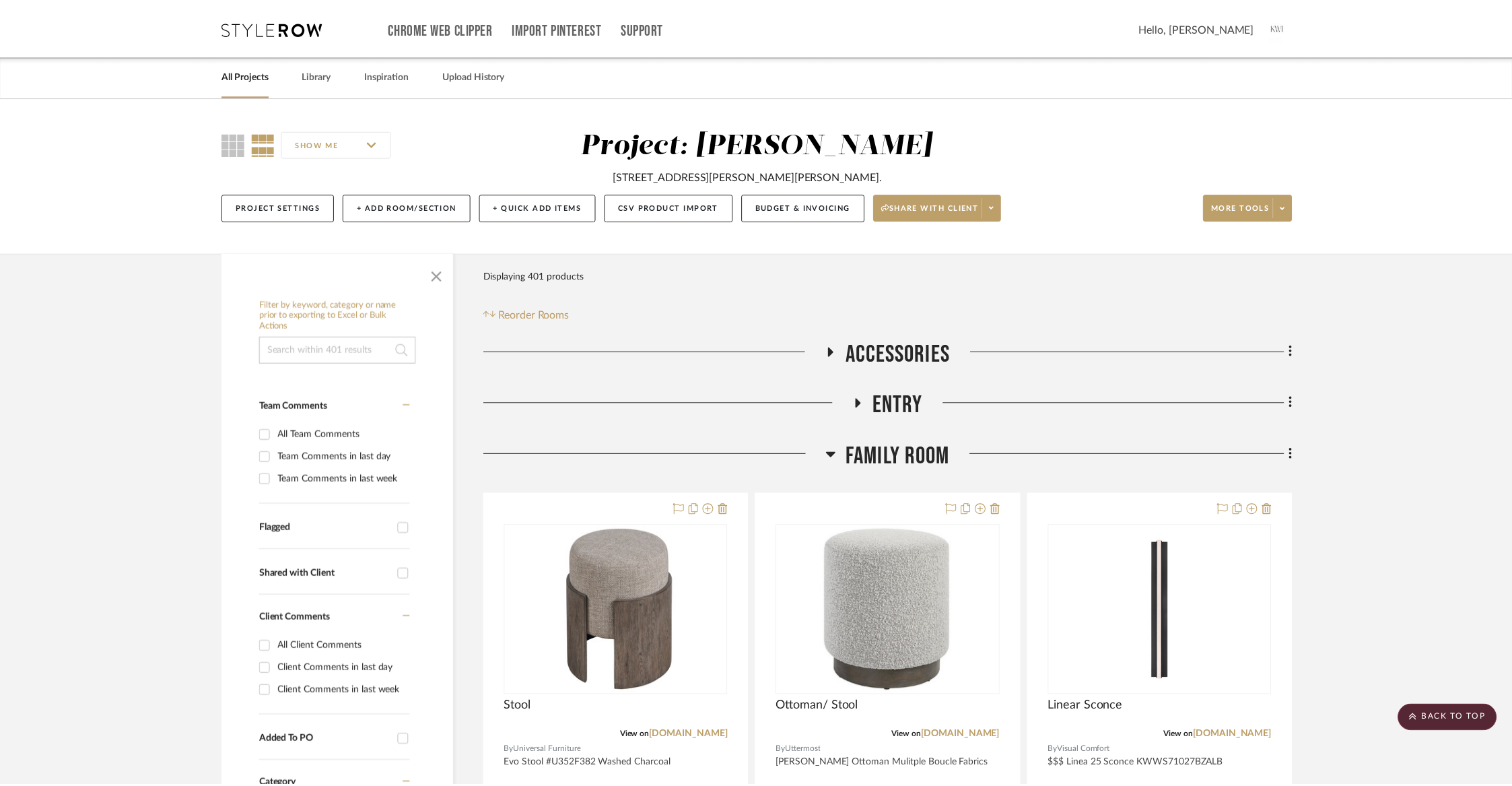
scroll to position [10352, 0]
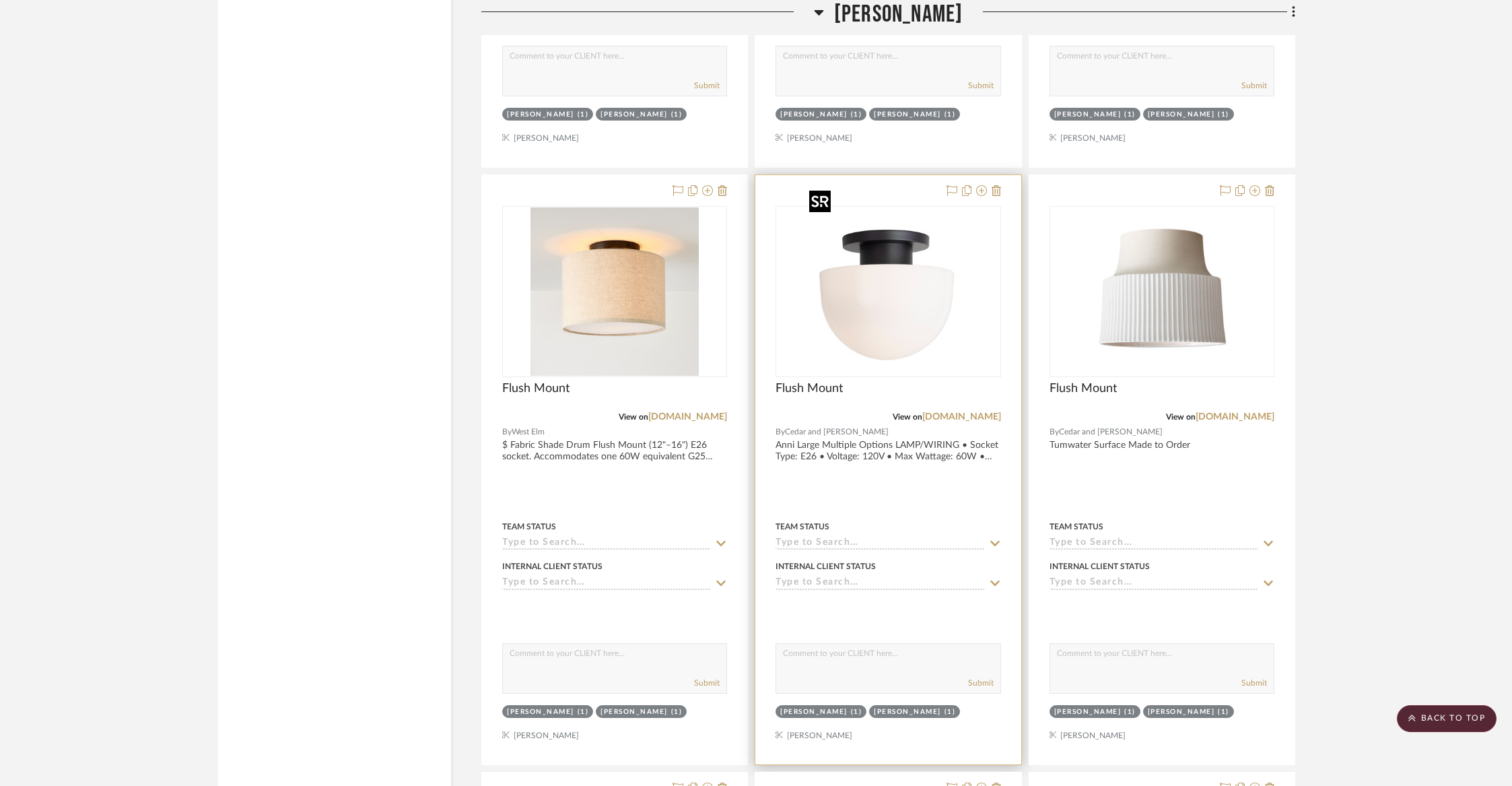
click at [888, 353] on img "0" at bounding box center [888, 291] width 168 height 168
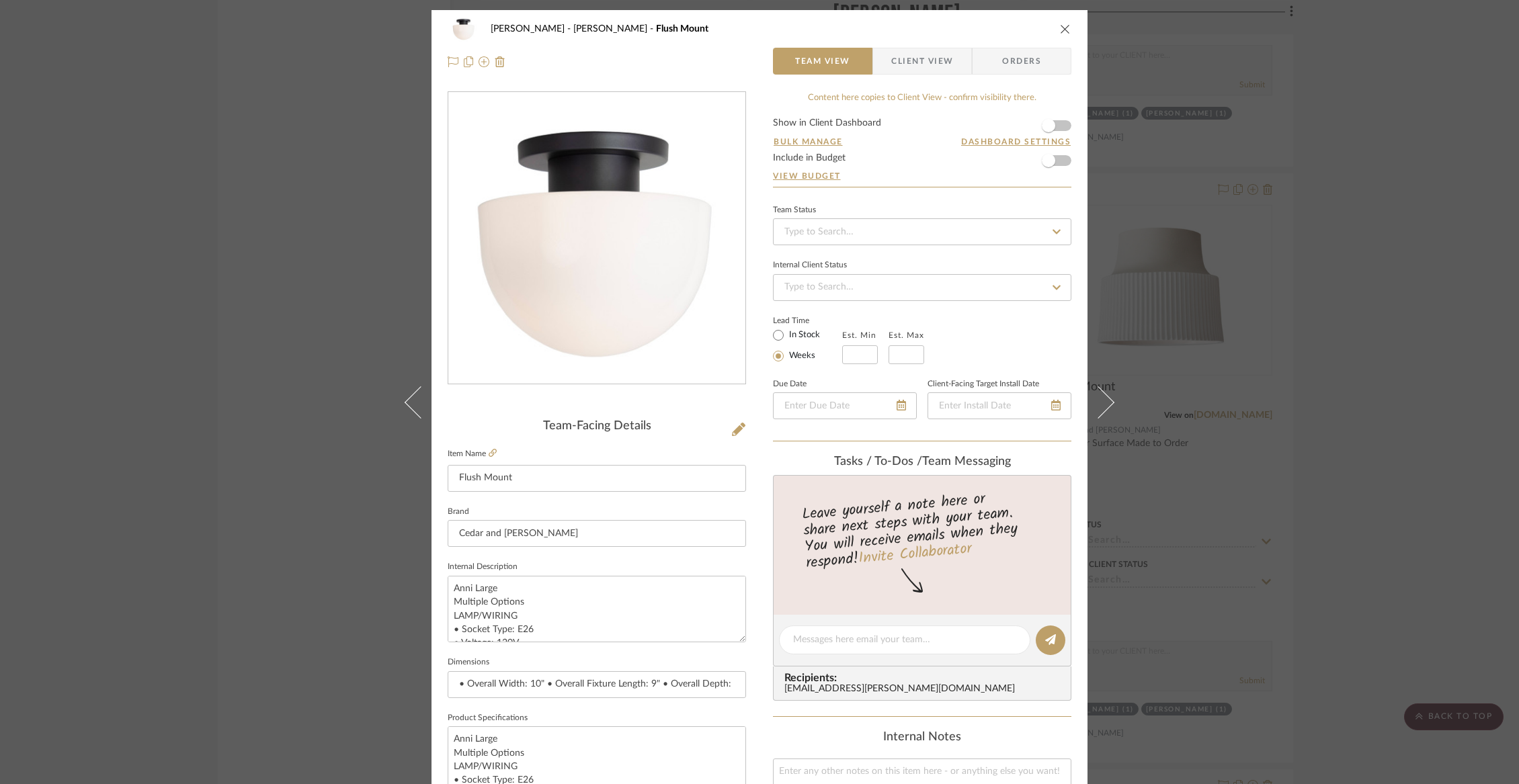
click at [910, 60] on span "Client View" at bounding box center [922, 61] width 62 height 26
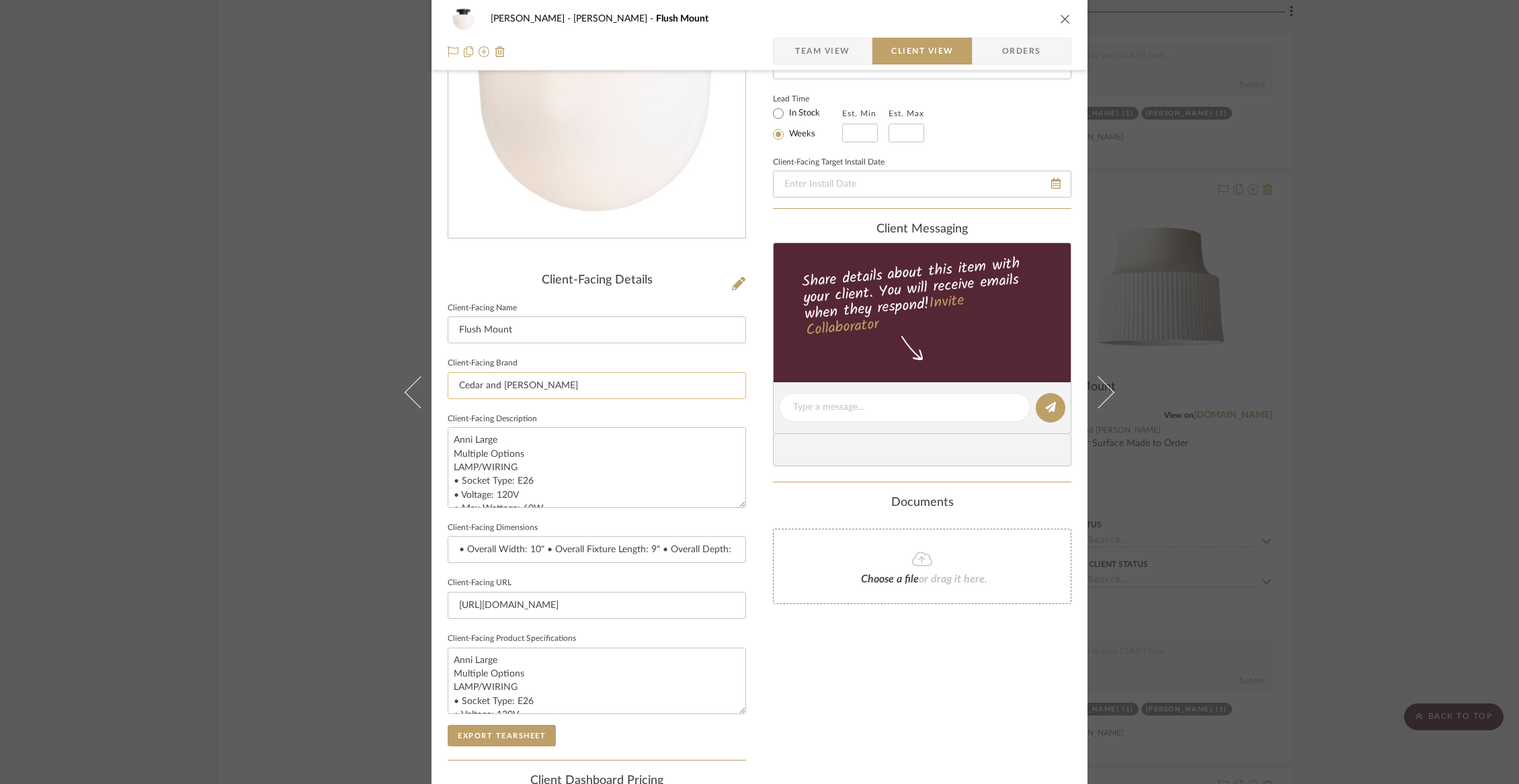
scroll to position [321, 0]
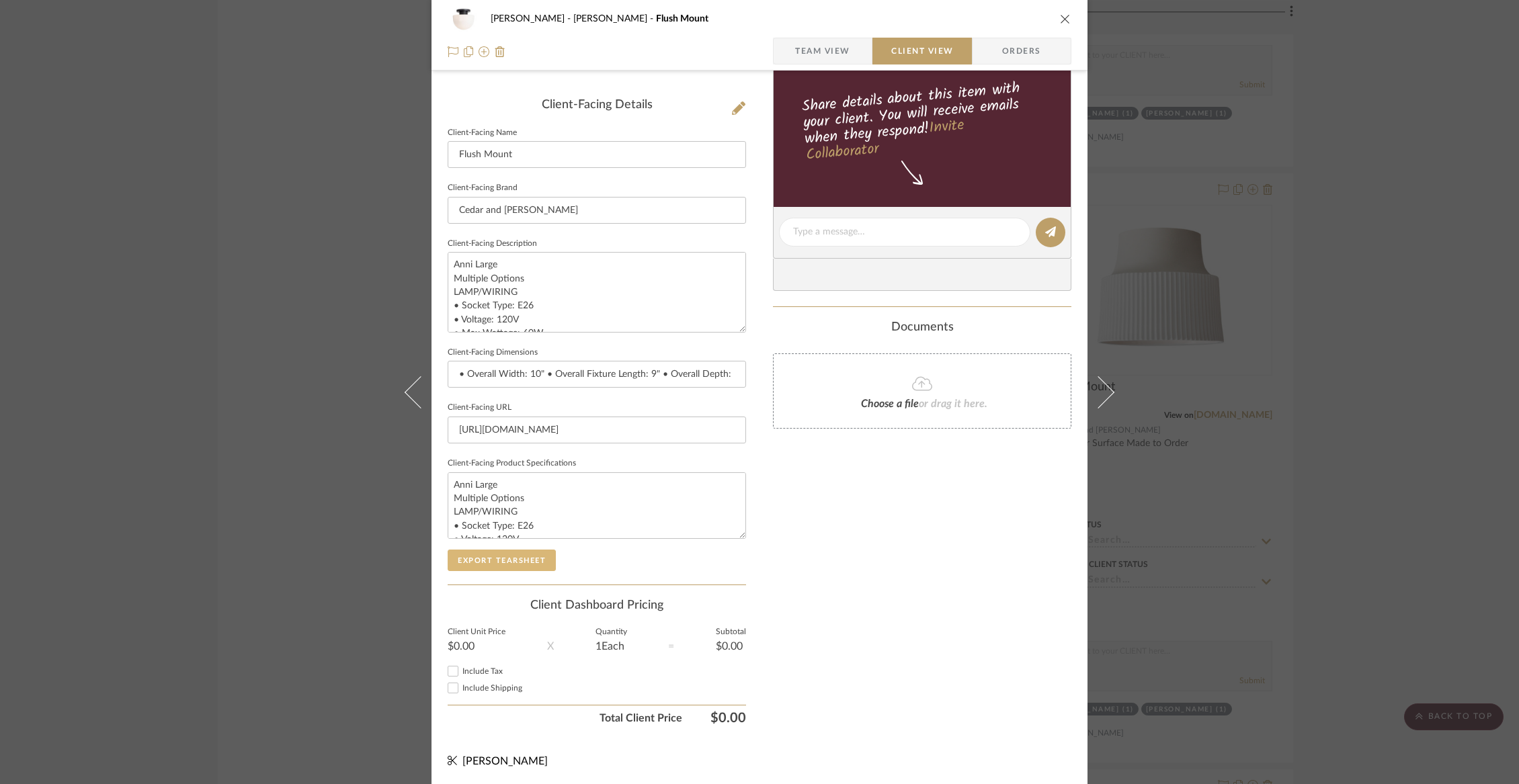
click at [506, 561] on button "Export Tearsheet" at bounding box center [502, 560] width 109 height 21
click at [1061, 16] on icon "close" at bounding box center [1065, 19] width 11 height 11
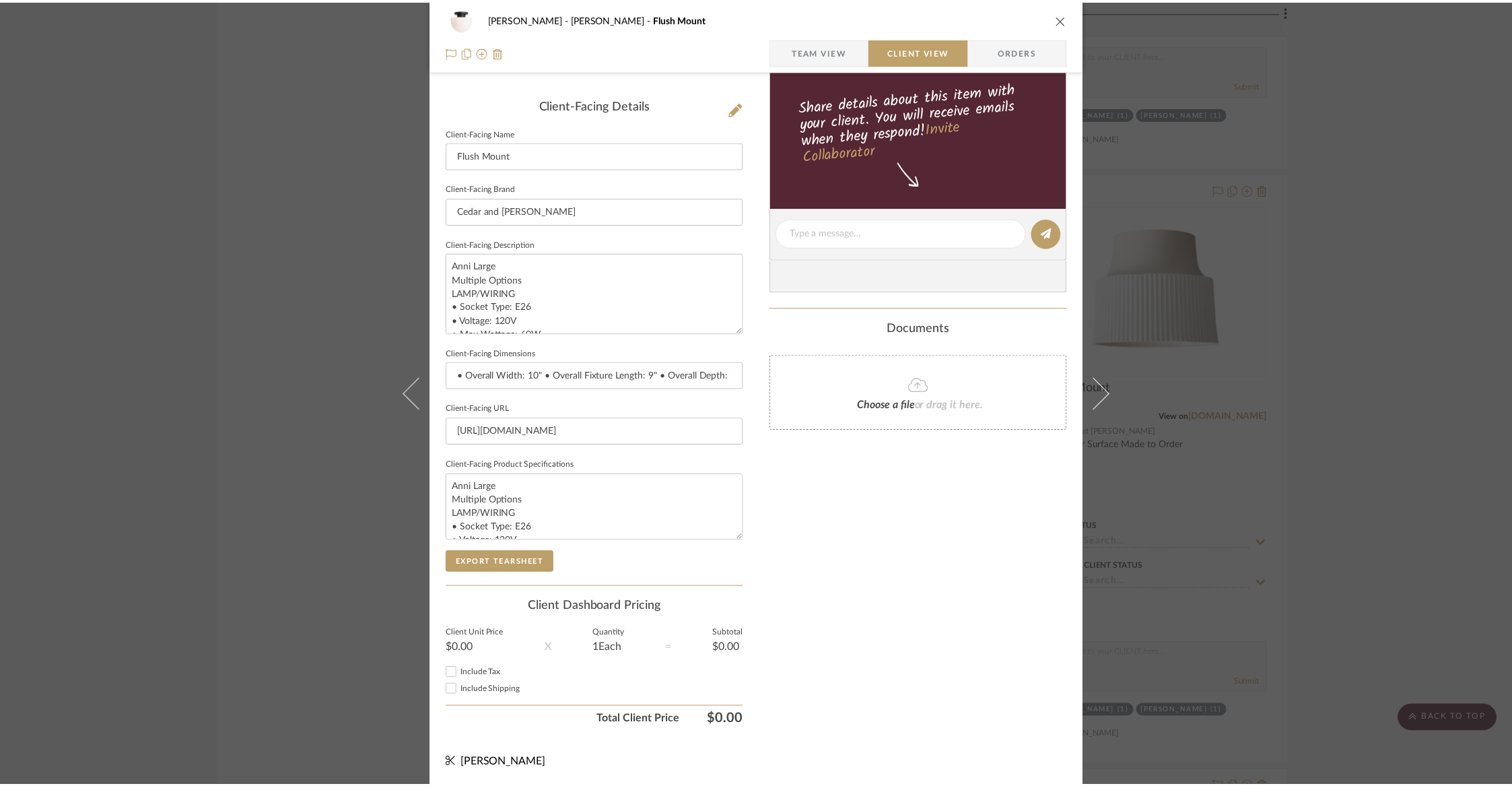
scroll to position [10352, 0]
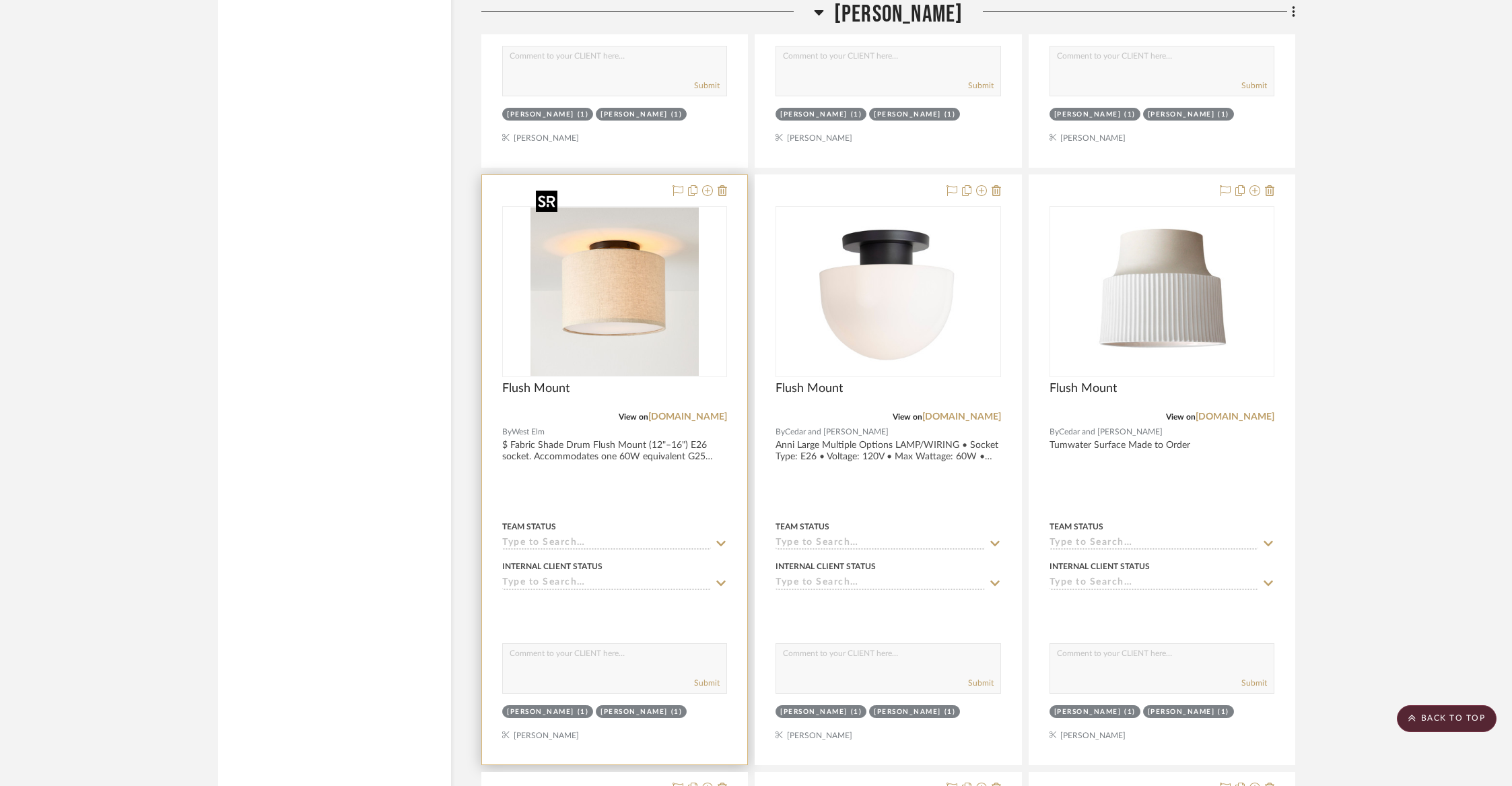
click at [0, 0] on img at bounding box center [0, 0] width 0 height 0
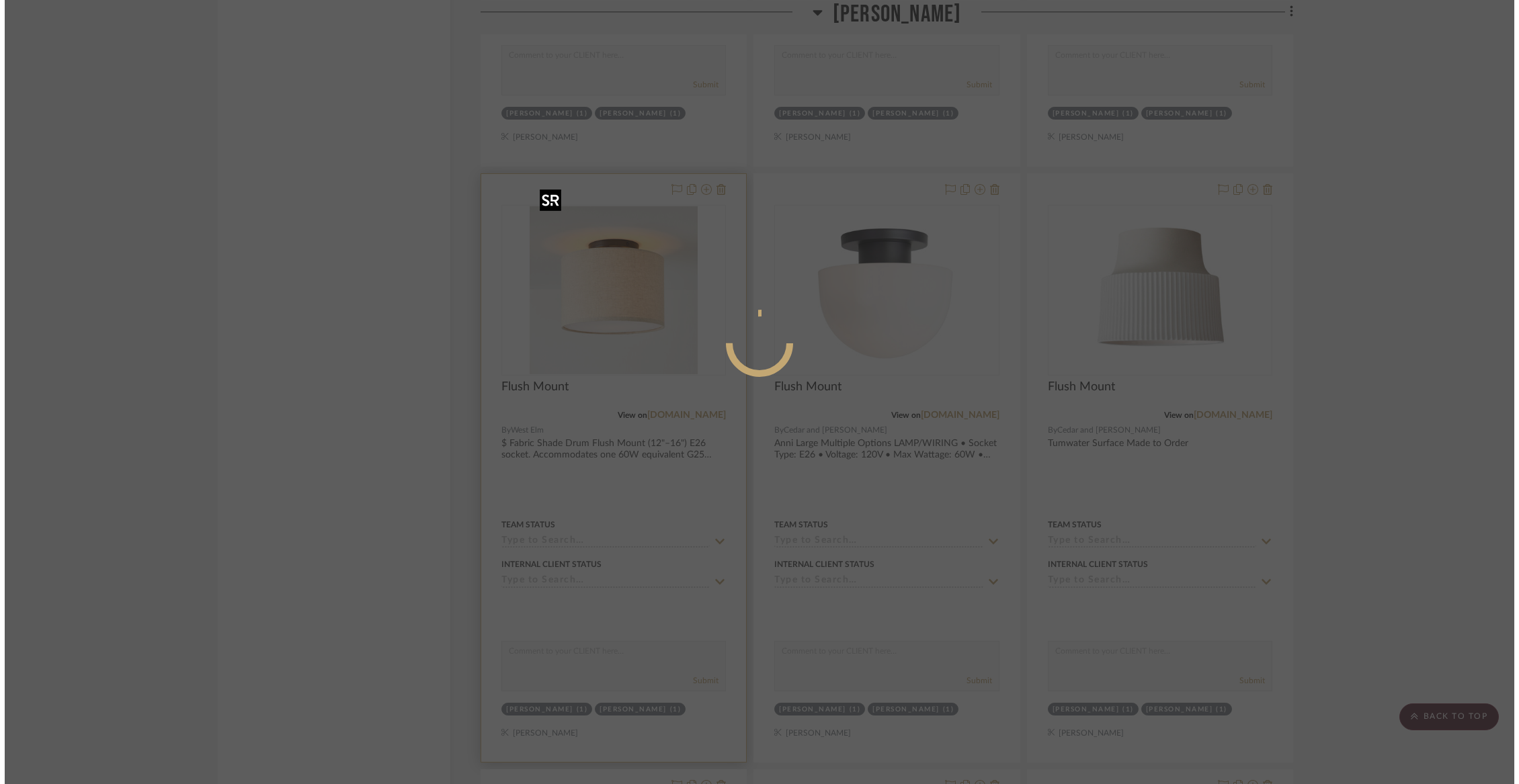
scroll to position [0, 0]
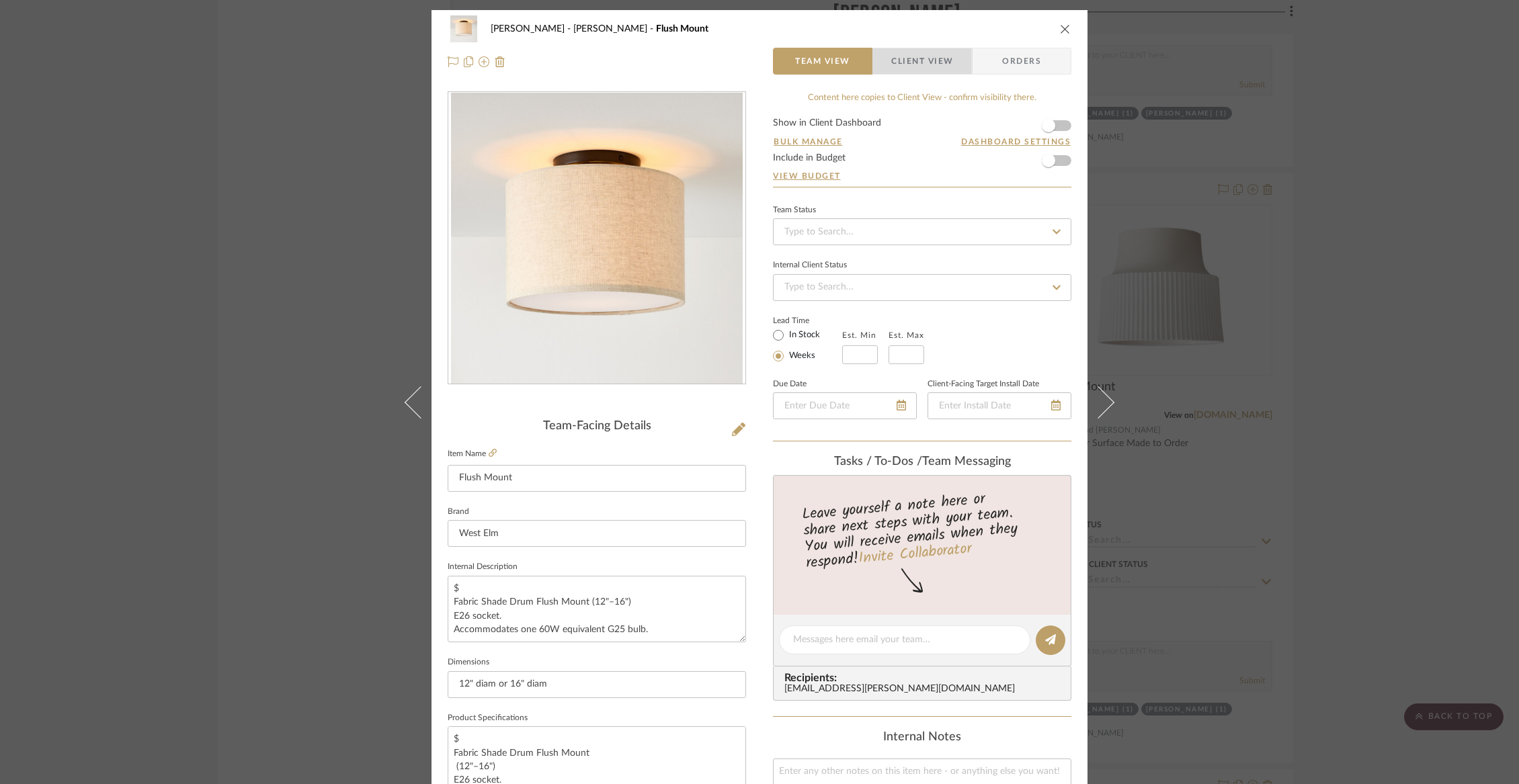
click at [891, 64] on span "Client View" at bounding box center [922, 61] width 62 height 26
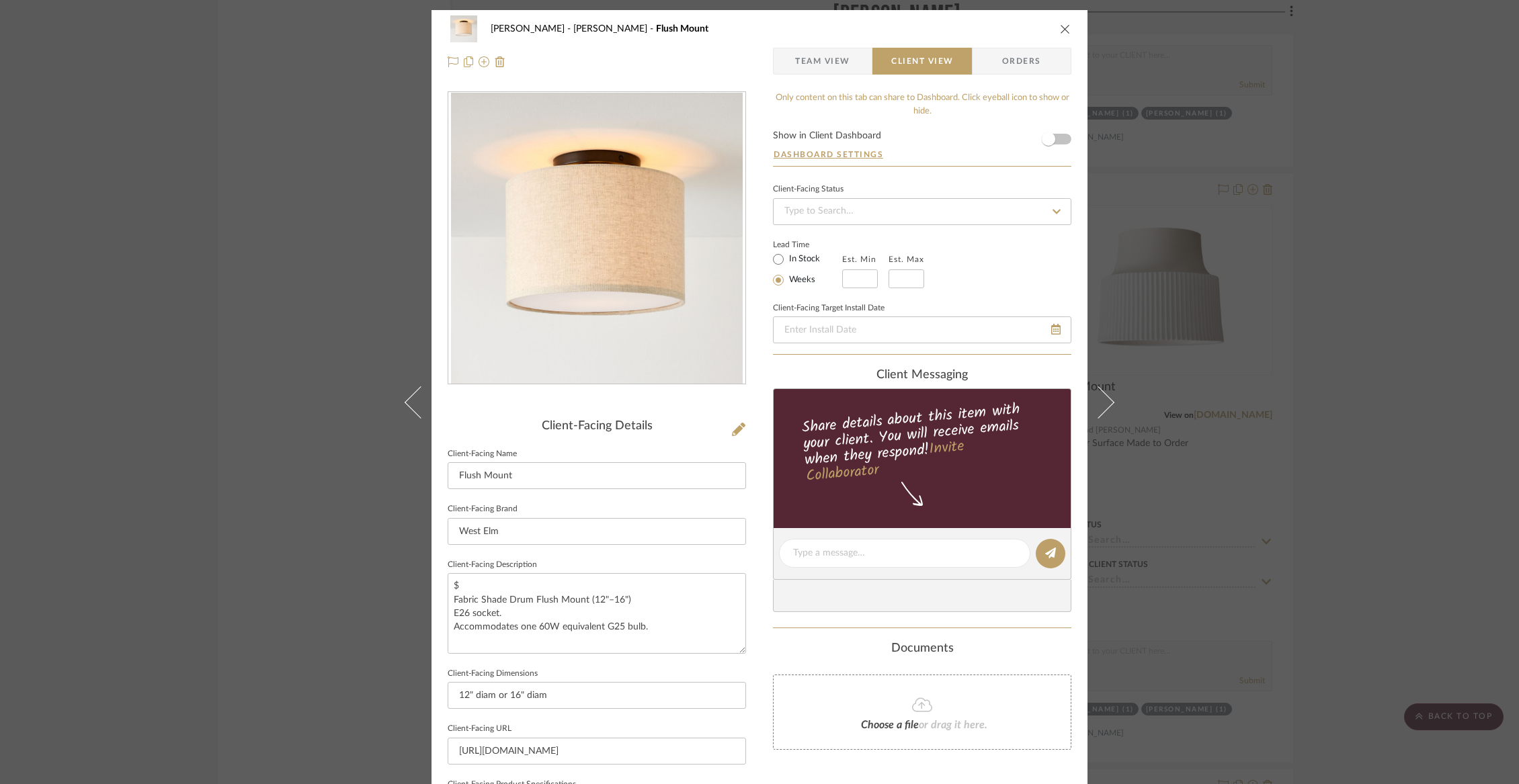
scroll to position [321, 0]
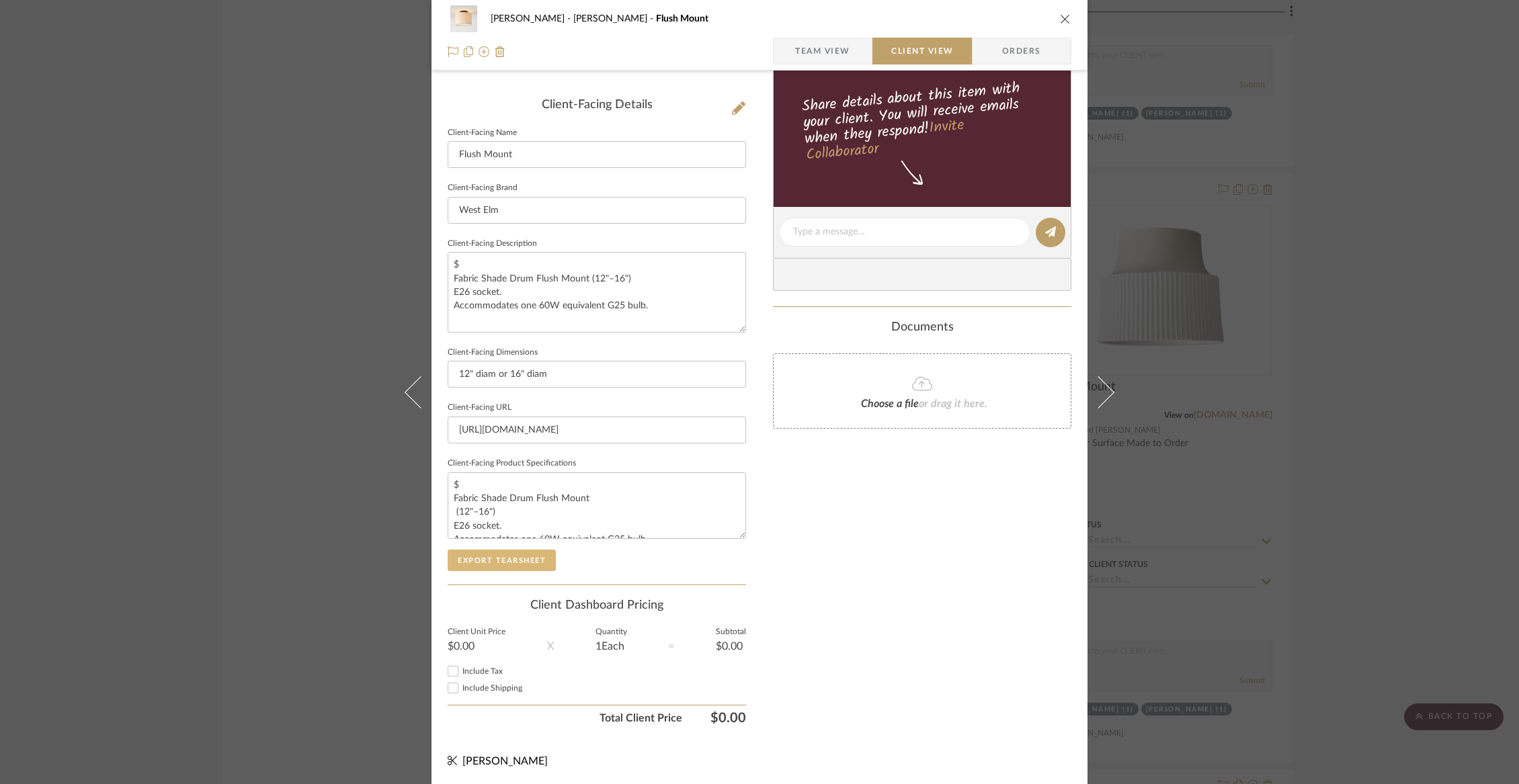
click at [502, 561] on button "Export Tearsheet" at bounding box center [502, 560] width 109 height 21
click at [1065, 21] on icon "close" at bounding box center [1065, 19] width 11 height 11
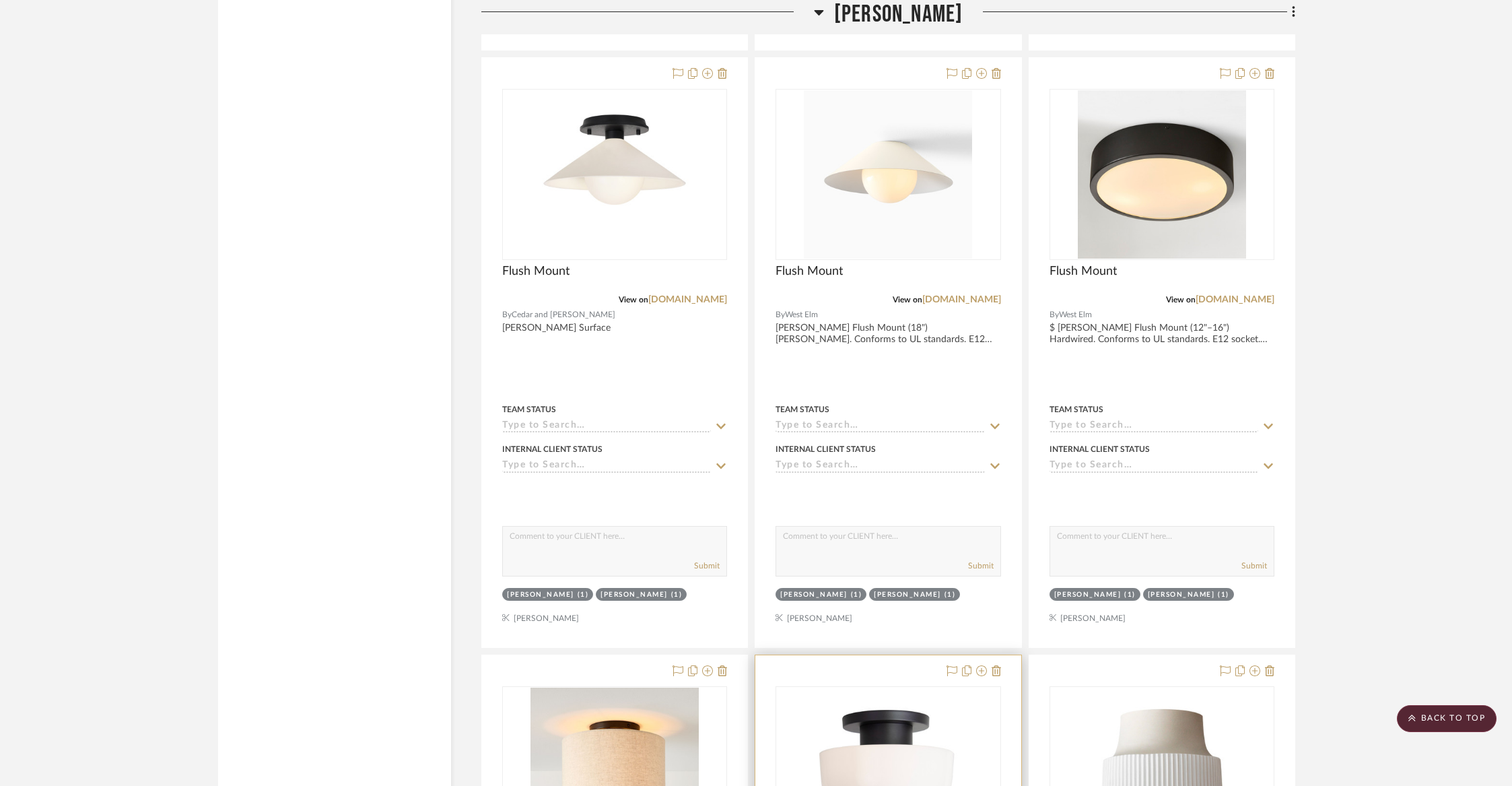
scroll to position [9830, 0]
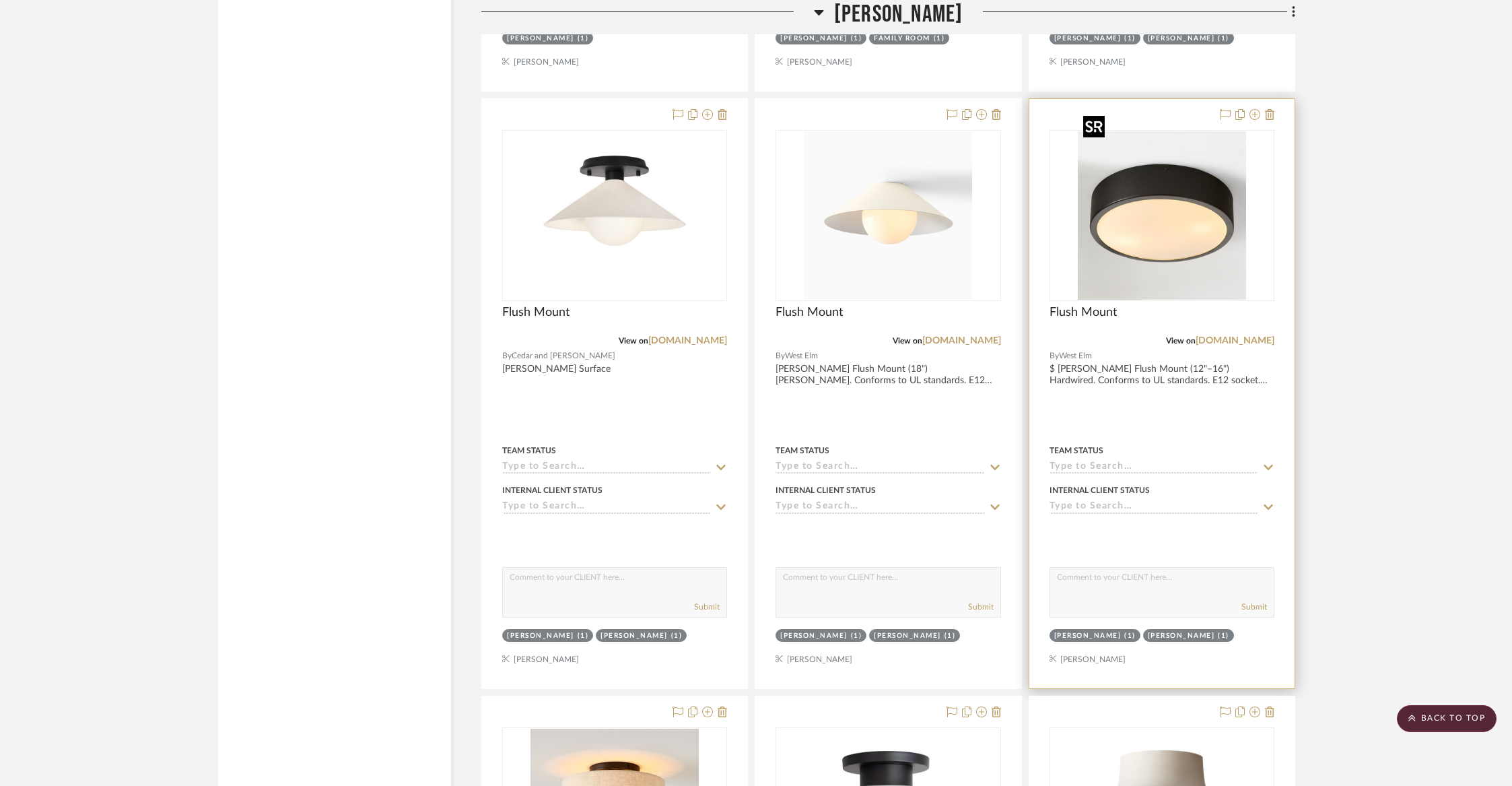
click at [0, 0] on img at bounding box center [0, 0] width 0 height 0
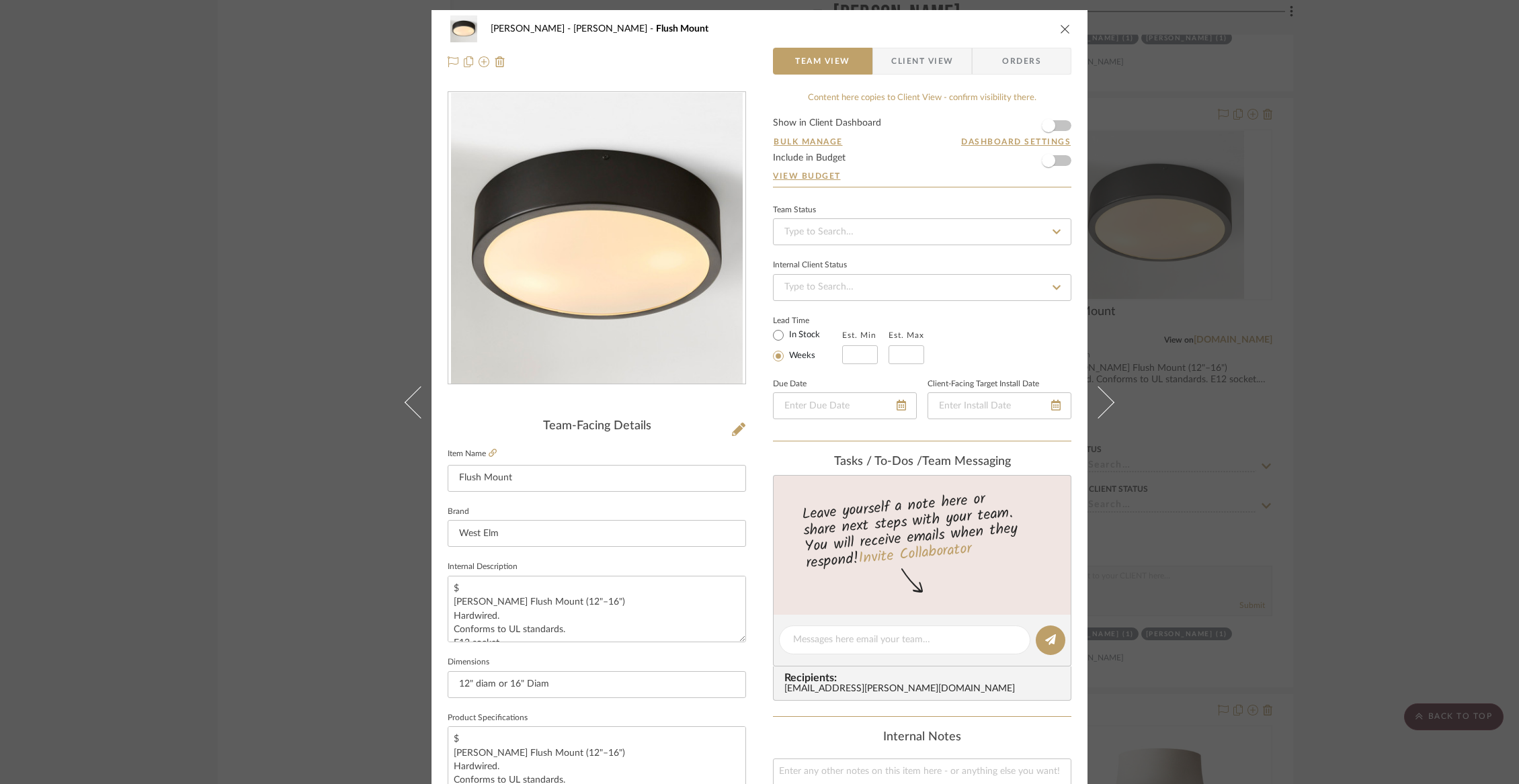
click at [915, 55] on span "Client View" at bounding box center [922, 61] width 62 height 26
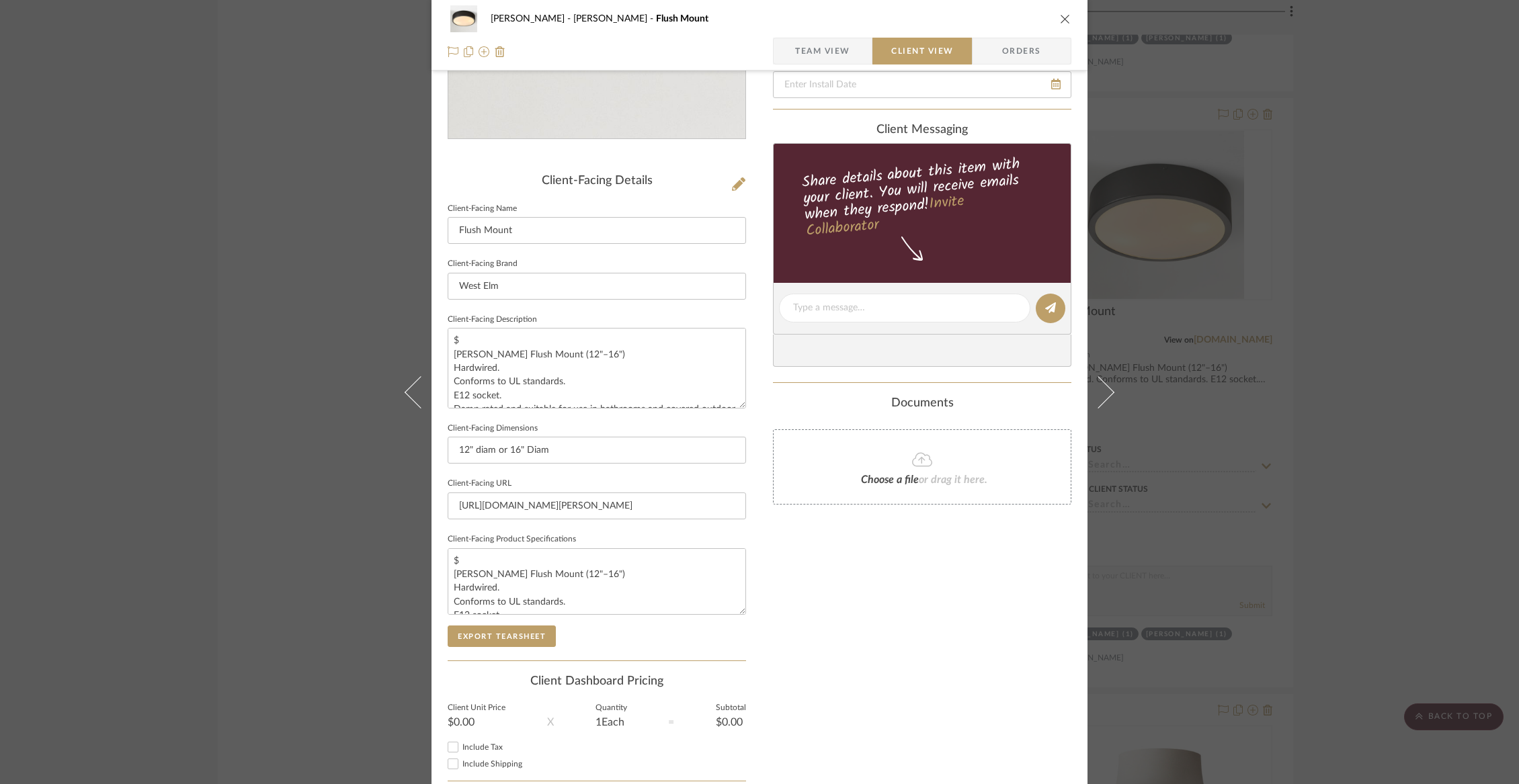
scroll to position [321, 0]
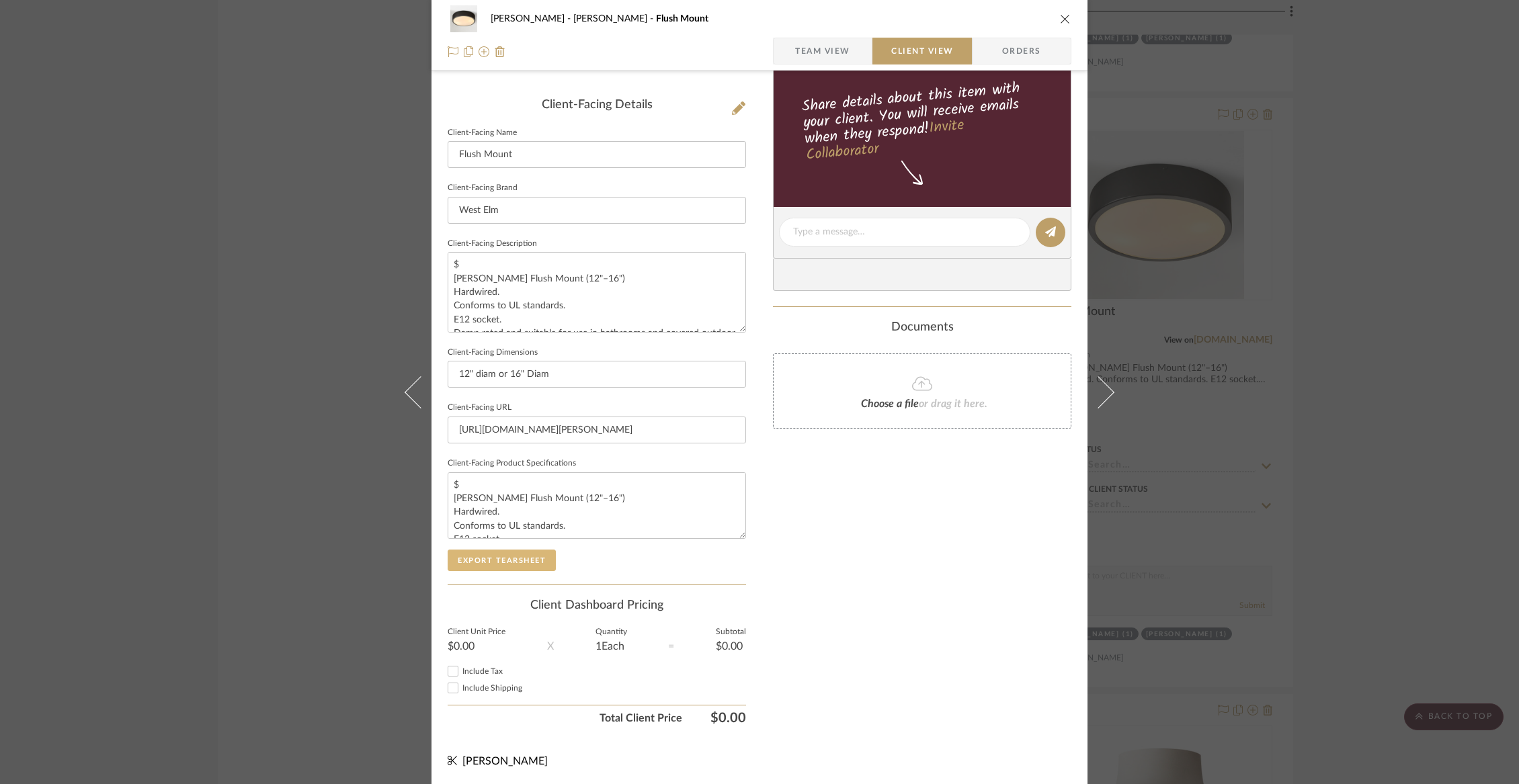
click at [495, 553] on button "Export Tearsheet" at bounding box center [502, 560] width 109 height 21
click at [1060, 17] on icon "close" at bounding box center [1065, 19] width 11 height 11
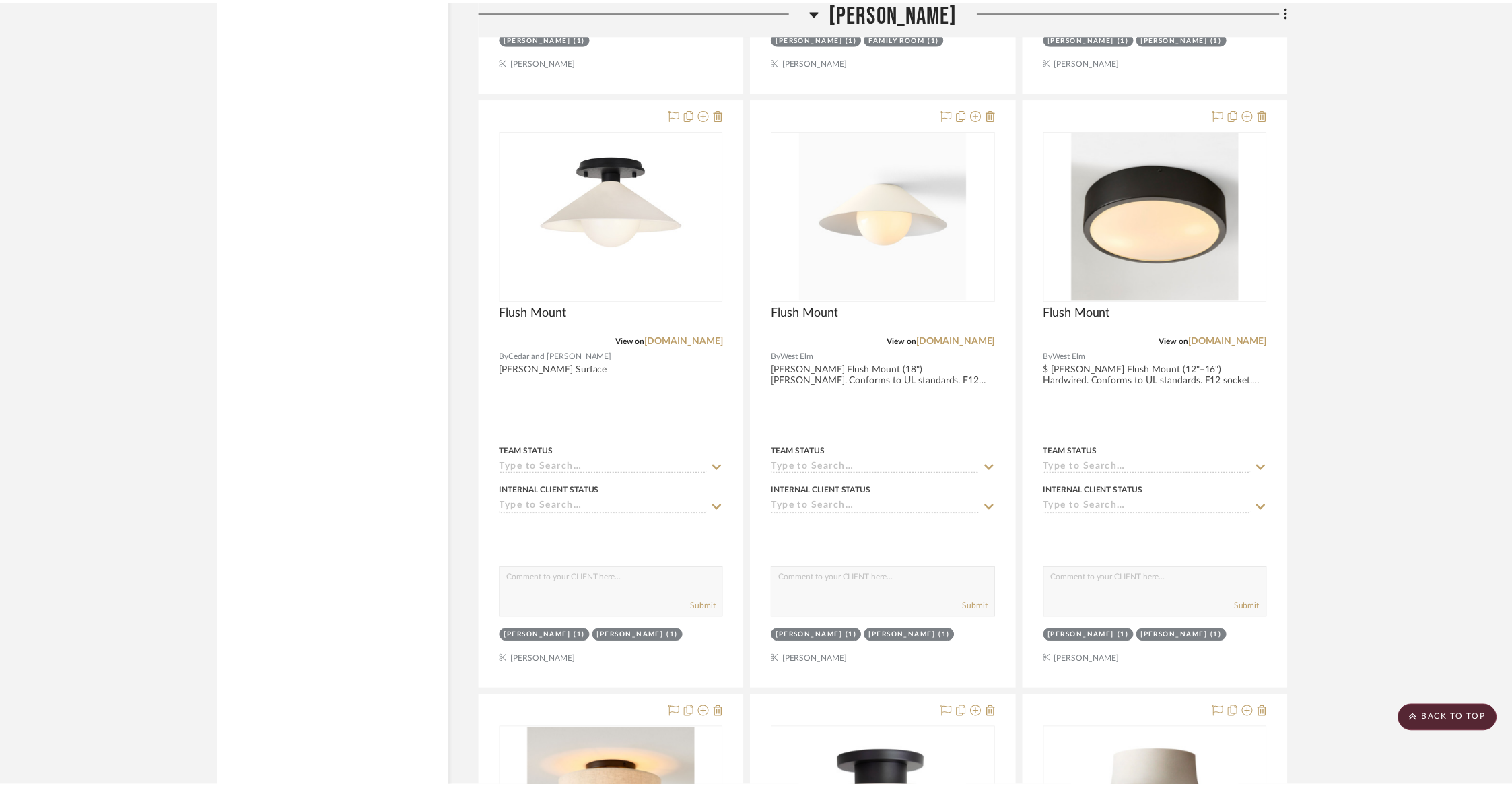
scroll to position [9830, 0]
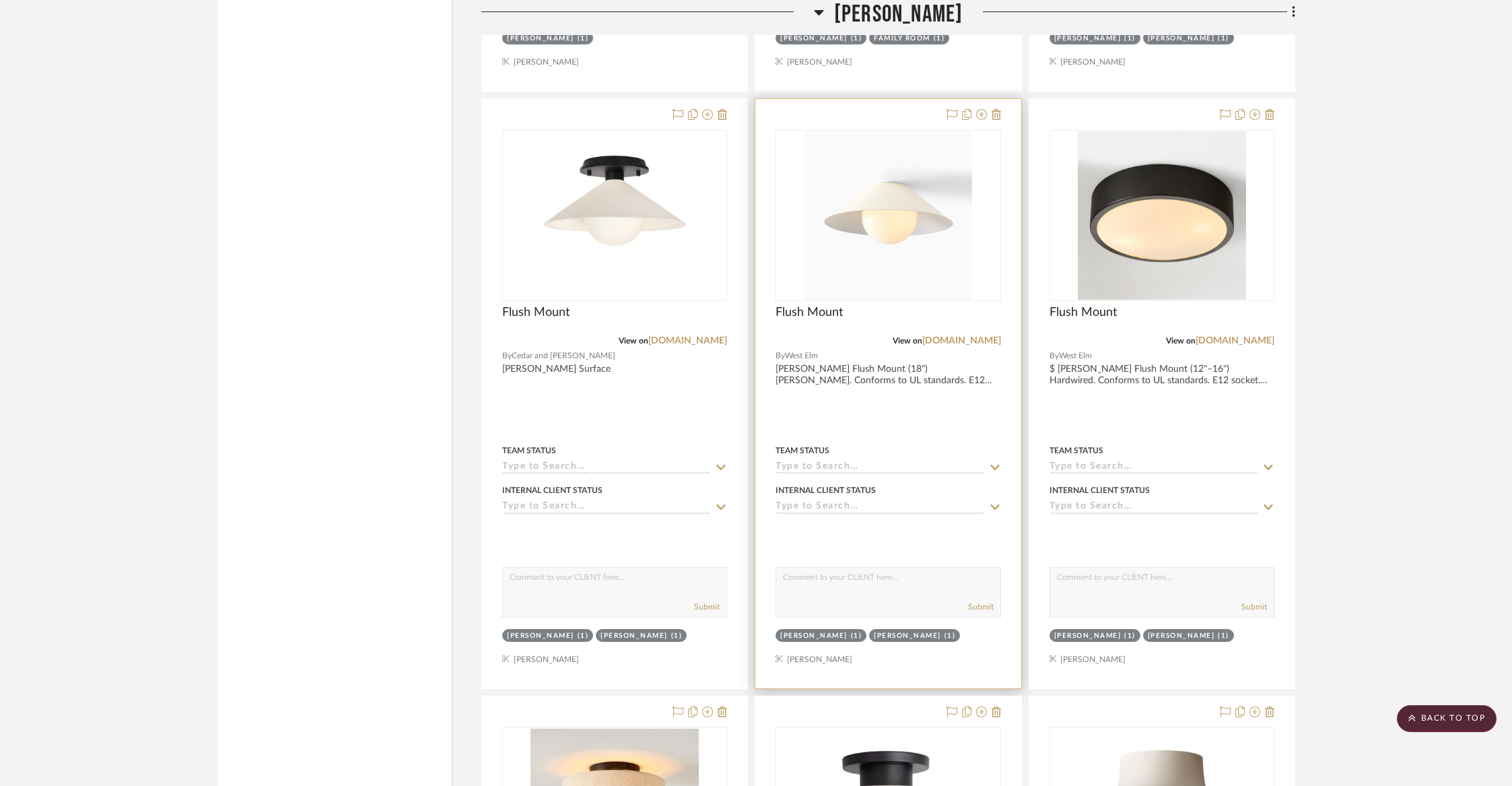
click at [856, 335] on div "View on westelm.com" at bounding box center [888, 341] width 225 height 12
click at [860, 258] on img "0" at bounding box center [888, 215] width 168 height 168
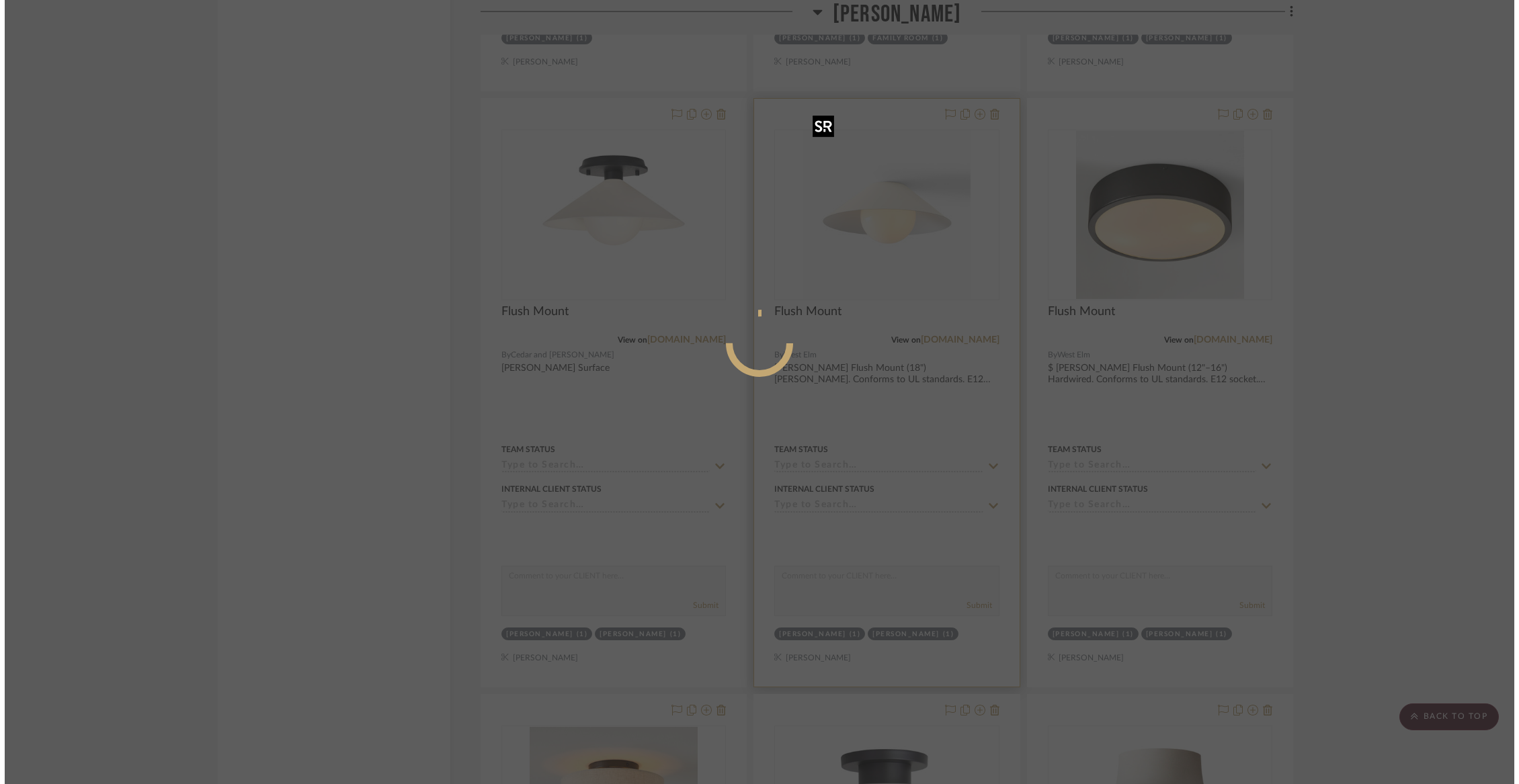
scroll to position [0, 0]
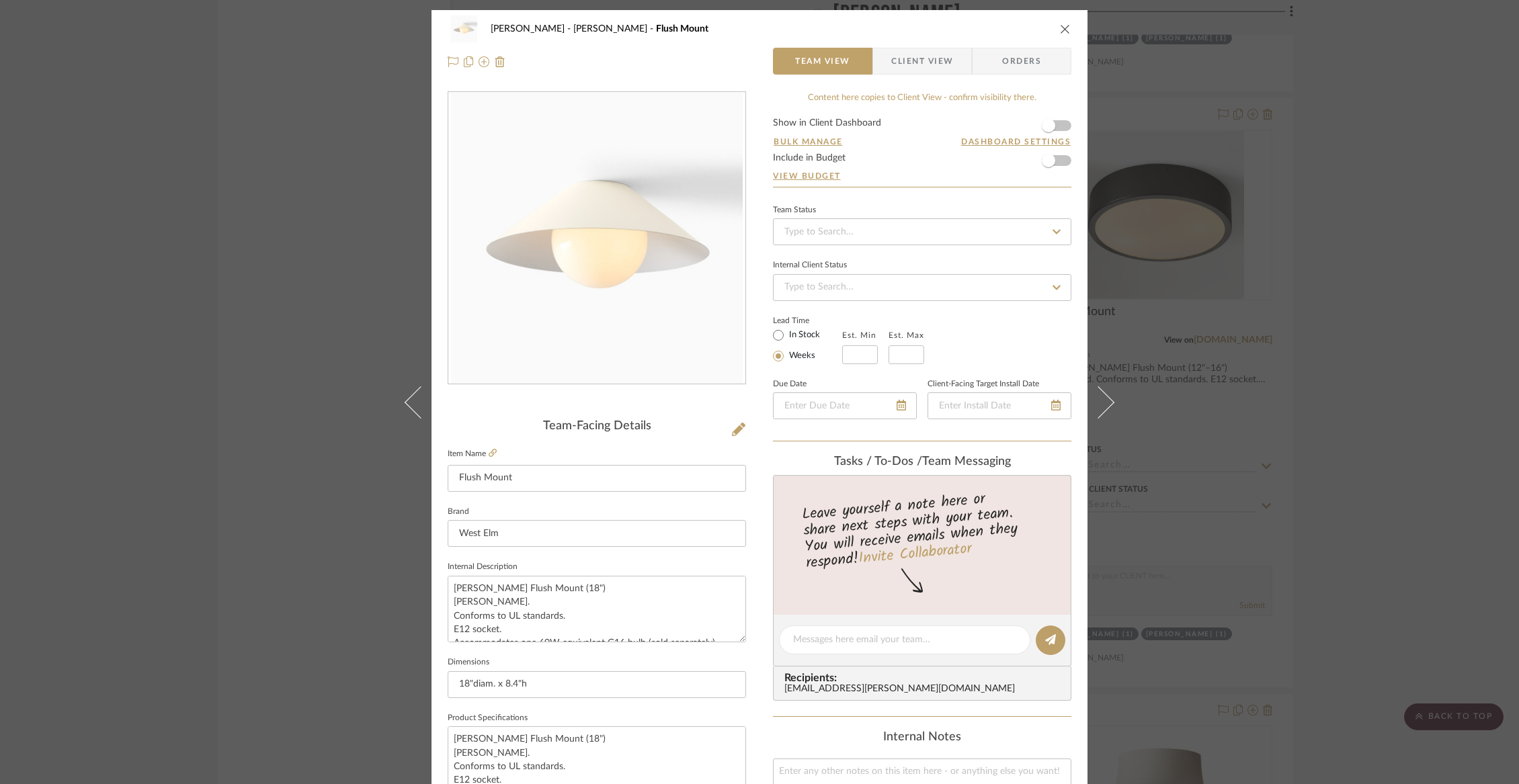
click at [901, 52] on span "Client View" at bounding box center [922, 61] width 62 height 26
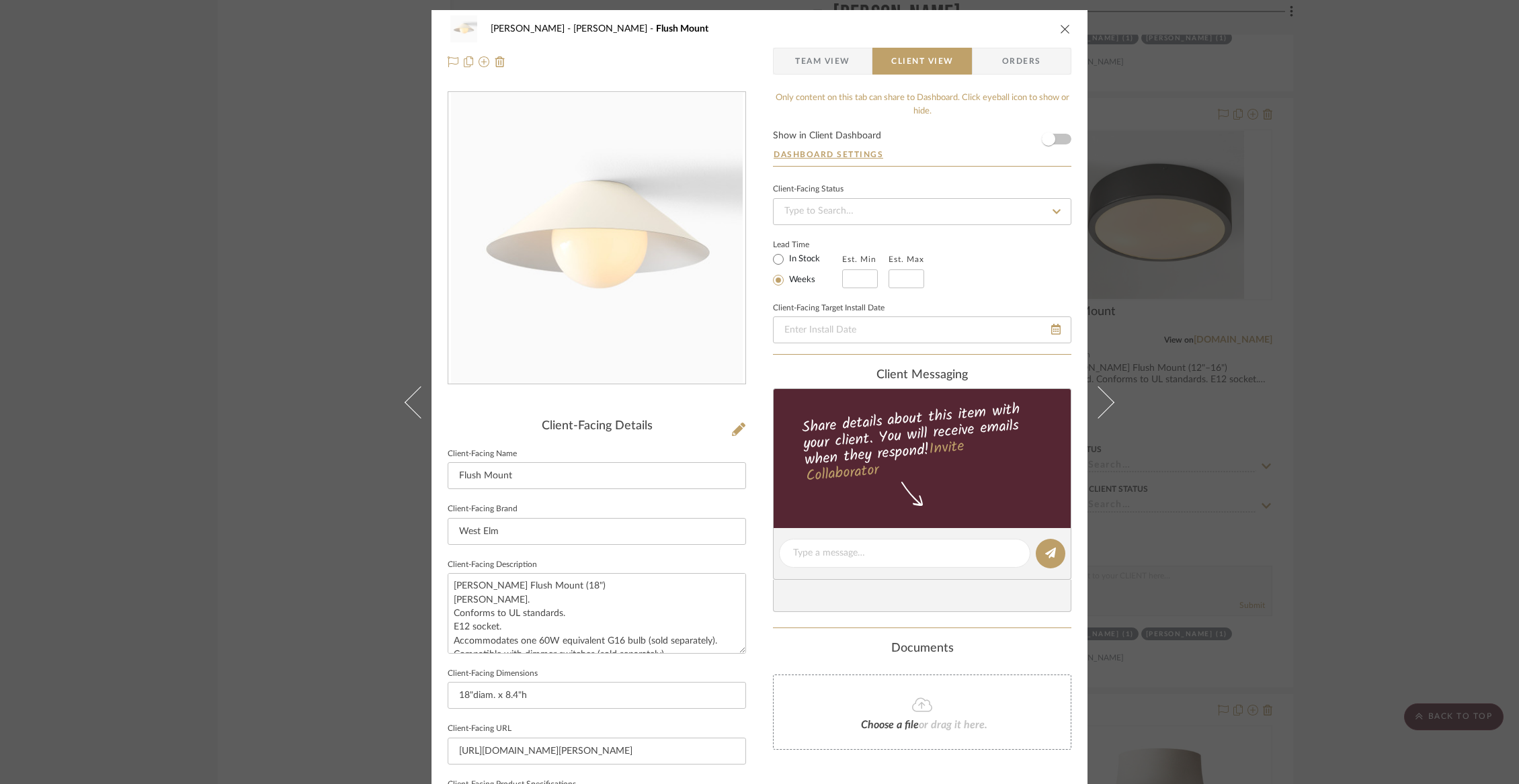
scroll to position [321, 0]
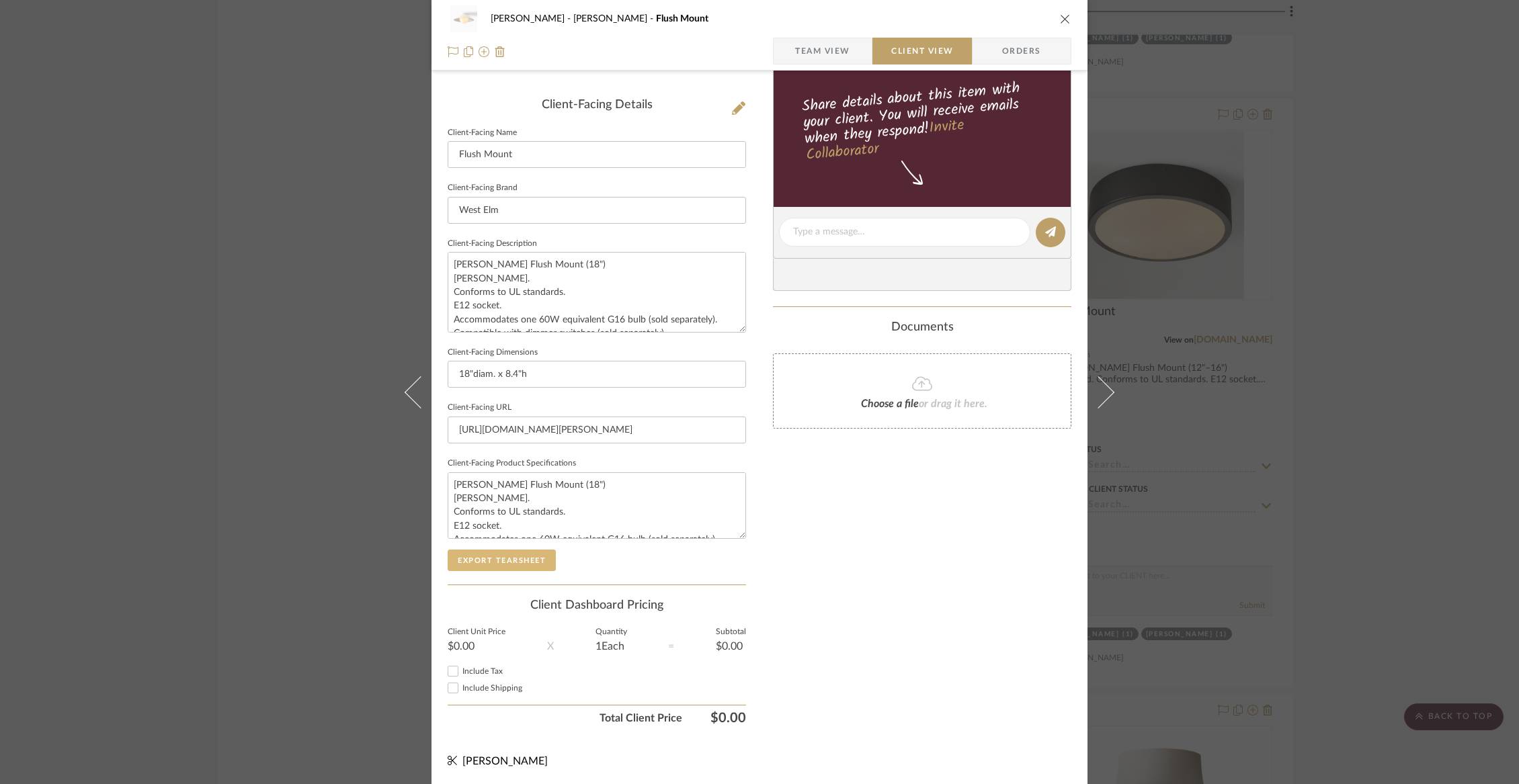
click at [493, 553] on button "Export Tearsheet" at bounding box center [502, 560] width 109 height 21
click at [1060, 21] on icon "close" at bounding box center [1065, 19] width 11 height 11
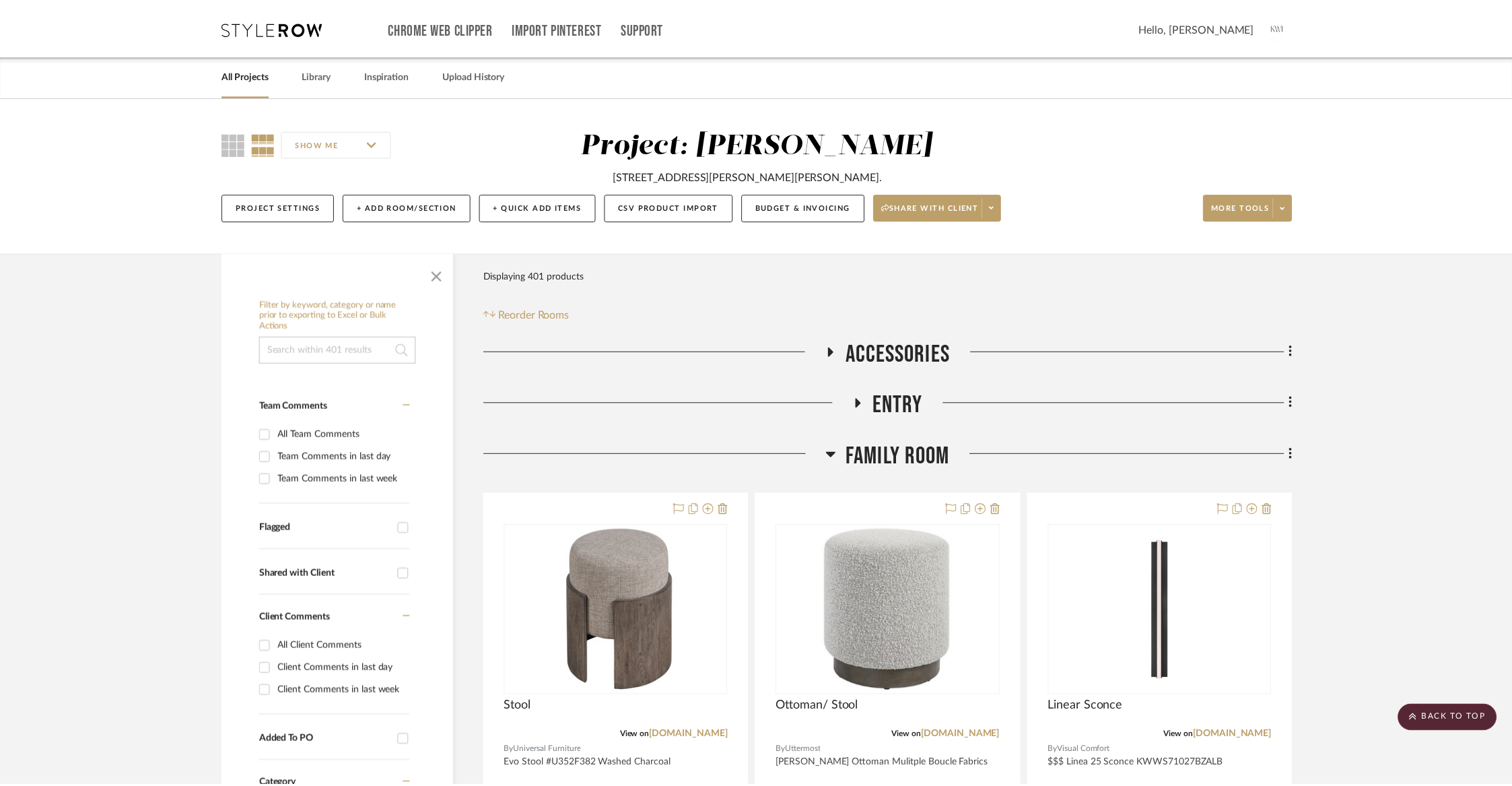
scroll to position [9830, 0]
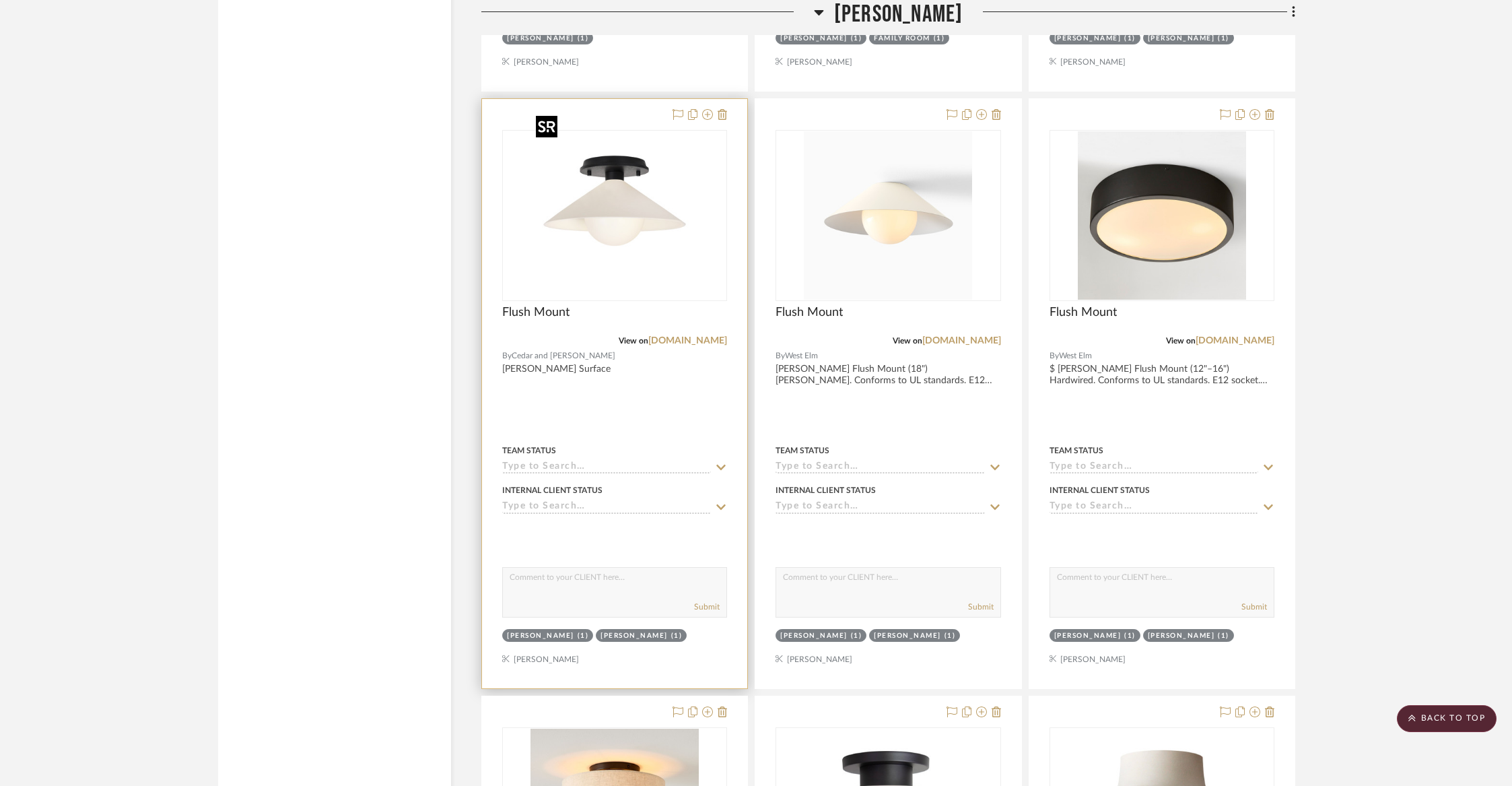
click at [626, 242] on img "0" at bounding box center [615, 215] width 168 height 168
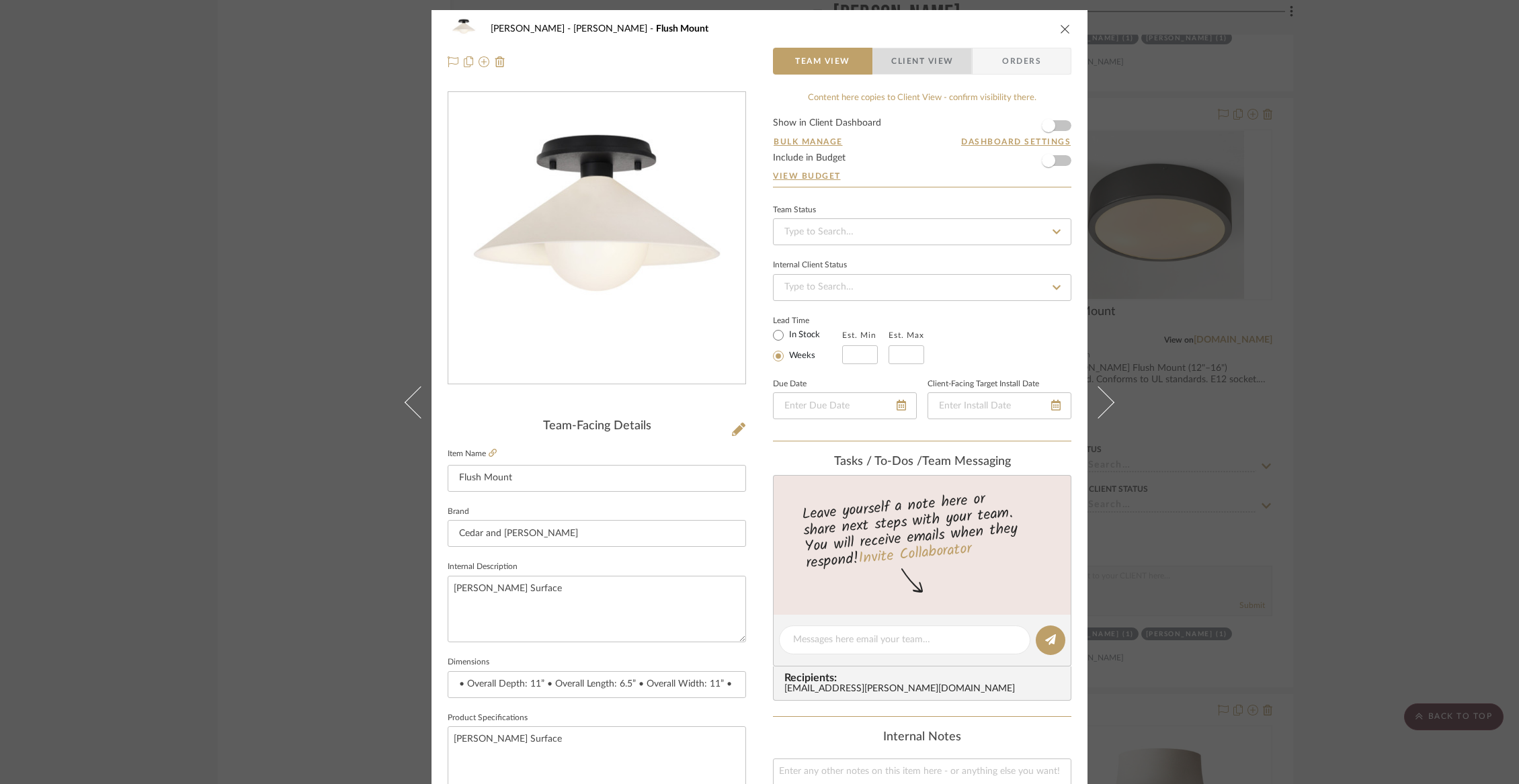
click at [895, 69] on span "Client View" at bounding box center [922, 61] width 62 height 26
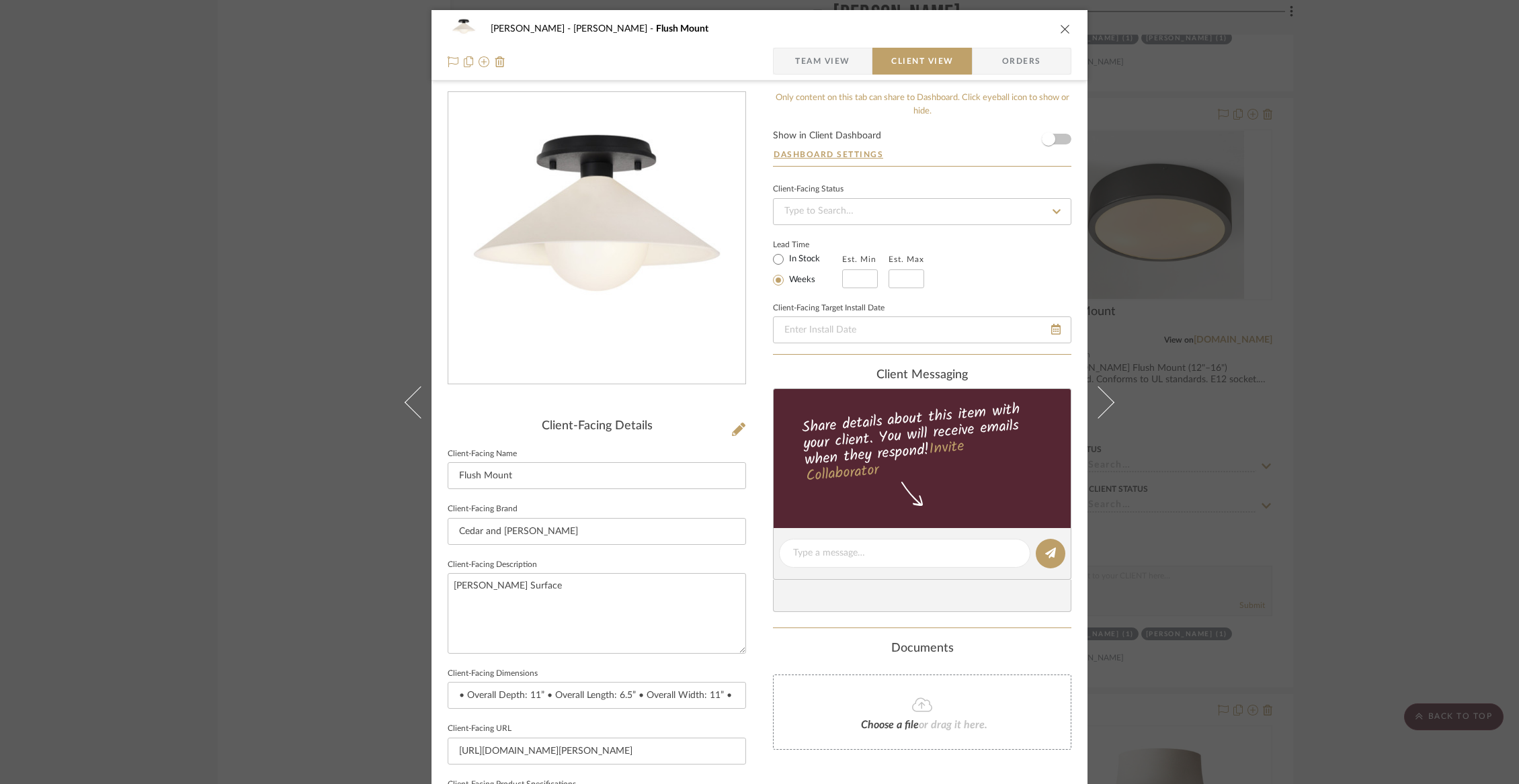
scroll to position [321, 0]
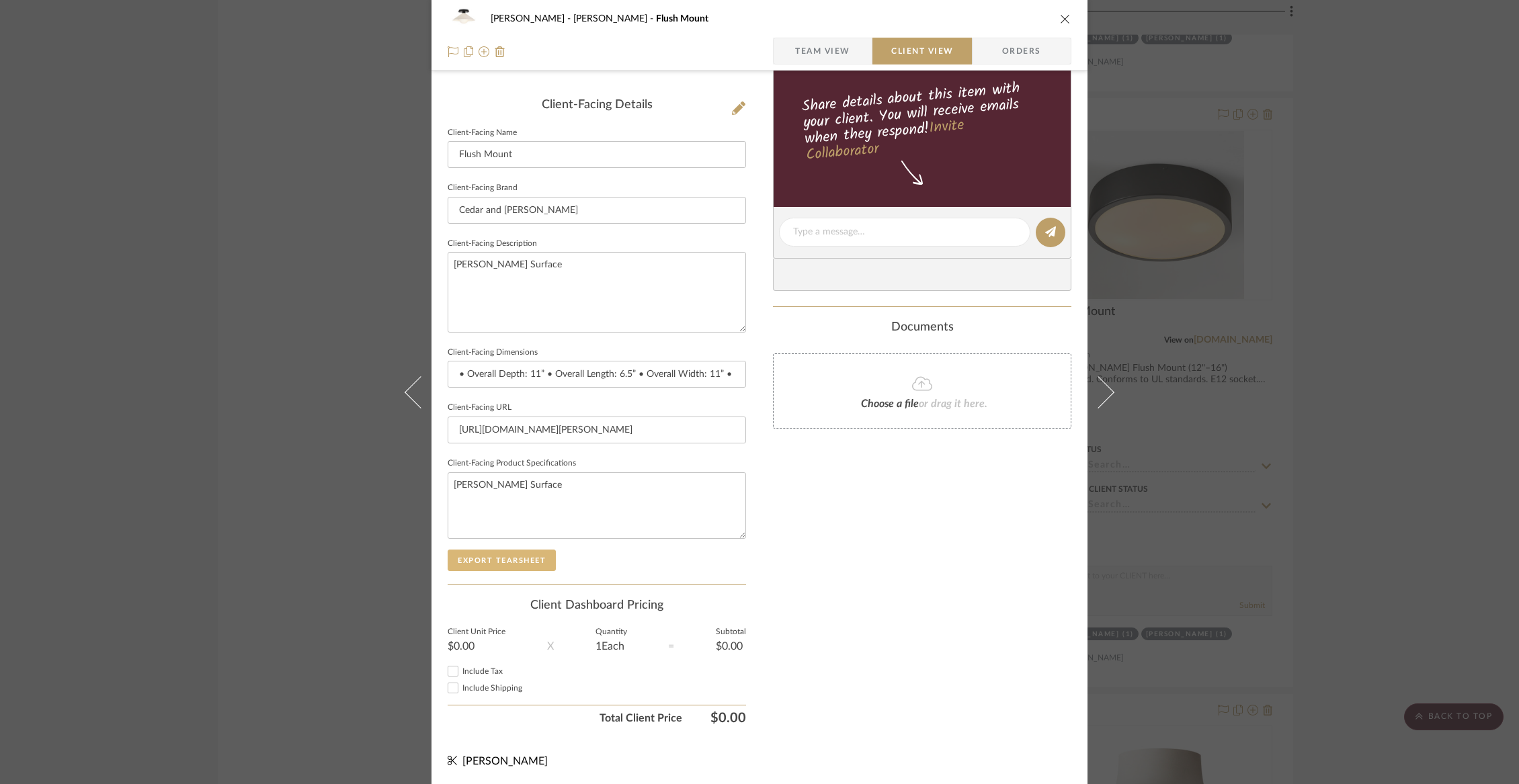
click at [502, 555] on button "Export Tearsheet" at bounding box center [502, 560] width 109 height 21
click at [1069, 19] on div "Wurster Liz Closet Flush Mount Team View Client View Orders" at bounding box center [760, 35] width 656 height 71
click at [1063, 21] on icon "close" at bounding box center [1065, 19] width 11 height 11
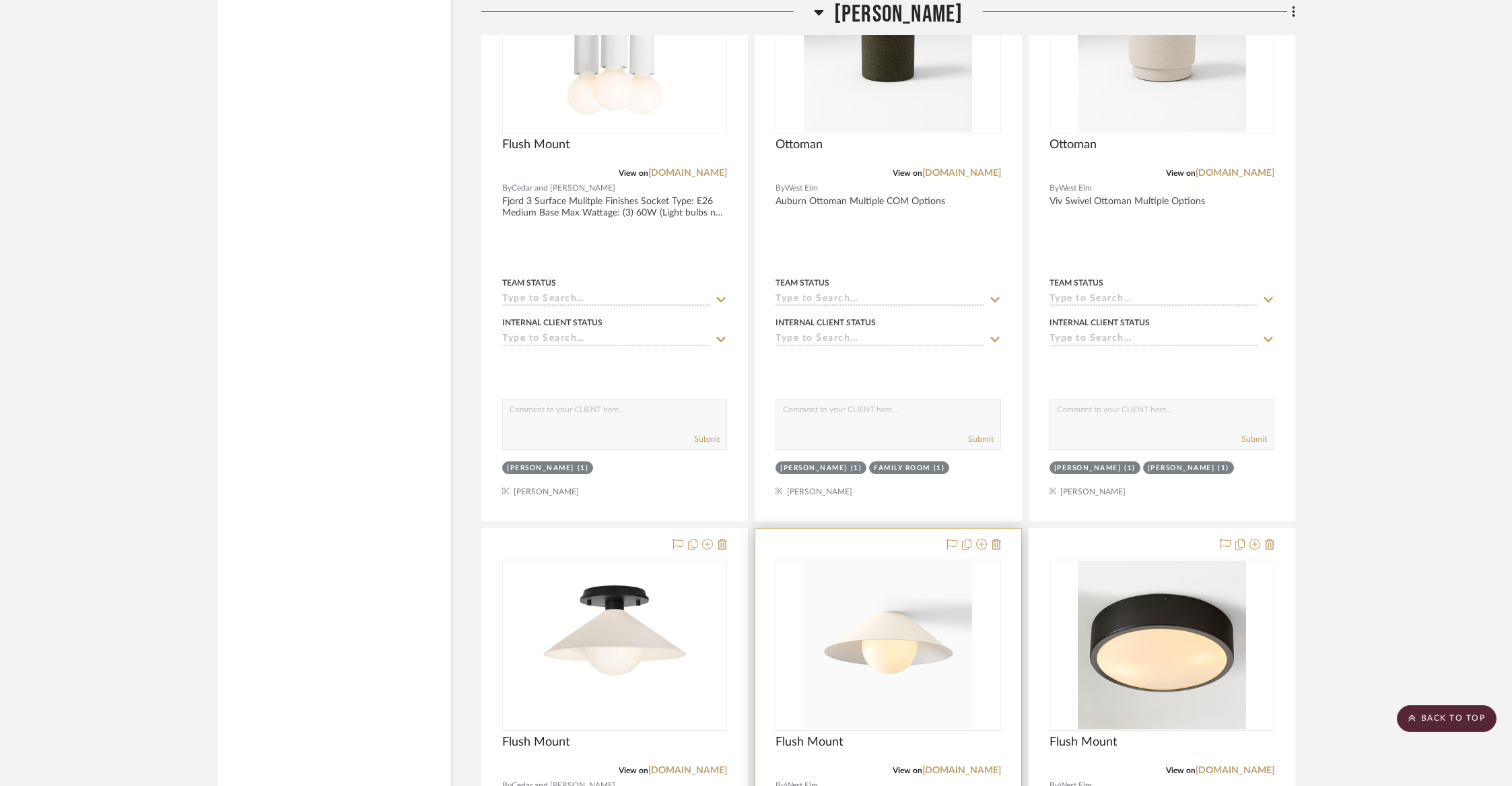
scroll to position [9210, 0]
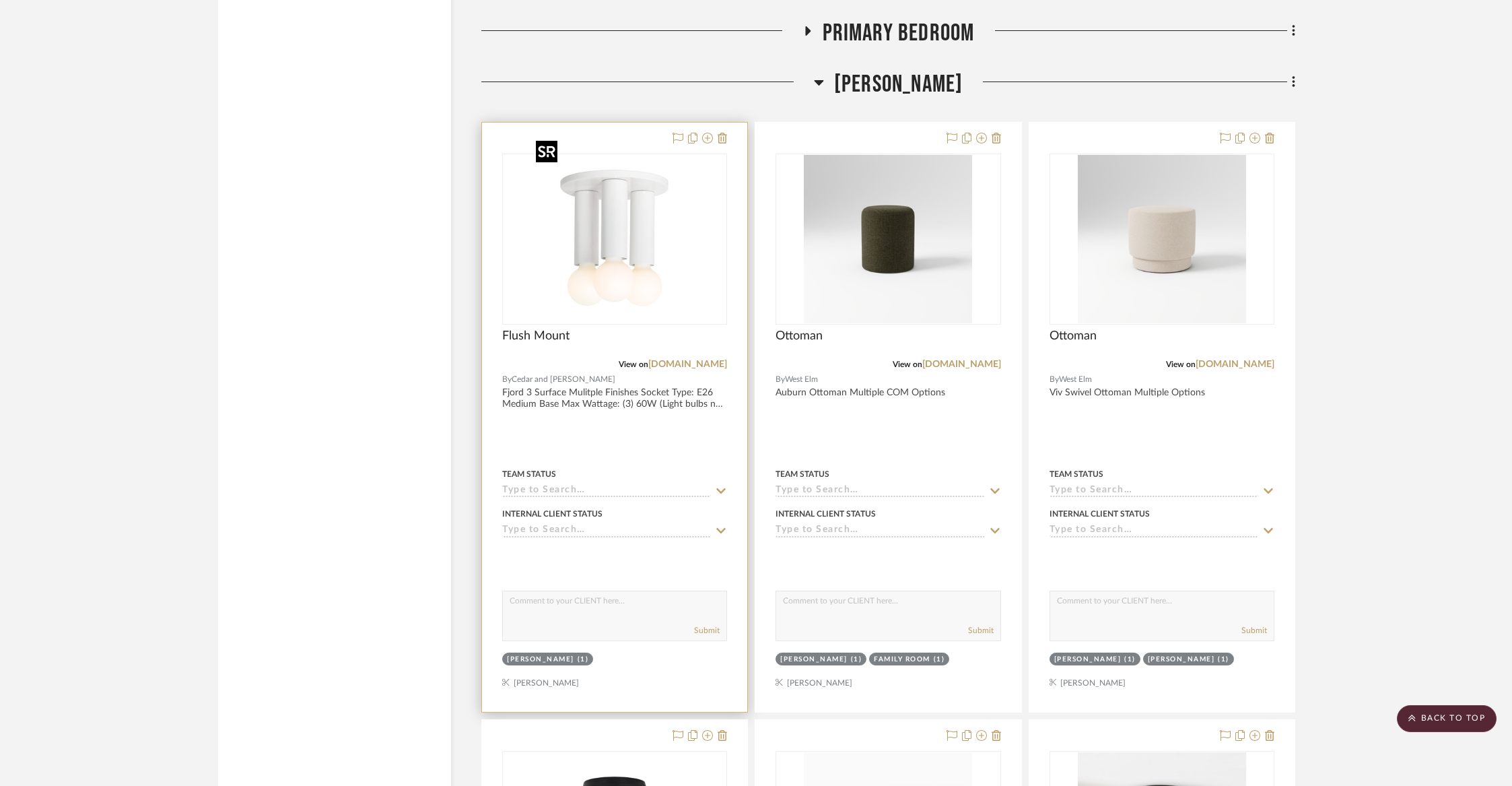
click at [0, 0] on img at bounding box center [0, 0] width 0 height 0
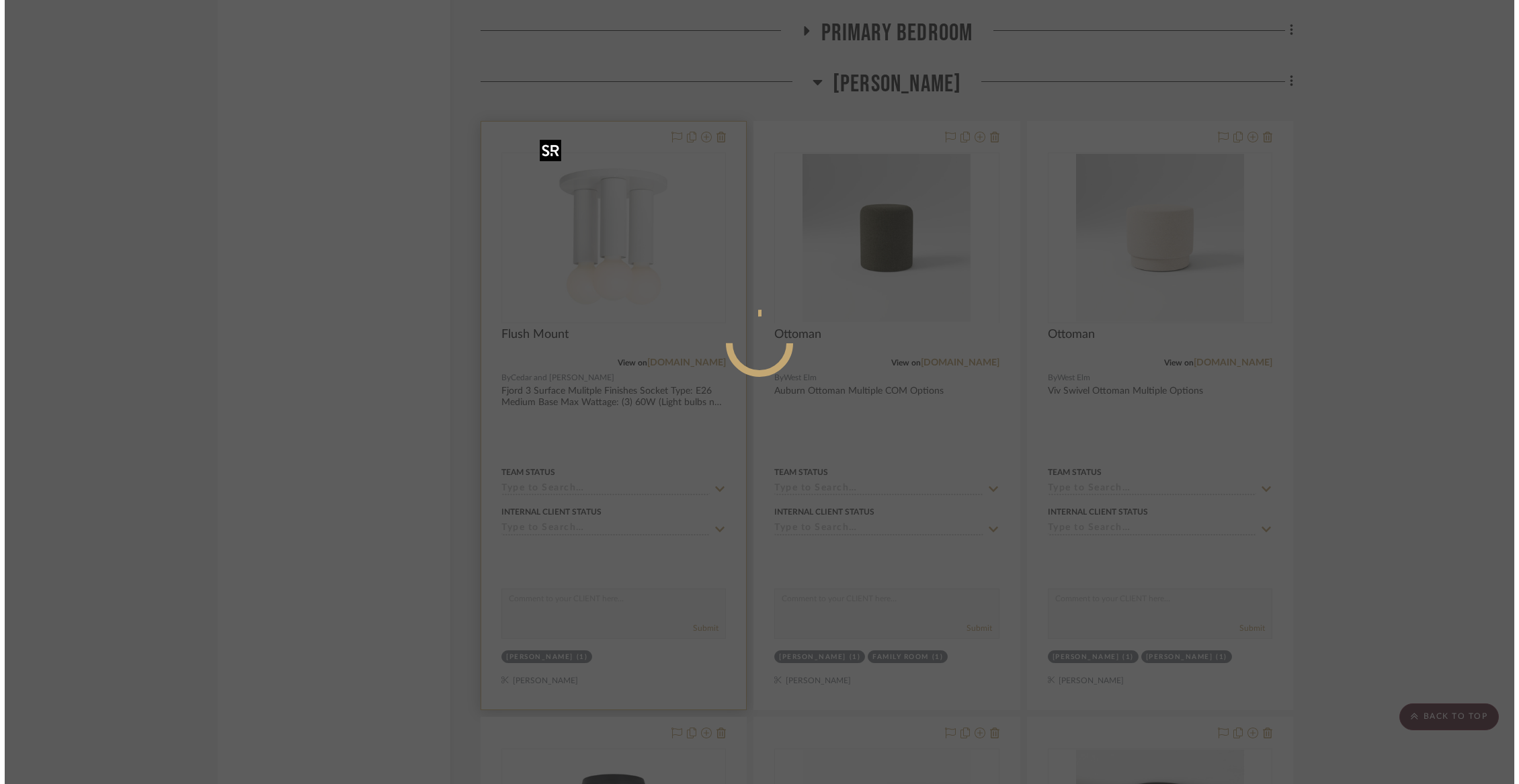
scroll to position [0, 0]
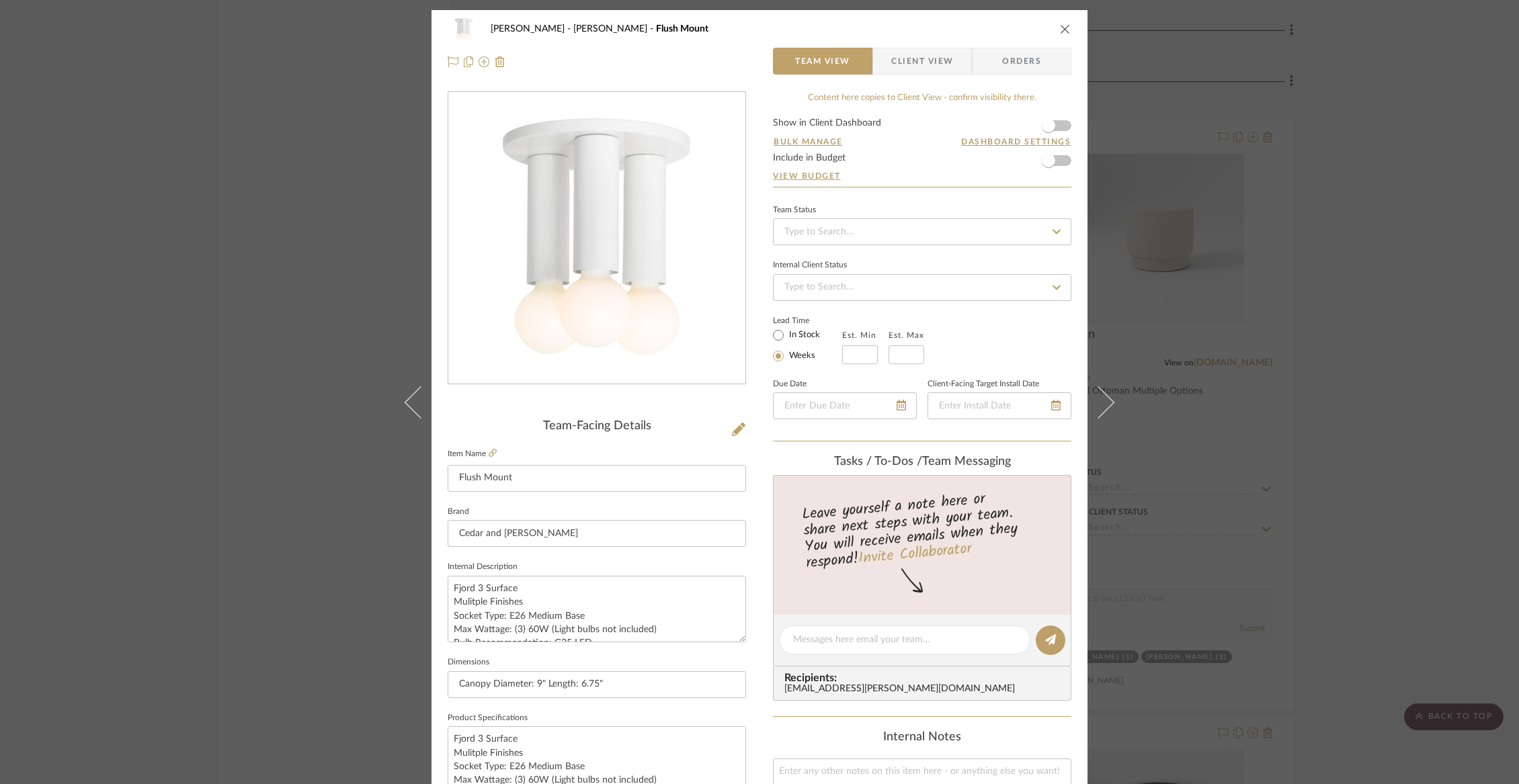
click at [932, 66] on span "Client View" at bounding box center [922, 61] width 62 height 26
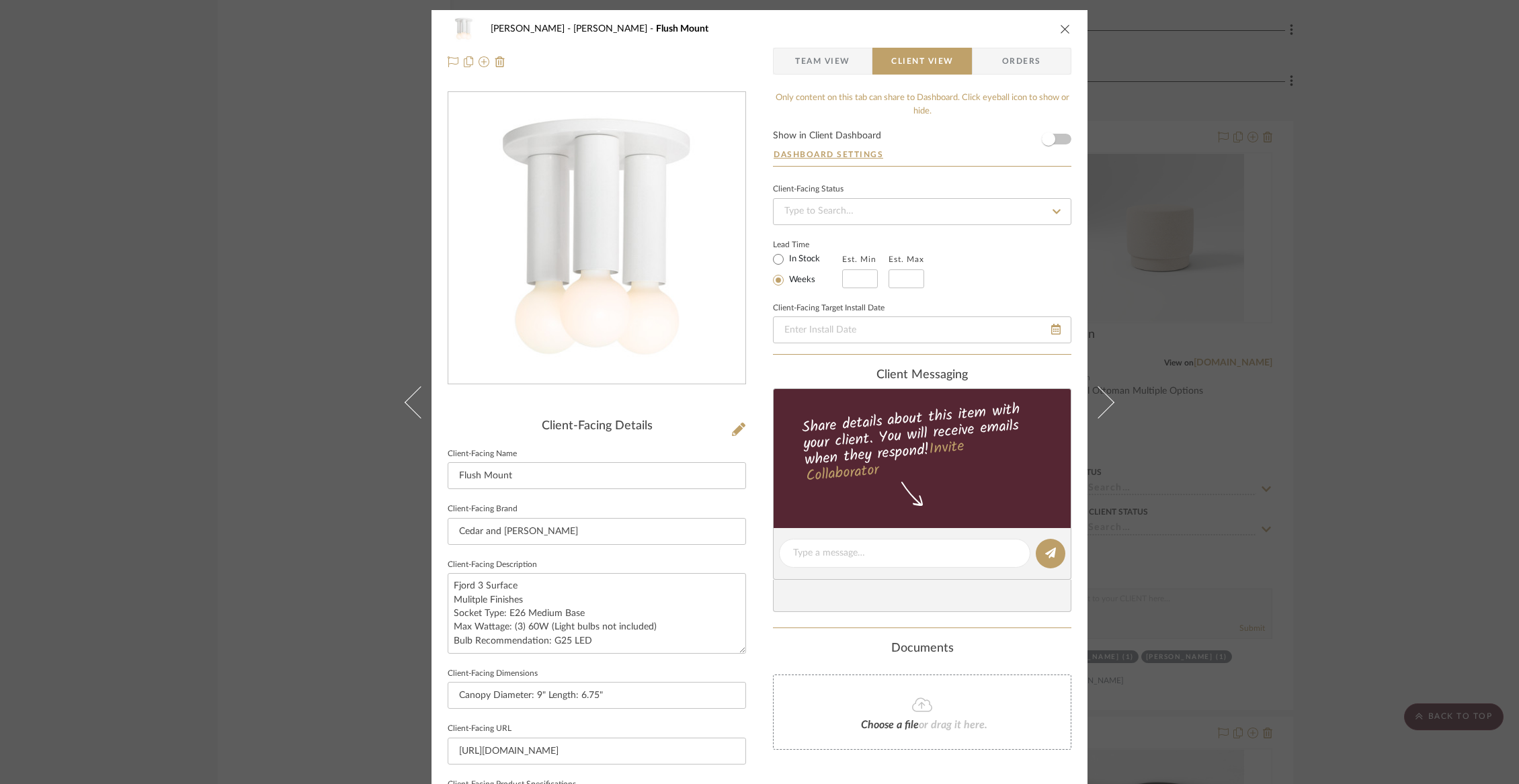
scroll to position [321, 0]
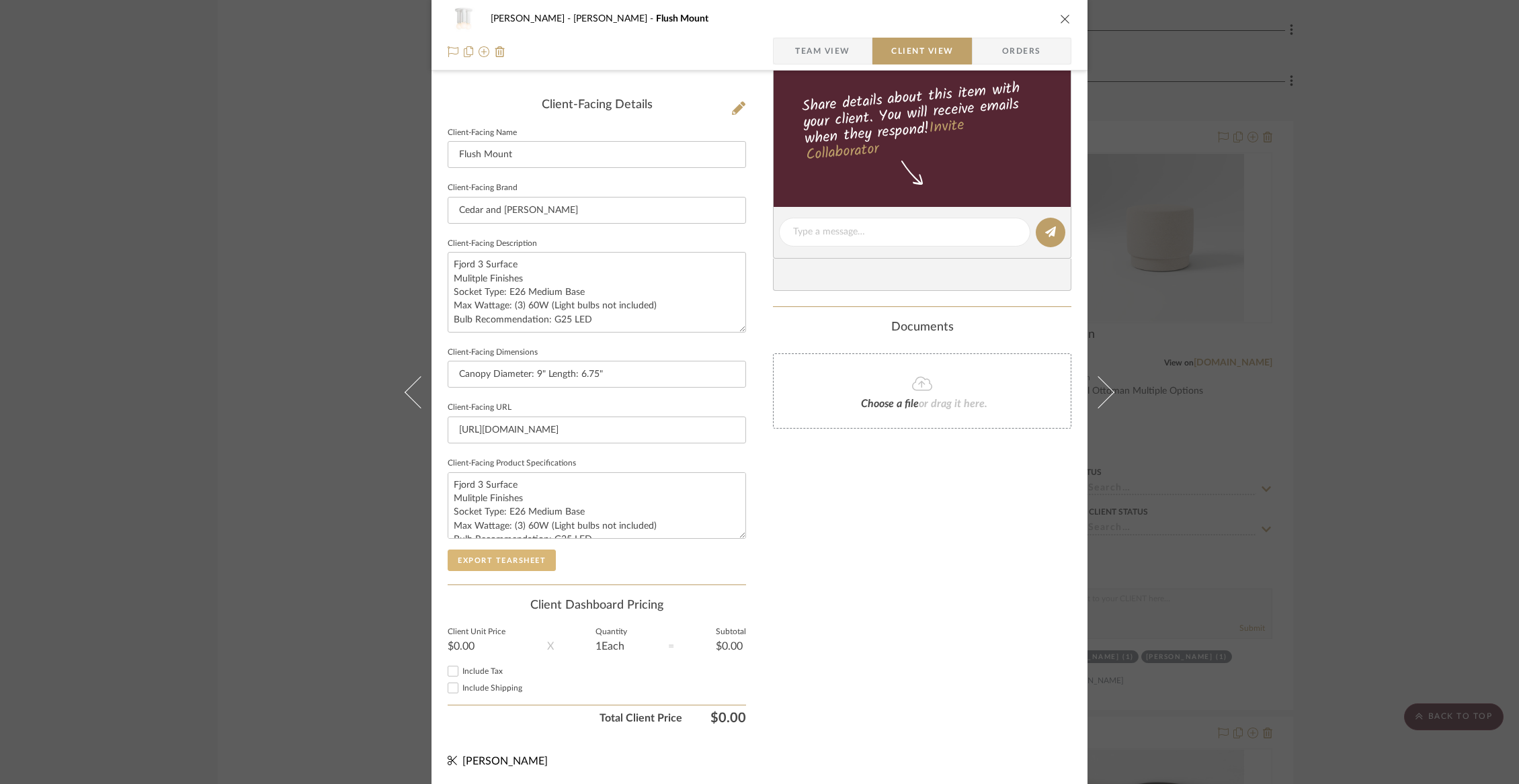
click at [531, 561] on button "Export Tearsheet" at bounding box center [502, 560] width 109 height 21
